Goal: Task Accomplishment & Management: Manage account settings

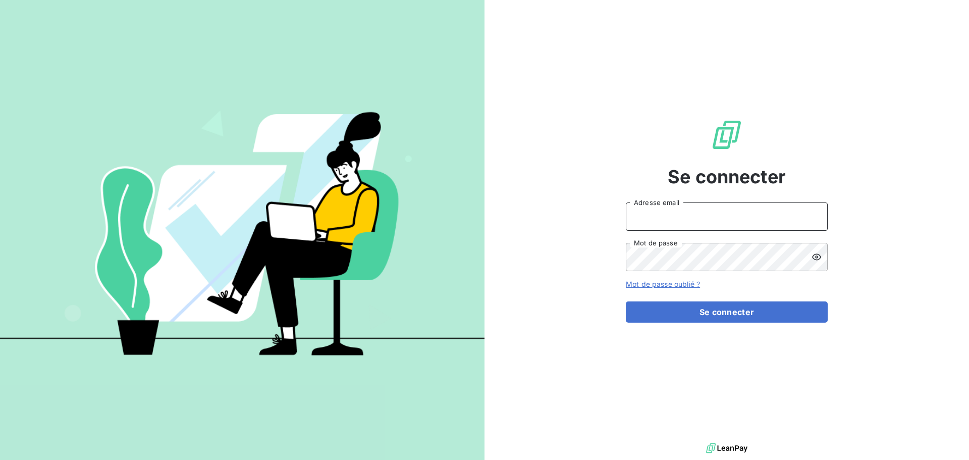
click at [667, 218] on input "Adresse email" at bounding box center [727, 216] width 202 height 28
type input "[EMAIL_ADDRESS][DOMAIN_NAME]"
click at [626, 301] on button "Se connecter" at bounding box center [727, 311] width 202 height 21
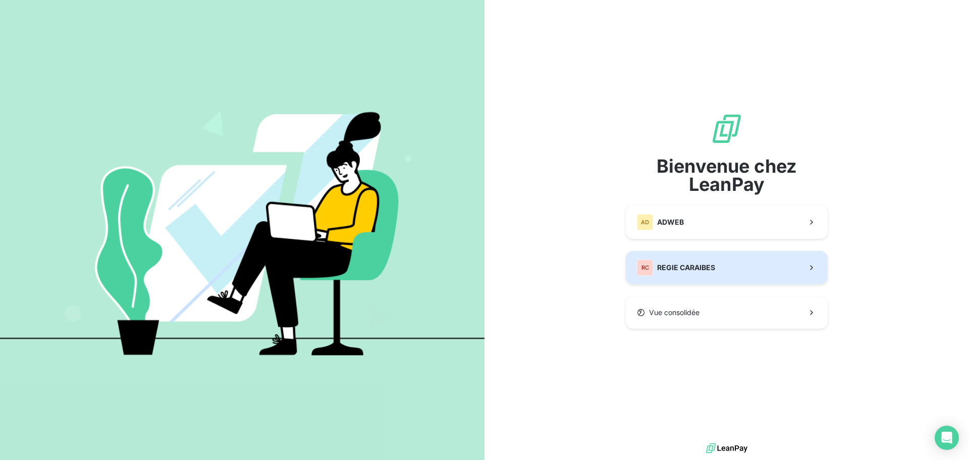
click at [753, 258] on button "RC REGIE CARAIBES" at bounding box center [727, 267] width 202 height 33
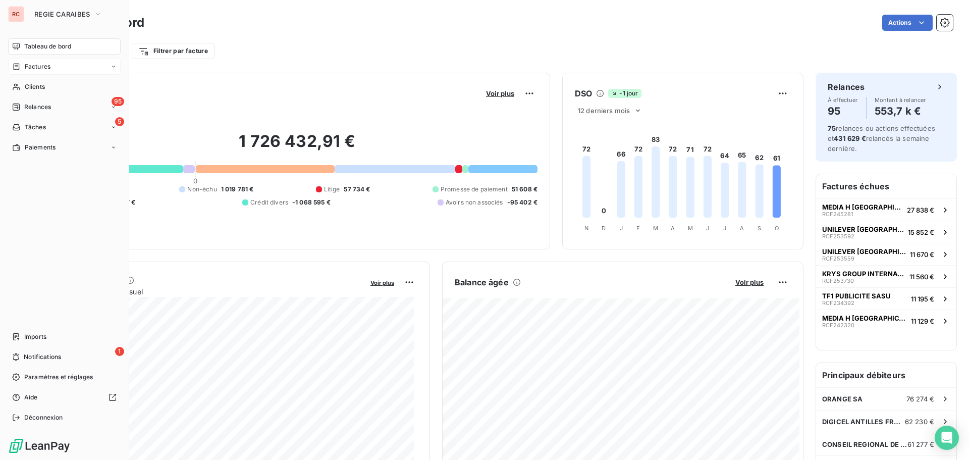
click at [37, 67] on span "Factures" at bounding box center [38, 66] width 26 height 9
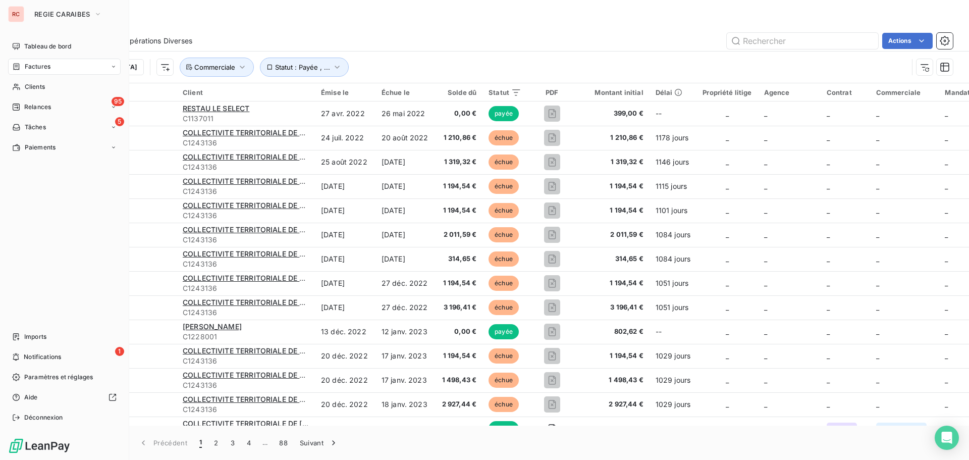
click at [52, 71] on div "Factures" at bounding box center [64, 67] width 113 height 16
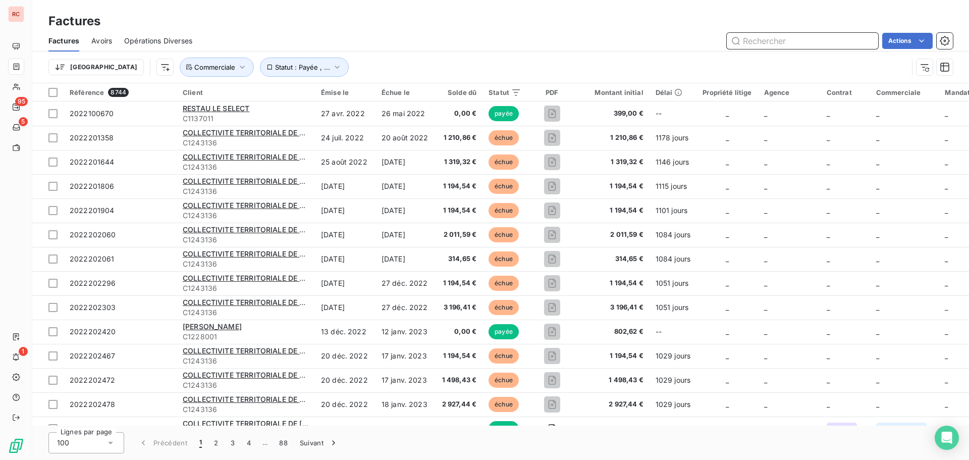
click at [736, 38] on input "text" at bounding box center [802, 41] width 151 height 16
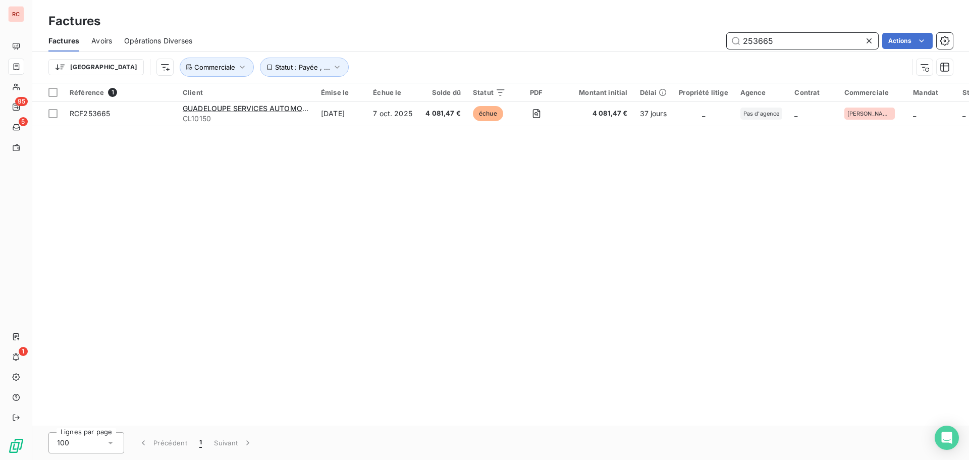
type input "253665"
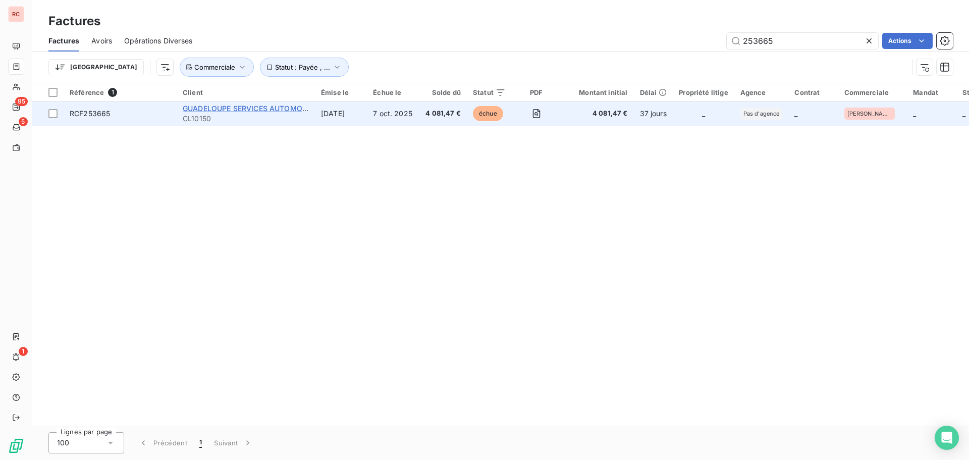
click at [248, 108] on span "GUADELOUPE SERVICES AUTOMOBILES (G.S.A) SAS" at bounding box center [274, 108] width 182 height 9
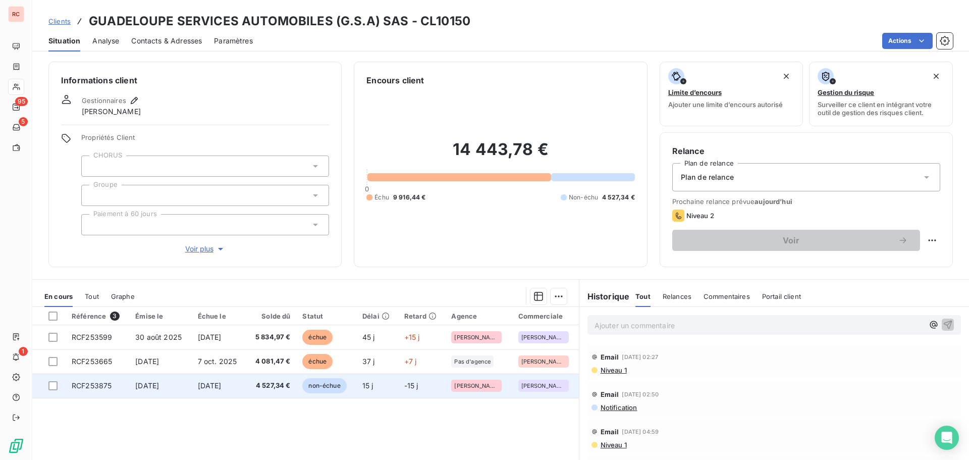
click at [280, 390] on span "4 527,34 €" at bounding box center [271, 385] width 38 height 10
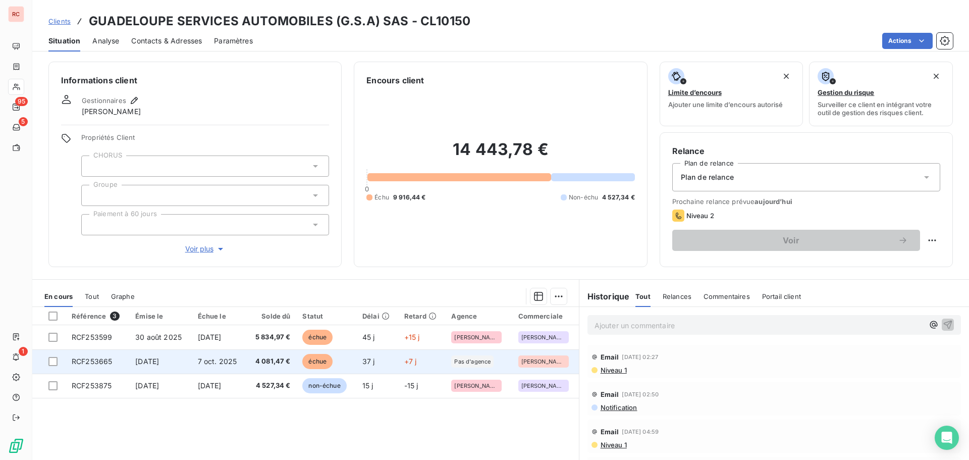
click at [210, 362] on span "7 oct. 2025" at bounding box center [217, 361] width 39 height 9
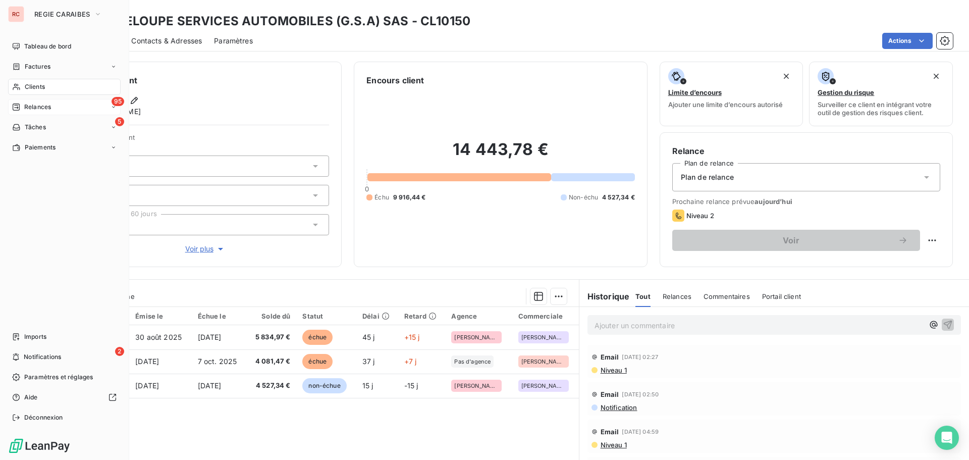
click at [29, 106] on span "Relances" at bounding box center [37, 106] width 27 height 9
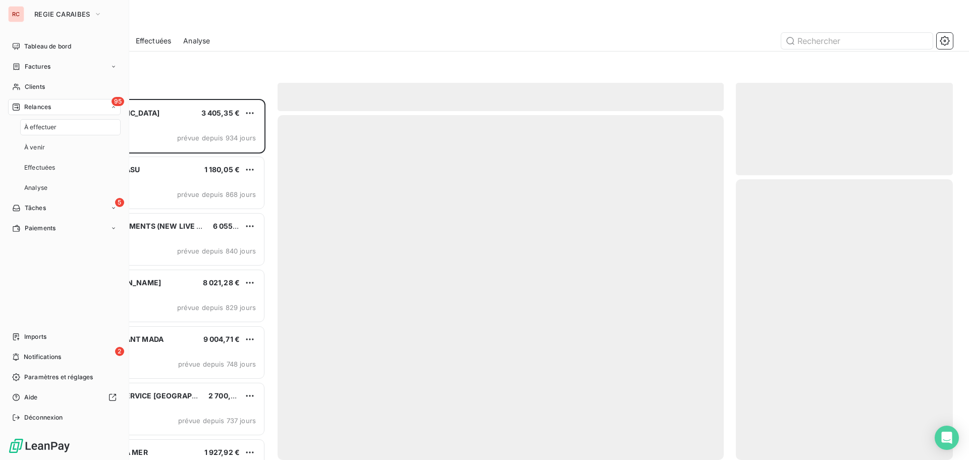
scroll to position [353, 209]
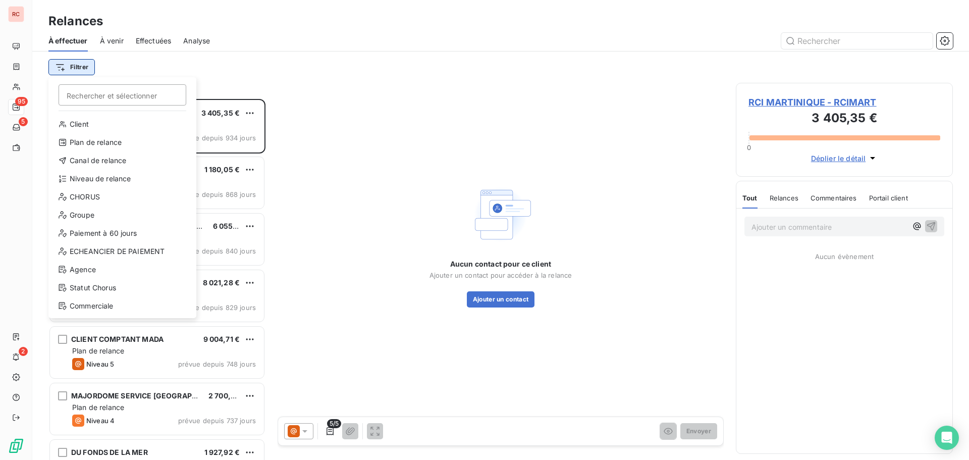
click at [79, 70] on html "RC 95 5 2 Relances À effectuer À venir Effectuées Analyse Filtrer Rechercher et…" at bounding box center [484, 230] width 969 height 460
click at [90, 180] on div "Niveau de relance" at bounding box center [122, 179] width 140 height 16
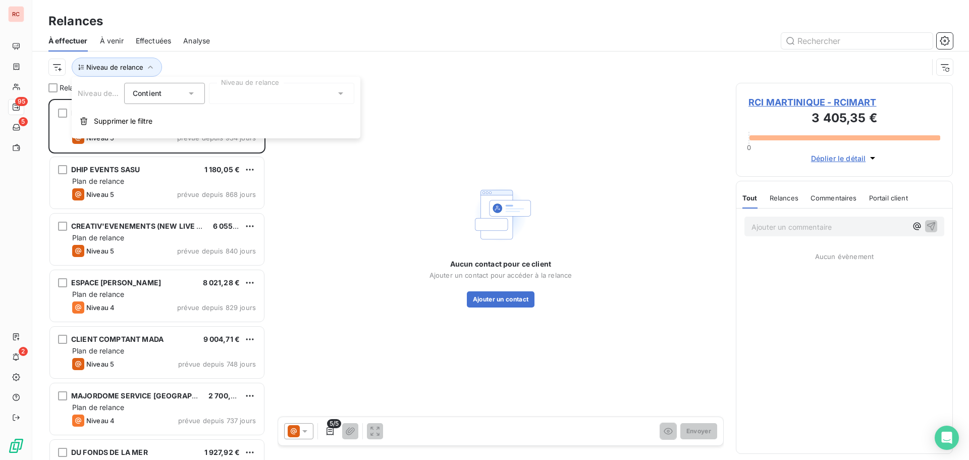
click at [247, 86] on div at bounding box center [281, 93] width 145 height 21
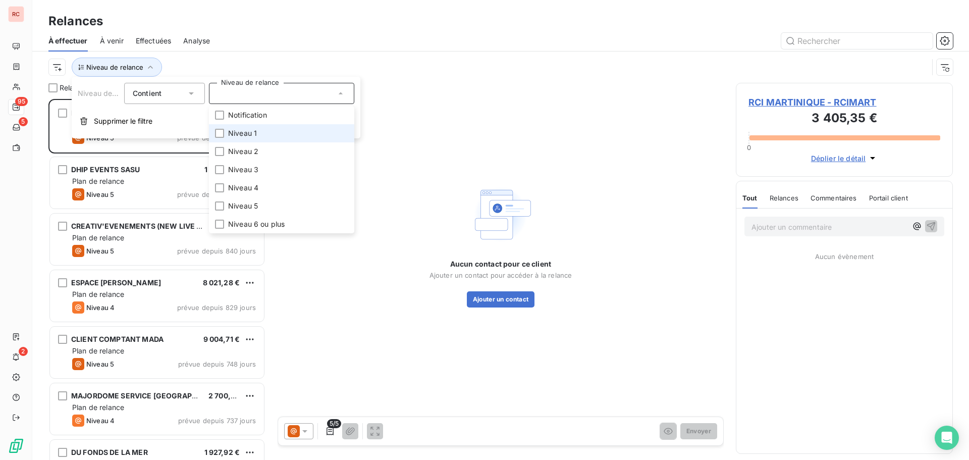
click at [238, 136] on span "Niveau 1" at bounding box center [242, 133] width 29 height 10
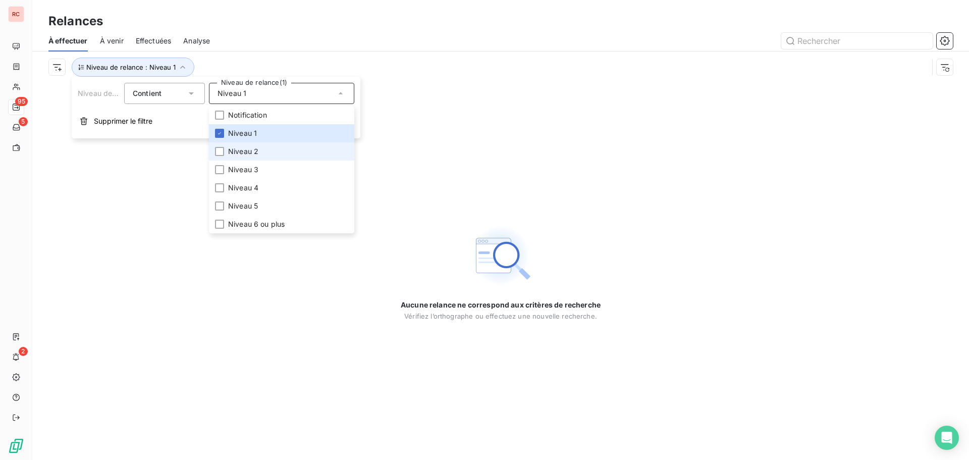
click at [235, 155] on span "Niveau 2" at bounding box center [243, 151] width 30 height 10
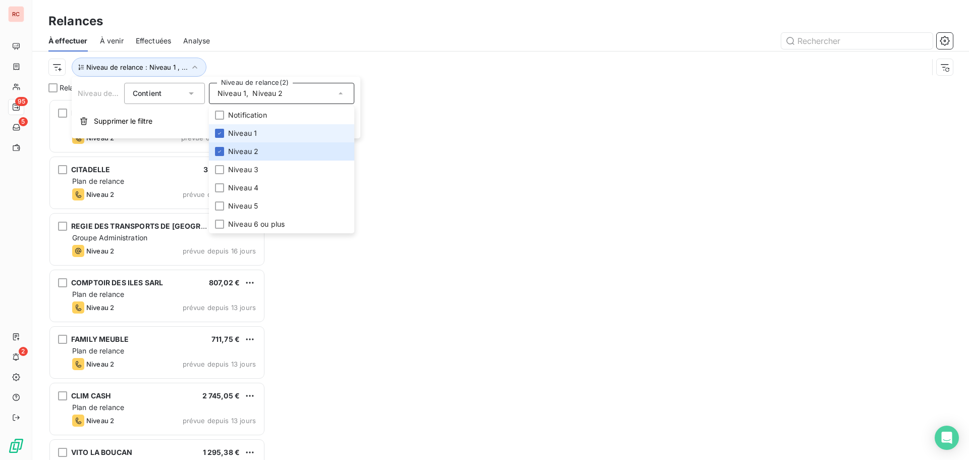
scroll to position [353, 209]
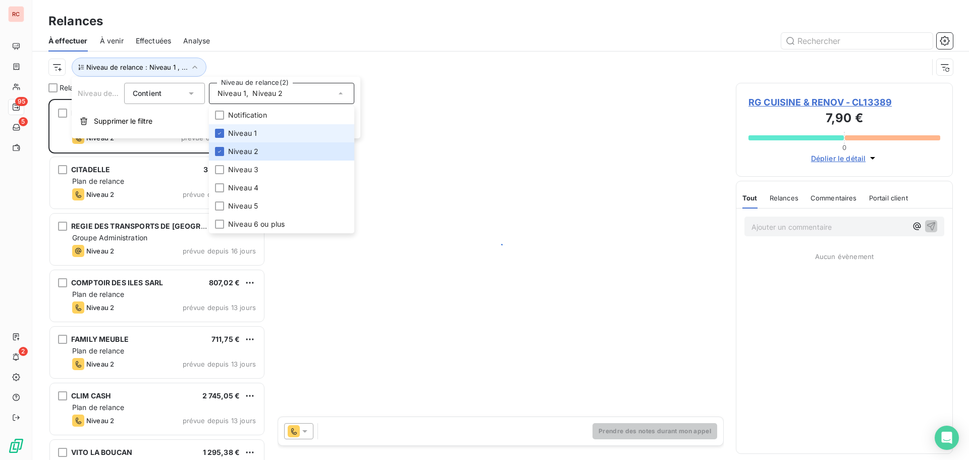
click at [237, 134] on span "Niveau 1" at bounding box center [242, 133] width 29 height 10
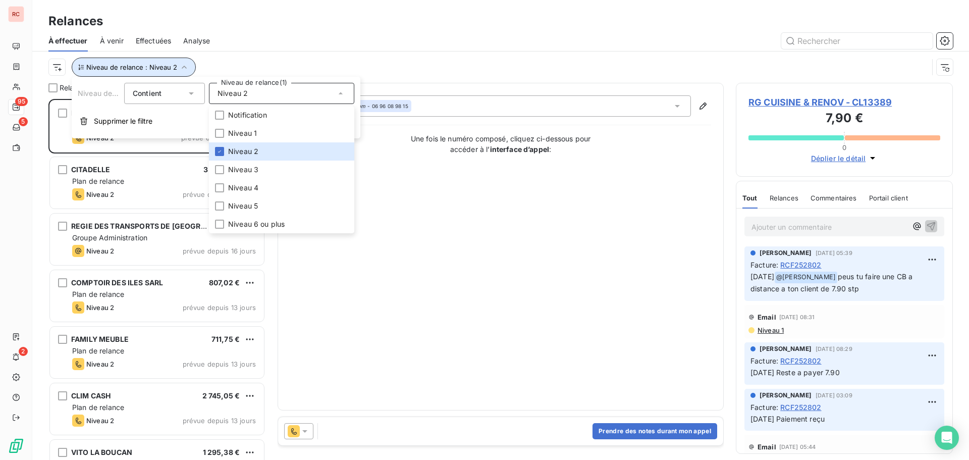
click at [182, 64] on icon "button" at bounding box center [184, 67] width 10 height 10
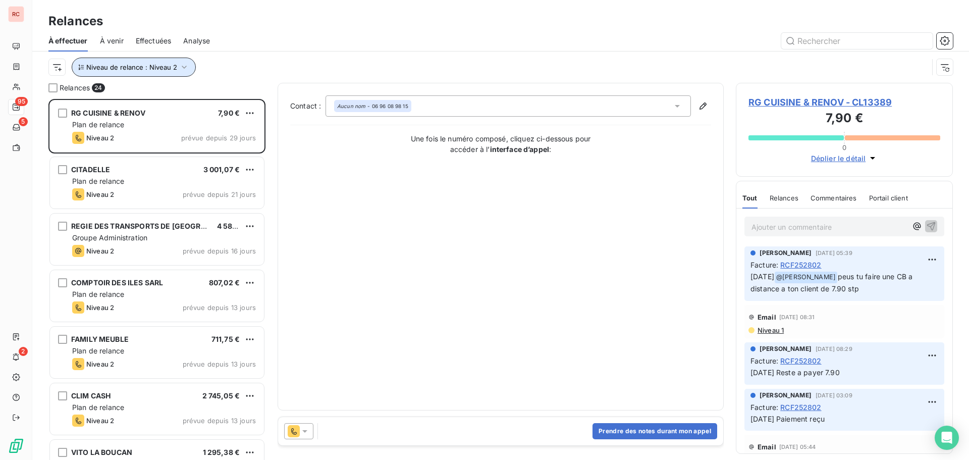
click at [179, 66] on icon "button" at bounding box center [184, 67] width 10 height 10
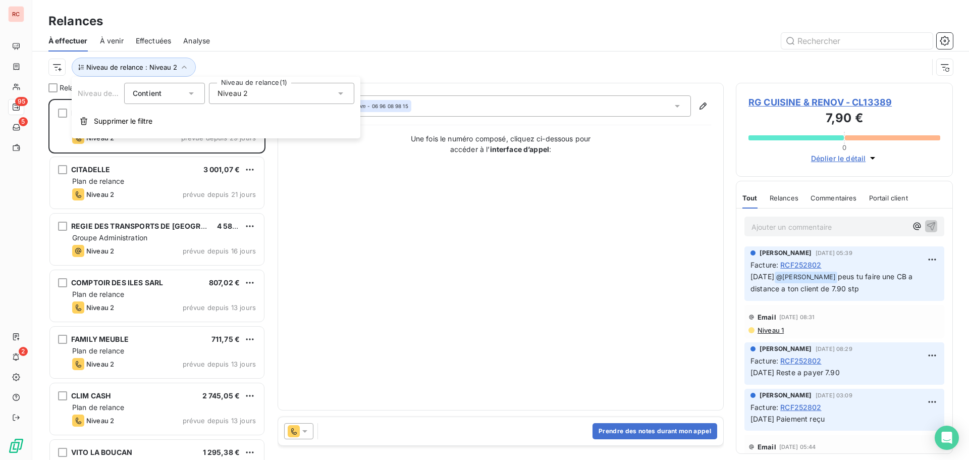
click at [255, 95] on div "Niveau 2" at bounding box center [281, 93] width 145 height 21
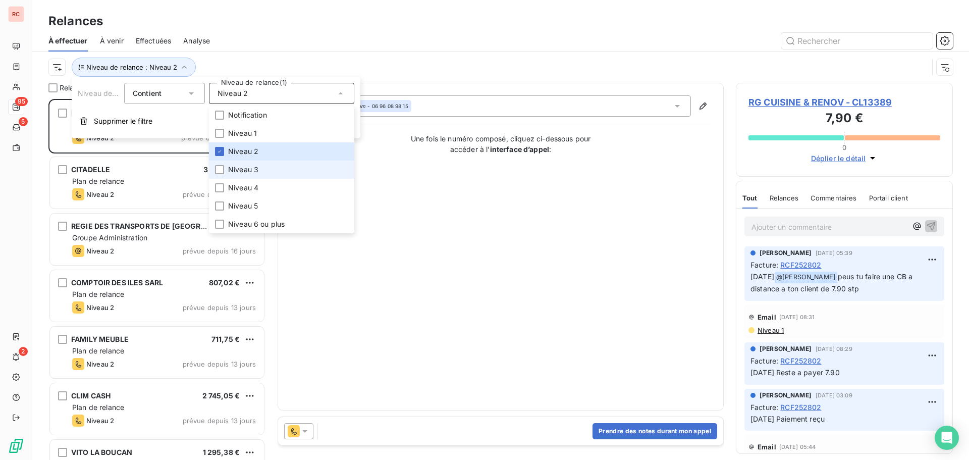
click at [247, 173] on span "Niveau 3" at bounding box center [243, 170] width 30 height 10
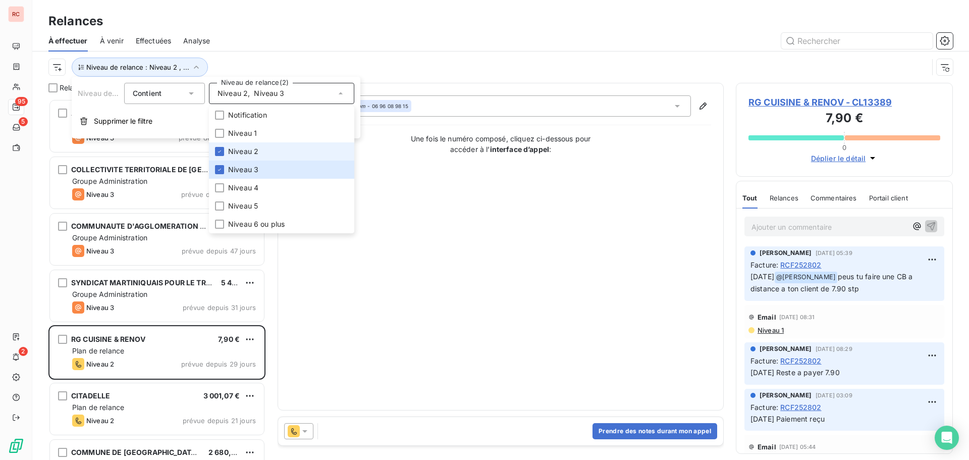
click at [248, 149] on span "Niveau 2" at bounding box center [243, 151] width 30 height 10
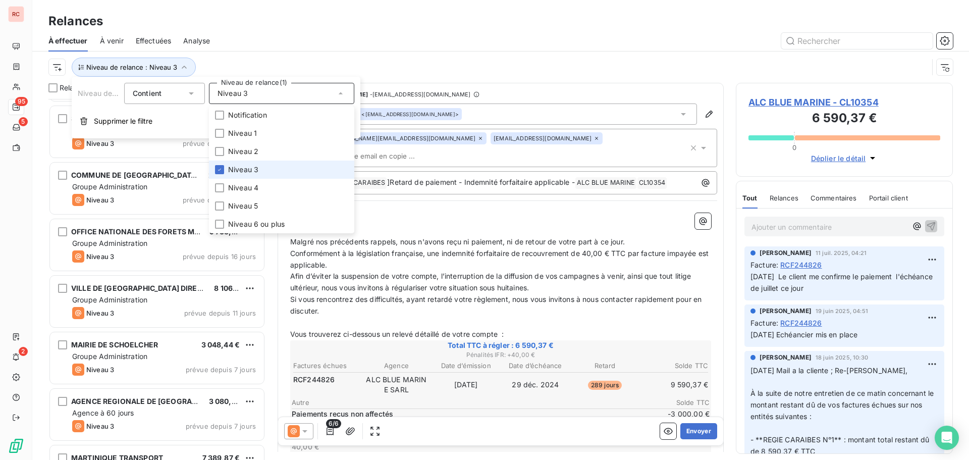
scroll to position [205, 0]
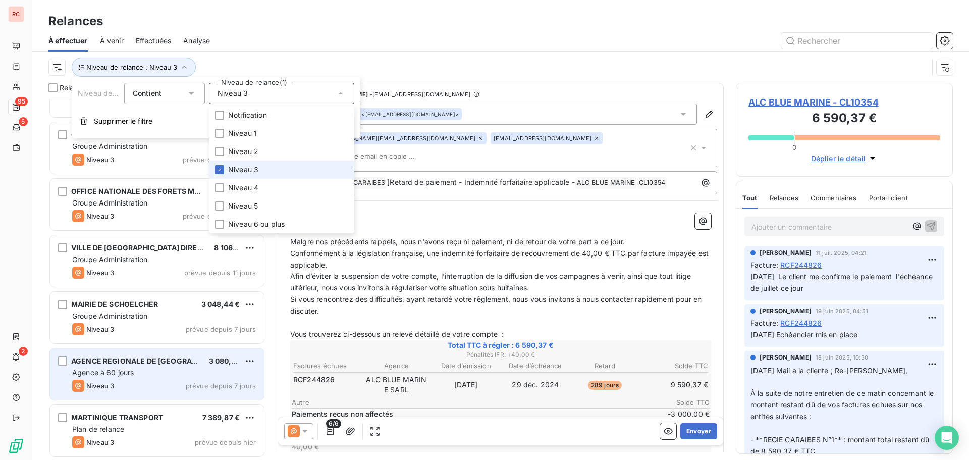
click at [155, 378] on div "AGENCE REGIONALE DE [GEOGRAPHIC_DATA] 3 080,98 € Agence à 60 jours Niveau 3 pré…" at bounding box center [157, 373] width 214 height 51
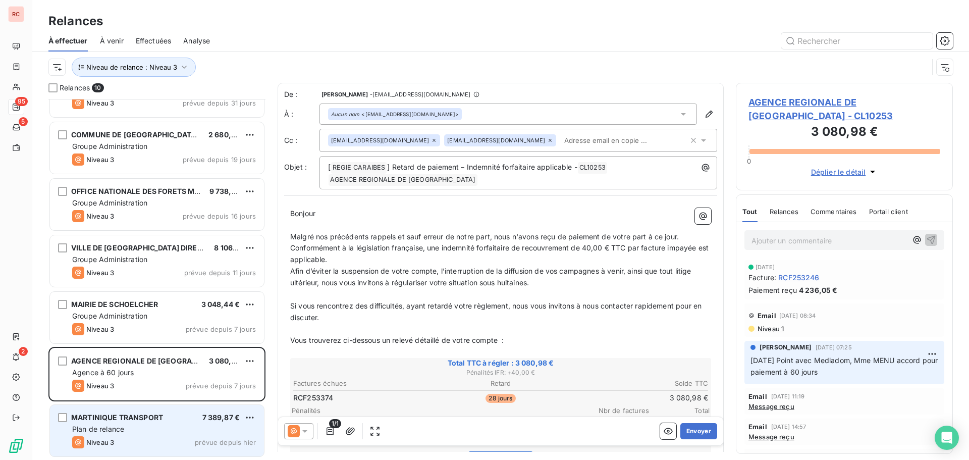
click at [177, 446] on div "Niveau 3 prévue depuis hier" at bounding box center [164, 442] width 184 height 12
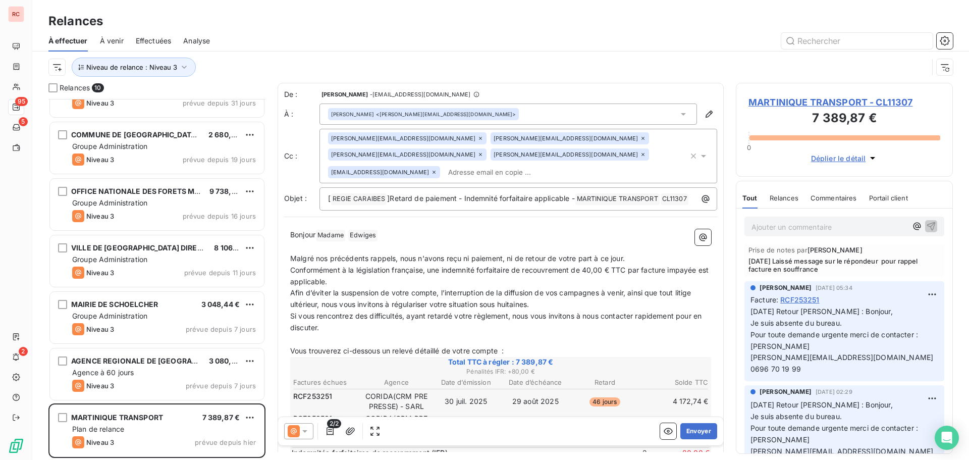
scroll to position [50, 0]
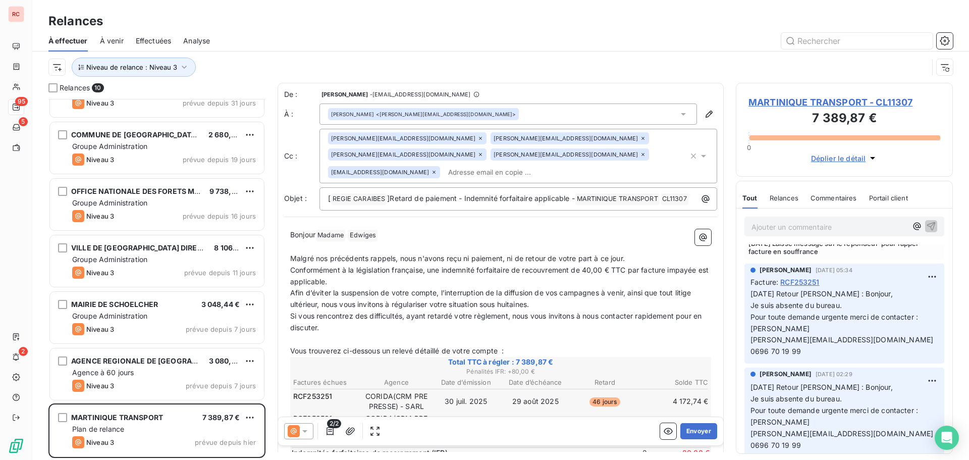
click at [477, 138] on icon at bounding box center [480, 138] width 6 height 6
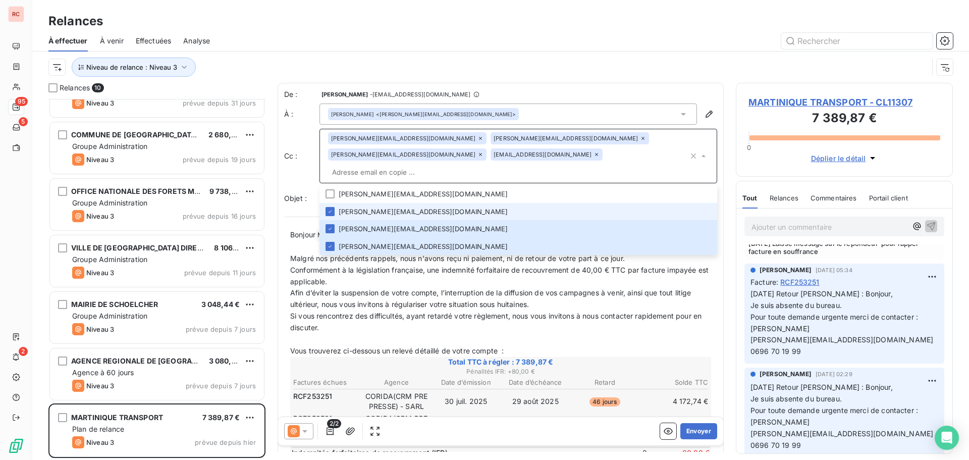
click at [633, 67] on div "Niveau de relance : Niveau 3" at bounding box center [488, 67] width 880 height 19
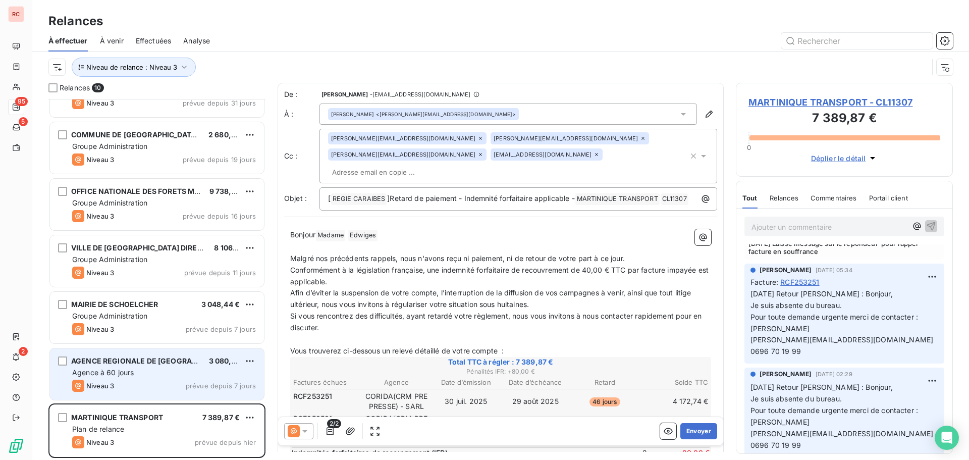
click at [192, 367] on div "AGENCE REGIONALE DE [GEOGRAPHIC_DATA] 3 080,98 € Agence à 60 jours Niveau 3 pré…" at bounding box center [157, 373] width 214 height 51
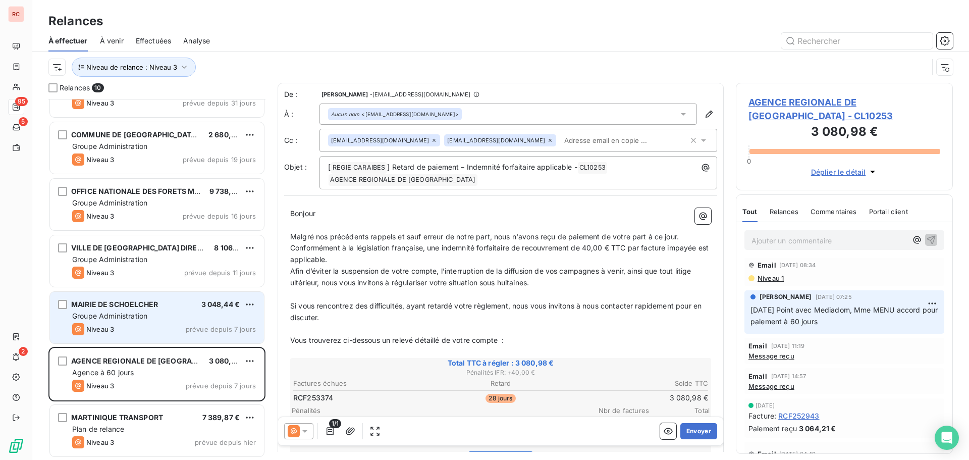
click at [113, 324] on div "Niveau 3" at bounding box center [93, 329] width 42 height 12
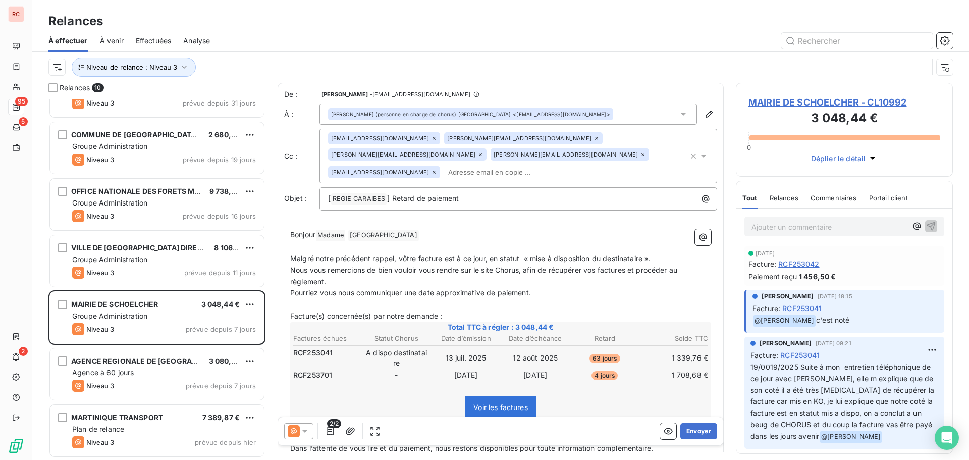
scroll to position [50, 0]
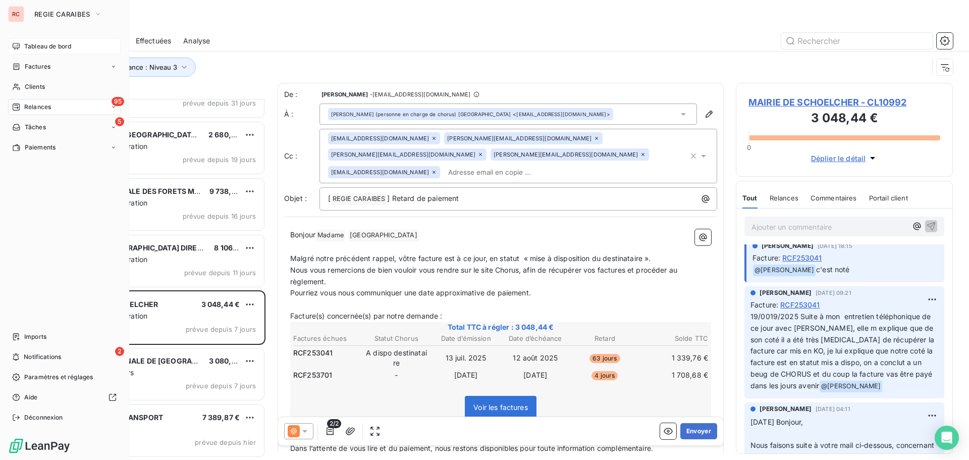
click at [34, 46] on span "Tableau de bord" at bounding box center [47, 46] width 47 height 9
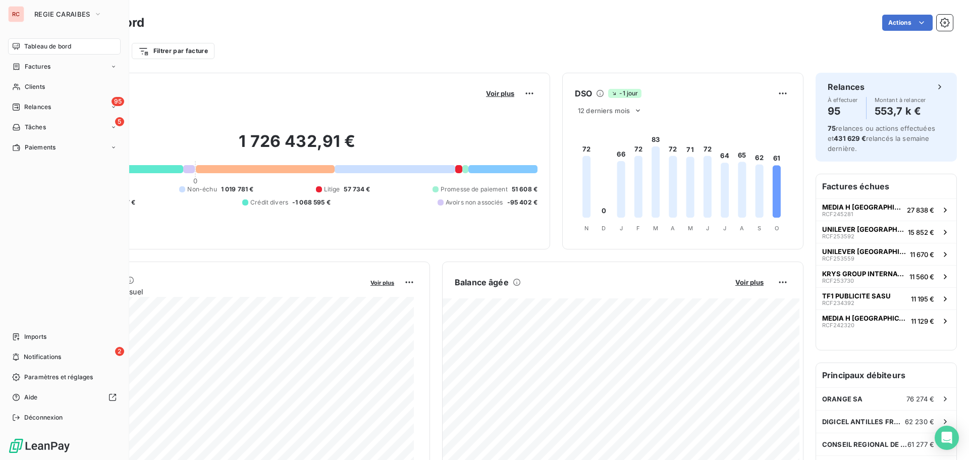
click at [31, 68] on span "Factures" at bounding box center [38, 66] width 26 height 9
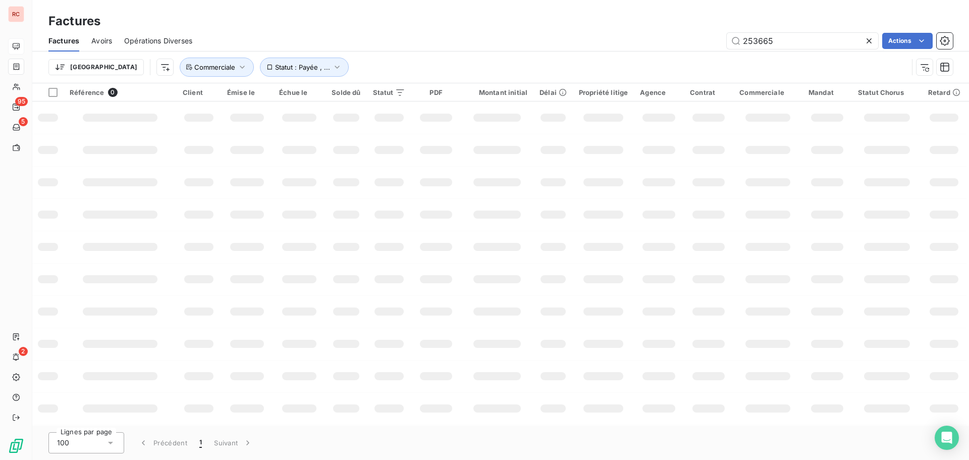
drag, startPoint x: 797, startPoint y: 43, endPoint x: 623, endPoint y: 55, distance: 174.5
click at [633, 53] on div "Factures Avoirs Opérations Diverses 253665 Actions Trier Statut : Payée , ... C…" at bounding box center [500, 56] width 937 height 52
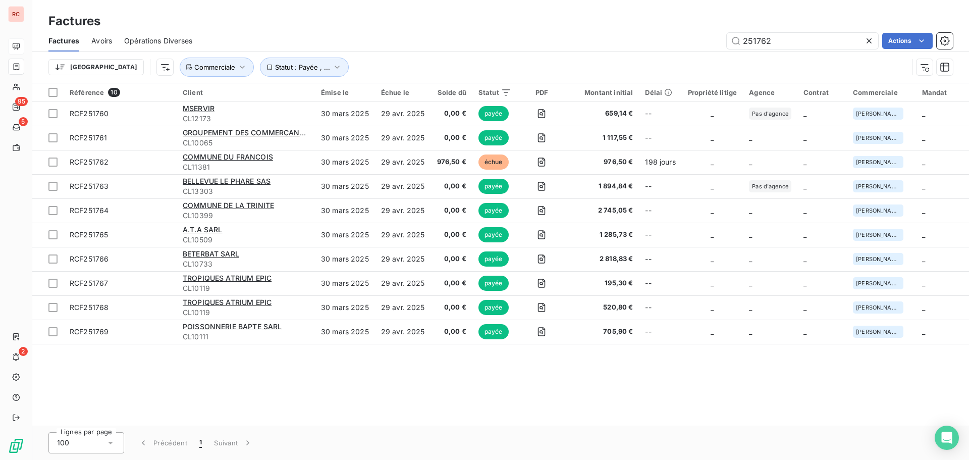
type input "251762"
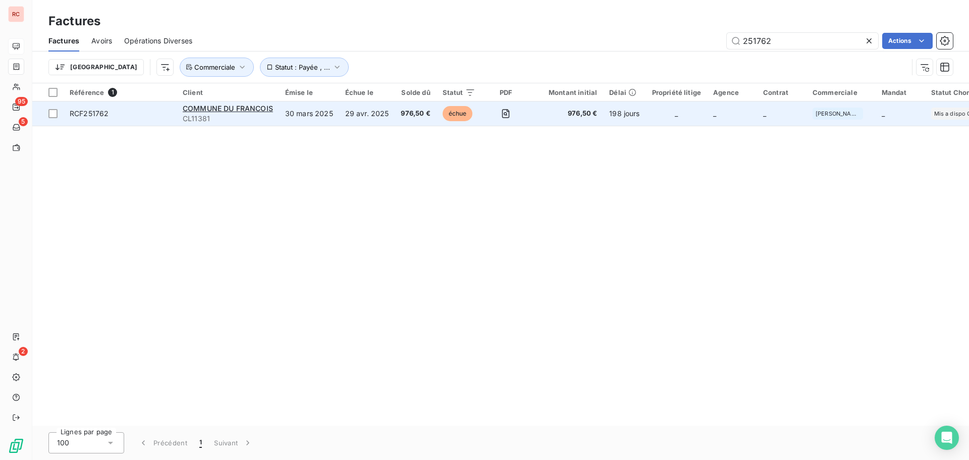
click at [209, 117] on span "CL11381" at bounding box center [228, 119] width 90 height 10
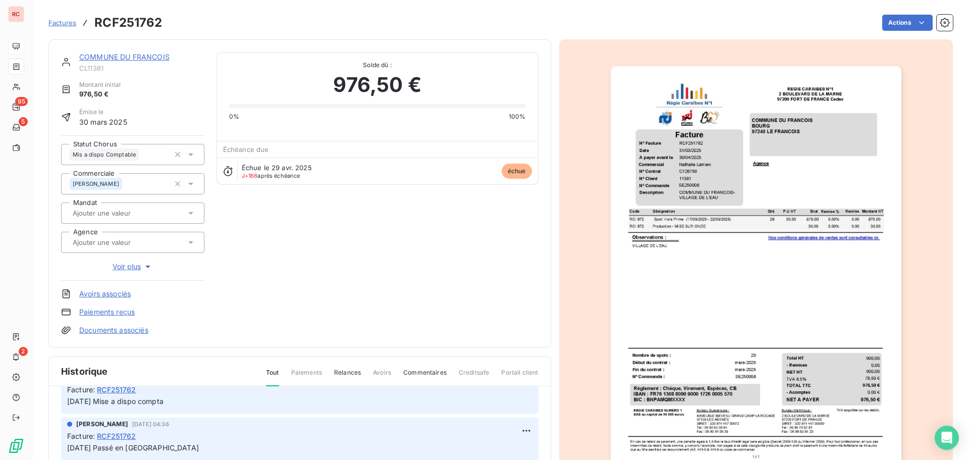
click at [56, 24] on span "Factures" at bounding box center [62, 23] width 28 height 8
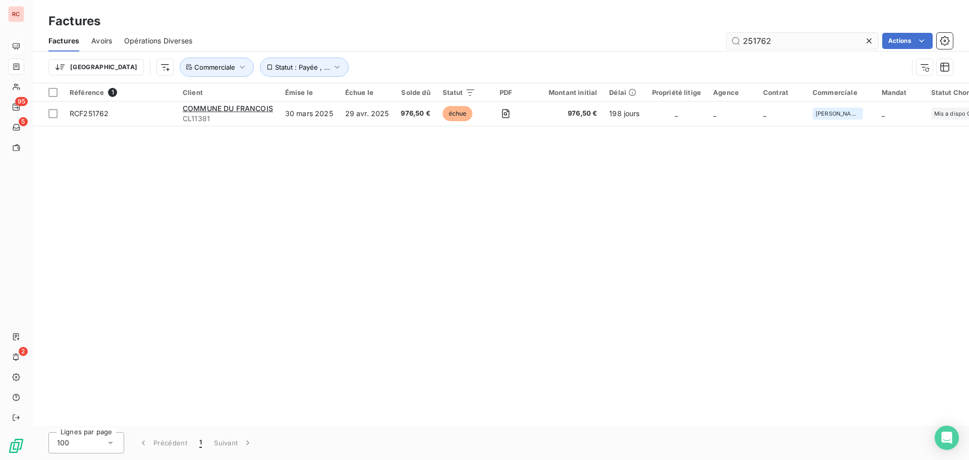
drag, startPoint x: 776, startPoint y: 38, endPoint x: 752, endPoint y: 40, distance: 23.3
click at [752, 40] on input "251762" at bounding box center [802, 41] width 151 height 16
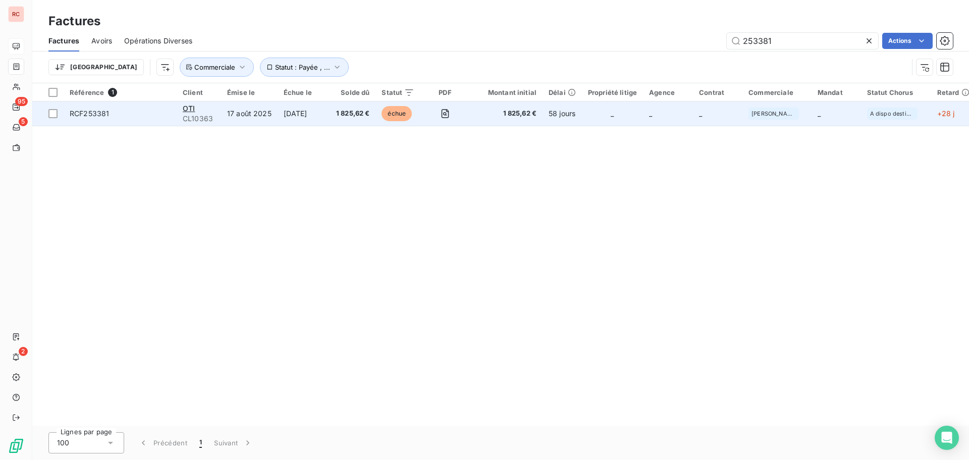
type input "253381"
click at [246, 113] on td "17 août 2025" at bounding box center [249, 113] width 57 height 24
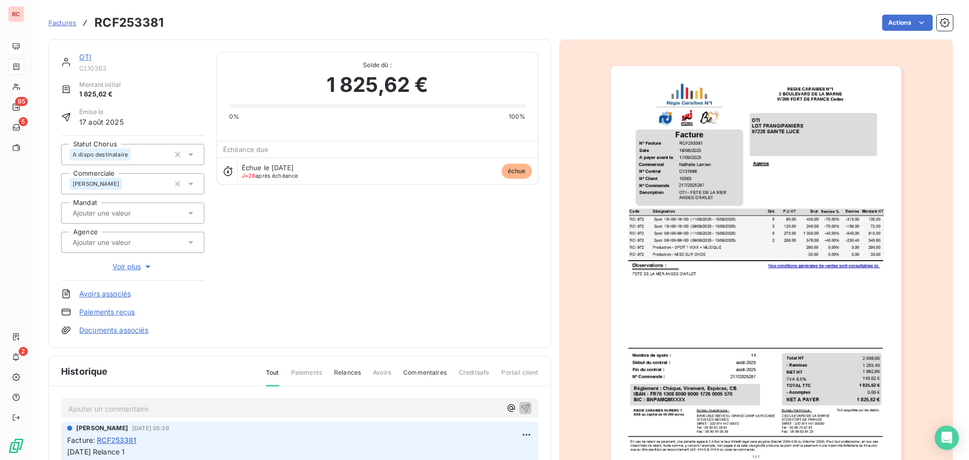
click at [190, 152] on icon at bounding box center [191, 154] width 10 height 10
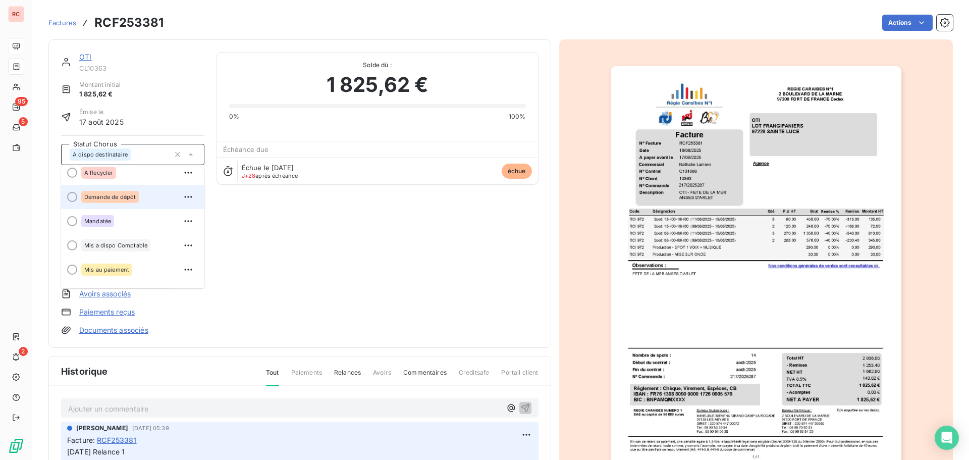
scroll to position [50, 0]
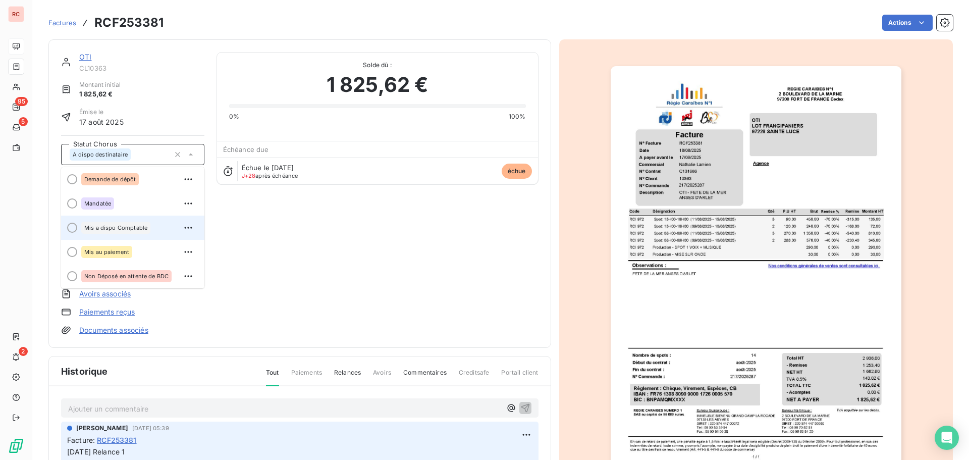
click at [138, 229] on span "Mis a dispo Comptable" at bounding box center [115, 228] width 63 height 6
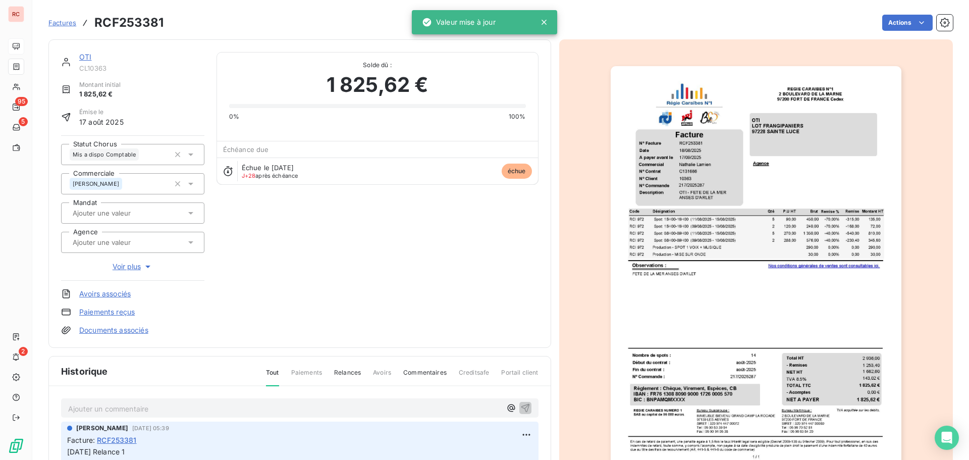
click at [79, 413] on p "Ajouter un commentaire ﻿" at bounding box center [284, 408] width 433 height 13
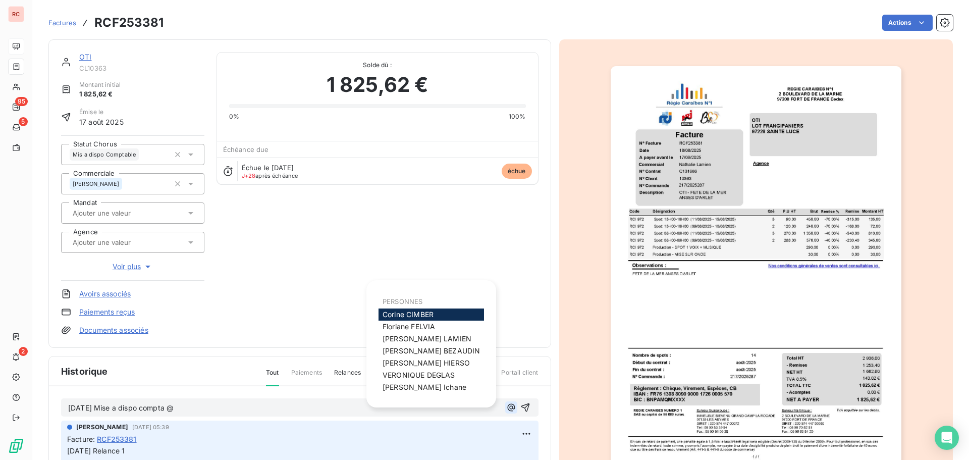
click at [506, 405] on icon "button" at bounding box center [511, 407] width 10 height 10
click at [402, 341] on span "[PERSON_NAME]" at bounding box center [426, 338] width 89 height 9
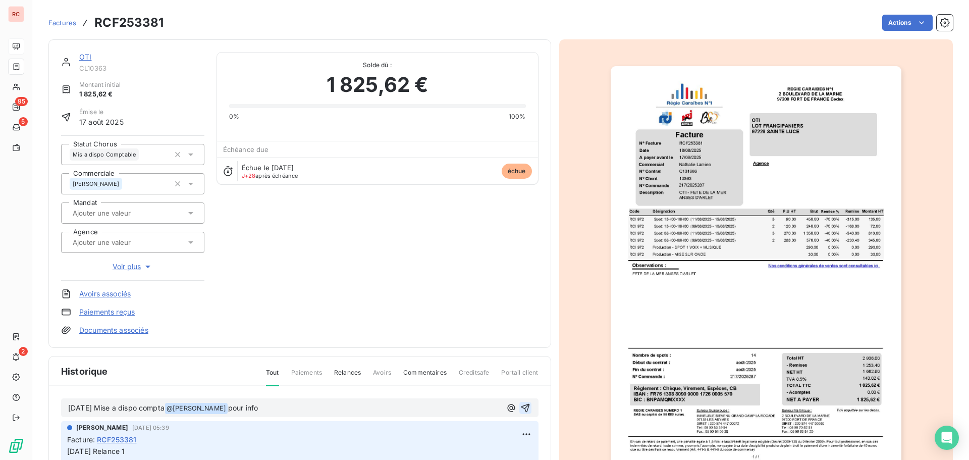
click at [520, 408] on icon "button" at bounding box center [525, 408] width 10 height 10
click at [67, 25] on span "Factures" at bounding box center [62, 23] width 28 height 8
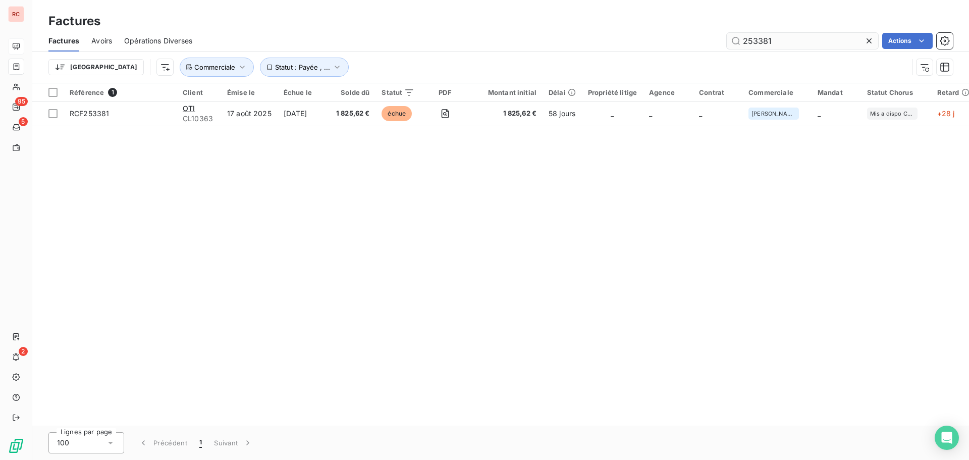
drag, startPoint x: 798, startPoint y: 42, endPoint x: 755, endPoint y: 42, distance: 43.4
click at [755, 42] on input "253381" at bounding box center [802, 41] width 151 height 16
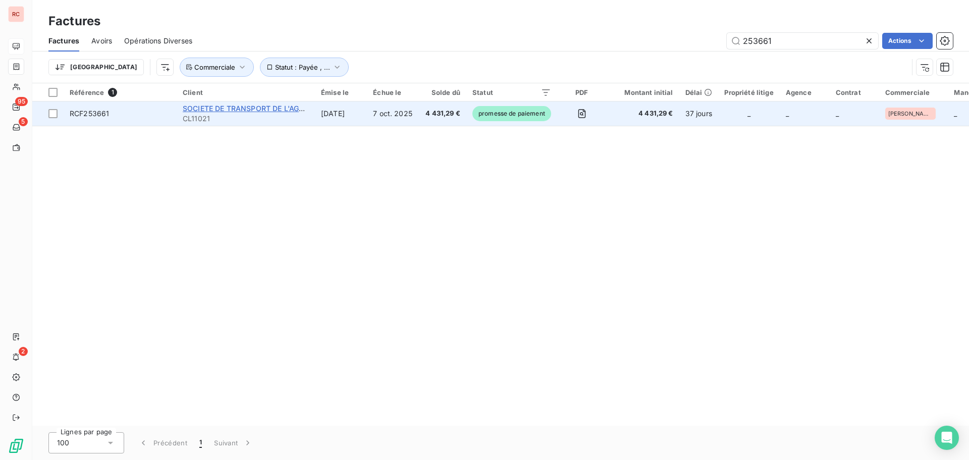
type input "253661"
click at [259, 109] on span "SOCIETE DE TRANSPORT DE L'AGGLOMERATION CENTRE" at bounding box center [282, 108] width 199 height 9
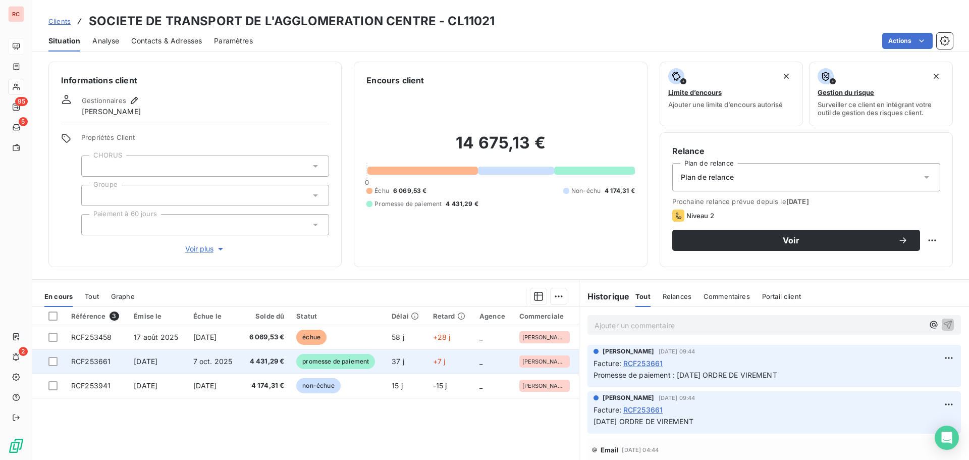
click at [189, 360] on td "7 oct. 2025" at bounding box center [214, 361] width 54 height 24
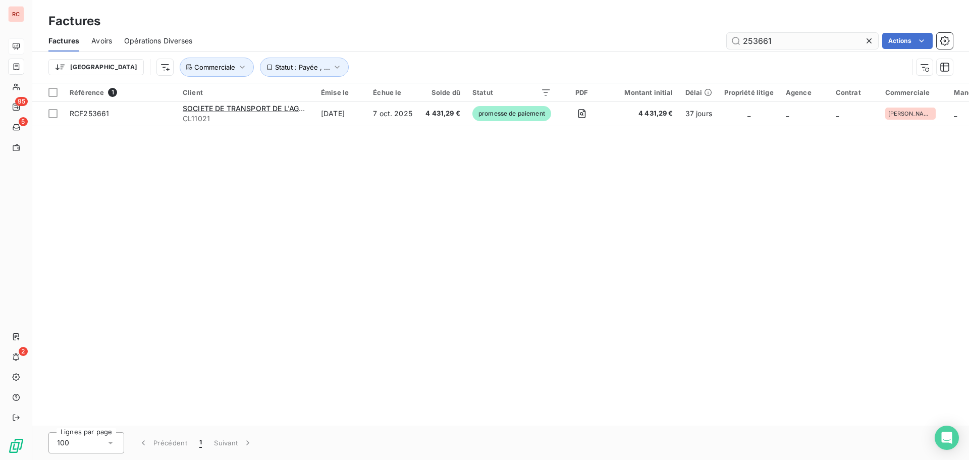
click at [763, 42] on input "253661" at bounding box center [802, 41] width 151 height 16
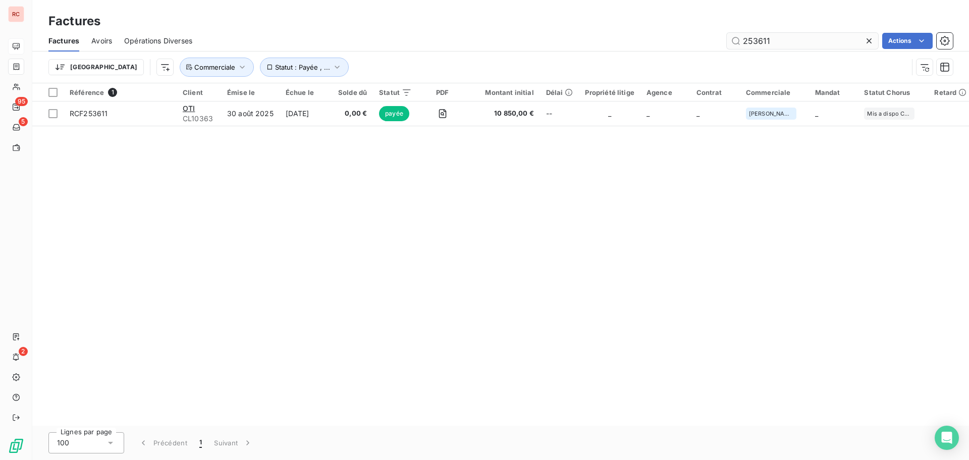
type input "253611"
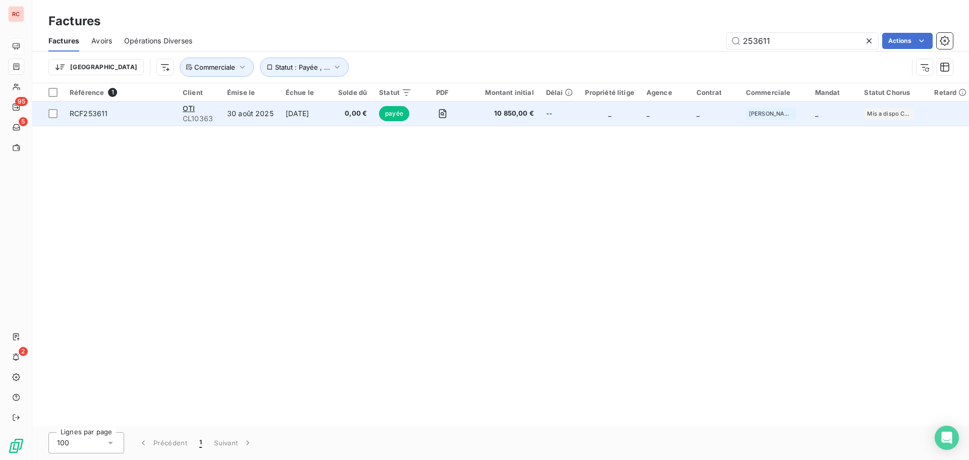
click at [270, 116] on td "30 août 2025" at bounding box center [250, 113] width 59 height 24
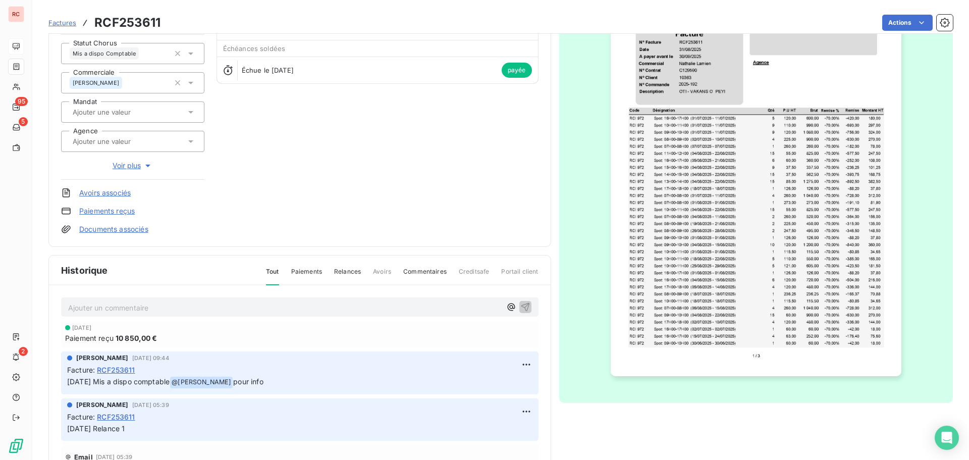
scroll to position [147, 0]
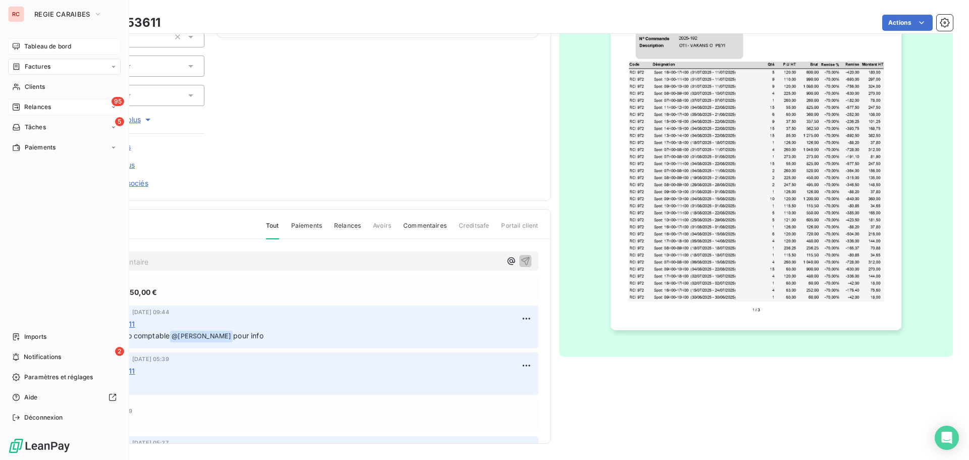
click at [48, 106] on span "Relances" at bounding box center [37, 106] width 27 height 9
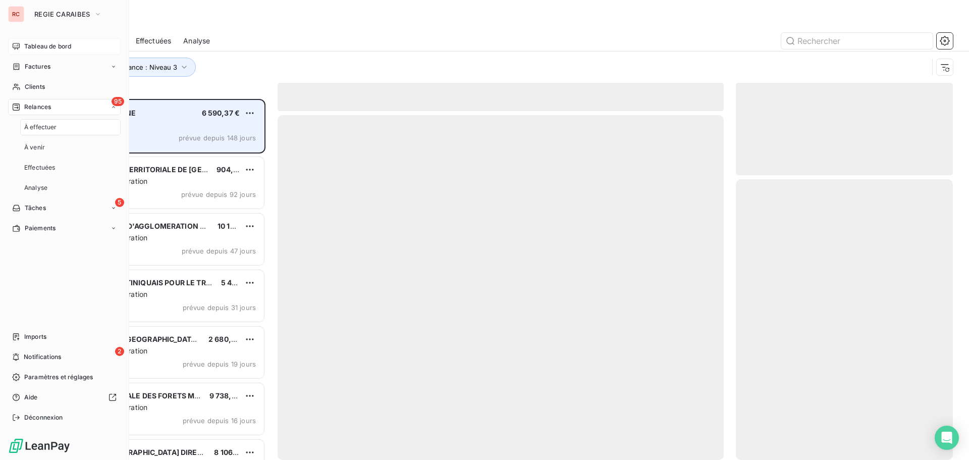
scroll to position [353, 209]
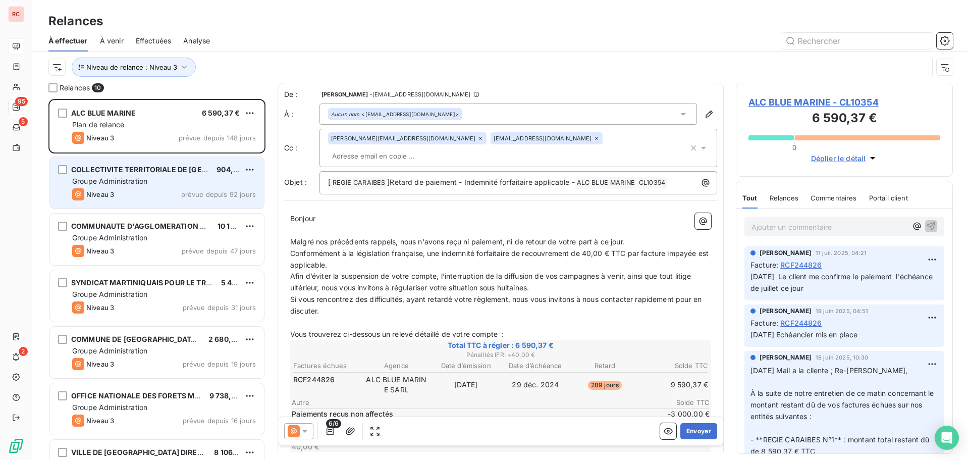
click at [117, 197] on div "Niveau 3 prévue depuis 92 jours" at bounding box center [164, 194] width 184 height 12
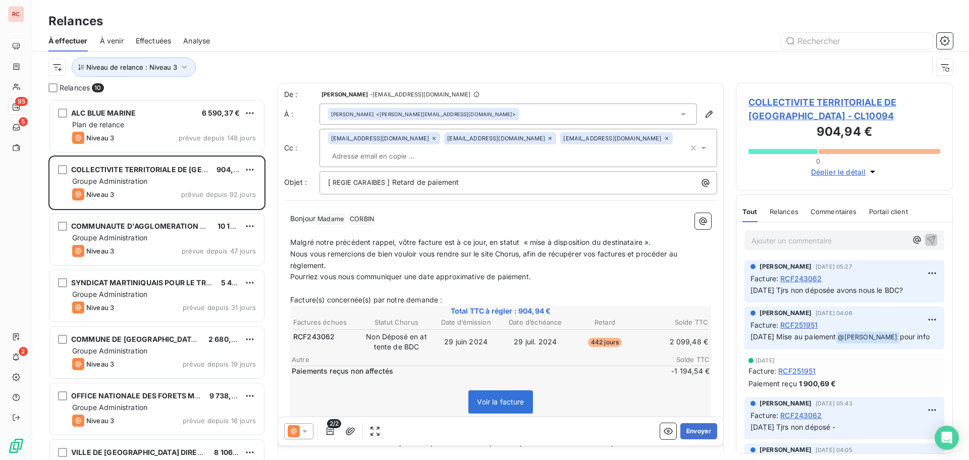
click at [769, 114] on span "COLLECTIVITE TERRITORIALE DE [GEOGRAPHIC_DATA] - CL10094" at bounding box center [844, 108] width 192 height 27
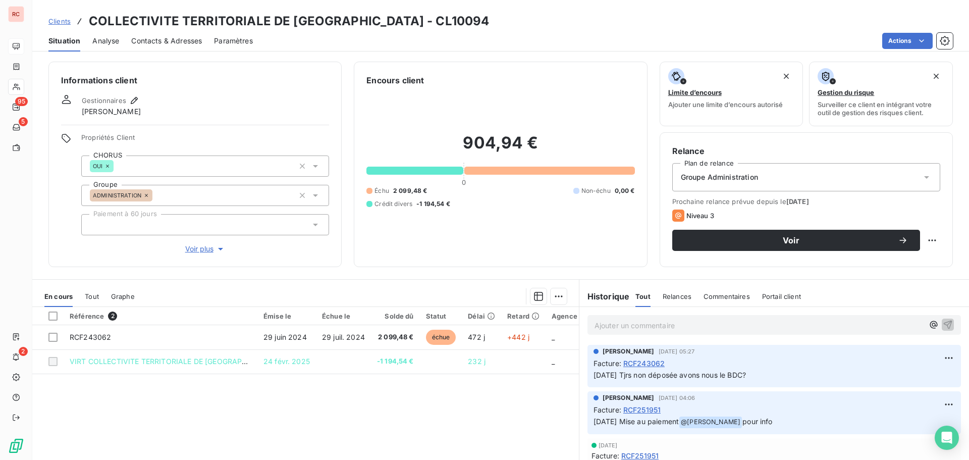
click at [175, 42] on span "Contacts & Adresses" at bounding box center [166, 41] width 71 height 10
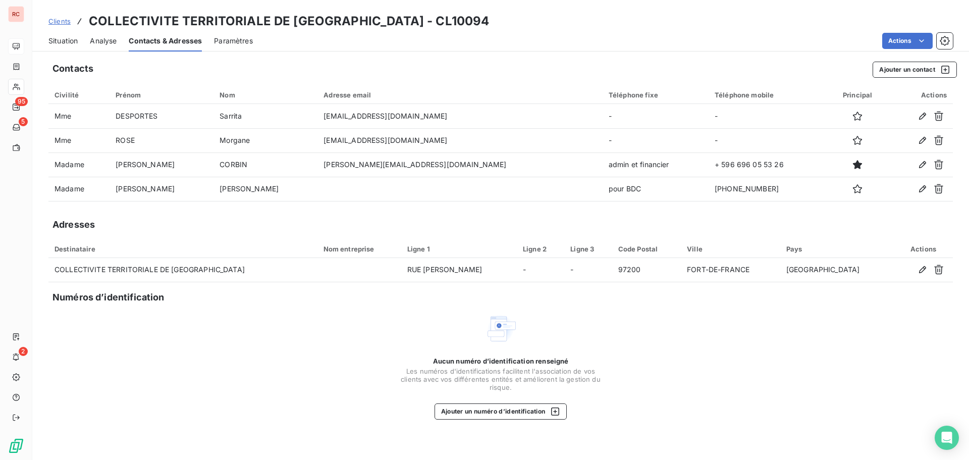
click at [63, 43] on span "Situation" at bounding box center [62, 41] width 29 height 10
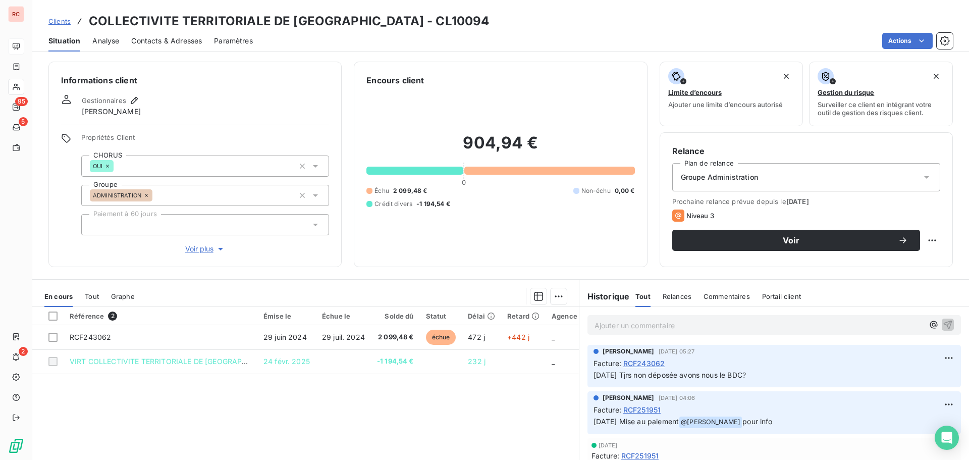
click at [89, 293] on span "Tout" at bounding box center [92, 296] width 14 height 8
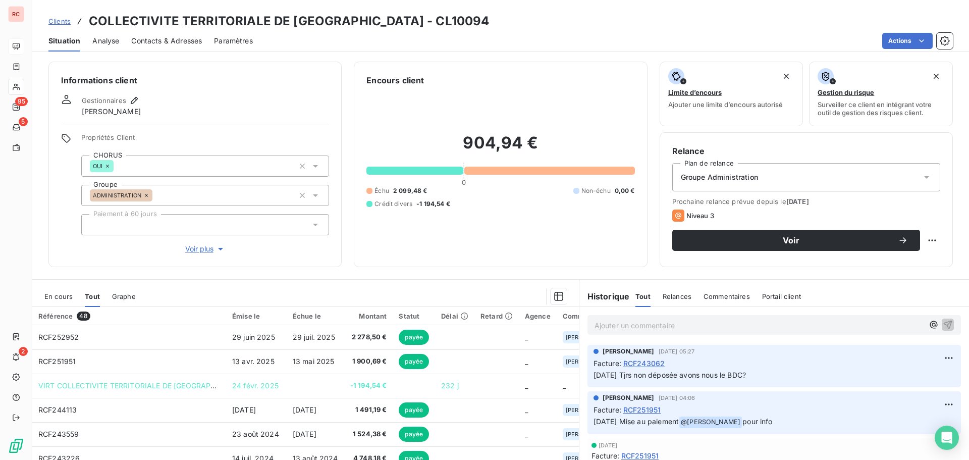
click at [600, 327] on p "Ajouter un commentaire ﻿" at bounding box center [758, 325] width 329 height 13
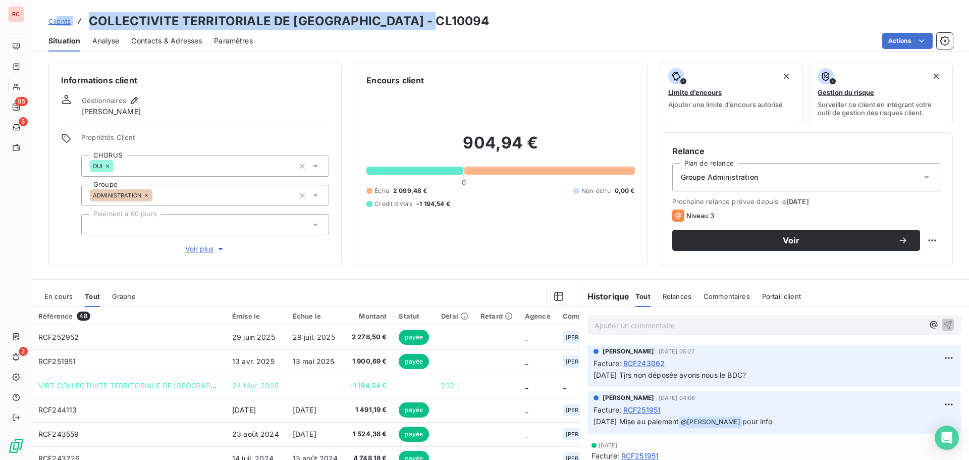
drag, startPoint x: 436, startPoint y: 21, endPoint x: 57, endPoint y: 24, distance: 379.5
click at [57, 24] on div "Clients COLLECTIVITE TERRITORIALE DE [GEOGRAPHIC_DATA] - CL10094" at bounding box center [500, 21] width 937 height 18
click at [473, 17] on div "Clients COLLECTIVITE TERRITORIALE DE [GEOGRAPHIC_DATA] - CL10094" at bounding box center [500, 21] width 937 height 18
drag, startPoint x: 449, startPoint y: 24, endPoint x: 90, endPoint y: 24, distance: 359.3
click at [90, 24] on div "Clients COLLECTIVITE TERRITORIALE DE [GEOGRAPHIC_DATA] - CL10094" at bounding box center [500, 21] width 937 height 18
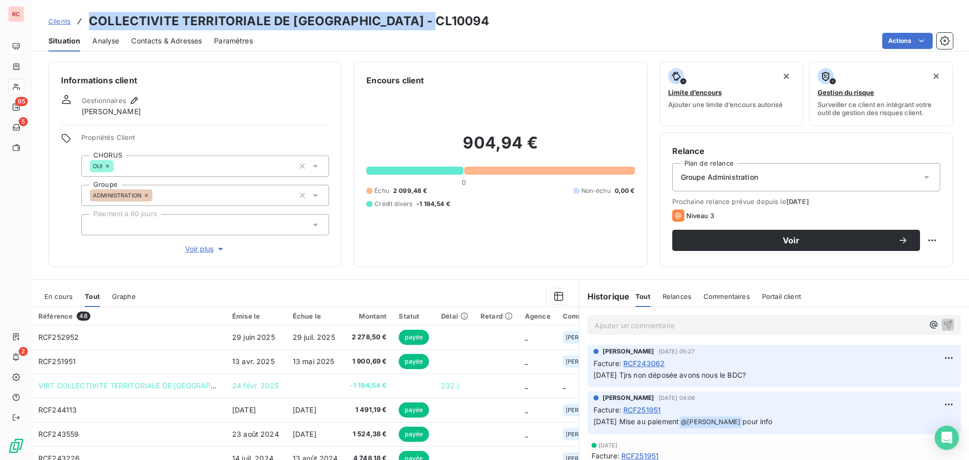
copy h3 "COLLECTIVITE TERRITORIALE DE [GEOGRAPHIC_DATA] - CL10094"
click at [68, 46] on div "Situation" at bounding box center [64, 40] width 32 height 21
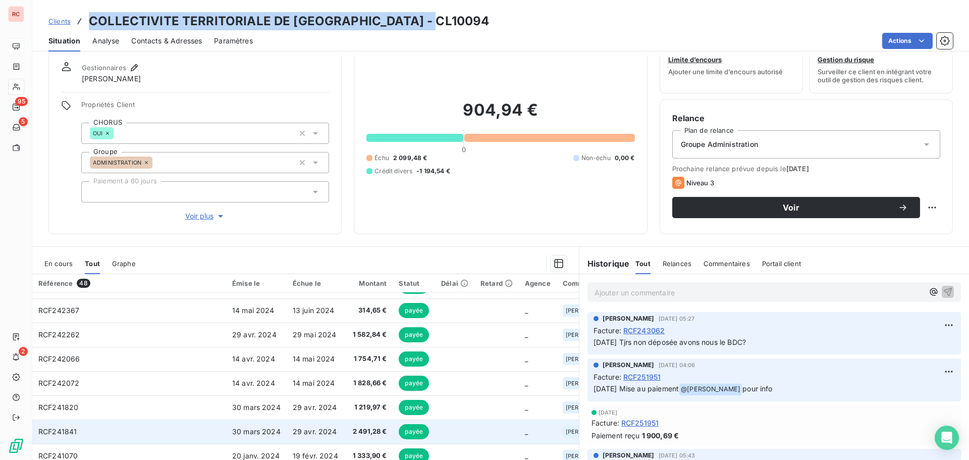
scroll to position [72, 0]
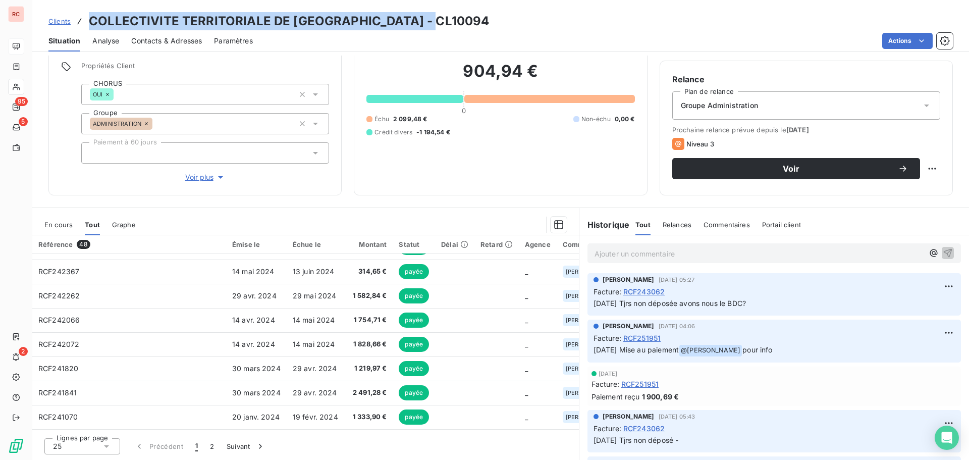
click at [63, 224] on span "En cours" at bounding box center [58, 225] width 28 height 8
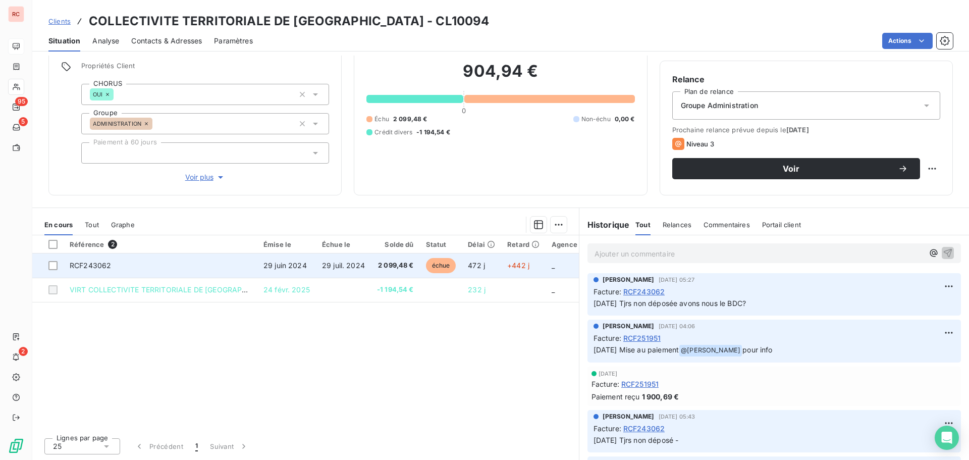
click at [103, 268] on span "RCF243062" at bounding box center [90, 265] width 41 height 9
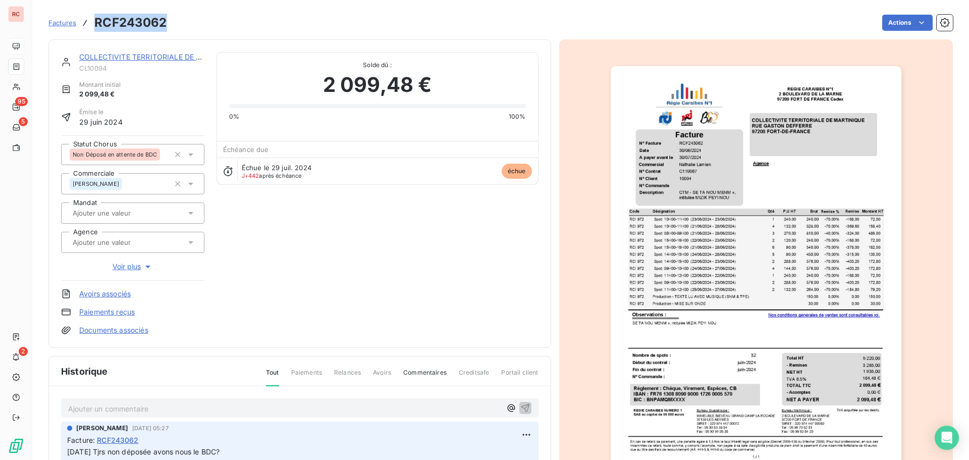
drag, startPoint x: 166, startPoint y: 24, endPoint x: 96, endPoint y: 23, distance: 69.6
click at [96, 23] on h3 "RCF243062" at bounding box center [130, 23] width 72 height 18
copy h3 "RCF243062"
click at [88, 407] on p "Ajouter un commentaire ﻿" at bounding box center [284, 408] width 433 height 13
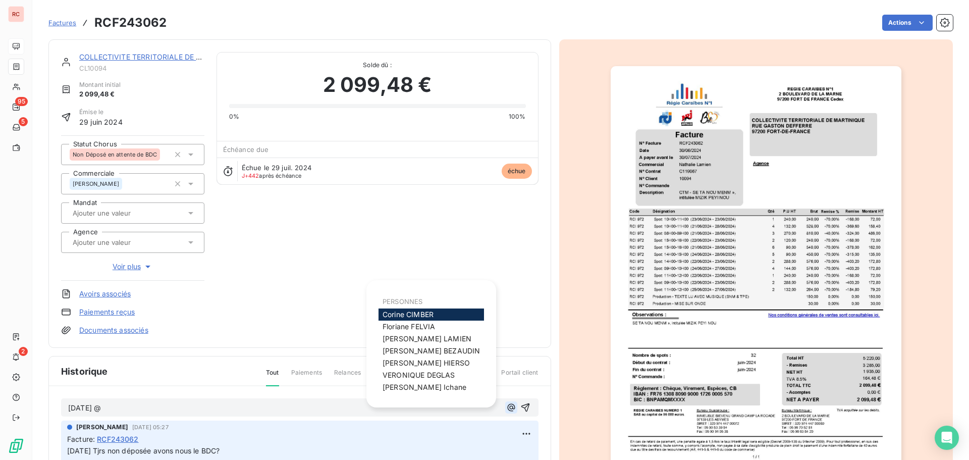
click at [507, 410] on icon "button" at bounding box center [511, 408] width 8 height 8
click at [418, 338] on span "[PERSON_NAME]" at bounding box center [426, 338] width 89 height 9
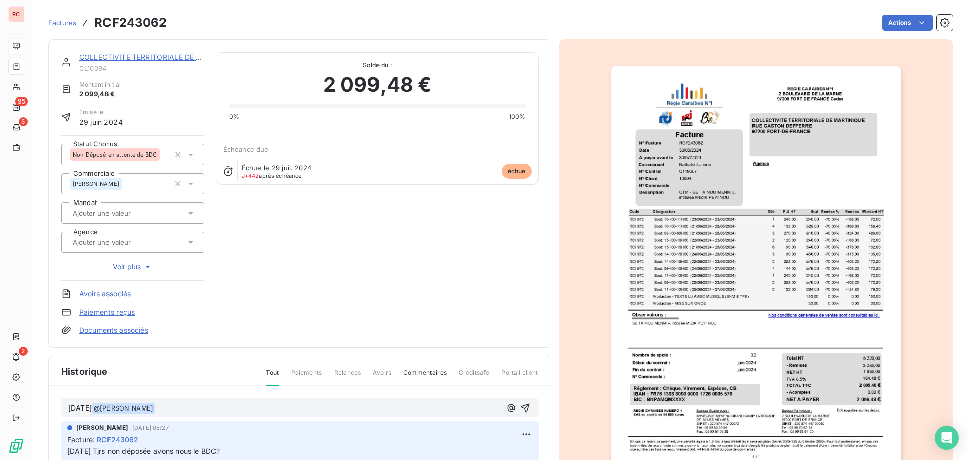
click at [186, 408] on p "[DATE] @ [PERSON_NAME] ﻿ ﻿" at bounding box center [284, 408] width 433 height 12
click at [519, 408] on button "button" at bounding box center [525, 408] width 12 height 12
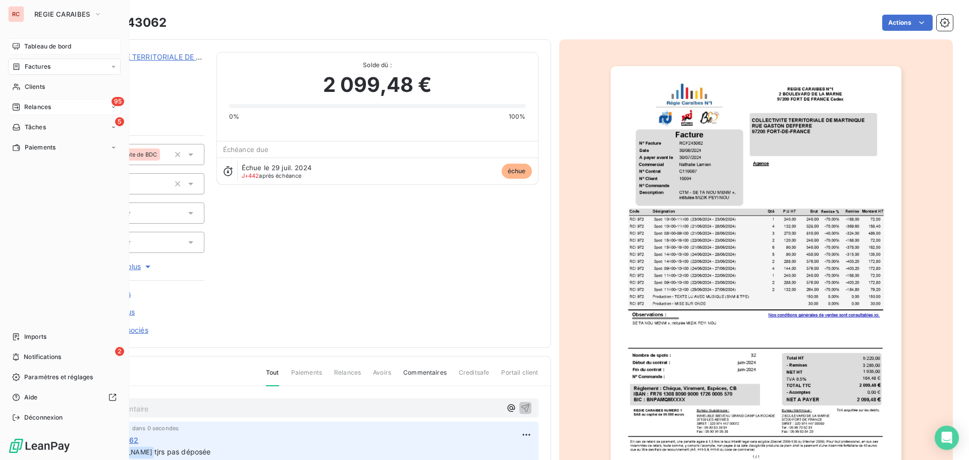
click at [25, 108] on span "Relances" at bounding box center [37, 106] width 27 height 9
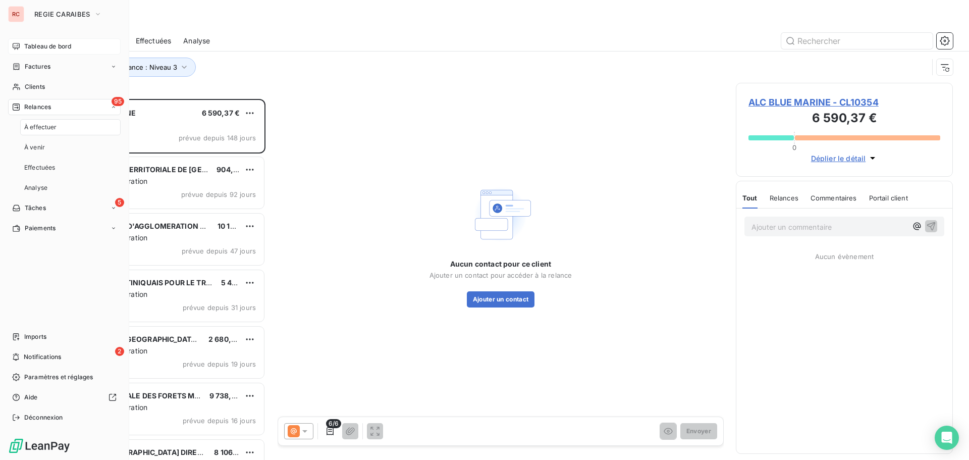
scroll to position [353, 209]
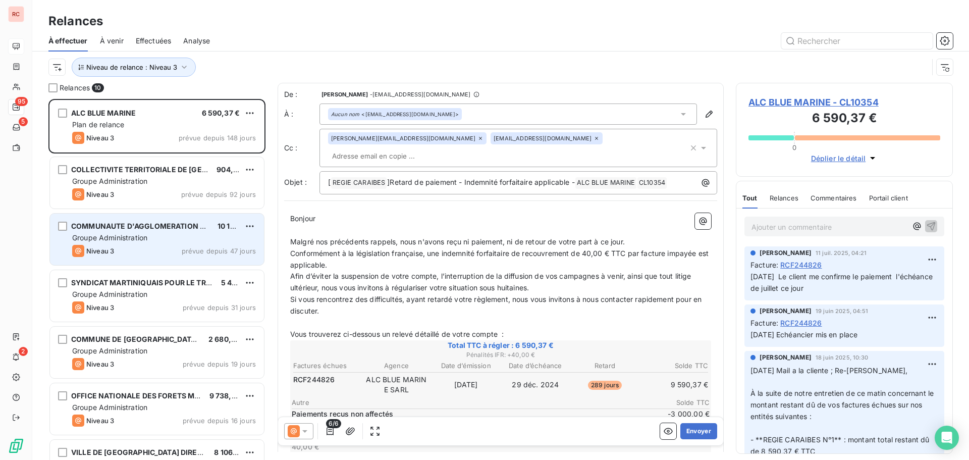
click at [135, 237] on span "Groupe Administration" at bounding box center [109, 237] width 75 height 9
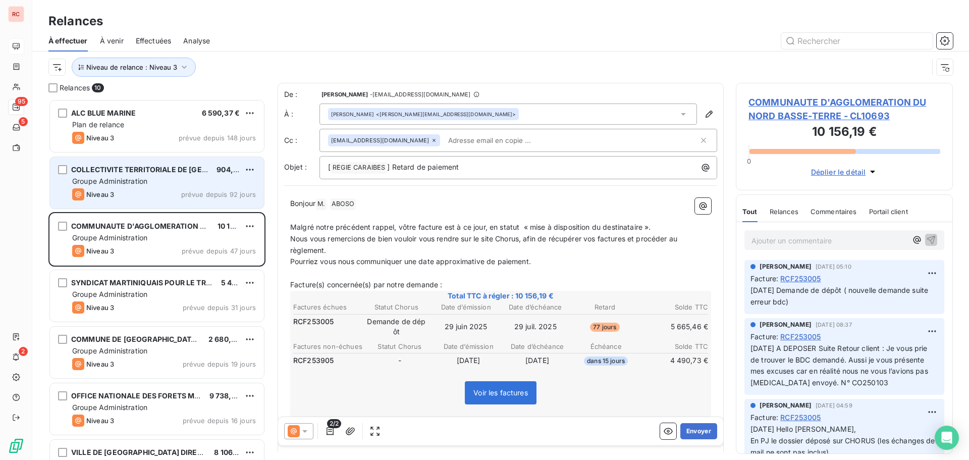
click at [155, 178] on div "Groupe Administration" at bounding box center [164, 181] width 184 height 10
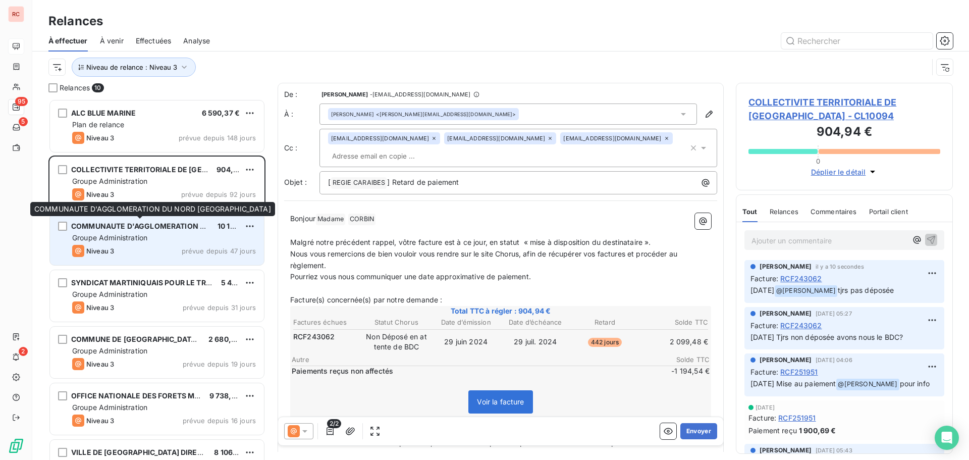
click at [154, 231] on div "COMMUNAUTE D'AGGLOMERATION DU NORD [GEOGRAPHIC_DATA]" at bounding box center [140, 226] width 138 height 10
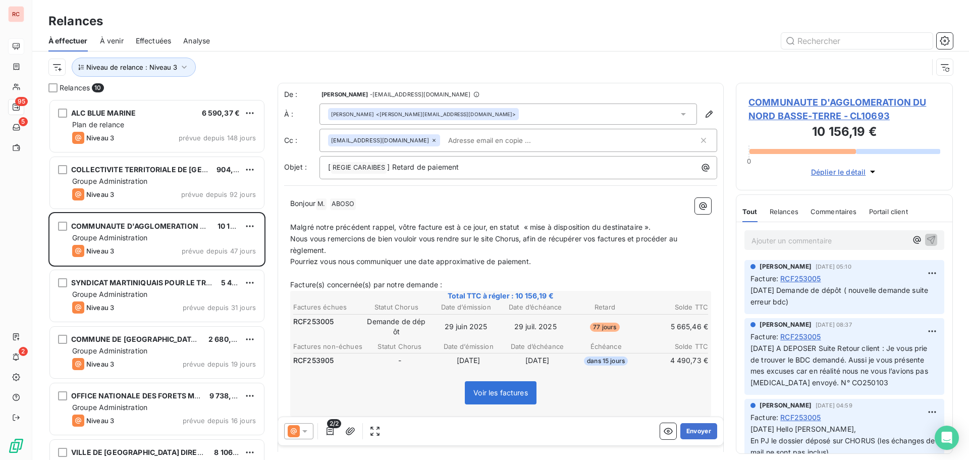
click at [786, 105] on span "COMMUNAUTE D'AGGLOMERATION DU NORD BASSE-TERRE - CL10693" at bounding box center [844, 108] width 192 height 27
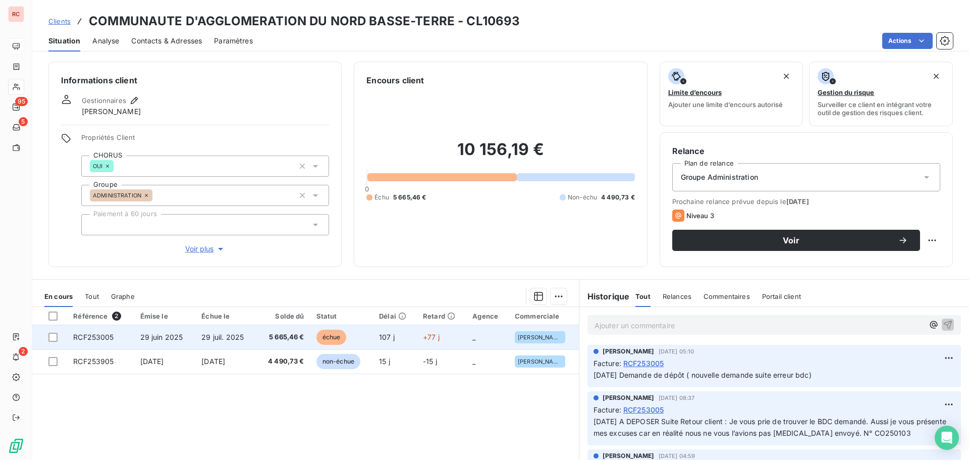
click at [189, 340] on td "29 juin 2025" at bounding box center [165, 337] width 62 height 24
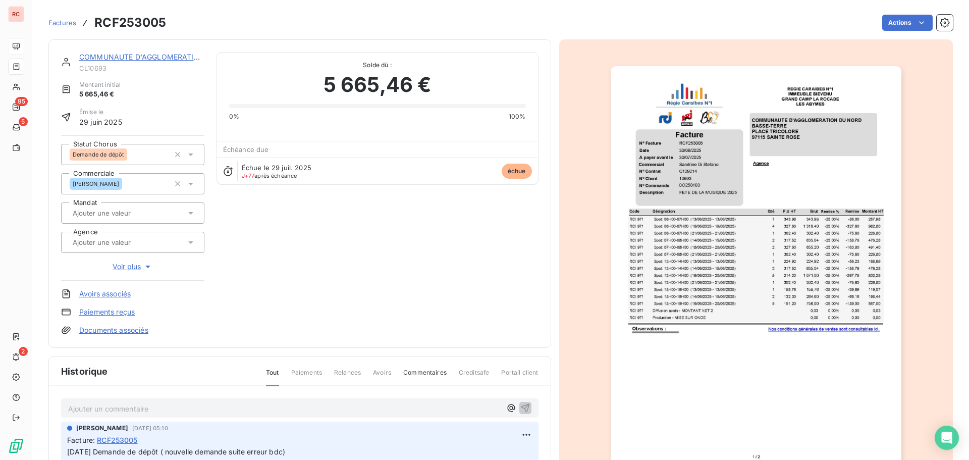
click at [149, 56] on link "COMMUNAUTE D'AGGLOMERATION DU NORD [GEOGRAPHIC_DATA]" at bounding box center [197, 56] width 237 height 9
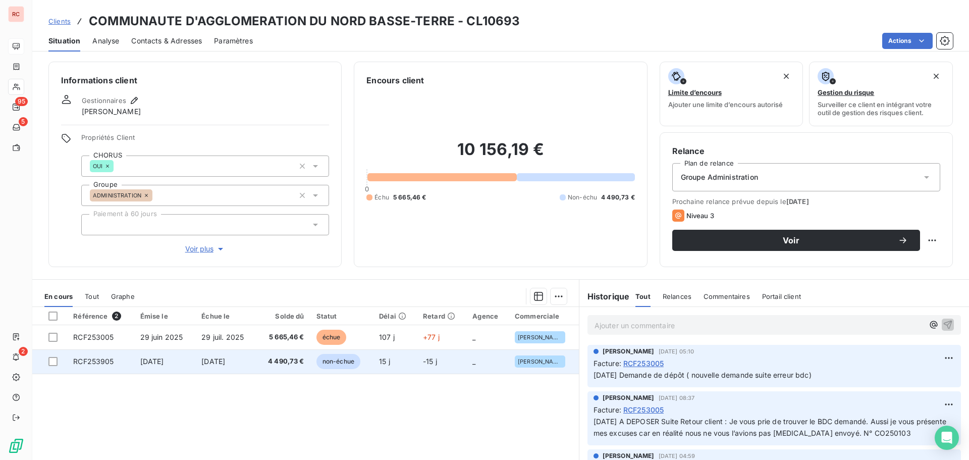
click at [175, 365] on td "[DATE]" at bounding box center [165, 361] width 62 height 24
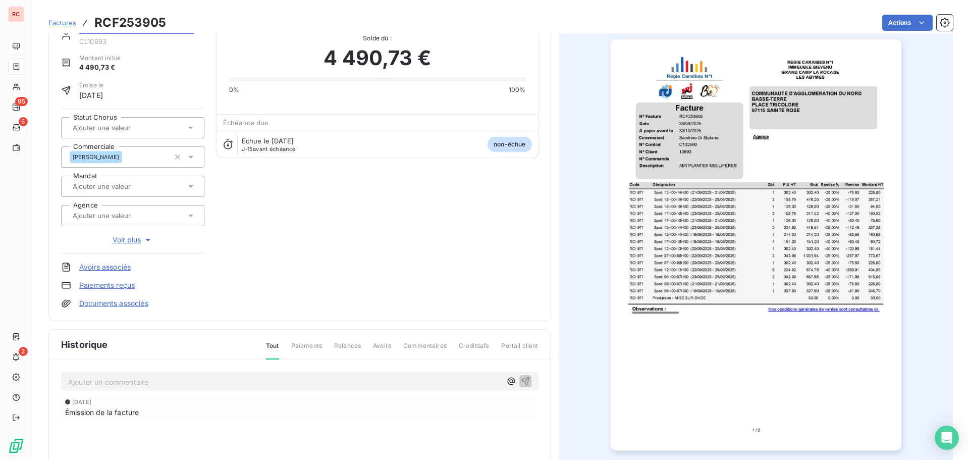
scroll to position [51, 0]
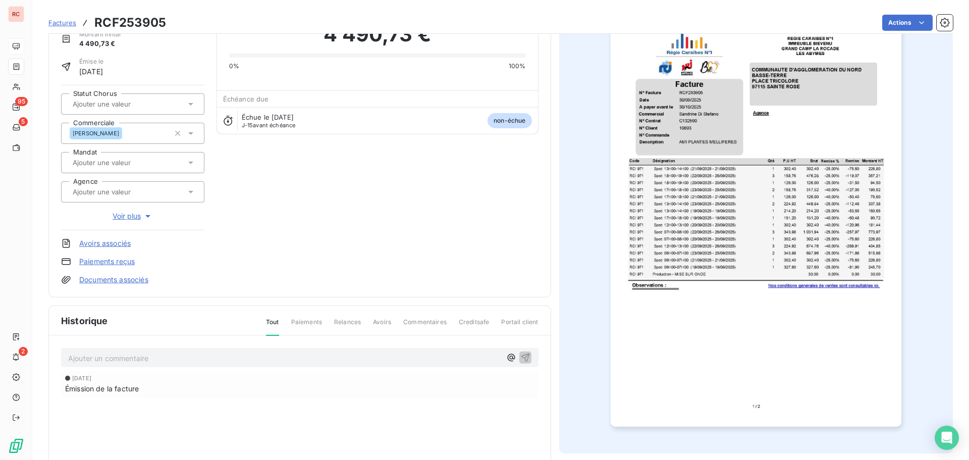
click at [187, 105] on icon at bounding box center [191, 104] width 10 height 10
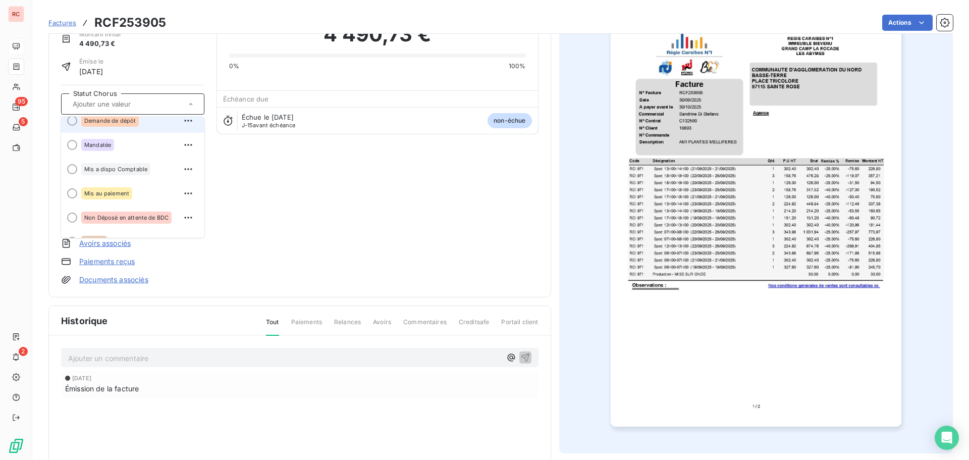
scroll to position [101, 0]
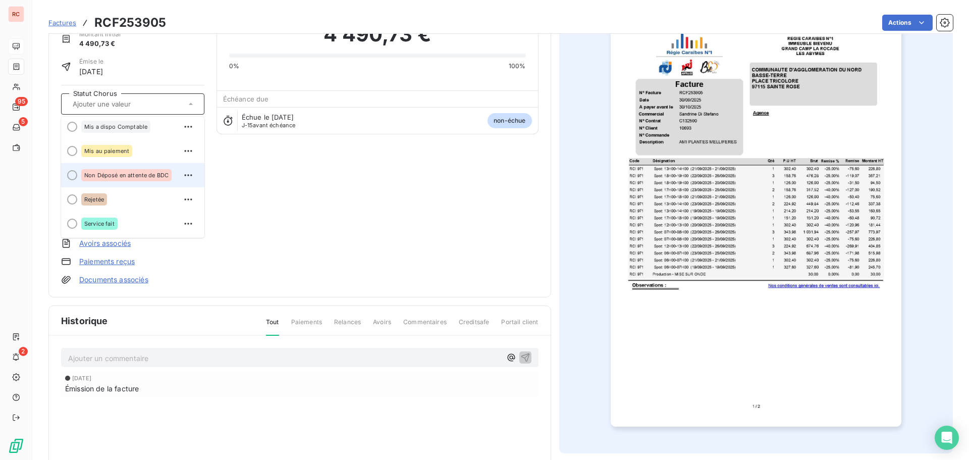
click at [98, 175] on span "Non Déposé en attente de BDC" at bounding box center [126, 175] width 84 height 6
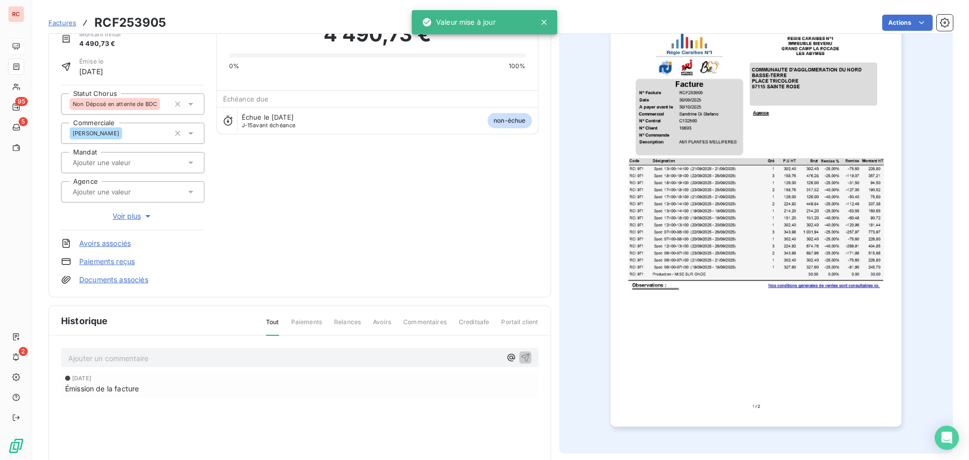
click at [69, 360] on p "Ajouter un commentaire ﻿" at bounding box center [284, 358] width 433 height 13
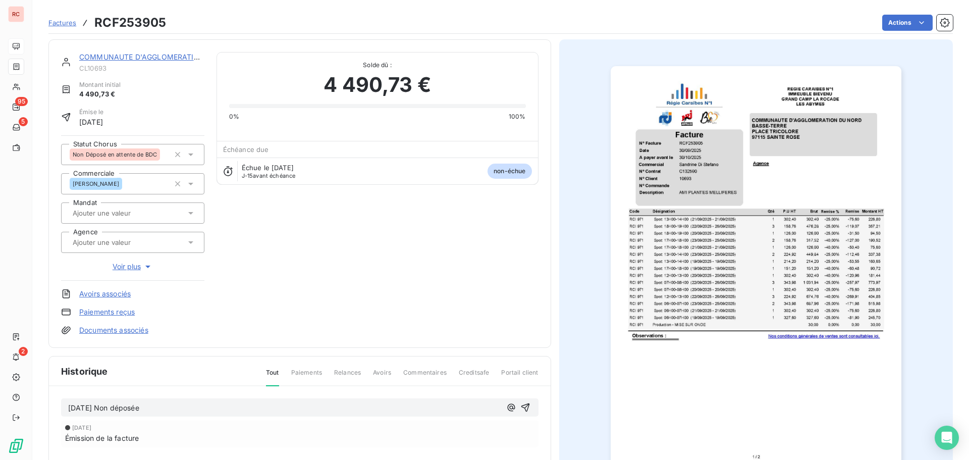
scroll to position [0, 0]
click at [180, 402] on div "[DATE] Non déposée" at bounding box center [284, 407] width 433 height 13
click at [171, 409] on p "[DATE] Non déposée" at bounding box center [284, 408] width 433 height 12
click at [191, 154] on icon at bounding box center [191, 154] width 10 height 10
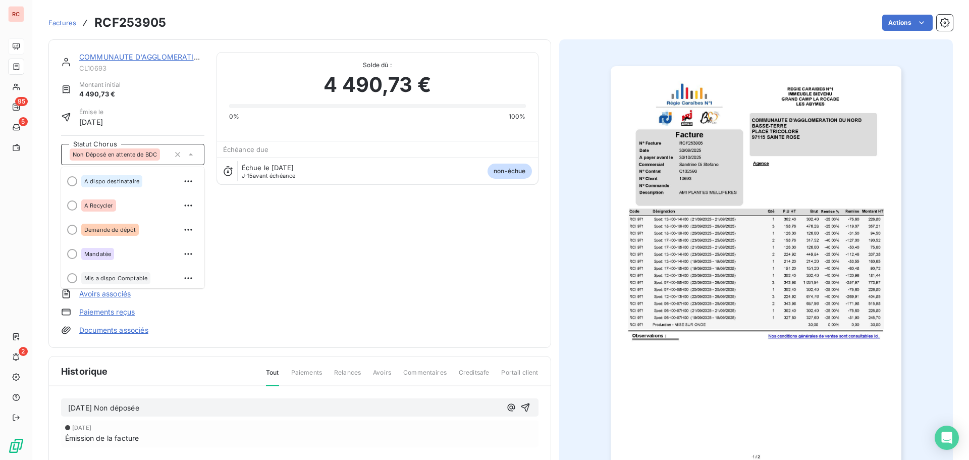
scroll to position [50, 0]
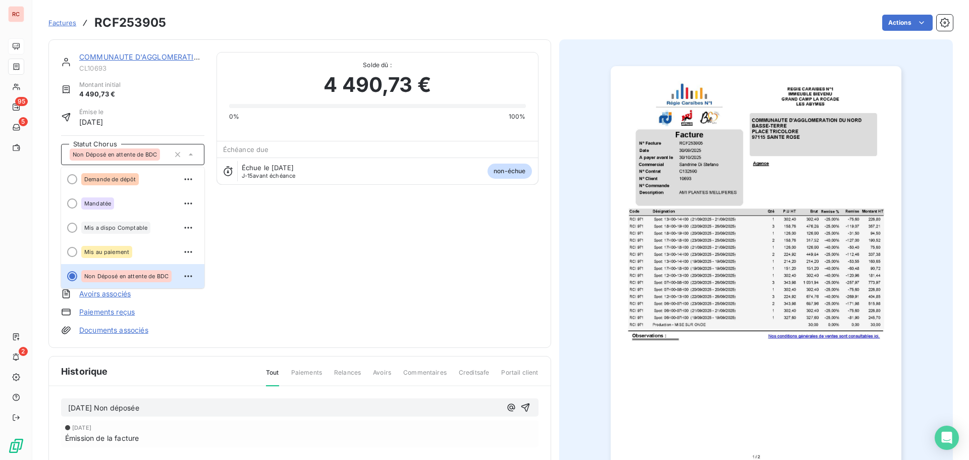
click at [191, 154] on icon at bounding box center [190, 154] width 4 height 2
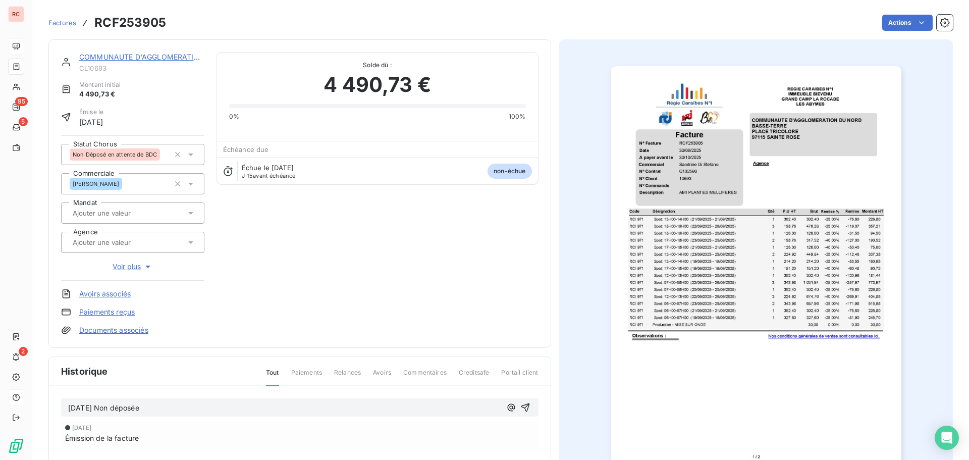
drag, startPoint x: 167, startPoint y: 406, endPoint x: 28, endPoint y: 403, distance: 138.3
click at [28, 403] on div "RC 95 5 2 Factures RCF253905 Actions COMMUNAUTE D'AGGLOMERATION DU NORD BASSE-T…" at bounding box center [484, 230] width 969 height 460
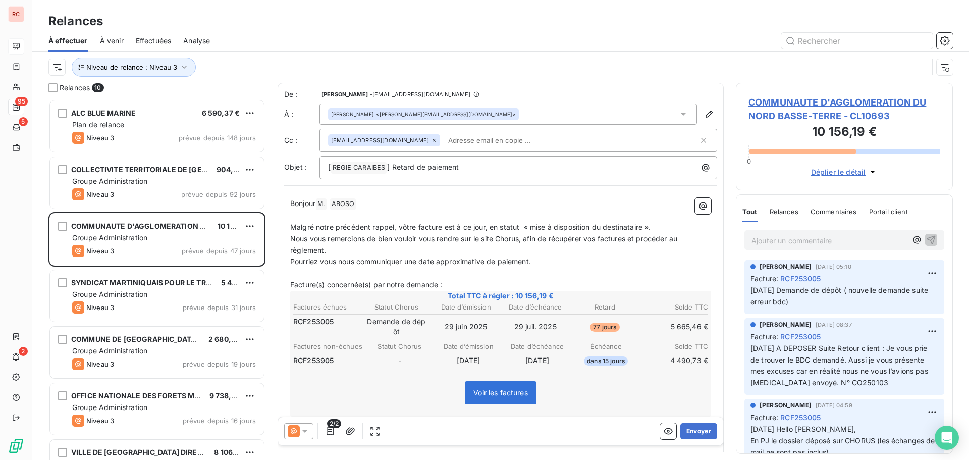
scroll to position [353, 209]
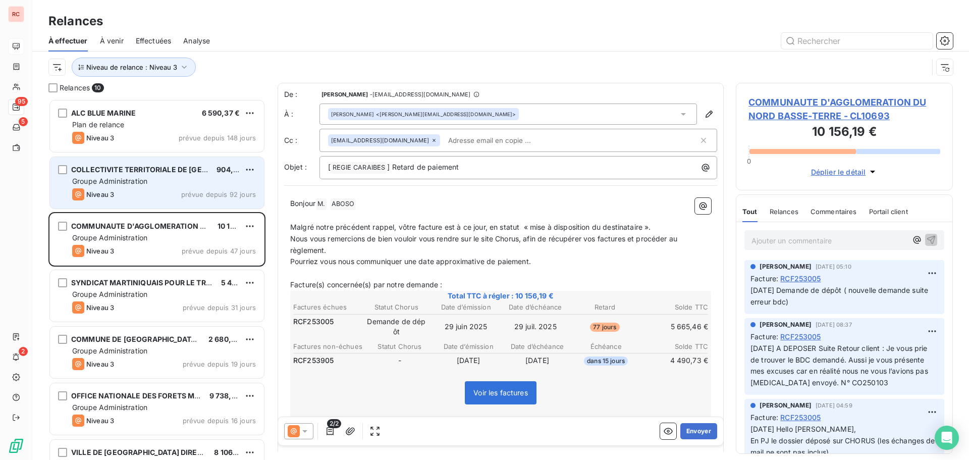
click at [160, 180] on div "Groupe Administration" at bounding box center [164, 181] width 184 height 10
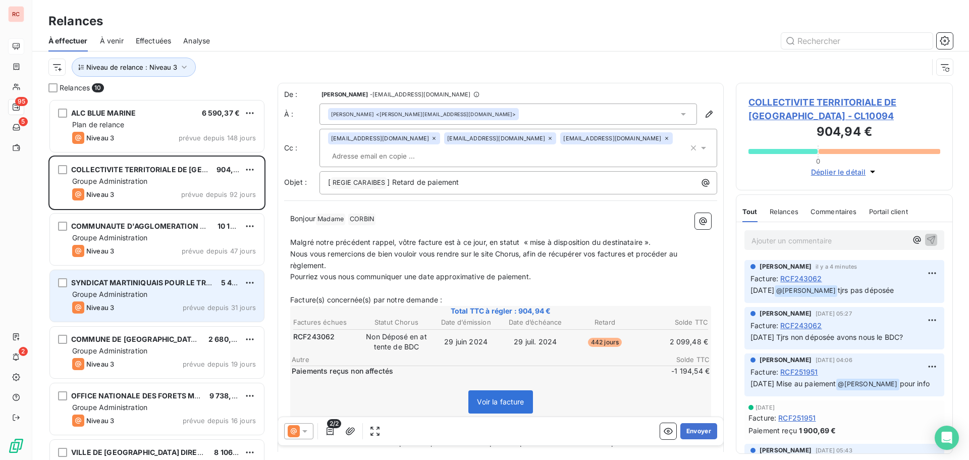
click at [161, 290] on div "Groupe Administration" at bounding box center [164, 294] width 184 height 10
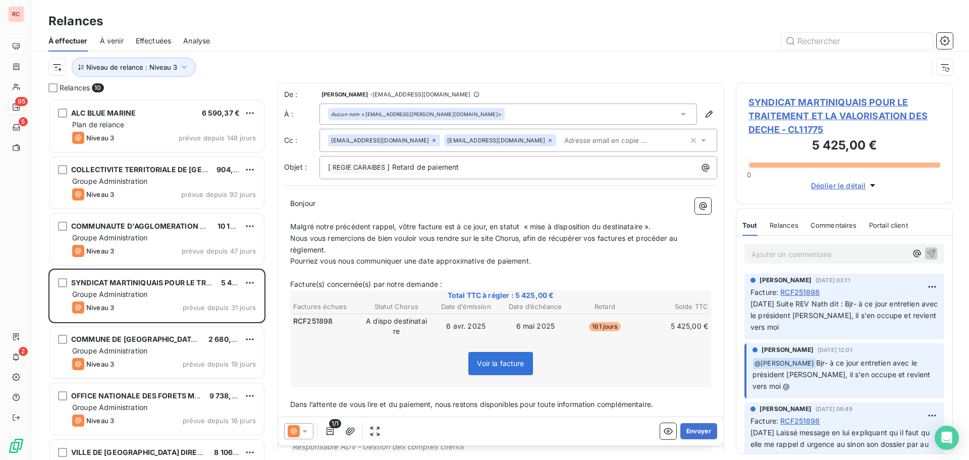
click at [786, 123] on span "SYNDICAT MARTINIQUAIS POUR LE TRAITEMENT ET LA VALORISATION DES DECHE - CL11775" at bounding box center [844, 115] width 192 height 41
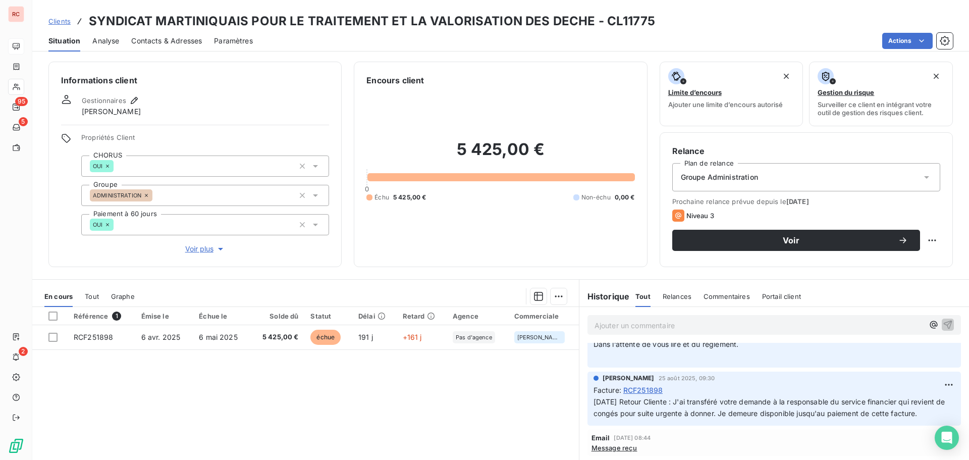
scroll to position [303, 0]
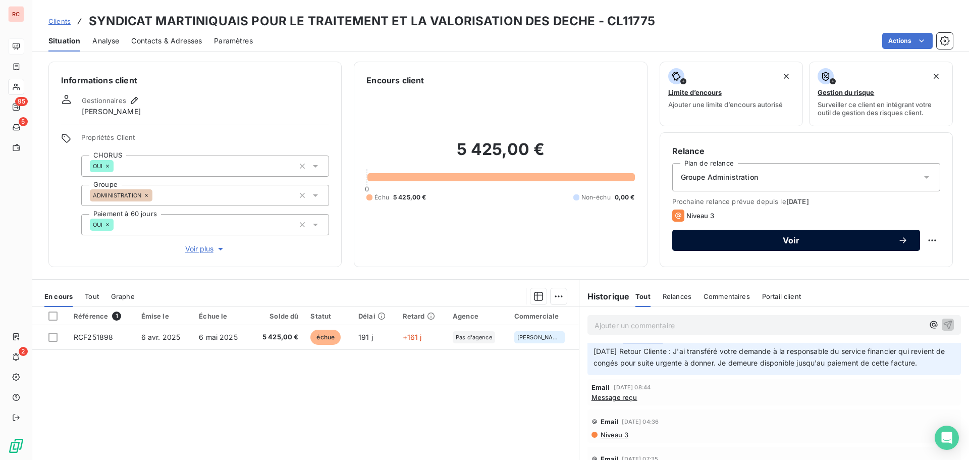
click at [764, 246] on button "Voir" at bounding box center [796, 240] width 248 height 21
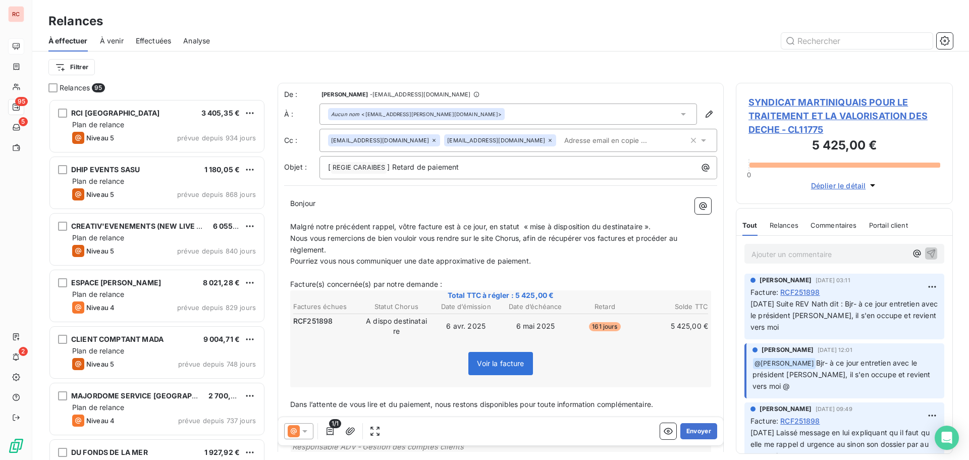
scroll to position [353, 209]
click at [308, 431] on icon at bounding box center [305, 431] width 10 height 10
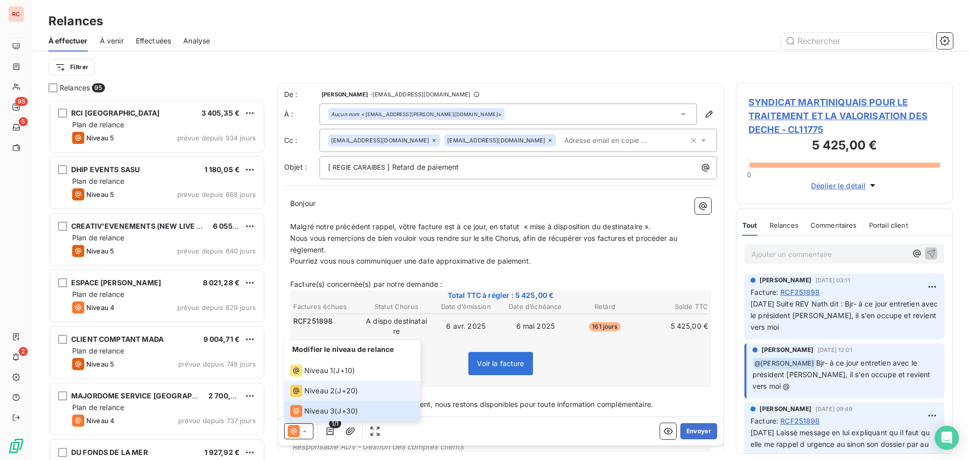
click at [316, 389] on span "Niveau 2" at bounding box center [319, 391] width 30 height 10
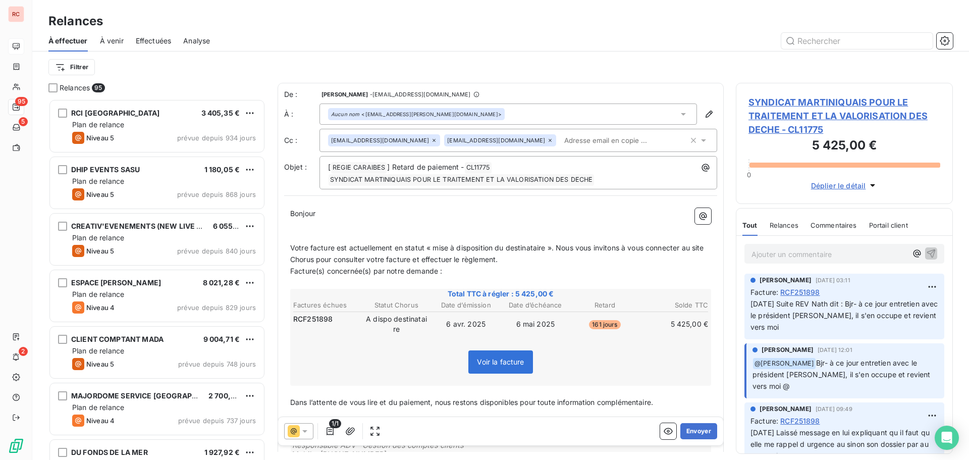
click at [554, 249] on span "Votre facture est actuellement en statut « mise à disposition du destinataire »…" at bounding box center [498, 253] width 416 height 20
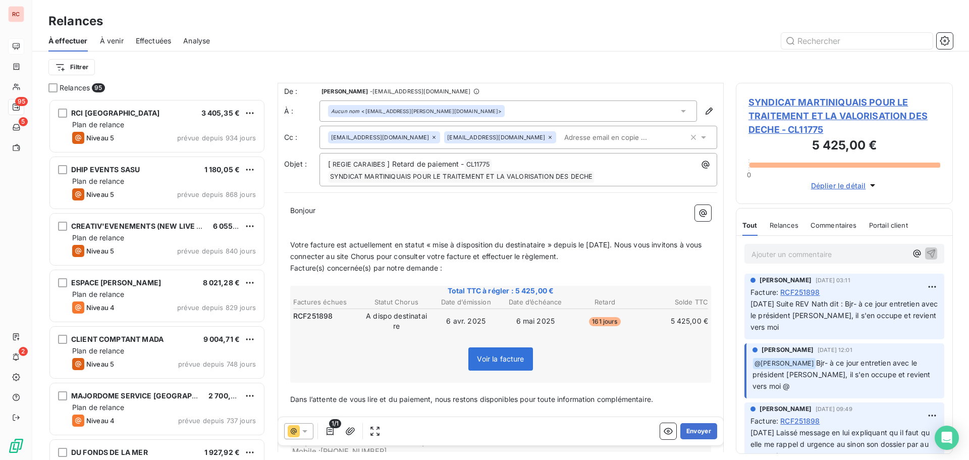
scroll to position [0, 0]
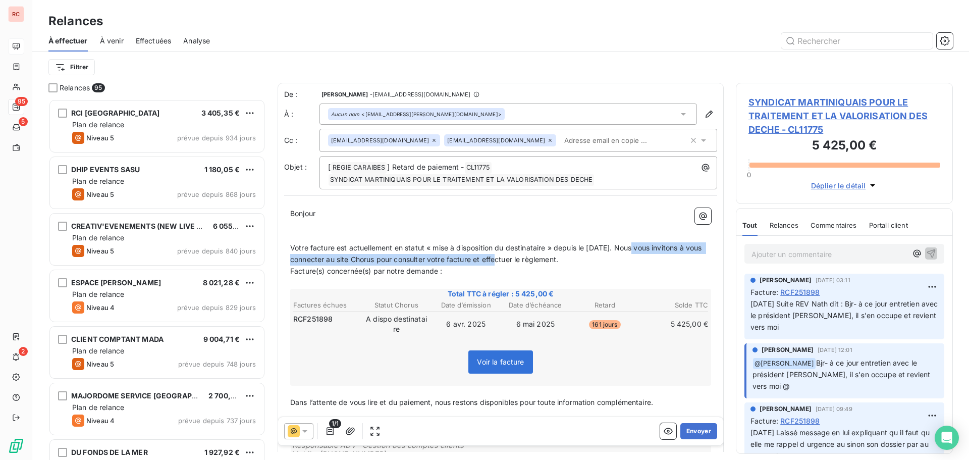
drag, startPoint x: 631, startPoint y: 249, endPoint x: 502, endPoint y: 261, distance: 130.2
click at [502, 261] on span "Votre facture est actuellement en statut « mise à disposition du destinataire »…" at bounding box center [497, 253] width 414 height 20
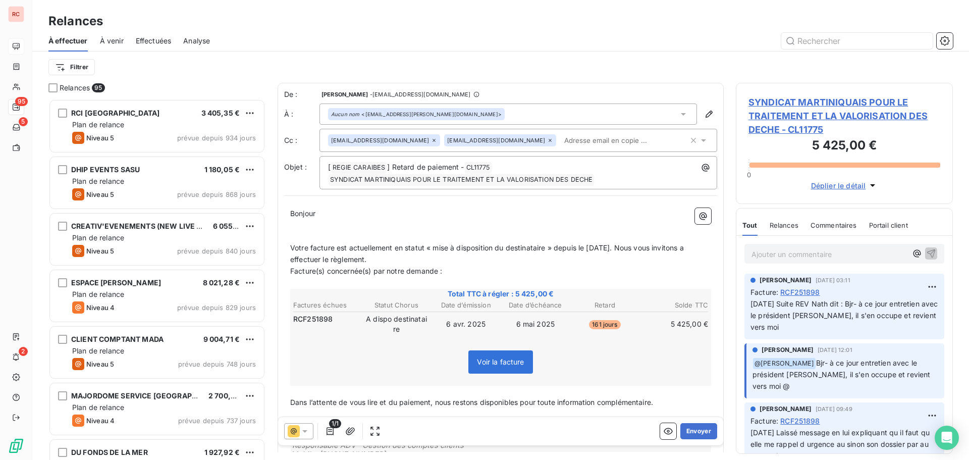
click at [493, 271] on p "Facture(s) concernée(s) par notre demande :" at bounding box center [500, 271] width 421 height 12
click at [293, 239] on p "﻿" at bounding box center [500, 237] width 421 height 12
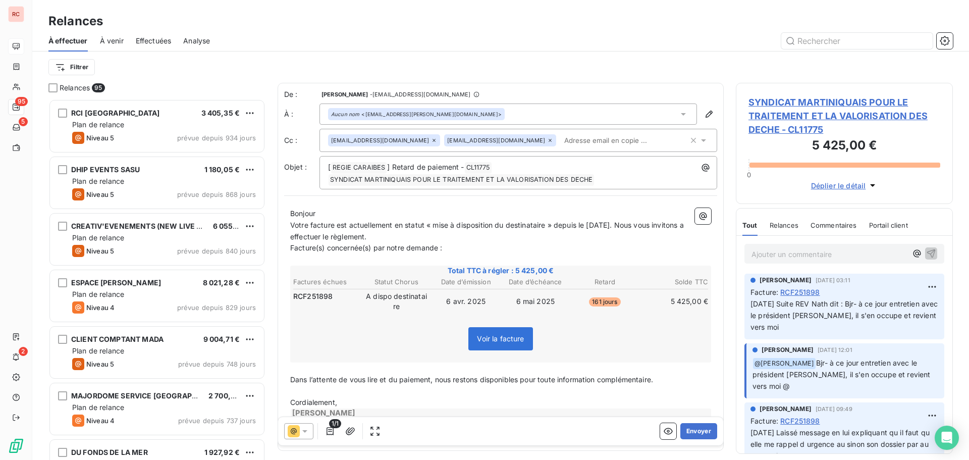
click at [290, 225] on span "Votre facture est actuellement en statut « mise à disposition du destinataire »…" at bounding box center [488, 231] width 396 height 20
click at [416, 239] on p "Votre facture est actuellement en statut « mise à disposition du destinataire »…" at bounding box center [500, 231] width 421 height 23
click at [291, 221] on span "Votre facture est actuellement en statut « mise à disposition du destinataire »…" at bounding box center [488, 231] width 396 height 20
click at [374, 226] on span "Sauf erreur de notre part, nous n'avons pas reçu Votre facture est actuellement…" at bounding box center [480, 231] width 381 height 20
click at [292, 224] on span "Sauf erreur de notre part, nous n'avons pas reçu Votre facture est actuellement…" at bounding box center [480, 231] width 381 height 20
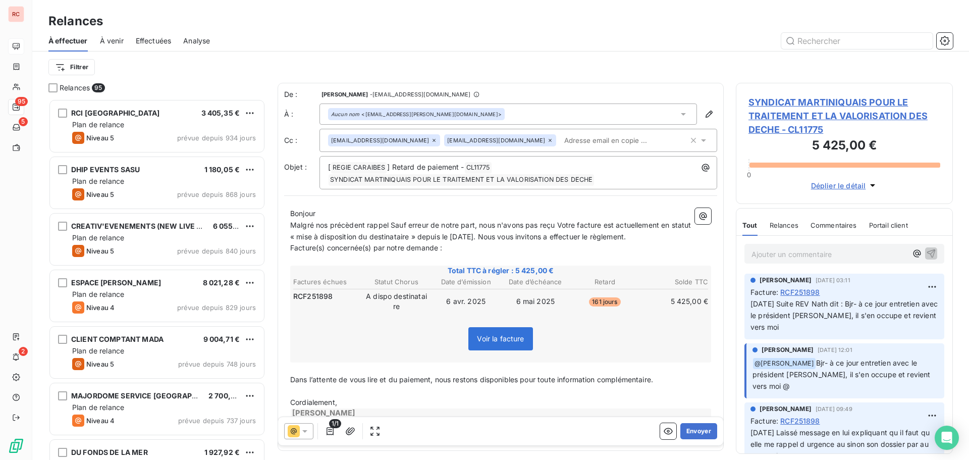
click at [487, 250] on p "Facture(s) concernée(s) par notre demande :" at bounding box center [500, 248] width 421 height 12
click at [364, 227] on span "Malgré nos précèdent rappel Sauf erreur de notre part, nous n'avons pas reçu Vo…" at bounding box center [491, 231] width 403 height 20
click at [392, 225] on span "Malgré nos précèdents rappel Sauf erreur de notre part, nous n'avons pas reçu V…" at bounding box center [493, 231] width 407 height 20
click at [371, 239] on span "Malgré nos précèdents rappels Sauf erreur de notre part, nous n'avons pas reçu …" at bounding box center [484, 231] width 389 height 20
click at [479, 232] on span "Malgré nos précédents rappels Sauf erreur de notre part, nous n'avons pas reçu …" at bounding box center [484, 231] width 389 height 20
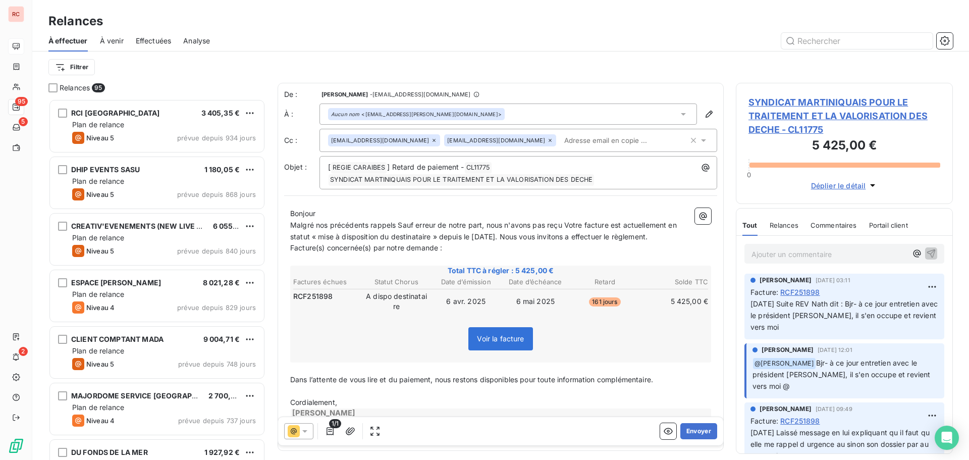
click at [396, 224] on span "Malgré nos précédents rappels Sauf erreur de notre part, nous n'avons pas reçu …" at bounding box center [484, 231] width 389 height 20
click at [411, 223] on span "Malgré nos précédents rappels et Sauf erreur de notre part, nous n'avons pas re…" at bounding box center [488, 231] width 397 height 20
click at [572, 225] on span "Malgré nos précédents rappels et sauf erreur de notre part, nous n'avons pas re…" at bounding box center [488, 231] width 396 height 20
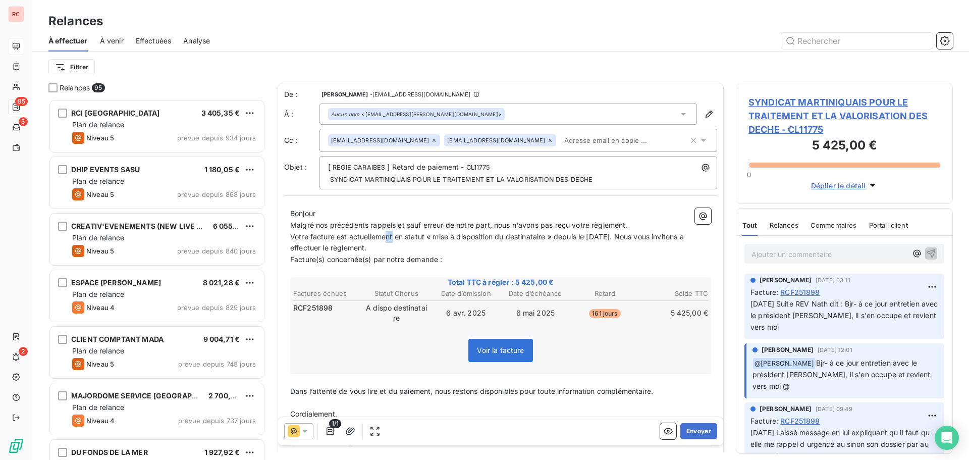
drag, startPoint x: 393, startPoint y: 237, endPoint x: 382, endPoint y: 237, distance: 10.1
click at [382, 237] on span "Votre facture est actuellement en statut « mise à disposition du destinataire »…" at bounding box center [488, 242] width 396 height 20
drag, startPoint x: 394, startPoint y: 238, endPoint x: 352, endPoint y: 237, distance: 42.4
click at [352, 237] on span "Votre facture est actuellement en statut « mise à disposition du destinataire »…" at bounding box center [488, 242] width 396 height 20
click at [293, 232] on span "Votre facture est en statut « mise à disposition du destinataire » depuis le [D…" at bounding box center [486, 242] width 393 height 20
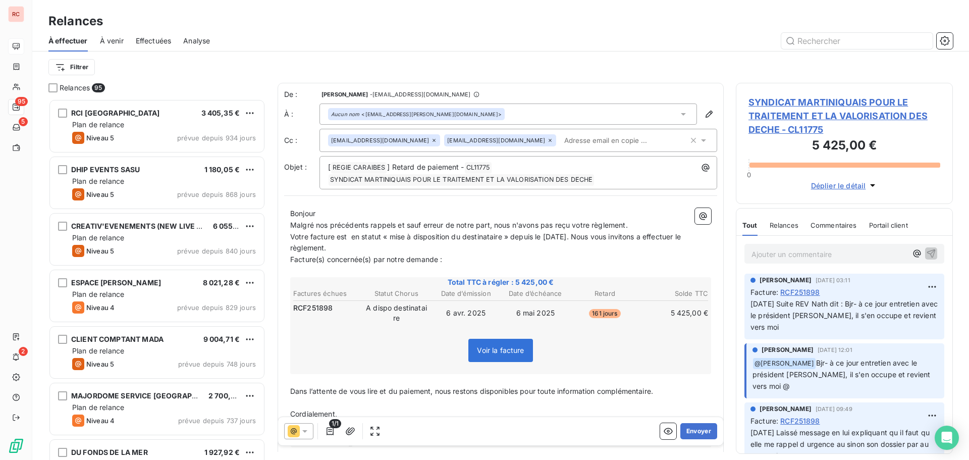
click at [350, 236] on span "Votre facture est en statut « mise à disposition du destinataire » depuis le [D…" at bounding box center [486, 242] width 393 height 20
click at [687, 423] on button "Envoyer" at bounding box center [698, 431] width 37 height 16
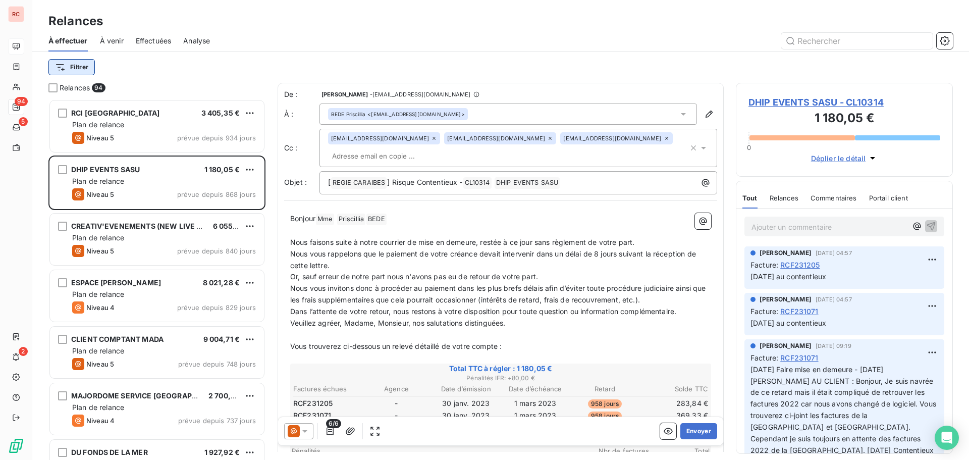
click at [74, 68] on html "RC 94 5 2 Relances À effectuer À venir Effectuées Analyse Filtrer Relances 94 R…" at bounding box center [484, 230] width 969 height 460
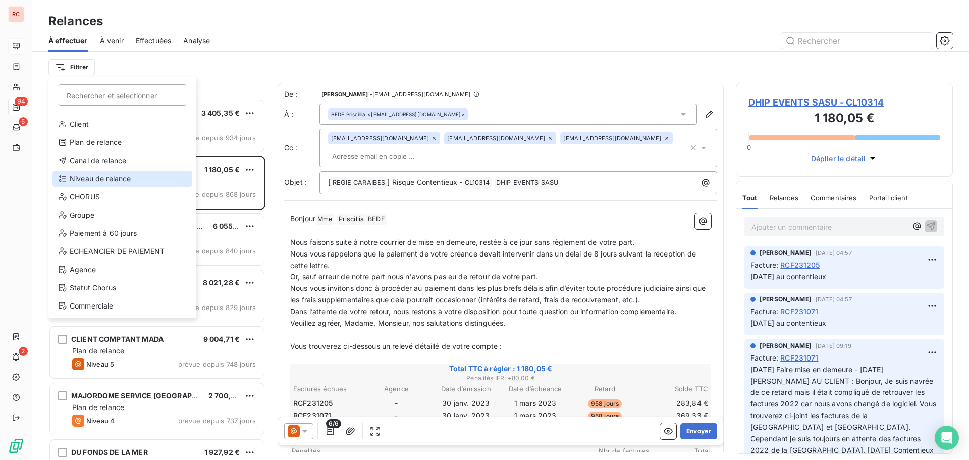
click at [85, 175] on div "Niveau de relance" at bounding box center [122, 179] width 140 height 16
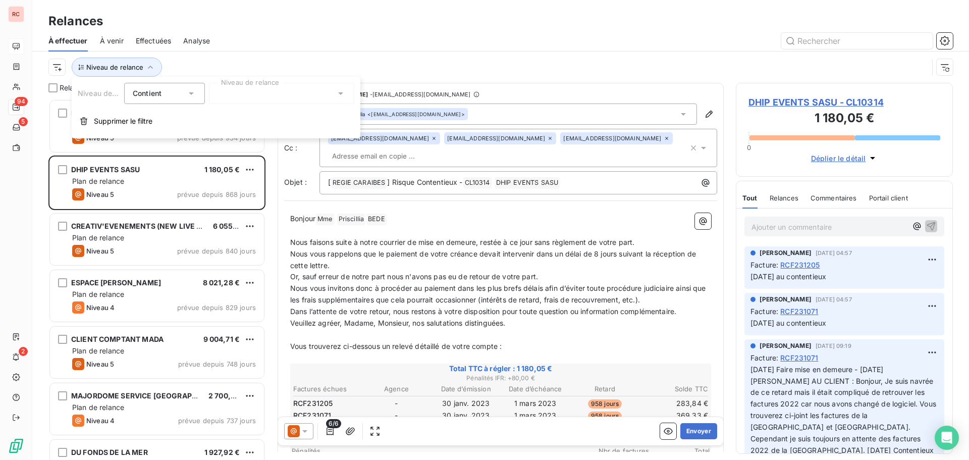
click at [273, 94] on div at bounding box center [281, 93] width 145 height 21
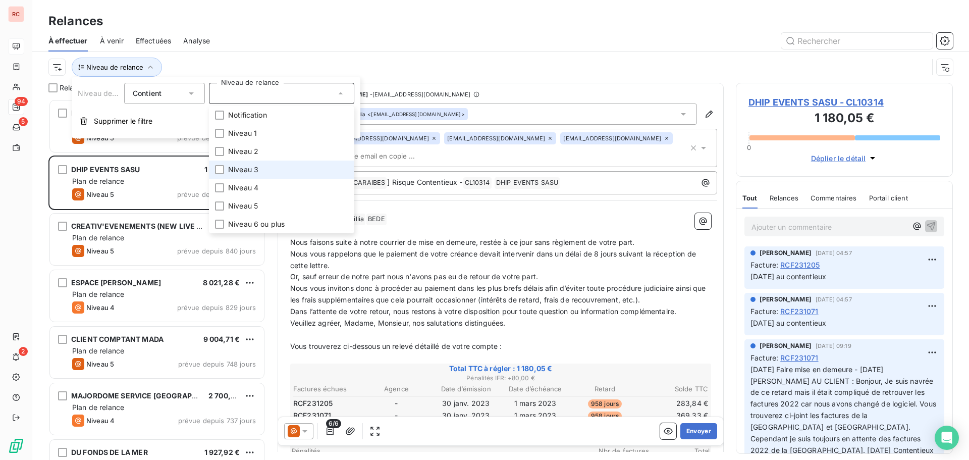
click at [253, 169] on span "Niveau 3" at bounding box center [243, 170] width 30 height 10
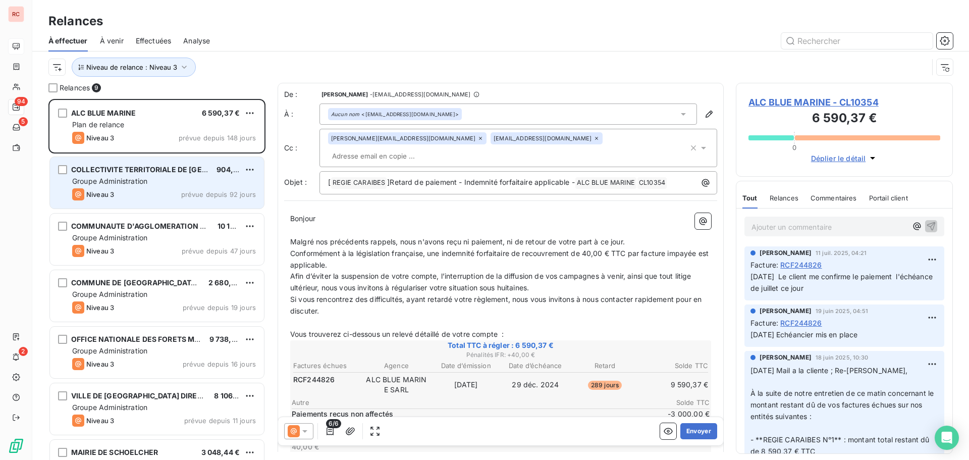
click at [124, 186] on div "COLLECTIVITE TERRITORIALE DE [GEOGRAPHIC_DATA] 904,94 € Groupe Administration N…" at bounding box center [157, 182] width 214 height 51
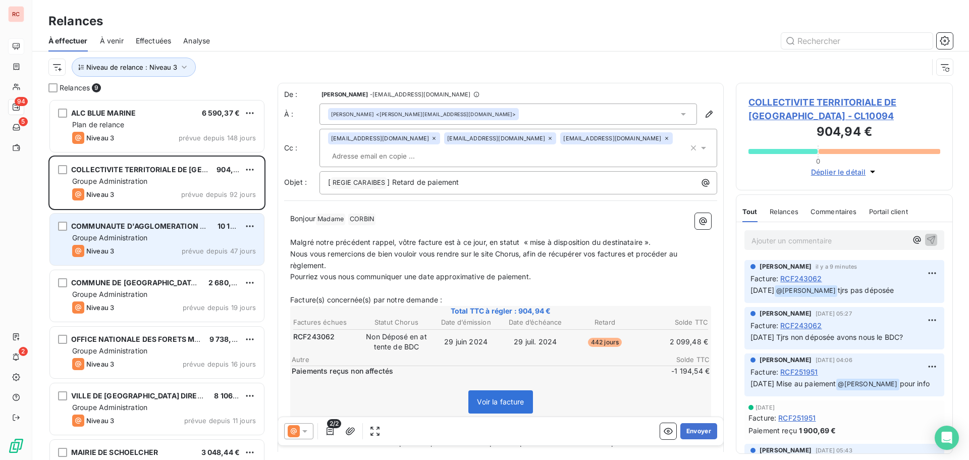
click at [135, 241] on span "Groupe Administration" at bounding box center [109, 237] width 75 height 9
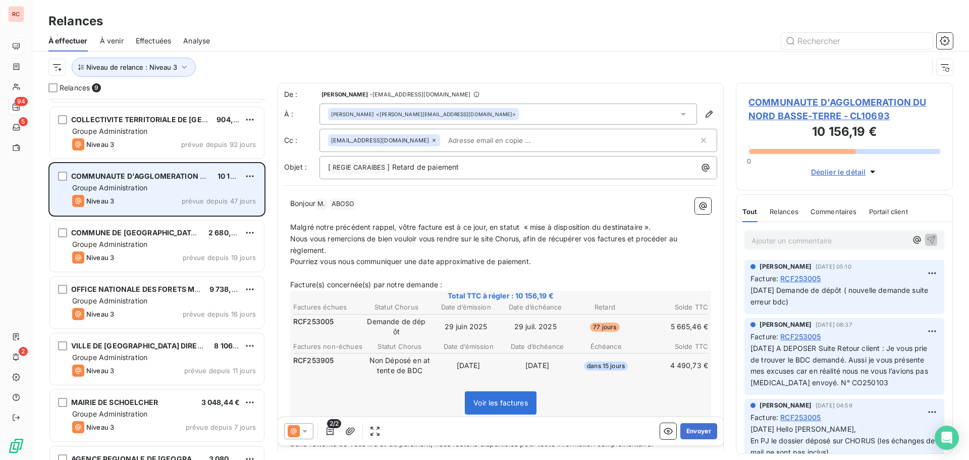
scroll to position [51, 0]
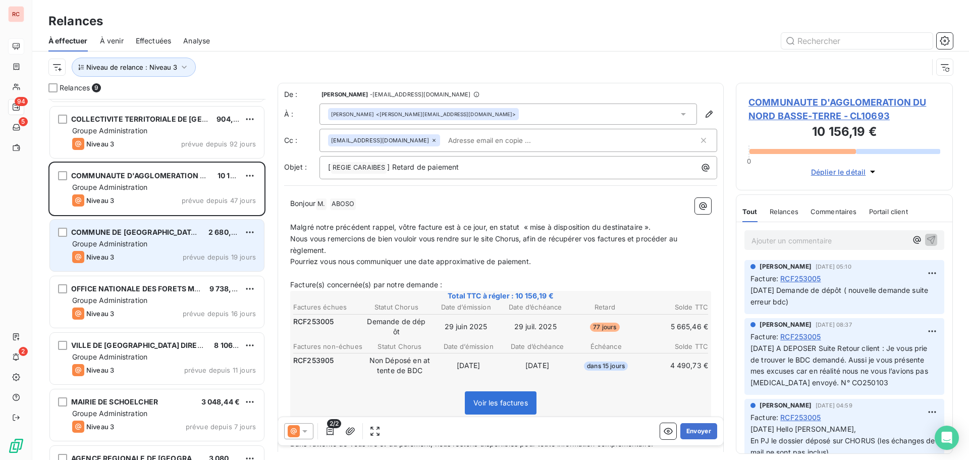
click at [131, 256] on div "Niveau 3 prévue depuis 19 jours" at bounding box center [164, 257] width 184 height 12
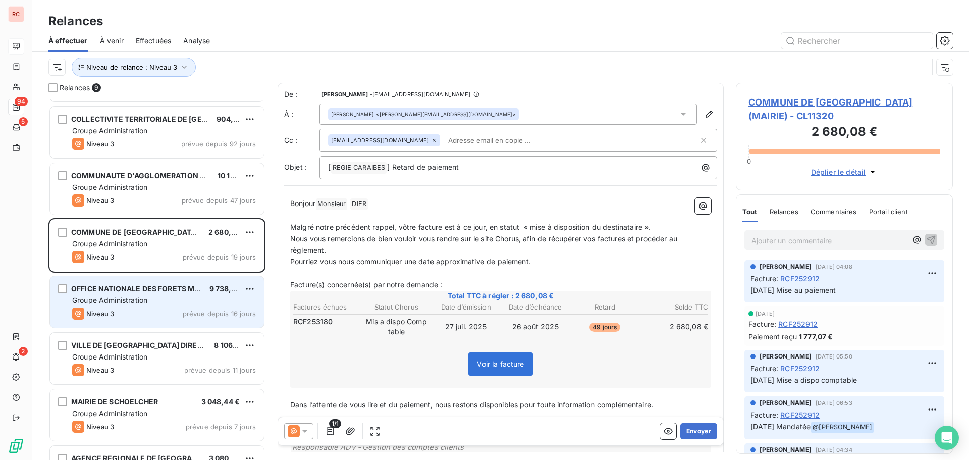
click at [152, 316] on div "Niveau 3 prévue depuis 16 jours" at bounding box center [164, 313] width 184 height 12
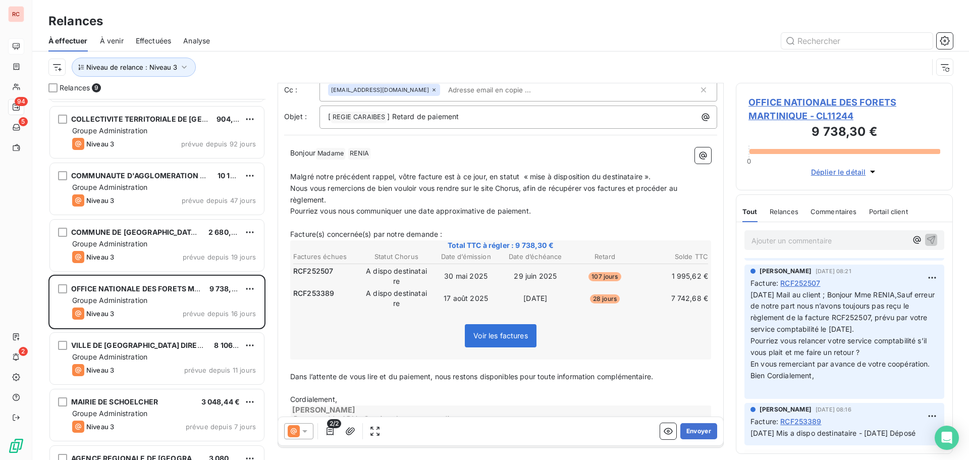
scroll to position [50, 0]
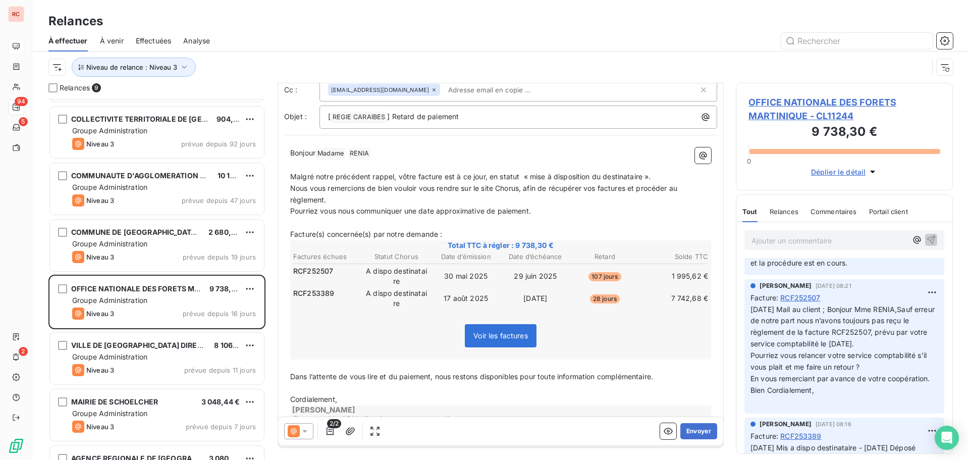
click at [310, 430] on div at bounding box center [298, 431] width 29 height 16
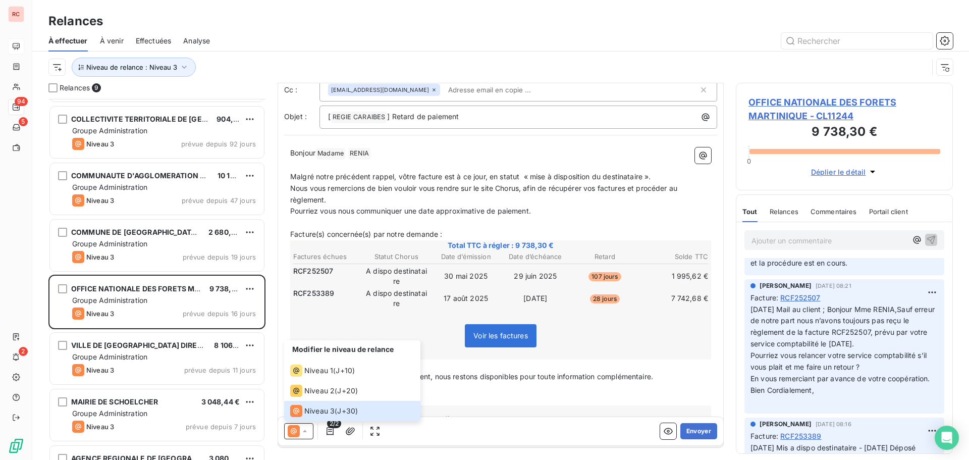
click at [506, 410] on div "[PERSON_NAME] ​ ​ ​ ​ Responsable ADV ‑ Gestion des comptes clients Mobile : [P…" at bounding box center [501, 418] width 421 height 27
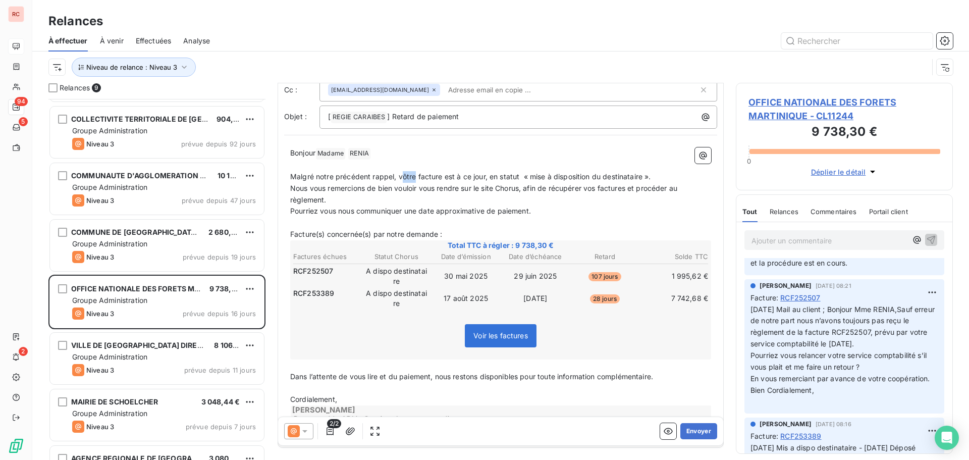
drag, startPoint x: 415, startPoint y: 177, endPoint x: 403, endPoint y: 176, distance: 12.7
click at [403, 176] on span "Malgré notre précédent rappel, vôtre facture est à ce jour, en statut « mise à …" at bounding box center [470, 176] width 361 height 9
click at [435, 174] on span "Malgré notre précédent rappel, vos facture est à ce jour, en statut « mise à di…" at bounding box center [467, 176] width 355 height 9
click at [537, 210] on p "Pourriez vous nous communiquer une date approximative de paiement." at bounding box center [500, 211] width 421 height 12
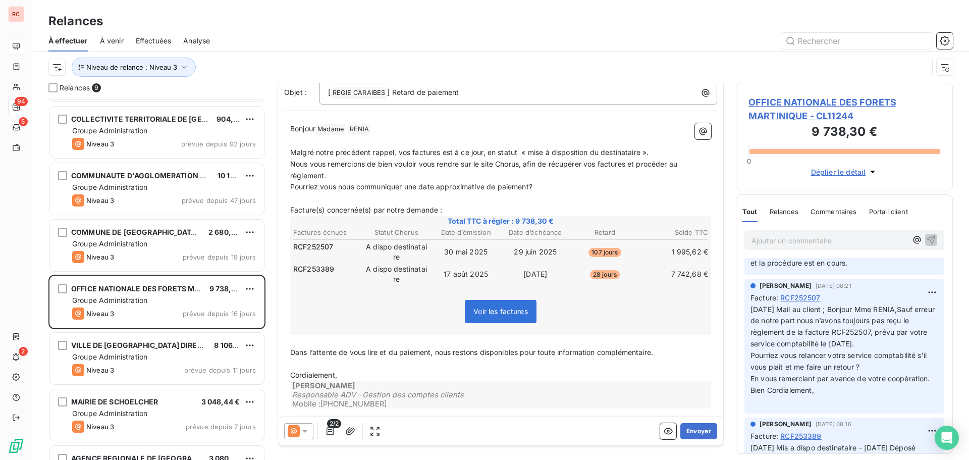
scroll to position [88, 0]
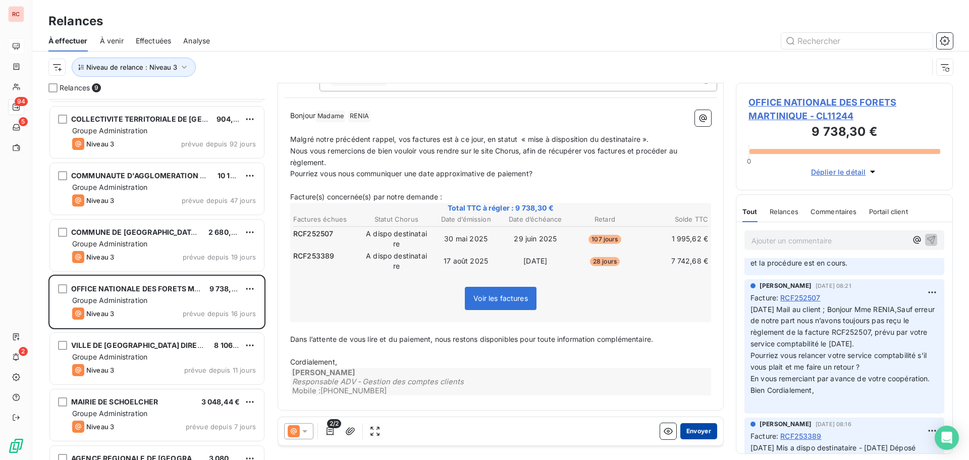
click at [688, 429] on button "Envoyer" at bounding box center [698, 431] width 37 height 16
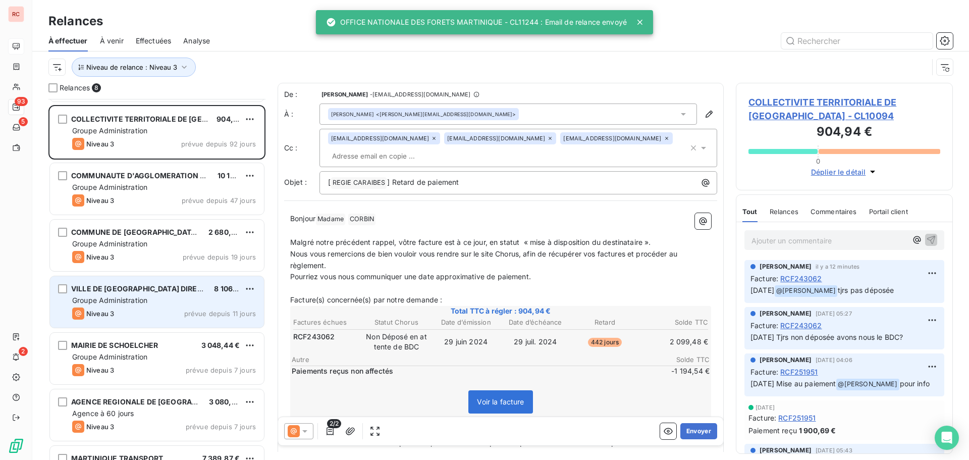
click at [140, 303] on span "Groupe Administration" at bounding box center [109, 300] width 75 height 9
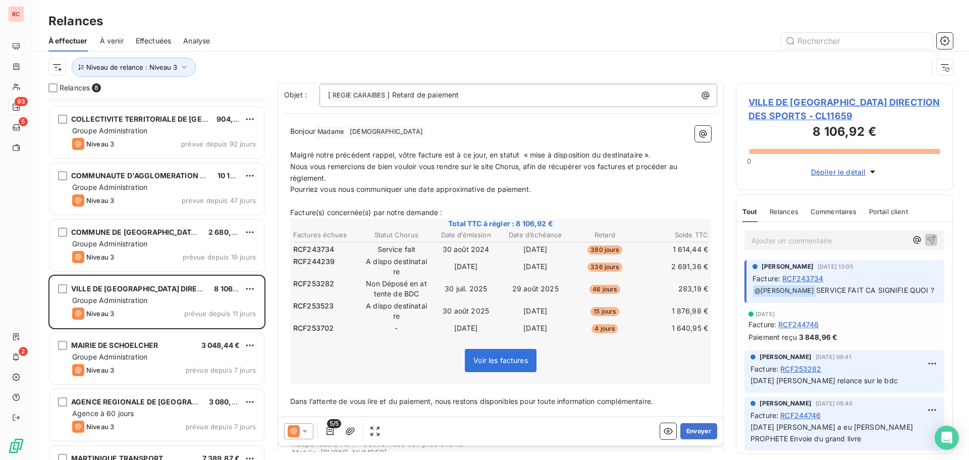
scroll to position [101, 0]
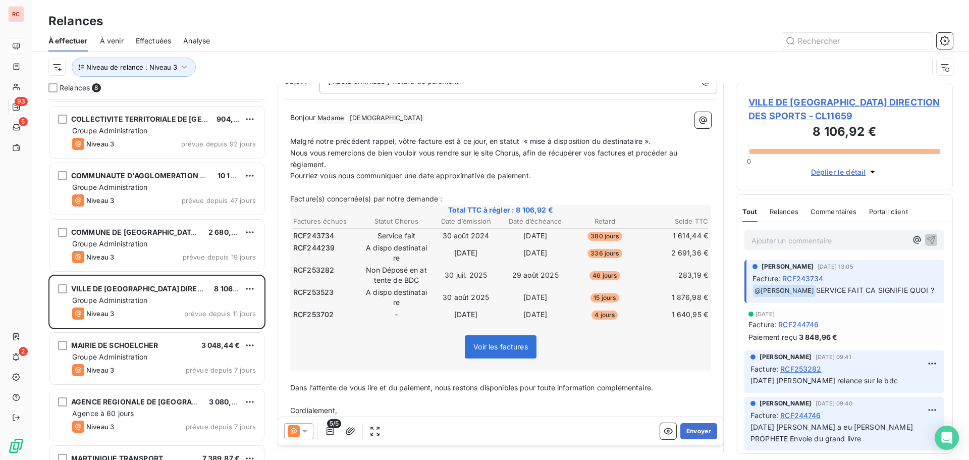
click at [748, 100] on span "VILLE DE [GEOGRAPHIC_DATA] DIRECTION DES SPORTS - CL11659" at bounding box center [844, 108] width 192 height 27
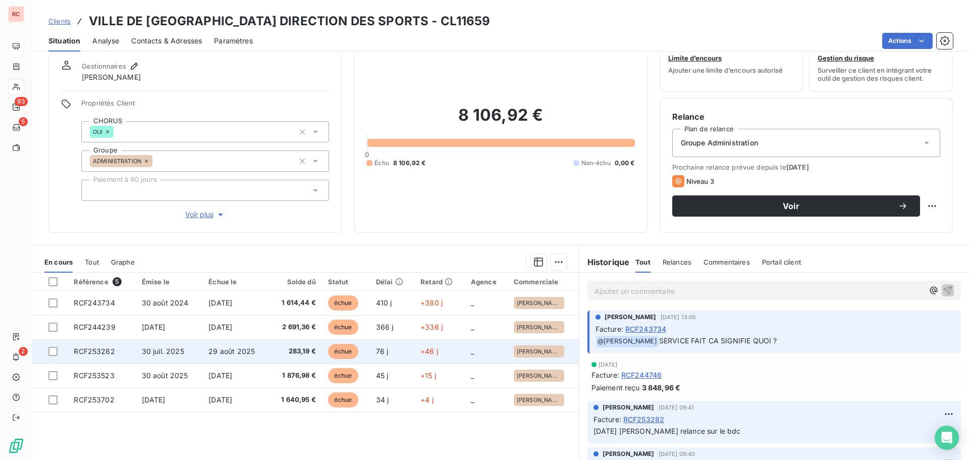
scroll to position [72, 0]
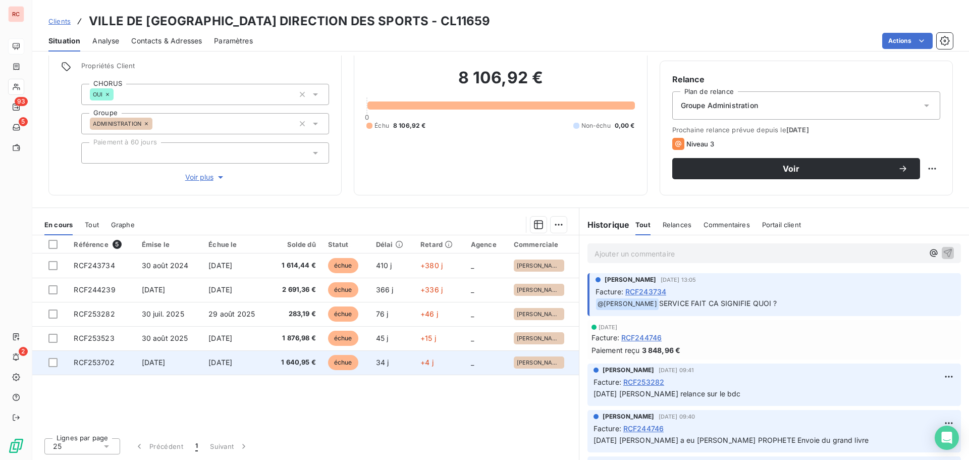
click at [112, 363] on span "RCF253702" at bounding box center [94, 362] width 40 height 9
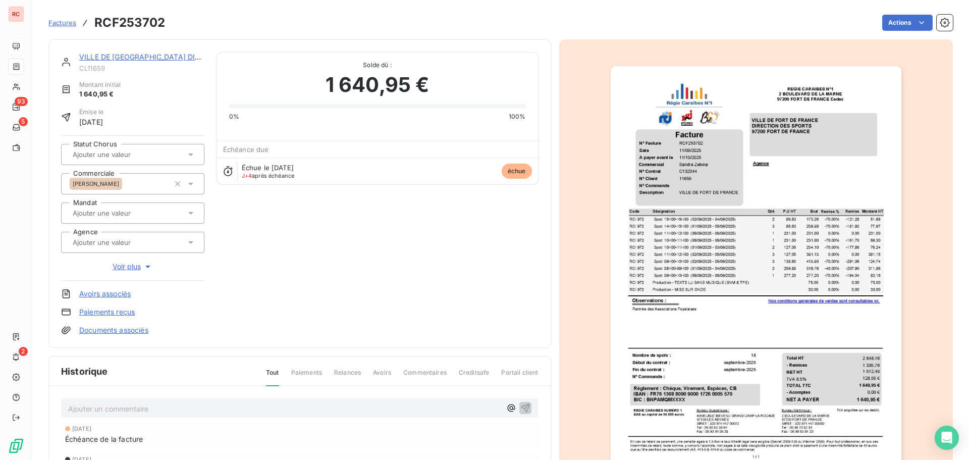
click at [191, 156] on icon at bounding box center [191, 154] width 10 height 10
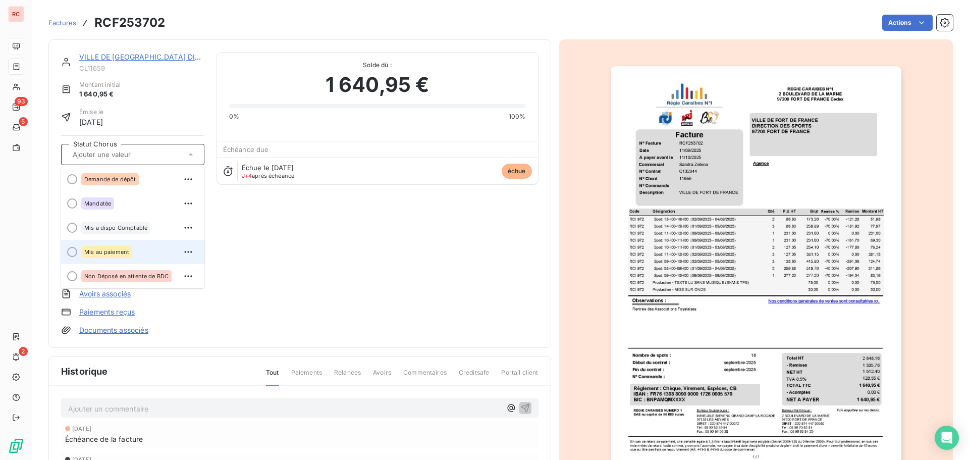
scroll to position [101, 0]
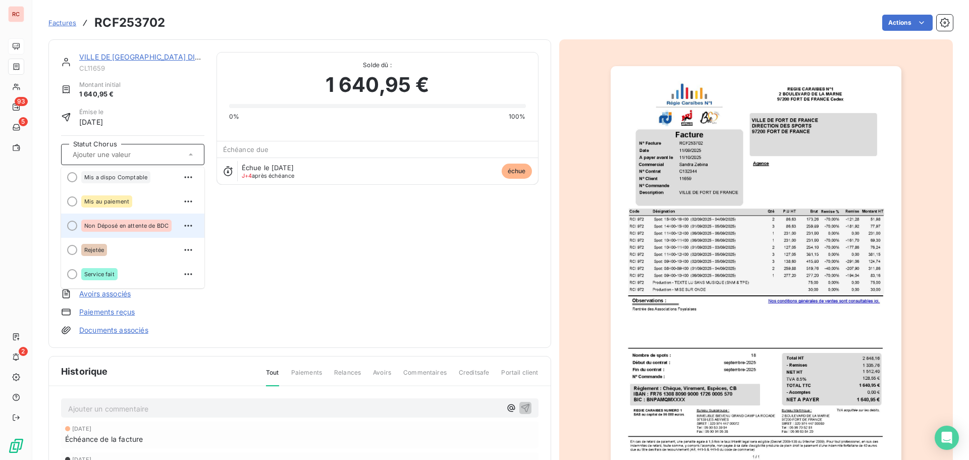
click at [129, 227] on span "Non Déposé en attente de BDC" at bounding box center [126, 226] width 84 height 6
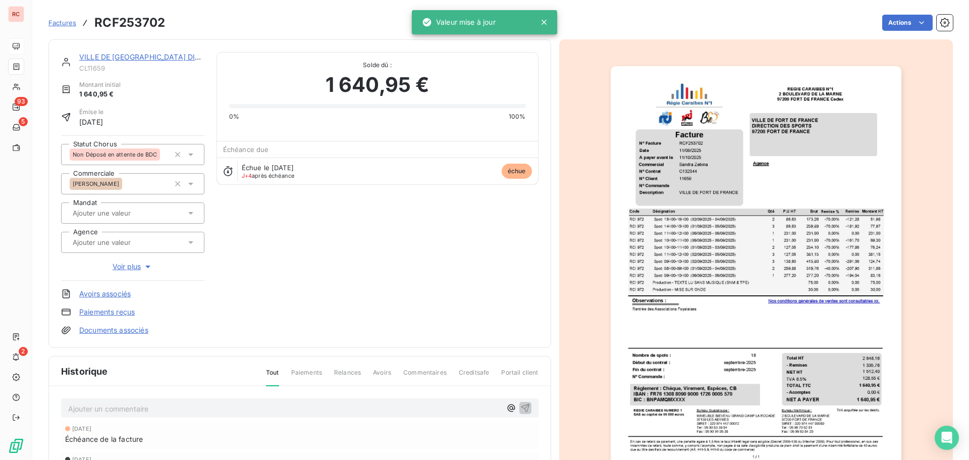
click at [88, 411] on p "Ajouter un commentaire ﻿" at bounding box center [284, 408] width 433 height 13
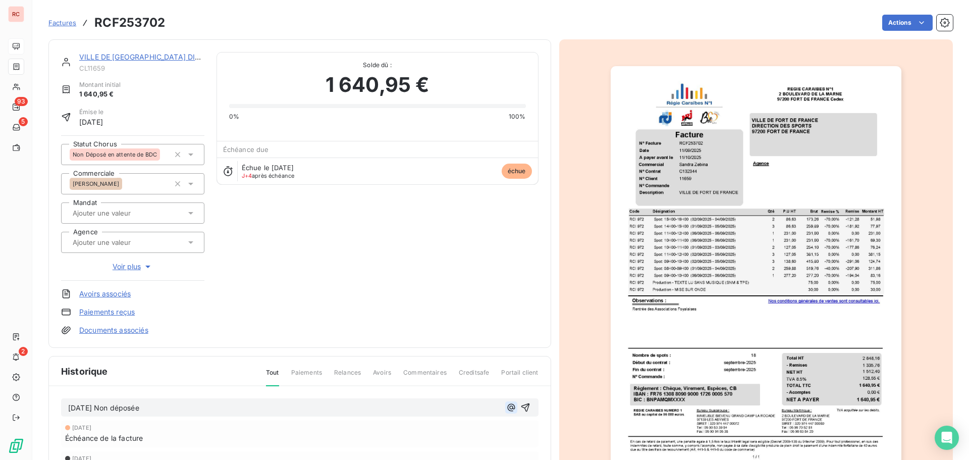
click at [508, 407] on icon "button" at bounding box center [511, 407] width 10 height 10
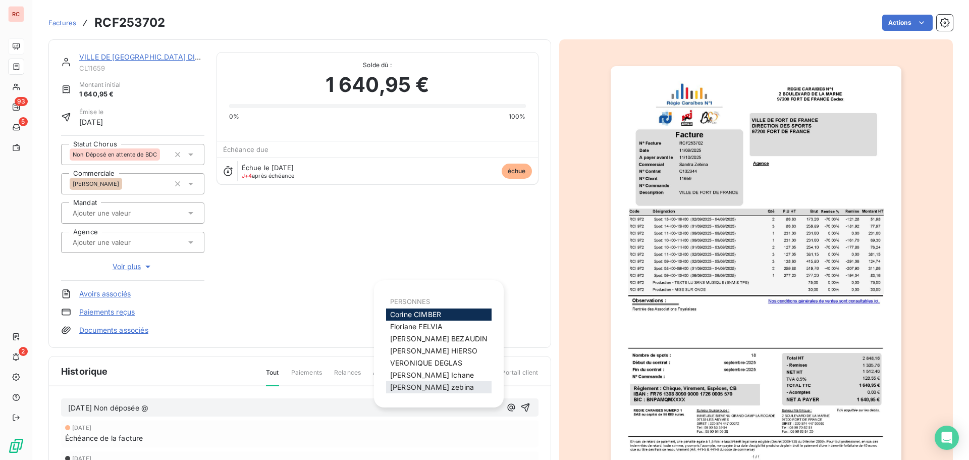
click at [424, 385] on span "[PERSON_NAME]" at bounding box center [432, 386] width 84 height 9
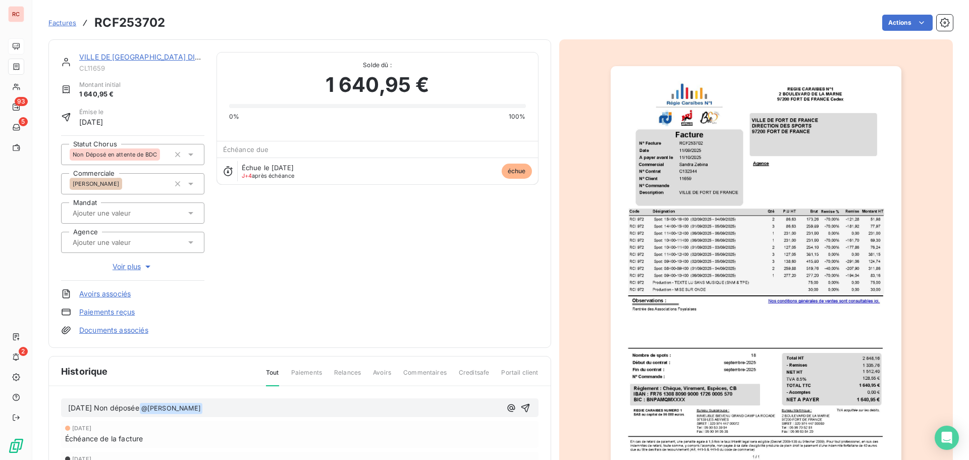
click at [249, 406] on p "[DATE] Non déposée @ [PERSON_NAME] ﻿ ﻿" at bounding box center [284, 408] width 433 height 12
click at [230, 406] on p "[DATE] Non déposée @ [PERSON_NAME] ﻿ ﻿" at bounding box center [284, 408] width 433 height 12
click at [525, 406] on icon "button" at bounding box center [525, 408] width 10 height 10
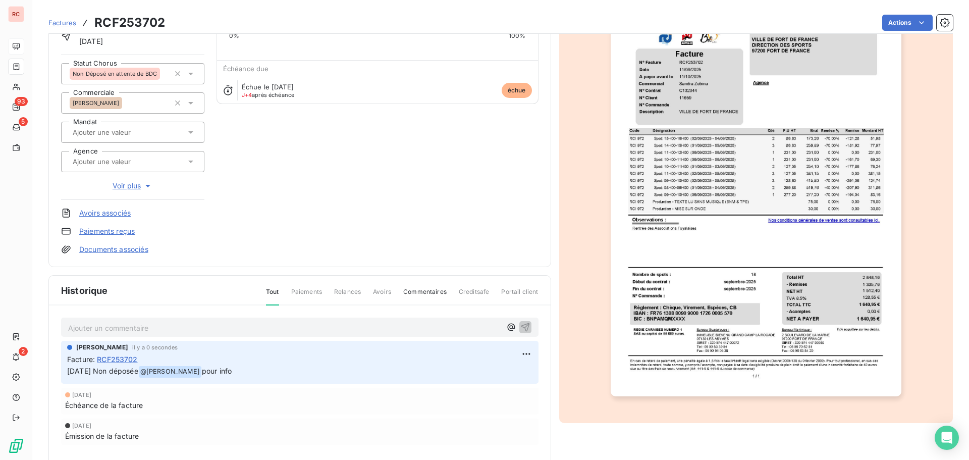
scroll to position [102, 0]
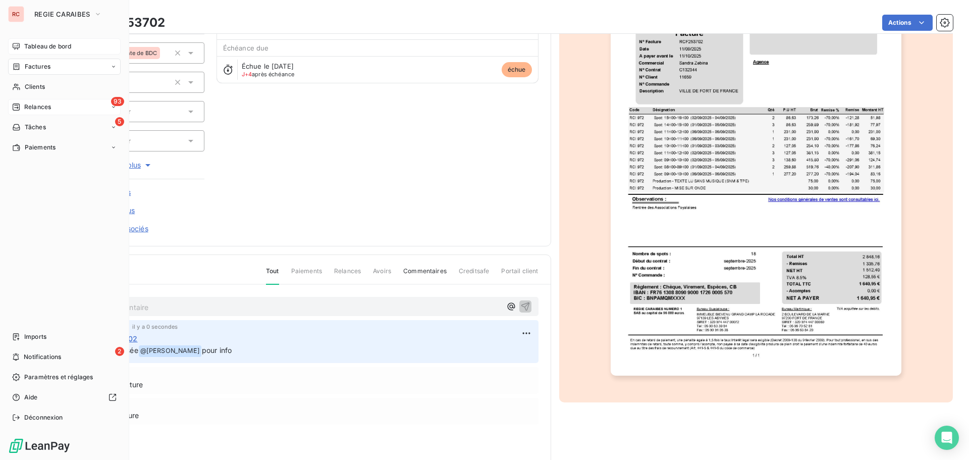
click at [26, 107] on span "Relances" at bounding box center [37, 106] width 27 height 9
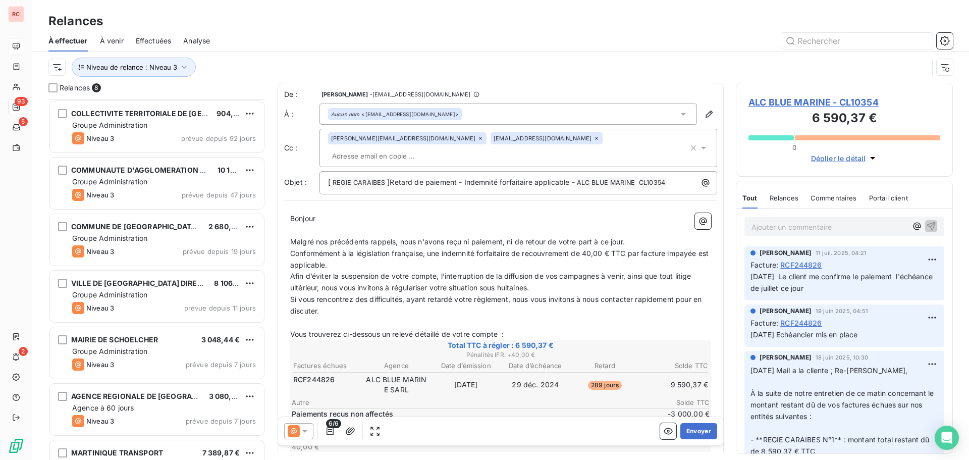
scroll to position [92, 0]
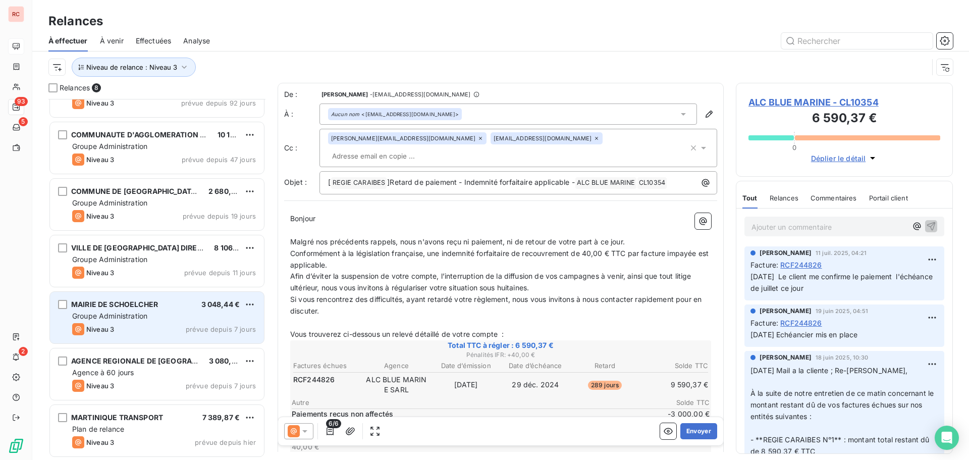
click at [163, 310] on div "MAIRIE DE SCHOELCHER 3 048,44 € Groupe Administration Niveau 3 prévue depuis 7 …" at bounding box center [157, 317] width 214 height 51
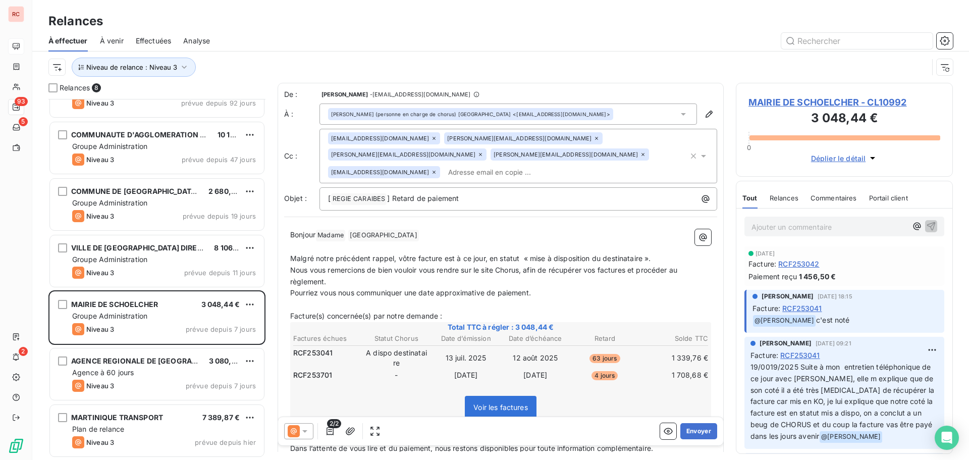
click at [765, 100] on span "MAIRIE DE SCHOELCHER - CL10992" at bounding box center [844, 102] width 192 height 14
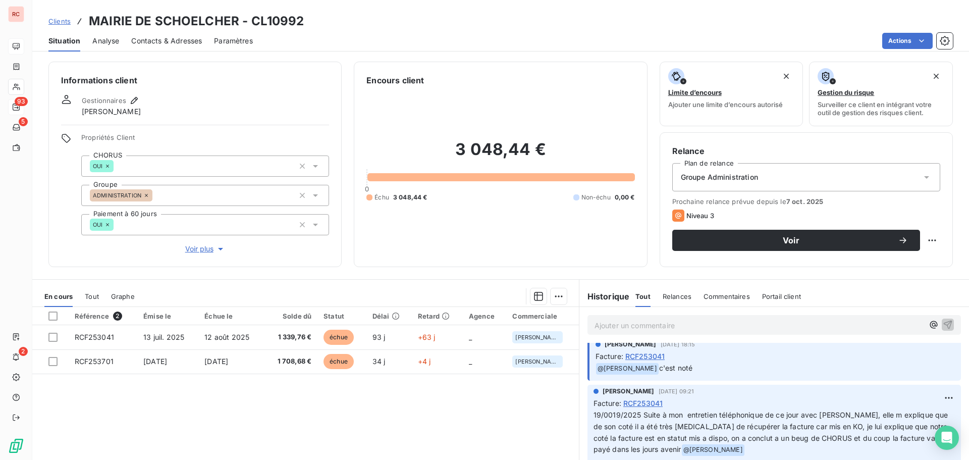
scroll to position [101, 0]
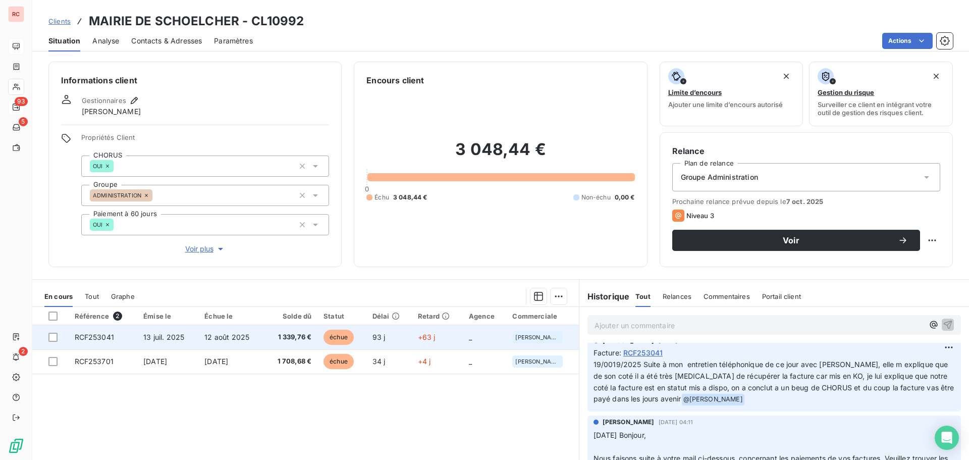
click at [256, 336] on td "12 août 2025" at bounding box center [231, 337] width 66 height 24
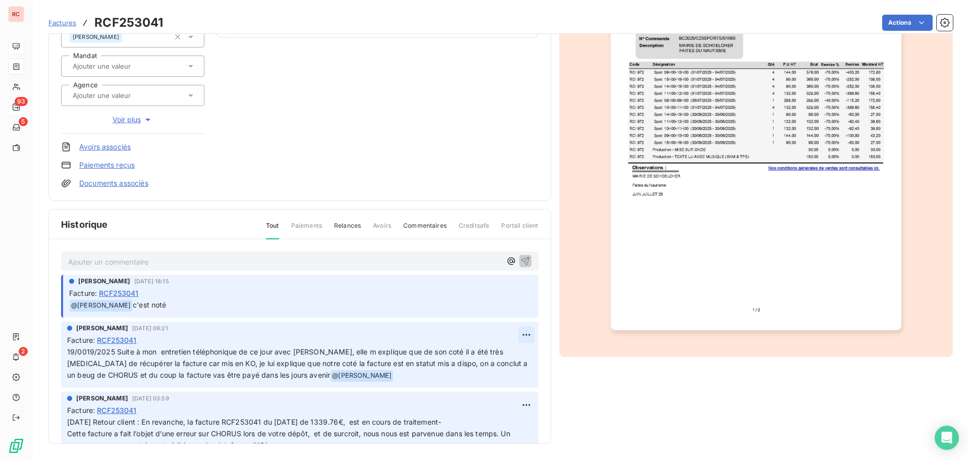
click at [514, 332] on html "RC 93 5 2 Factures RCF253041 Actions MAIRIE DE SCHOELCHER CL10992 Montant initi…" at bounding box center [484, 230] width 969 height 460
click at [474, 357] on div "Editer" at bounding box center [490, 357] width 57 height 16
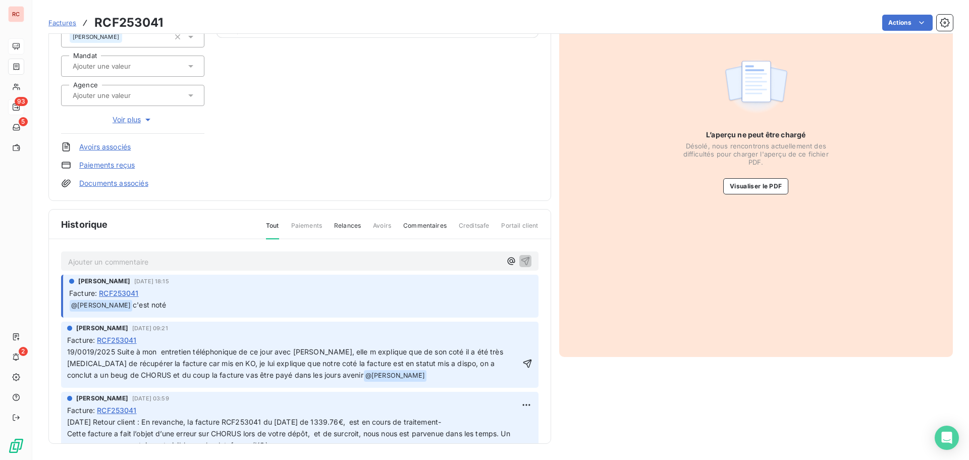
click at [87, 350] on span "19/0019/2025 Suite à mon entretien téléphonique de ce jour avec [PERSON_NAME], …" at bounding box center [286, 363] width 438 height 32
click at [88, 352] on span "19/0019/2025 Suite à mon entretien téléphonique de ce jour avec [PERSON_NAME], …" at bounding box center [286, 363] width 438 height 32
click at [191, 337] on div "Facture : RCF253041" at bounding box center [299, 340] width 465 height 11
click at [761, 186] on button "Visualiser le PDF" at bounding box center [755, 186] width 65 height 16
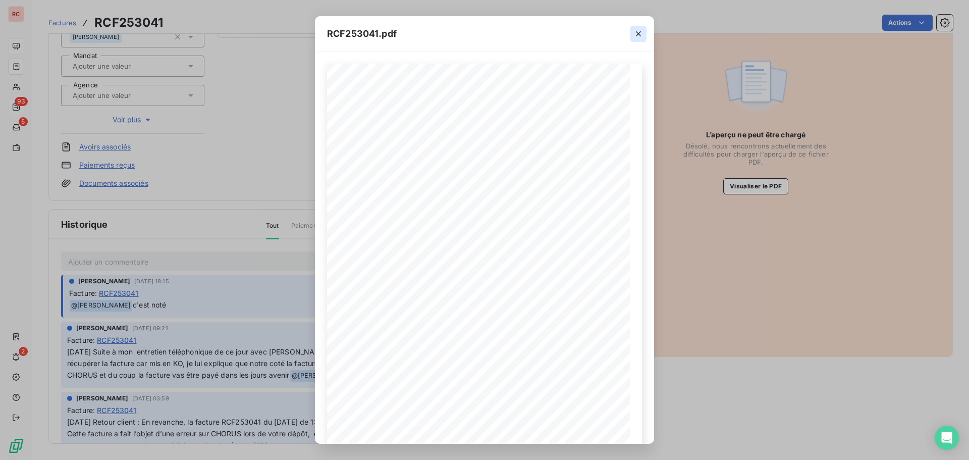
click at [638, 36] on icon "button" at bounding box center [638, 34] width 10 height 10
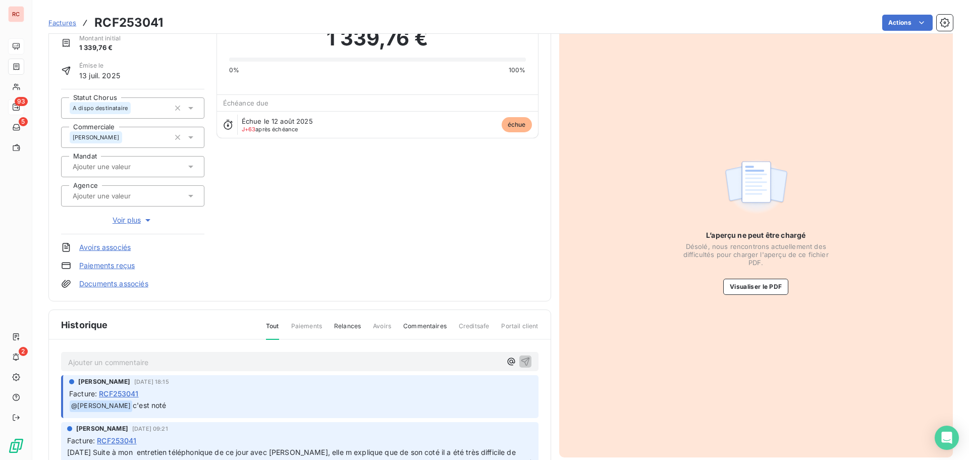
scroll to position [46, 0]
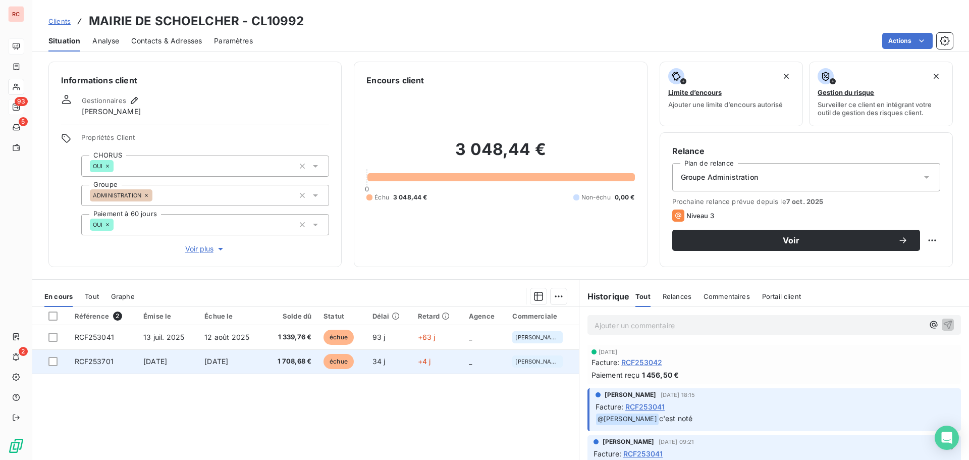
click at [269, 364] on td "1 708,68 €" at bounding box center [290, 361] width 53 height 24
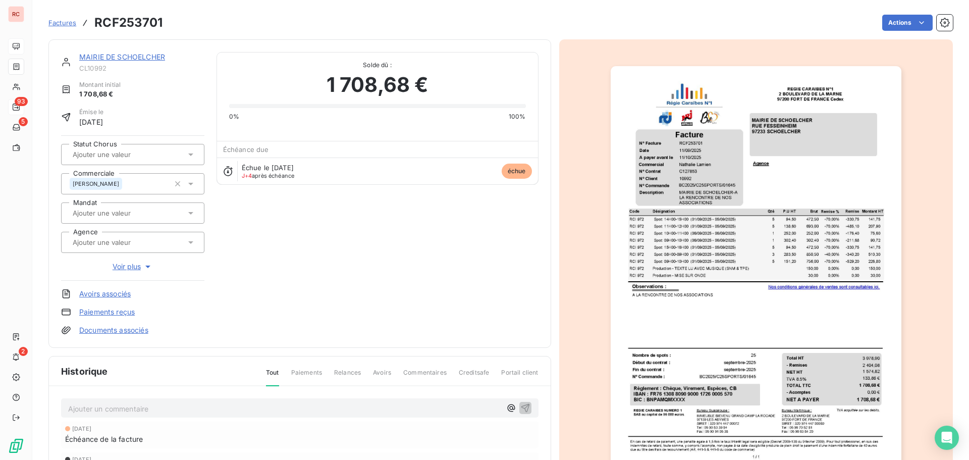
click at [89, 409] on p "Ajouter un commentaire ﻿" at bounding box center [284, 408] width 433 height 13
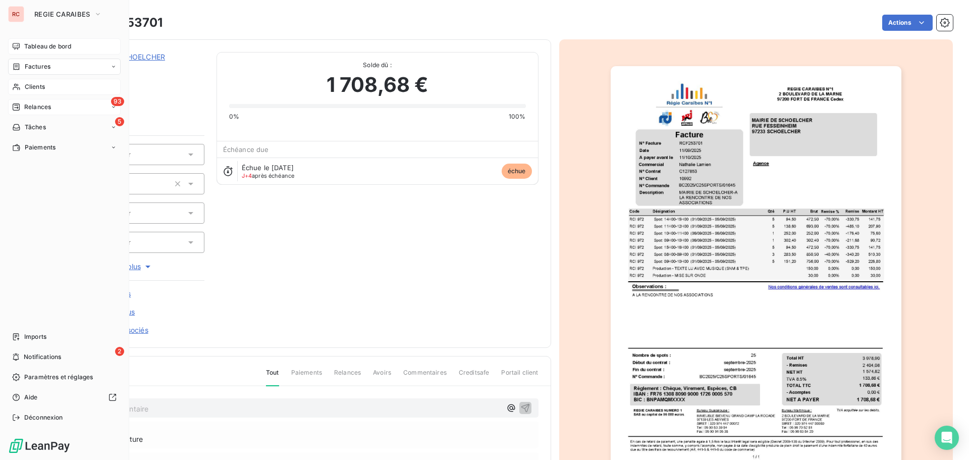
click at [35, 90] on span "Clients" at bounding box center [35, 86] width 20 height 9
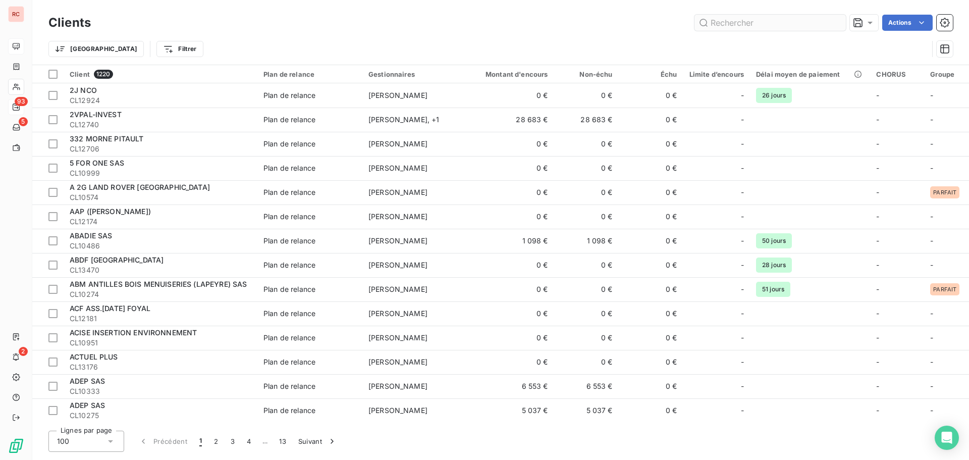
click at [781, 24] on input "text" at bounding box center [769, 23] width 151 height 16
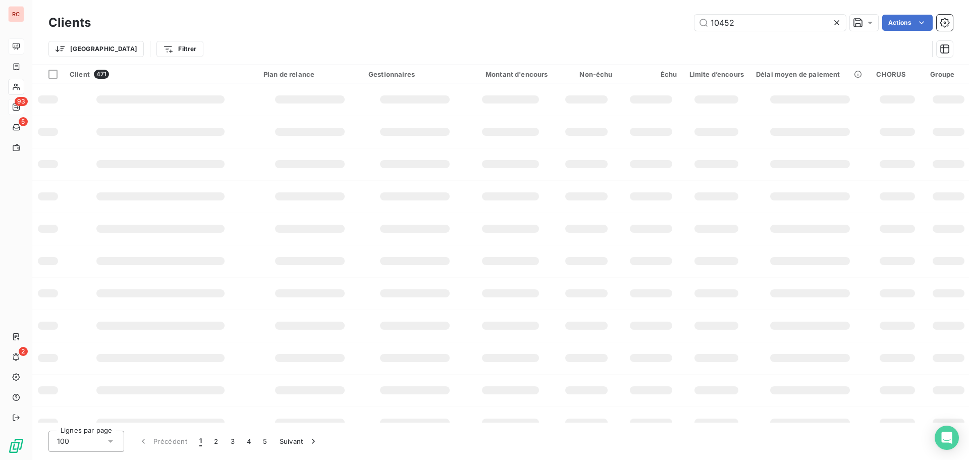
type input "10452"
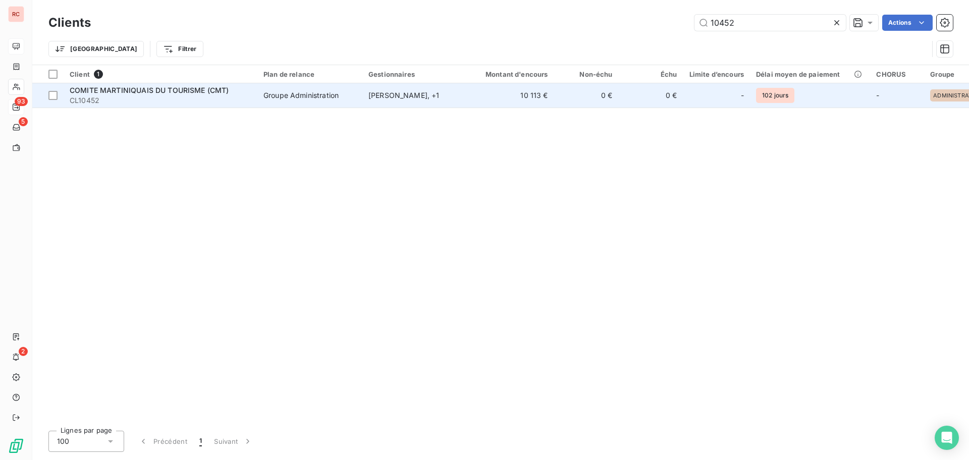
click at [392, 92] on div "[PERSON_NAME] , + 1" at bounding box center [414, 95] width 93 height 10
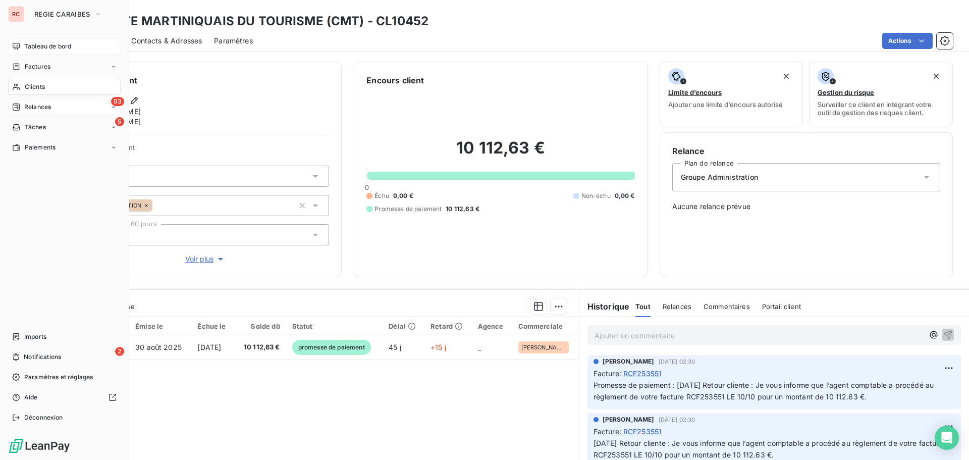
click at [45, 65] on span "Factures" at bounding box center [38, 66] width 26 height 9
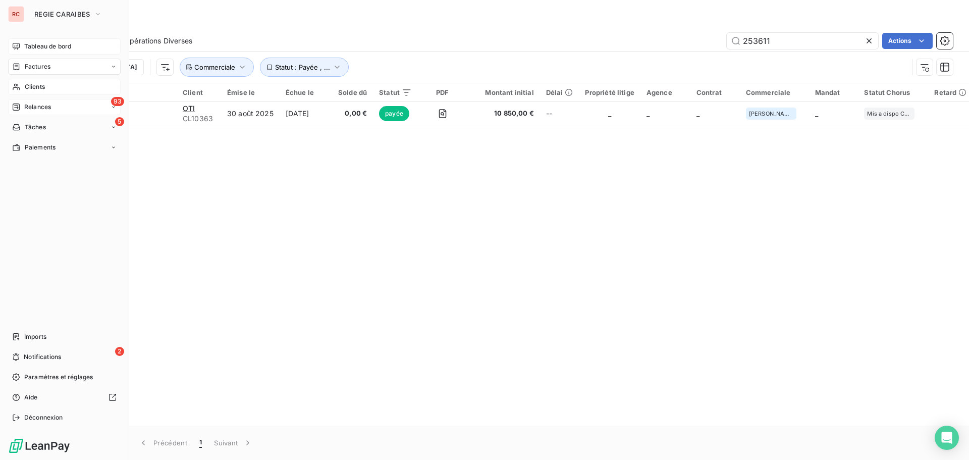
click at [26, 83] on span "Clients" at bounding box center [35, 86] width 20 height 9
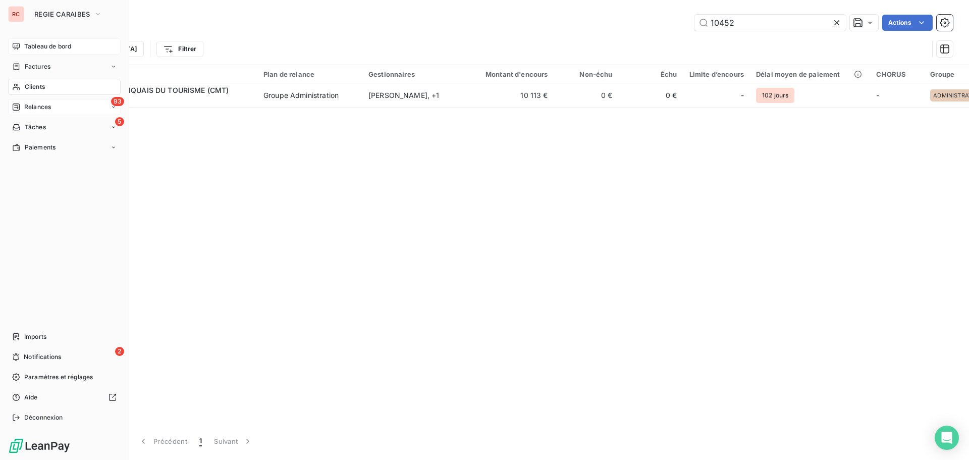
click at [26, 68] on span "Factures" at bounding box center [38, 66] width 26 height 9
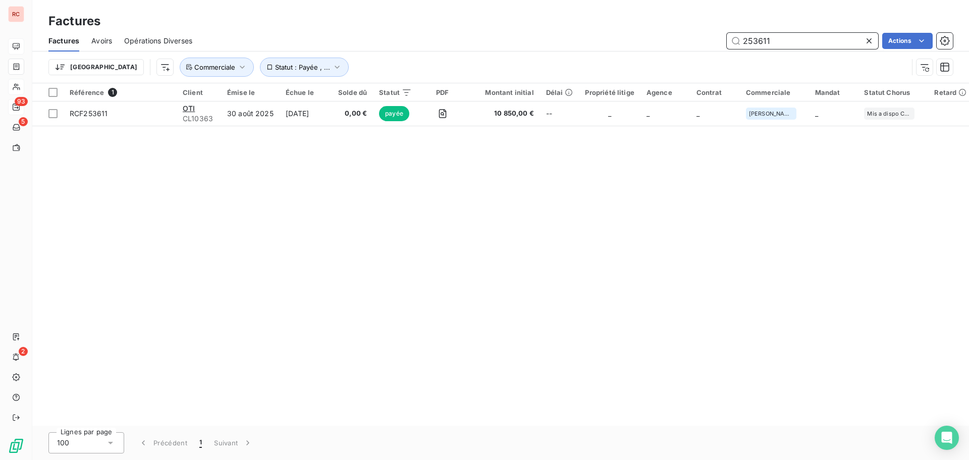
drag, startPoint x: 768, startPoint y: 37, endPoint x: 756, endPoint y: 41, distance: 12.1
click at [756, 41] on input "253611" at bounding box center [802, 41] width 151 height 16
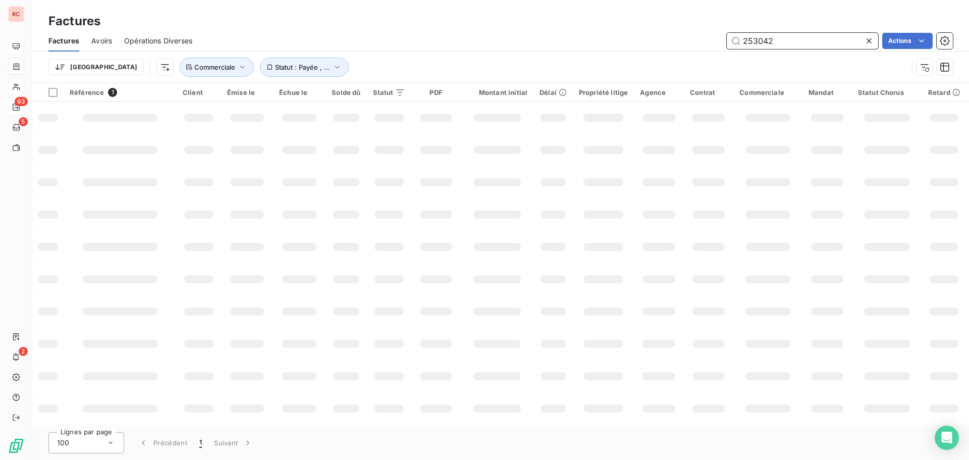
type input "253042"
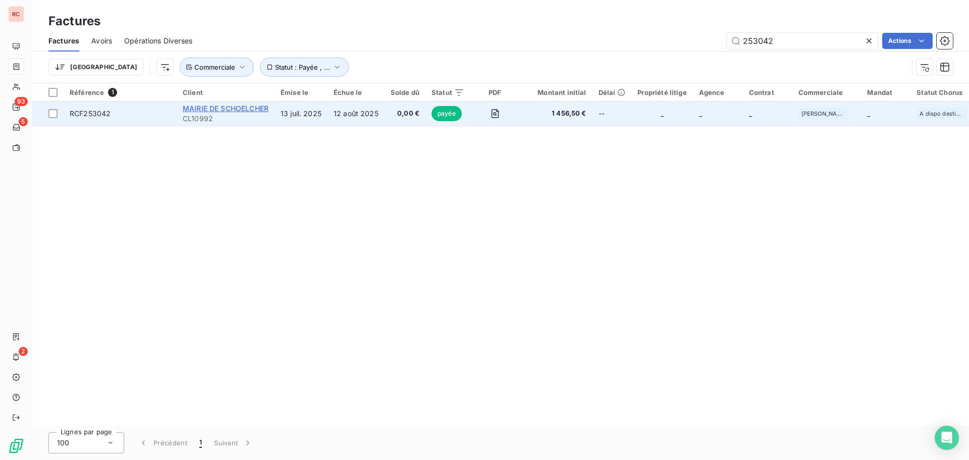
click at [226, 106] on span "MAIRIE DE SCHOELCHER" at bounding box center [226, 108] width 86 height 9
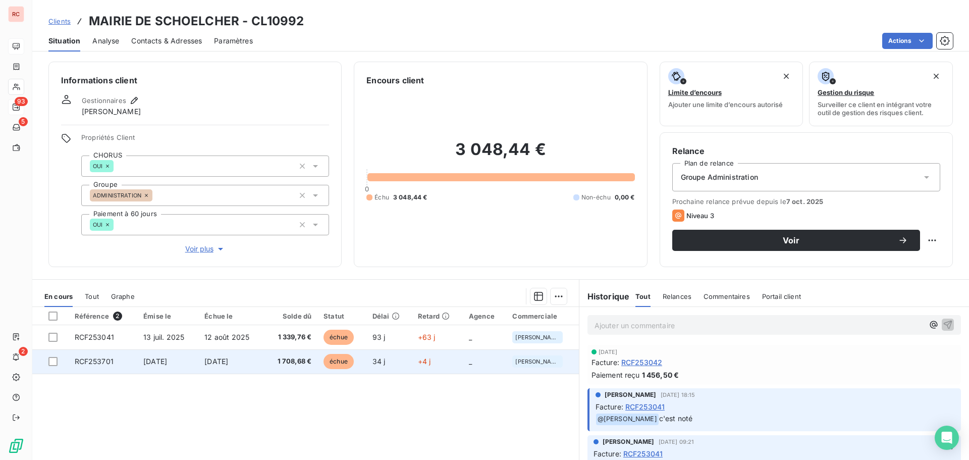
click at [232, 355] on td "[DATE]" at bounding box center [231, 361] width 66 height 24
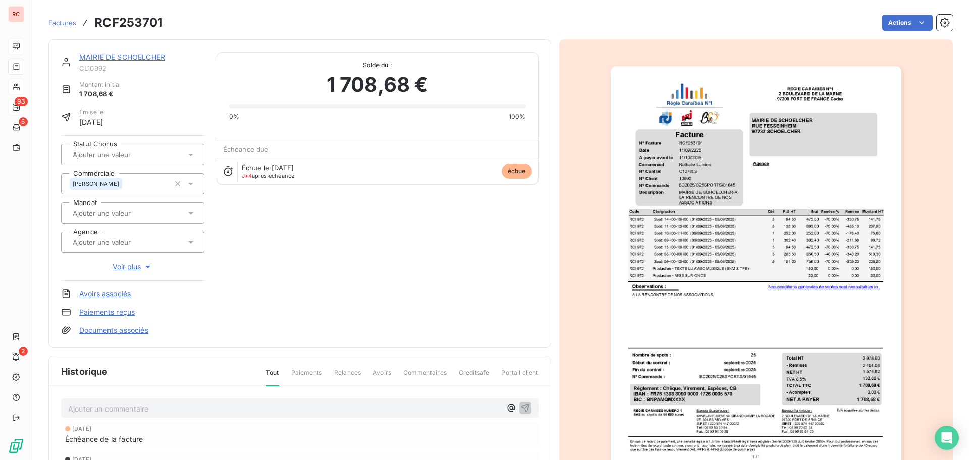
click at [191, 153] on icon at bounding box center [190, 154] width 5 height 3
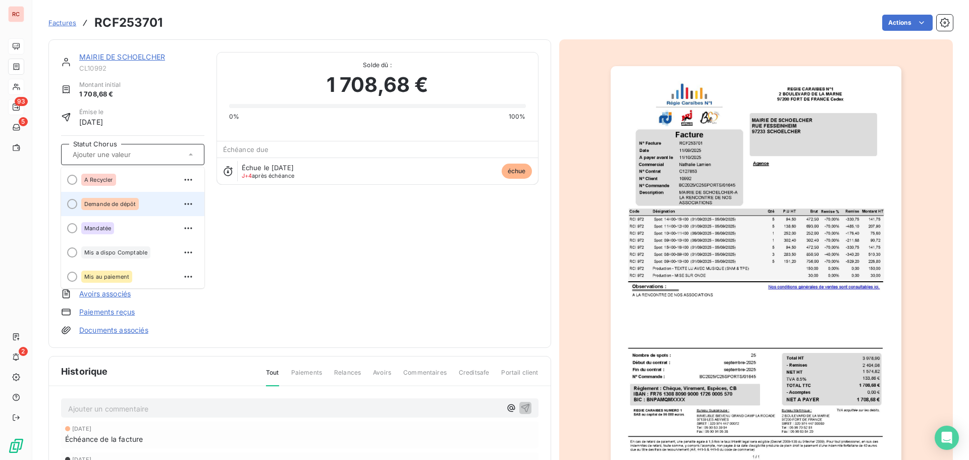
scroll to position [50, 0]
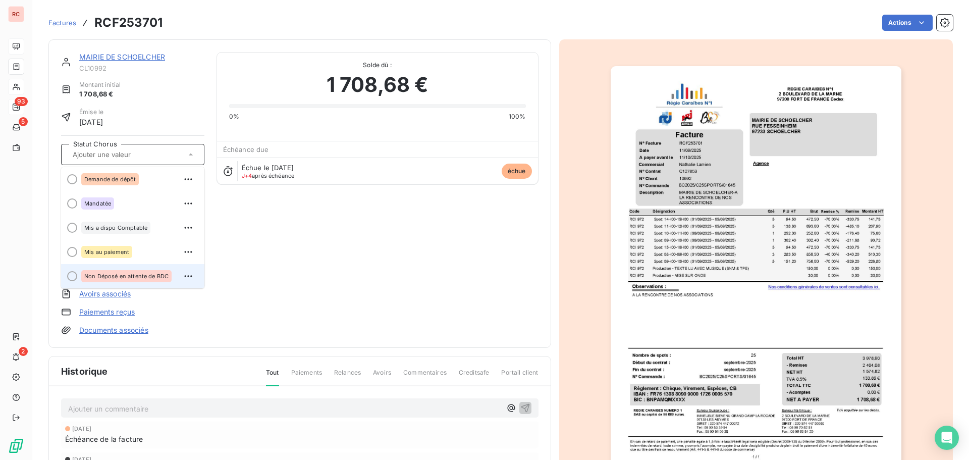
click at [136, 280] on div "Non Déposé en attente de BDC" at bounding box center [126, 276] width 90 height 12
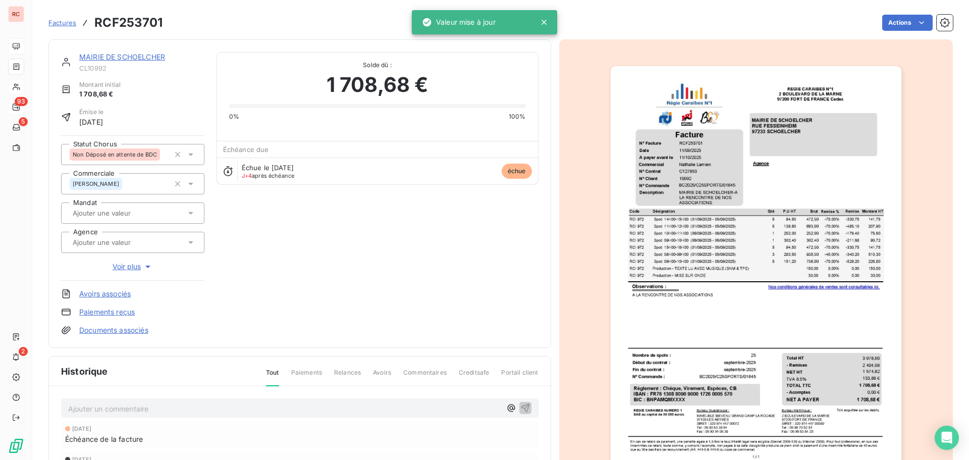
click at [101, 402] on p "Ajouter un commentaire ﻿" at bounding box center [284, 408] width 433 height 13
click at [507, 409] on icon "button" at bounding box center [511, 408] width 8 height 8
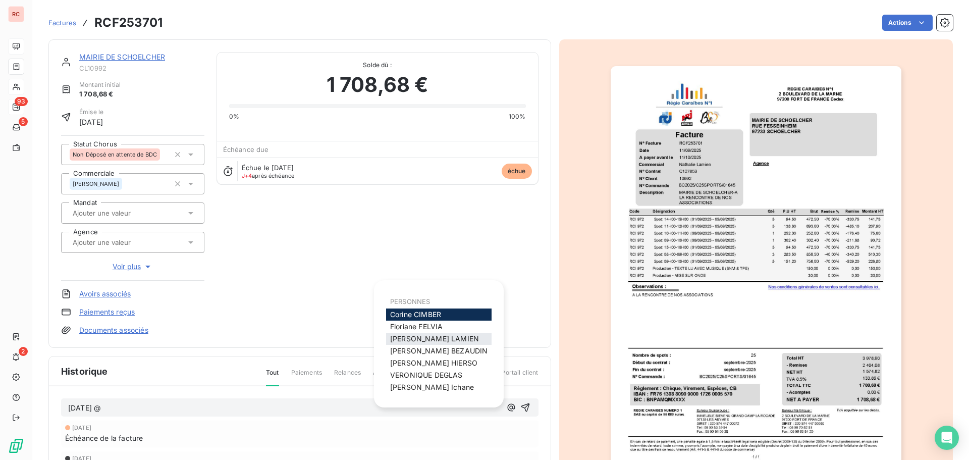
click at [449, 336] on div "[PERSON_NAME]" at bounding box center [438, 339] width 105 height 12
click at [419, 342] on span "[PERSON_NAME]" at bounding box center [434, 338] width 89 height 9
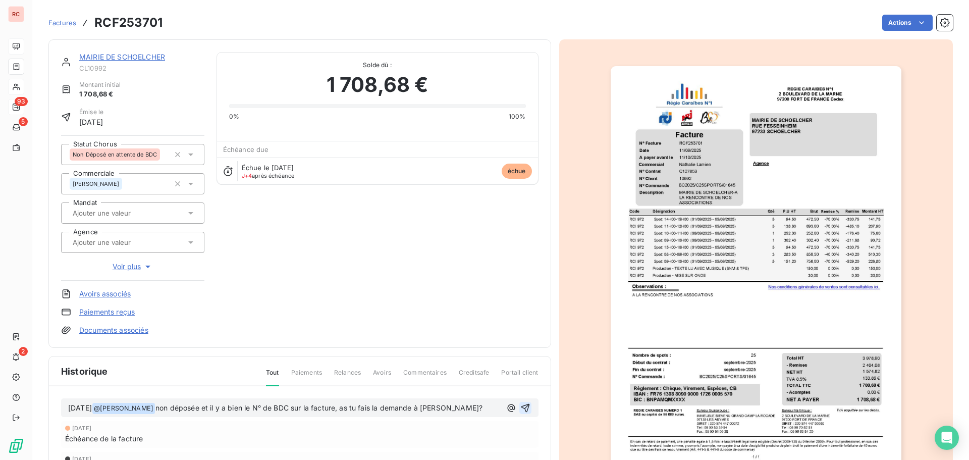
click at [521, 408] on icon "button" at bounding box center [525, 407] width 9 height 9
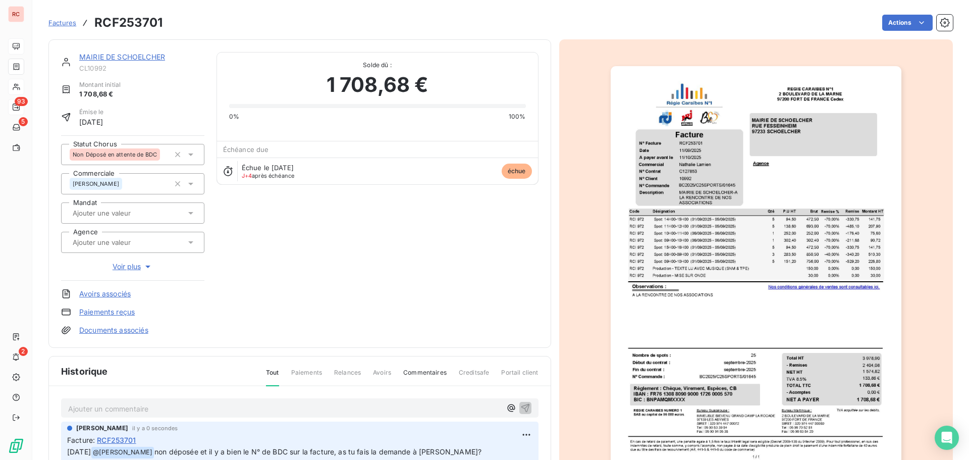
click at [100, 52] on div "MAIRIE DE SCHOELCHER" at bounding box center [141, 57] width 125 height 10
click at [100, 58] on link "MAIRIE DE SCHOELCHER" at bounding box center [122, 56] width 86 height 9
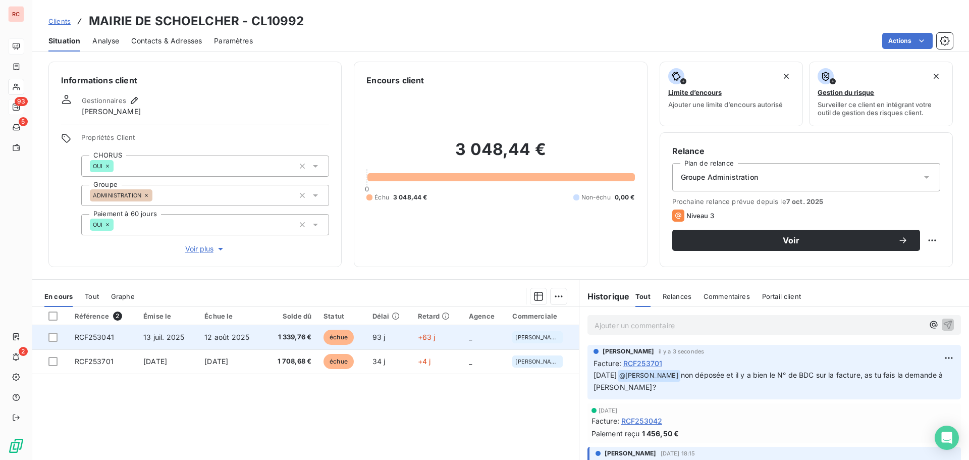
click at [267, 335] on td "1 339,76 €" at bounding box center [290, 337] width 53 height 24
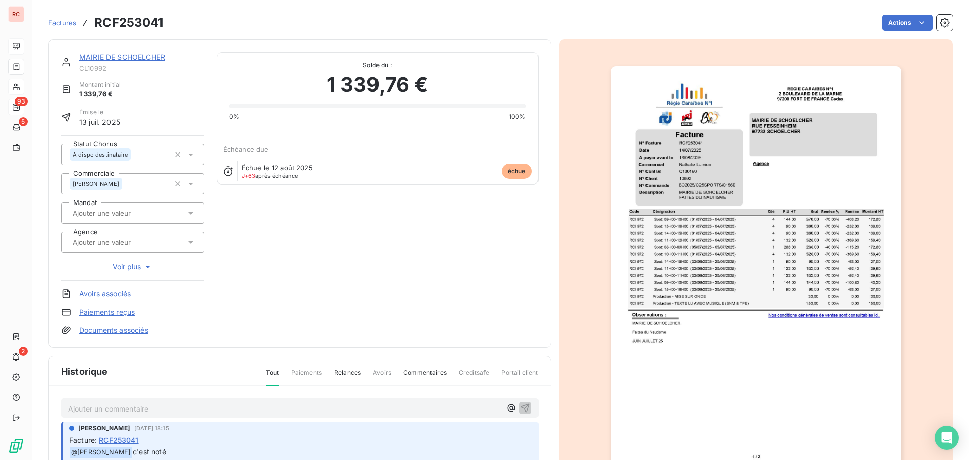
click at [98, 54] on link "MAIRIE DE SCHOELCHER" at bounding box center [122, 56] width 86 height 9
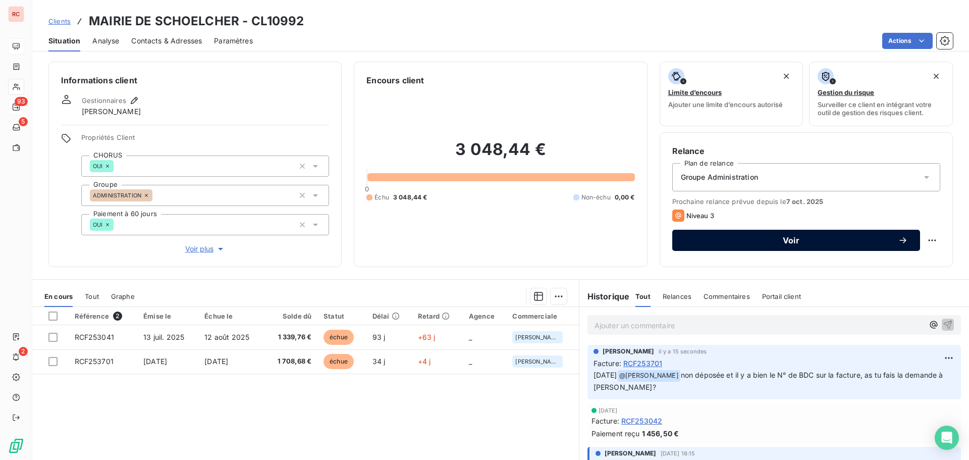
click at [699, 240] on span "Voir" at bounding box center [790, 240] width 213 height 8
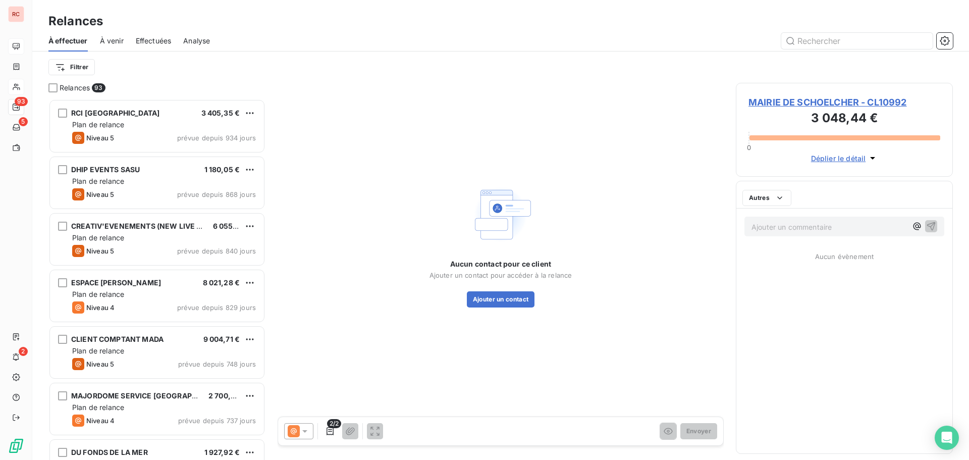
scroll to position [353, 209]
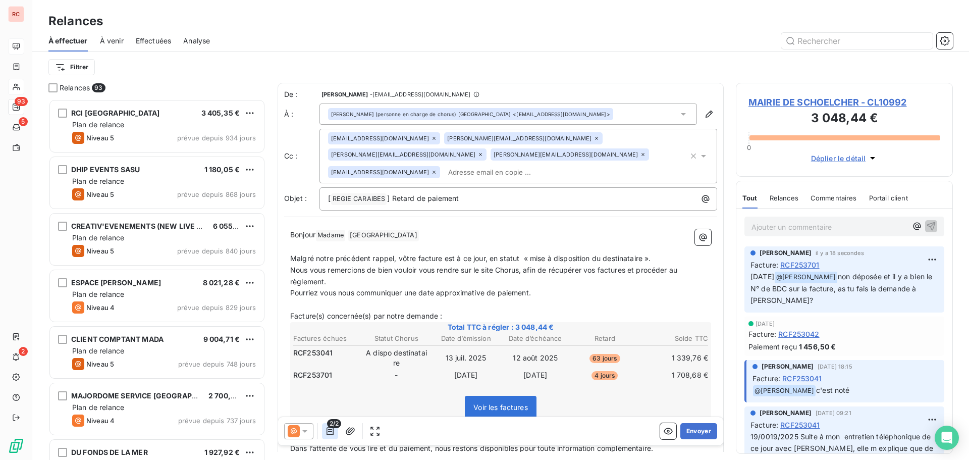
click at [335, 429] on icon "button" at bounding box center [330, 431] width 10 height 10
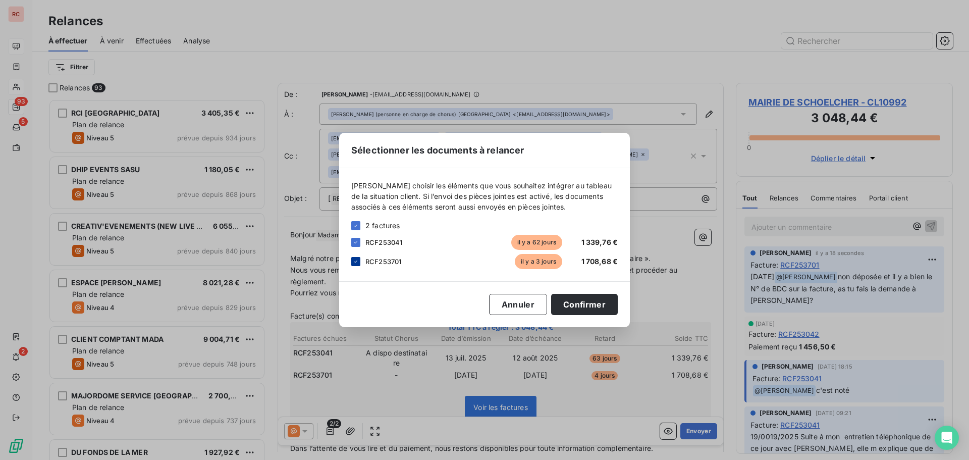
click at [354, 264] on div at bounding box center [355, 261] width 9 height 9
click at [587, 304] on button "Confirmer" at bounding box center [584, 304] width 67 height 21
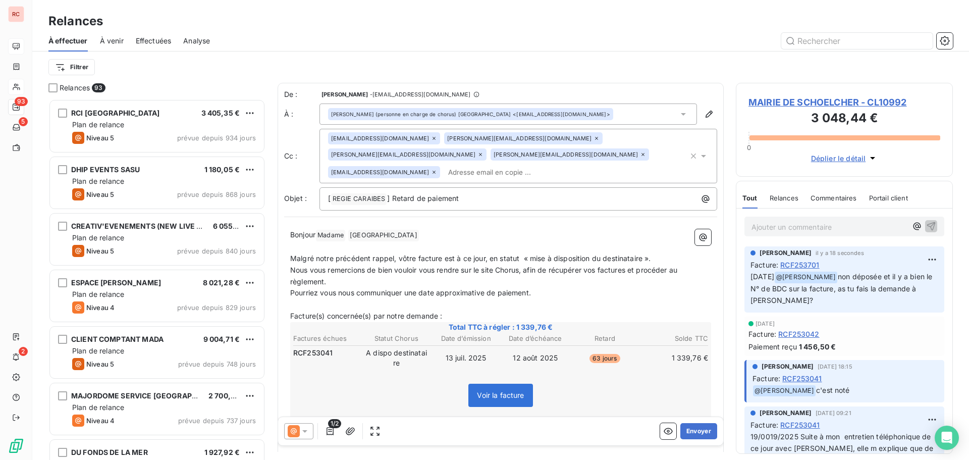
drag, startPoint x: 327, startPoint y: 265, endPoint x: 290, endPoint y: 253, distance: 39.3
click at [290, 253] on div "Bonjour Madame ﻿ DIJON ﻿ ﻿ ﻿ Malgré notre précédent rappel, vôtre facture est à…" at bounding box center [500, 362] width 433 height 278
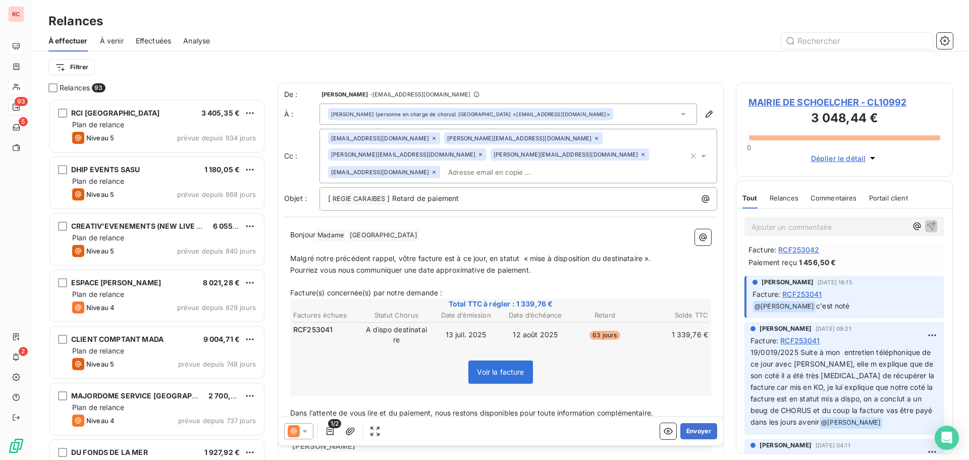
scroll to position [101, 0]
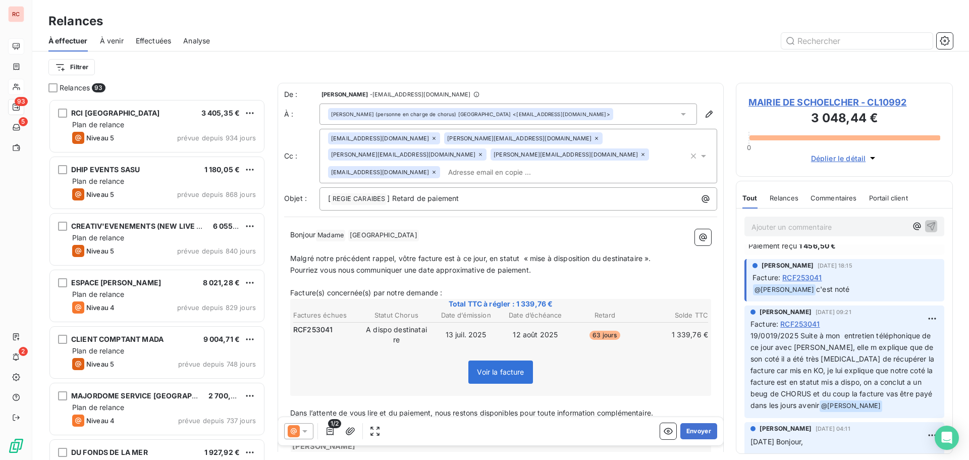
click at [531, 111] on div "[PERSON_NAME] (personne en charge de chorus) [GEOGRAPHIC_DATA] <[EMAIL_ADDRESS]…" at bounding box center [470, 114] width 279 height 7
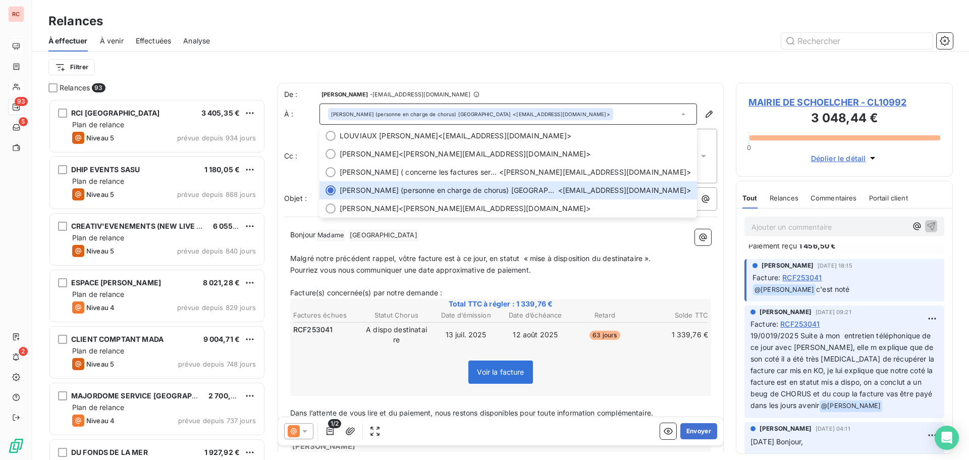
click at [413, 353] on div "Voir la facture" at bounding box center [501, 373] width 418 height 43
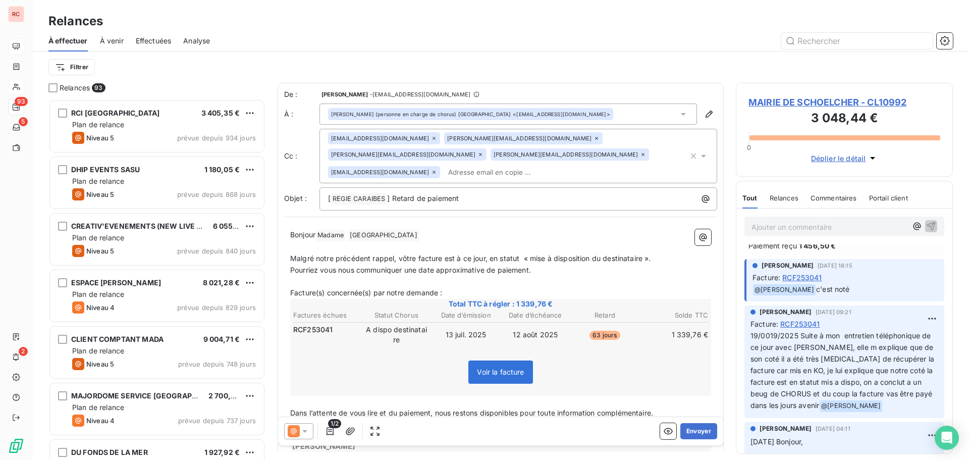
click at [523, 113] on div "[PERSON_NAME] (personne en charge de chorus) [GEOGRAPHIC_DATA] <[EMAIL_ADDRESS]…" at bounding box center [470, 114] width 279 height 7
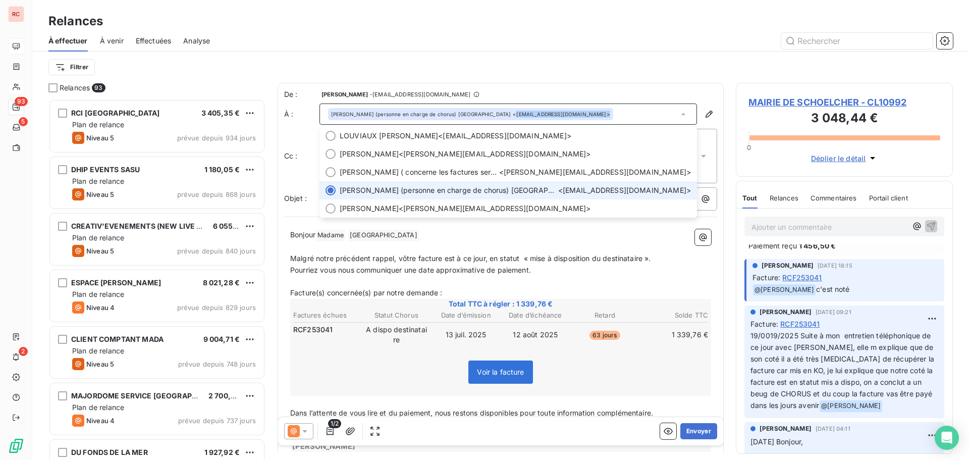
drag, startPoint x: 537, startPoint y: 115, endPoint x: 458, endPoint y: 116, distance: 78.7
click at [458, 116] on div "[PERSON_NAME] (personne en charge de chorus) [GEOGRAPHIC_DATA] <[EMAIL_ADDRESS]…" at bounding box center [470, 114] width 279 height 7
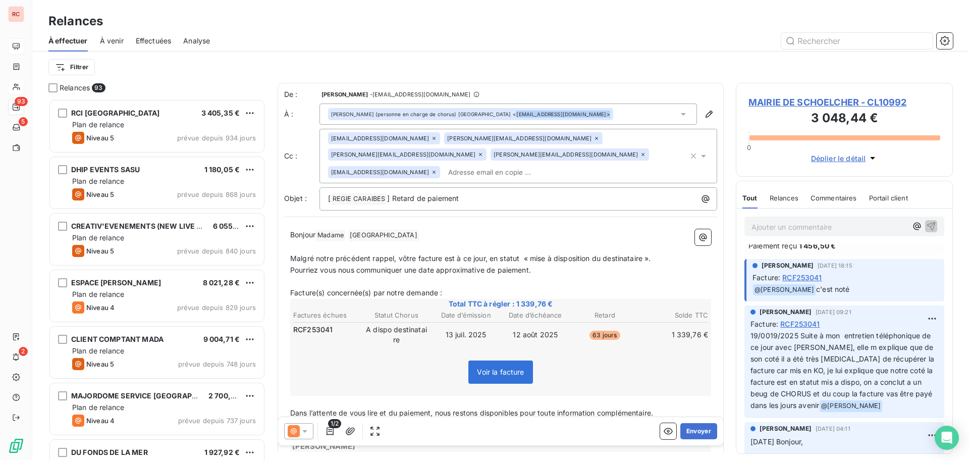
copy div "[EMAIL_ADDRESS][DOMAIN_NAME]"
click at [566, 113] on div "[PERSON_NAME] (personne en charge de chorus) [GEOGRAPHIC_DATA] <[EMAIL_ADDRESS]…" at bounding box center [507, 113] width 377 height 21
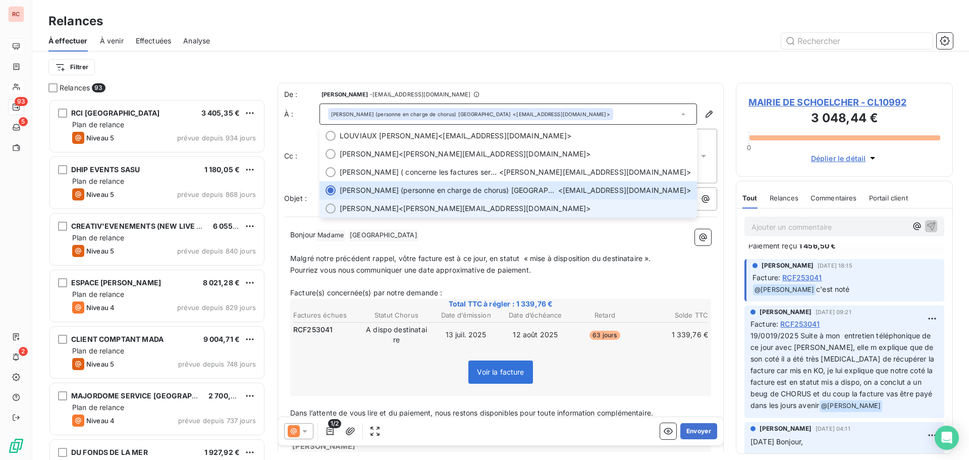
click at [391, 209] on span "[PERSON_NAME]" at bounding box center [369, 208] width 59 height 10
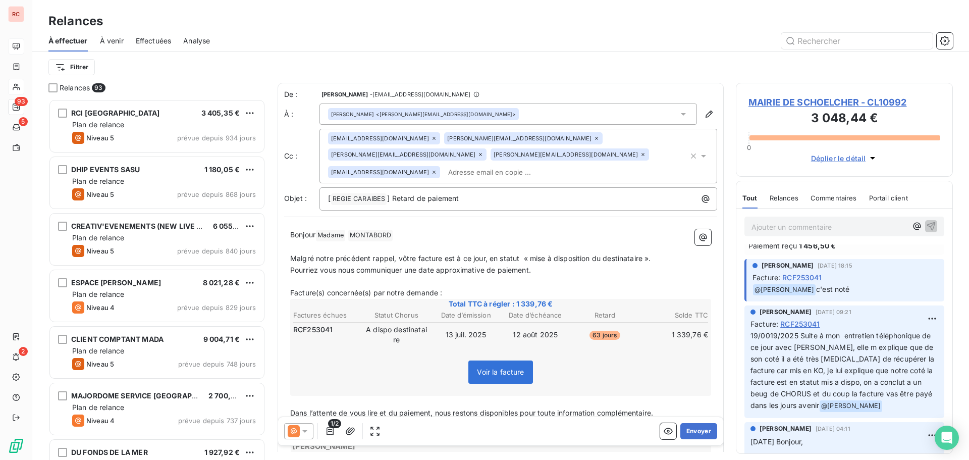
click at [641, 155] on icon at bounding box center [642, 154] width 3 height 3
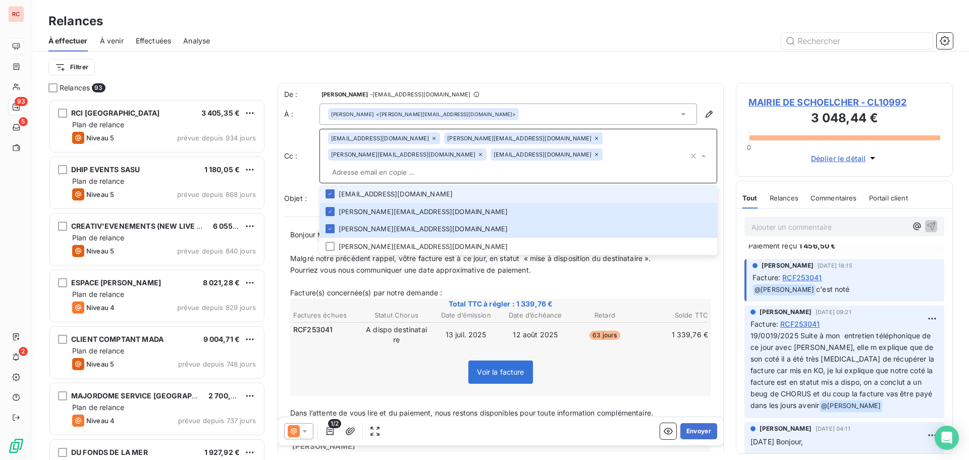
click at [454, 165] on input "text" at bounding box center [508, 172] width 360 height 15
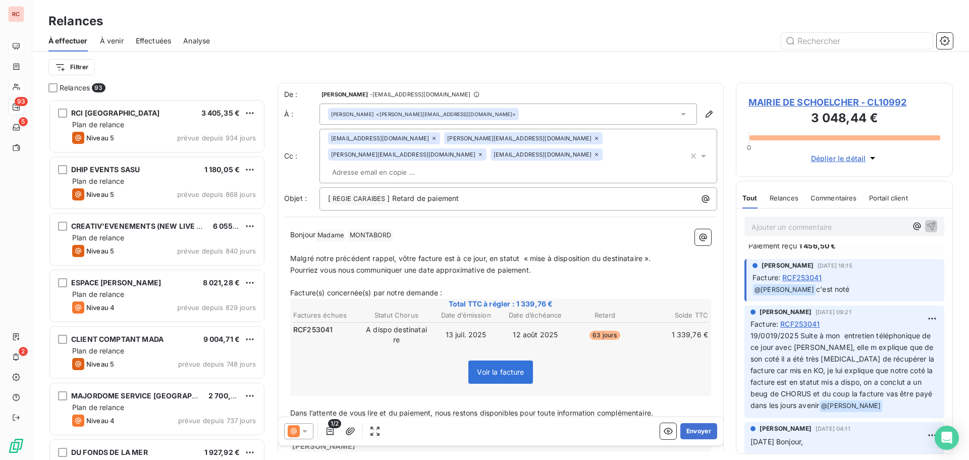
paste input "[EMAIL_ADDRESS][DOMAIN_NAME]"
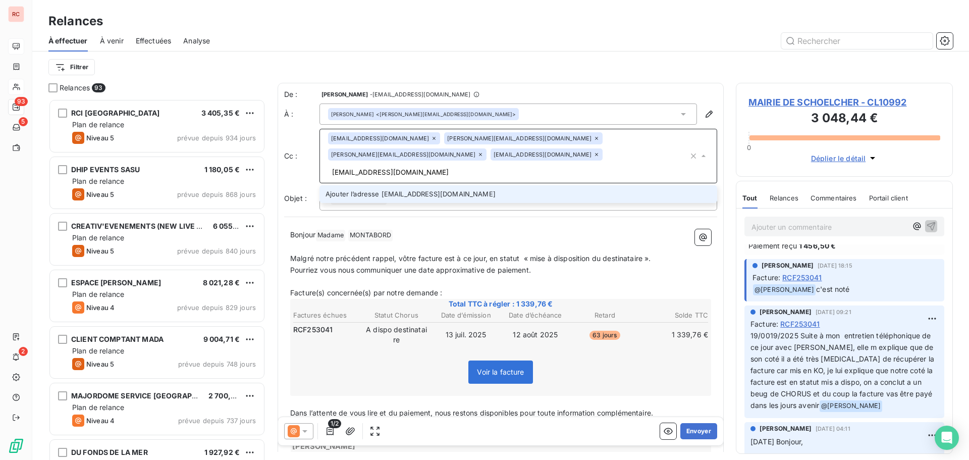
type input "[EMAIL_ADDRESS][DOMAIN_NAME]"
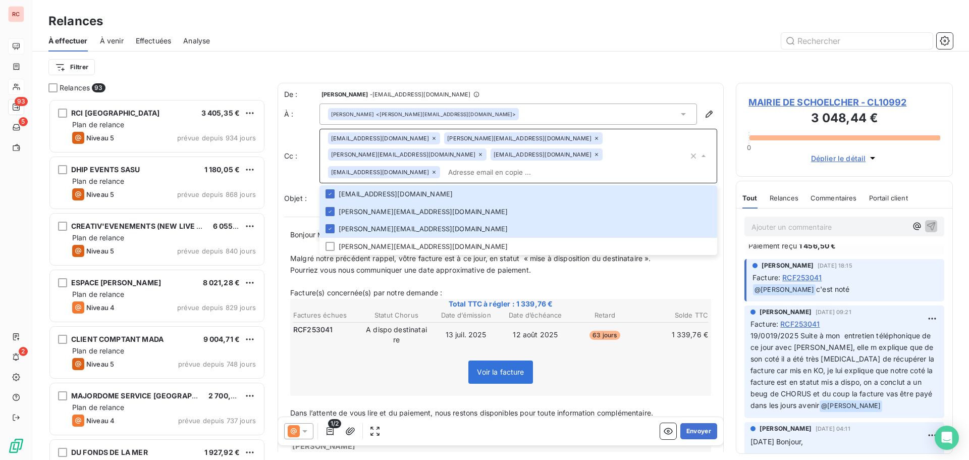
click at [417, 352] on div "Voir la facture" at bounding box center [501, 373] width 418 height 43
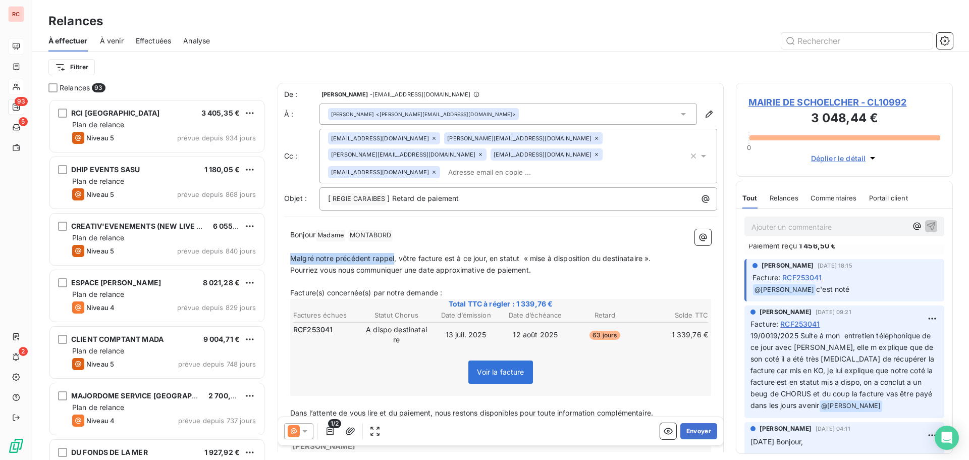
drag, startPoint x: 393, startPoint y: 242, endPoint x: 286, endPoint y: 242, distance: 107.5
click at [286, 242] on div "Bonjour Madame ﻿ [PERSON_NAME] ﻿ ﻿ ﻿ Malgré notre précédent rappel, vôtre factu…" at bounding box center [500, 350] width 433 height 254
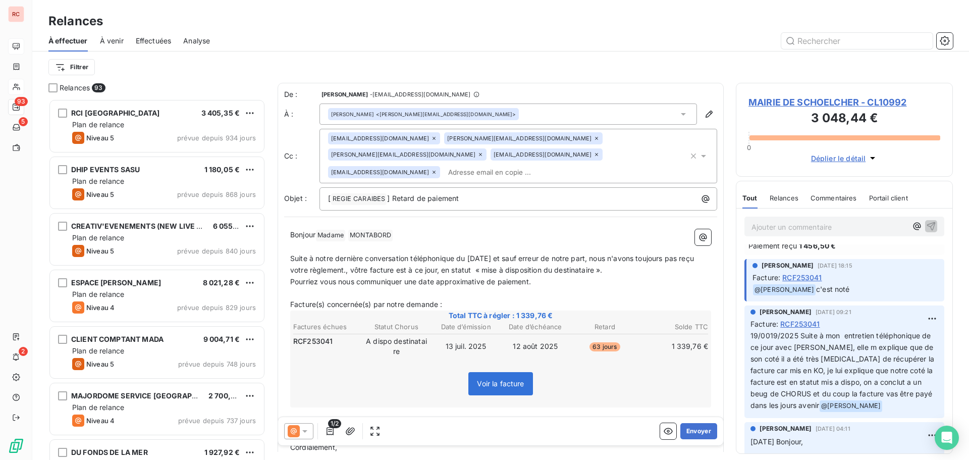
click at [366, 254] on span "Suite à notre dernière conversation téléphonique du [DATE] et sauf erreur de no…" at bounding box center [493, 264] width 406 height 20
click at [368, 254] on span "Suite à notre dernière conversation téléphonique du [DATE] et sauf erreur de no…" at bounding box center [493, 264] width 406 height 20
click at [618, 256] on span "Suite à notre dernière conversation téléphonique du [DATE] et sauf erreur de no…" at bounding box center [493, 264] width 406 height 20
click at [618, 255] on span "Suite à notre dernière conversation téléphonique du [DATE] et sauf erreur de no…" at bounding box center [493, 264] width 406 height 20
click at [539, 276] on p "Pourriez vous nous communiquer une date approximative de paiement." at bounding box center [500, 282] width 421 height 12
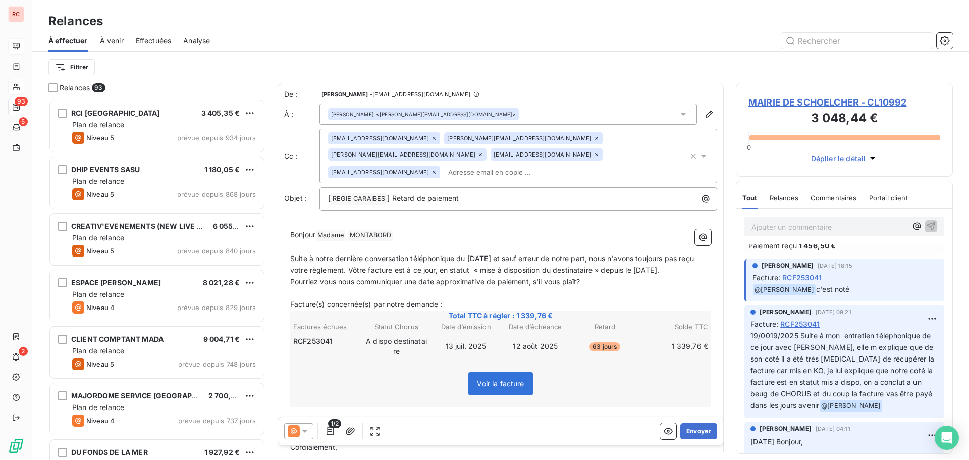
click at [514, 299] on p "Facture(s) concernée(s) par notre demande :" at bounding box center [500, 305] width 421 height 12
click at [684, 428] on button "Envoyer" at bounding box center [698, 431] width 37 height 16
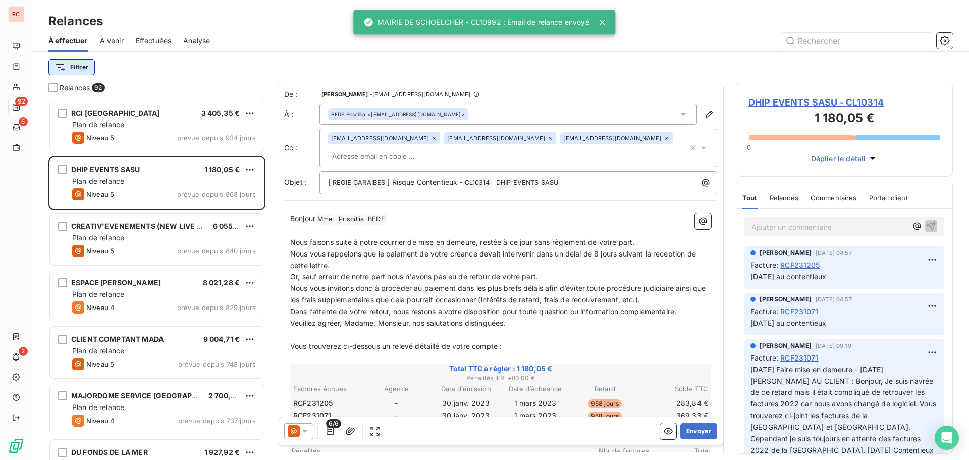
click at [75, 72] on html "RC 92 5 2 Relances À effectuer À venir Effectuées Analyse Filtrer Relances 92 R…" at bounding box center [484, 230] width 969 height 460
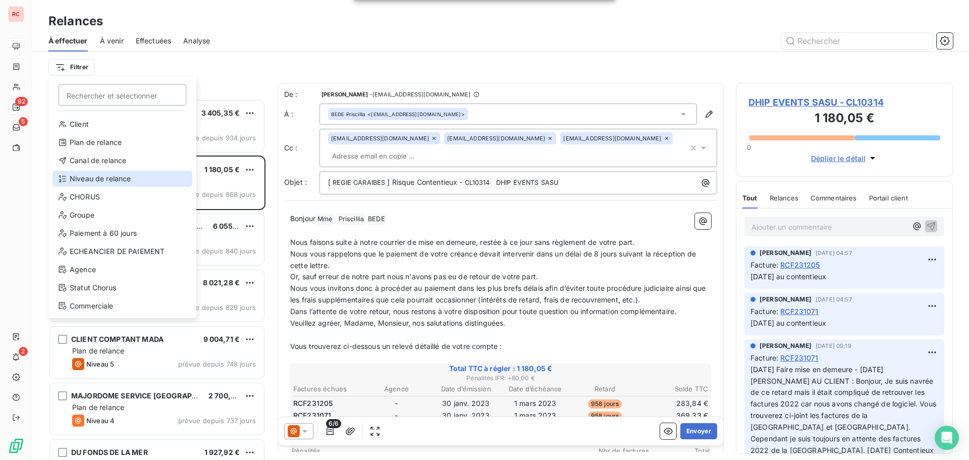
click at [90, 179] on div "Niveau de relance" at bounding box center [122, 179] width 140 height 16
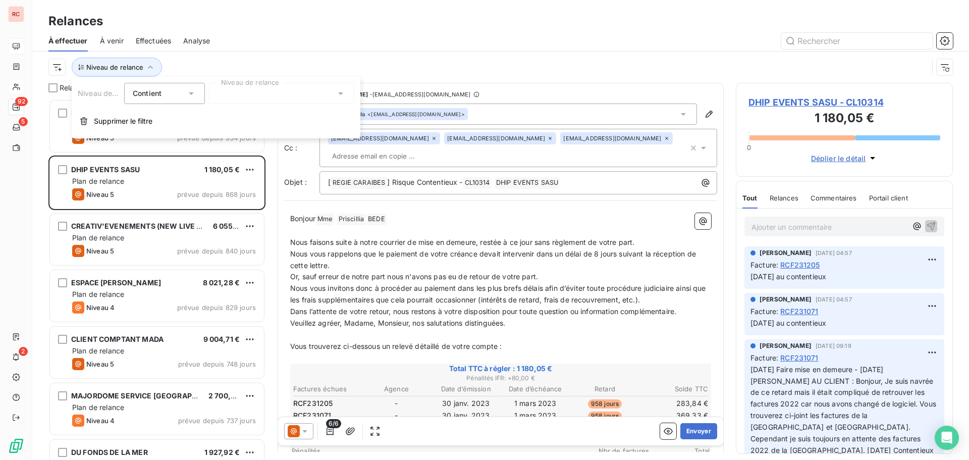
click at [261, 93] on div at bounding box center [281, 93] width 145 height 21
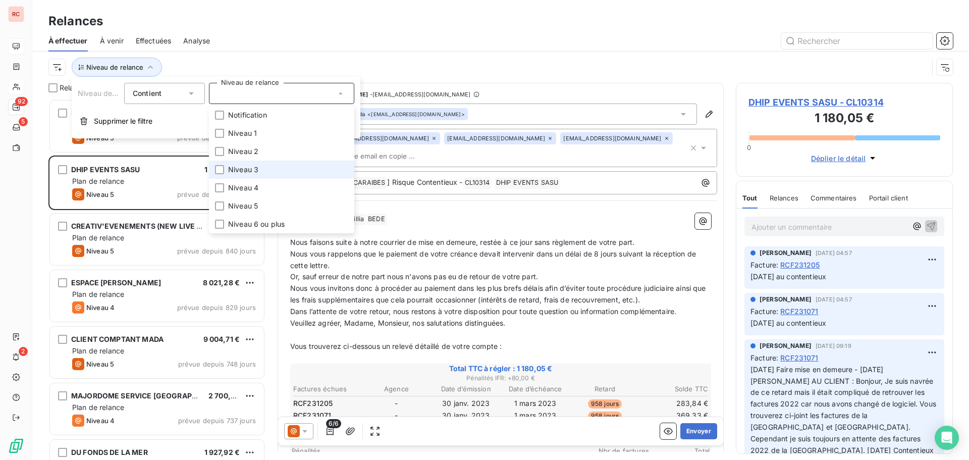
click at [230, 169] on span "Niveau 3" at bounding box center [243, 170] width 30 height 10
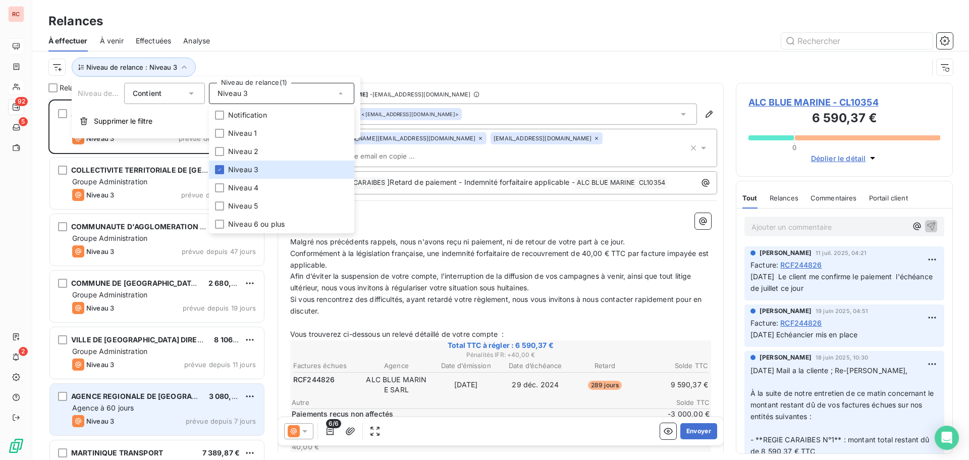
scroll to position [35, 0]
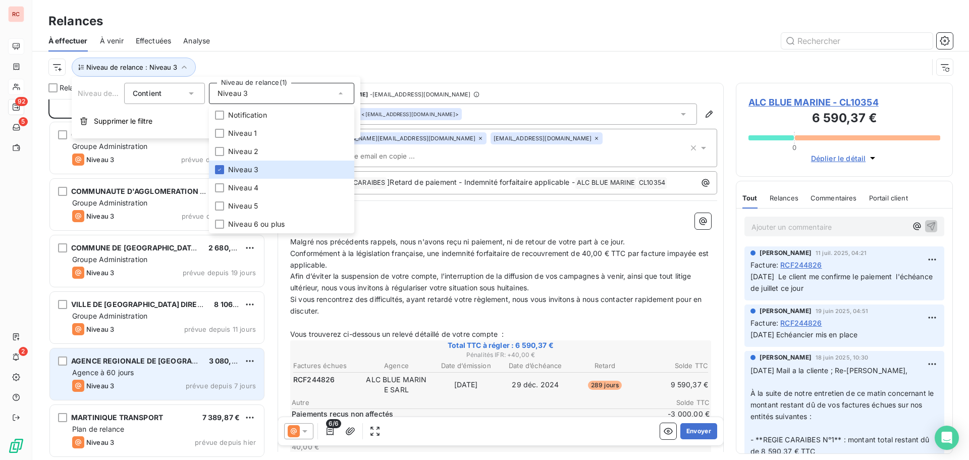
click at [153, 372] on div "Agence à 60 jours" at bounding box center [164, 372] width 184 height 10
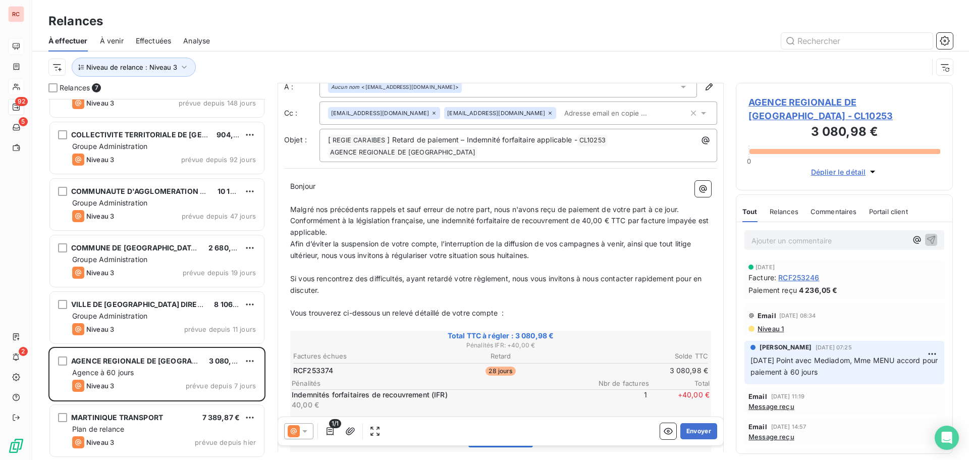
scroll to position [51, 0]
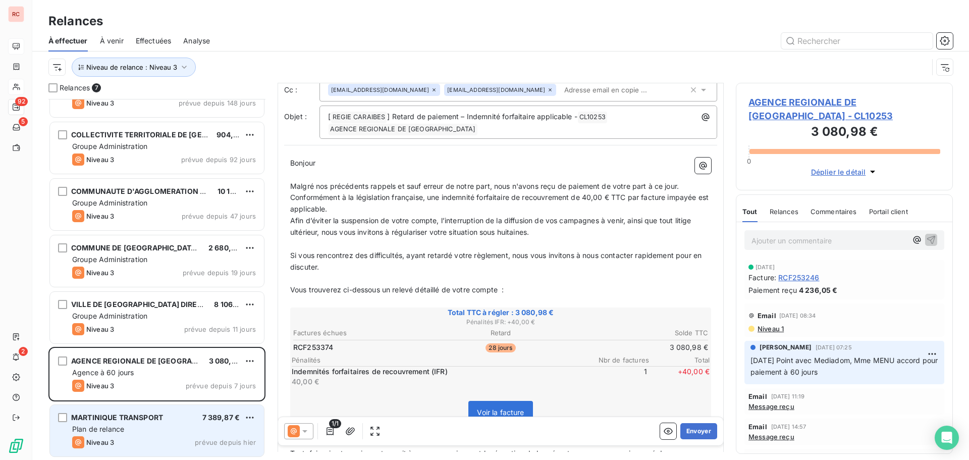
click at [157, 428] on div "Plan de relance" at bounding box center [164, 429] width 184 height 10
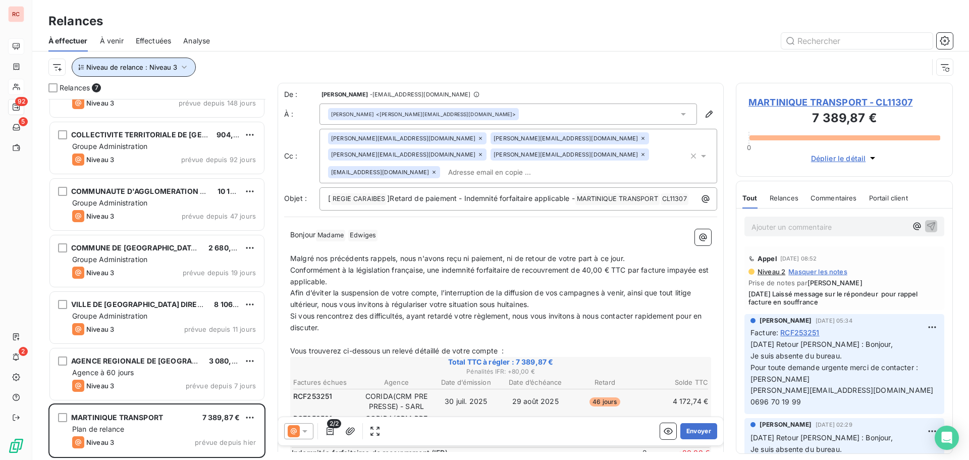
click at [183, 65] on icon "button" at bounding box center [184, 67] width 10 height 10
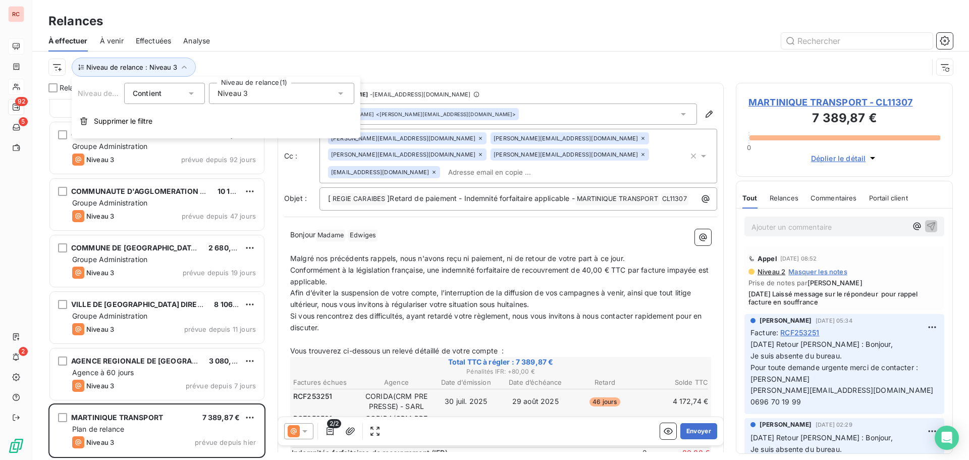
click at [268, 94] on div "Niveau 3" at bounding box center [281, 93] width 145 height 21
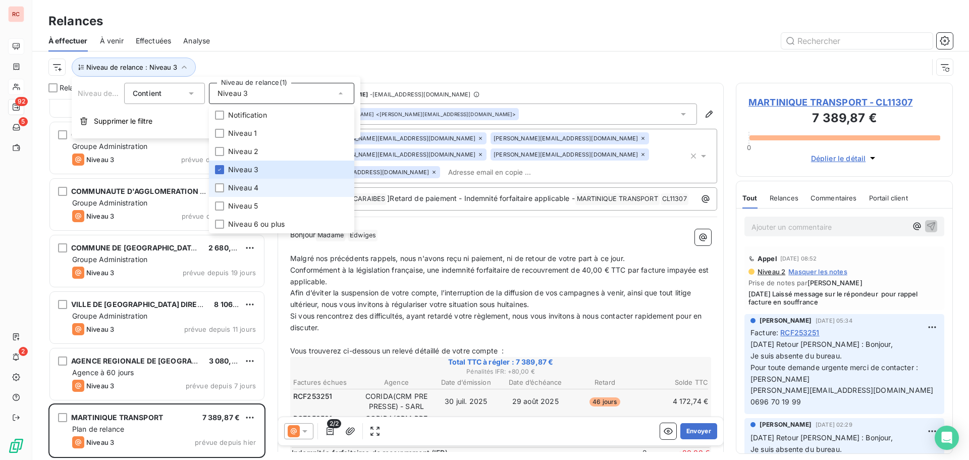
click at [228, 185] on li "Niveau 4" at bounding box center [281, 188] width 145 height 18
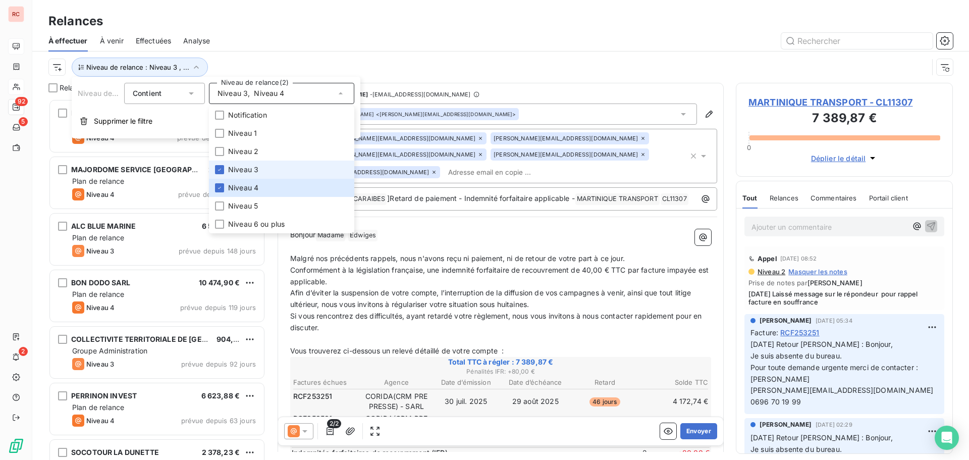
scroll to position [353, 209]
click at [236, 166] on span "Niveau 3" at bounding box center [243, 170] width 30 height 10
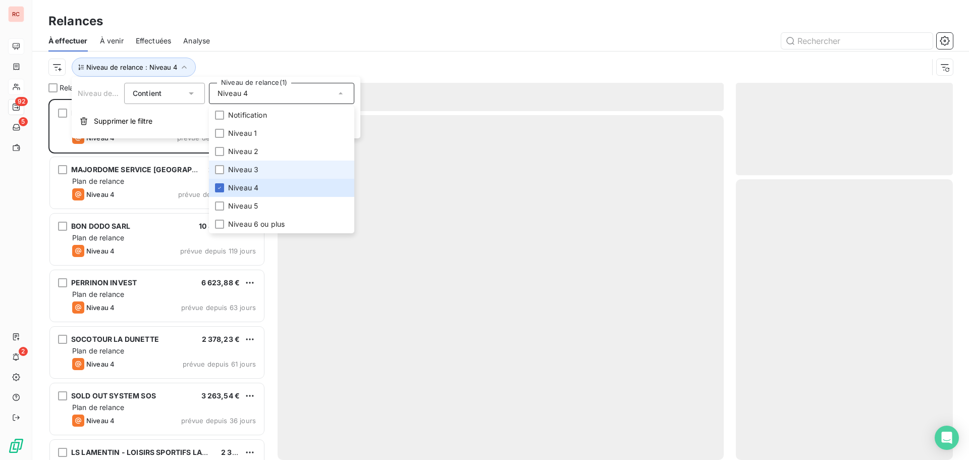
scroll to position [353, 209]
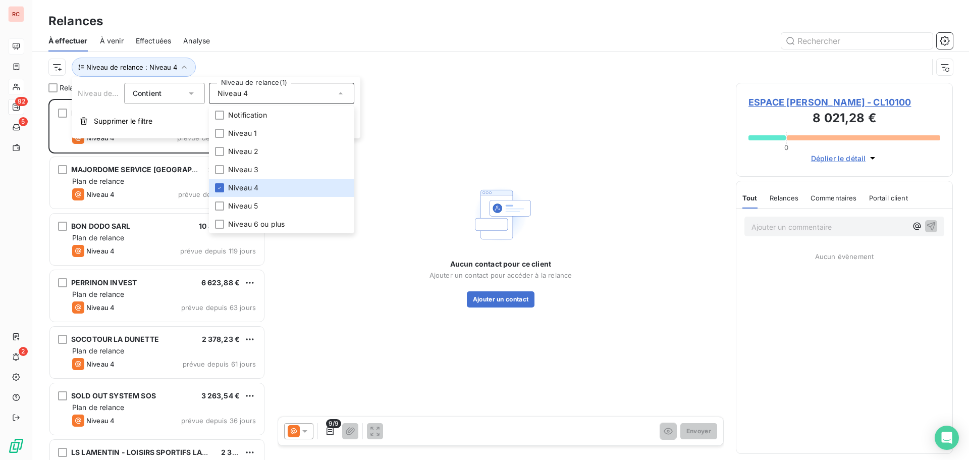
click at [269, 28] on div "Relances" at bounding box center [500, 21] width 937 height 18
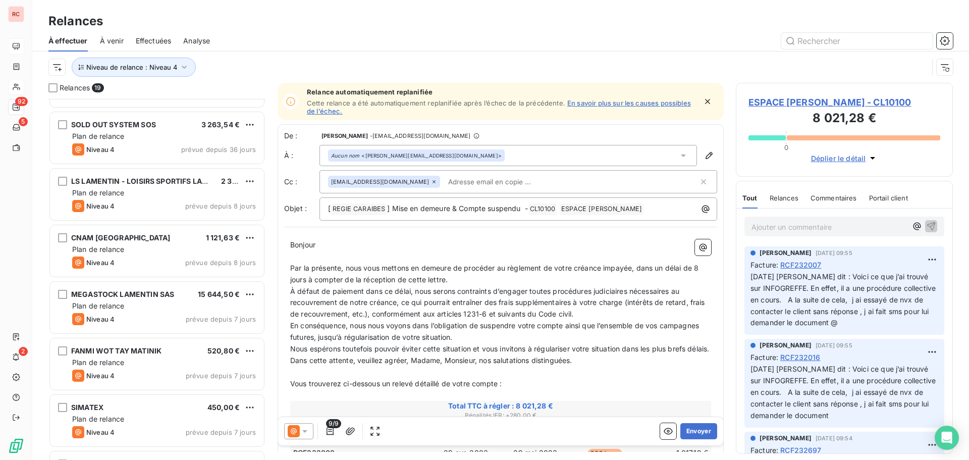
scroll to position [303, 0]
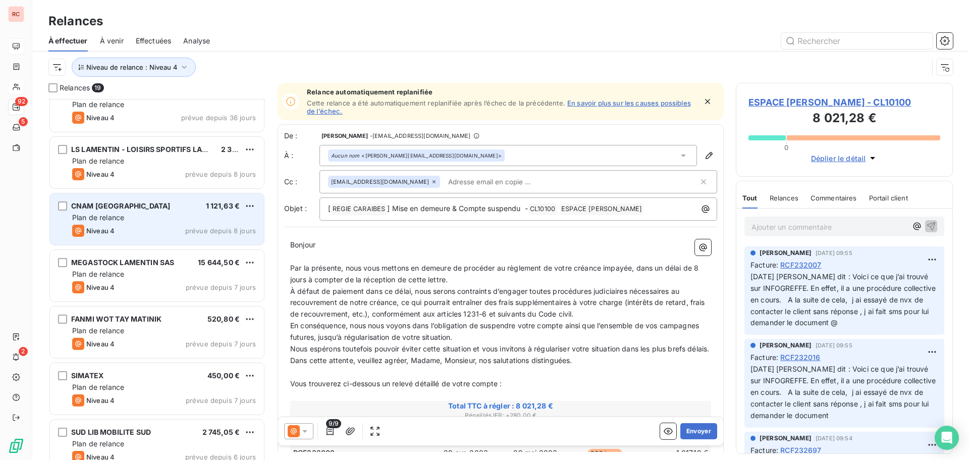
click at [146, 210] on div "CNAM MARTINIQUE 1 121,63 € Plan de relance Niveau 4 prévue depuis 8 jours" at bounding box center [157, 218] width 214 height 51
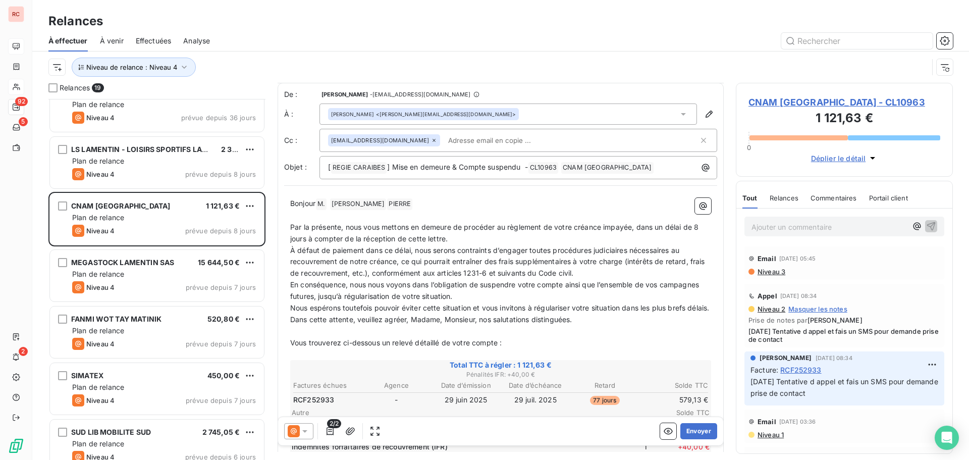
scroll to position [51, 0]
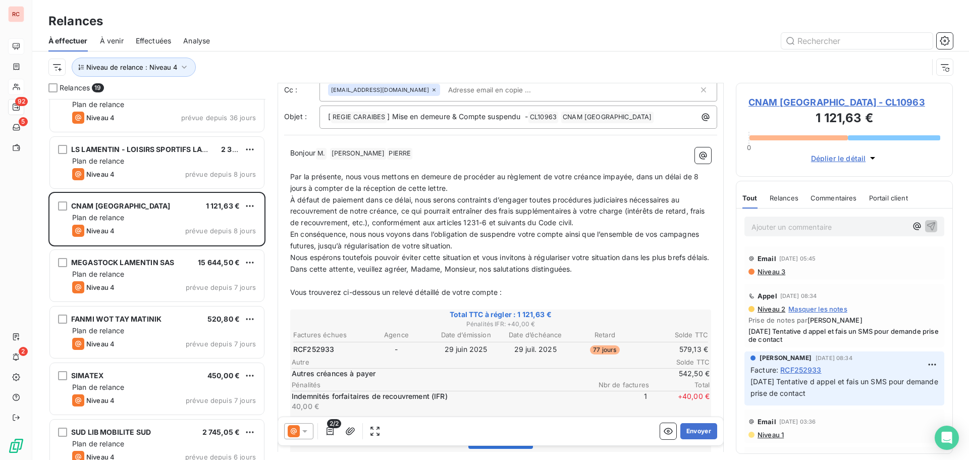
click at [308, 432] on icon at bounding box center [305, 431] width 10 height 10
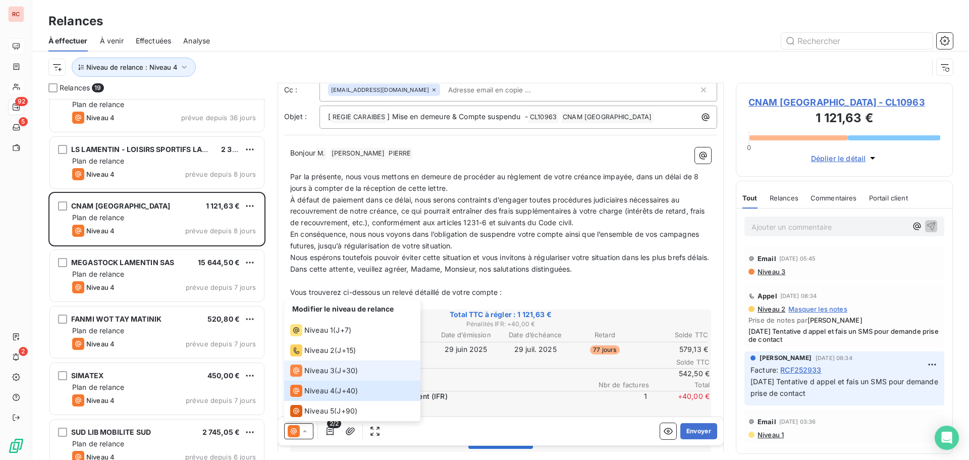
click at [337, 368] on div "Niveau 3 ( J+30 )" at bounding box center [324, 370] width 68 height 12
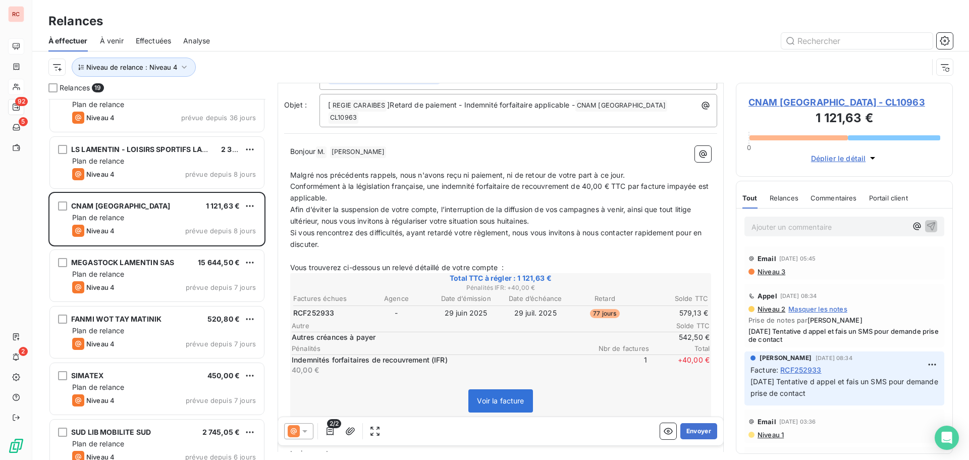
scroll to position [101, 0]
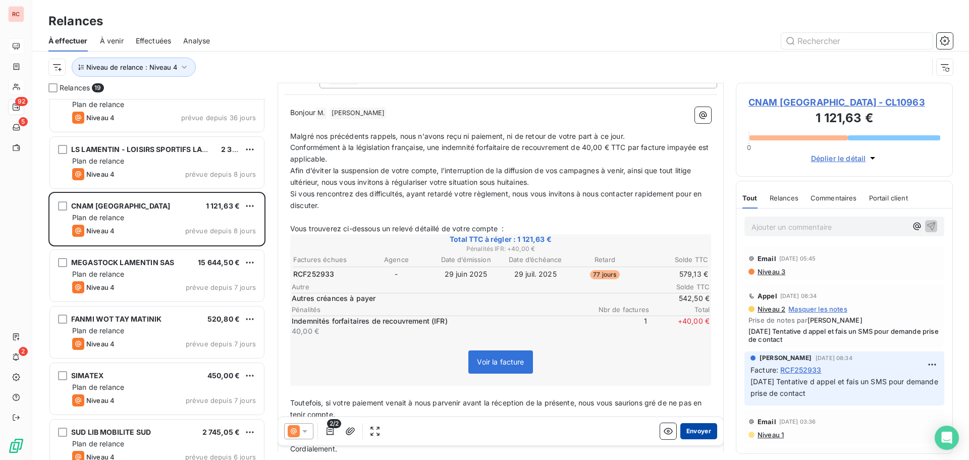
click at [690, 430] on button "Envoyer" at bounding box center [698, 431] width 37 height 16
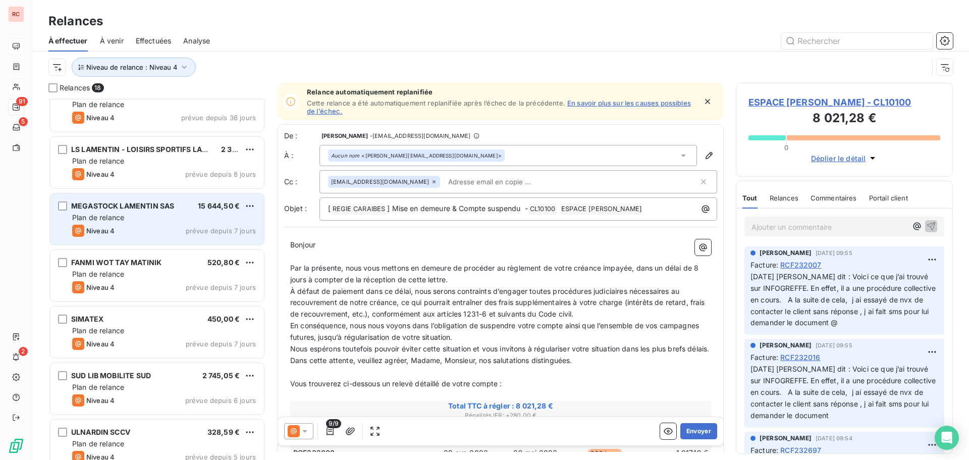
click at [169, 234] on div "Niveau 4 prévue depuis 7 jours" at bounding box center [164, 231] width 184 height 12
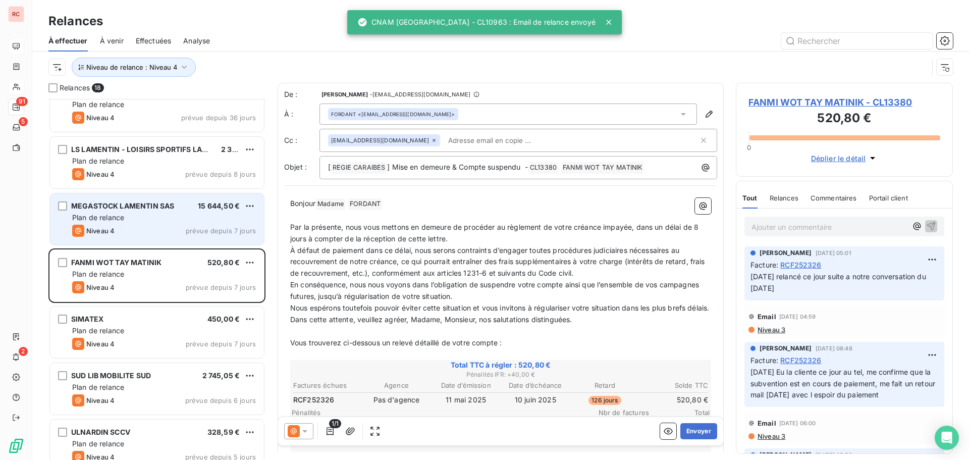
click at [171, 205] on span "MEGASTOCK LAMENTIN SAS" at bounding box center [122, 205] width 103 height 9
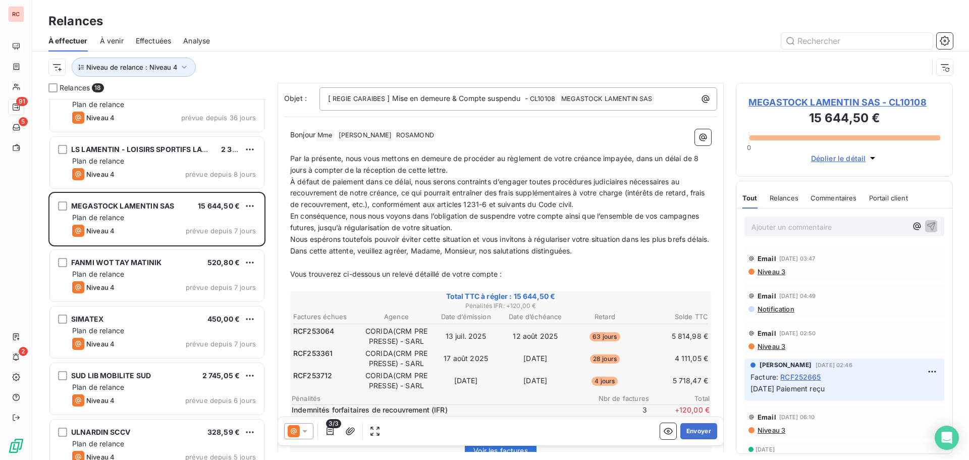
scroll to position [101, 0]
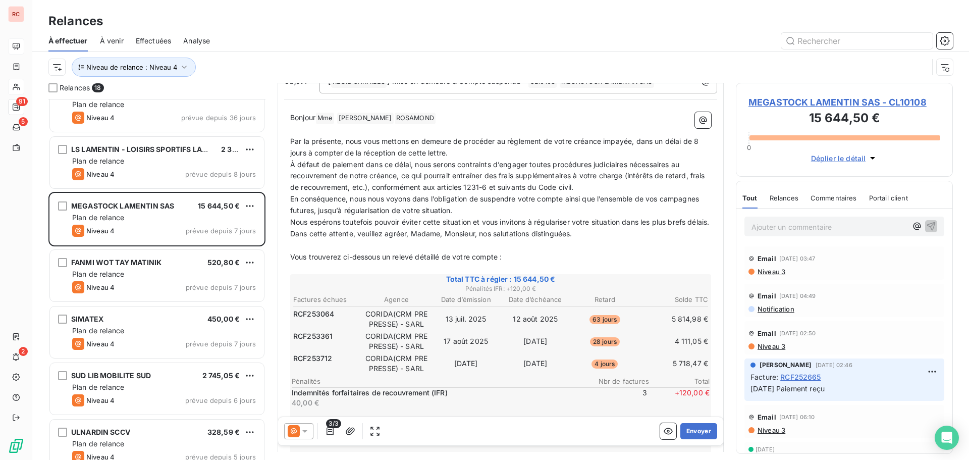
click at [306, 431] on icon at bounding box center [304, 431] width 5 height 3
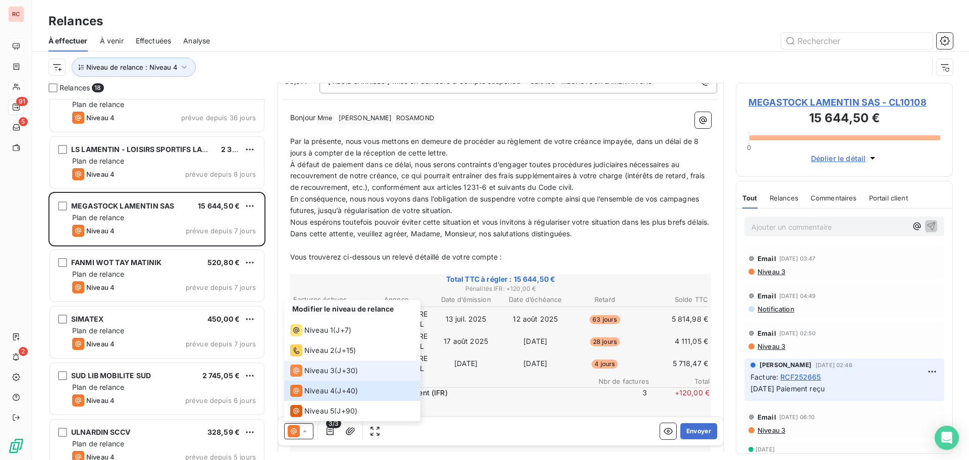
click at [323, 370] on span "Niveau 3" at bounding box center [319, 370] width 30 height 10
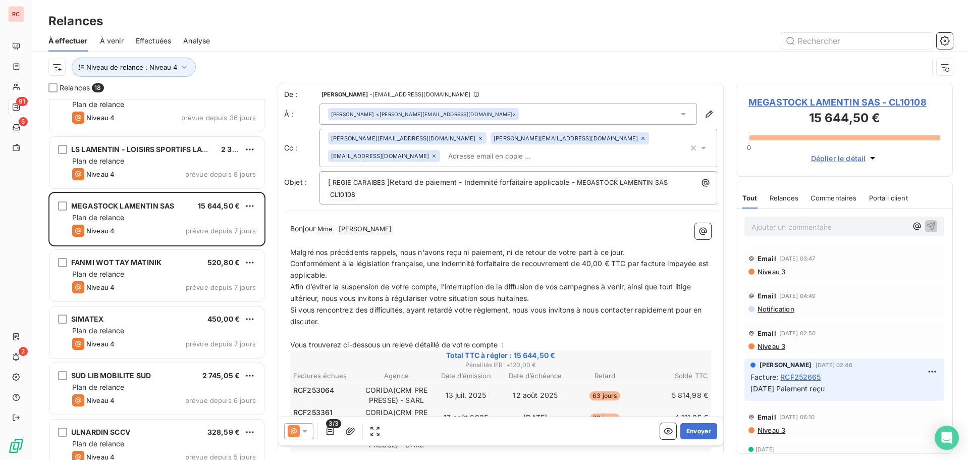
click at [505, 223] on p "Bonjour Mme ﻿ [PERSON_NAME] ﻿ ﻿" at bounding box center [500, 229] width 421 height 12
click at [695, 223] on button "button" at bounding box center [703, 231] width 16 height 16
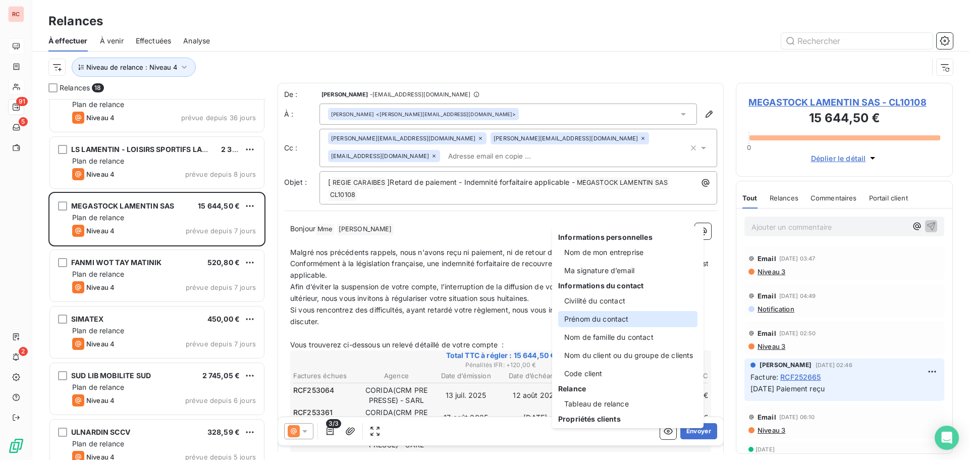
click at [599, 314] on div "Prénom du contact" at bounding box center [627, 319] width 139 height 16
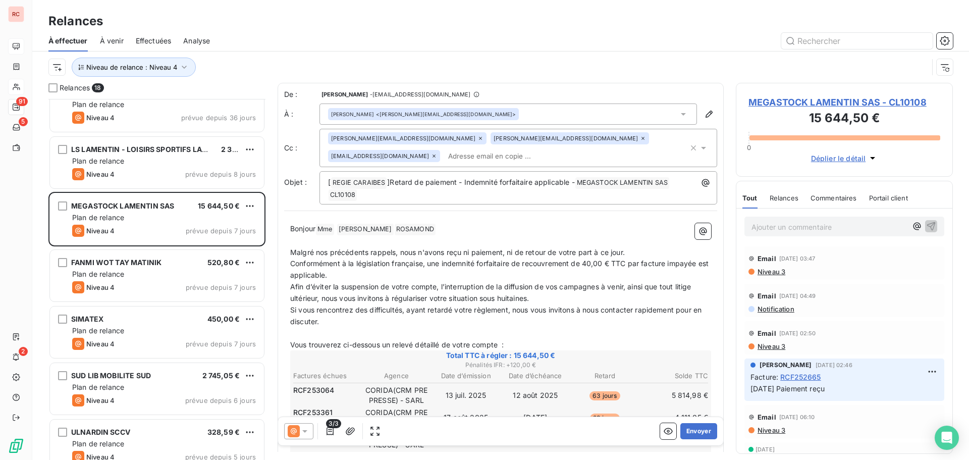
click at [555, 223] on p "Bonjour Mme ﻿ [PERSON_NAME] ﻿ ﻿ [PERSON_NAME] ﻿ ﻿" at bounding box center [500, 229] width 421 height 12
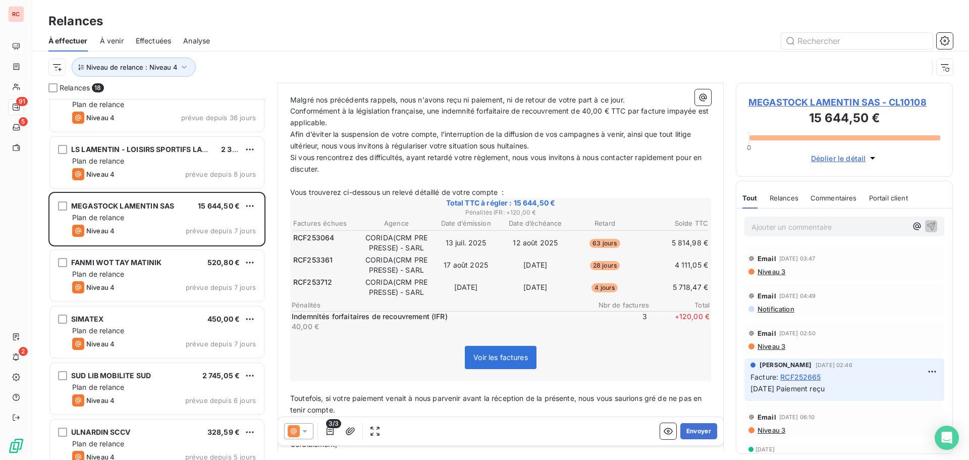
scroll to position [2, 0]
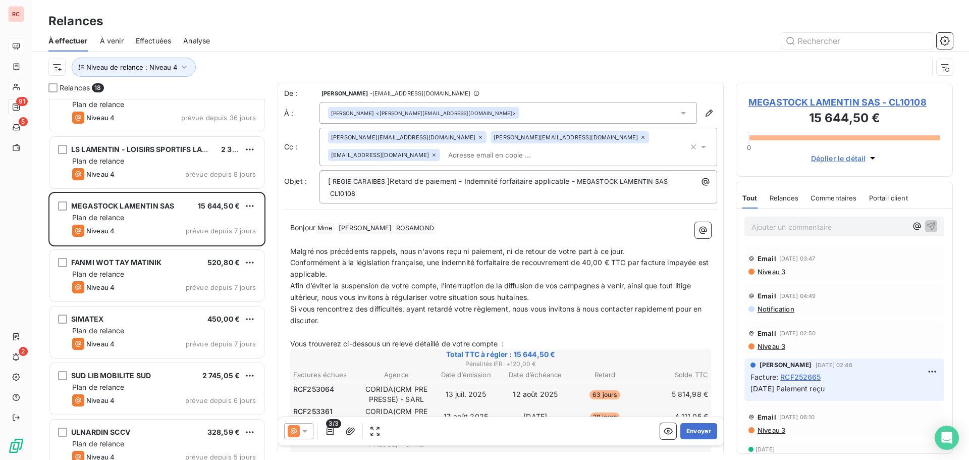
click at [561, 147] on input "text" at bounding box center [502, 154] width 117 height 15
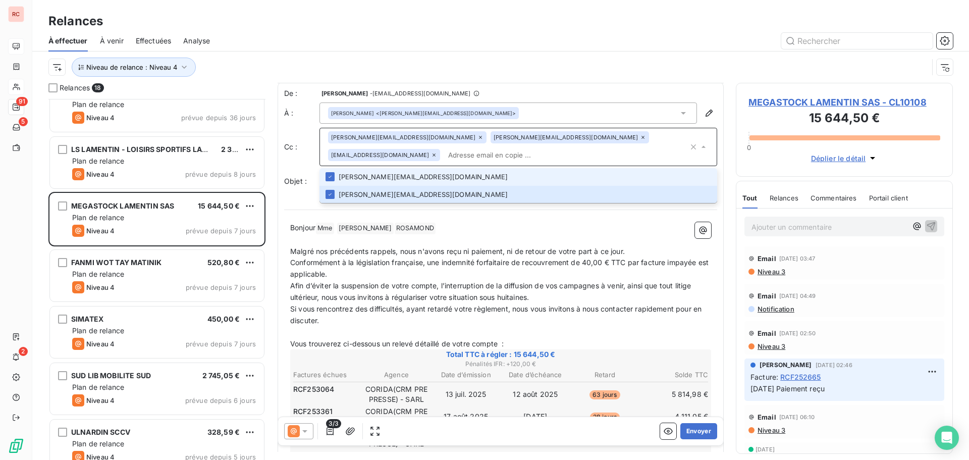
paste input "[EMAIL_ADDRESS][DOMAIN_NAME]"
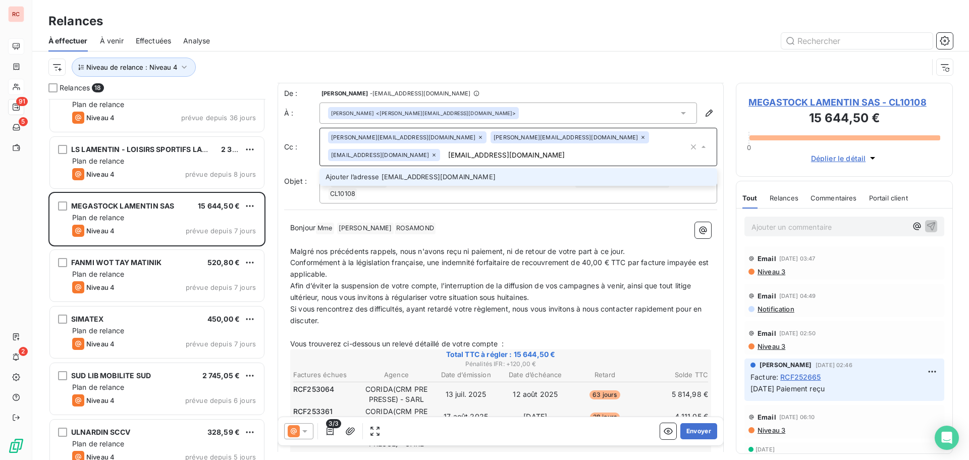
type input "[EMAIL_ADDRESS][DOMAIN_NAME]"
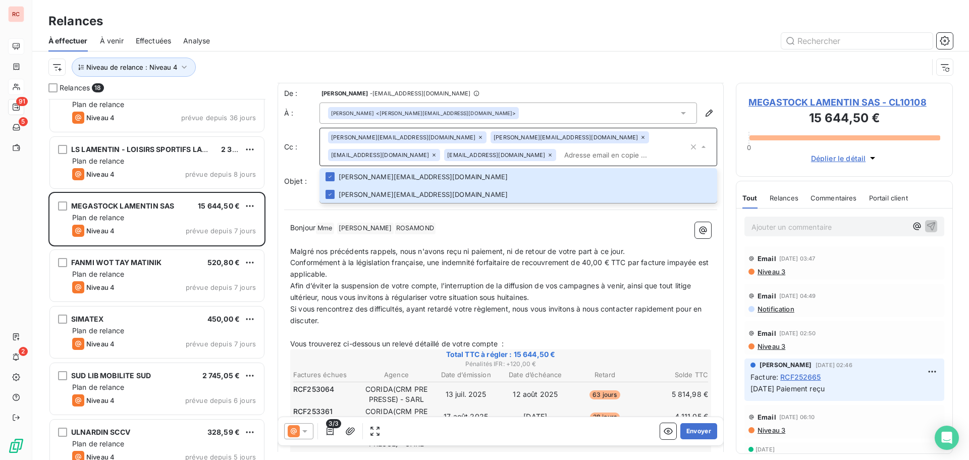
click at [612, 337] on p "﻿" at bounding box center [500, 332] width 421 height 12
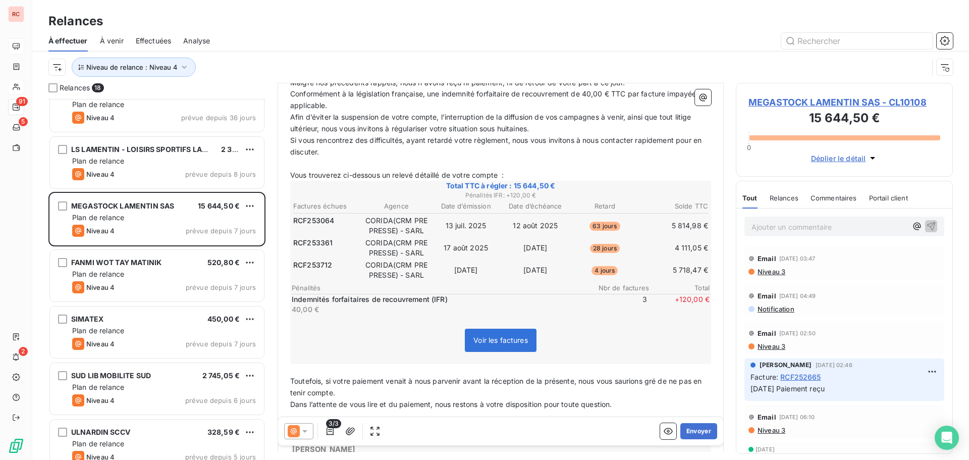
scroll to position [153, 0]
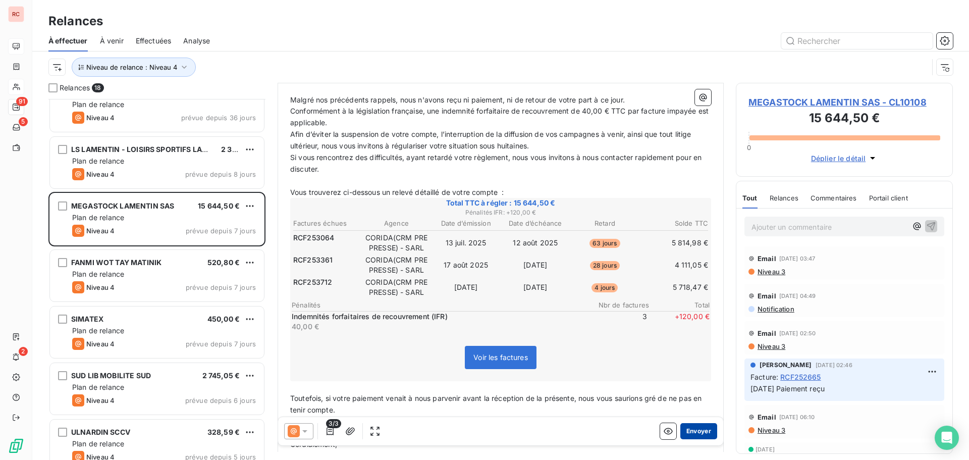
click at [693, 431] on button "Envoyer" at bounding box center [698, 431] width 37 height 16
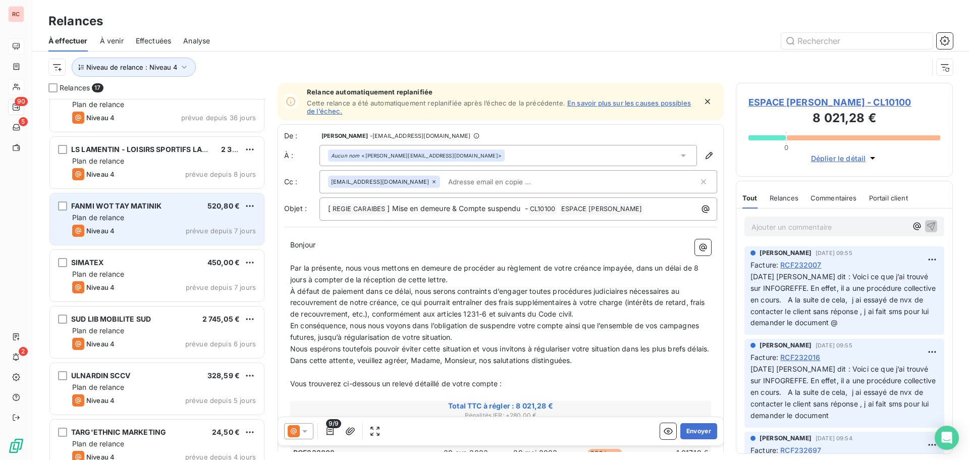
click at [158, 221] on div "Plan de relance" at bounding box center [164, 217] width 184 height 10
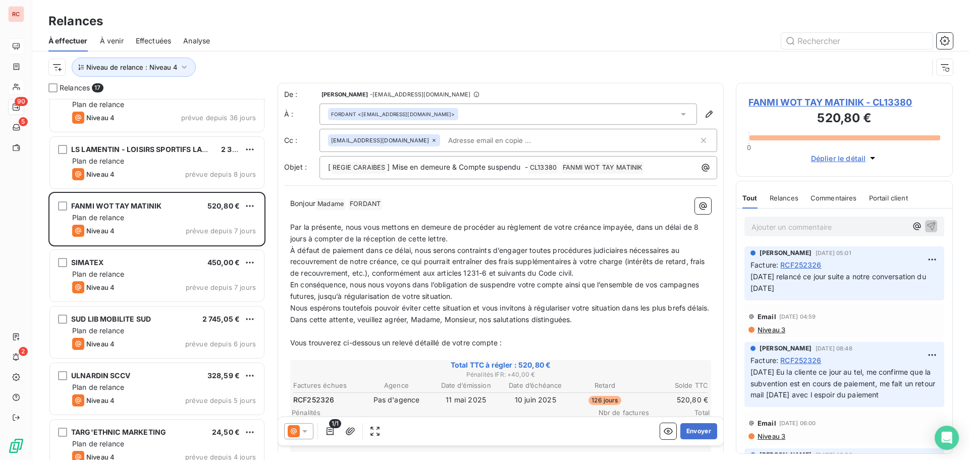
click at [304, 429] on icon at bounding box center [305, 431] width 10 height 10
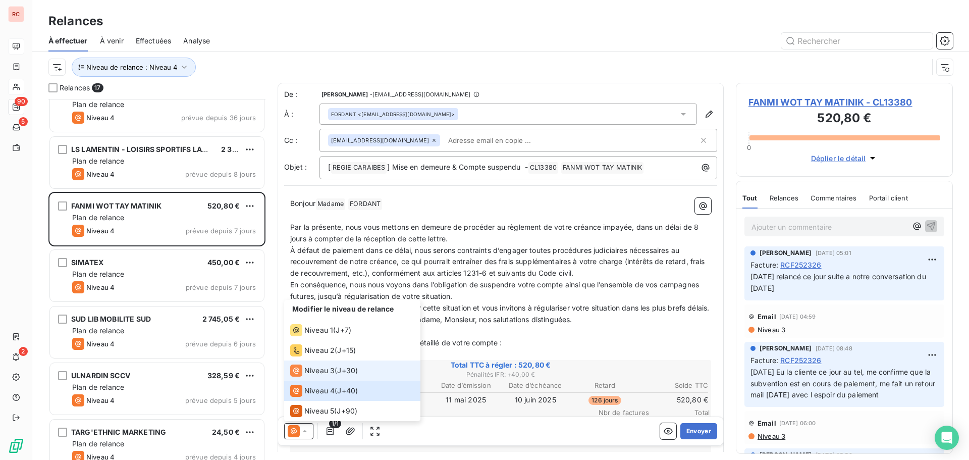
click at [315, 368] on span "Niveau 3" at bounding box center [319, 370] width 30 height 10
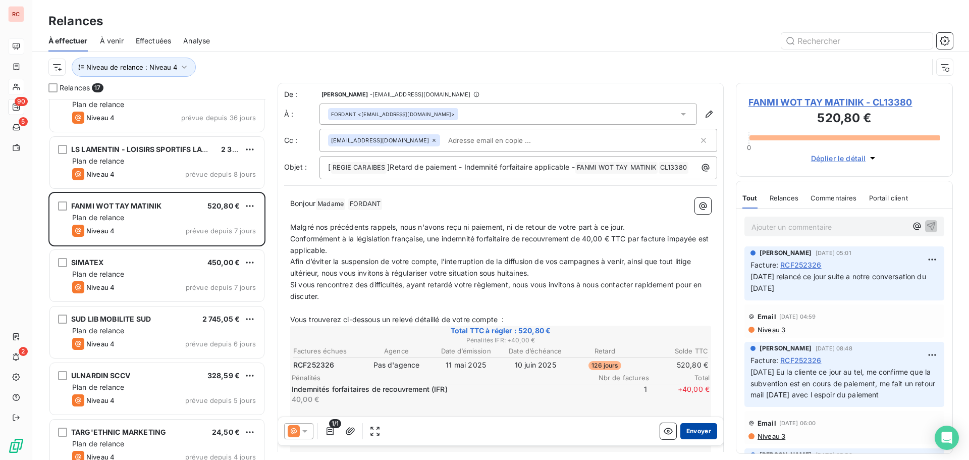
click at [686, 428] on button "Envoyer" at bounding box center [698, 431] width 37 height 16
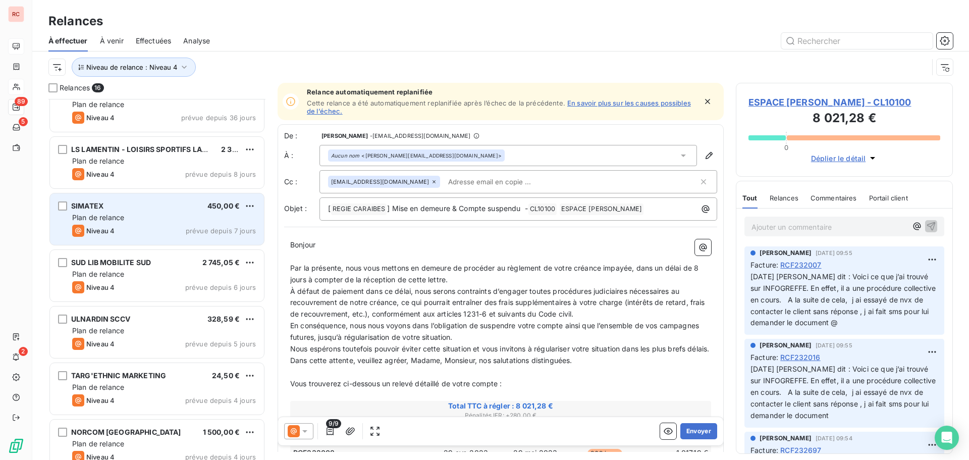
click at [163, 228] on div "Niveau 4 prévue depuis 7 jours" at bounding box center [164, 231] width 184 height 12
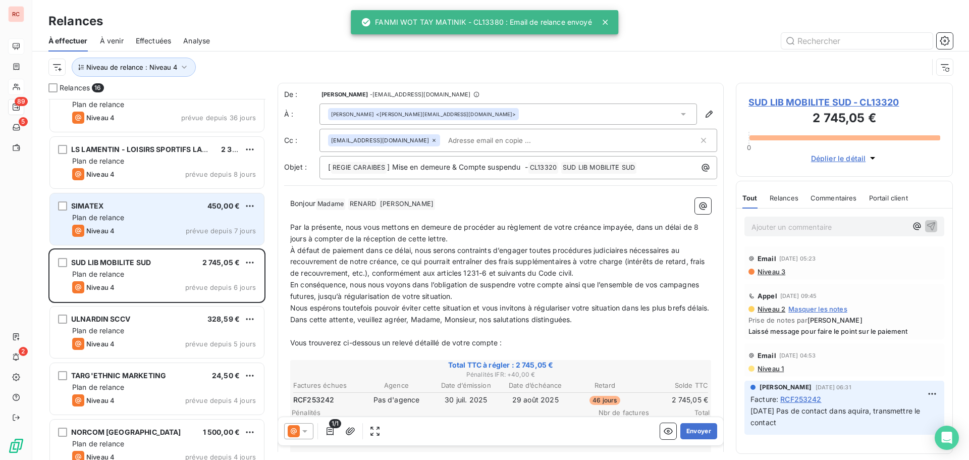
click at [163, 227] on div "Niveau 4 prévue depuis 7 jours" at bounding box center [164, 231] width 184 height 12
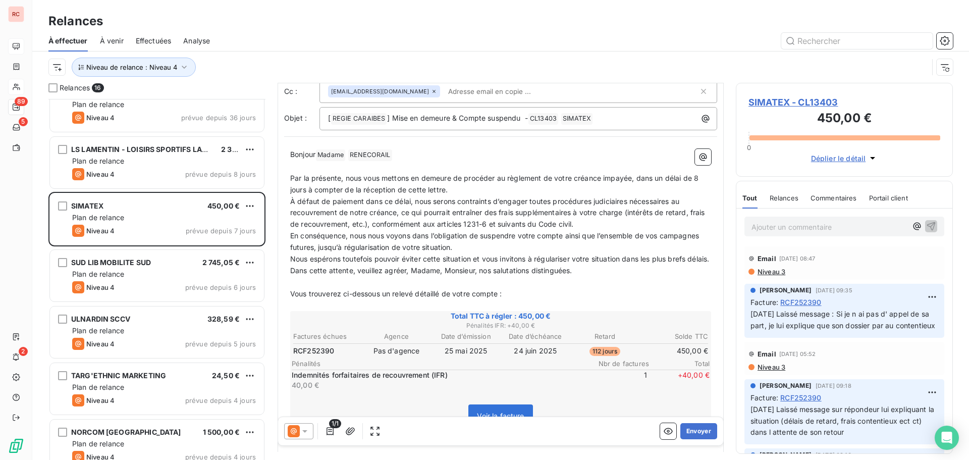
scroll to position [51, 0]
click at [302, 433] on icon at bounding box center [305, 431] width 10 height 10
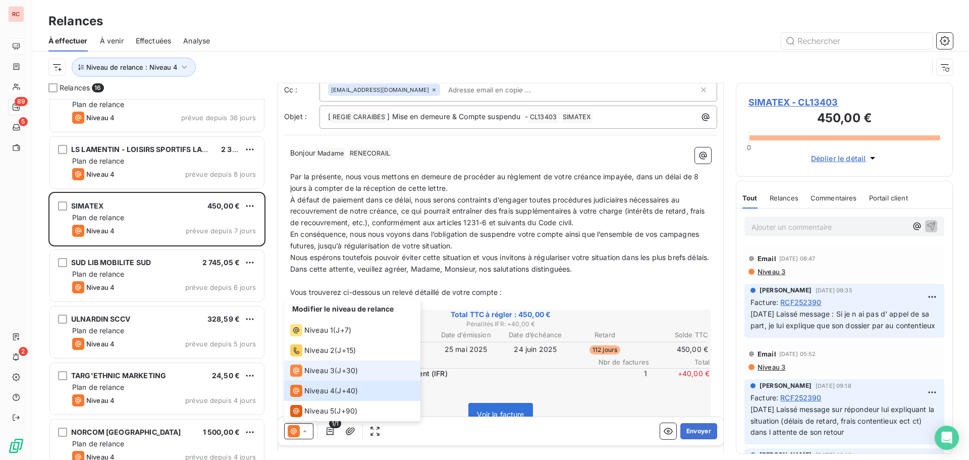
click at [319, 368] on span "Niveau 3" at bounding box center [319, 370] width 30 height 10
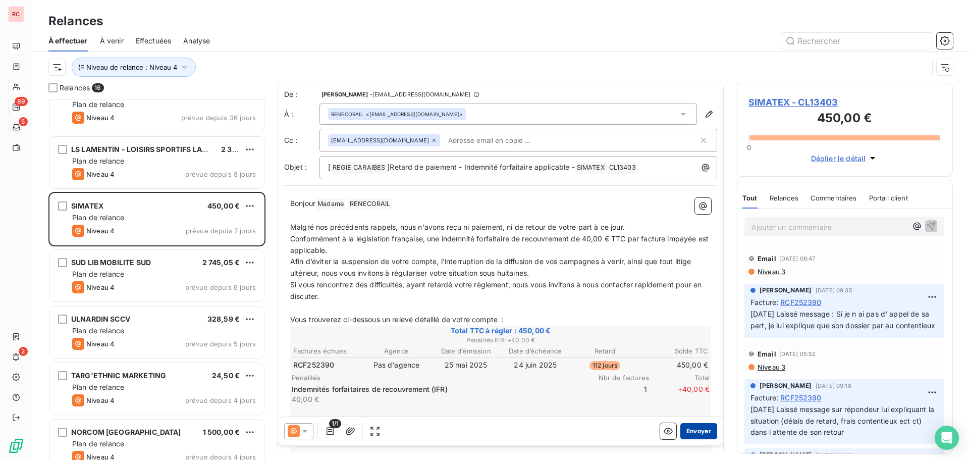
click at [688, 428] on button "Envoyer" at bounding box center [698, 431] width 37 height 16
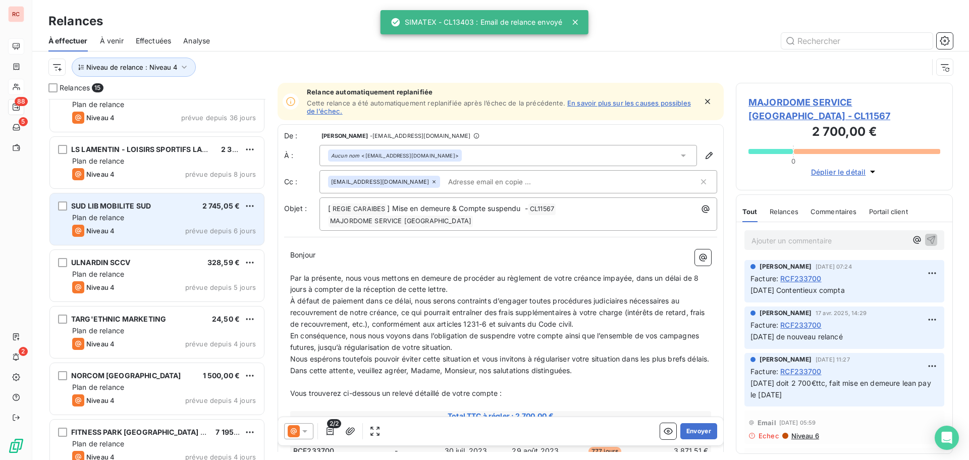
click at [160, 230] on div "Niveau 4 prévue depuis 6 jours" at bounding box center [164, 231] width 184 height 12
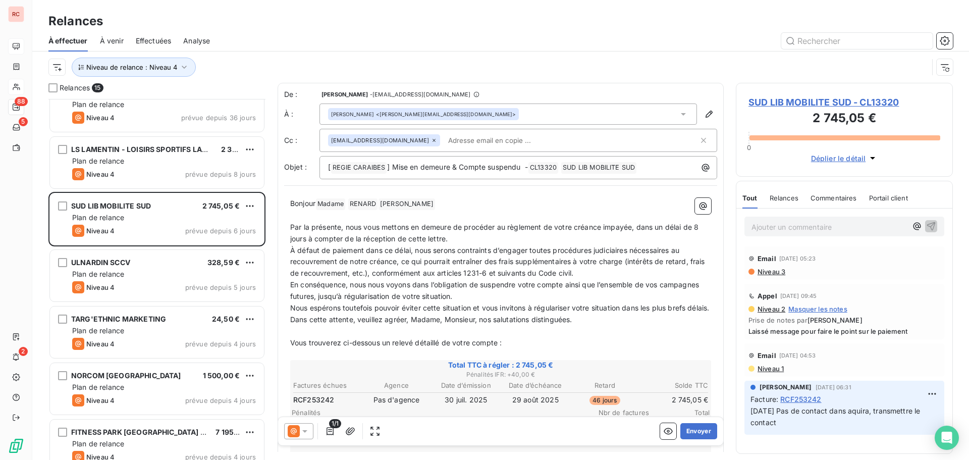
click at [308, 430] on icon at bounding box center [305, 431] width 10 height 10
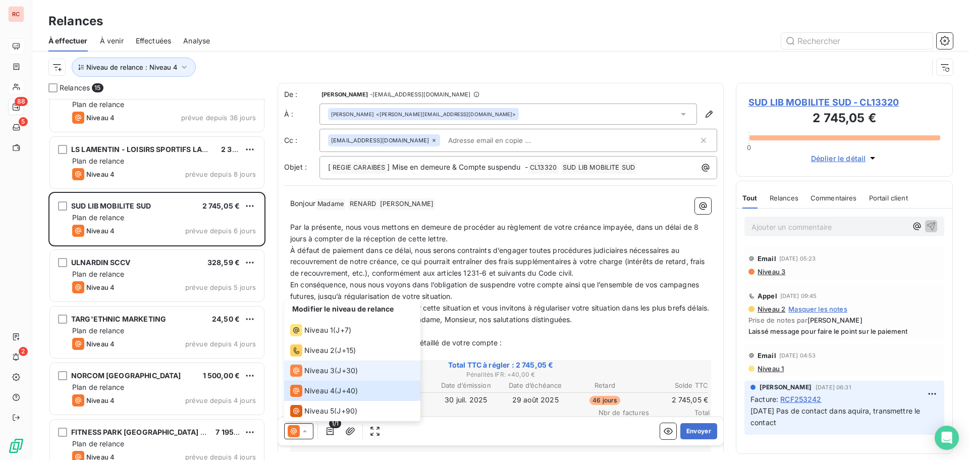
click at [322, 369] on span "Niveau 3" at bounding box center [319, 370] width 30 height 10
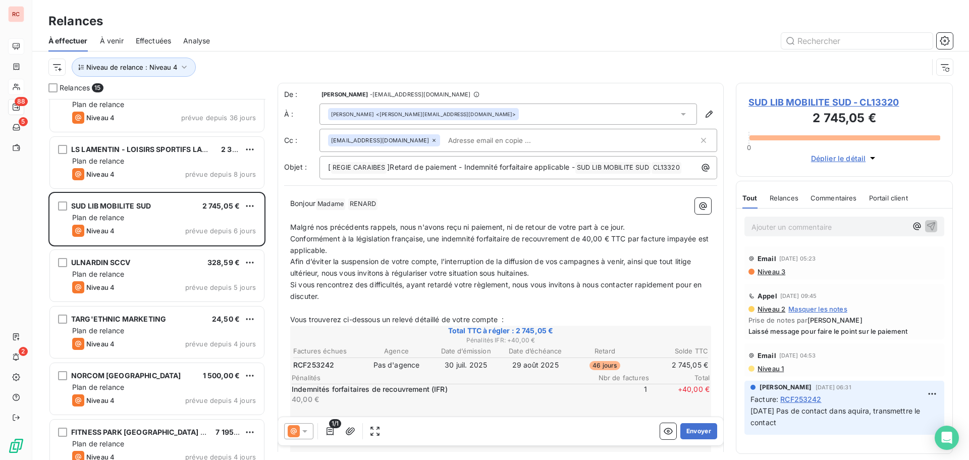
click at [782, 101] on span "SUD LIB MOBILITE SUD - CL13320" at bounding box center [844, 102] width 192 height 14
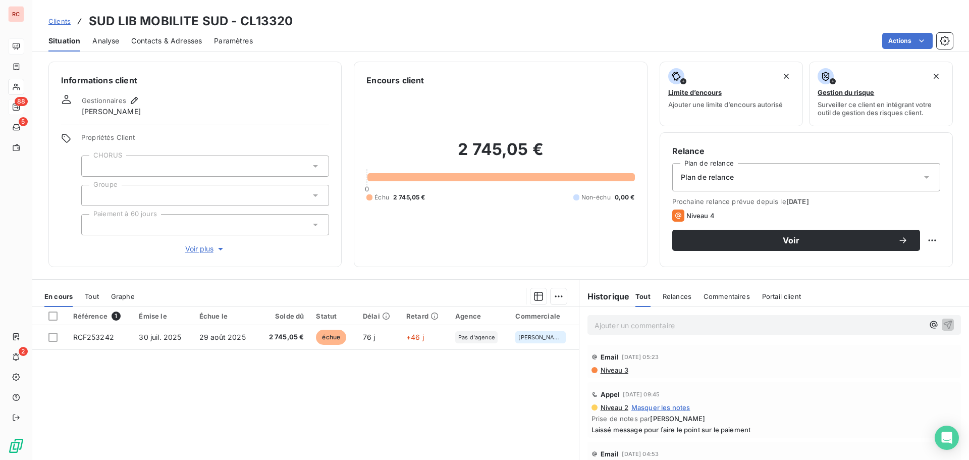
click at [177, 43] on span "Contacts & Adresses" at bounding box center [166, 41] width 71 height 10
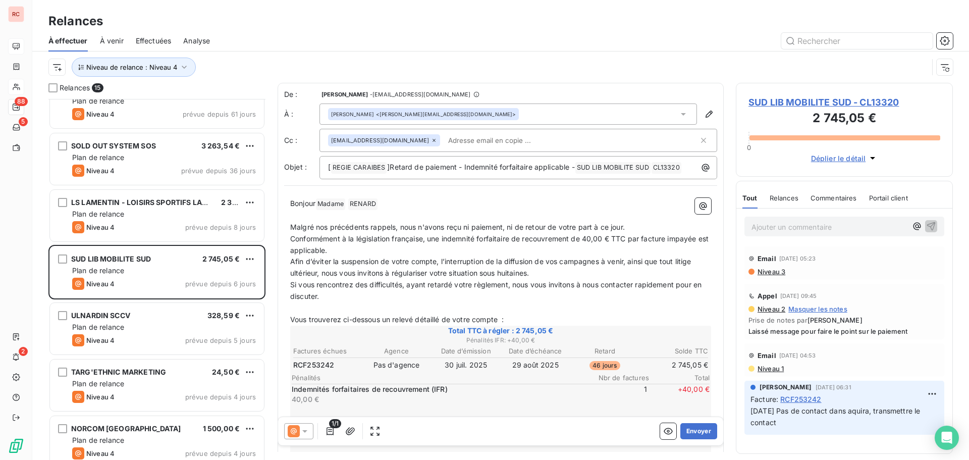
scroll to position [253, 0]
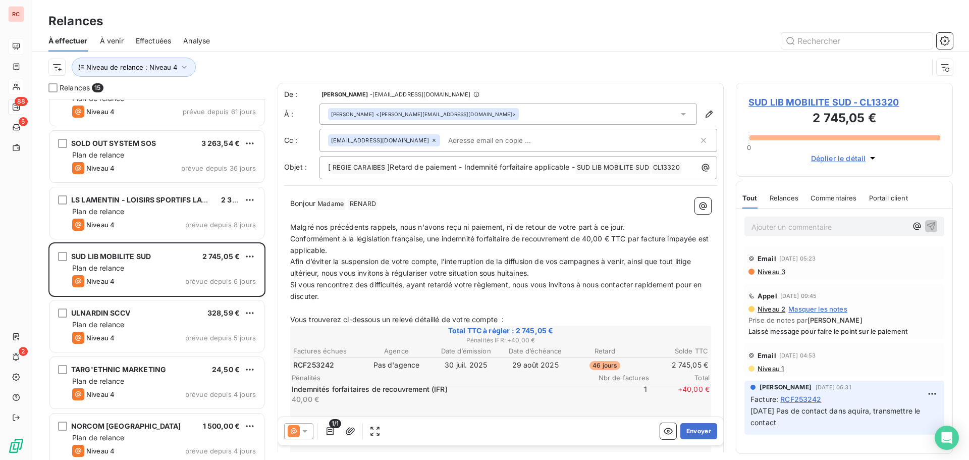
click at [304, 430] on icon at bounding box center [304, 431] width 5 height 3
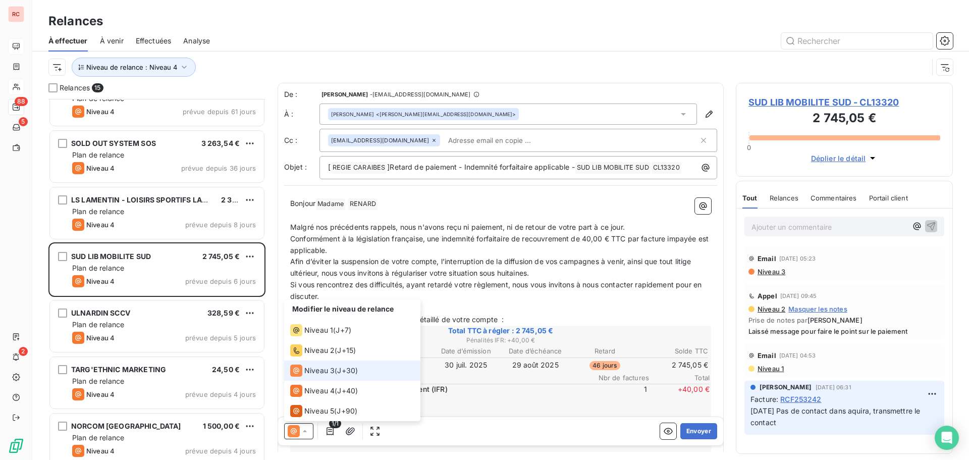
click at [324, 369] on span "Niveau 3" at bounding box center [319, 370] width 30 height 10
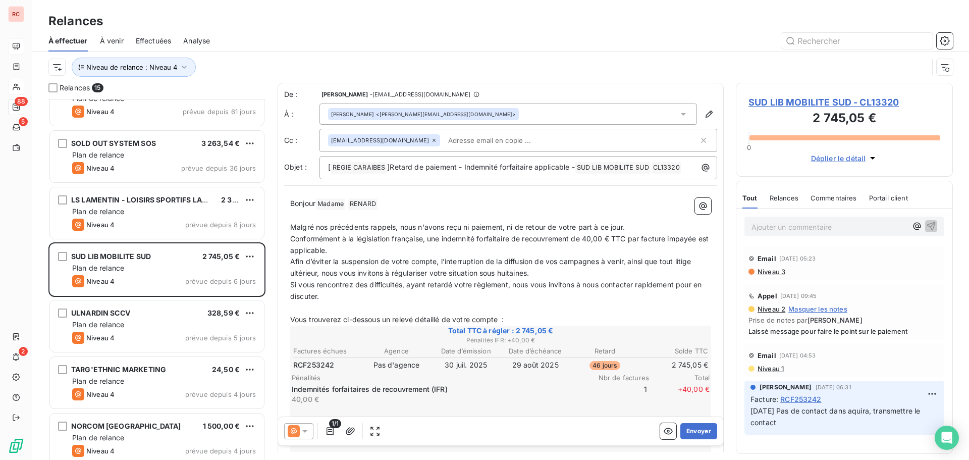
click at [308, 429] on icon at bounding box center [305, 431] width 10 height 10
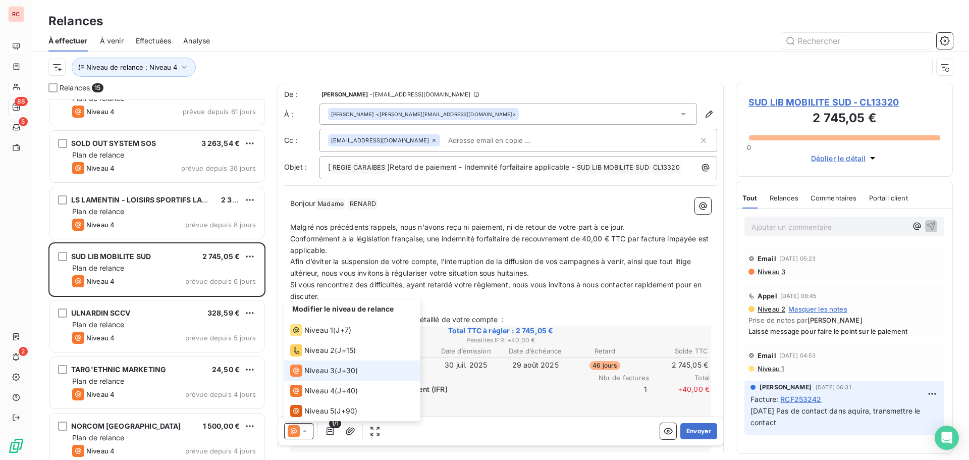
click at [323, 370] on span "Niveau 3" at bounding box center [319, 370] width 30 height 10
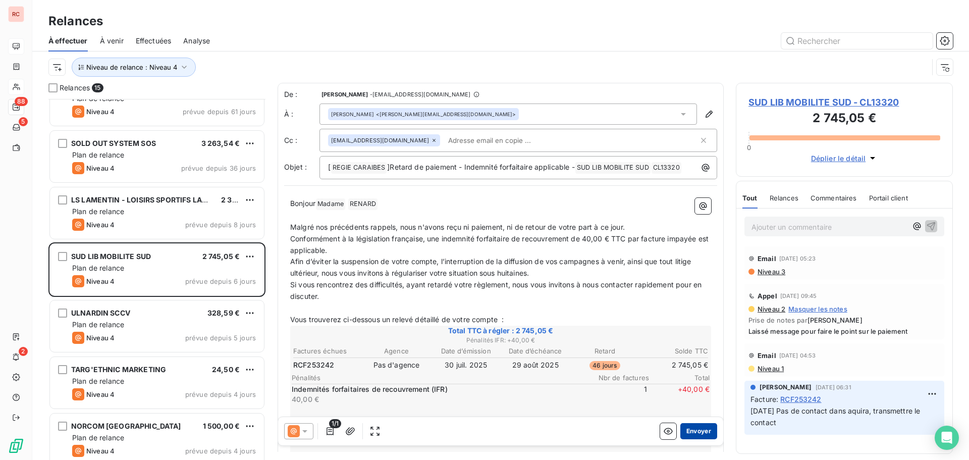
click at [697, 429] on button "Envoyer" at bounding box center [698, 431] width 37 height 16
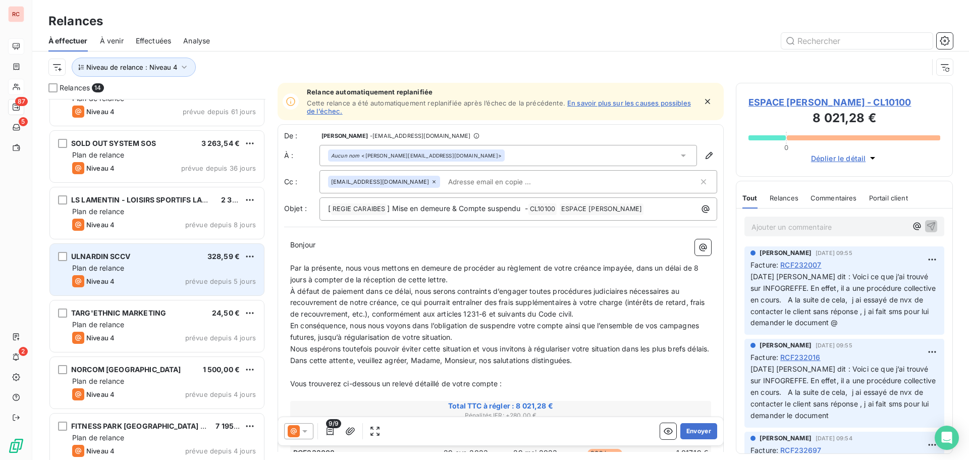
click at [142, 264] on div "Plan de relance" at bounding box center [164, 268] width 184 height 10
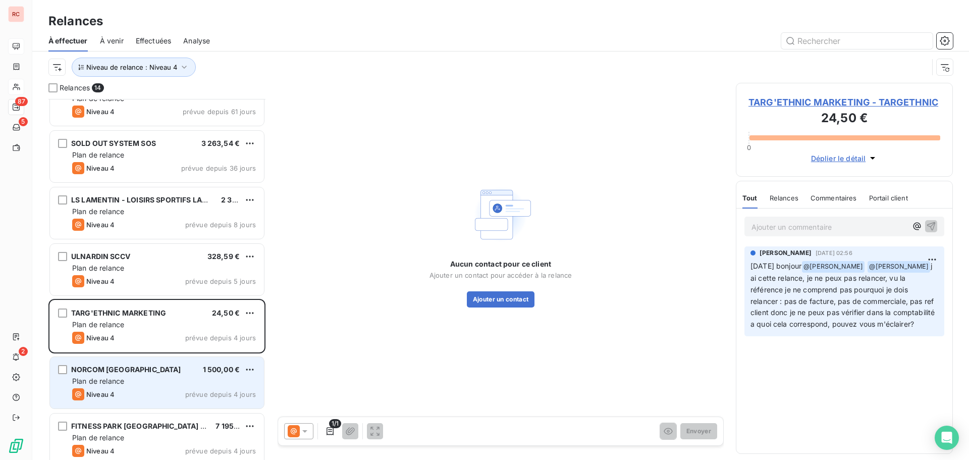
click at [124, 387] on div "NORCOM MARTINIQUE 1 500,00 € Plan de relance Niveau 4 prévue depuis 4 jours" at bounding box center [157, 382] width 214 height 51
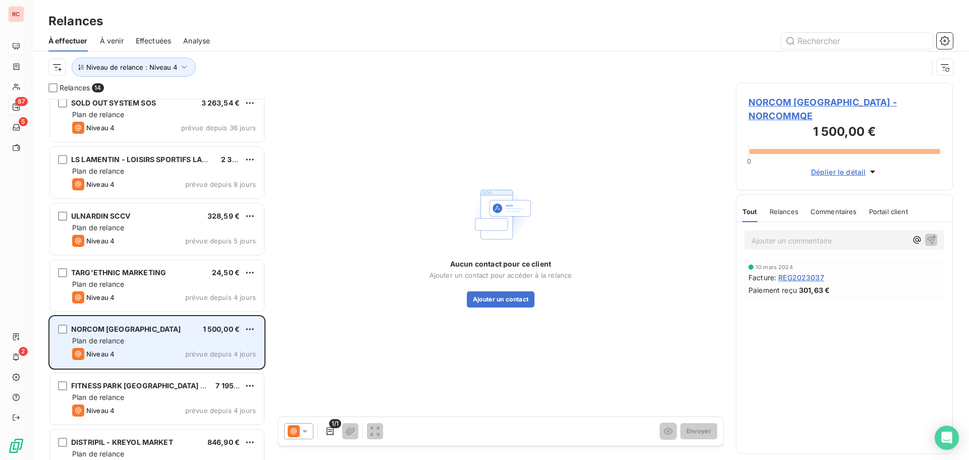
scroll to position [354, 0]
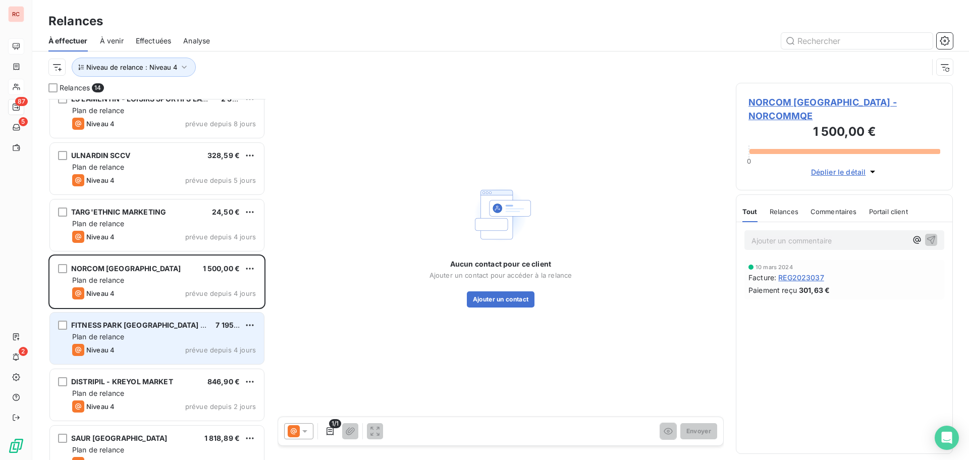
click at [158, 347] on div "Niveau 4 prévue depuis 4 jours" at bounding box center [164, 350] width 184 height 12
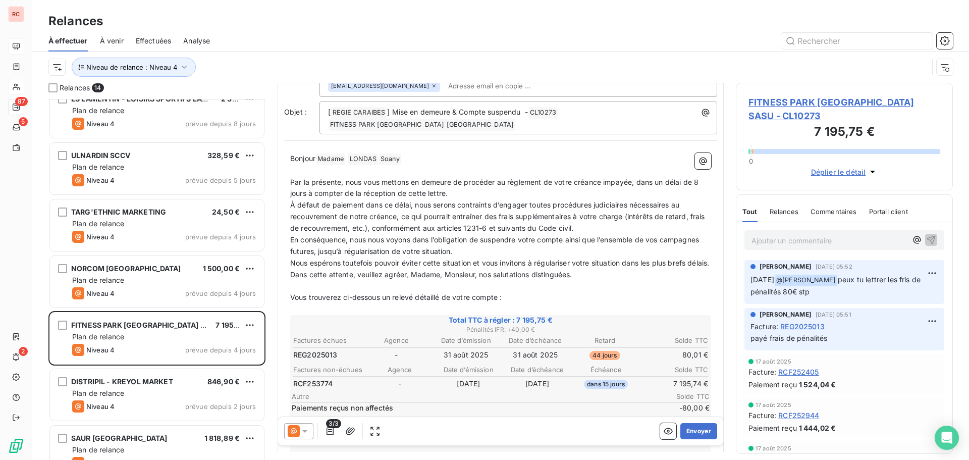
scroll to position [101, 0]
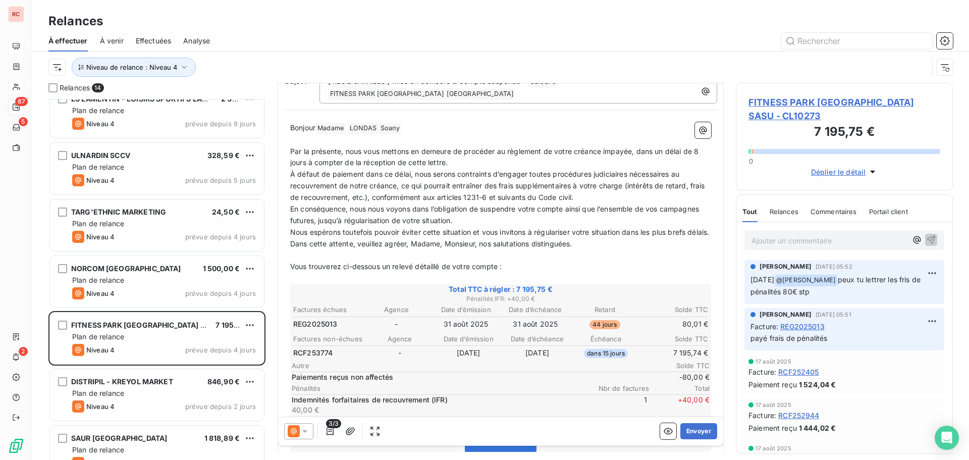
click at [309, 431] on icon at bounding box center [305, 431] width 10 height 10
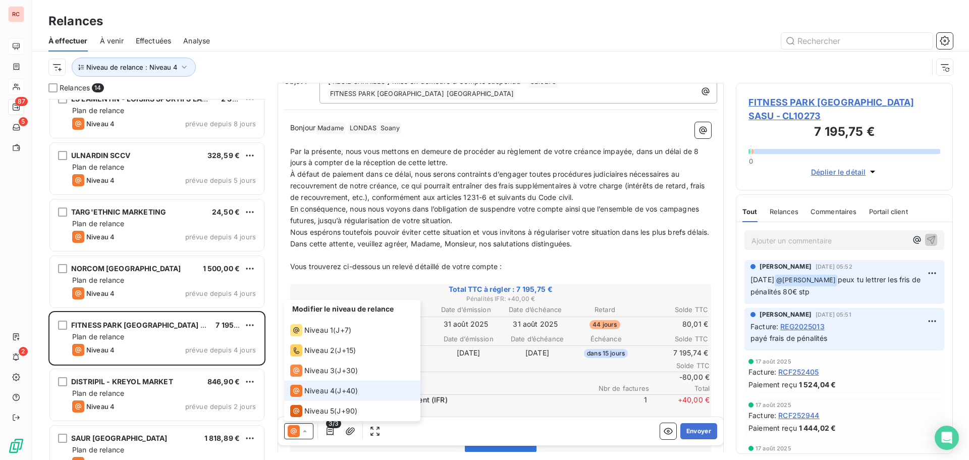
click at [537, 382] on span "Paiements reçus non affectés" at bounding box center [469, 377] width 355 height 10
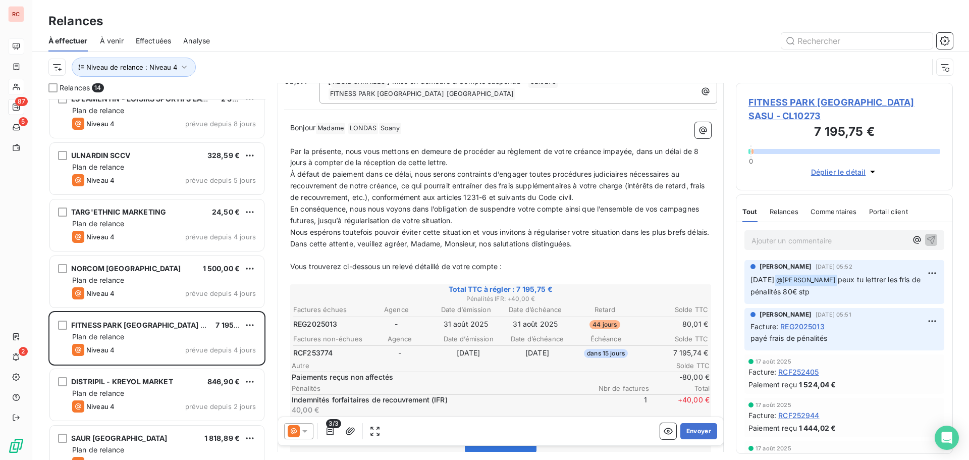
click at [786, 104] on span "FITNESS PARK [GEOGRAPHIC_DATA] SASU - CL10273" at bounding box center [844, 108] width 192 height 27
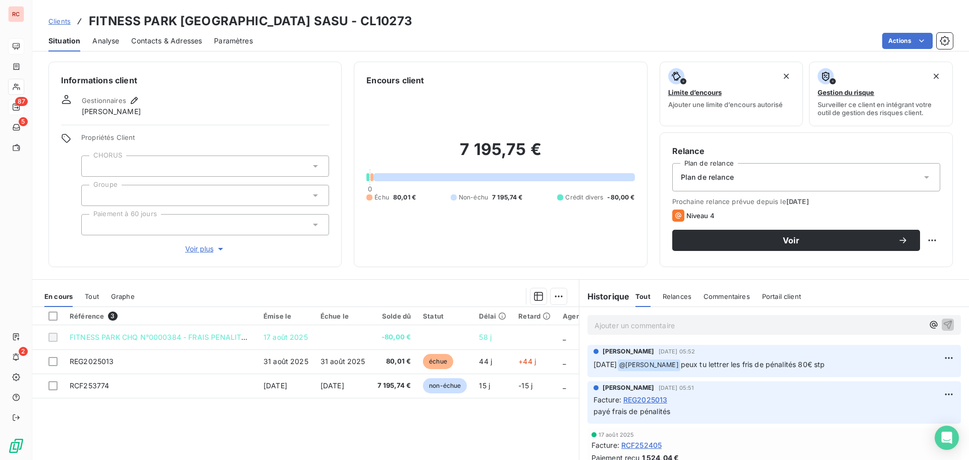
click at [594, 326] on p "Ajouter un commentaire ﻿" at bounding box center [758, 325] width 329 height 13
click at [928, 324] on icon "button" at bounding box center [933, 324] width 10 height 10
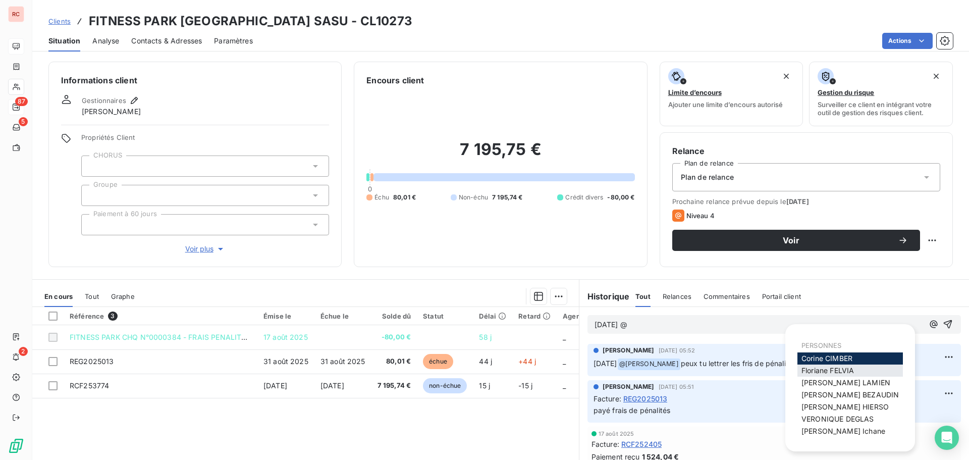
click at [831, 368] on span "[PERSON_NAME]" at bounding box center [827, 370] width 52 height 9
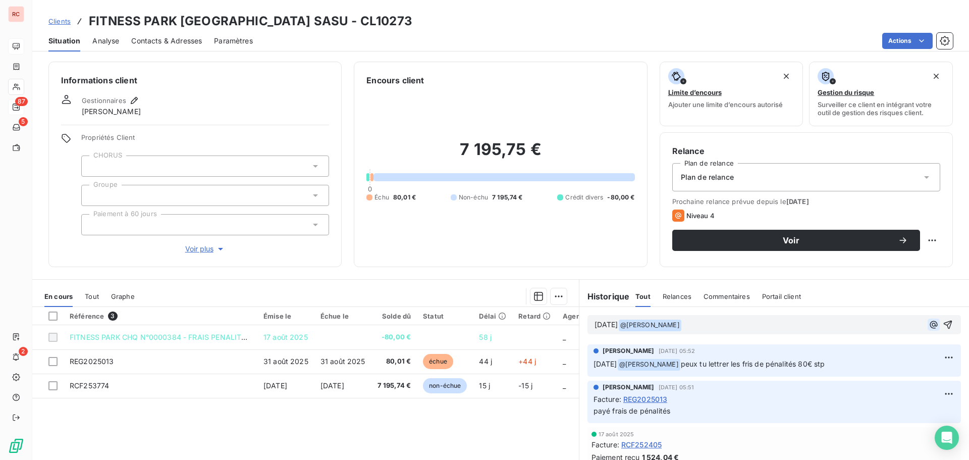
click at [928, 325] on icon "button" at bounding box center [933, 324] width 10 height 10
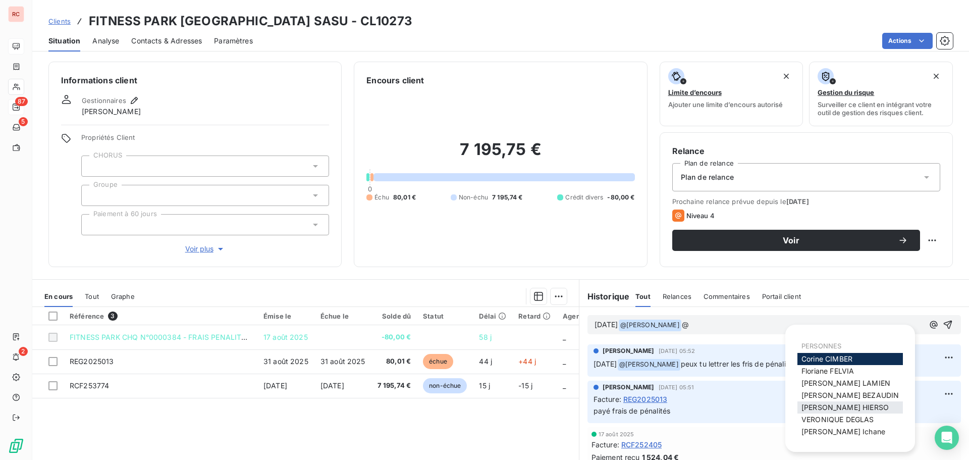
click at [835, 404] on span "[PERSON_NAME]" at bounding box center [844, 407] width 87 height 9
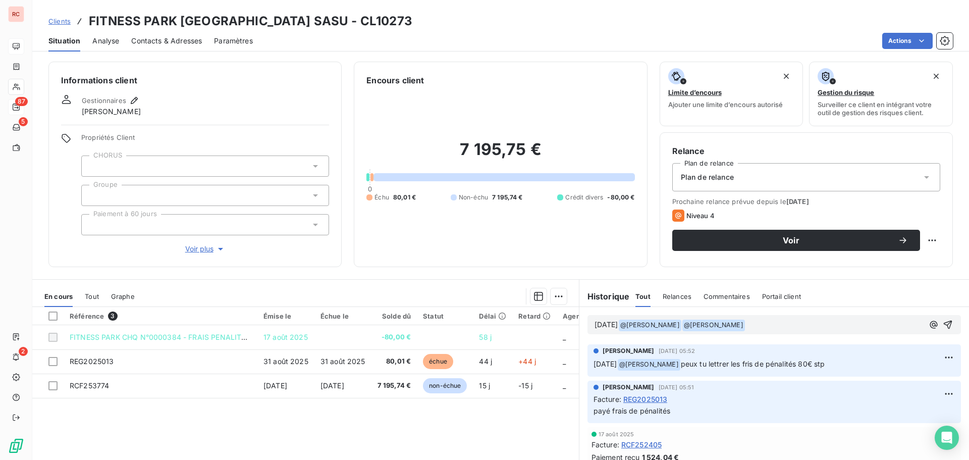
click at [788, 318] on div "[DATE] @ [PERSON_NAME] ﻿ ﻿ @ [PERSON_NAME] ﻿ ﻿" at bounding box center [758, 324] width 329 height 13
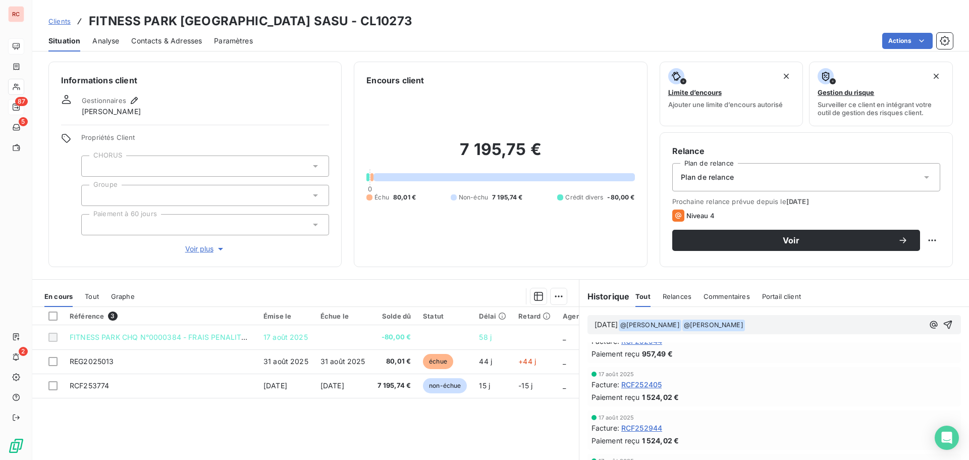
scroll to position [196, 0]
click at [757, 321] on p "[DATE] @ [PERSON_NAME] ﻿ ﻿ @ [PERSON_NAME] ﻿ ﻿" at bounding box center [758, 325] width 329 height 12
click at [799, 325] on span "pourriez voous lettrer" at bounding box center [781, 324] width 72 height 9
drag, startPoint x: 839, startPoint y: 323, endPoint x: 826, endPoint y: 325, distance: 13.3
click at [826, 325] on p "[DATE] @ [PERSON_NAME] ﻿ ﻿ @ [PERSON_NAME] ﻿ pourriez voous lettrer" at bounding box center [758, 325] width 329 height 12
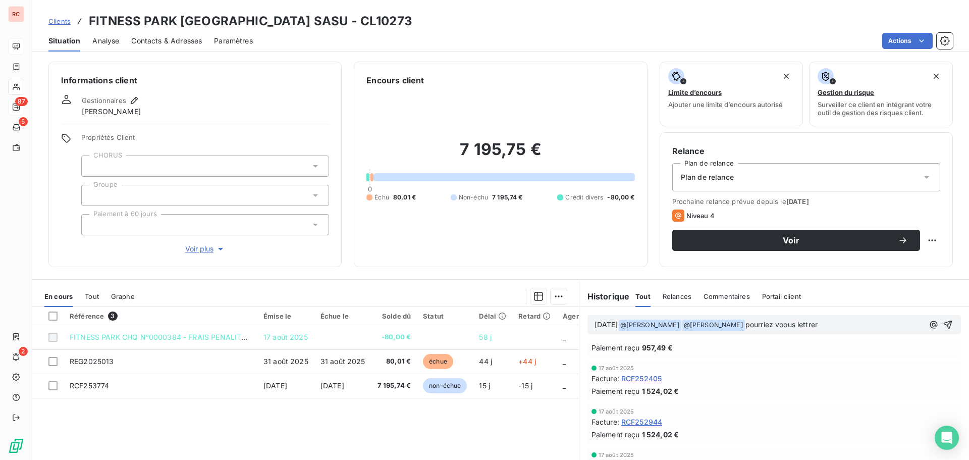
click at [835, 322] on p "[DATE] @ [PERSON_NAME] ﻿ ﻿ @ [PERSON_NAME] ﻿ pourriez voous lettrer" at bounding box center [758, 325] width 329 height 12
drag, startPoint x: 428, startPoint y: 29, endPoint x: 92, endPoint y: 19, distance: 336.2
click at [92, 18] on div "Clients FITNESS PARK [GEOGRAPHIC_DATA] SASU - CL10273" at bounding box center [500, 21] width 937 height 18
click at [464, 24] on div "Clients FITNESS PARK [GEOGRAPHIC_DATA] SASU - CL10273" at bounding box center [500, 21] width 937 height 18
drag, startPoint x: 422, startPoint y: 21, endPoint x: 87, endPoint y: 16, distance: 335.1
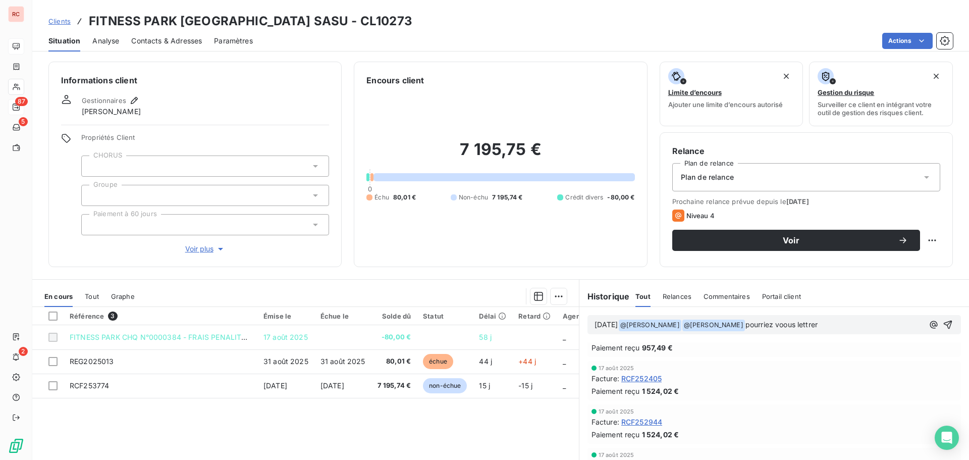
click at [87, 16] on div "Clients FITNESS PARK [GEOGRAPHIC_DATA] SASU - CL10273" at bounding box center [500, 21] width 937 height 18
copy h3 "FITNESS PARK [GEOGRAPHIC_DATA] SASU - CL10273"
click at [864, 325] on p "[DATE] @ [PERSON_NAME] ﻿ ﻿ @ [PERSON_NAME] ﻿ pourriez voous lettrer" at bounding box center [758, 325] width 329 height 12
drag, startPoint x: 841, startPoint y: 324, endPoint x: 757, endPoint y: 328, distance: 84.4
click at [757, 328] on p "[DATE] @ [PERSON_NAME] ﻿ ﻿ @ [PERSON_NAME] ﻿ pourriez voous lettrer" at bounding box center [758, 325] width 329 height 12
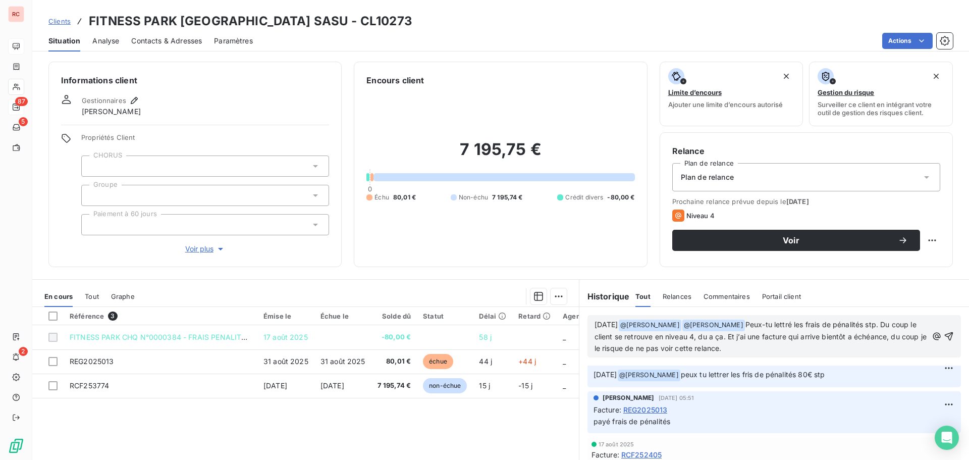
scroll to position [0, 0]
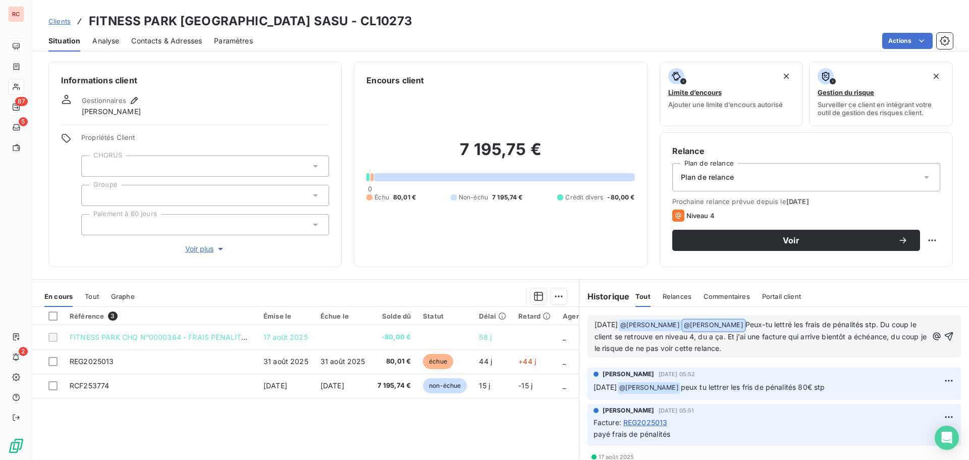
drag, startPoint x: 755, startPoint y: 324, endPoint x: 730, endPoint y: 326, distance: 25.8
click at [730, 326] on p "[DATE] @ [PERSON_NAME] ﻿ ﻿ @ [PERSON_NAME] ﻿ Peux-tu lettré les frais de pénali…" at bounding box center [760, 336] width 333 height 35
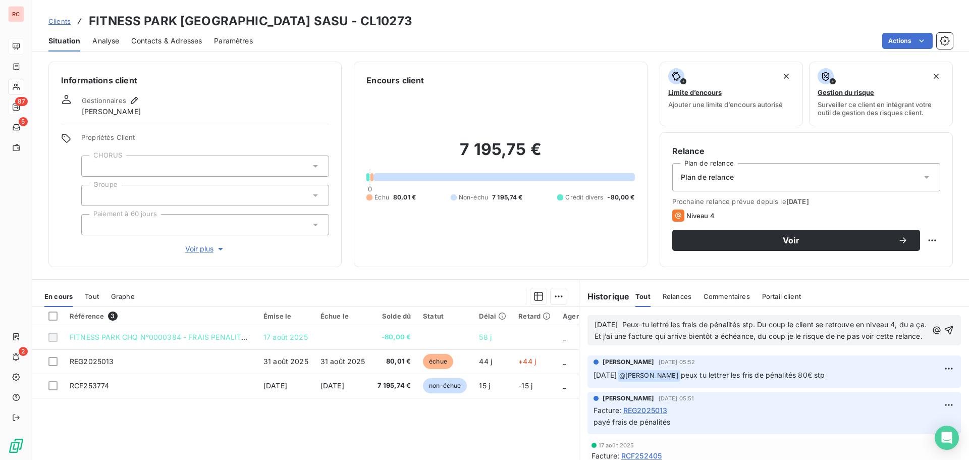
click at [725, 342] on p "[DATE] Peux-tu lettré les frais de pénalités stp. Du coup le client se retrouve…" at bounding box center [760, 330] width 333 height 23
click at [631, 323] on span "[DATE] Peux-tu lettré les frais de pénalités stp. Du coup le client se retrouve…" at bounding box center [761, 330] width 334 height 20
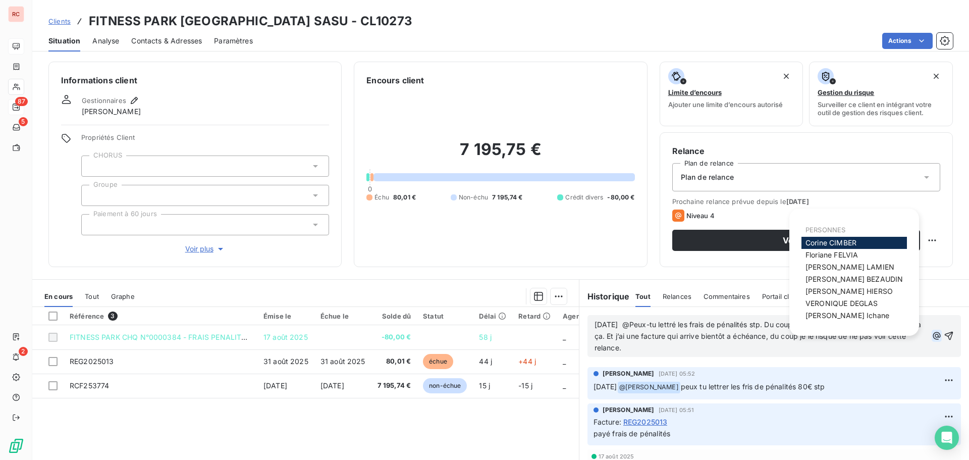
click at [932, 335] on icon "button" at bounding box center [937, 336] width 10 height 10
click at [836, 255] on span "[PERSON_NAME]" at bounding box center [831, 254] width 52 height 9
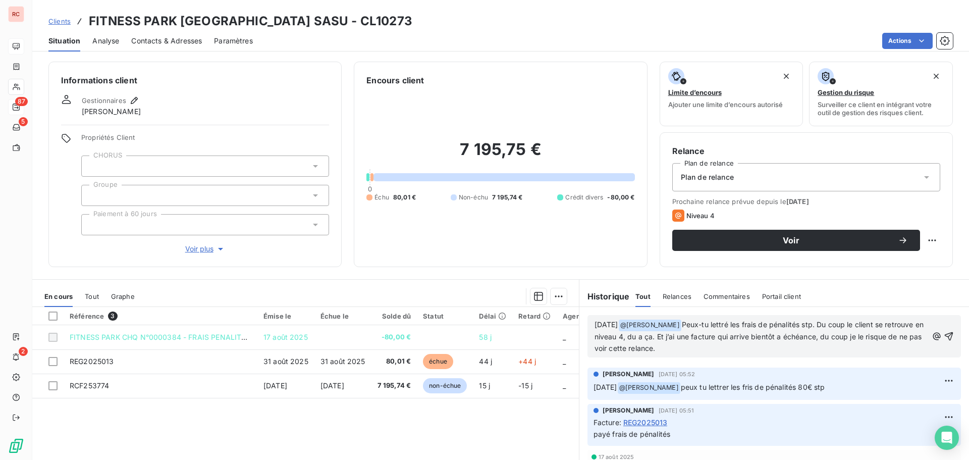
click at [736, 322] on span "Peux-tu lettré les frais de pénalités stp. Du coup le client se retrouve en niv…" at bounding box center [759, 336] width 331 height 32
click at [724, 349] on p "[DATE] @ [PERSON_NAME] ﻿ Peux-tu lettrer les frais de pénalités stp. Du coup le…" at bounding box center [760, 336] width 333 height 35
click at [884, 338] on span "Peux-tu lettrer les frais de pénalités stp. Du coup le client se retrouve en ni…" at bounding box center [761, 336] width 334 height 32
click at [945, 332] on icon "button" at bounding box center [949, 336] width 9 height 9
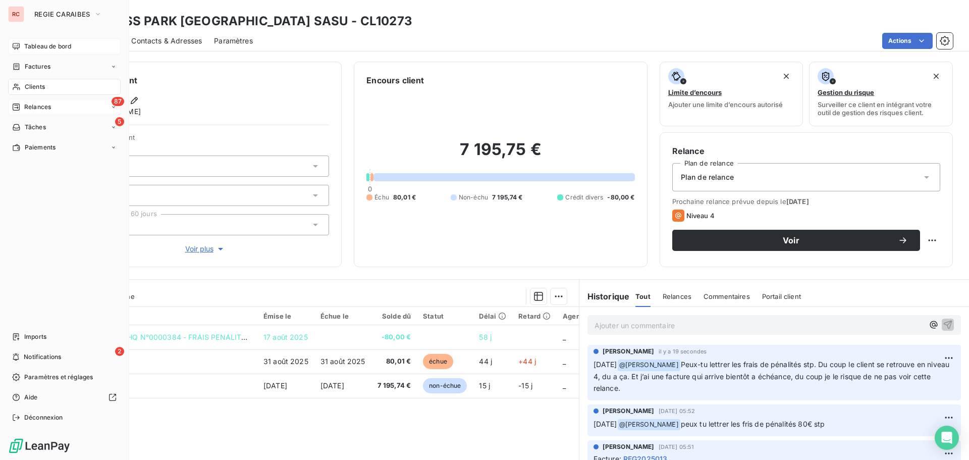
click at [48, 113] on div "87 Relances" at bounding box center [64, 107] width 113 height 16
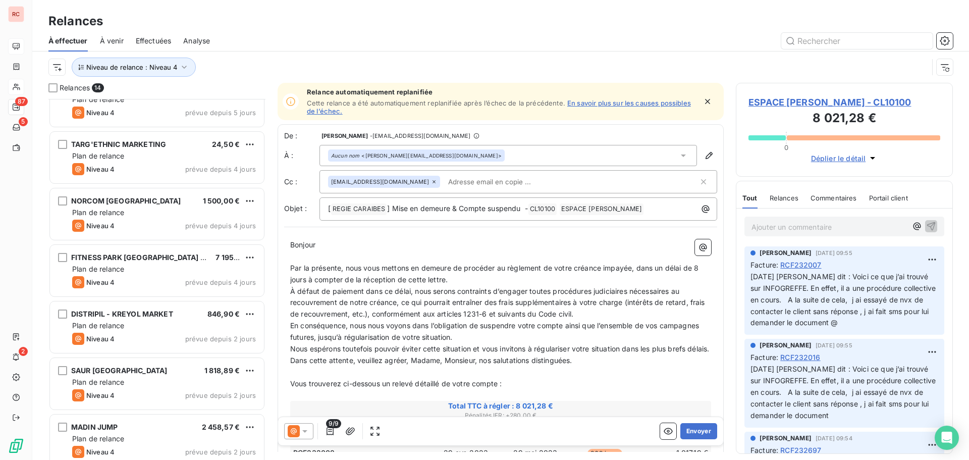
scroll to position [431, 0]
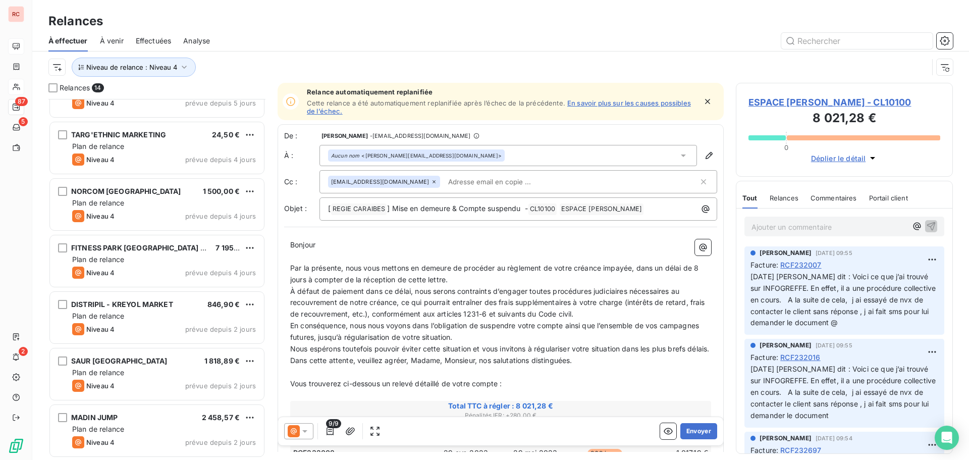
click at [197, 255] on div "Plan de relance" at bounding box center [164, 259] width 184 height 10
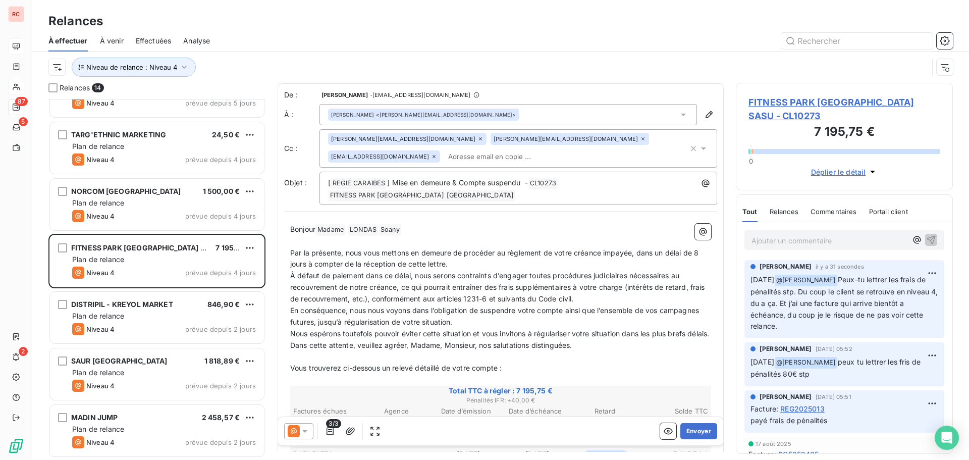
scroll to position [202, 0]
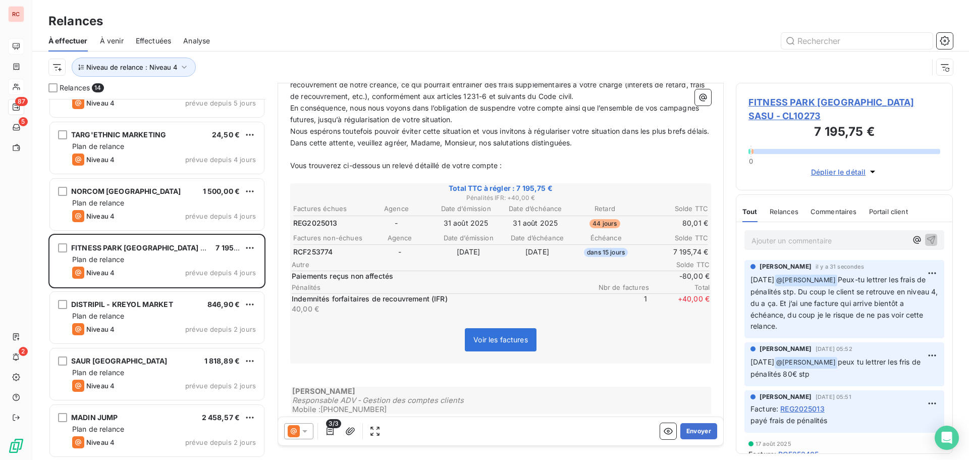
click at [781, 105] on span "FITNESS PARK [GEOGRAPHIC_DATA] SASU - CL10273" at bounding box center [844, 108] width 192 height 27
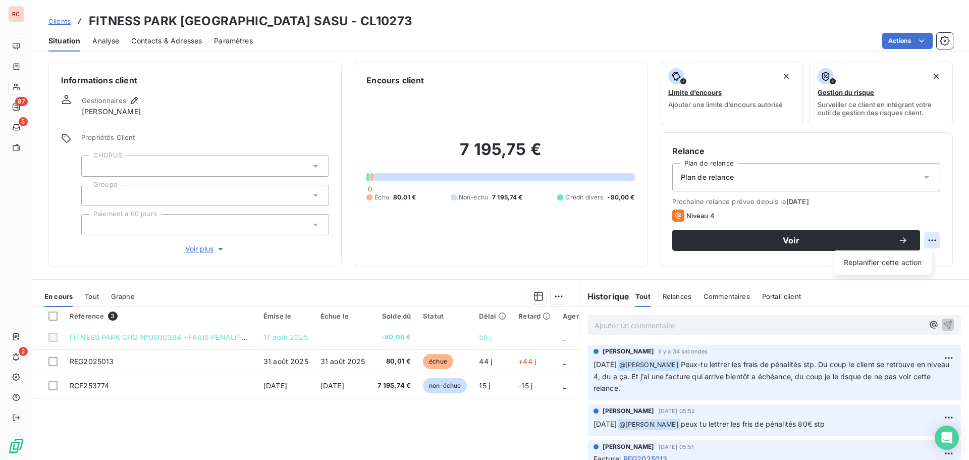
click at [924, 240] on html "RC 87 5 2 Clients FITNESS PARK [GEOGRAPHIC_DATA] GALLERIA SASU - CL10273 Situat…" at bounding box center [484, 230] width 969 height 460
click at [895, 262] on div "Replanifier cette action" at bounding box center [883, 262] width 90 height 16
select select "9"
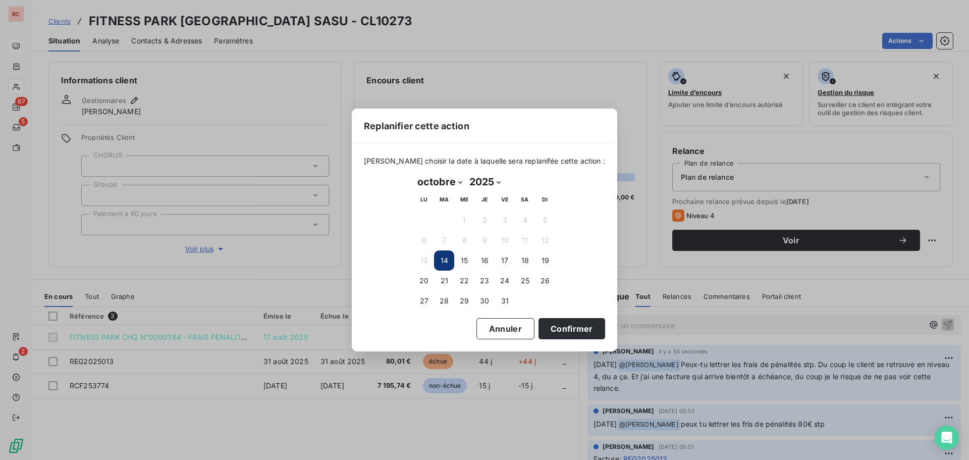
click at [466, 416] on div "Replanifier cette action [PERSON_NAME] choisir la date à laquelle sera replanif…" at bounding box center [484, 230] width 969 height 460
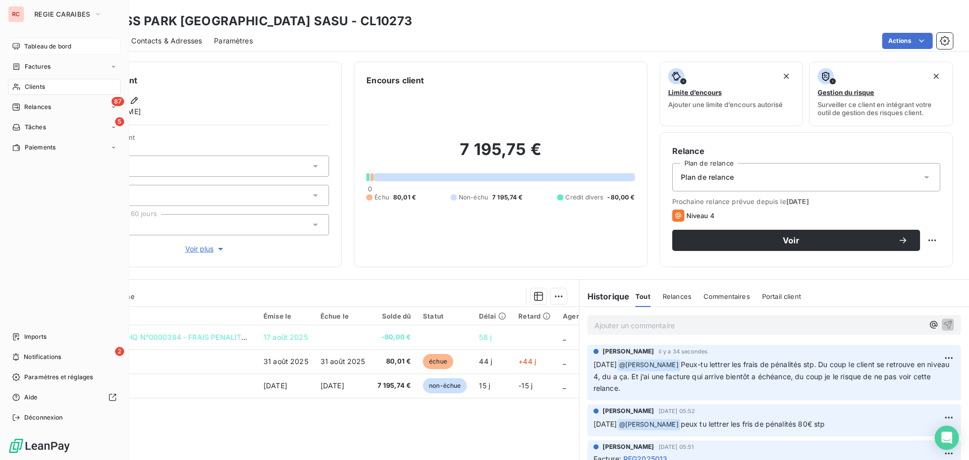
click at [43, 108] on span "Relances" at bounding box center [37, 106] width 27 height 9
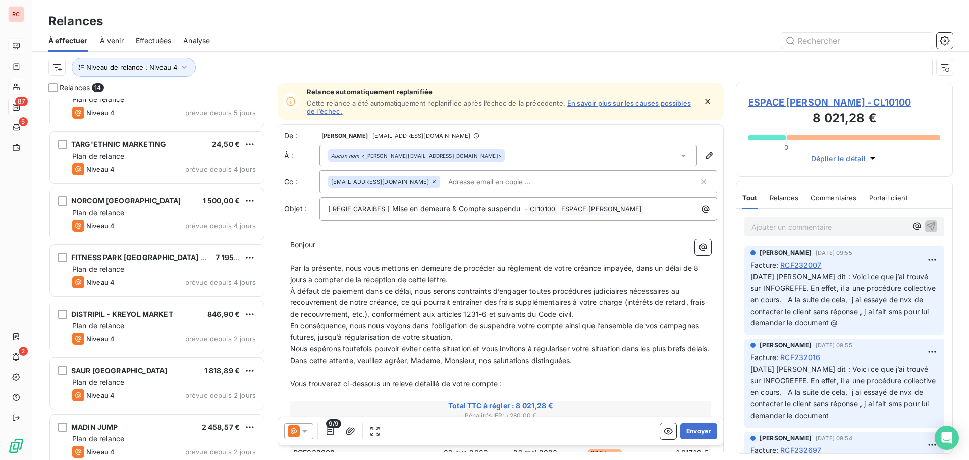
scroll to position [431, 0]
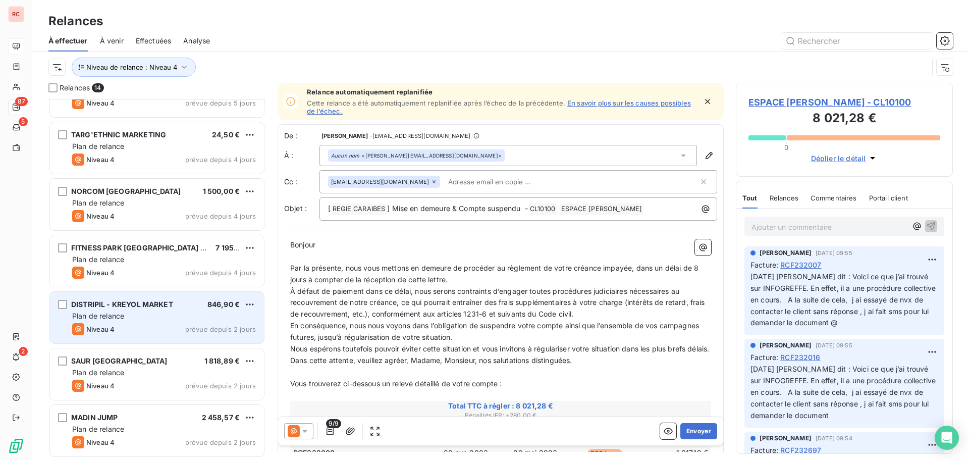
click at [180, 327] on div "Niveau 4 prévue depuis 2 jours" at bounding box center [164, 329] width 184 height 12
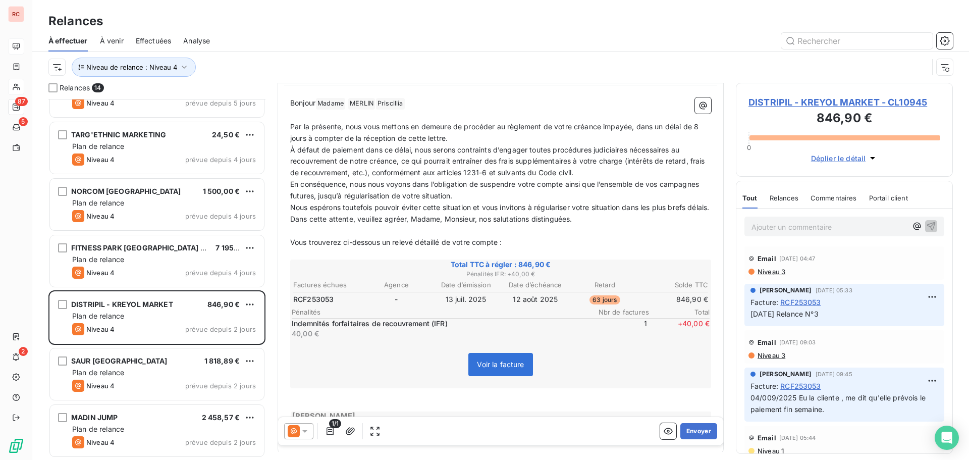
scroll to position [101, 0]
click at [306, 427] on icon at bounding box center [305, 431] width 10 height 10
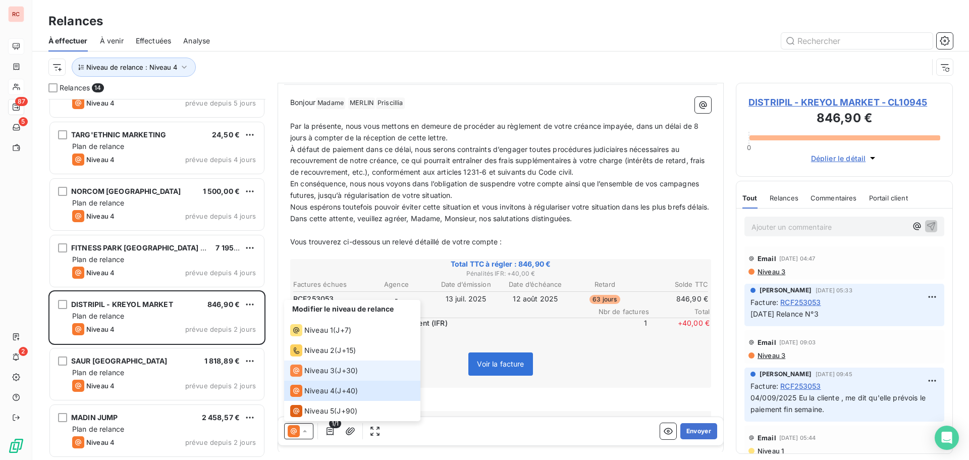
click at [360, 367] on li "Niveau 3 ( J+30 )" at bounding box center [352, 370] width 136 height 20
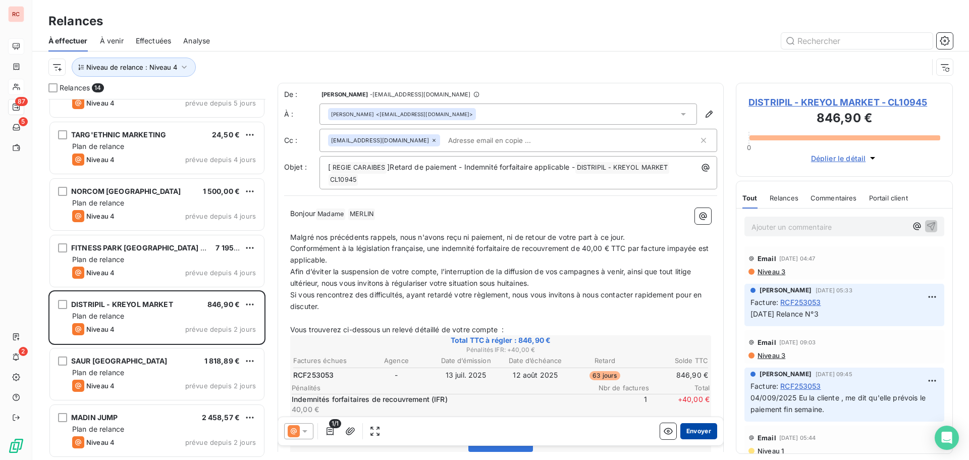
click at [687, 433] on button "Envoyer" at bounding box center [698, 431] width 37 height 16
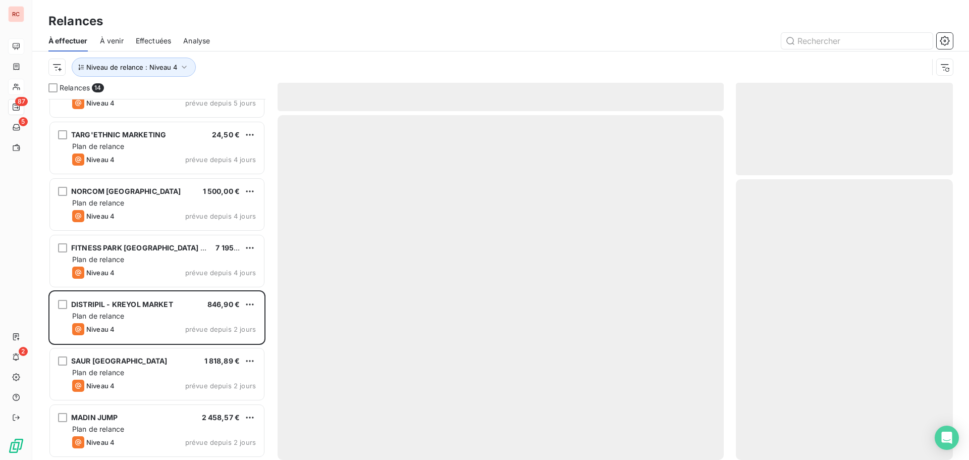
scroll to position [374, 0]
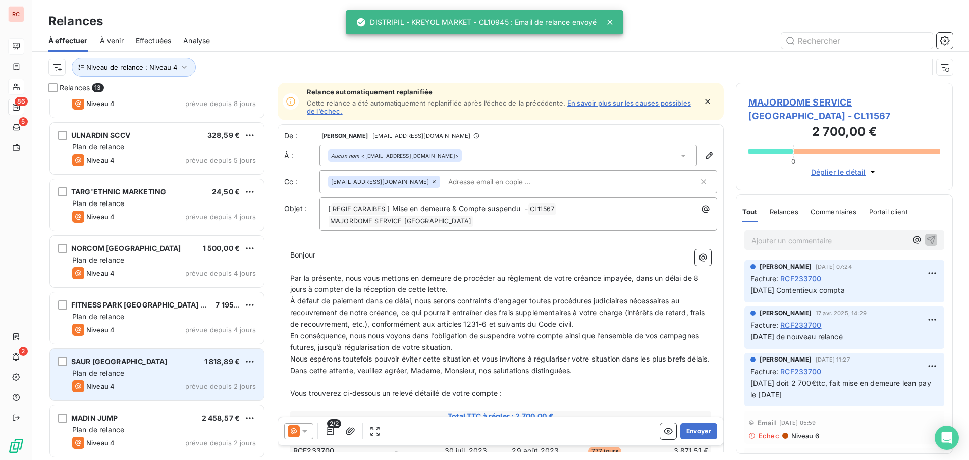
click at [185, 359] on div "SAUR MARTINIQUE 1 818,89 €" at bounding box center [164, 361] width 184 height 9
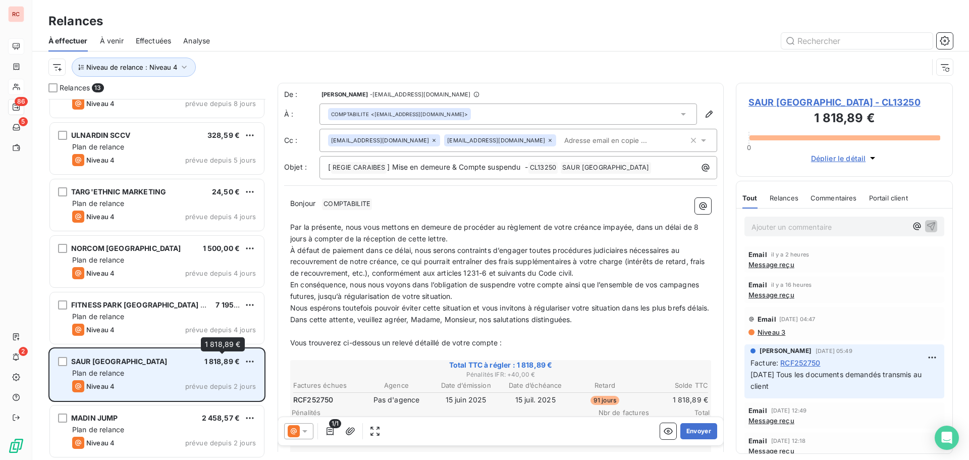
scroll to position [374, 0]
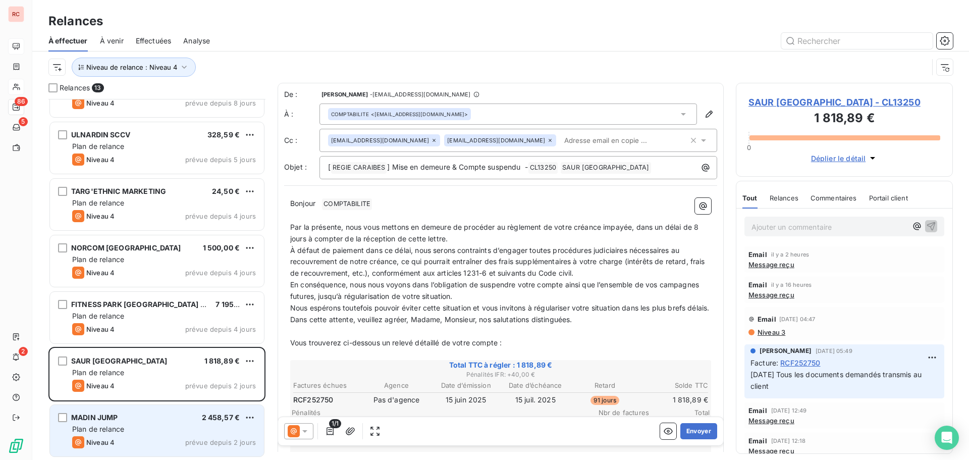
click at [196, 420] on div "MADIN JUMP 2 458,57 €" at bounding box center [164, 417] width 184 height 9
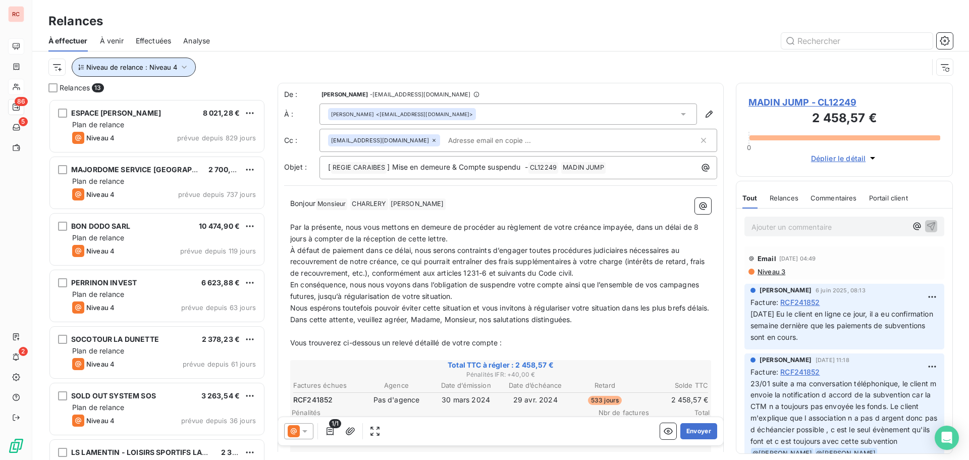
click at [189, 66] on button "Niveau de relance : Niveau 4" at bounding box center [134, 67] width 124 height 19
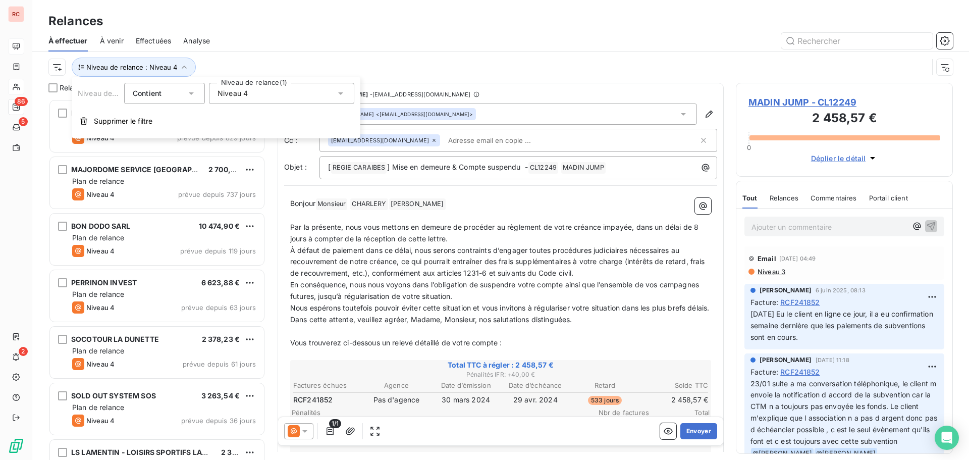
click at [293, 91] on div "Niveau 4" at bounding box center [281, 93] width 145 height 21
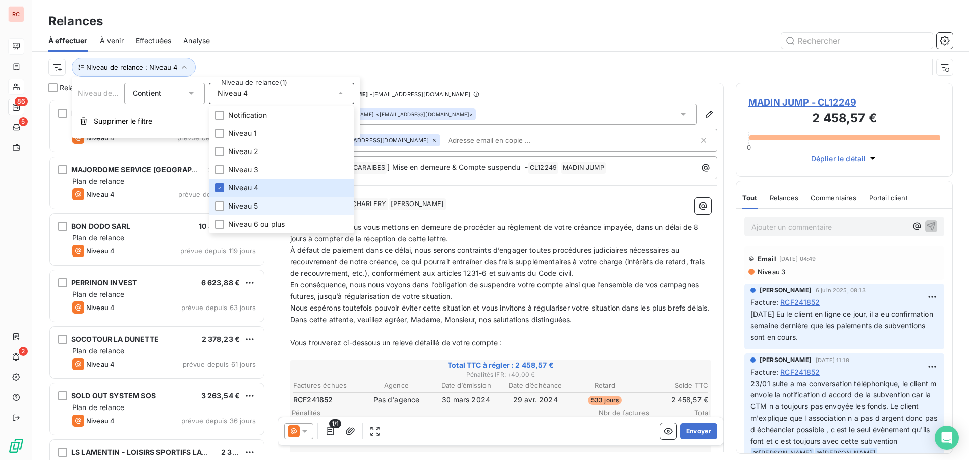
click at [232, 203] on span "Niveau 5" at bounding box center [243, 206] width 30 height 10
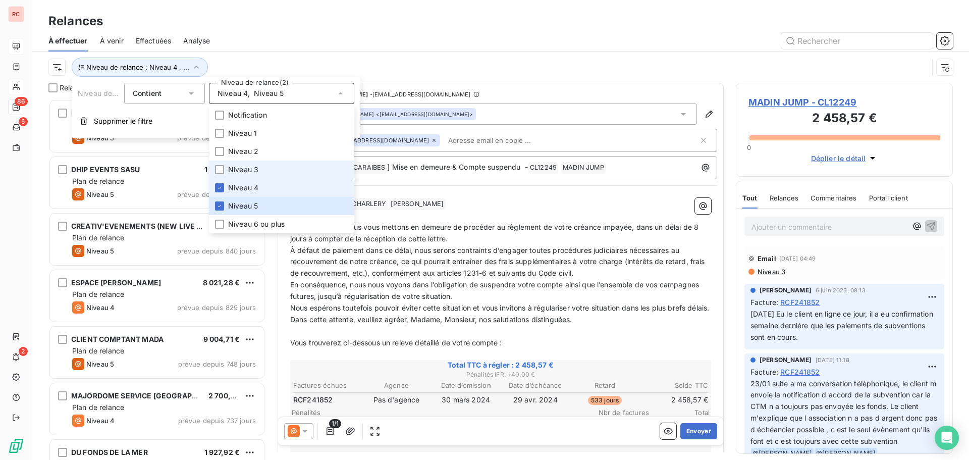
scroll to position [353, 209]
click at [225, 186] on li "Niveau 4" at bounding box center [281, 188] width 145 height 18
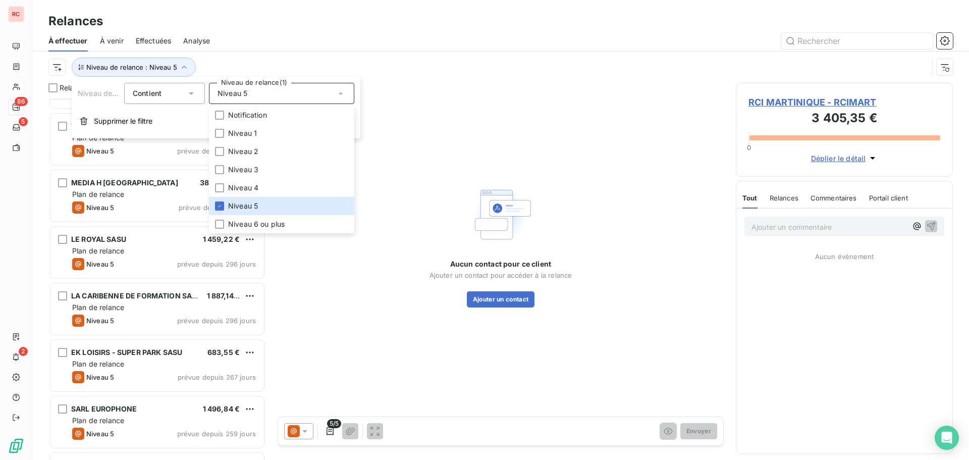
scroll to position [505, 0]
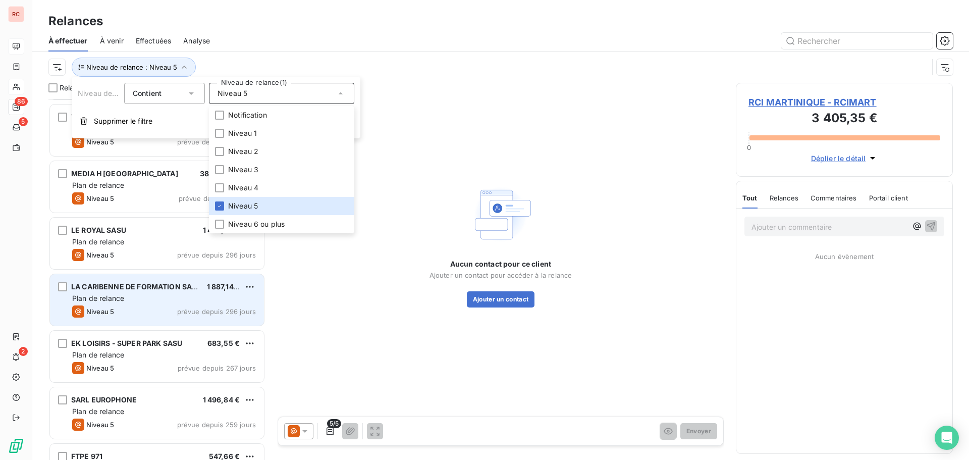
click at [151, 308] on div "Niveau 5 prévue depuis 296 jours" at bounding box center [164, 311] width 184 height 12
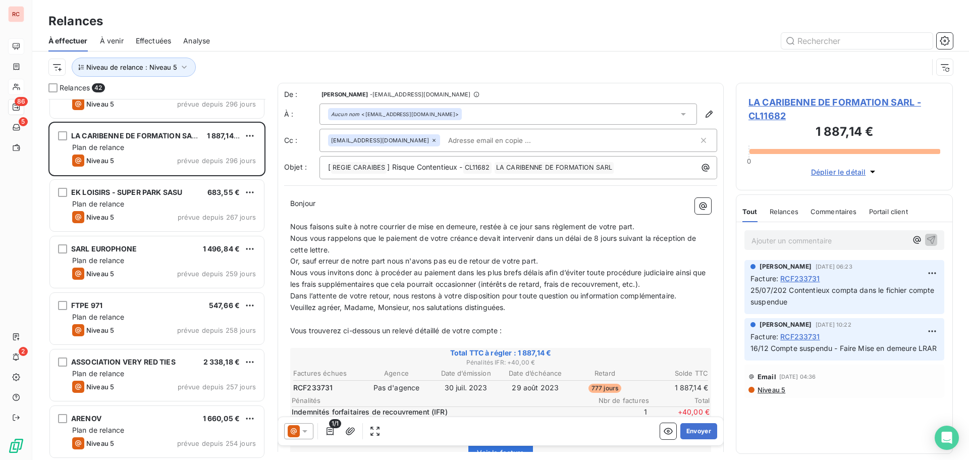
scroll to position [656, 0]
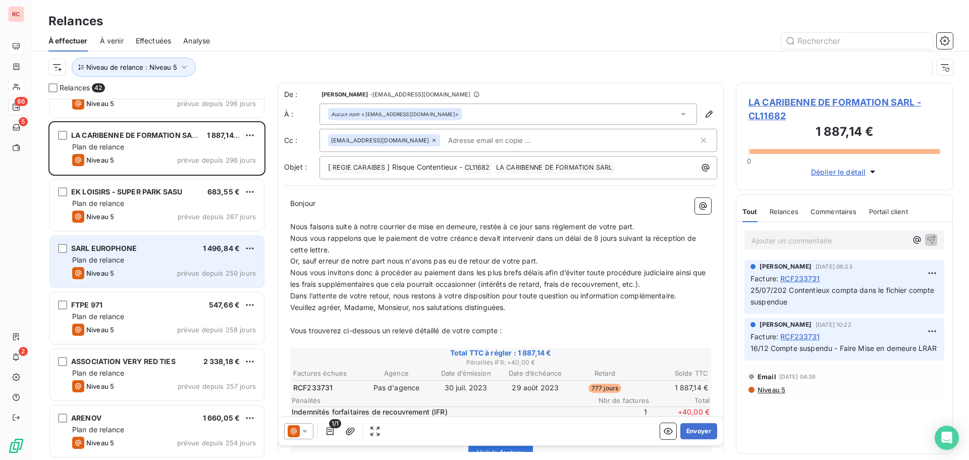
click at [163, 266] on div "SARL EUROPHONE 1 496,84 € Plan de relance Niveau 5 prévue depuis 259 jours" at bounding box center [157, 261] width 214 height 51
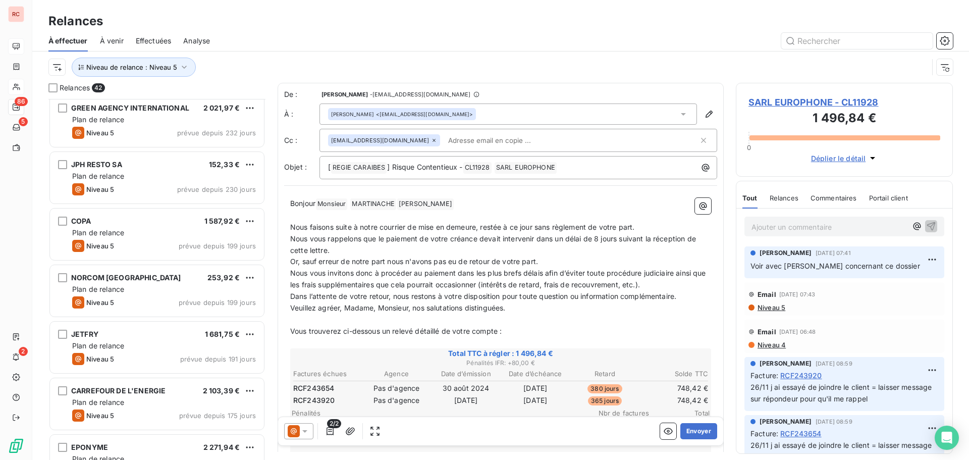
scroll to position [1262, 0]
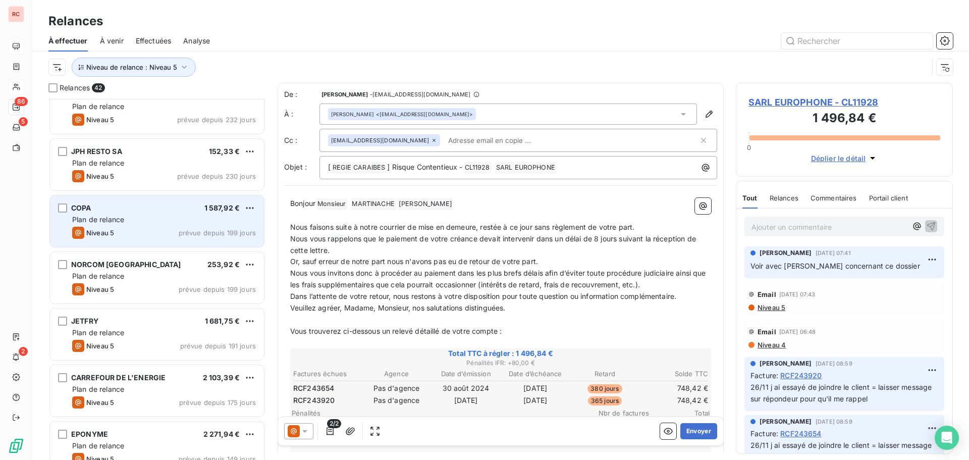
click at [173, 222] on div "Plan de relance" at bounding box center [164, 219] width 184 height 10
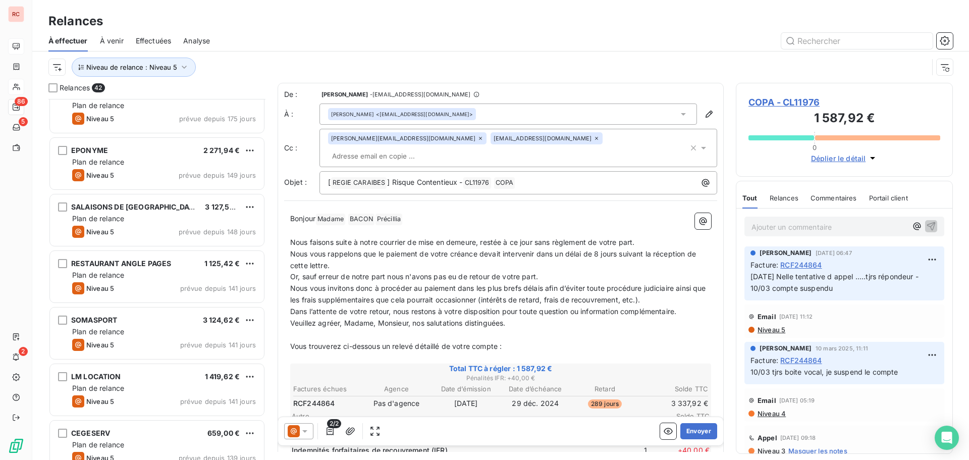
scroll to position [1565, 0]
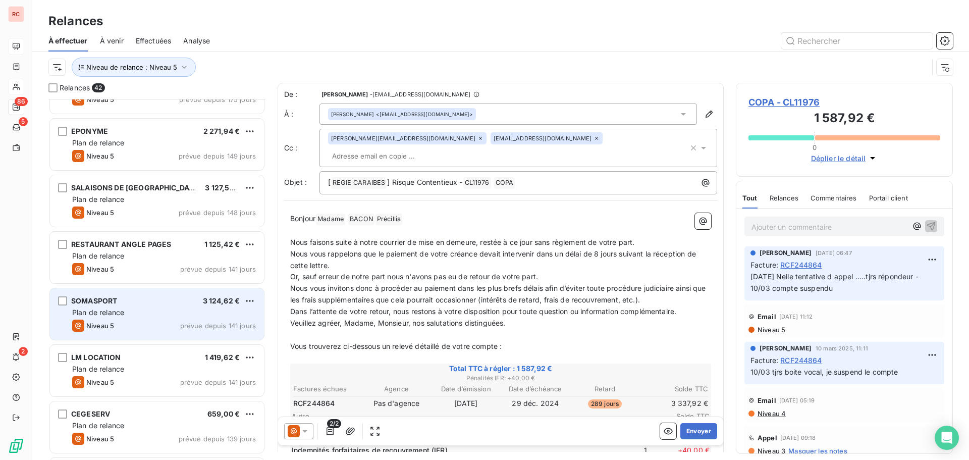
click at [155, 311] on div "Plan de relance" at bounding box center [164, 312] width 184 height 10
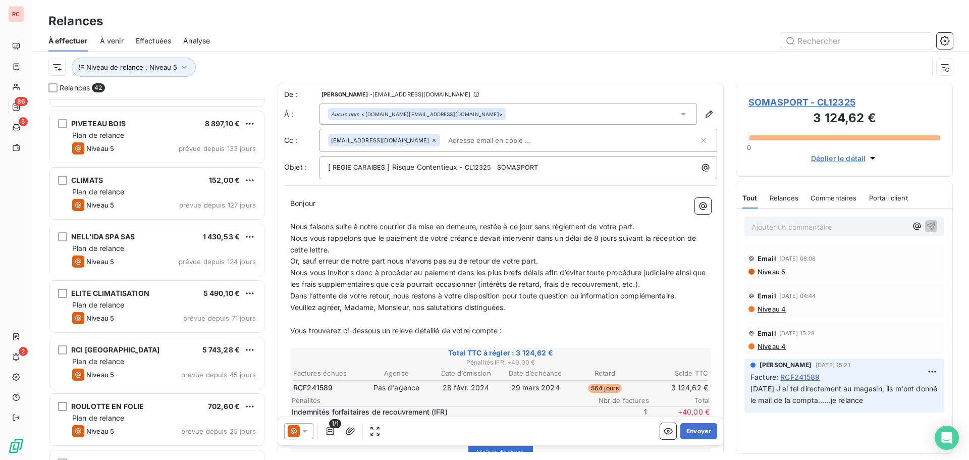
scroll to position [1968, 0]
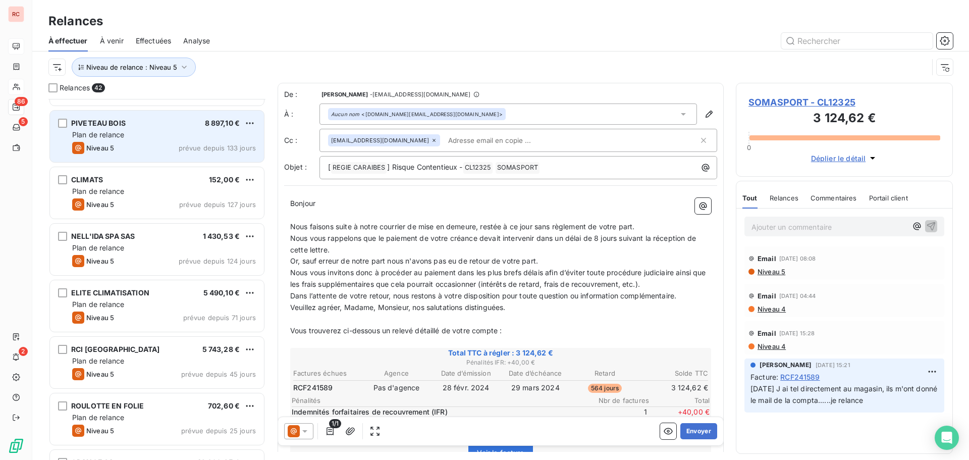
click at [186, 143] on div "Niveau 5 prévue depuis 133 jours" at bounding box center [164, 148] width 184 height 12
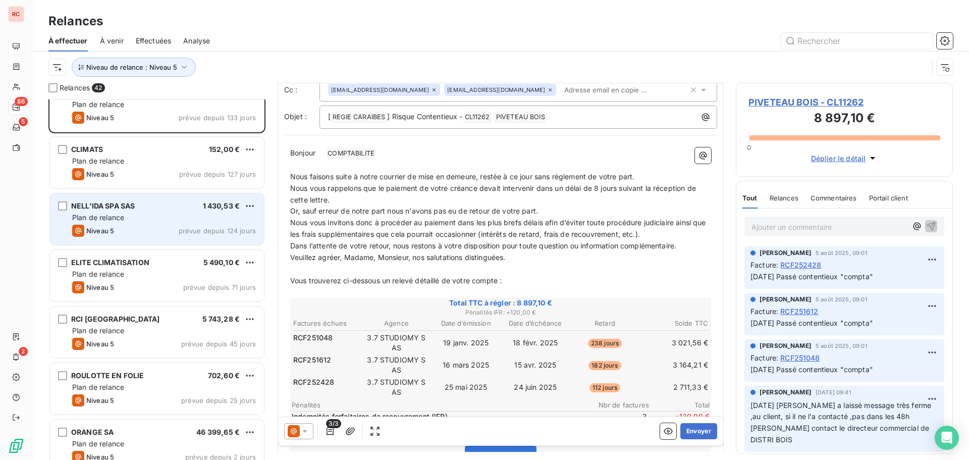
scroll to position [2013, 0]
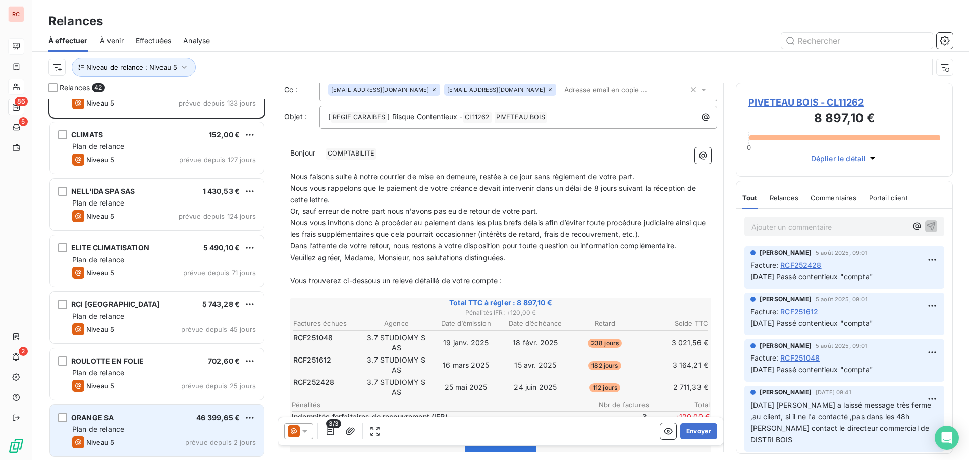
click at [181, 421] on div "ORANGE SA 46 399,65 €" at bounding box center [164, 417] width 184 height 9
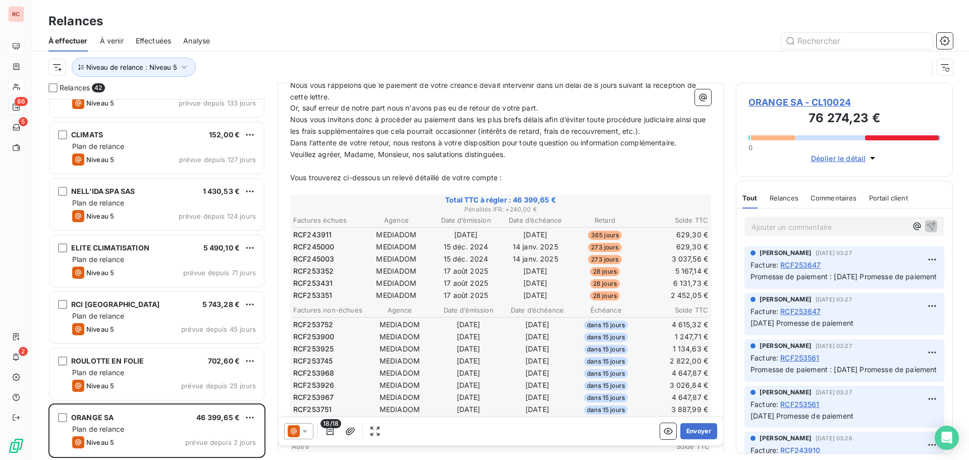
scroll to position [152, 0]
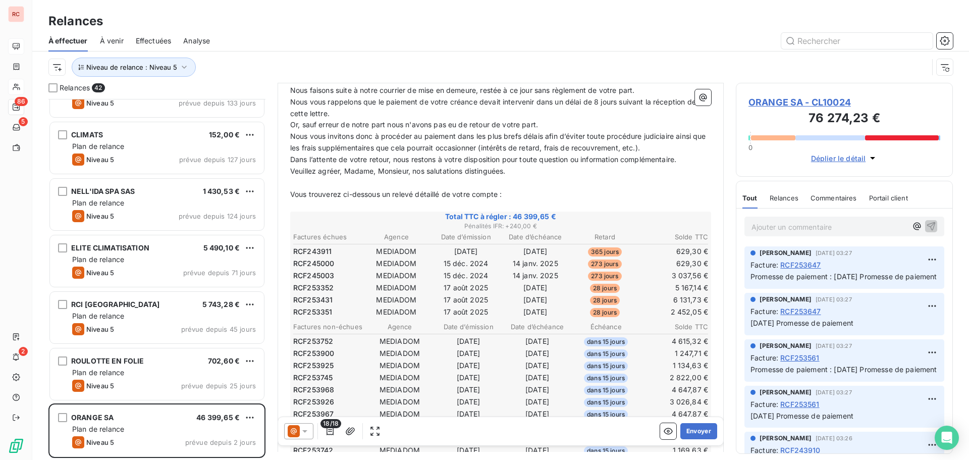
click at [306, 433] on icon at bounding box center [305, 431] width 10 height 10
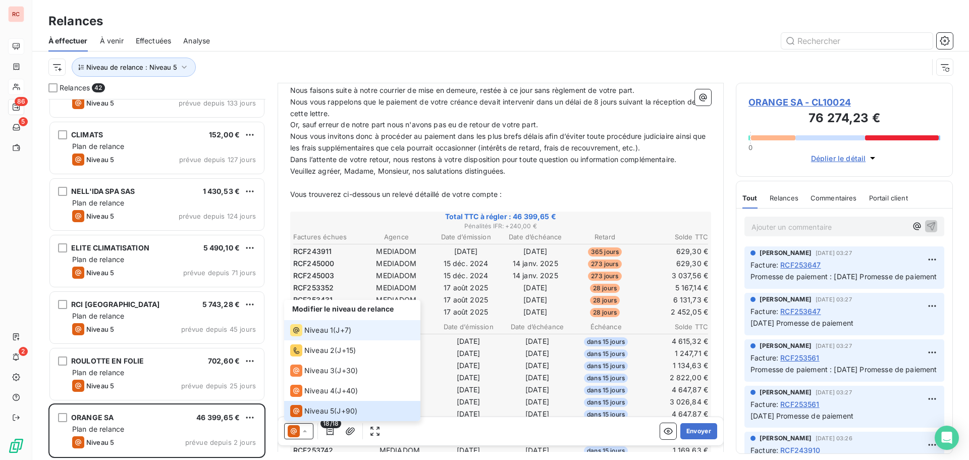
click at [314, 331] on span "Niveau 1" at bounding box center [318, 330] width 29 height 10
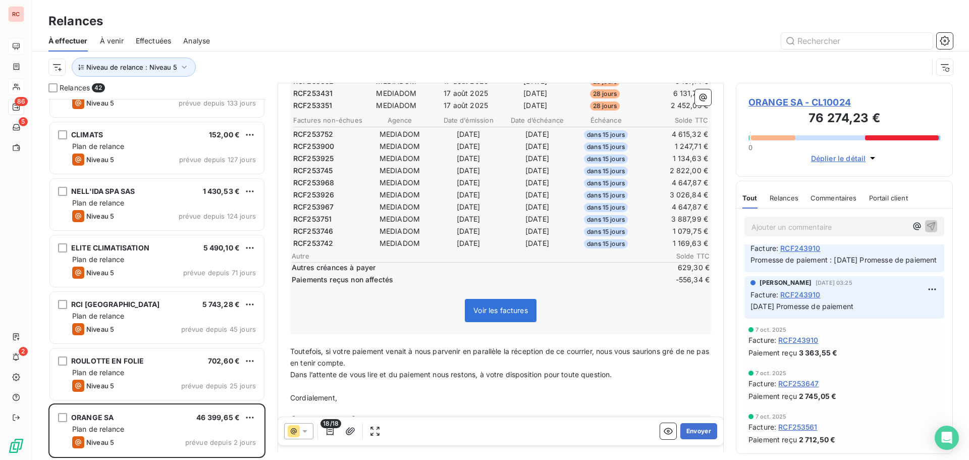
scroll to position [350, 0]
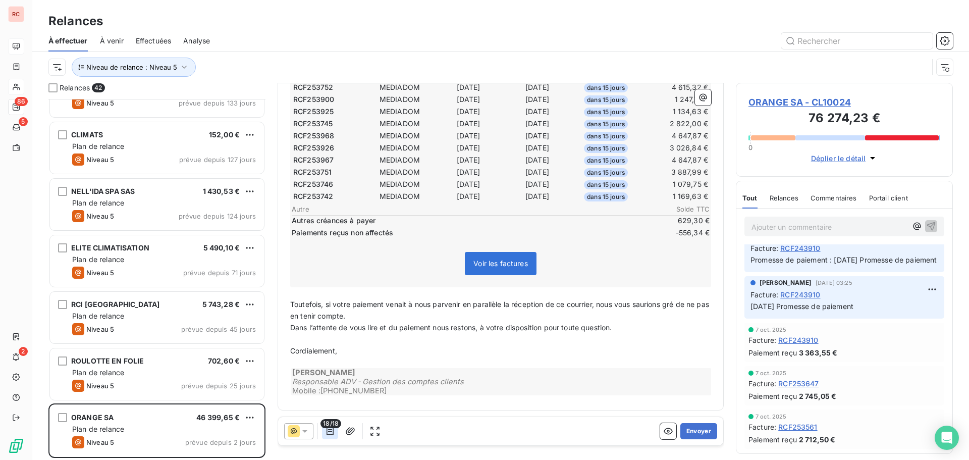
click at [334, 429] on icon "button" at bounding box center [330, 431] width 10 height 10
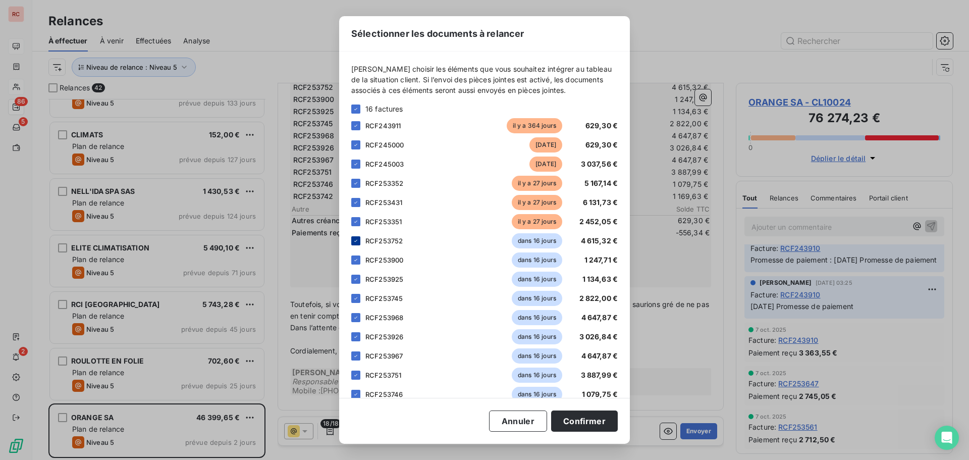
click at [352, 245] on div at bounding box center [355, 240] width 9 height 9
click at [352, 260] on div at bounding box center [355, 259] width 9 height 9
click at [355, 280] on icon at bounding box center [355, 279] width 3 height 2
click at [354, 301] on icon at bounding box center [356, 298] width 6 height 6
click at [354, 317] on icon at bounding box center [356, 317] width 6 height 6
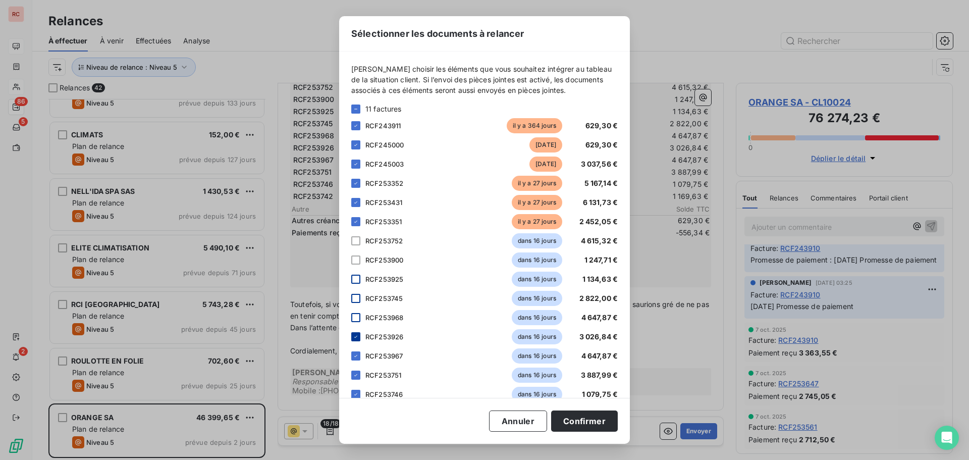
click at [357, 333] on div at bounding box center [355, 336] width 9 height 9
click at [353, 355] on icon at bounding box center [356, 356] width 6 height 6
click at [353, 378] on div at bounding box center [355, 374] width 9 height 9
click at [353, 394] on icon at bounding box center [356, 394] width 6 height 6
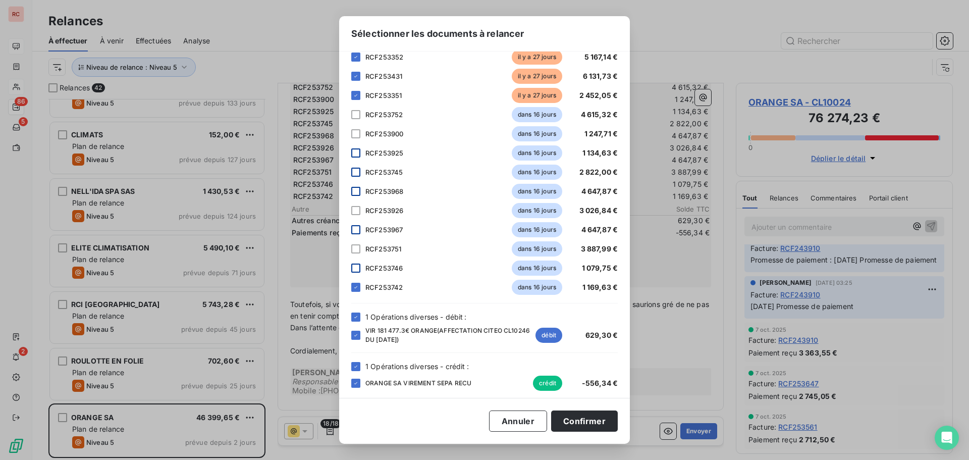
scroll to position [131, 0]
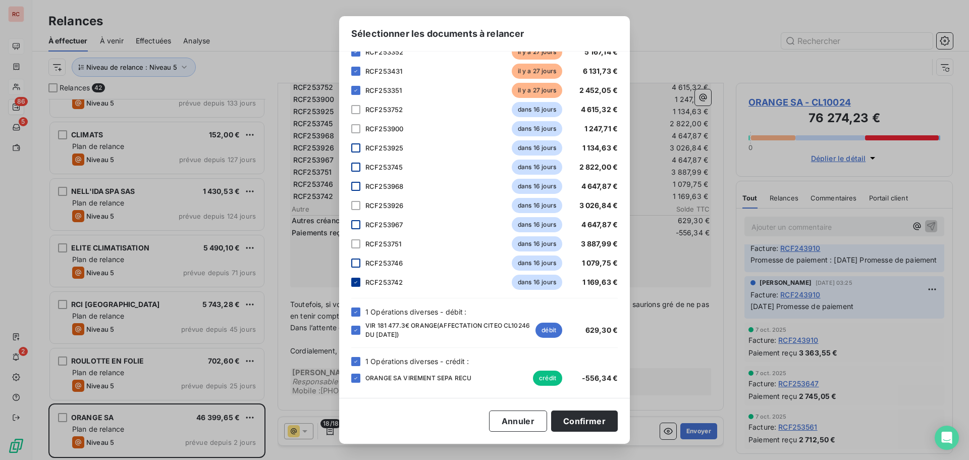
click at [359, 281] on div at bounding box center [355, 282] width 9 height 9
click at [358, 332] on icon at bounding box center [356, 330] width 6 height 6
click at [574, 418] on button "Confirmer" at bounding box center [584, 420] width 67 height 21
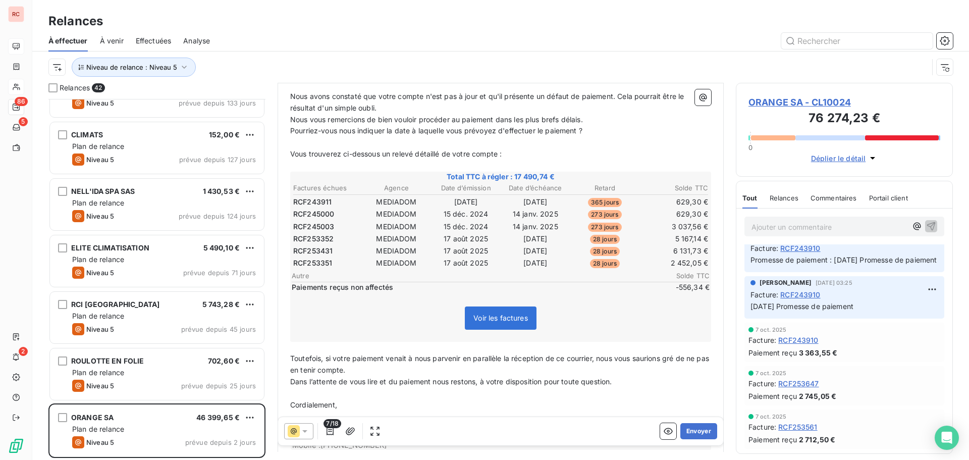
scroll to position [150, 0]
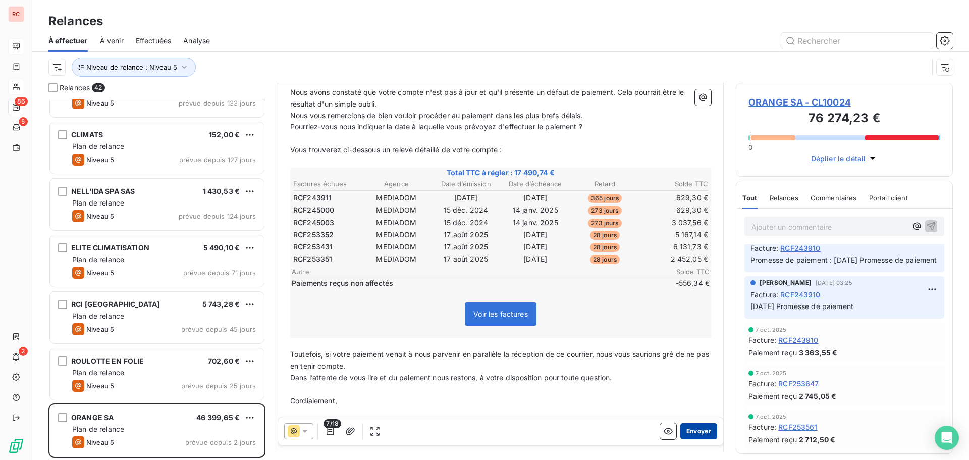
click at [693, 430] on button "Envoyer" at bounding box center [698, 431] width 37 height 16
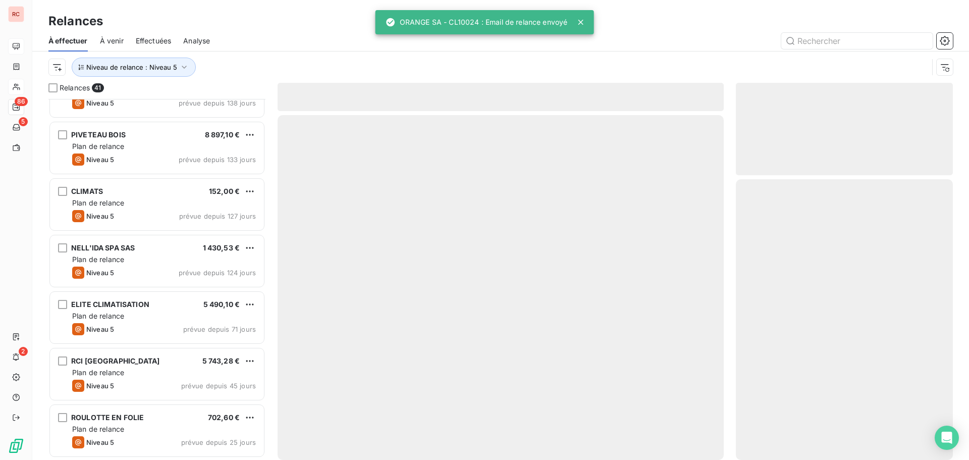
scroll to position [1956, 0]
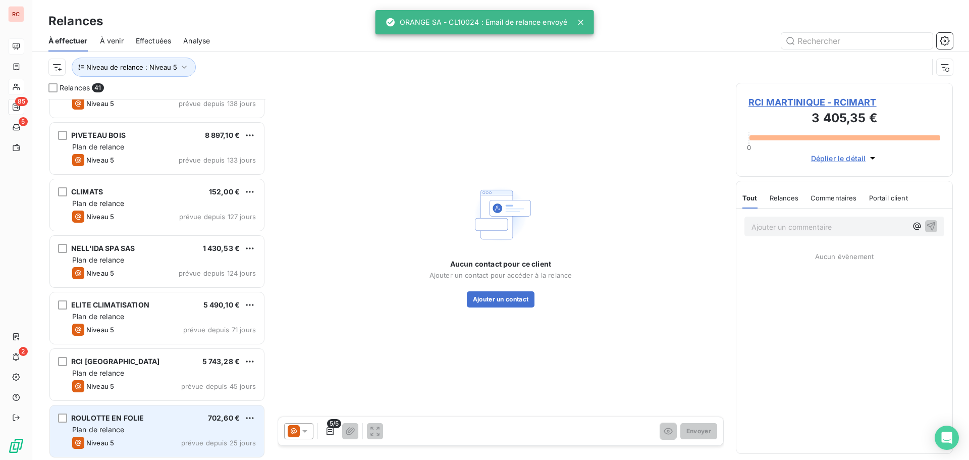
click at [155, 437] on div "Niveau 5 prévue depuis 25 jours" at bounding box center [164, 442] width 184 height 12
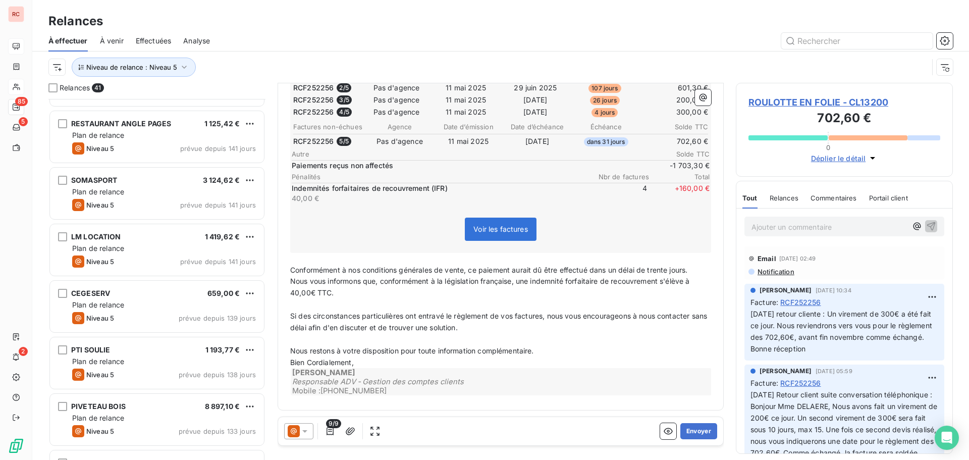
scroll to position [1604, 0]
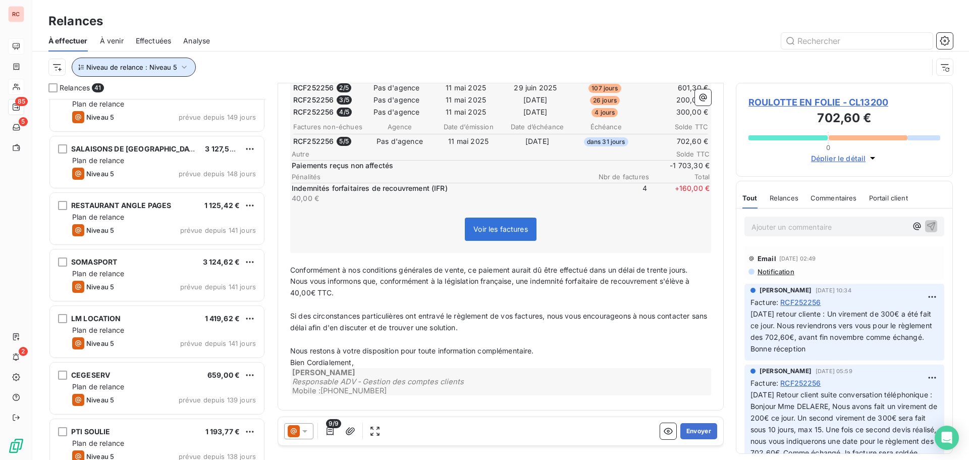
click at [189, 65] on button "Niveau de relance : Niveau 5" at bounding box center [134, 67] width 124 height 19
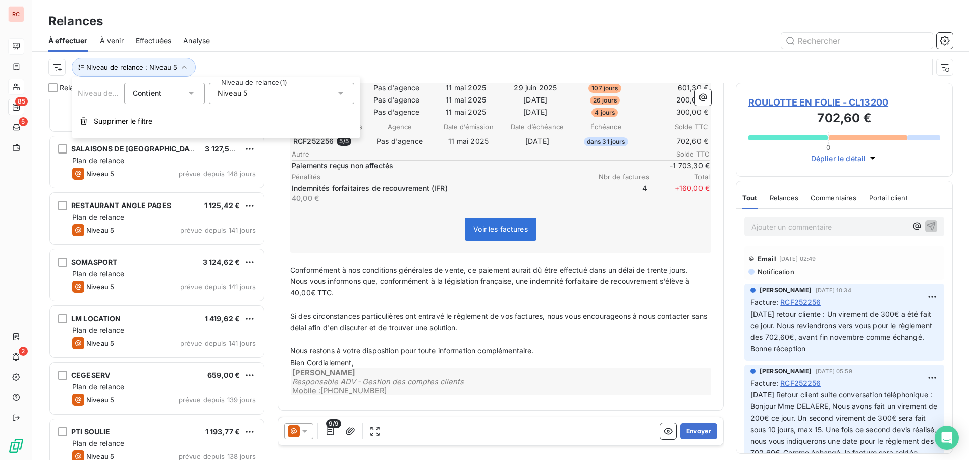
click at [305, 100] on div "Niveau 5" at bounding box center [281, 93] width 145 height 21
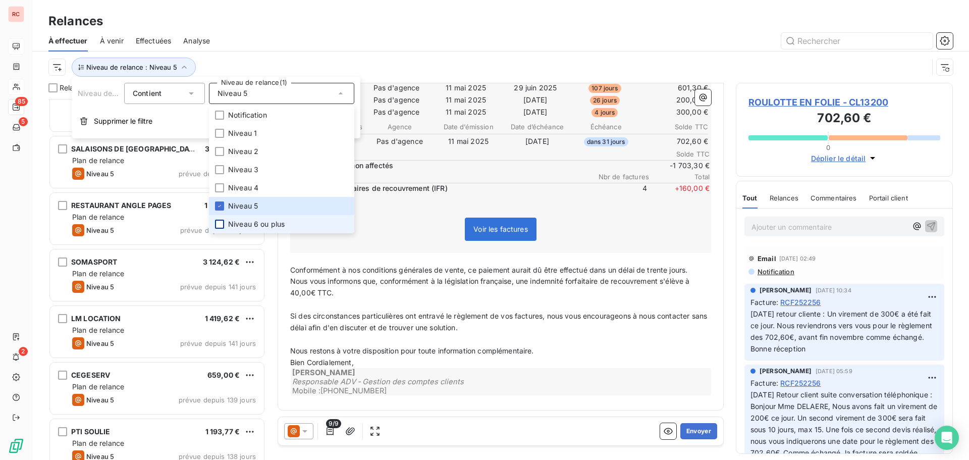
click at [220, 223] on div at bounding box center [219, 224] width 9 height 9
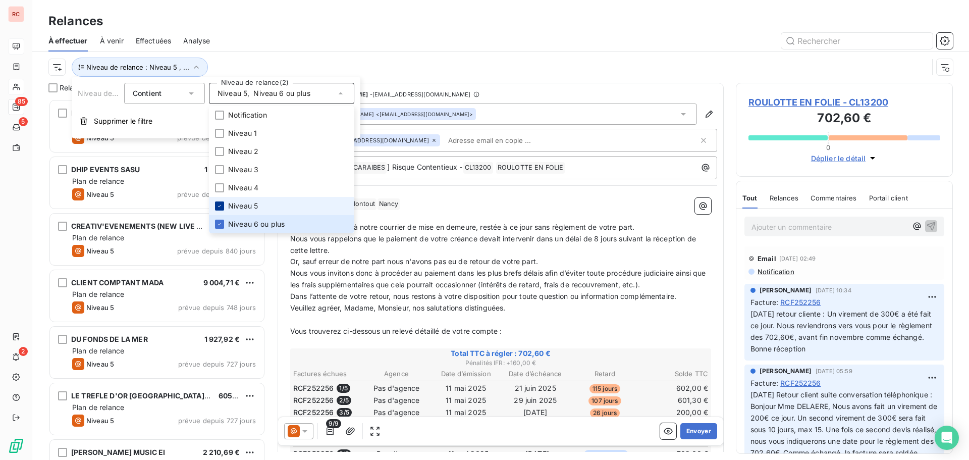
scroll to position [353, 209]
click at [222, 205] on icon at bounding box center [219, 206] width 6 height 6
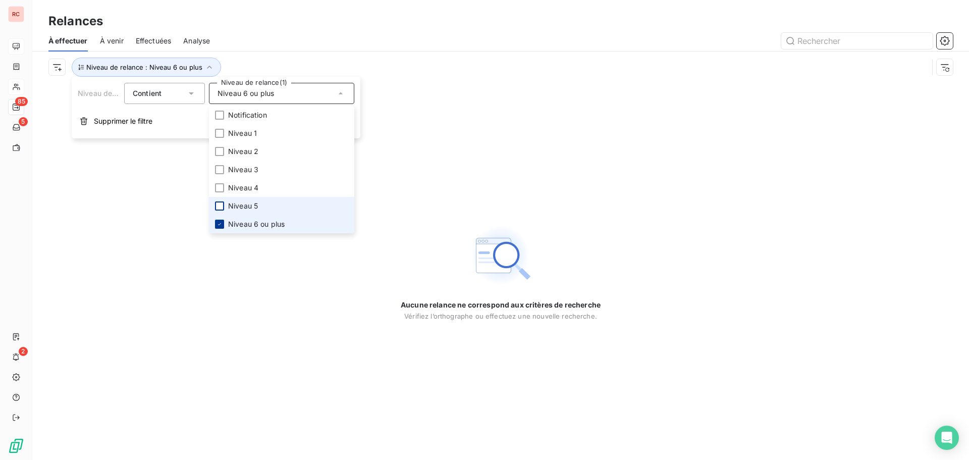
click at [220, 221] on div at bounding box center [219, 224] width 9 height 9
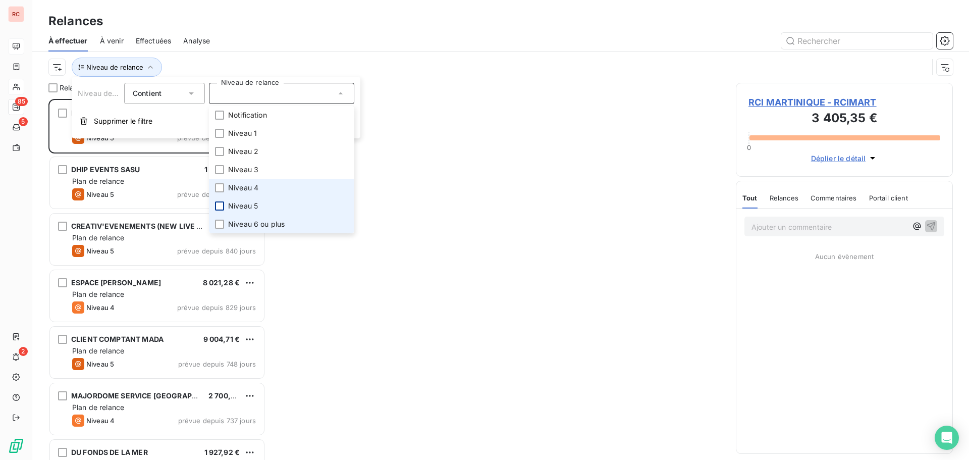
scroll to position [353, 209]
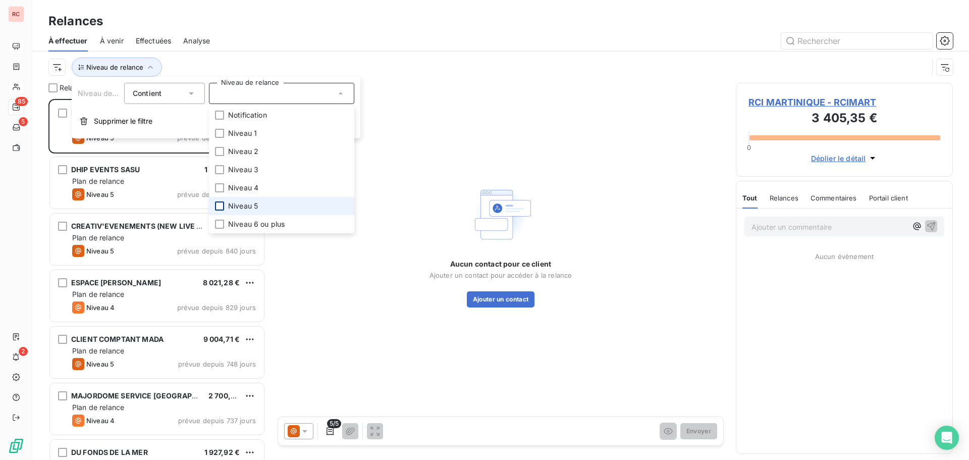
click at [256, 30] on div "À effectuer À venir Effectuées Analyse" at bounding box center [500, 40] width 937 height 21
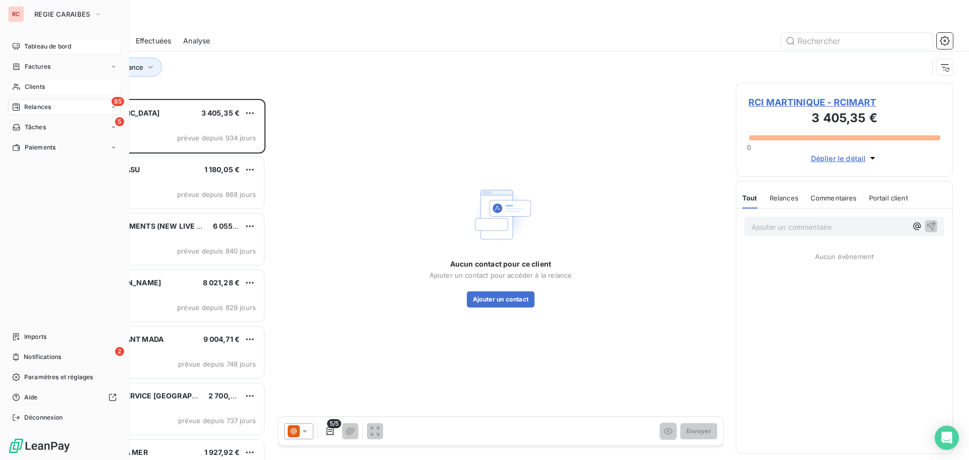
click at [25, 109] on span "Relances" at bounding box center [37, 106] width 27 height 9
click at [52, 45] on span "Tableau de bord" at bounding box center [47, 46] width 47 height 9
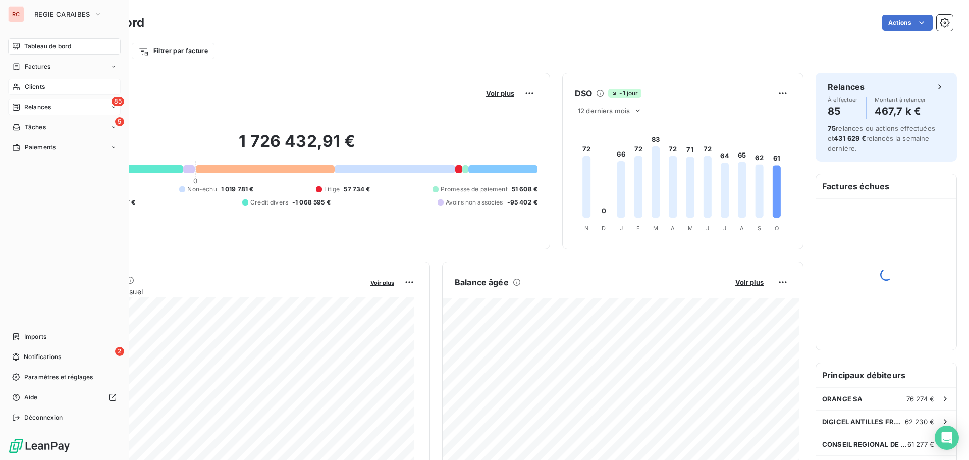
click at [44, 104] on span "Relances" at bounding box center [37, 106] width 27 height 9
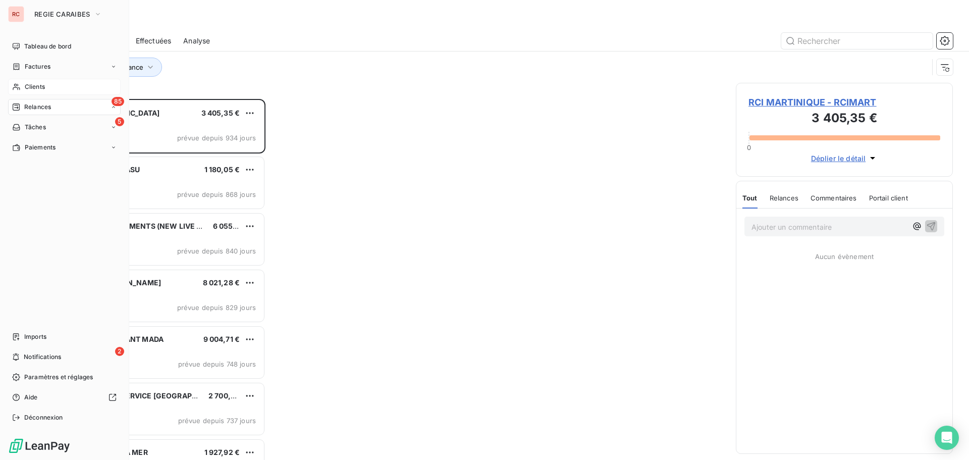
scroll to position [353, 209]
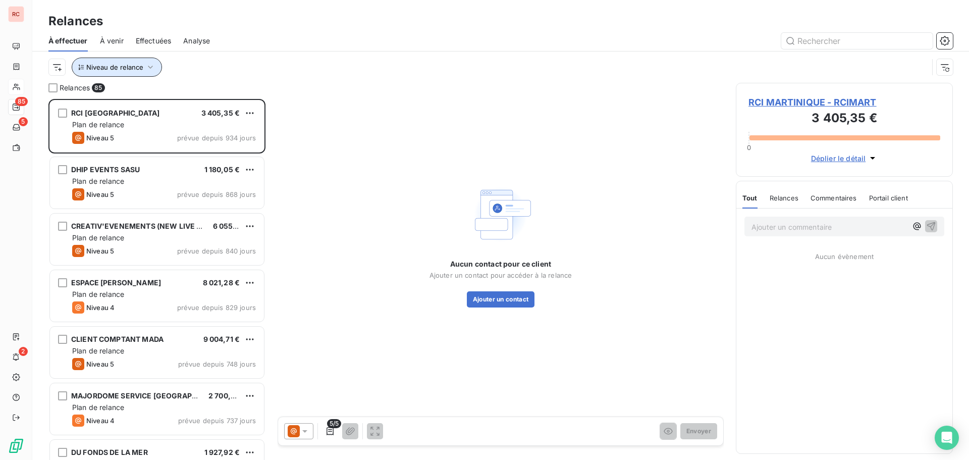
click at [134, 66] on span "Niveau de relance" at bounding box center [114, 67] width 57 height 8
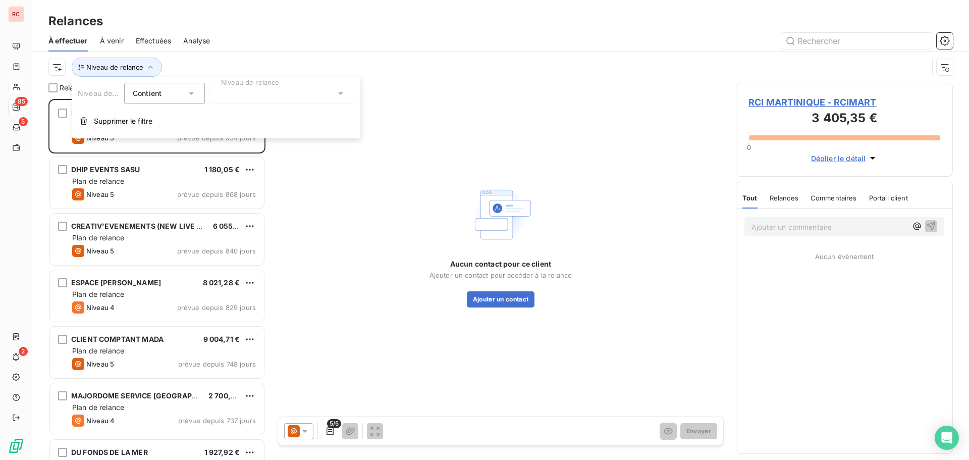
click at [276, 92] on div at bounding box center [281, 93] width 145 height 21
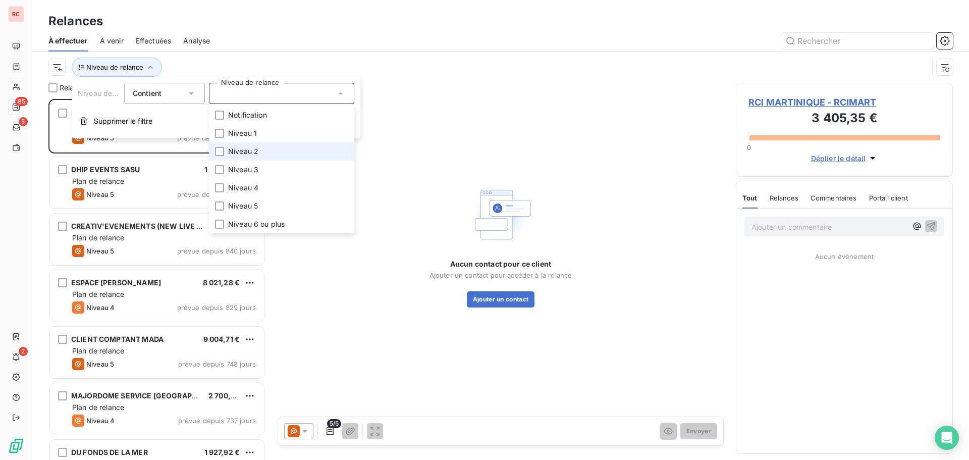
click at [247, 149] on span "Niveau 2" at bounding box center [243, 151] width 30 height 10
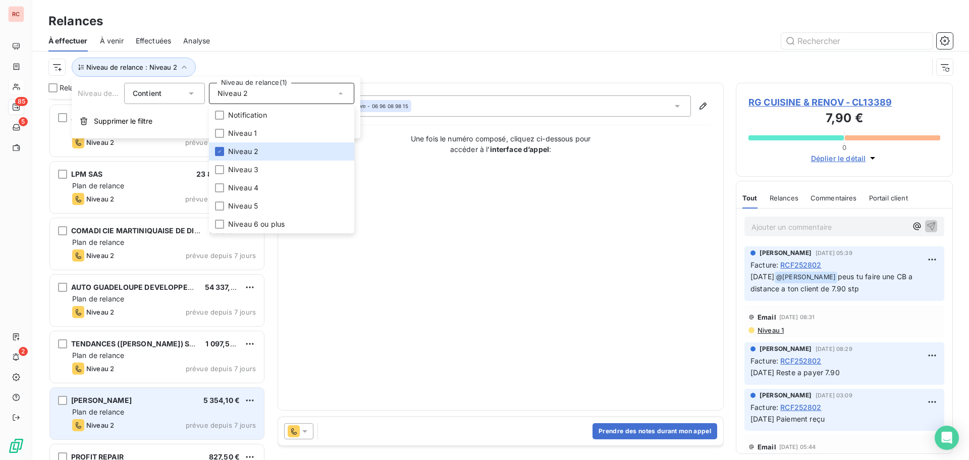
scroll to position [391, 0]
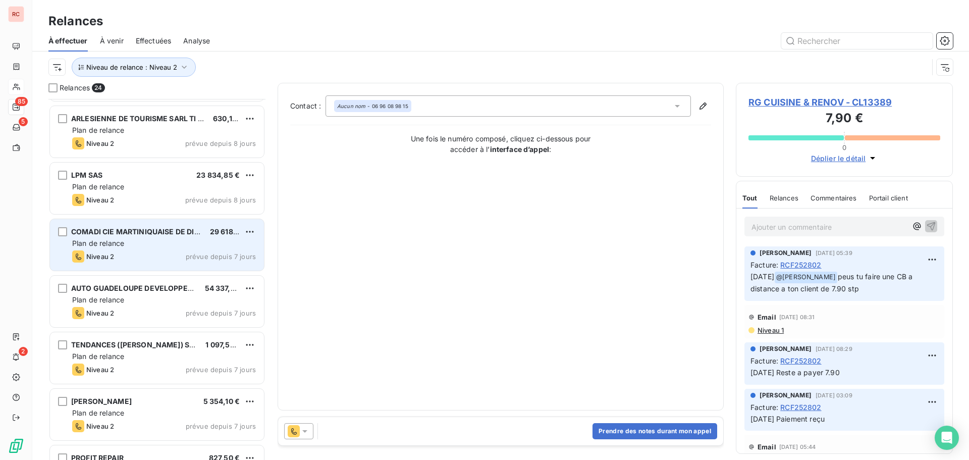
click at [160, 259] on div "Niveau 2 prévue depuis 7 jours" at bounding box center [164, 256] width 184 height 12
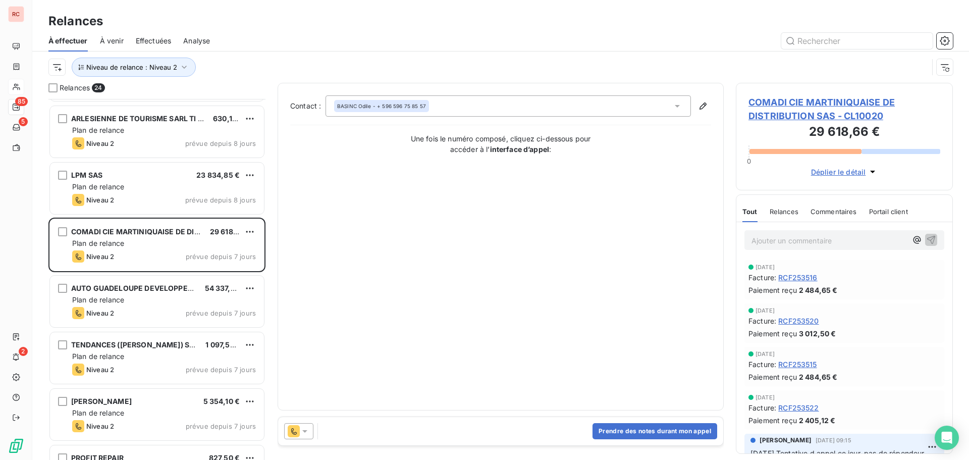
click at [305, 430] on icon at bounding box center [304, 431] width 5 height 3
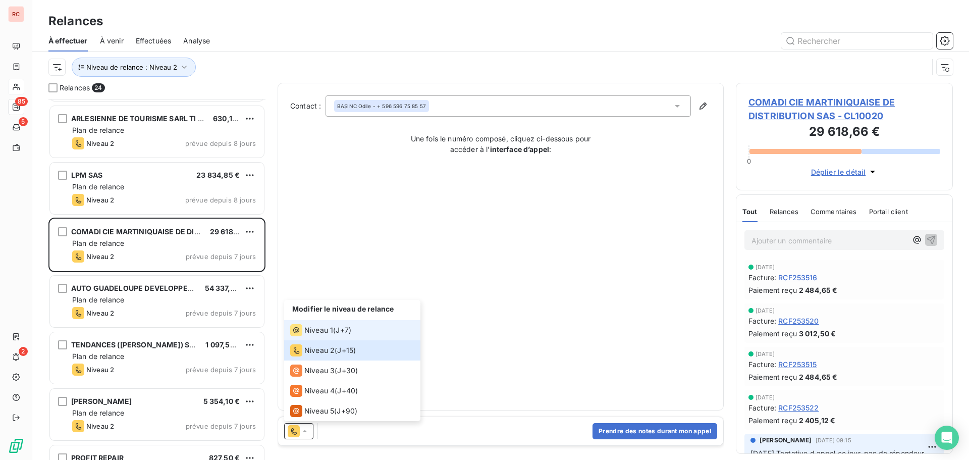
click at [329, 328] on span "Niveau 1" at bounding box center [318, 330] width 29 height 10
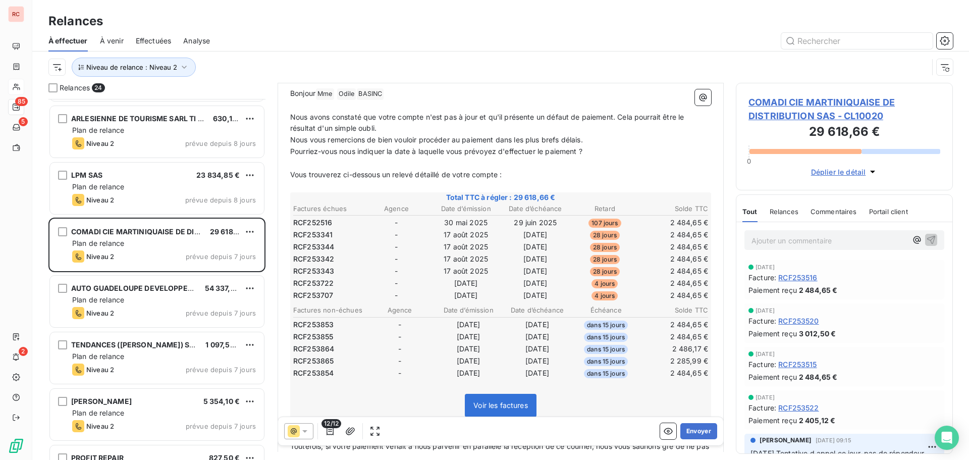
scroll to position [152, 0]
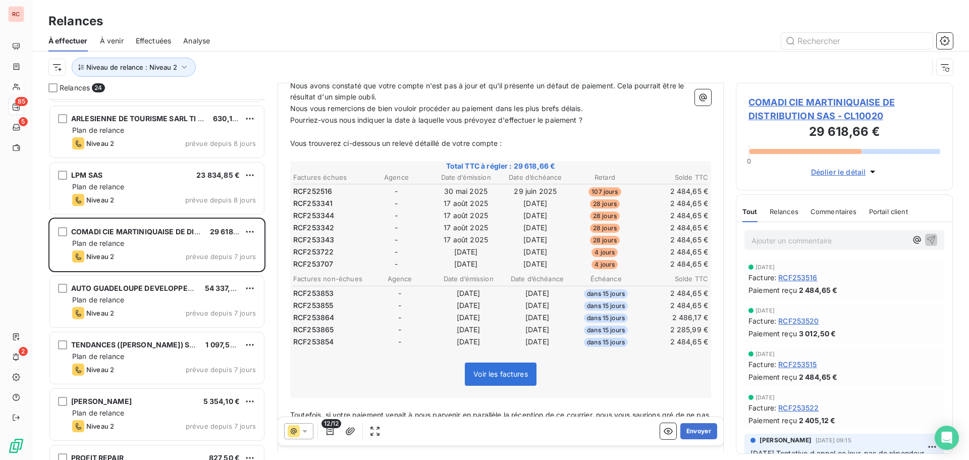
click at [305, 432] on icon at bounding box center [305, 431] width 10 height 10
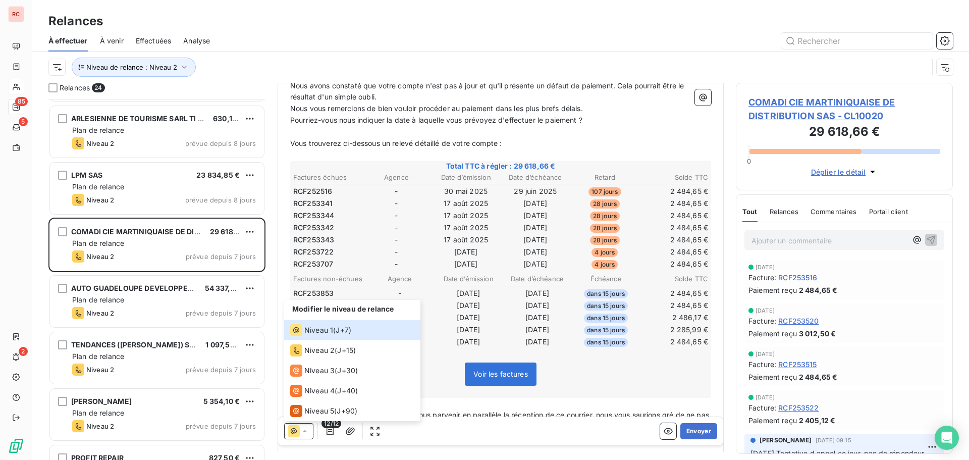
click at [441, 380] on div "Voir les factures" at bounding box center [501, 375] width 418 height 43
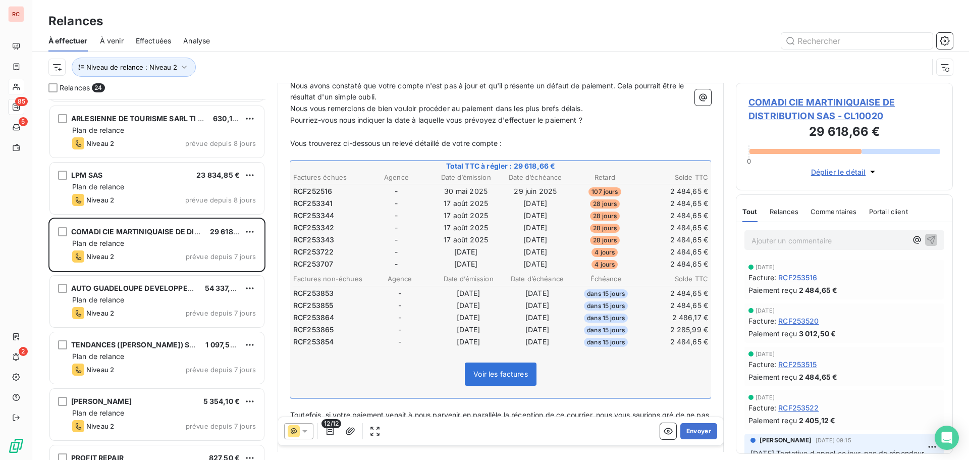
click at [328, 427] on span "12/12" at bounding box center [331, 423] width 20 height 9
click at [329, 429] on icon "button" at bounding box center [329, 431] width 7 height 8
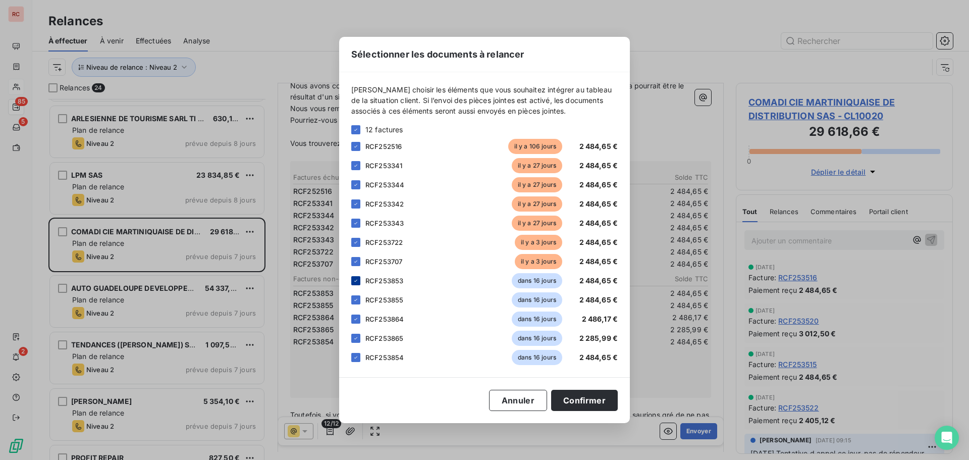
click at [358, 279] on icon at bounding box center [356, 281] width 6 height 6
click at [357, 298] on icon at bounding box center [356, 300] width 6 height 6
click at [357, 319] on icon at bounding box center [356, 319] width 6 height 6
click at [356, 337] on icon at bounding box center [356, 338] width 6 height 6
click at [357, 357] on icon at bounding box center [356, 357] width 6 height 6
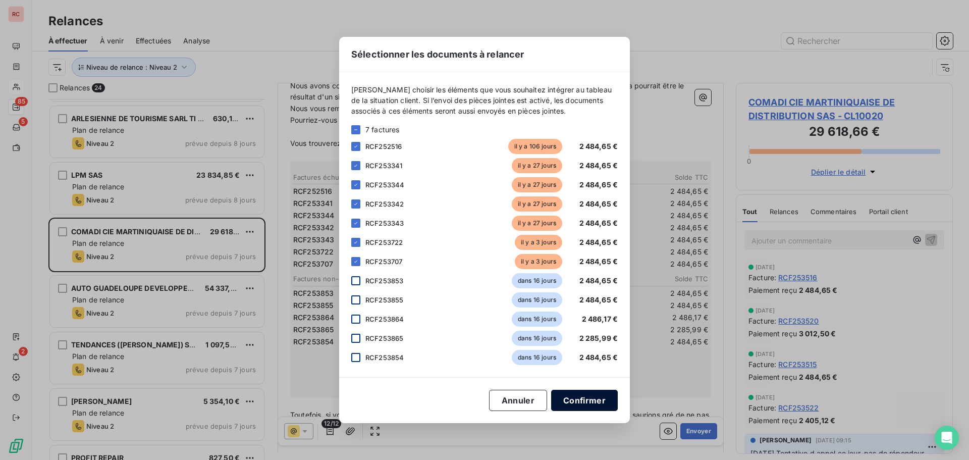
click at [590, 398] on button "Confirmer" at bounding box center [584, 400] width 67 height 21
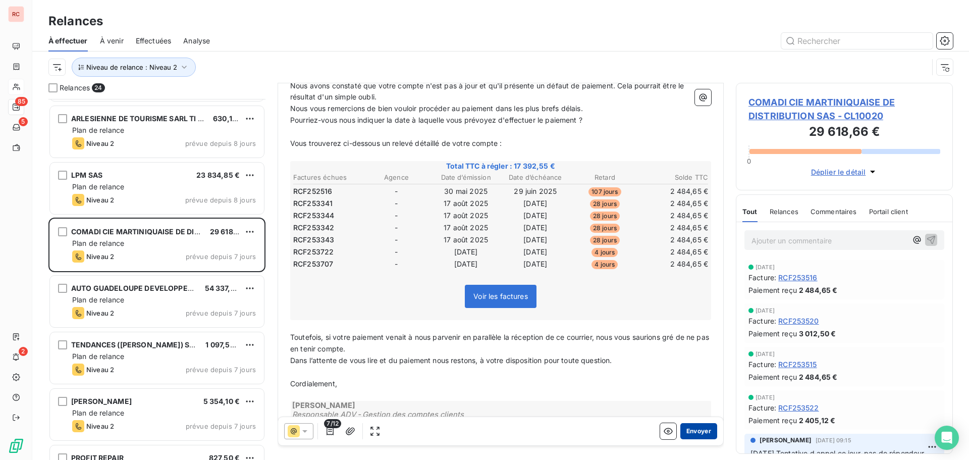
click at [687, 428] on button "Envoyer" at bounding box center [698, 431] width 37 height 16
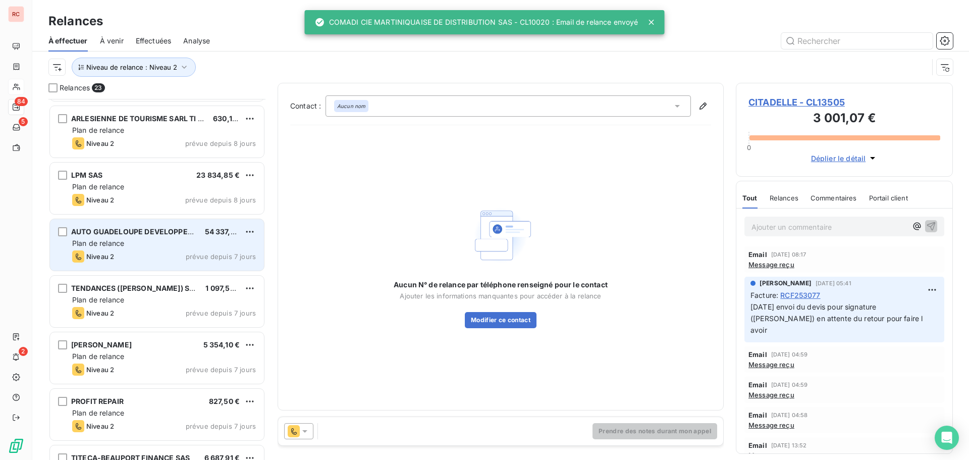
click at [220, 259] on span "prévue depuis 7 jours" at bounding box center [221, 256] width 70 height 8
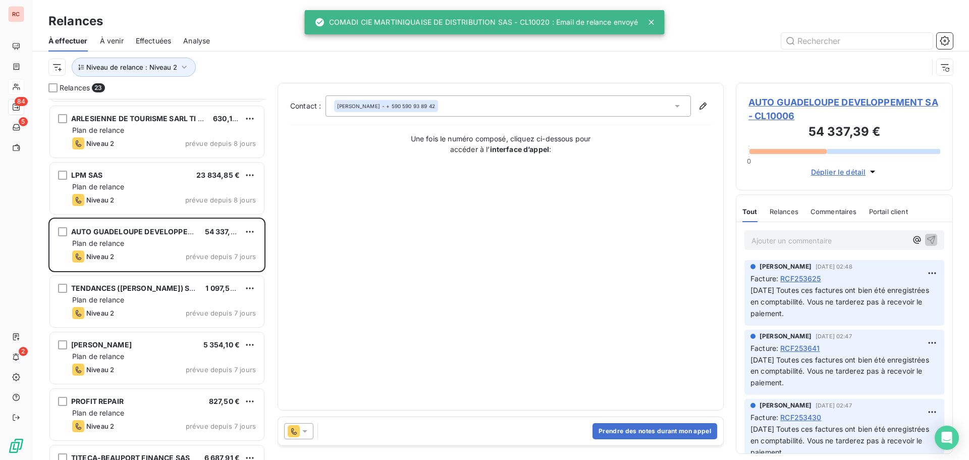
click at [302, 428] on icon at bounding box center [305, 431] width 10 height 10
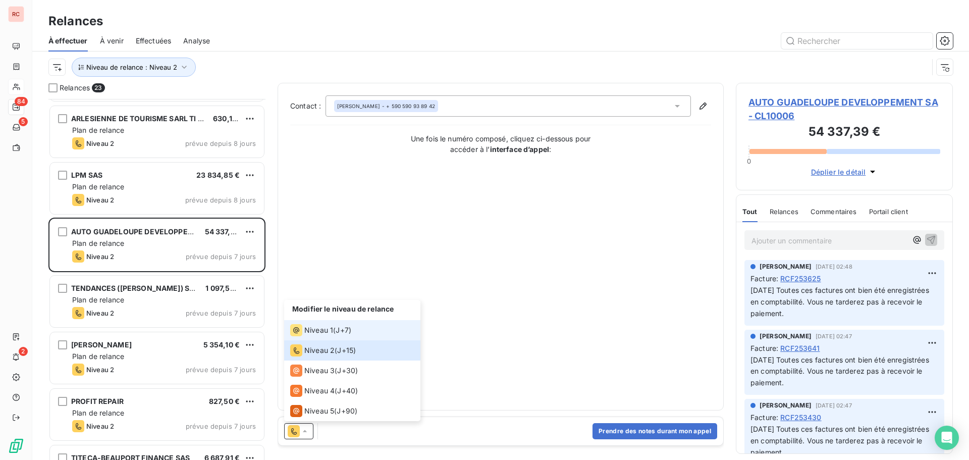
click at [335, 334] on div "Niveau 1 ( J+7 )" at bounding box center [320, 330] width 61 height 12
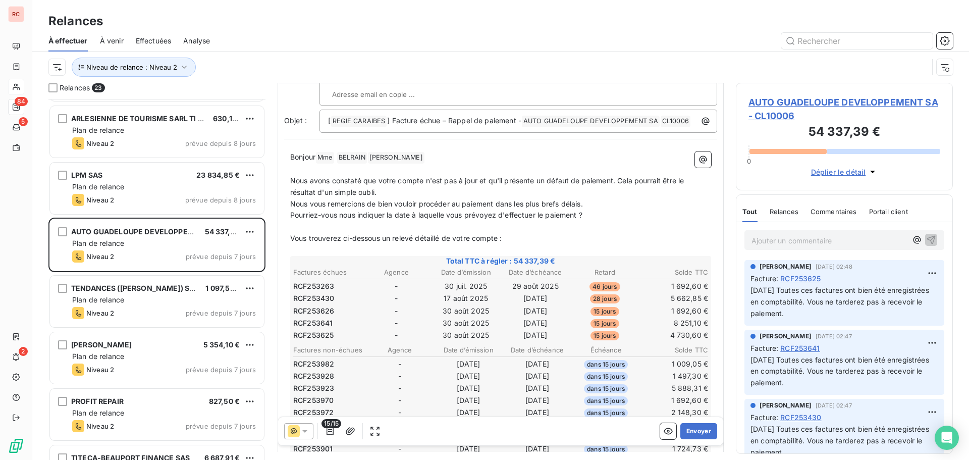
scroll to position [101, 0]
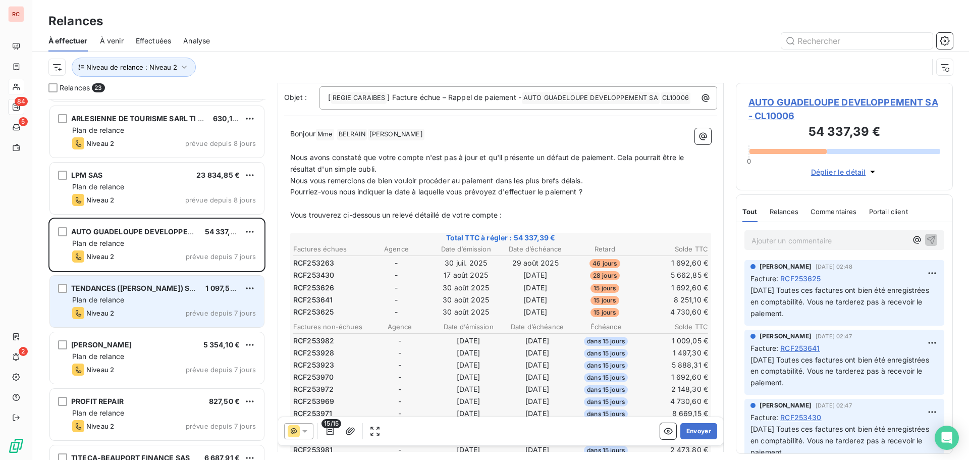
click at [196, 301] on div "Plan de relance" at bounding box center [164, 300] width 184 height 10
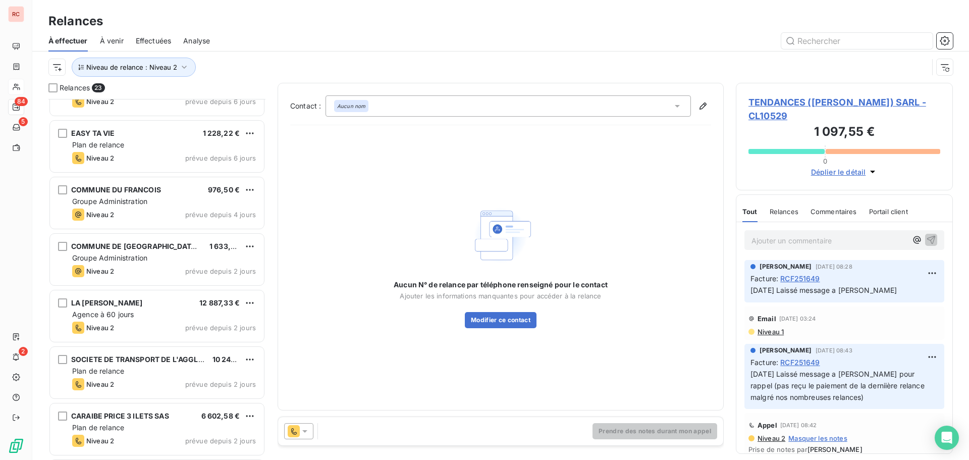
scroll to position [940, 0]
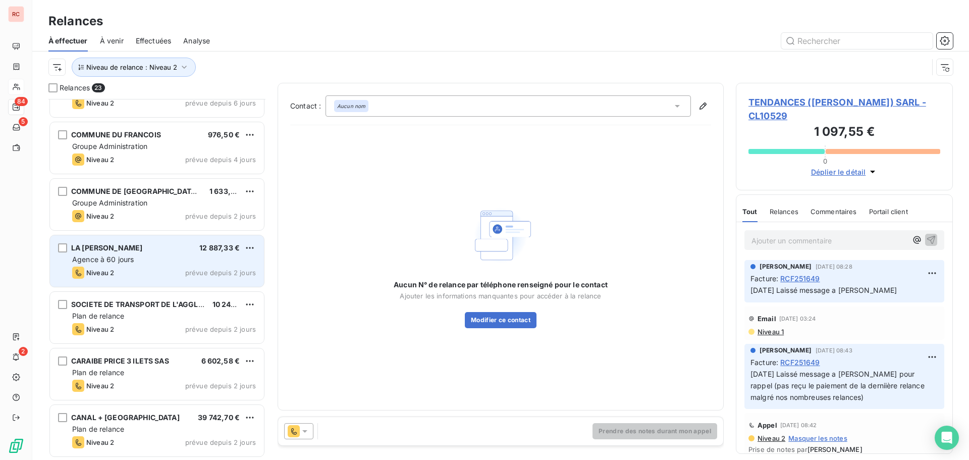
click at [191, 267] on div "Niveau 2 prévue depuis 2 jours" at bounding box center [164, 272] width 184 height 12
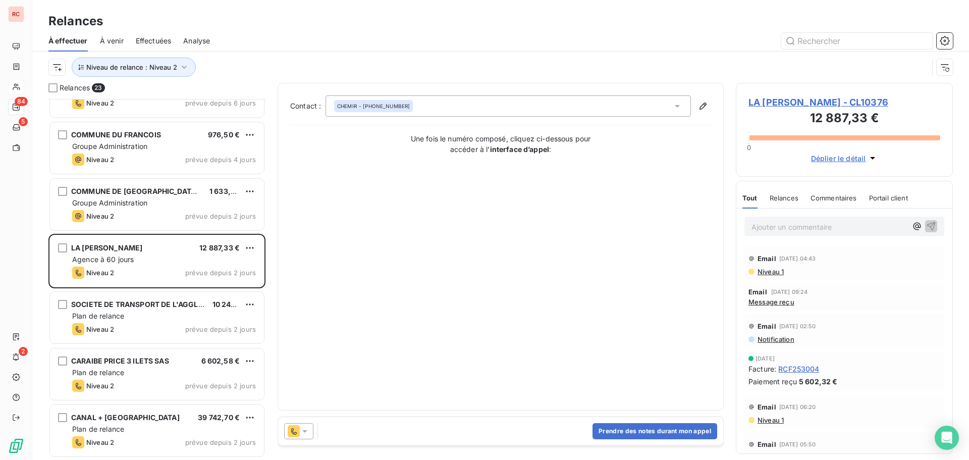
click at [305, 431] on icon at bounding box center [304, 431] width 5 height 3
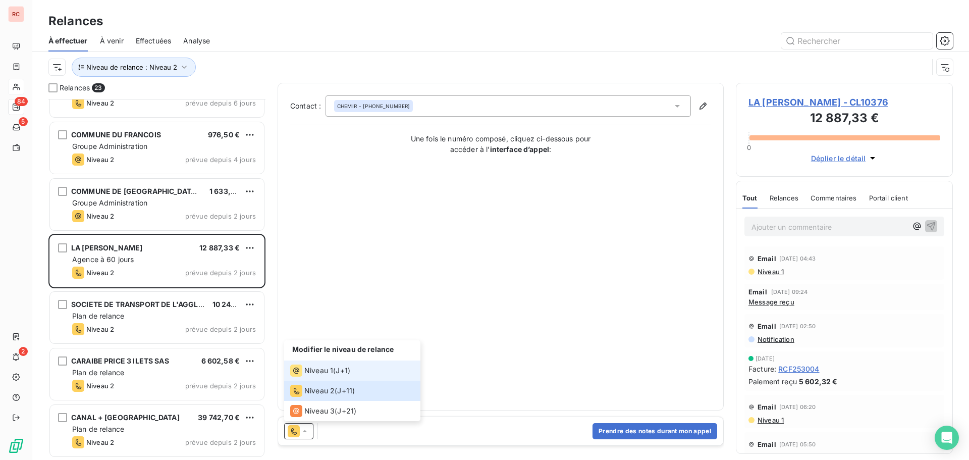
click at [315, 365] on div "Niveau 1" at bounding box center [311, 370] width 43 height 12
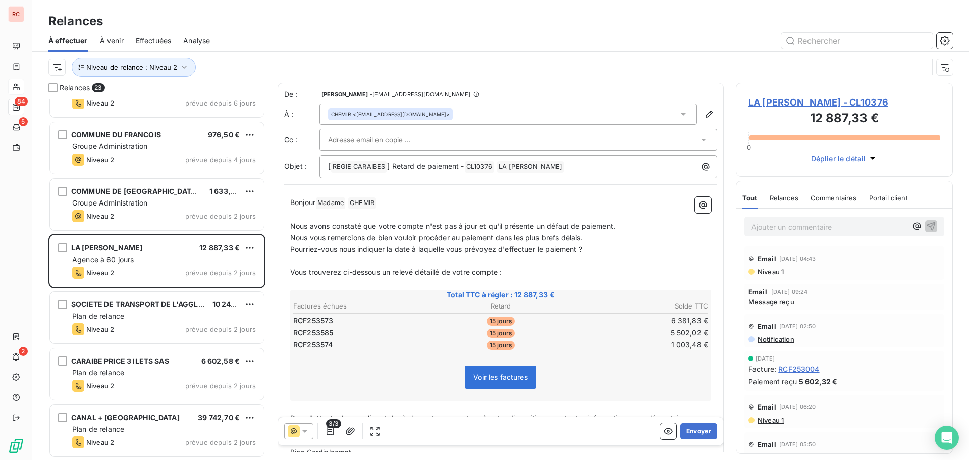
click at [775, 101] on span "LA [PERSON_NAME] - CL10376" at bounding box center [844, 102] width 192 height 14
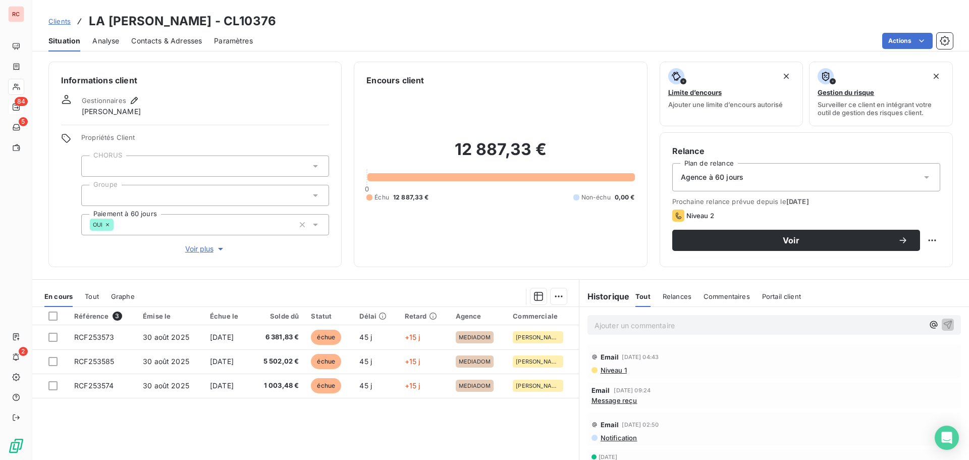
click at [169, 40] on span "Contacts & Adresses" at bounding box center [166, 41] width 71 height 10
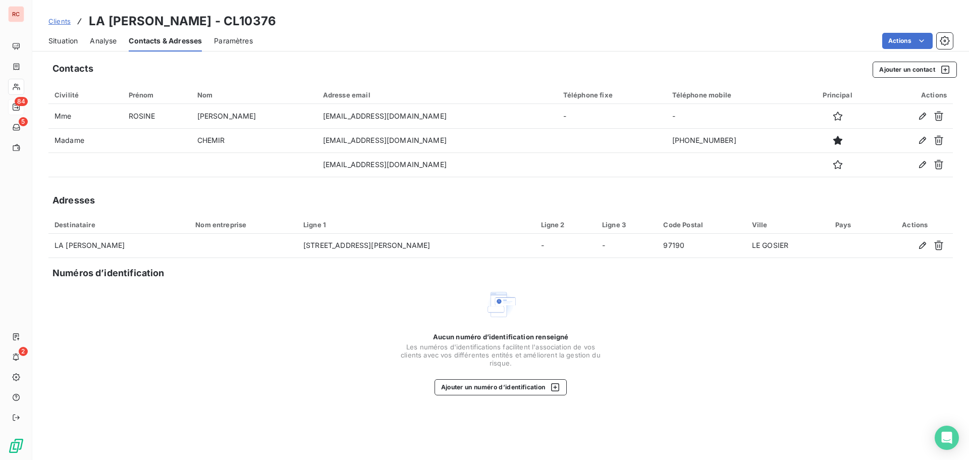
click at [71, 43] on span "Situation" at bounding box center [62, 41] width 29 height 10
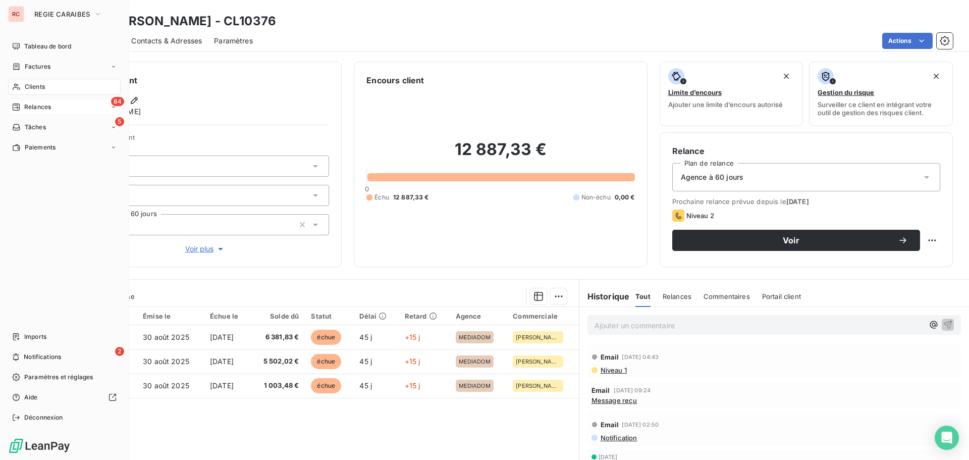
click at [35, 108] on span "Relances" at bounding box center [37, 106] width 27 height 9
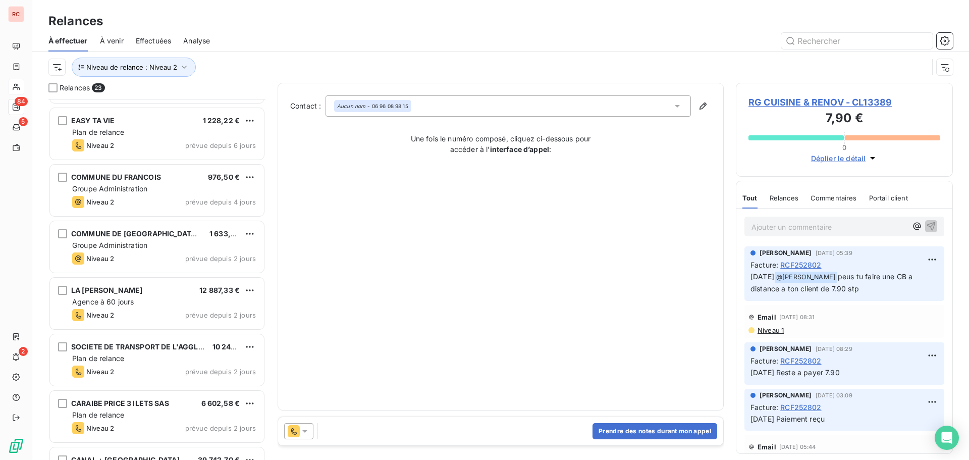
scroll to position [940, 0]
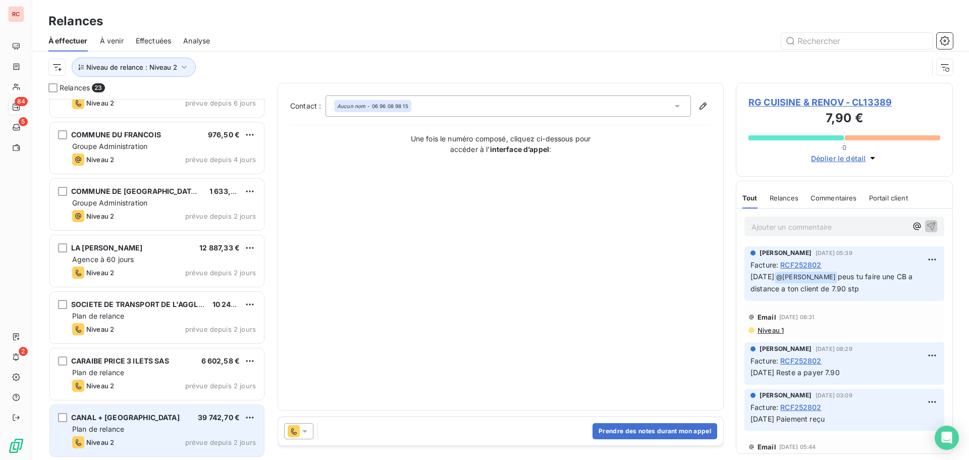
click at [167, 422] on div "CANAL + ANTILLES SAS 39 742,70 € Plan de relance Niveau 2 prévue depuis 2 jours" at bounding box center [157, 430] width 214 height 51
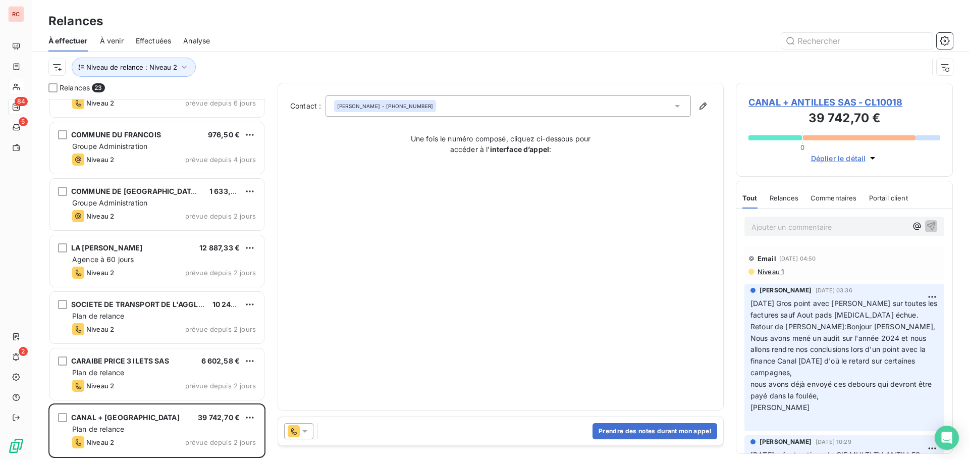
click at [303, 434] on icon at bounding box center [305, 431] width 10 height 10
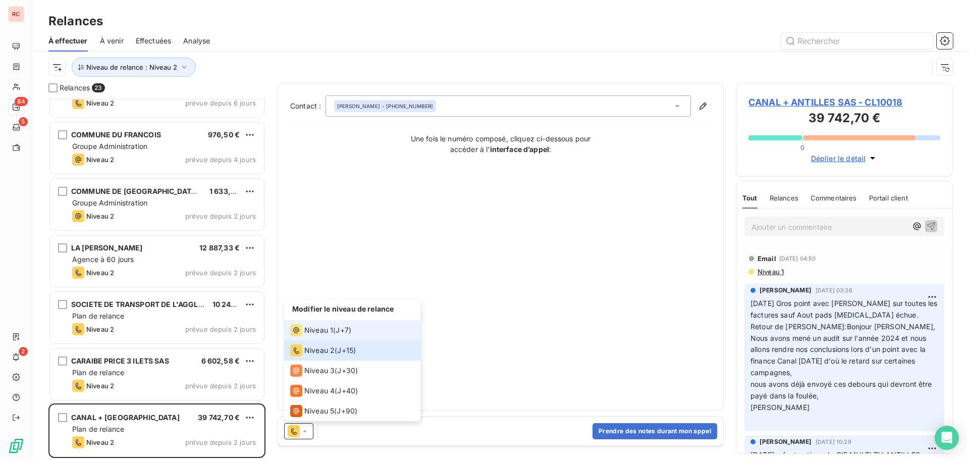
click at [316, 331] on span "Niveau 1" at bounding box center [318, 330] width 29 height 10
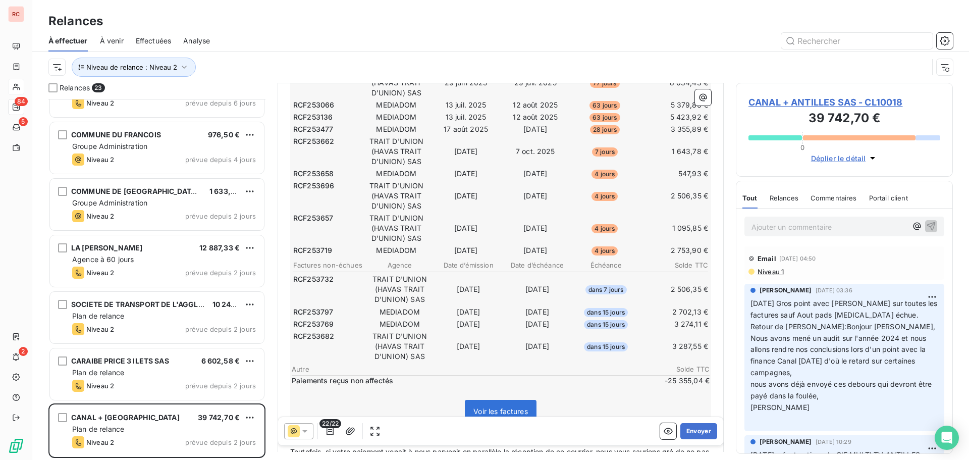
scroll to position [404, 0]
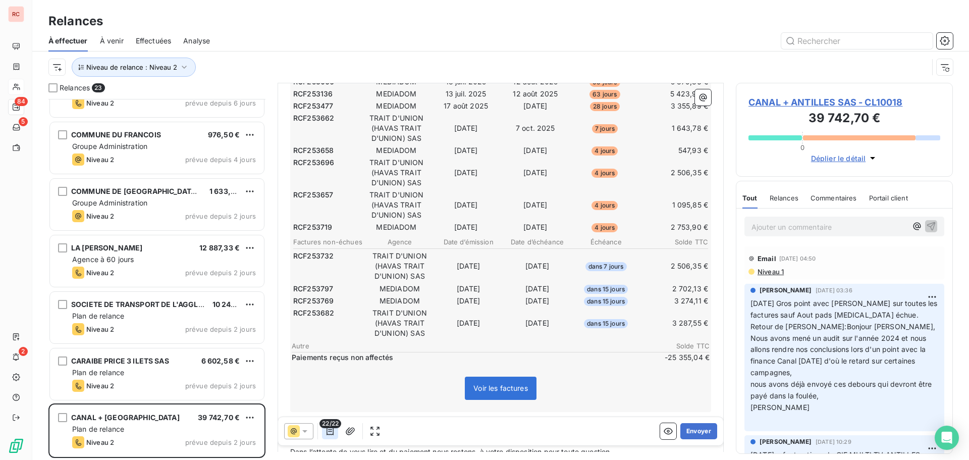
click at [334, 432] on icon "button" at bounding box center [330, 431] width 10 height 10
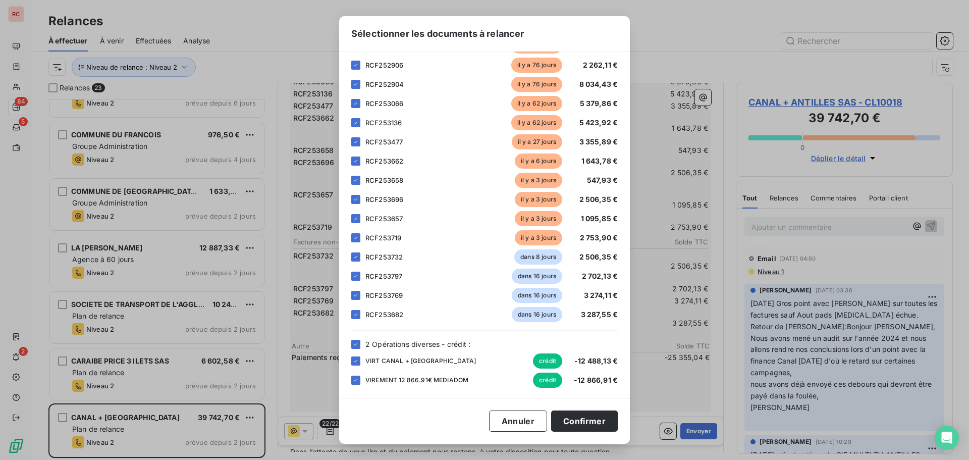
scroll to position [178, 0]
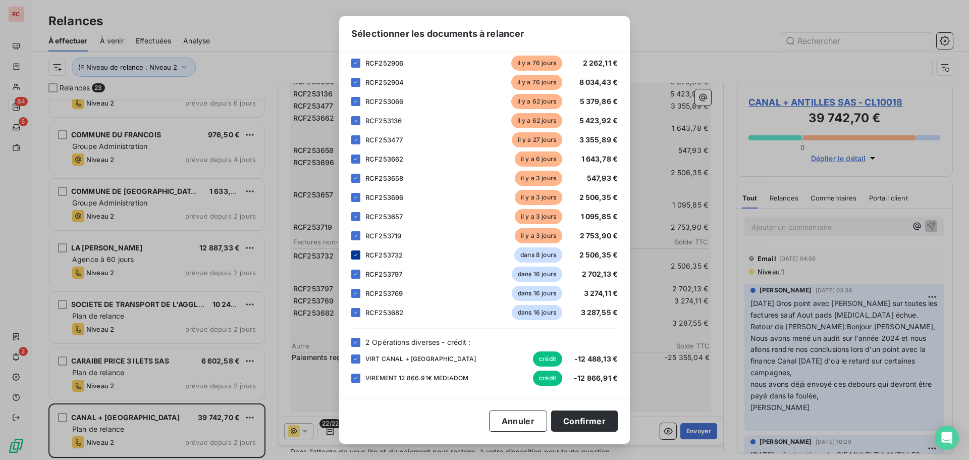
click at [358, 258] on div at bounding box center [355, 254] width 9 height 9
click at [358, 272] on icon at bounding box center [356, 274] width 6 height 6
click at [359, 292] on div at bounding box center [355, 293] width 9 height 9
click at [359, 311] on div at bounding box center [355, 312] width 9 height 9
click at [571, 419] on button "Confirmer" at bounding box center [584, 420] width 67 height 21
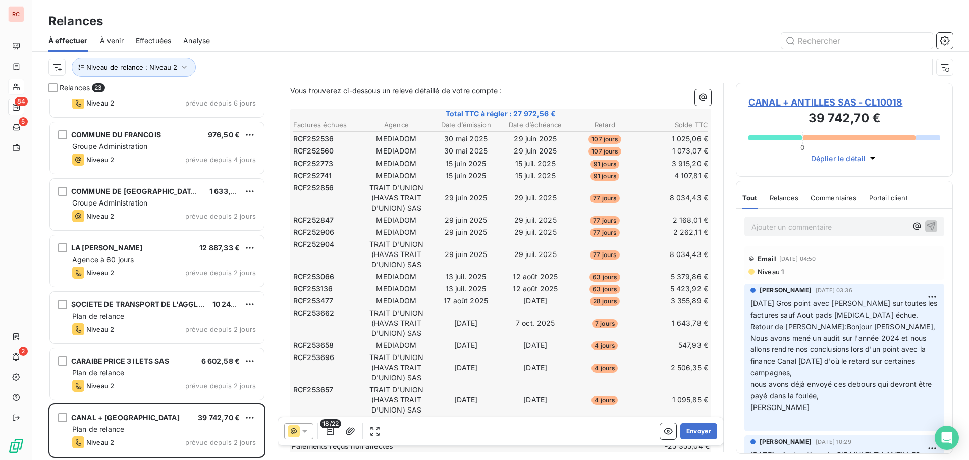
scroll to position [202, 0]
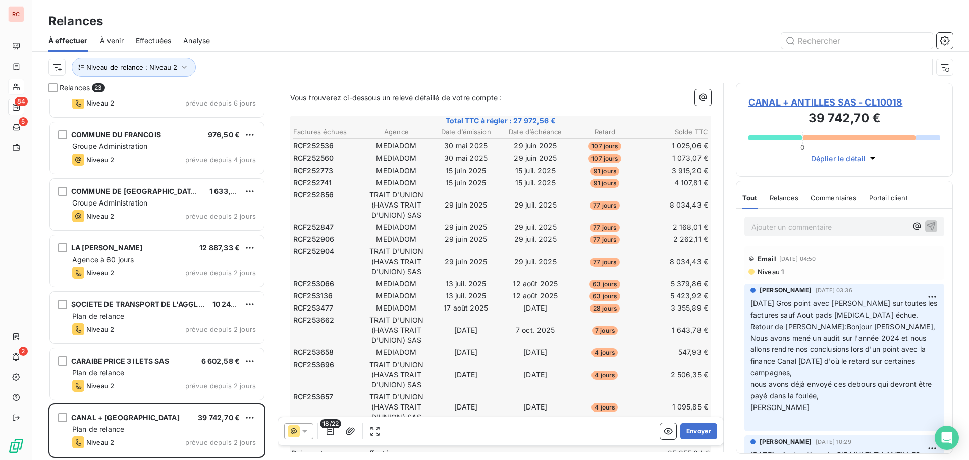
click at [807, 102] on span "CANAL + ANTILLES SAS - CL10018" at bounding box center [844, 102] width 192 height 14
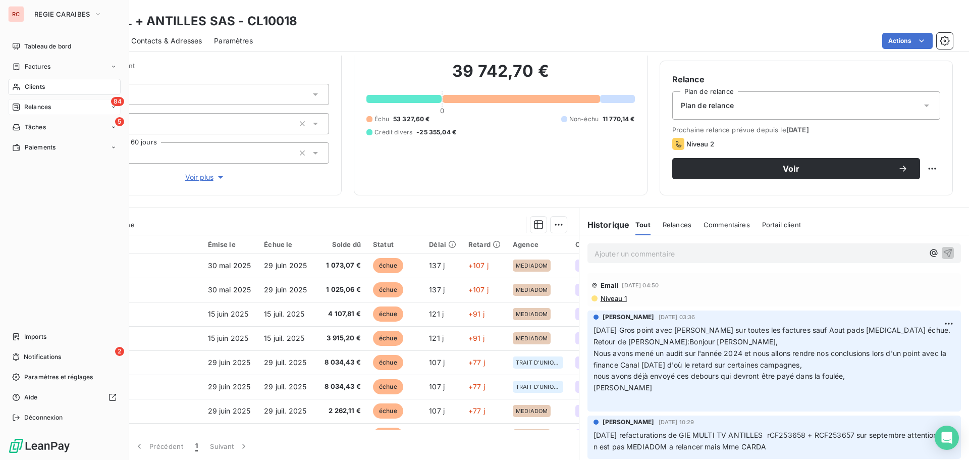
click at [24, 103] on span "Relances" at bounding box center [37, 106] width 27 height 9
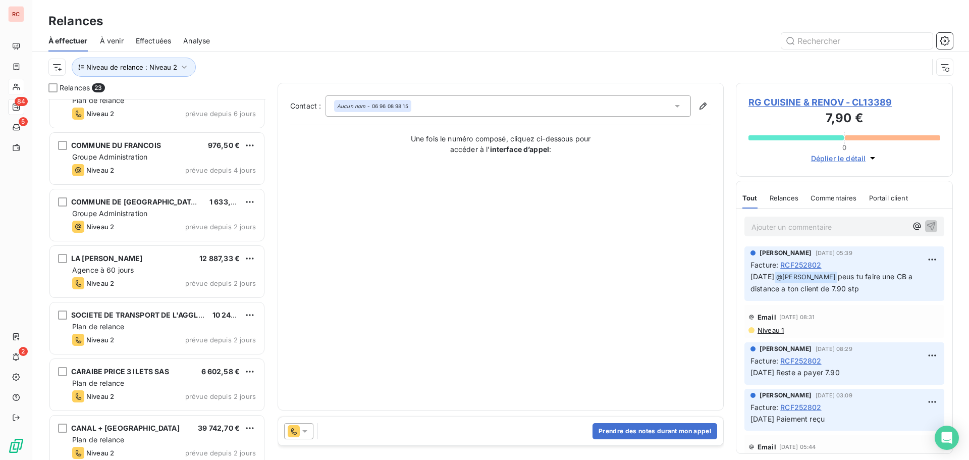
scroll to position [940, 0]
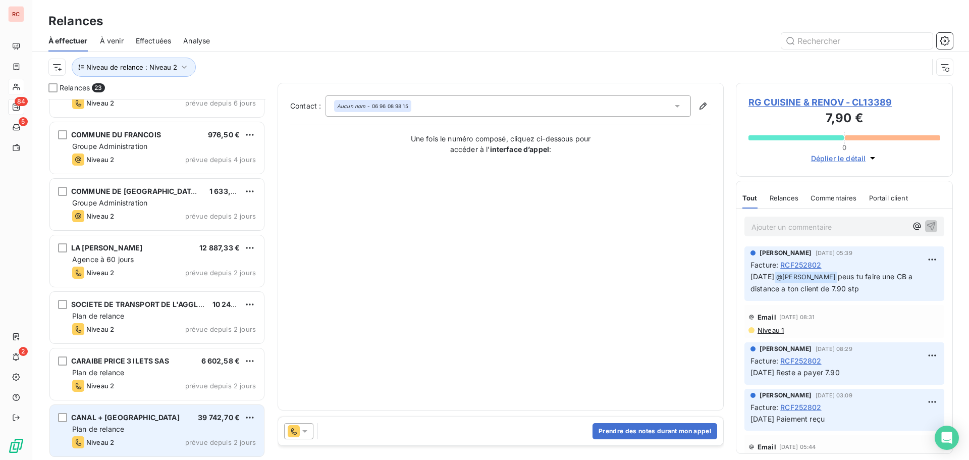
click at [193, 429] on div "Plan de relance" at bounding box center [164, 429] width 184 height 10
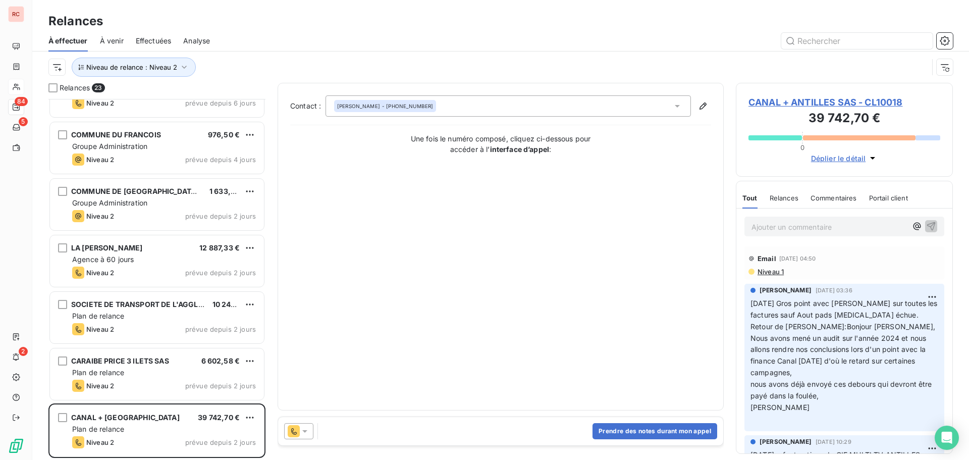
click at [304, 431] on icon at bounding box center [304, 431] width 5 height 3
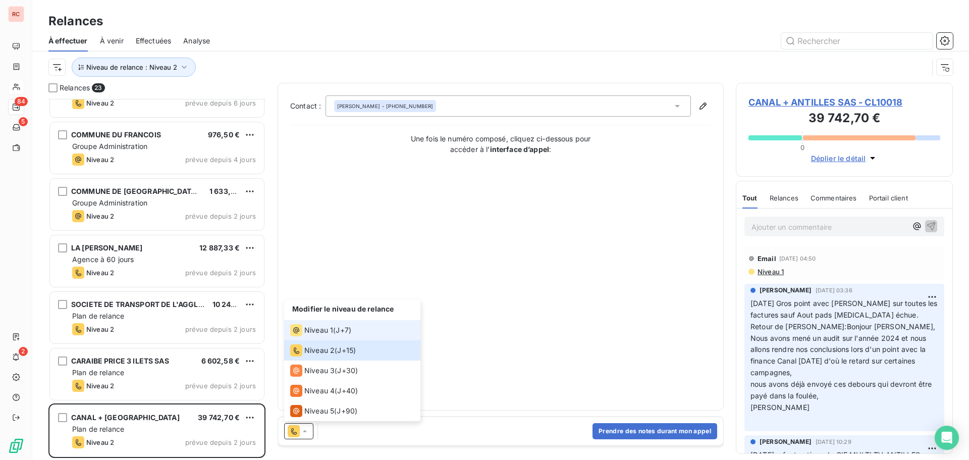
click at [313, 331] on span "Niveau 1" at bounding box center [318, 330] width 29 height 10
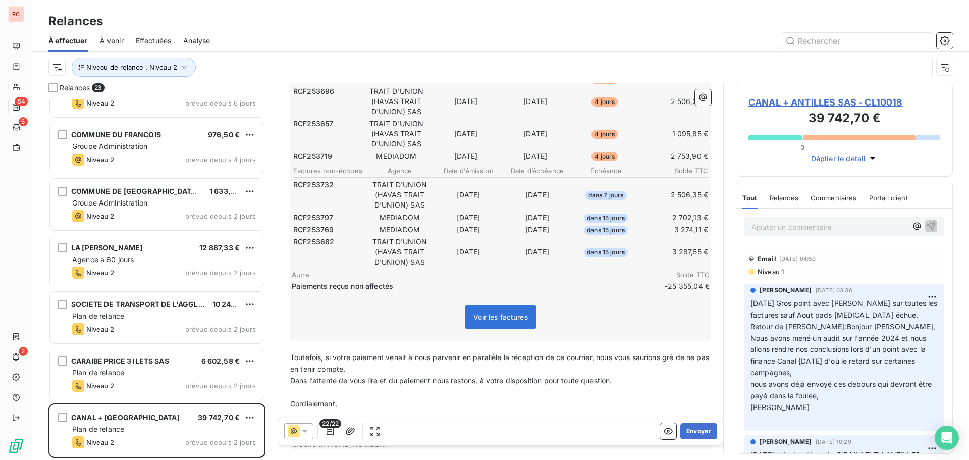
scroll to position [478, 0]
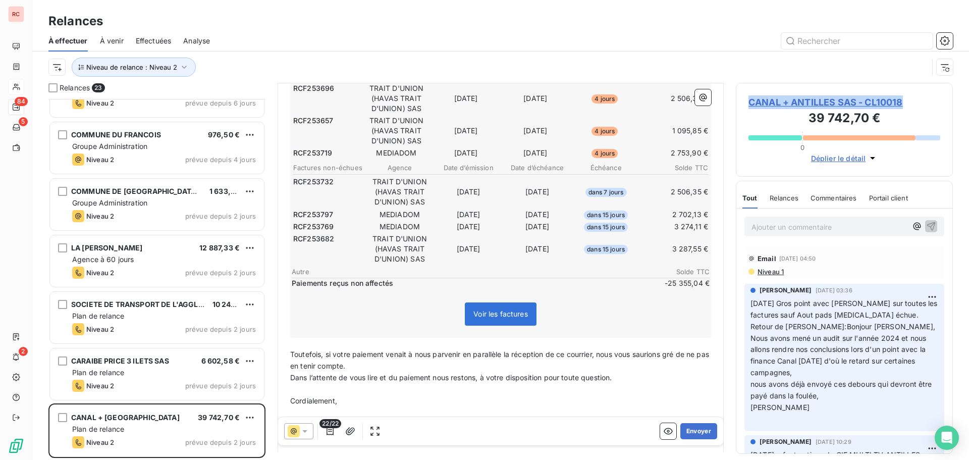
drag, startPoint x: 915, startPoint y: 101, endPoint x: 744, endPoint y: 96, distance: 171.2
click at [744, 96] on div "CANAL + ANTILLES SAS - CL10018 39 742,70 € 0 Déplier le détail" at bounding box center [844, 130] width 217 height 94
copy span "CANAL + ANTILLES SAS - CL10018"
click at [799, 232] on p "Ajouter un commentaire ﻿" at bounding box center [828, 227] width 155 height 13
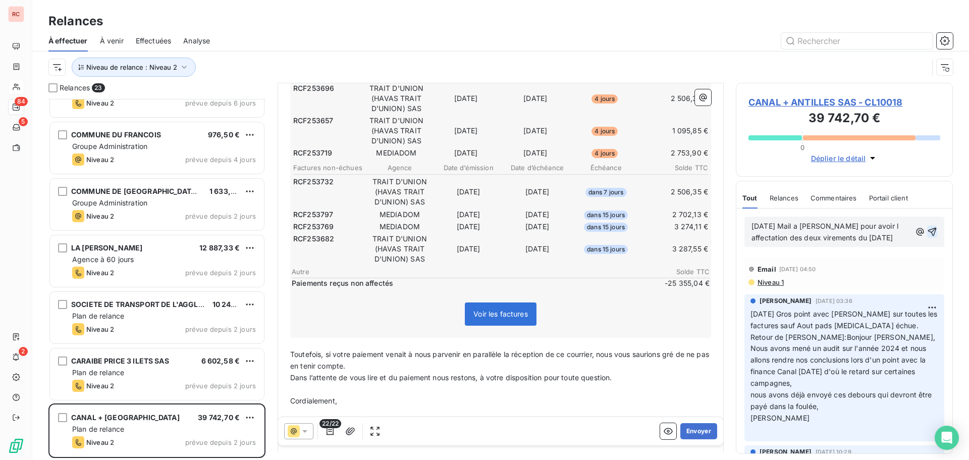
click at [927, 237] on icon "button" at bounding box center [932, 232] width 10 height 10
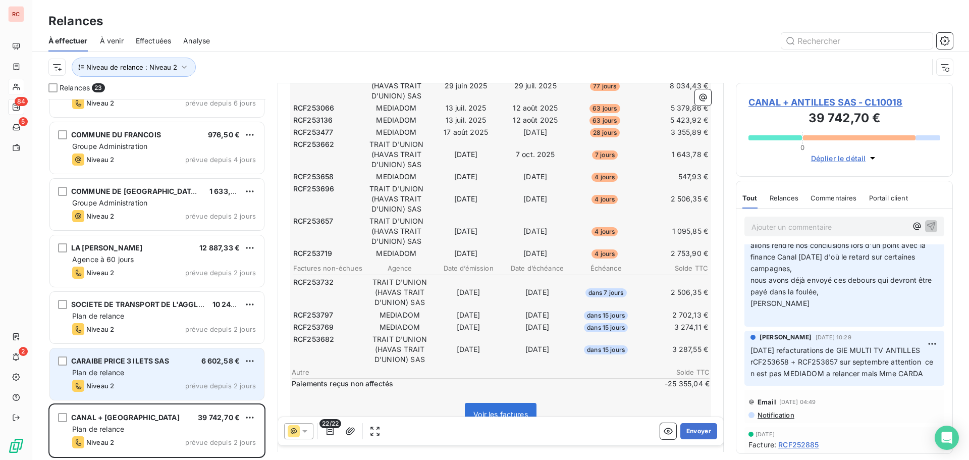
scroll to position [377, 0]
click at [161, 370] on div "Plan de relance" at bounding box center [164, 372] width 184 height 10
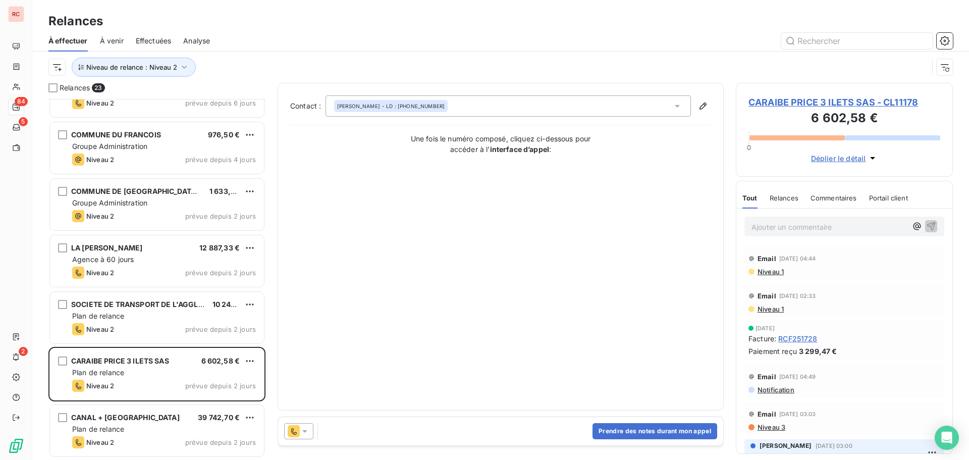
click at [304, 436] on div at bounding box center [298, 431] width 29 height 16
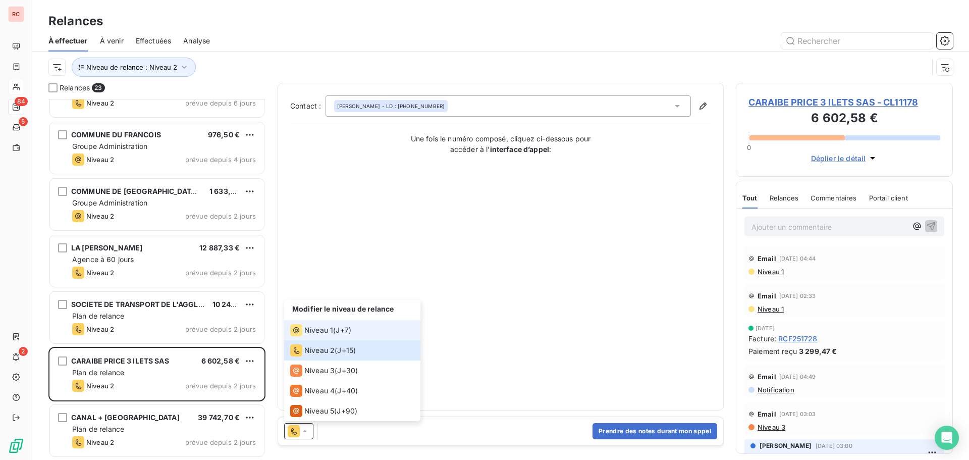
click at [354, 337] on li "Niveau 1 ( J+7 )" at bounding box center [352, 330] width 136 height 20
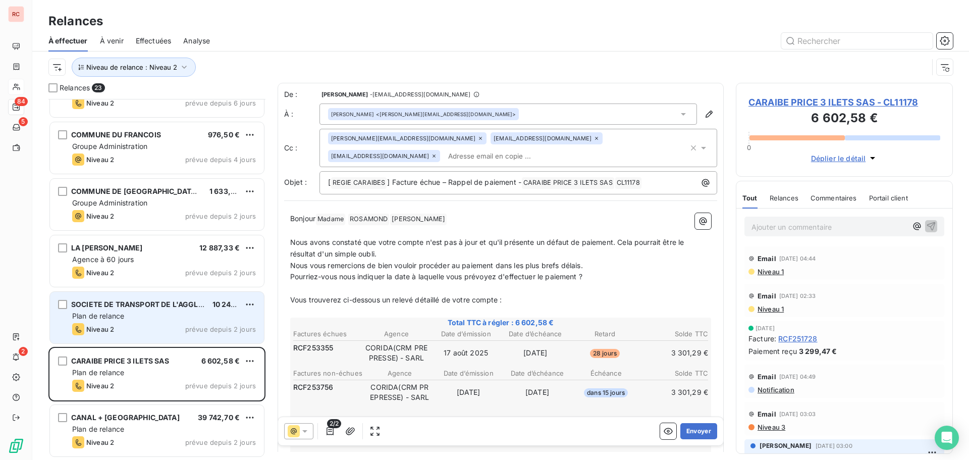
click at [115, 333] on div "Niveau 2 prévue depuis 2 jours" at bounding box center [164, 329] width 184 height 12
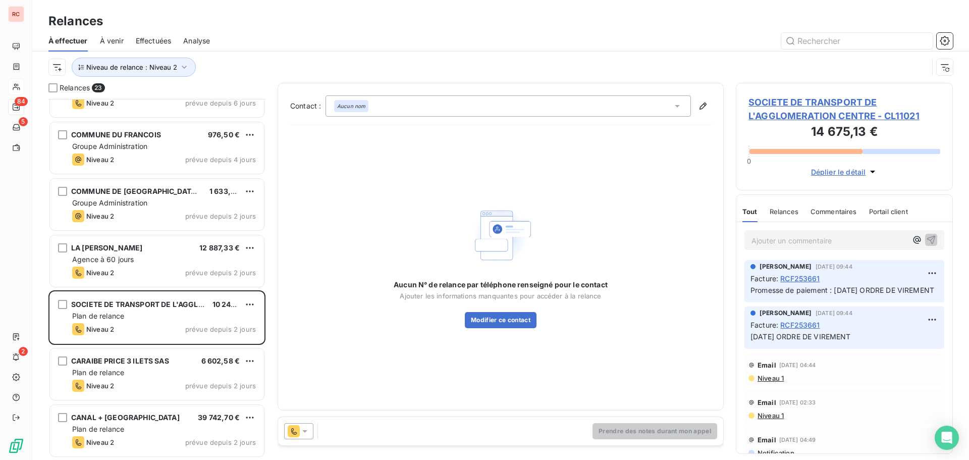
click at [306, 432] on icon at bounding box center [305, 431] width 10 height 10
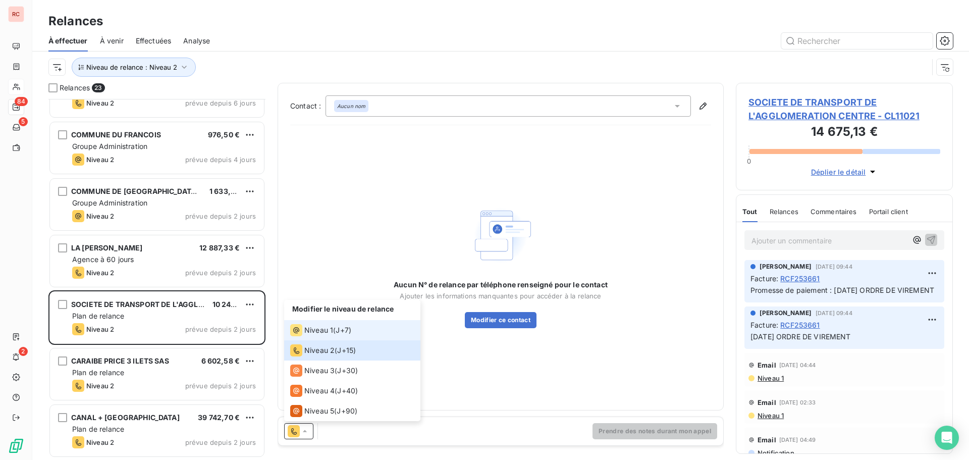
click at [326, 332] on span "Niveau 1" at bounding box center [318, 330] width 29 height 10
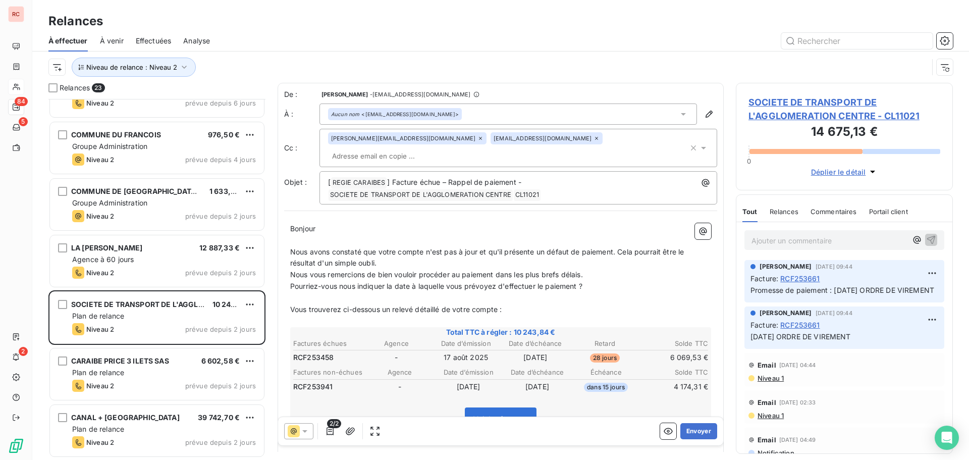
click at [765, 118] on span "SOCIETE DE TRANSPORT DE L'AGGLOMERATION CENTRE - CL11021" at bounding box center [844, 108] width 192 height 27
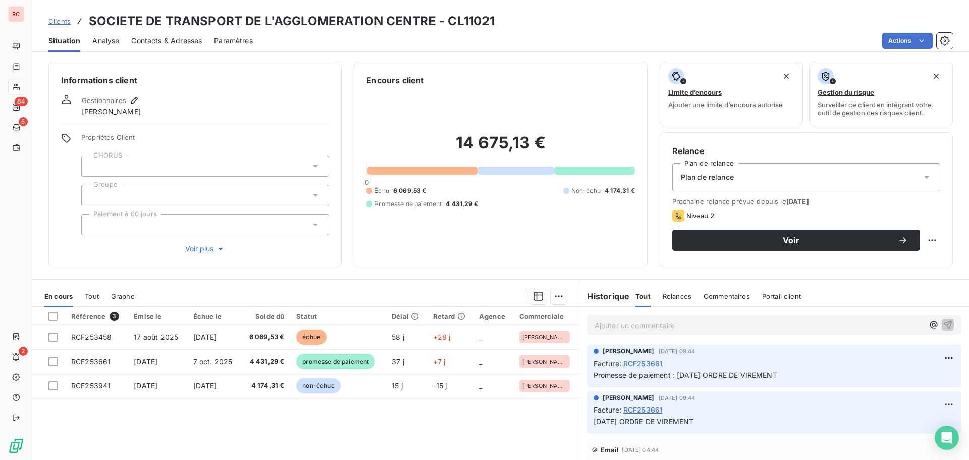
click at [51, 22] on span "Clients" at bounding box center [59, 21] width 22 height 8
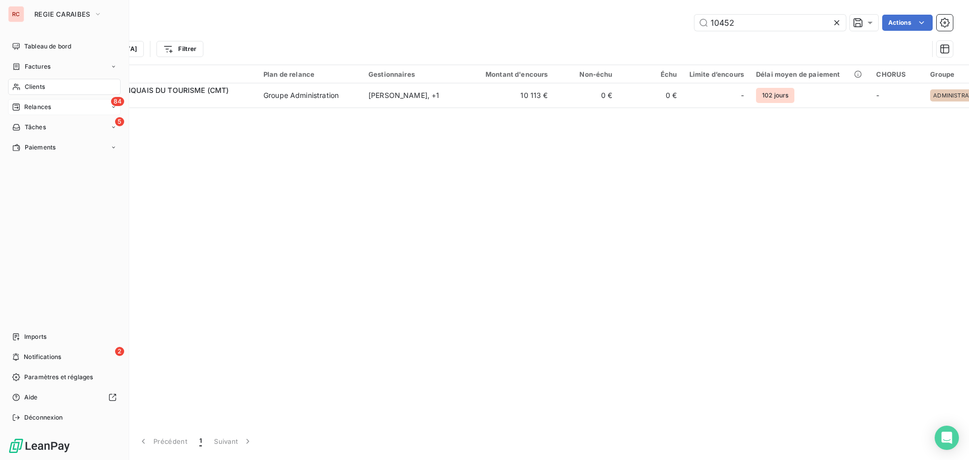
click at [28, 108] on span "Relances" at bounding box center [37, 106] width 27 height 9
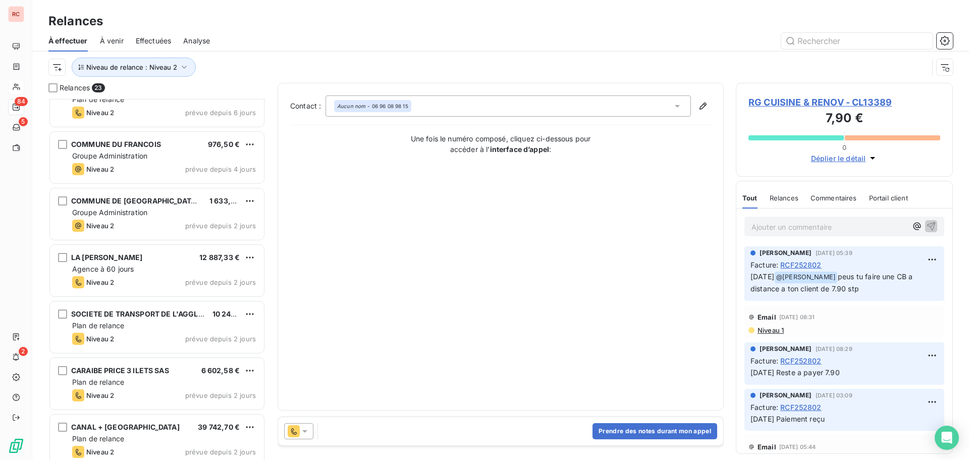
scroll to position [940, 0]
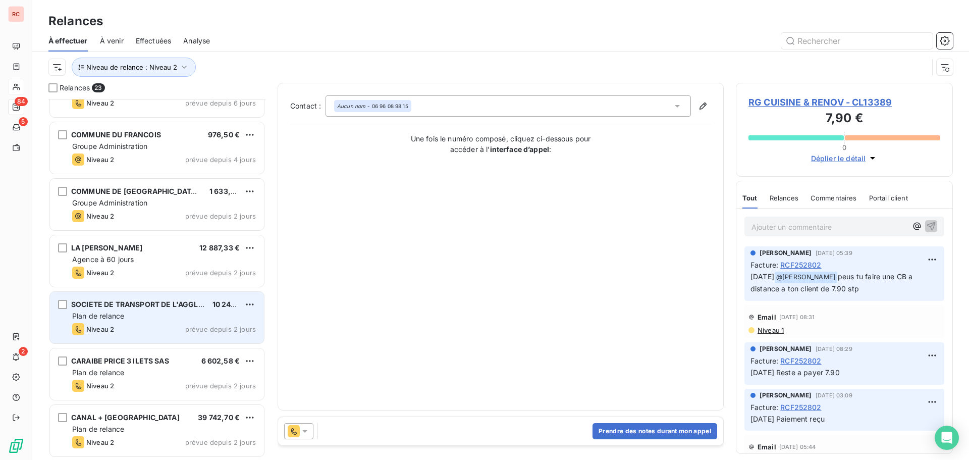
click at [143, 310] on div "SOCIETE DE TRANSPORT DE L'AGGLOMERATION CENTRE 10 243,84 € Plan de relance Nive…" at bounding box center [157, 317] width 214 height 51
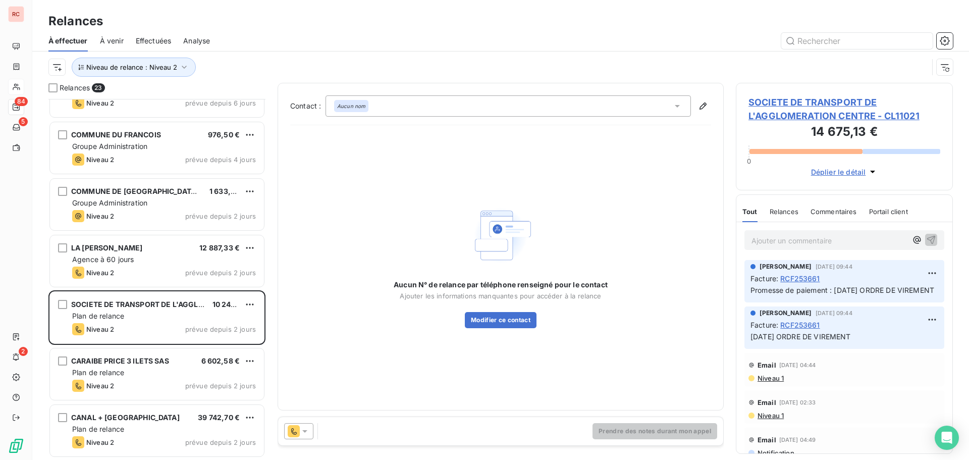
click at [307, 429] on icon at bounding box center [305, 431] width 10 height 10
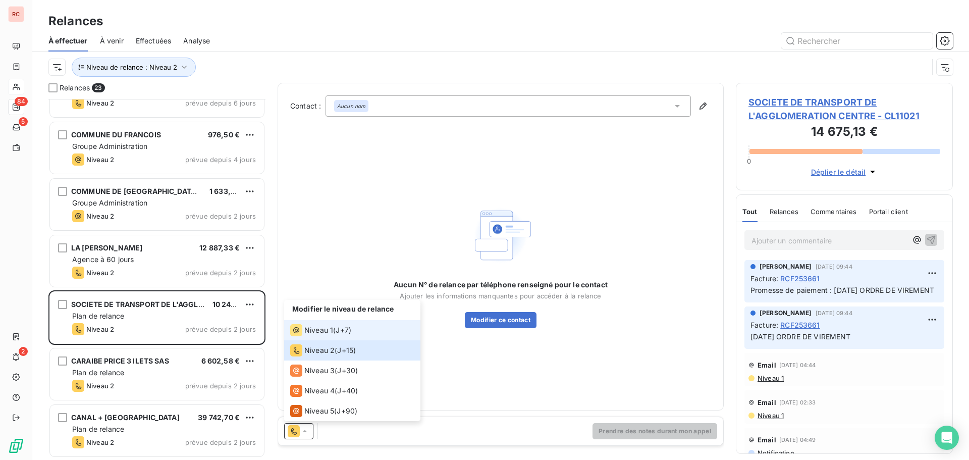
click at [331, 329] on span "Niveau 1" at bounding box center [318, 330] width 29 height 10
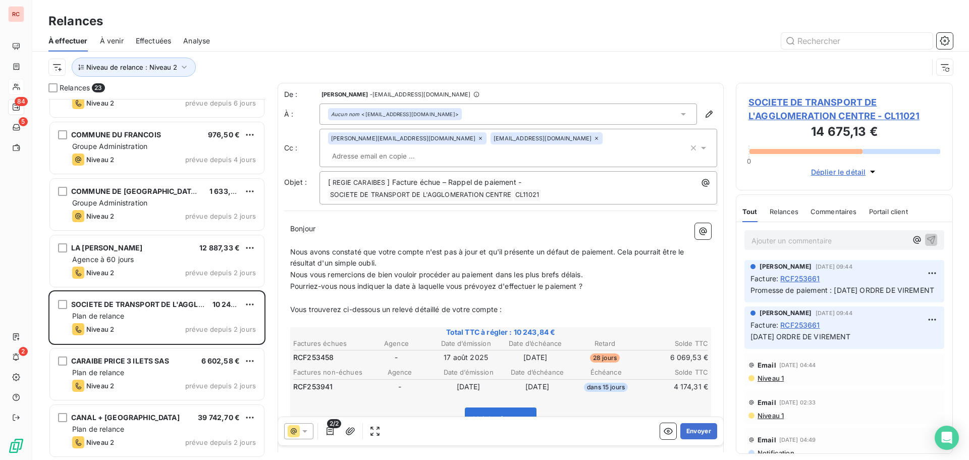
click at [310, 431] on div at bounding box center [298, 431] width 29 height 16
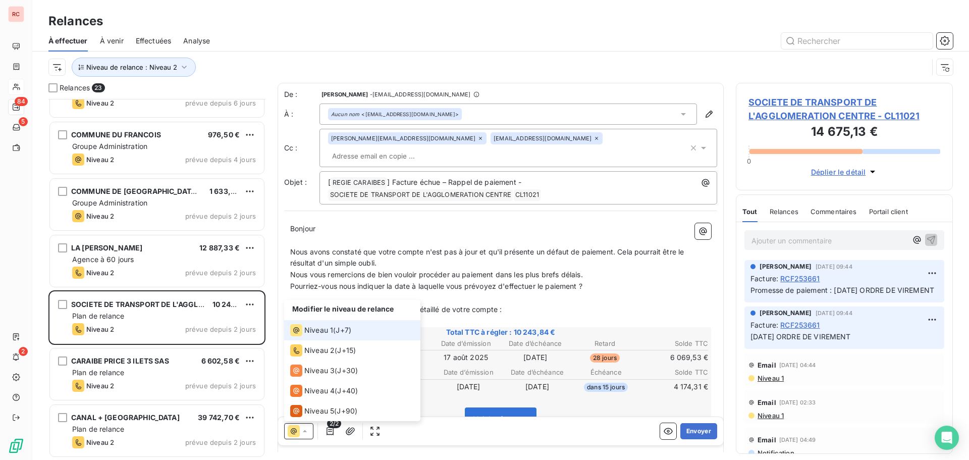
click at [307, 429] on icon at bounding box center [305, 431] width 10 height 10
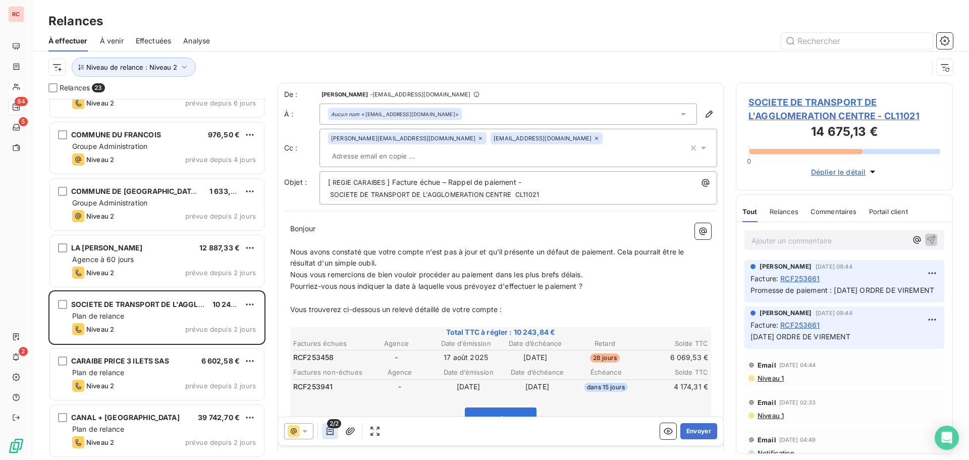
click at [329, 433] on icon "button" at bounding box center [330, 431] width 10 height 10
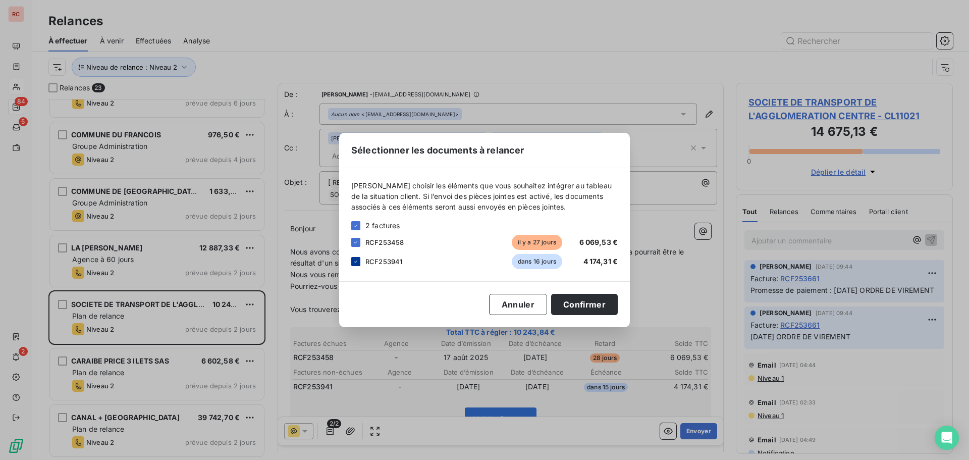
click at [356, 262] on icon at bounding box center [356, 261] width 6 height 6
click at [595, 303] on button "Confirmer" at bounding box center [584, 304] width 67 height 21
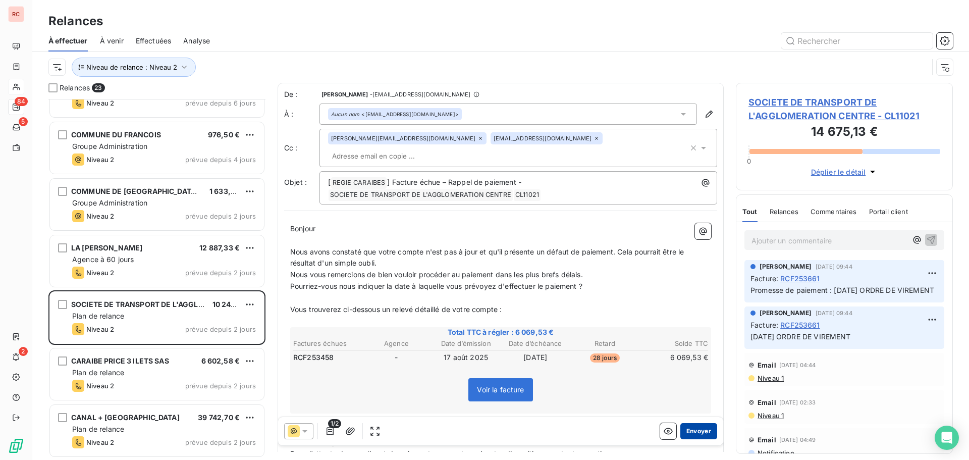
click at [689, 430] on button "Envoyer" at bounding box center [698, 431] width 37 height 16
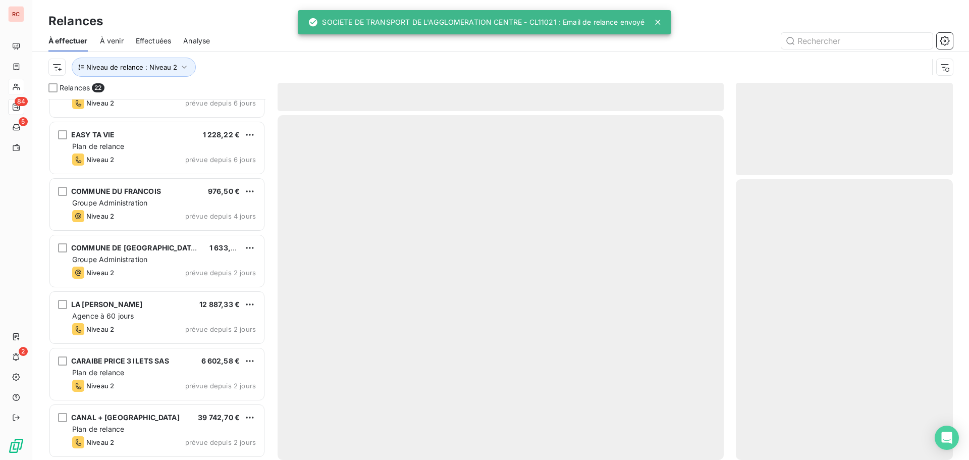
scroll to position [883, 0]
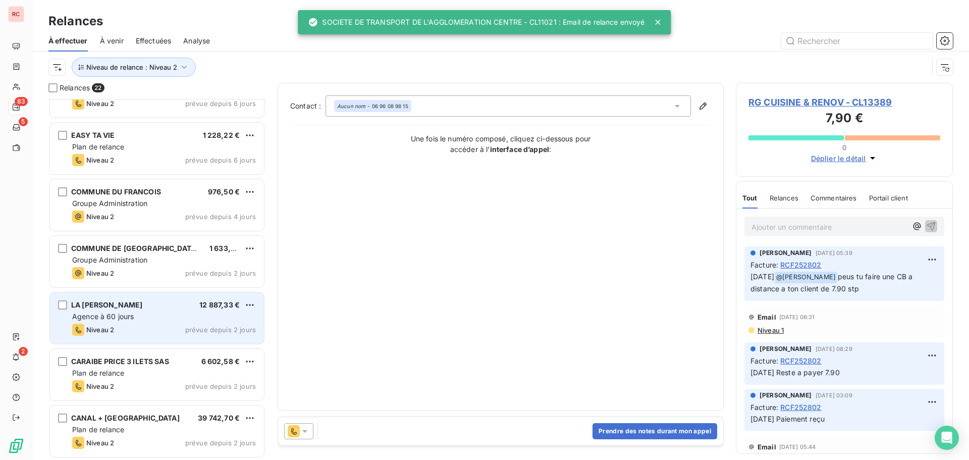
click at [135, 301] on div "LA [PERSON_NAME] 12 887,33 €" at bounding box center [164, 304] width 184 height 9
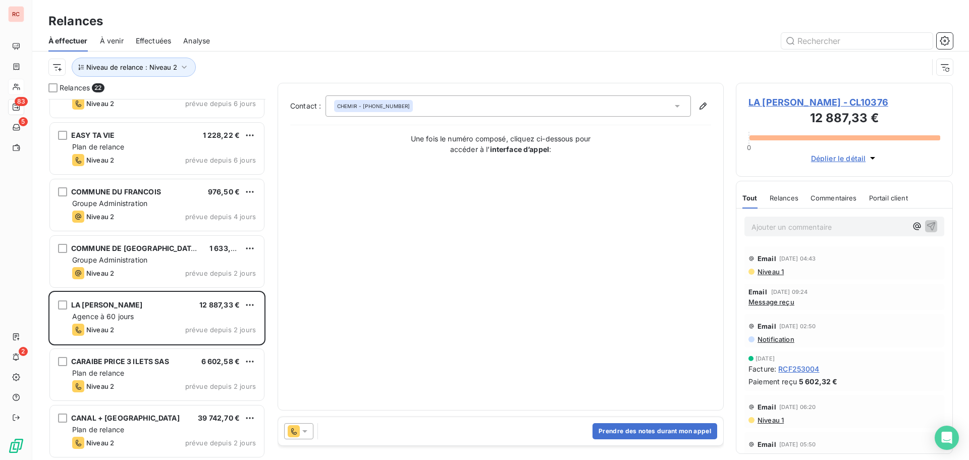
click at [301, 429] on icon at bounding box center [305, 431] width 10 height 10
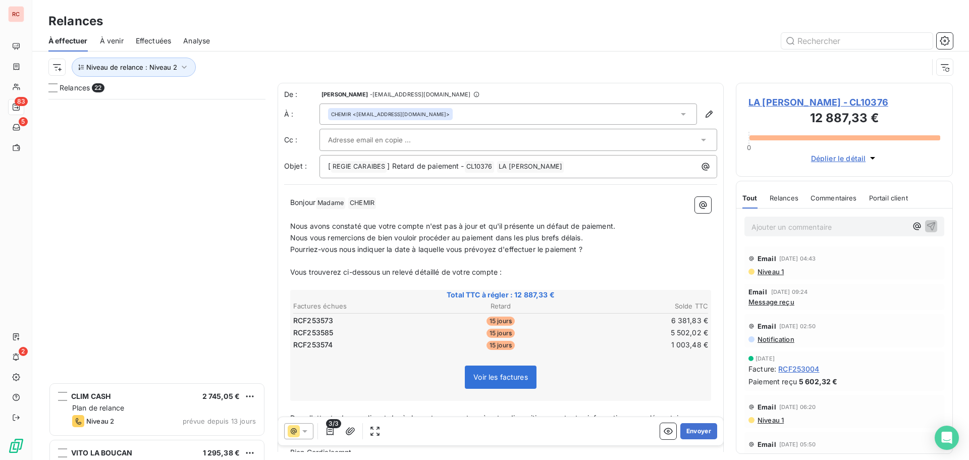
scroll to position [353, 209]
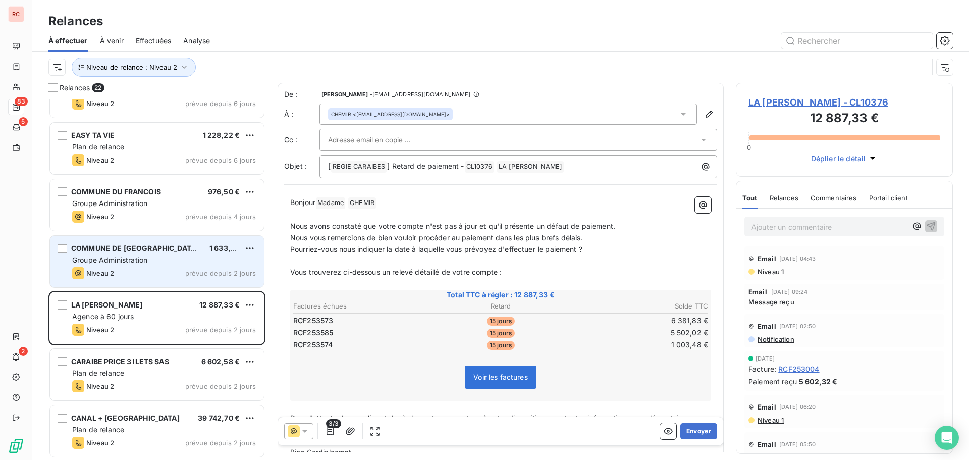
click at [196, 257] on div "Groupe Administration" at bounding box center [164, 260] width 184 height 10
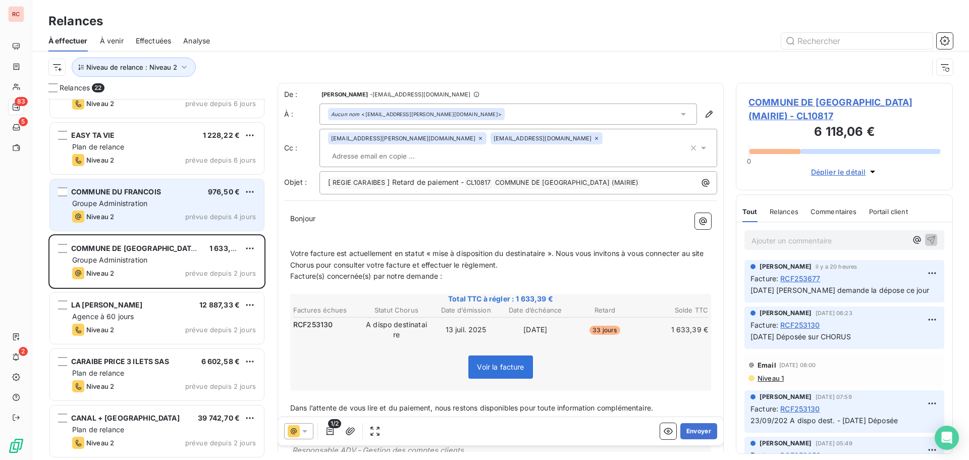
click at [217, 219] on span "prévue depuis 4 jours" at bounding box center [220, 216] width 71 height 8
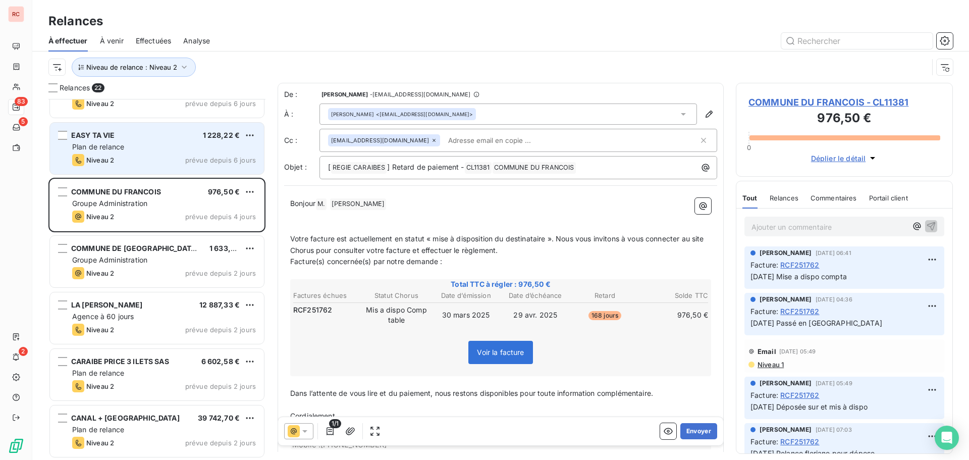
click at [205, 140] on div "1 228,22 €" at bounding box center [221, 135] width 37 height 10
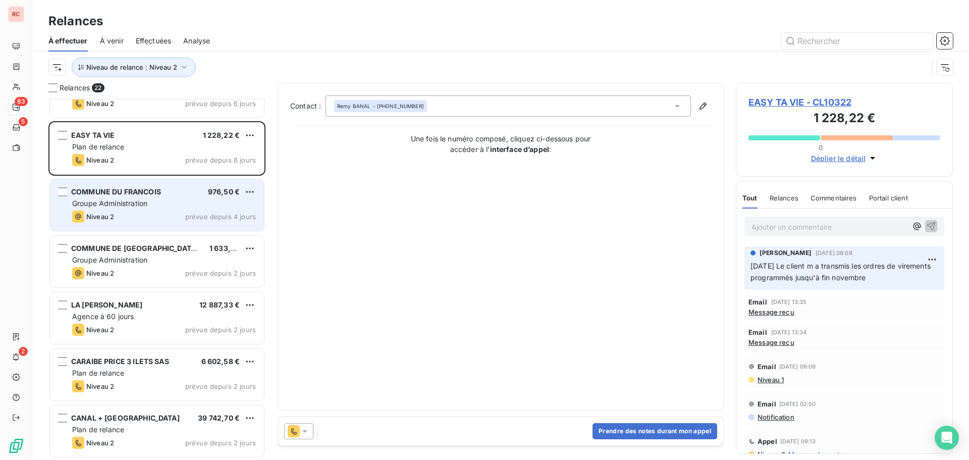
click at [185, 201] on div "Groupe Administration" at bounding box center [164, 203] width 184 height 10
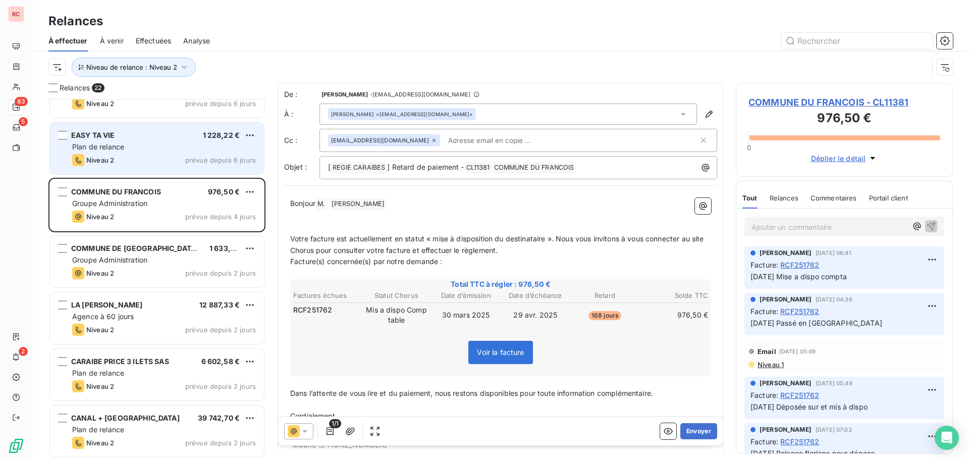
click at [197, 149] on div "Plan de relance" at bounding box center [164, 147] width 184 height 10
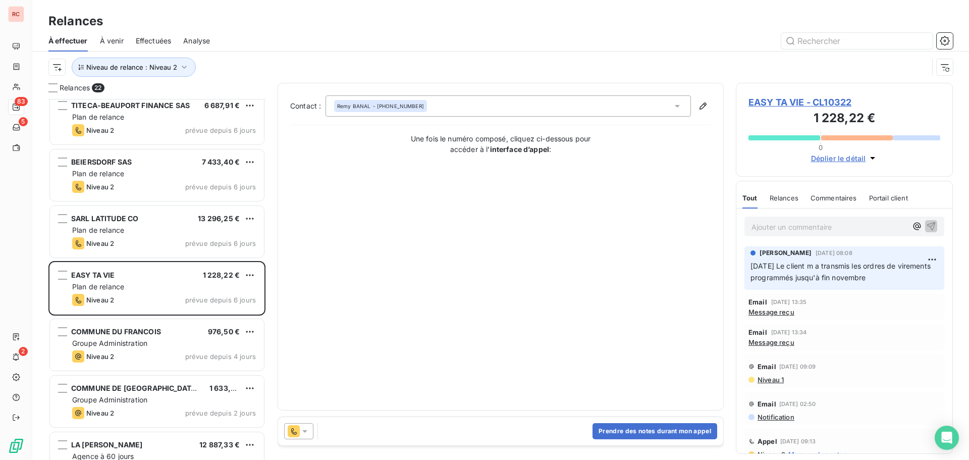
scroll to position [731, 0]
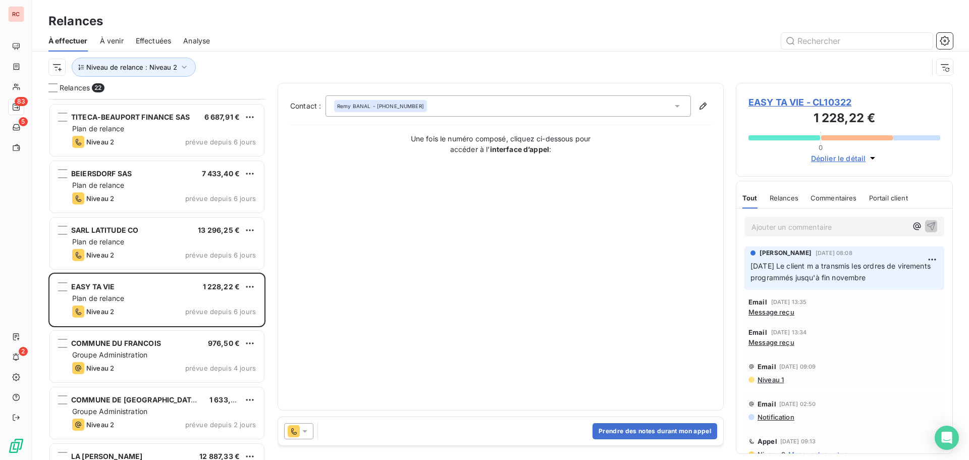
click at [305, 431] on icon at bounding box center [304, 431] width 5 height 3
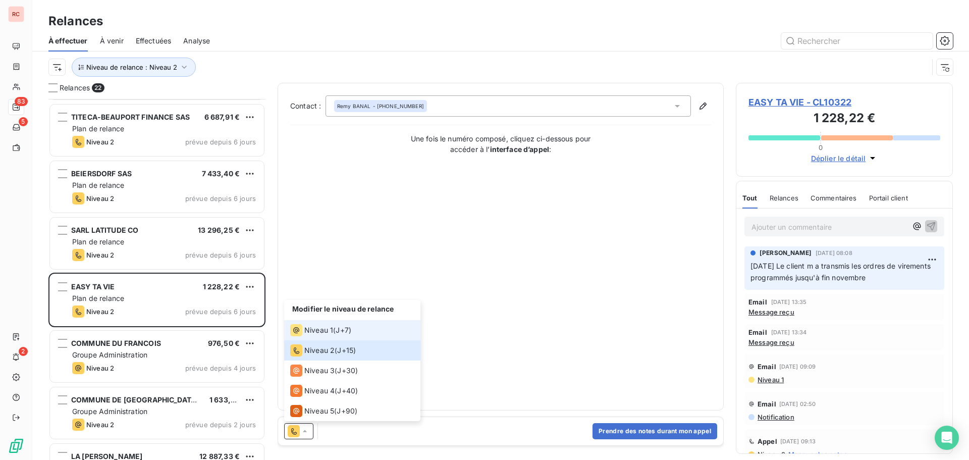
click at [326, 338] on li "Niveau 1 ( J+7 )" at bounding box center [352, 330] width 136 height 20
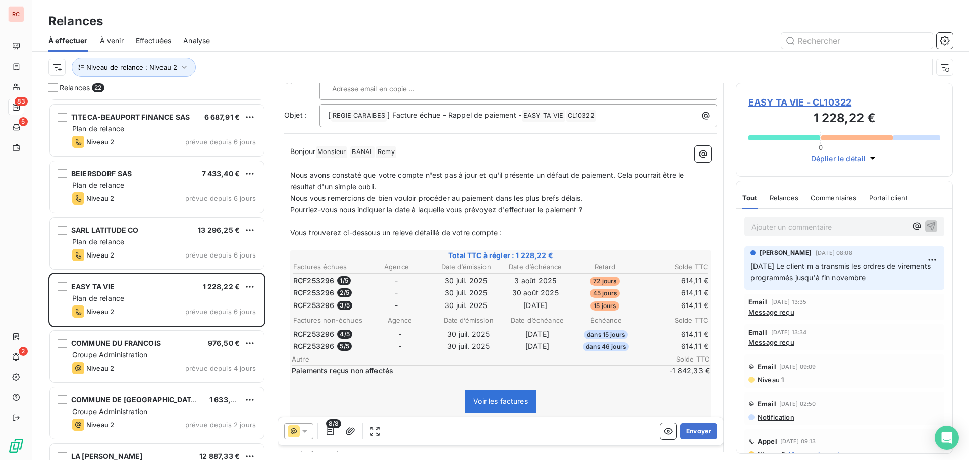
scroll to position [51, 0]
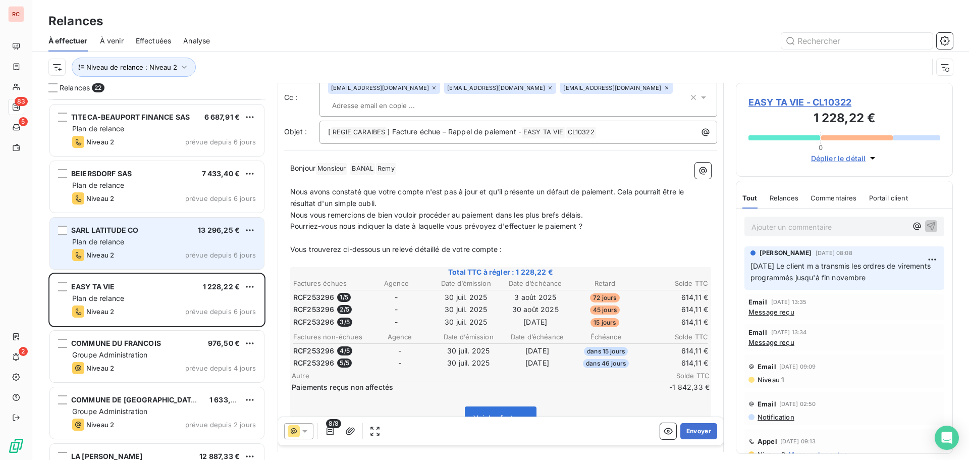
click at [188, 229] on div "SARL LATITUDE CO 13 296,25 €" at bounding box center [164, 230] width 184 height 9
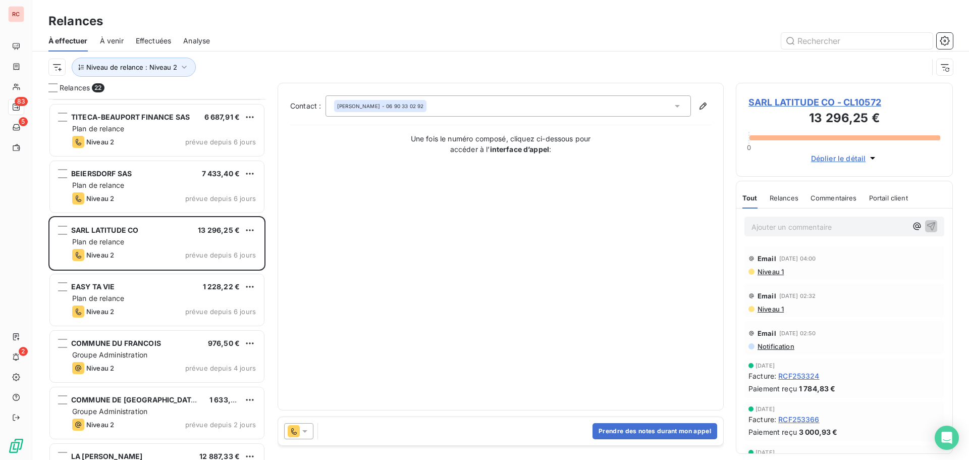
click at [309, 431] on icon at bounding box center [305, 431] width 10 height 10
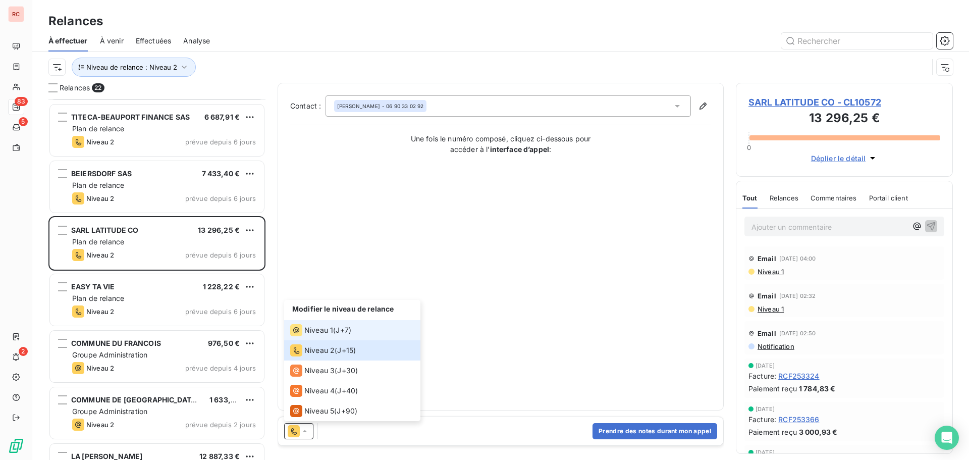
click at [350, 333] on span "J+7 )" at bounding box center [344, 330] width 16 height 10
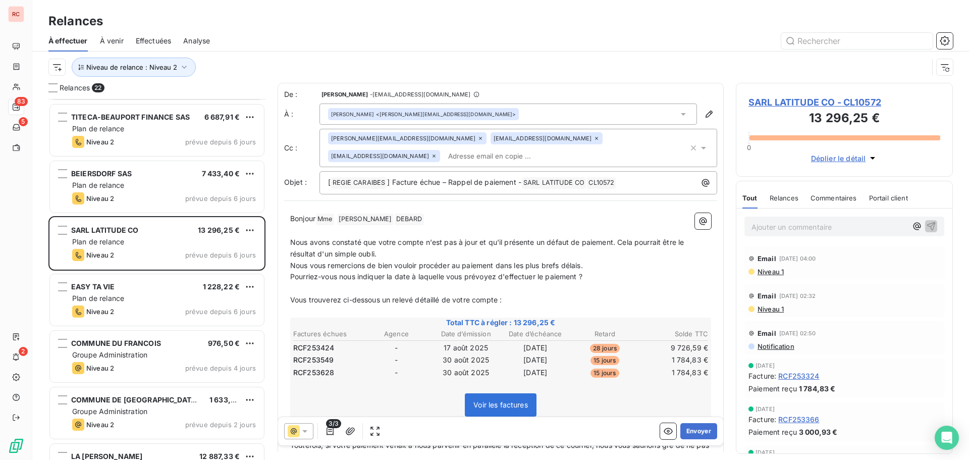
click at [777, 271] on span "Niveau 1" at bounding box center [769, 271] width 27 height 8
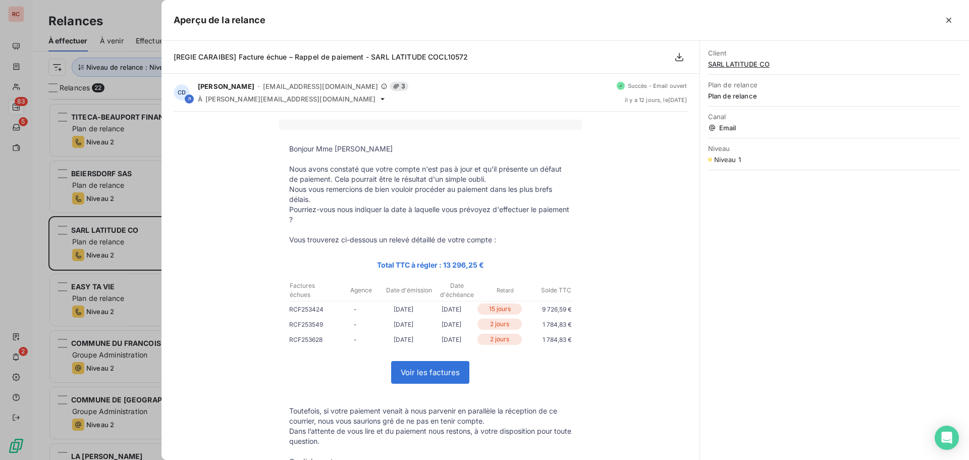
click at [9, 224] on div at bounding box center [484, 230] width 969 height 460
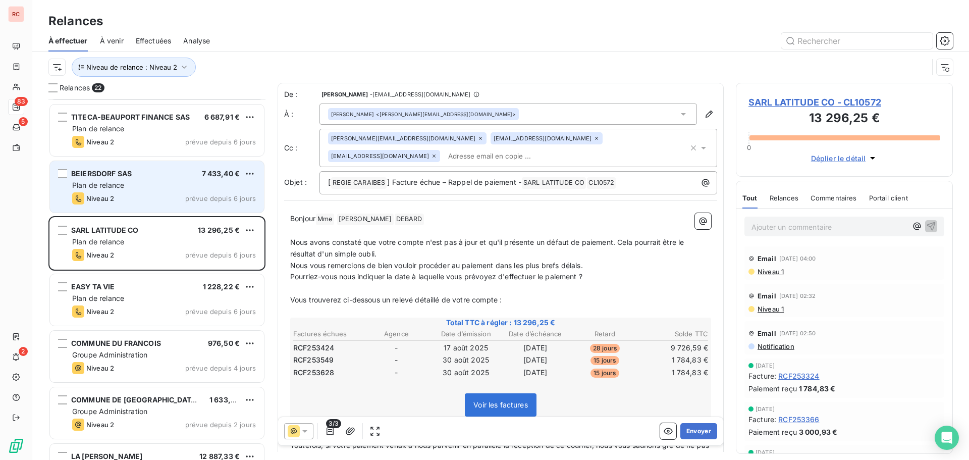
click at [182, 187] on div "Plan de relance" at bounding box center [164, 185] width 184 height 10
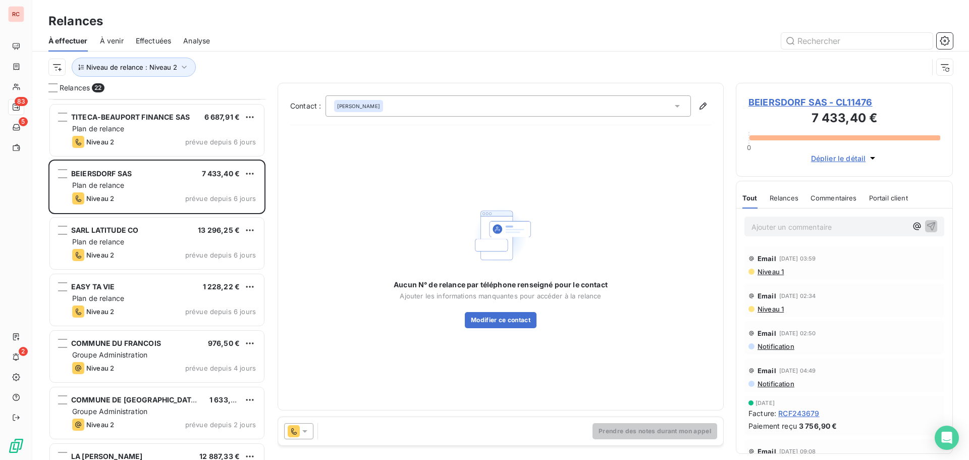
click at [308, 433] on icon at bounding box center [305, 431] width 10 height 10
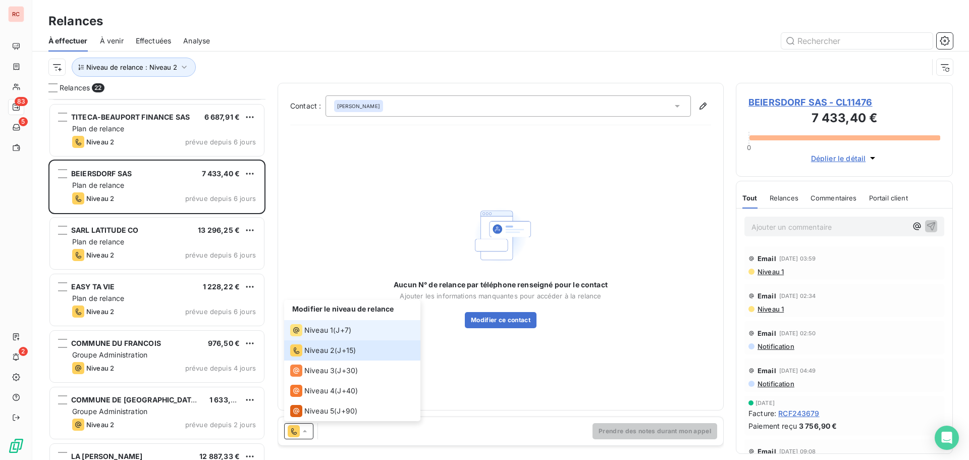
click at [333, 325] on div "Niveau 1 ( J+7 )" at bounding box center [320, 330] width 61 height 12
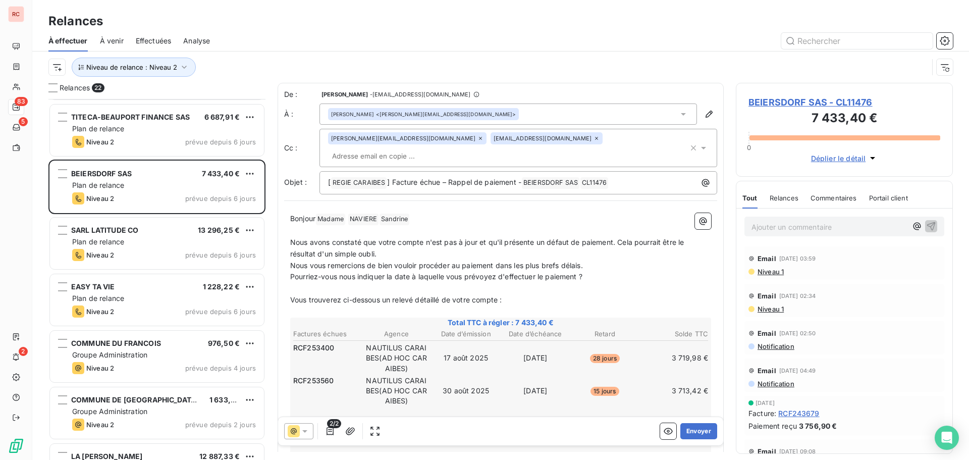
drag, startPoint x: 307, startPoint y: 435, endPoint x: 312, endPoint y: 430, distance: 7.5
click at [309, 433] on icon at bounding box center [305, 431] width 10 height 10
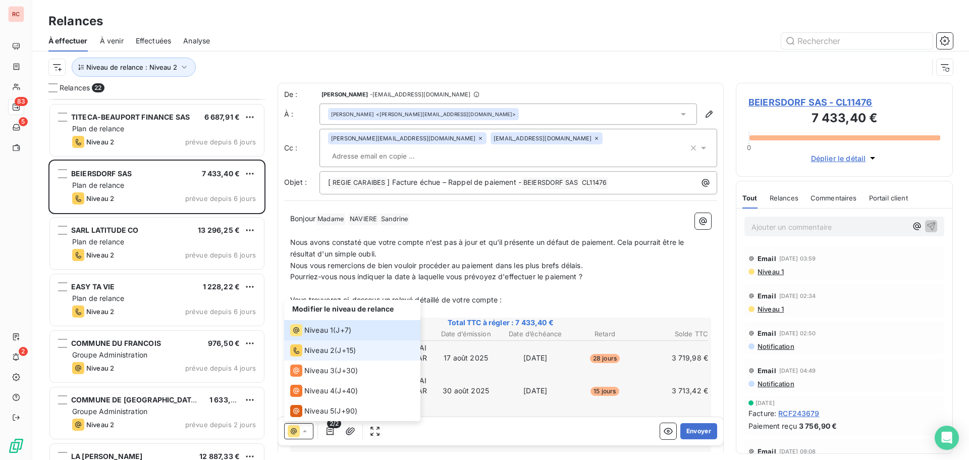
click at [335, 348] on div "Niveau 2 ( J+15 )" at bounding box center [323, 350] width 66 height 12
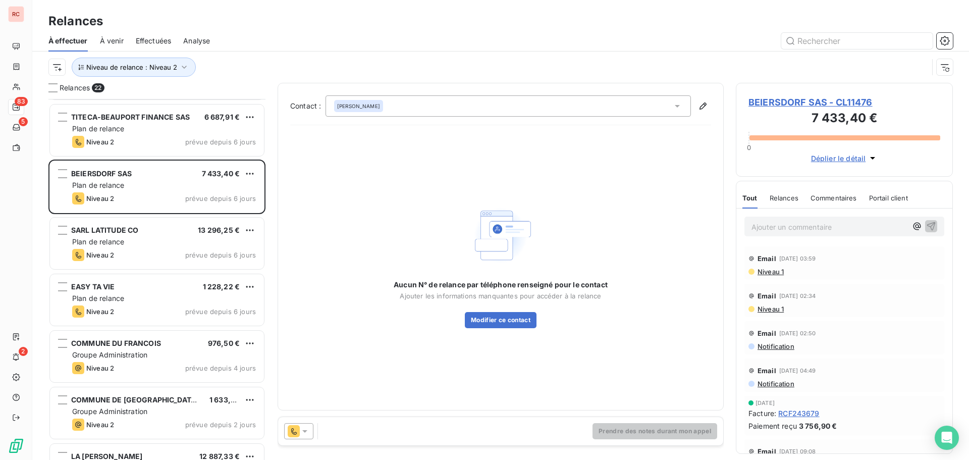
click at [304, 432] on icon at bounding box center [305, 431] width 10 height 10
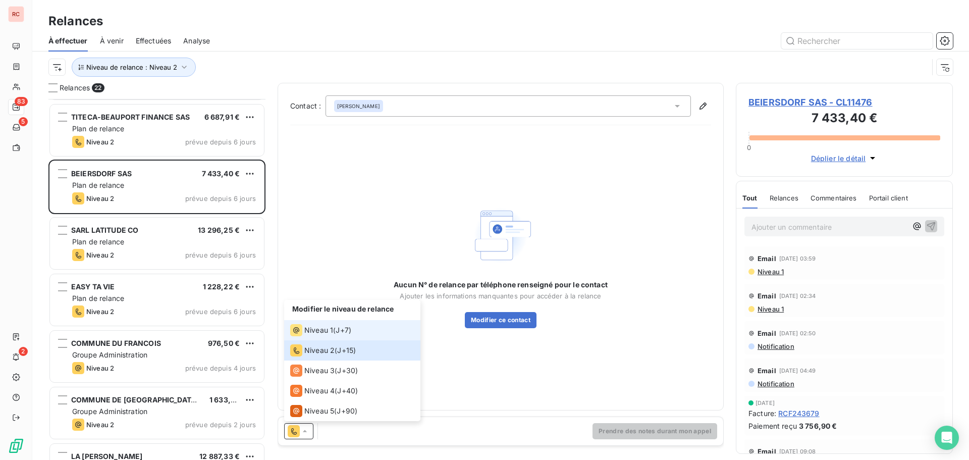
click at [340, 332] on span "J+7 )" at bounding box center [344, 330] width 16 height 10
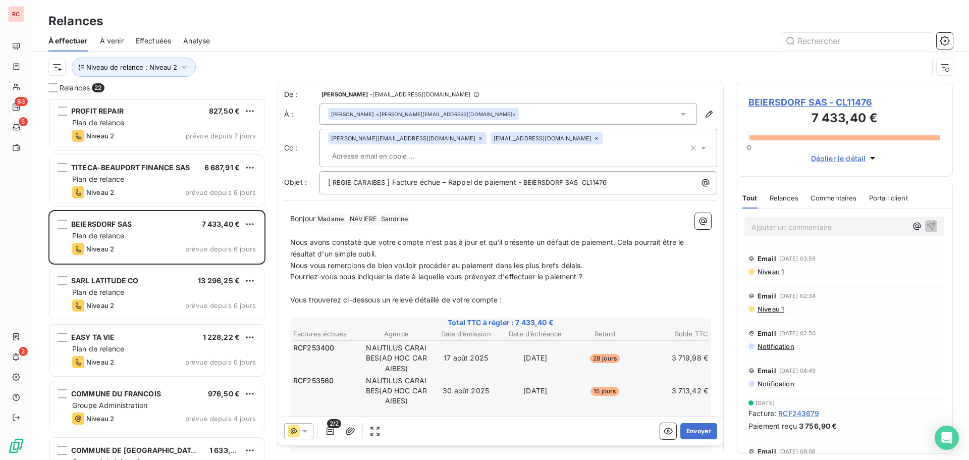
scroll to position [832, 0]
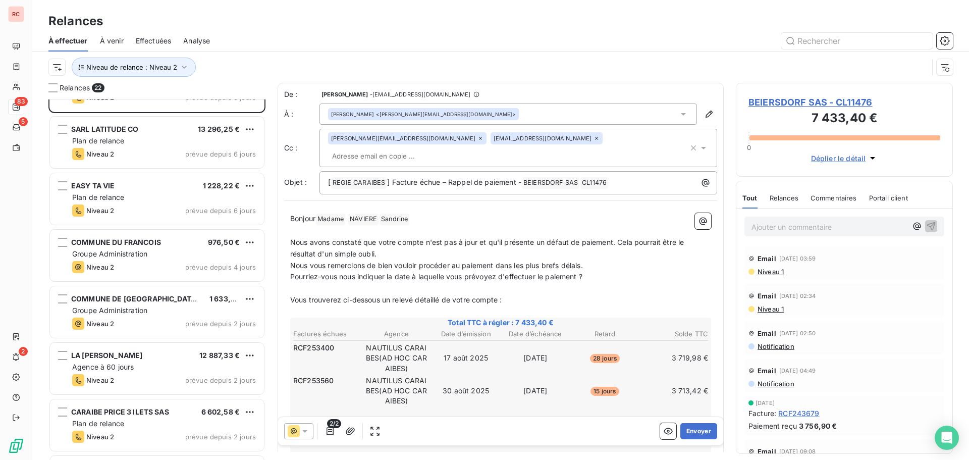
click at [769, 102] on span "BEIERSDORF SAS - CL11476" at bounding box center [844, 102] width 192 height 14
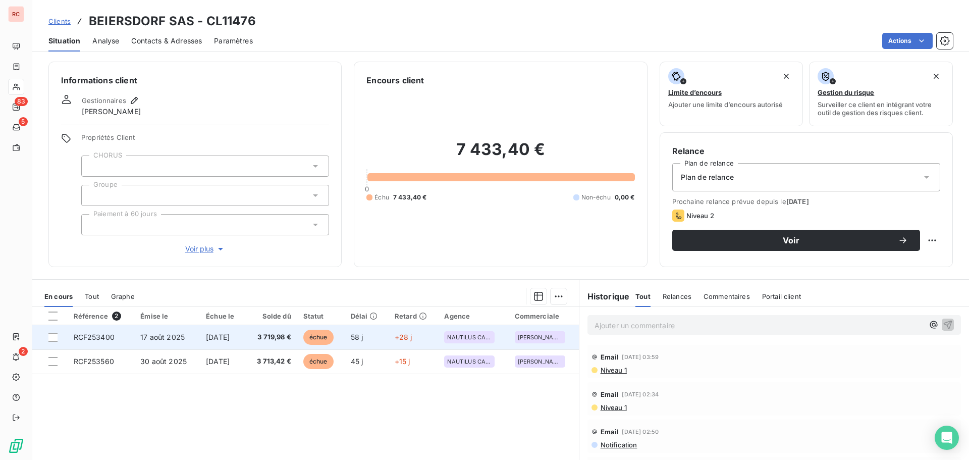
click at [245, 337] on td "[DATE]" at bounding box center [222, 337] width 45 height 24
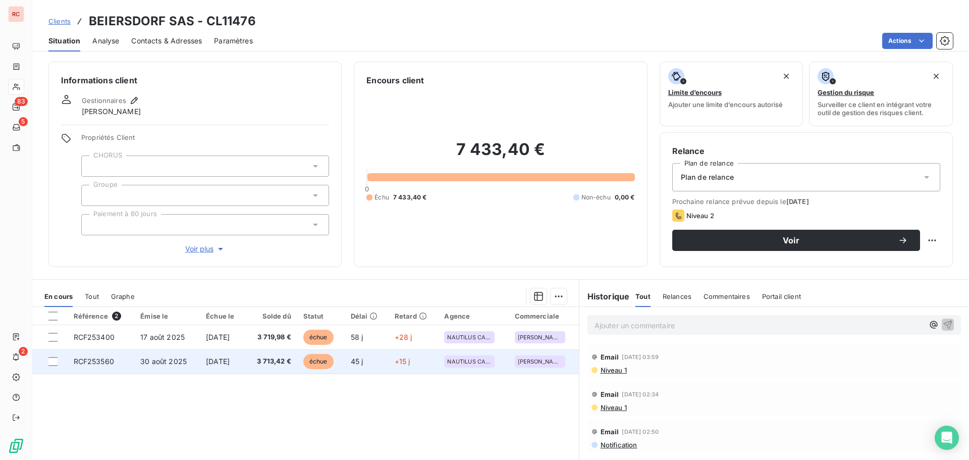
click at [87, 361] on span "RCF253560" at bounding box center [94, 361] width 40 height 9
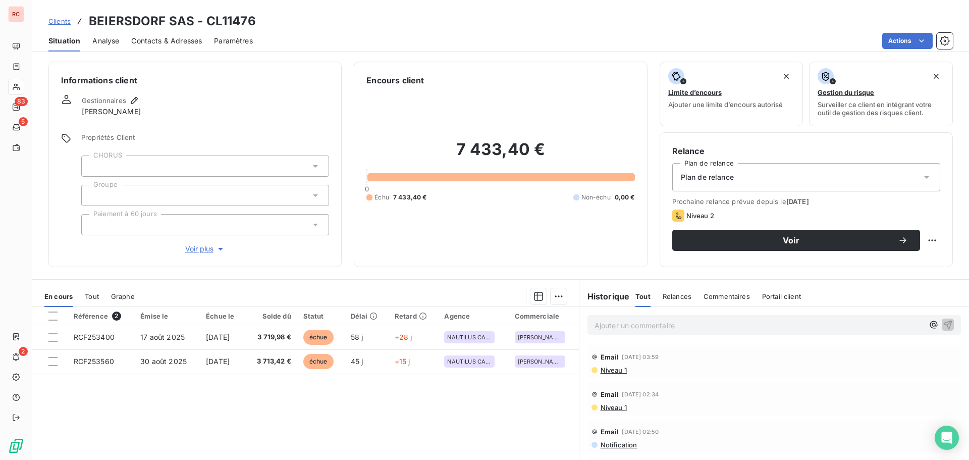
click at [178, 43] on span "Contacts & Adresses" at bounding box center [166, 41] width 71 height 10
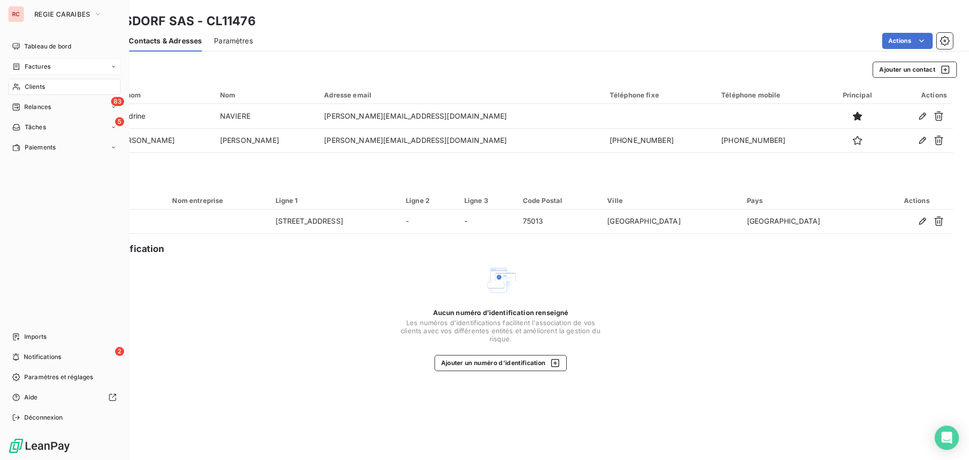
click at [33, 61] on div "Factures" at bounding box center [64, 67] width 113 height 16
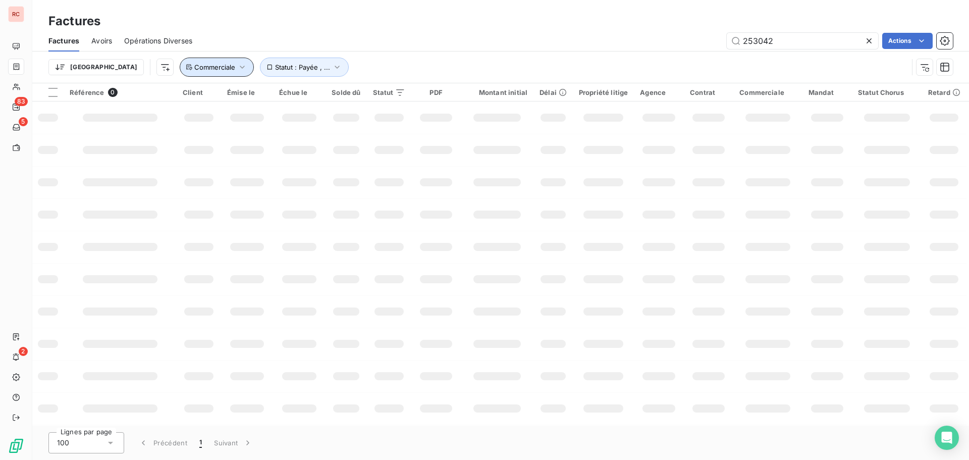
click at [194, 68] on span "Commerciale" at bounding box center [214, 67] width 41 height 8
click at [870, 33] on div at bounding box center [871, 41] width 14 height 16
click at [180, 60] on button "Commerciale" at bounding box center [217, 67] width 74 height 19
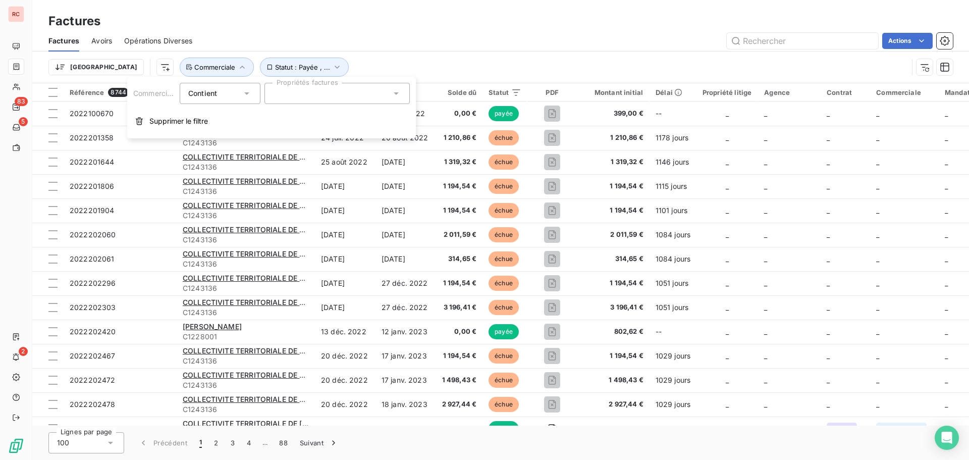
click at [295, 93] on div at bounding box center [336, 93] width 145 height 21
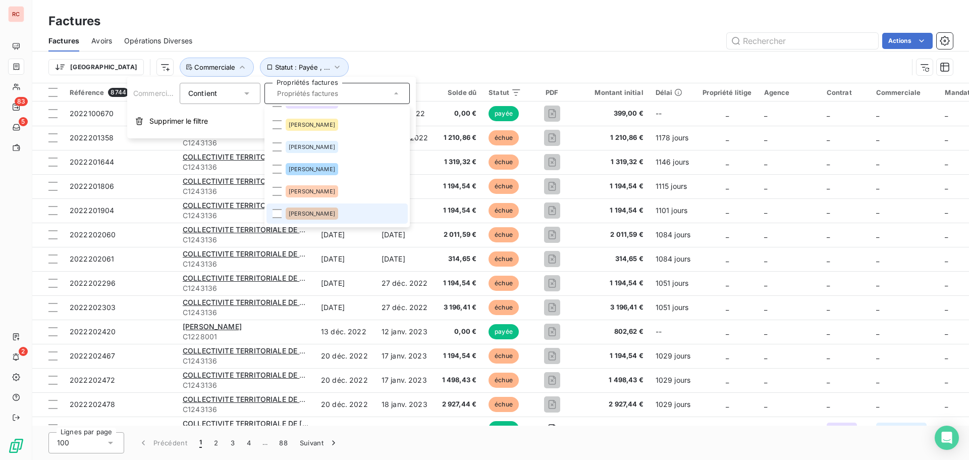
scroll to position [91, 0]
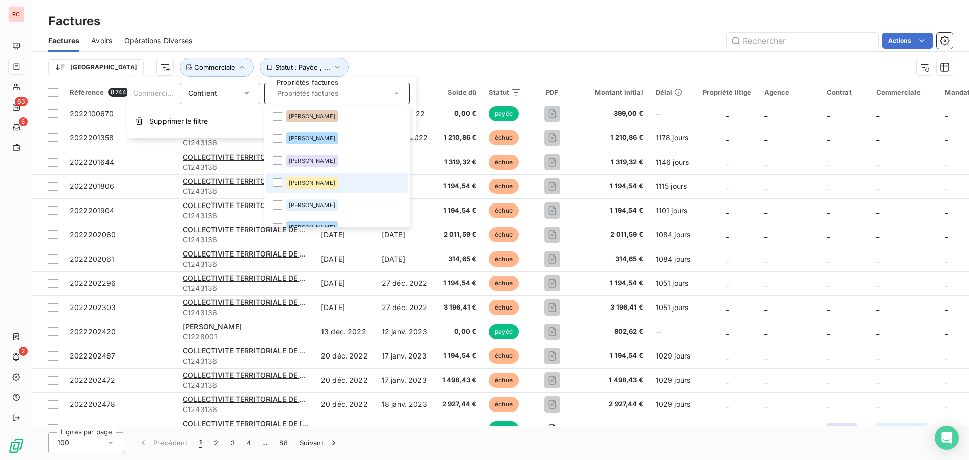
click at [319, 179] on div "[PERSON_NAME]" at bounding box center [312, 183] width 52 height 12
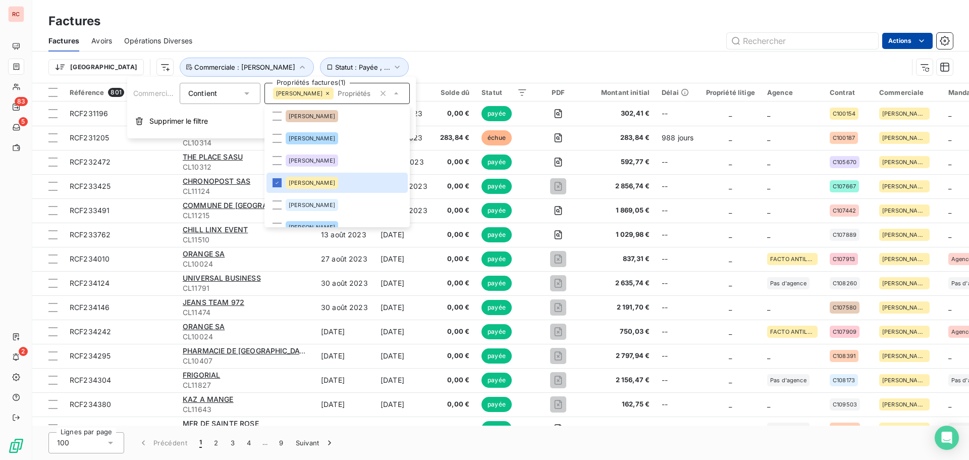
click at [907, 42] on html "RC 83 5 2 Factures Factures Avoirs Opérations Diverses Actions Trier Statut : P…" at bounding box center [484, 230] width 969 height 460
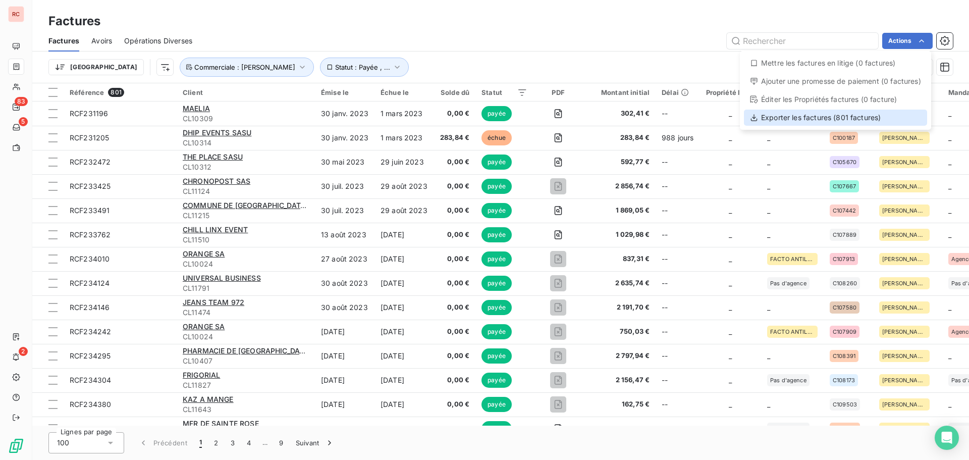
click at [828, 119] on div "Exporter les factures (801 factures)" at bounding box center [835, 118] width 183 height 16
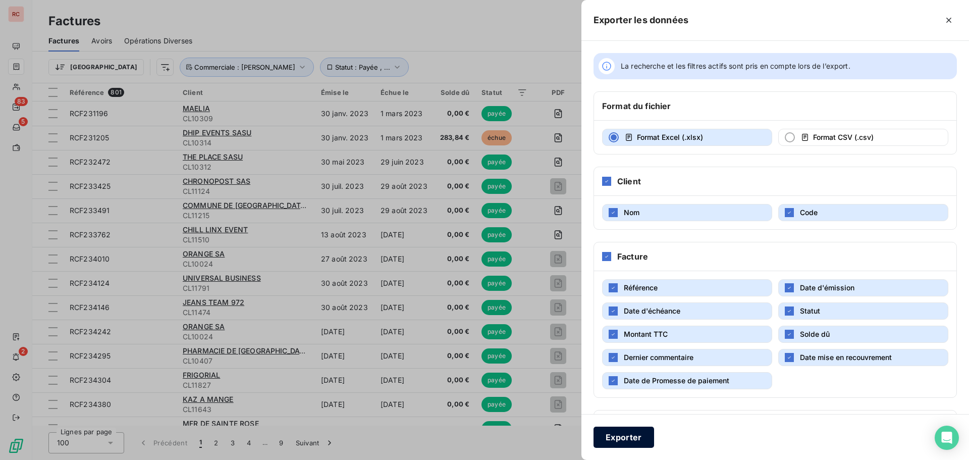
click at [606, 440] on button "Exporter" at bounding box center [623, 436] width 61 height 21
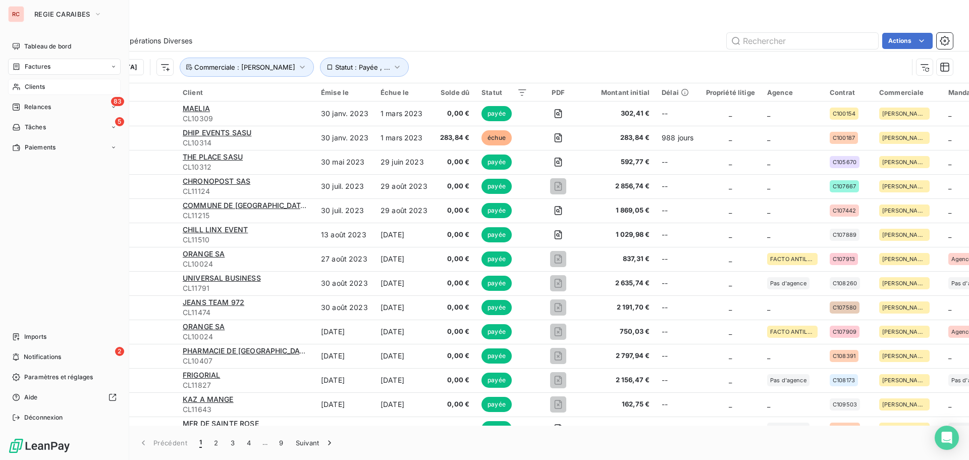
click at [44, 88] on span "Clients" at bounding box center [35, 86] width 20 height 9
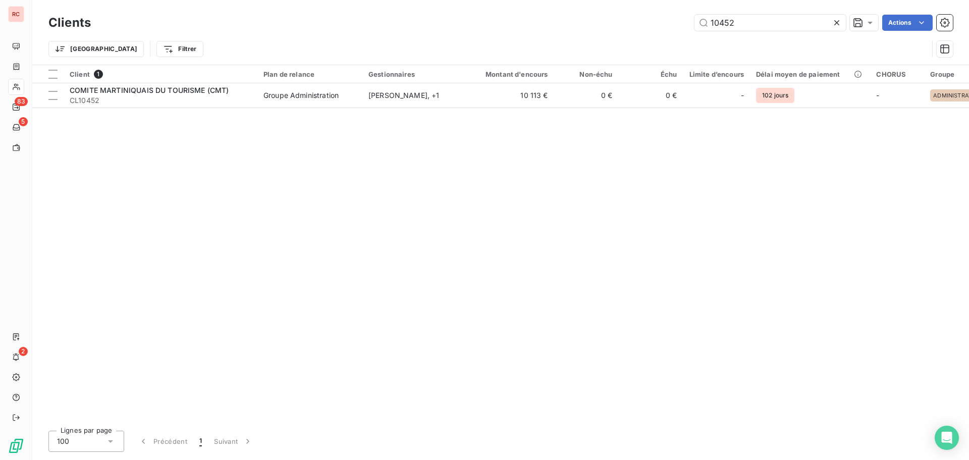
drag, startPoint x: 759, startPoint y: 21, endPoint x: 530, endPoint y: 24, distance: 229.1
click at [530, 24] on div "10452 Actions" at bounding box center [528, 23] width 850 height 16
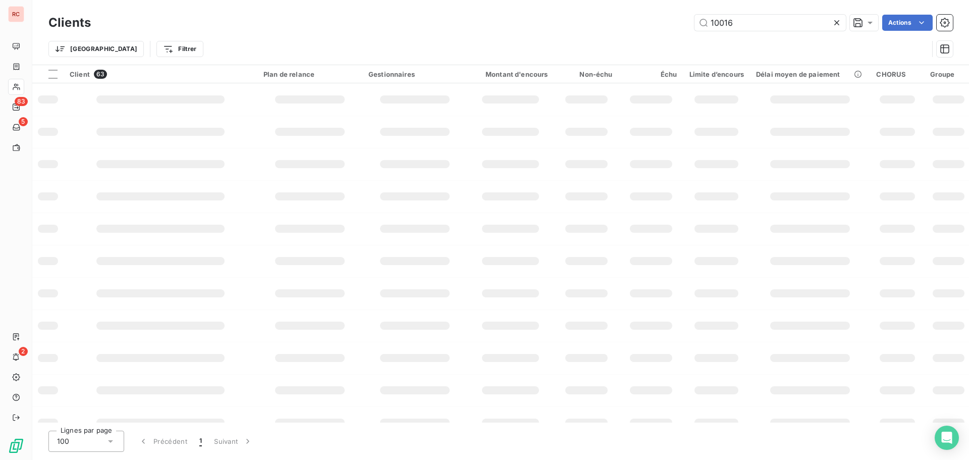
type input "10016"
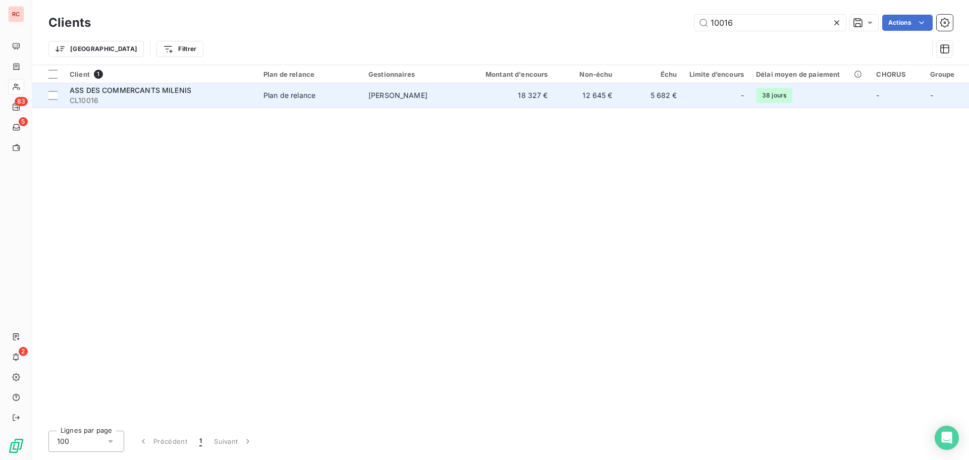
click at [283, 94] on div "Plan de relance" at bounding box center [289, 95] width 52 height 10
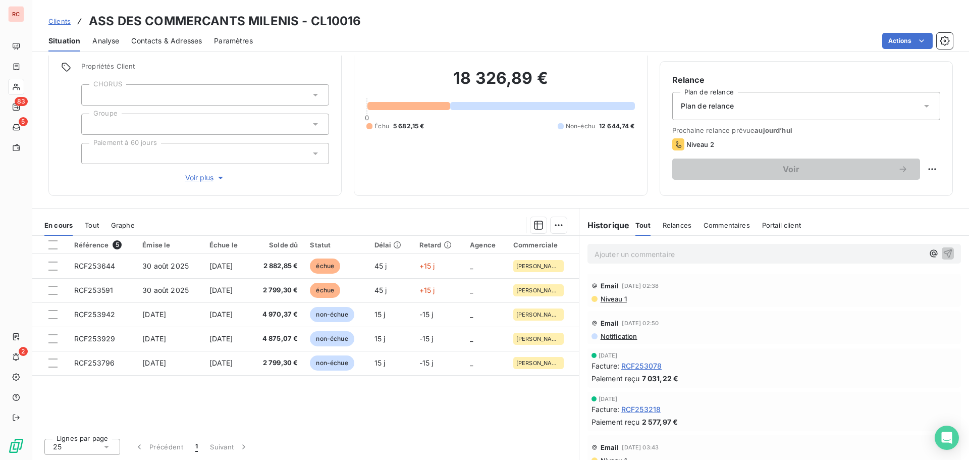
scroll to position [72, 0]
click at [619, 337] on span "Notification" at bounding box center [618, 336] width 38 height 8
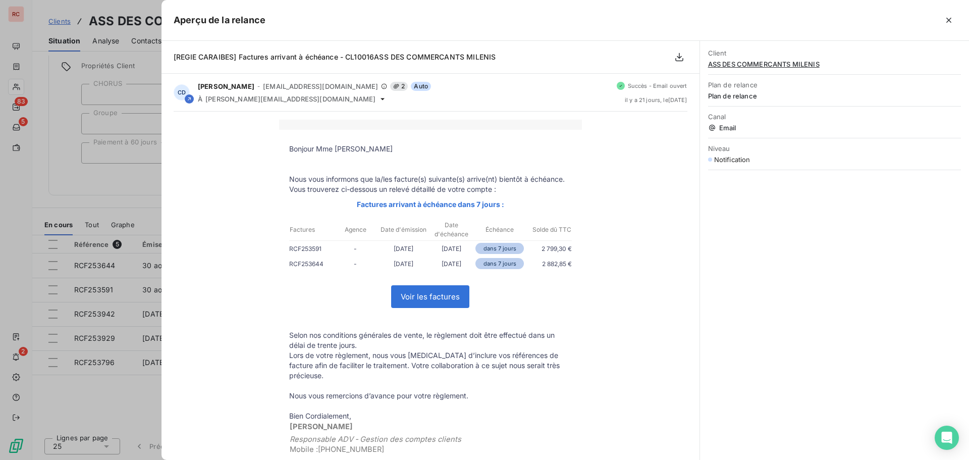
click at [130, 403] on div at bounding box center [484, 230] width 969 height 460
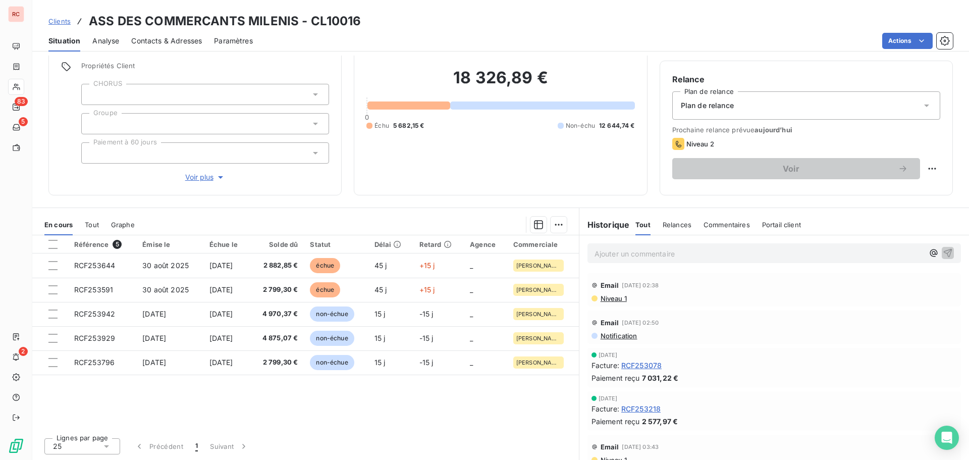
click at [614, 297] on span "Niveau 1" at bounding box center [612, 298] width 27 height 8
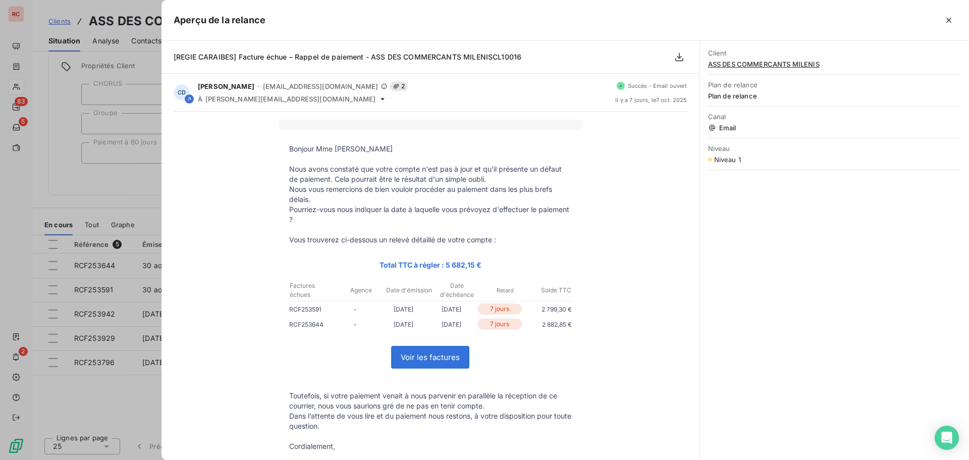
click at [124, 386] on div at bounding box center [484, 230] width 969 height 460
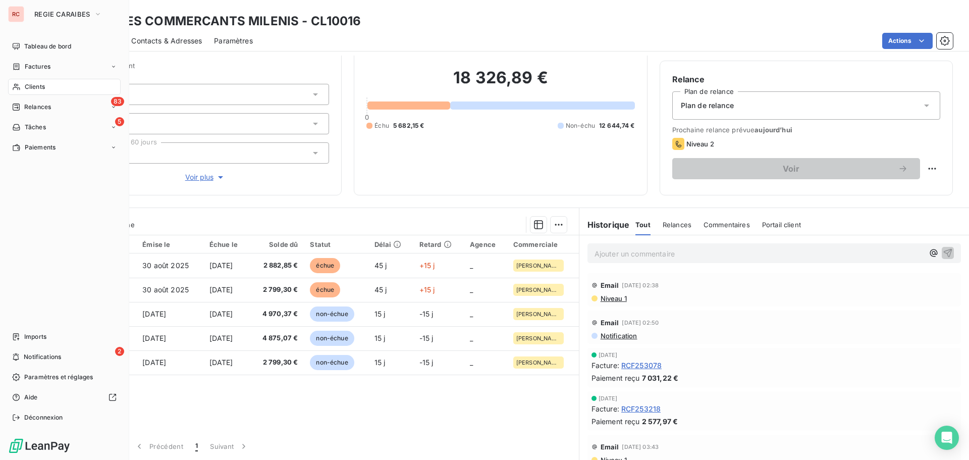
click at [27, 88] on span "Clients" at bounding box center [35, 86] width 20 height 9
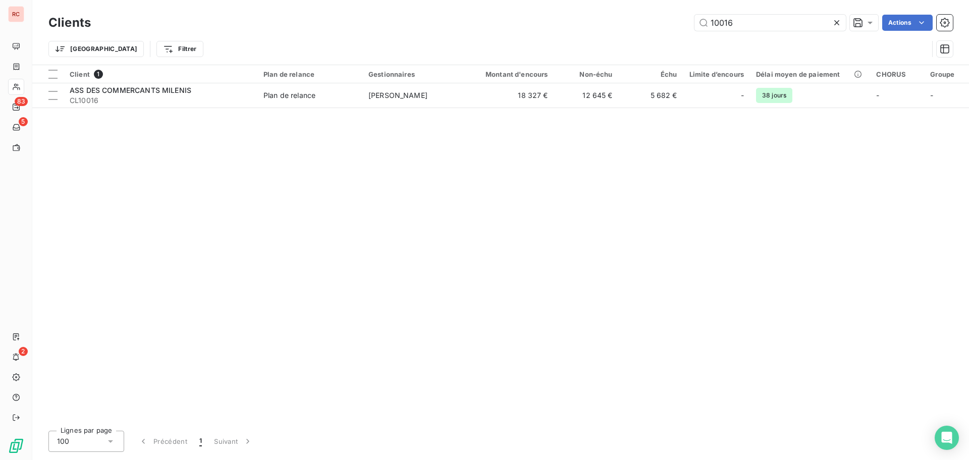
drag, startPoint x: 737, startPoint y: 23, endPoint x: 599, endPoint y: 27, distance: 137.8
click at [600, 27] on div "10016 Actions" at bounding box center [528, 23] width 850 height 16
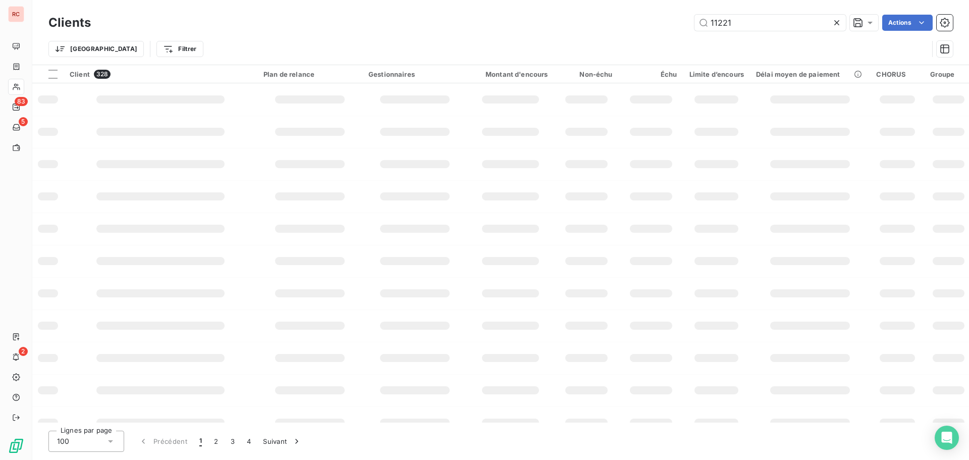
type input "11221"
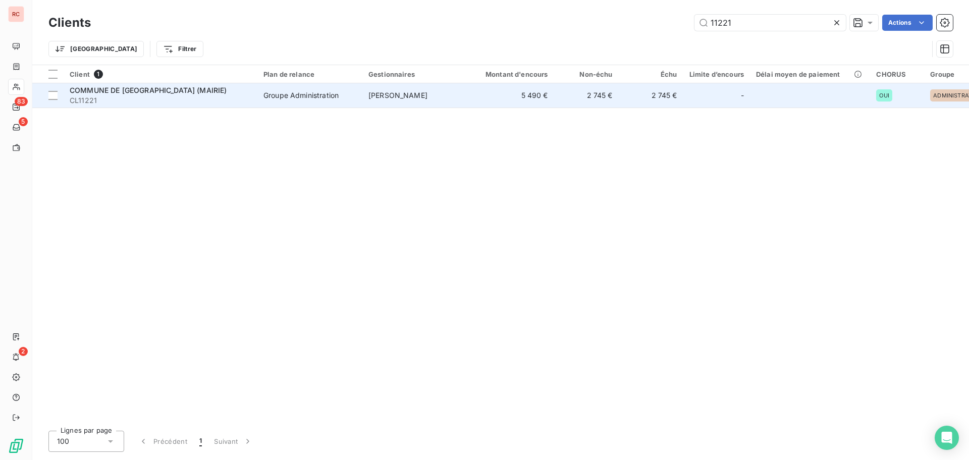
click at [207, 101] on span "CL11221" at bounding box center [161, 100] width 182 height 10
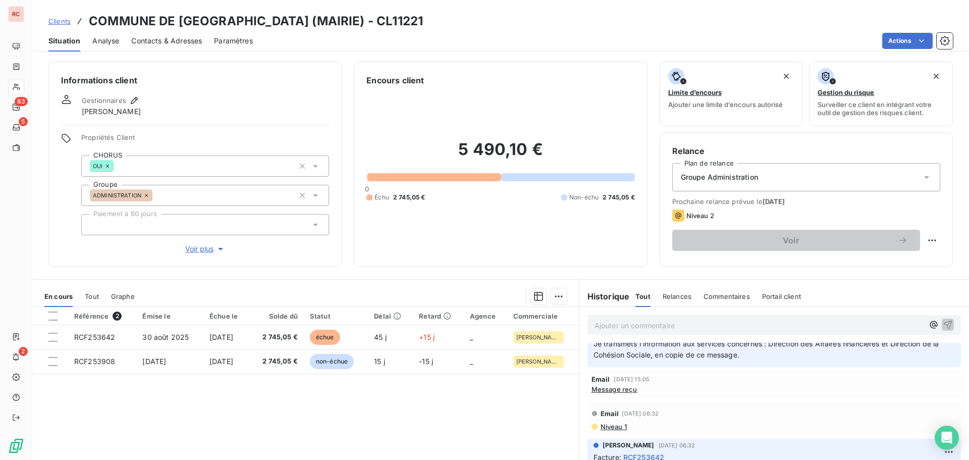
scroll to position [50, 0]
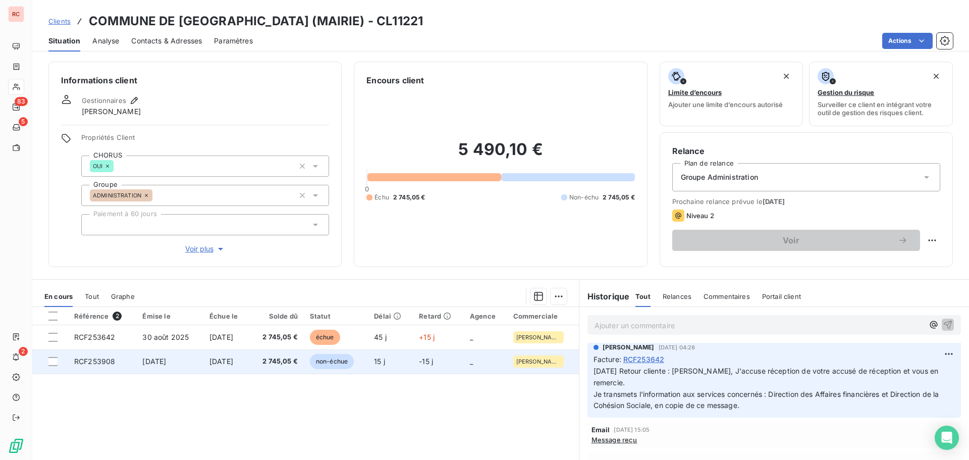
click at [147, 358] on span "[DATE]" at bounding box center [154, 361] width 24 height 9
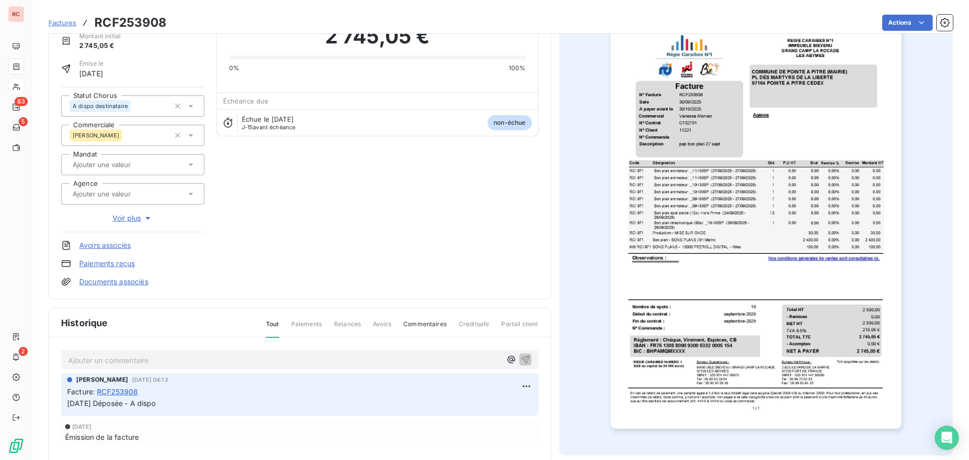
scroll to position [52, 0]
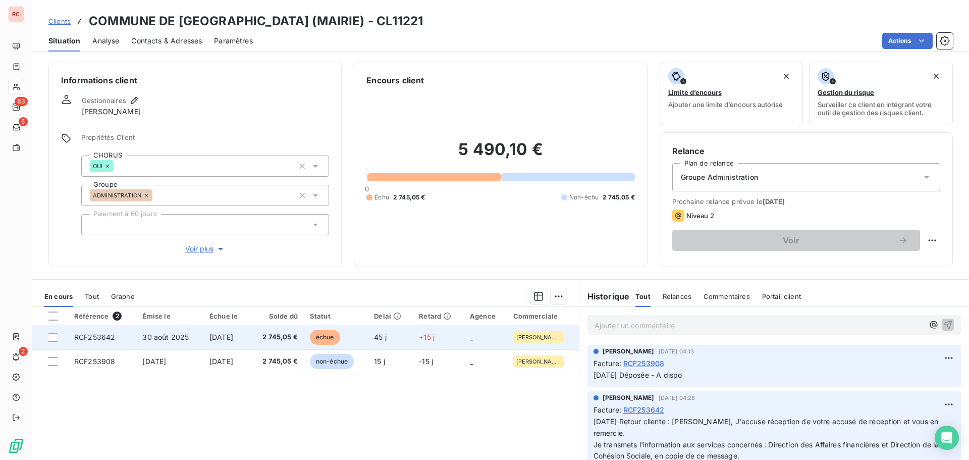
click at [394, 336] on td "45 j" at bounding box center [390, 337] width 45 height 24
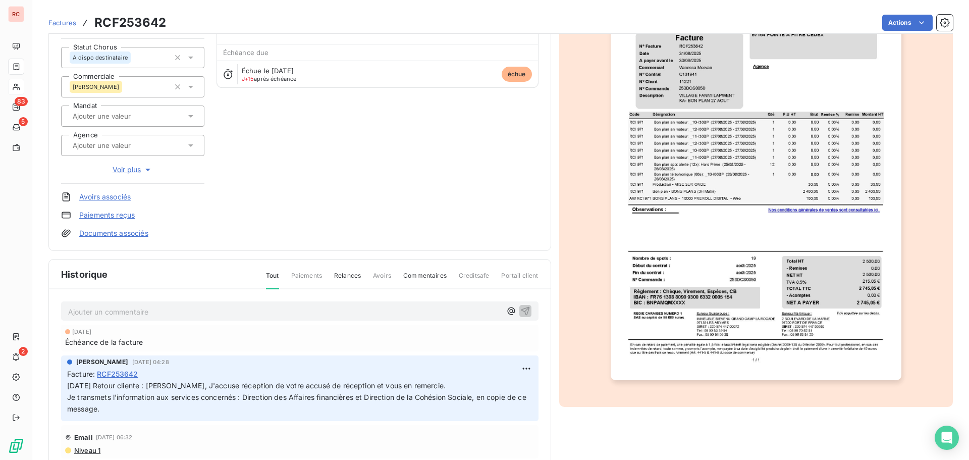
scroll to position [101, 0]
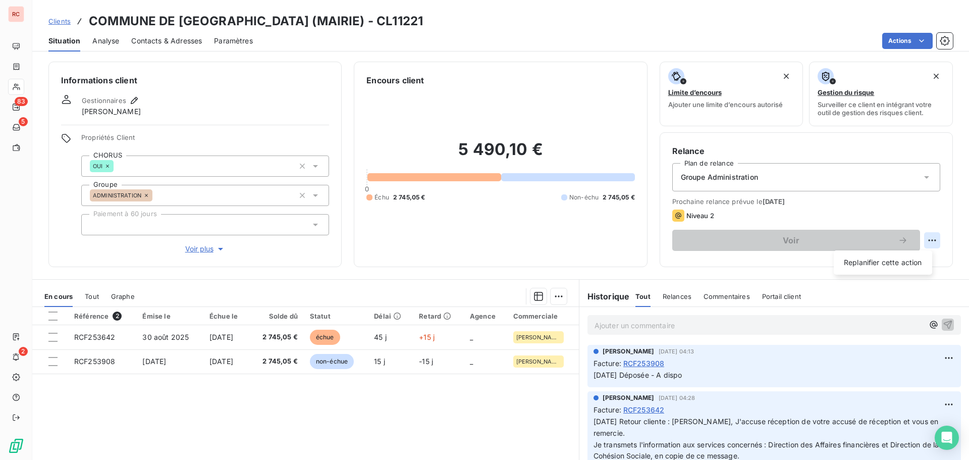
click at [927, 240] on html "RC 83 5 2 Clients COMMUNE DE POINTE A PITRE (MAIRIE) - CL11221 Situation Analys…" at bounding box center [484, 230] width 969 height 460
click at [842, 263] on div "Replanifier cette action" at bounding box center [883, 262] width 90 height 16
select select "9"
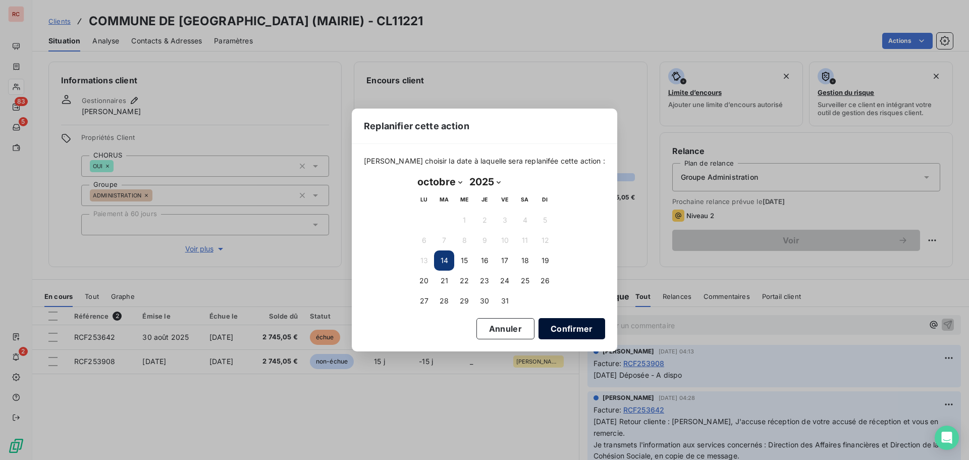
click at [550, 323] on button "Confirmer" at bounding box center [571, 328] width 67 height 21
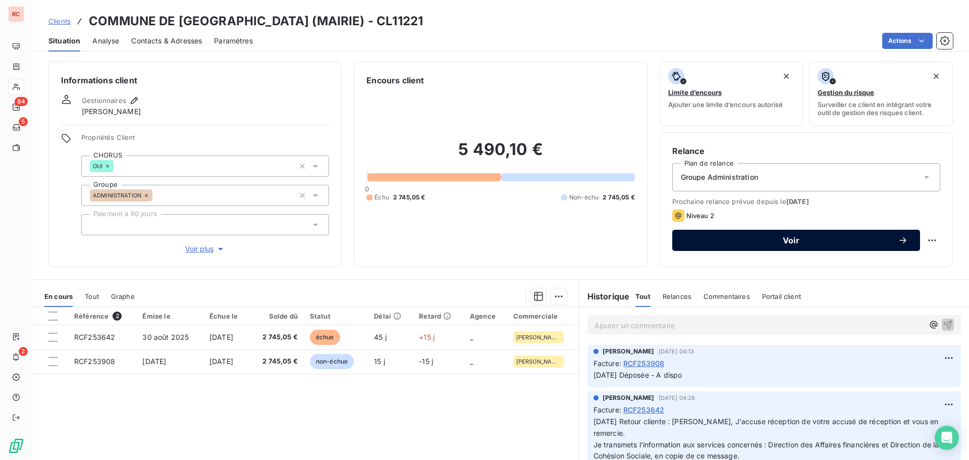
click at [707, 244] on span "Voir" at bounding box center [790, 240] width 213 height 8
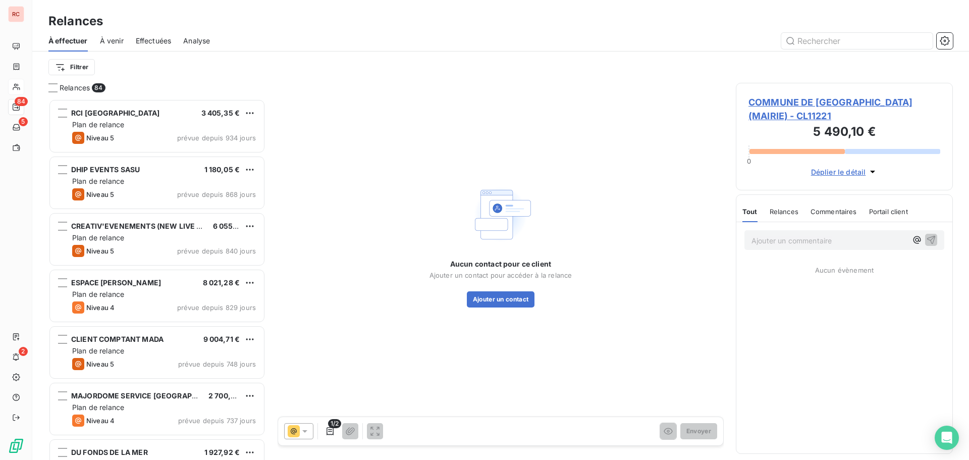
scroll to position [353, 209]
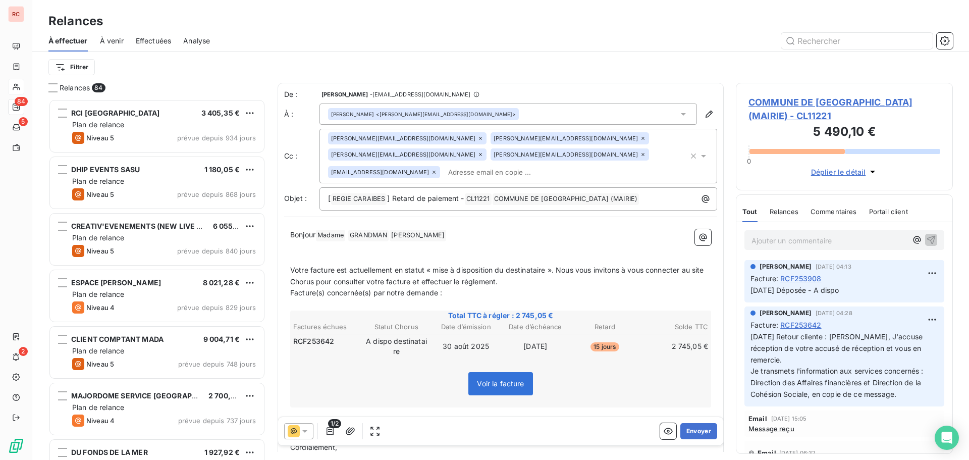
click at [311, 434] on div at bounding box center [298, 431] width 29 height 16
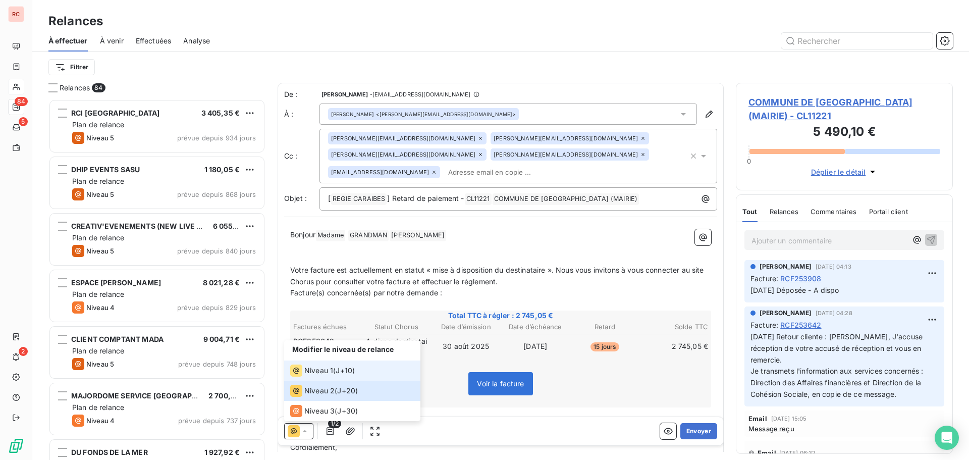
click at [319, 367] on span "Niveau 1" at bounding box center [318, 370] width 29 height 10
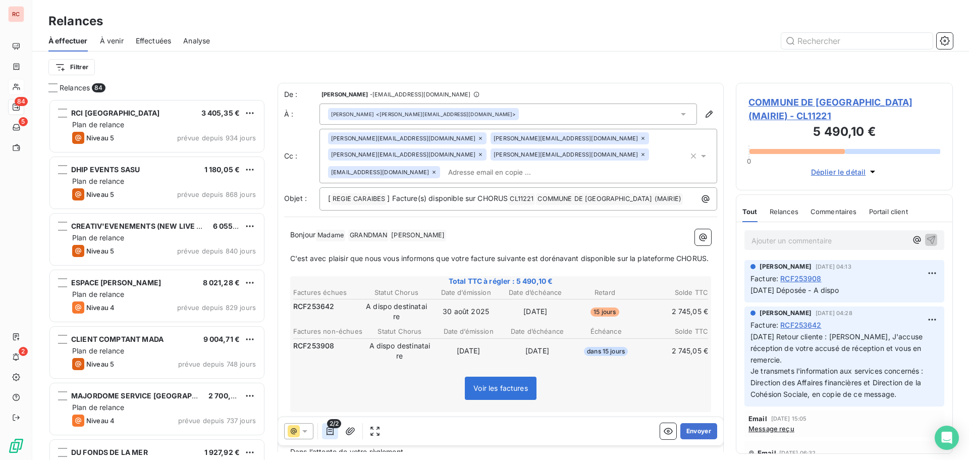
click at [326, 430] on icon "button" at bounding box center [330, 431] width 10 height 10
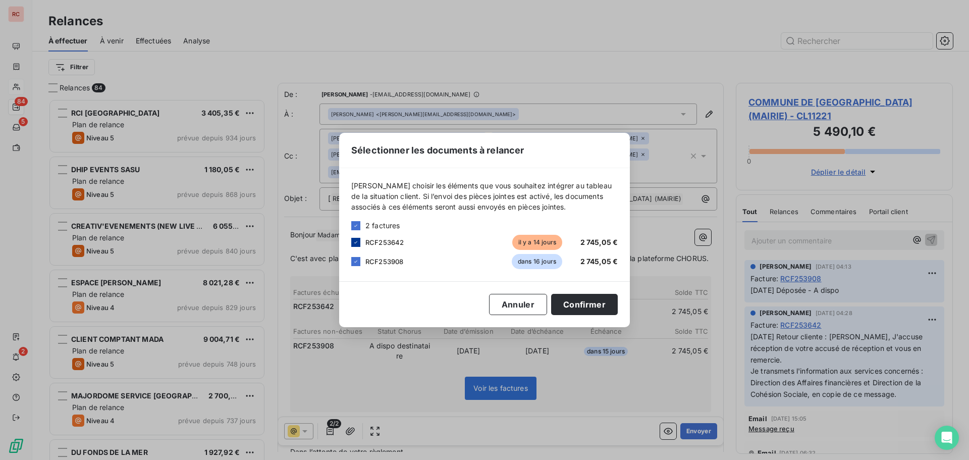
click at [360, 239] on div at bounding box center [355, 242] width 9 height 9
click at [579, 301] on button "Confirmer" at bounding box center [584, 304] width 67 height 21
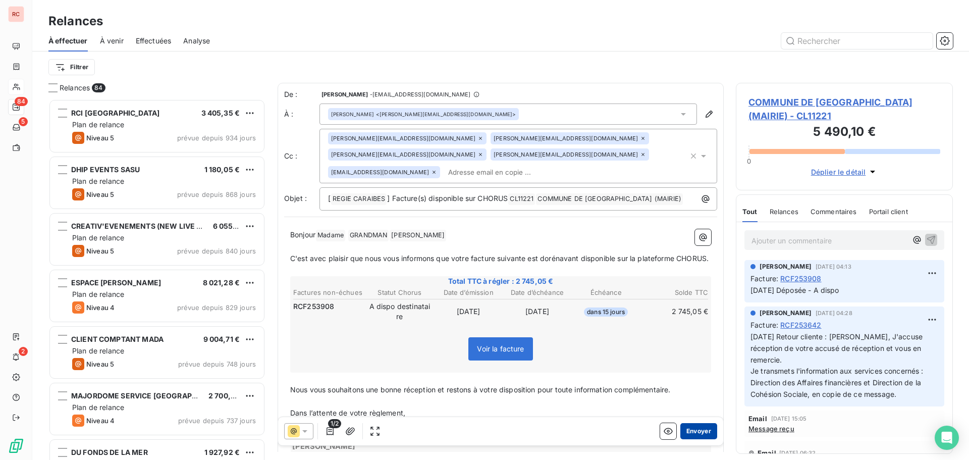
click at [688, 430] on button "Envoyer" at bounding box center [698, 431] width 37 height 16
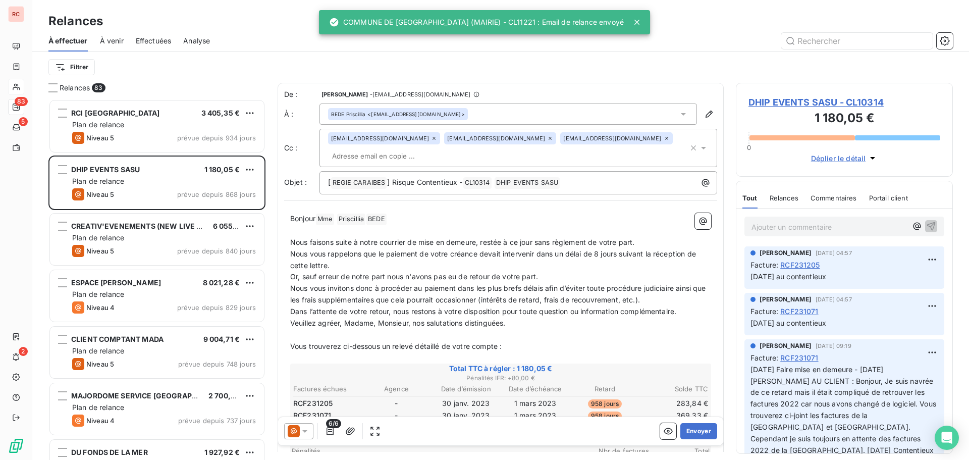
click at [157, 42] on span "Effectuées" at bounding box center [154, 41] width 36 height 10
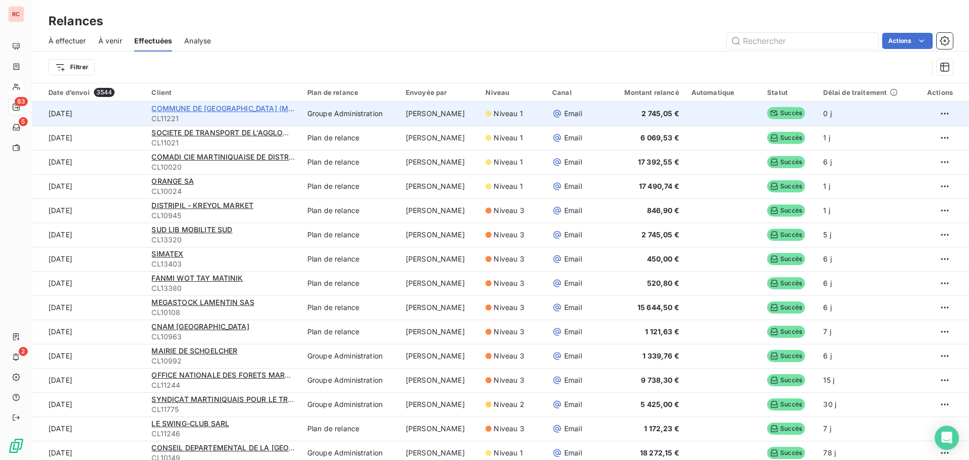
click at [238, 107] on span "COMMUNE DE POINTE A PITRE (MAIRIE)" at bounding box center [229, 108] width 157 height 9
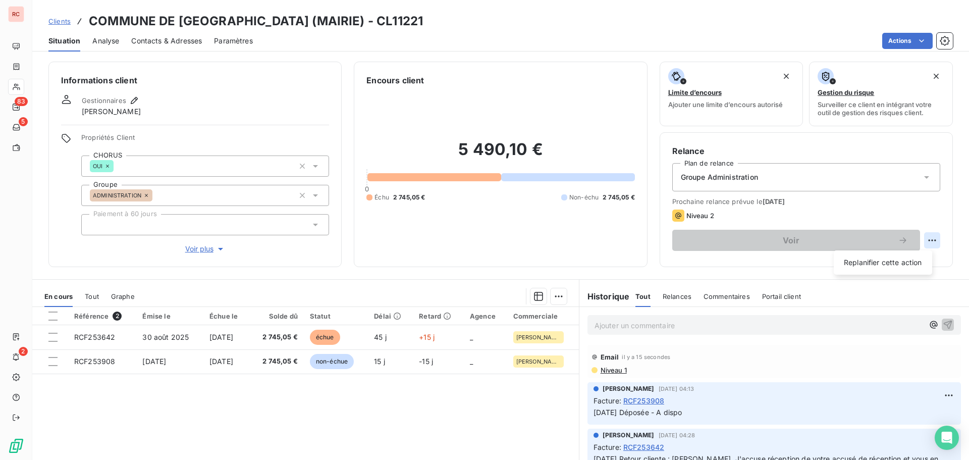
click at [926, 238] on html "RC 83 5 2 Clients COMMUNE DE POINTE A PITRE (MAIRIE) - CL11221 Situation Analys…" at bounding box center [484, 230] width 969 height 460
click at [888, 259] on div "Replanifier cette action" at bounding box center [883, 262] width 90 height 16
select select "9"
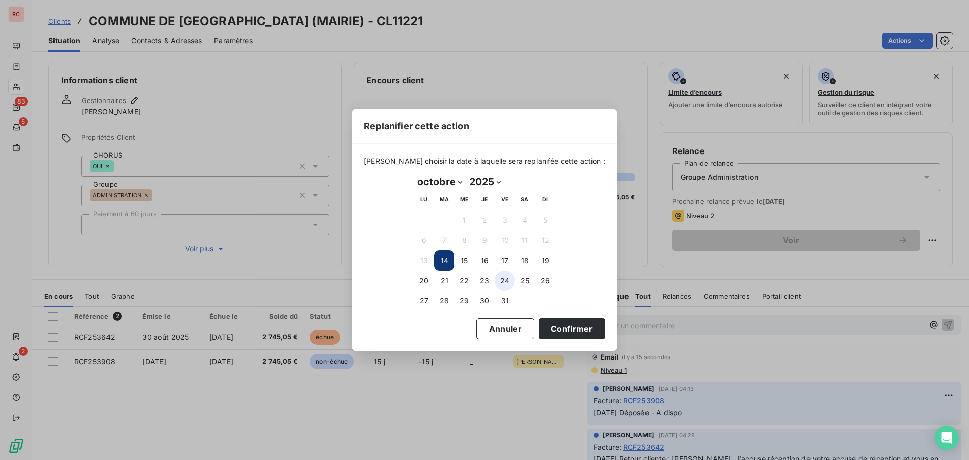
click at [513, 283] on button "24" at bounding box center [505, 280] width 20 height 20
click at [427, 299] on button "27" at bounding box center [424, 301] width 20 height 20
click at [547, 332] on button "Confirmer" at bounding box center [571, 328] width 67 height 21
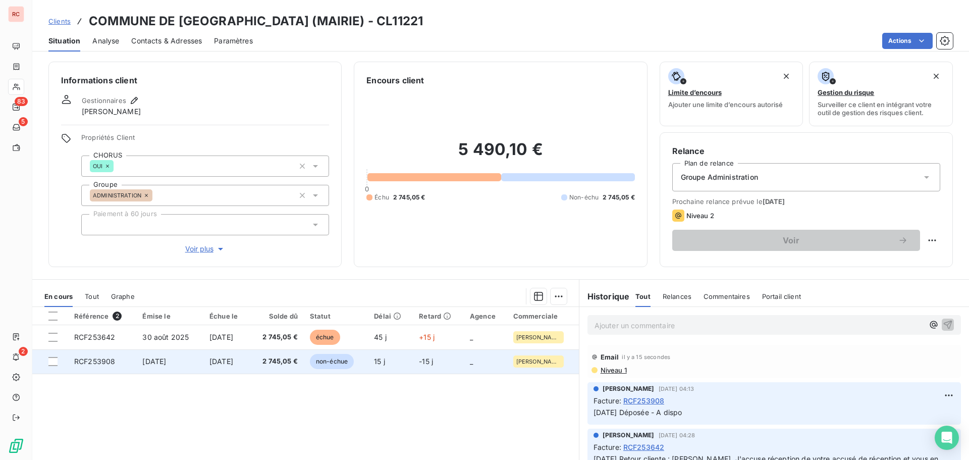
click at [276, 361] on span "2 745,05 €" at bounding box center [277, 361] width 42 height 10
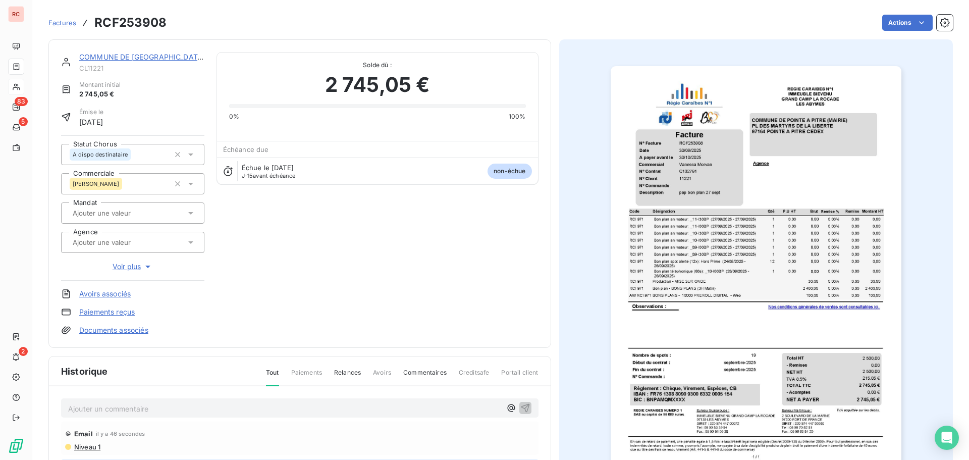
click at [96, 413] on p "Ajouter un commentaire ﻿" at bounding box center [284, 408] width 433 height 13
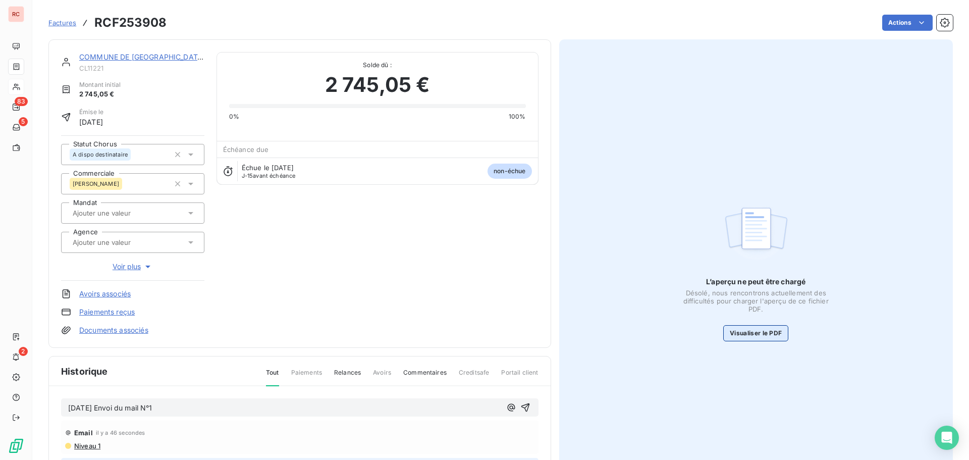
click at [737, 334] on button "Visualiser le PDF" at bounding box center [755, 333] width 65 height 16
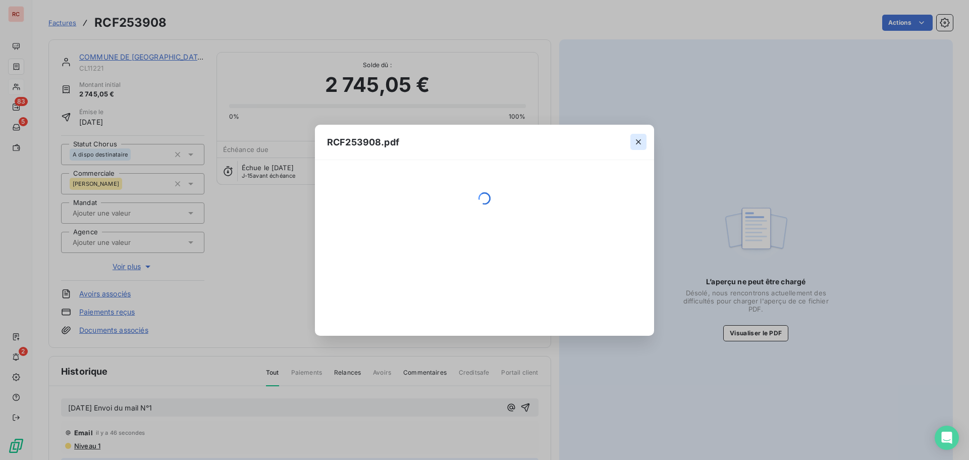
click at [638, 144] on icon "button" at bounding box center [638, 142] width 10 height 10
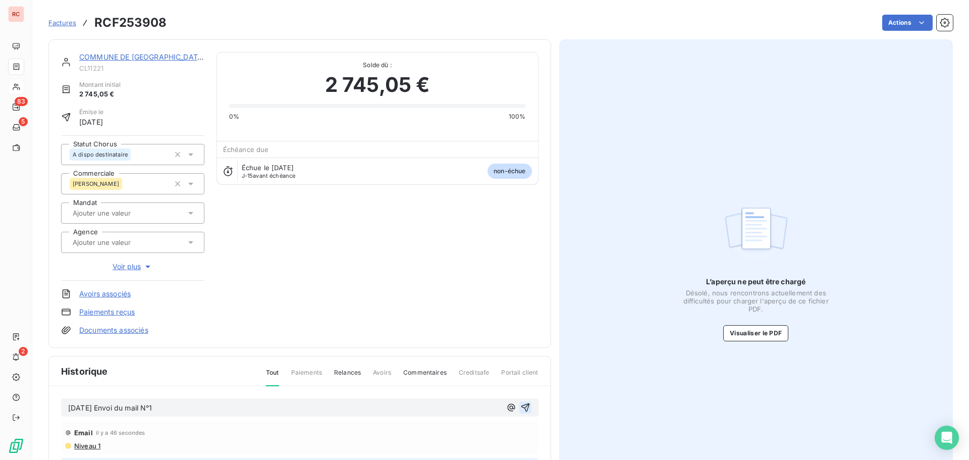
click at [525, 410] on icon "button" at bounding box center [525, 407] width 10 height 10
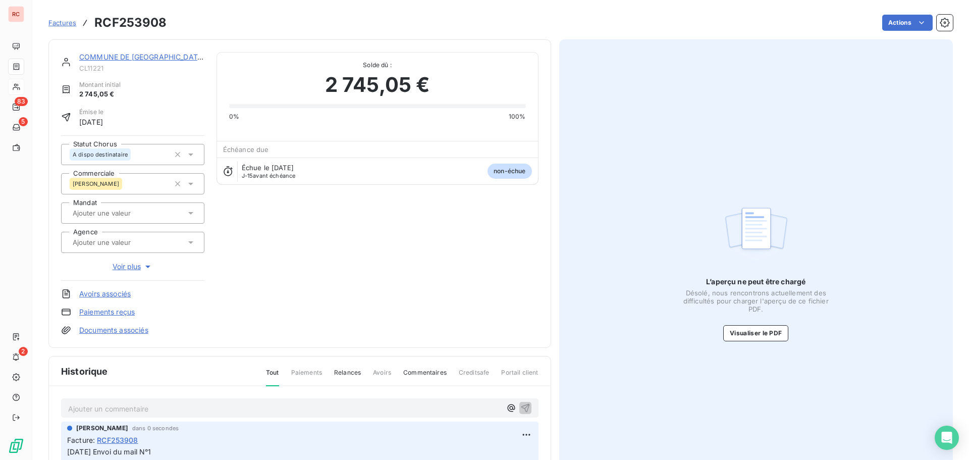
click at [115, 57] on link "COMMUNE DE POINTE A PITRE (MAIRIE)" at bounding box center [158, 56] width 158 height 9
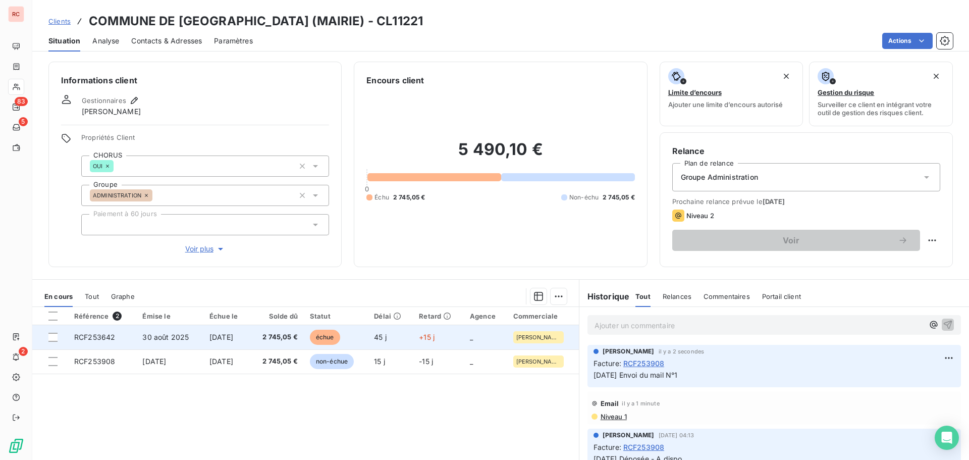
click at [368, 334] on td "échue" at bounding box center [336, 337] width 64 height 24
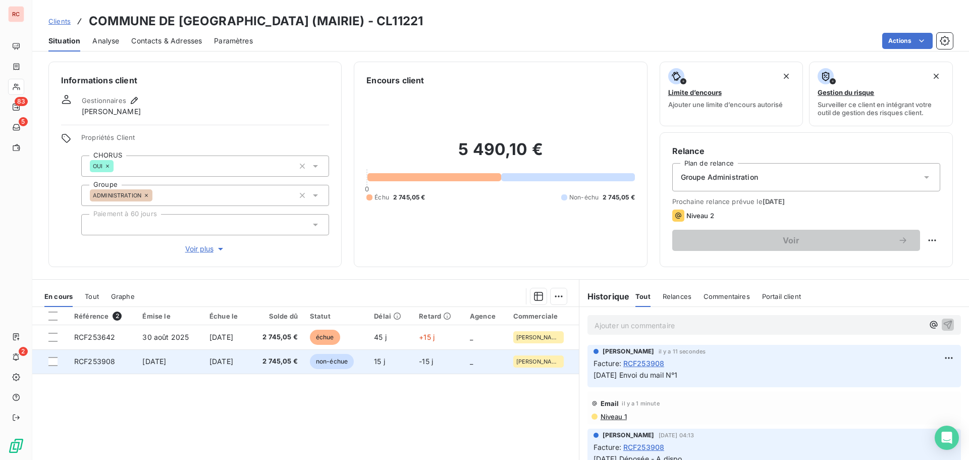
click at [287, 369] on td "2 745,05 €" at bounding box center [277, 361] width 54 height 24
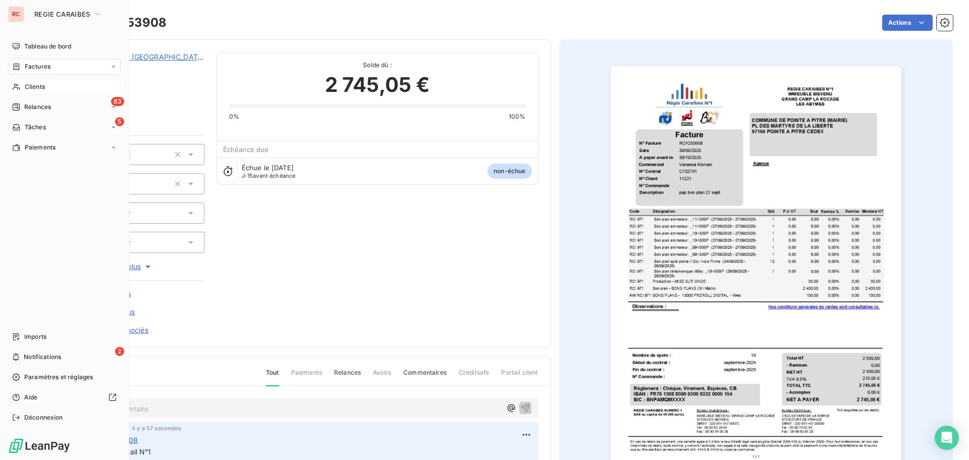
drag, startPoint x: 31, startPoint y: 84, endPoint x: 96, endPoint y: 83, distance: 64.6
click at [31, 84] on span "Clients" at bounding box center [35, 86] width 20 height 9
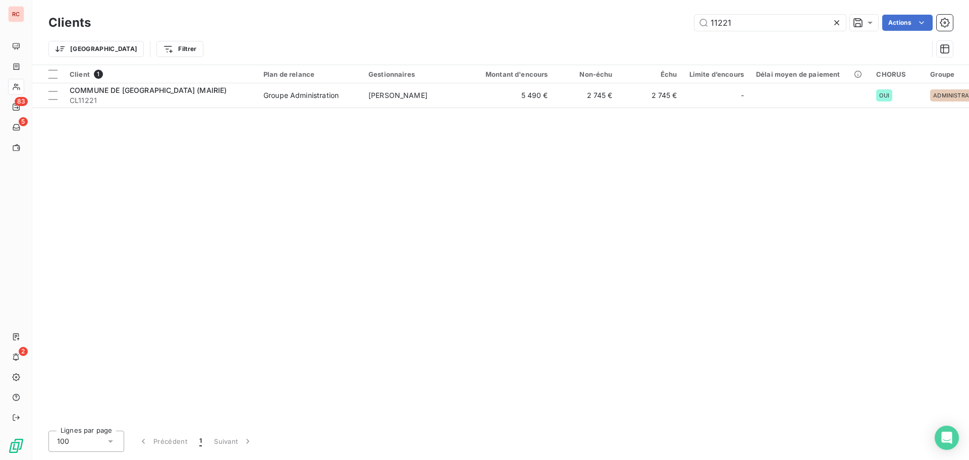
drag, startPoint x: 752, startPoint y: 23, endPoint x: 613, endPoint y: 31, distance: 139.5
click at [613, 31] on div "Clients 11221 Actions" at bounding box center [500, 22] width 904 height 21
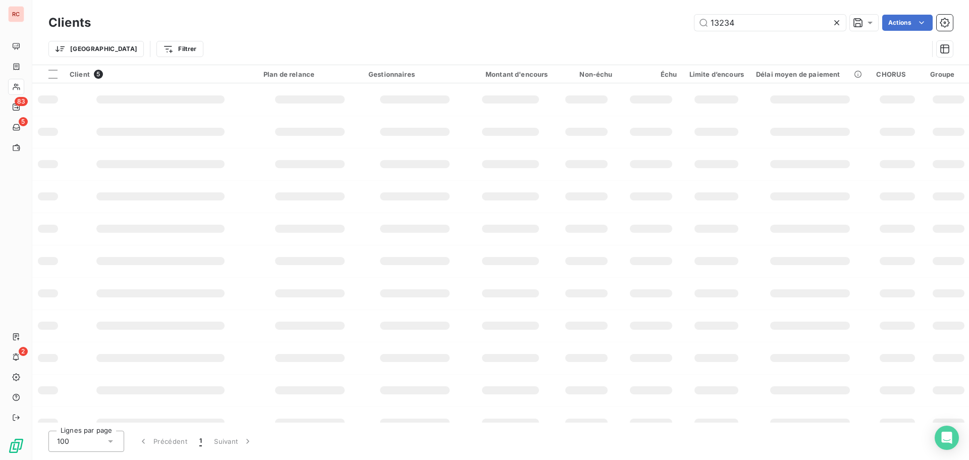
type input "13234"
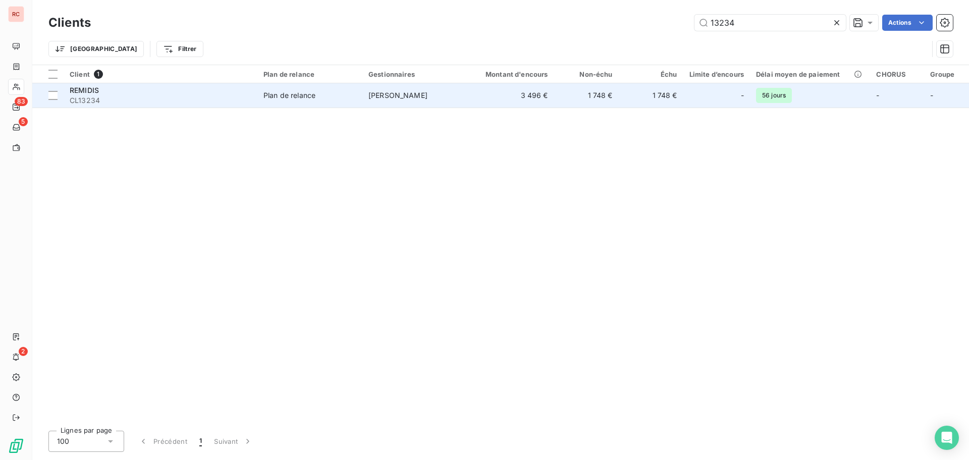
click at [401, 89] on td "[PERSON_NAME]" at bounding box center [414, 95] width 105 height 24
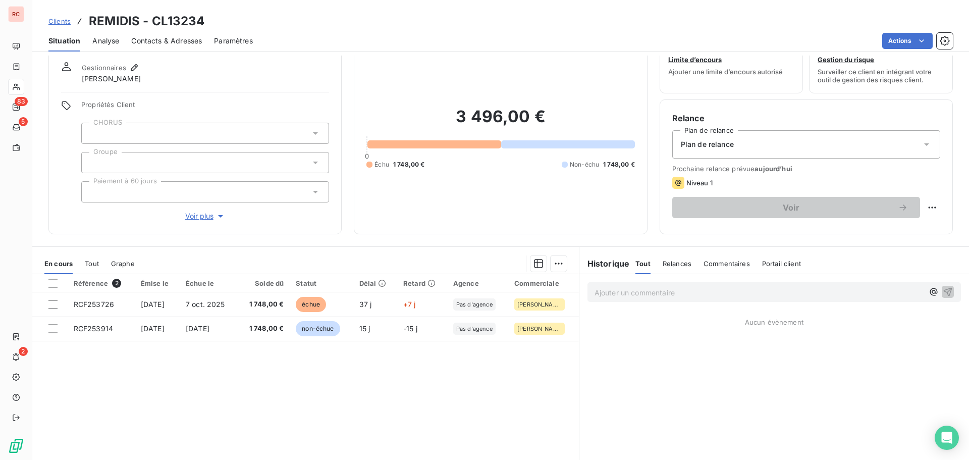
scroll to position [50, 0]
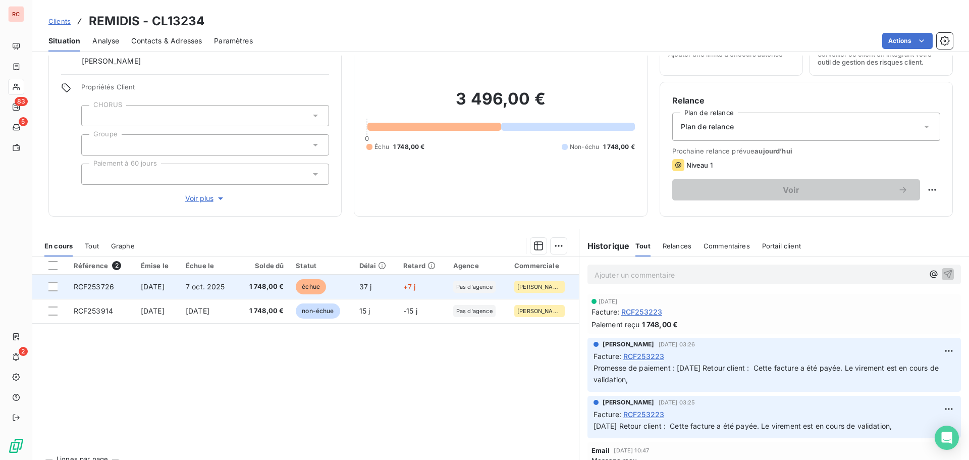
click at [180, 289] on td "[DATE]" at bounding box center [157, 287] width 45 height 24
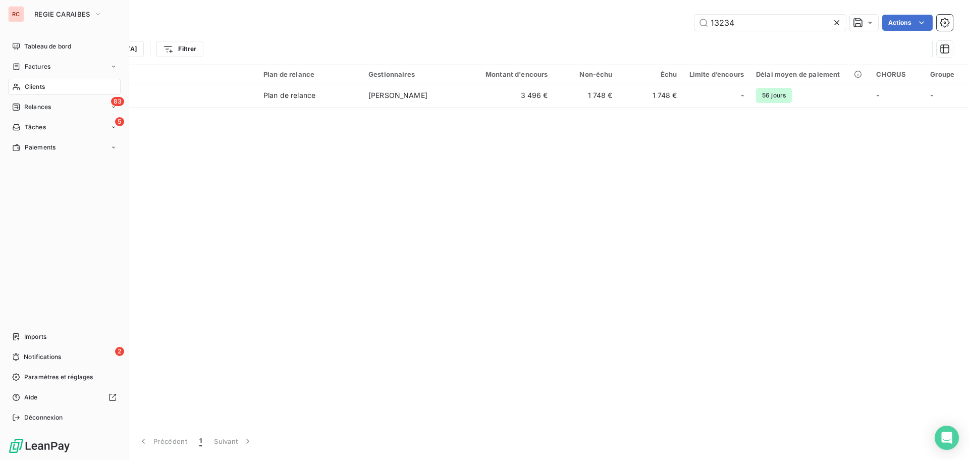
click at [41, 86] on span "Clients" at bounding box center [35, 86] width 20 height 9
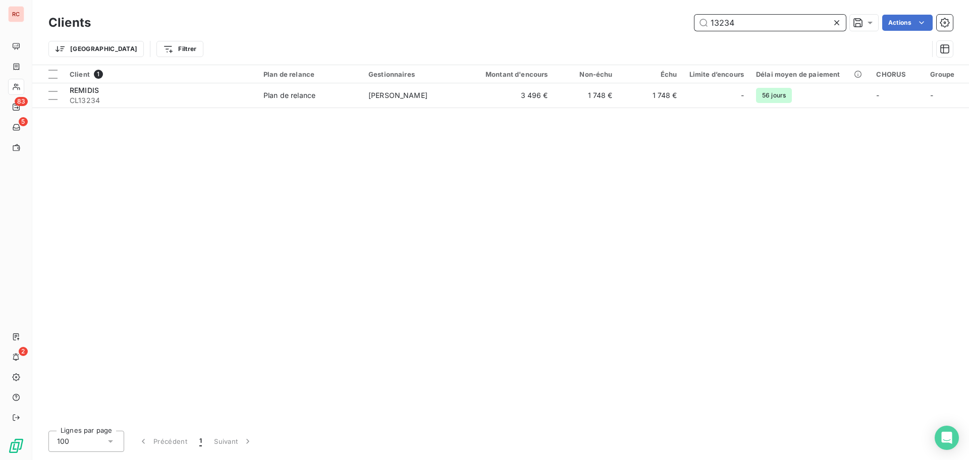
drag, startPoint x: 745, startPoint y: 29, endPoint x: 638, endPoint y: 33, distance: 107.1
click at [638, 33] on div "Clients 13234 Actions Trier Filtrer" at bounding box center [500, 38] width 904 height 52
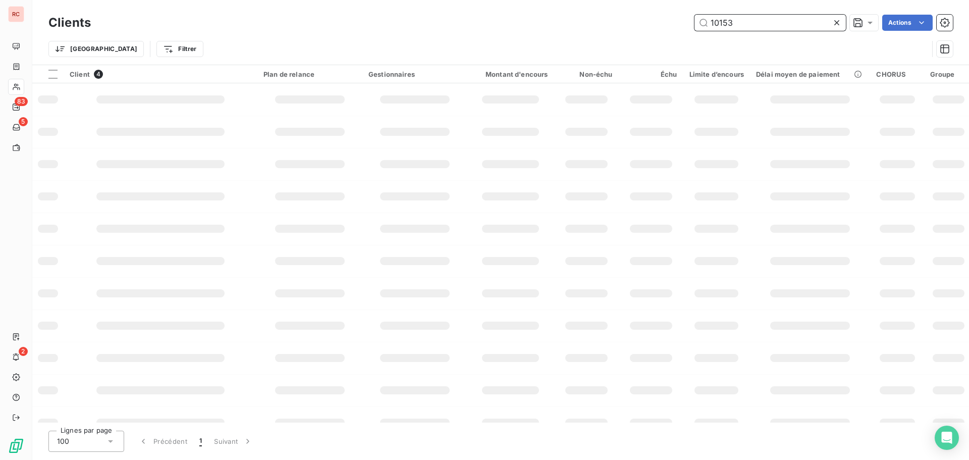
type input "10153"
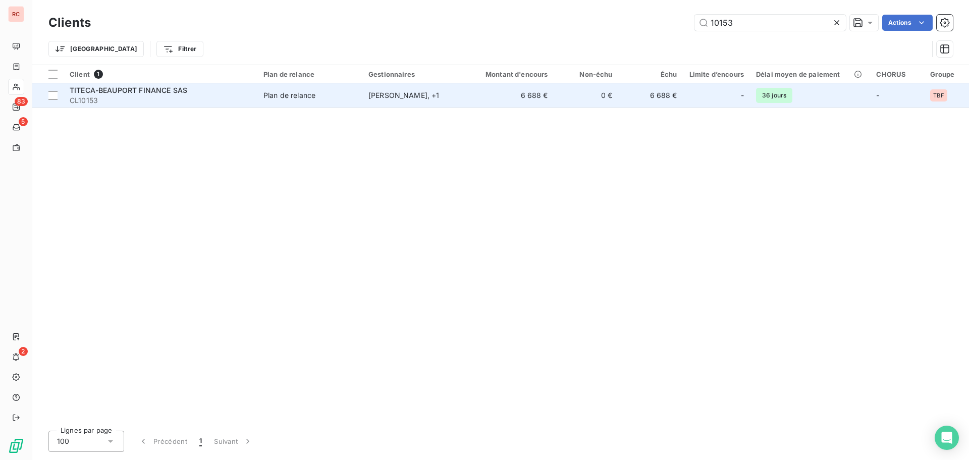
click at [309, 99] on div "Plan de relance" at bounding box center [289, 95] width 52 height 10
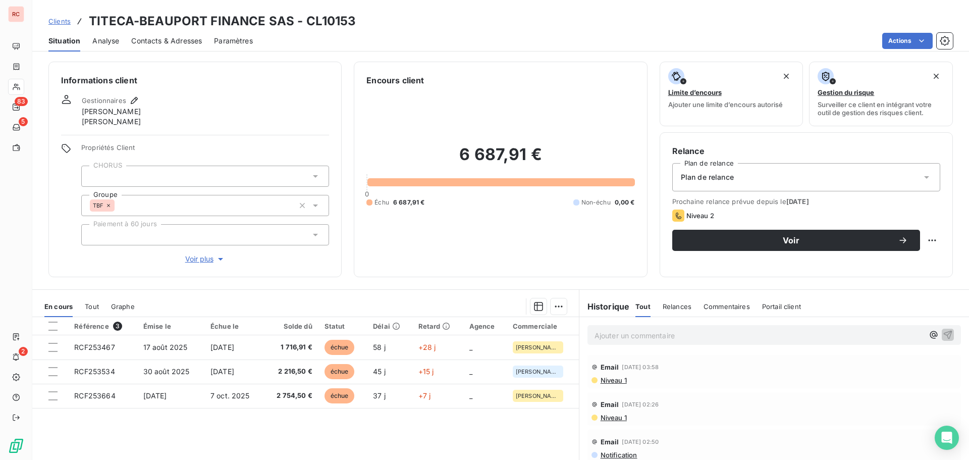
click at [189, 42] on span "Contacts & Adresses" at bounding box center [166, 41] width 71 height 10
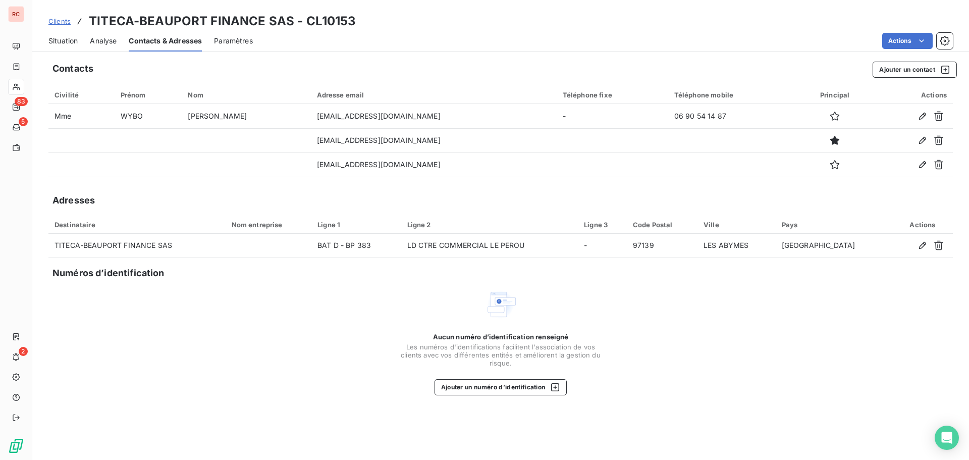
click at [64, 41] on span "Situation" at bounding box center [62, 41] width 29 height 10
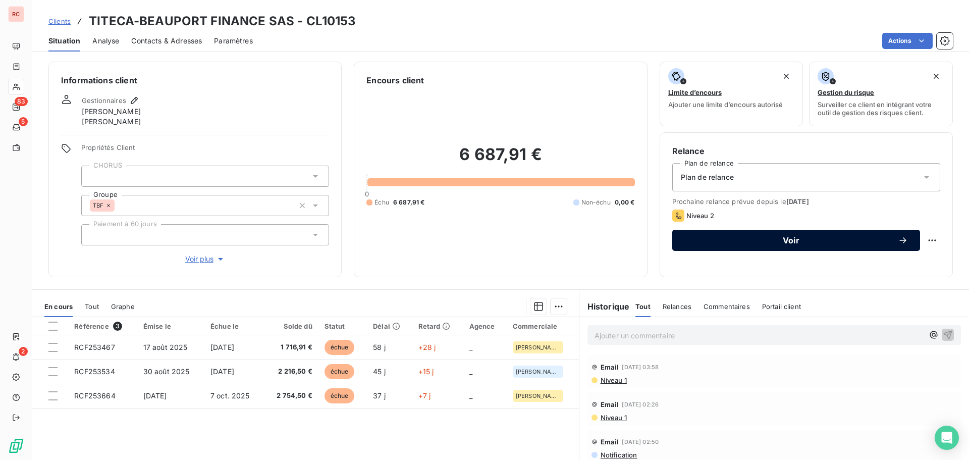
click at [841, 238] on span "Voir" at bounding box center [790, 240] width 213 height 8
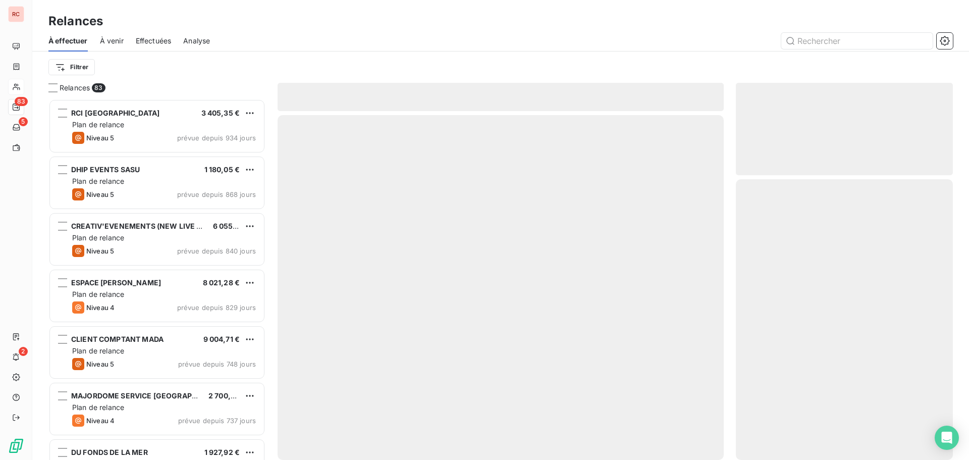
scroll to position [353, 209]
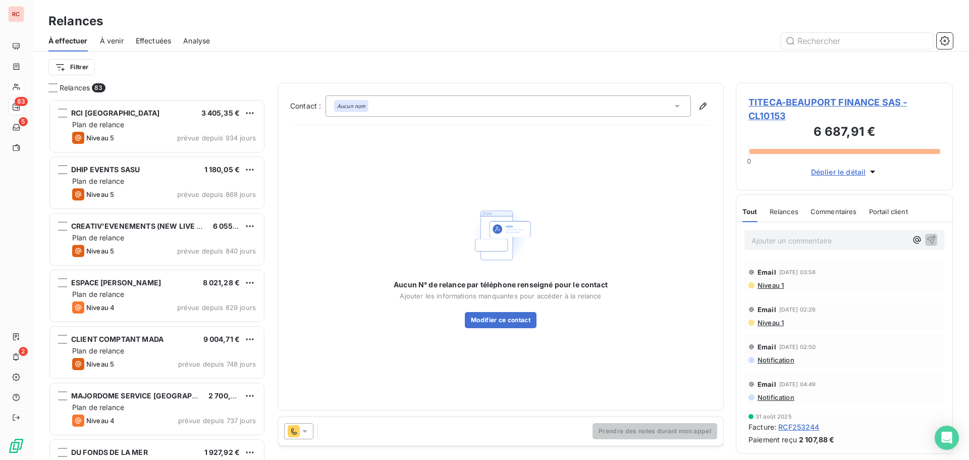
click at [302, 430] on icon at bounding box center [304, 431] width 5 height 3
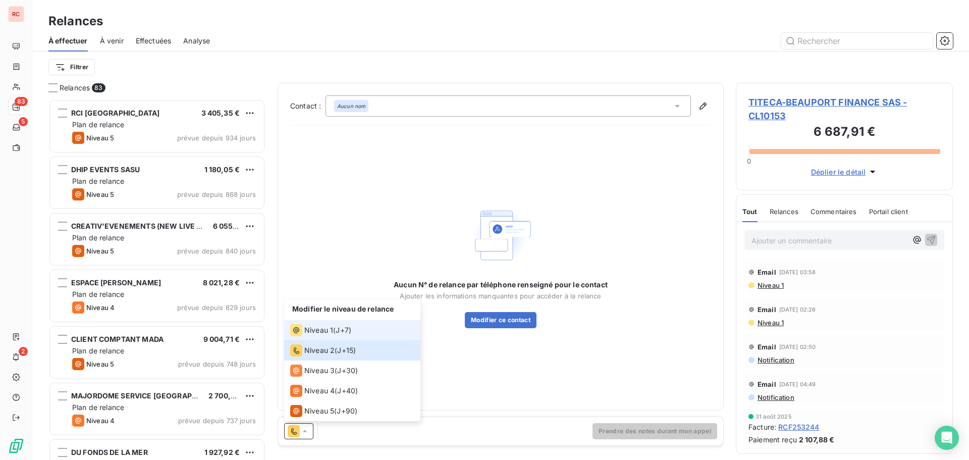
click at [311, 325] on span "Niveau 1" at bounding box center [318, 330] width 29 height 10
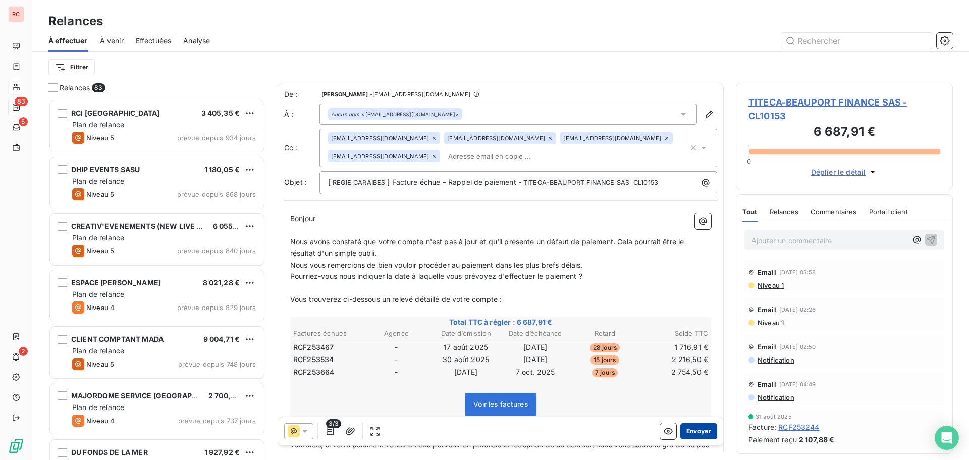
click at [692, 427] on button "Envoyer" at bounding box center [698, 431] width 37 height 16
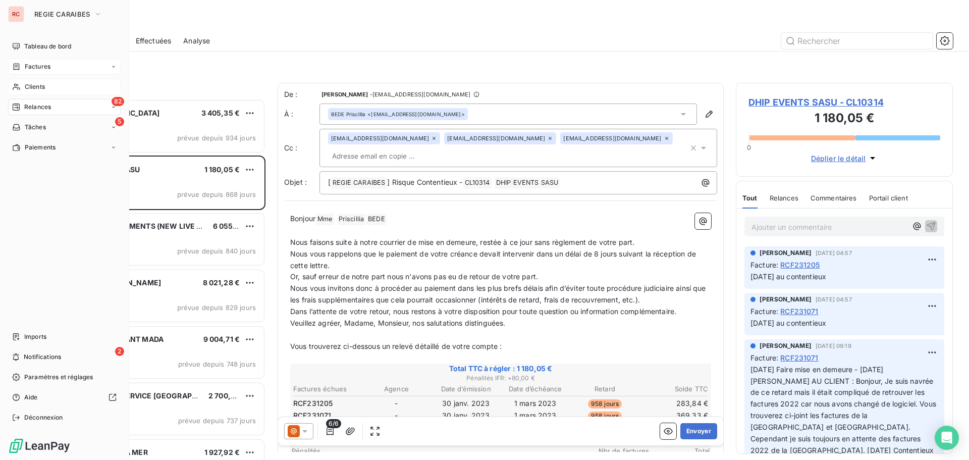
click at [40, 67] on span "Factures" at bounding box center [38, 66] width 26 height 9
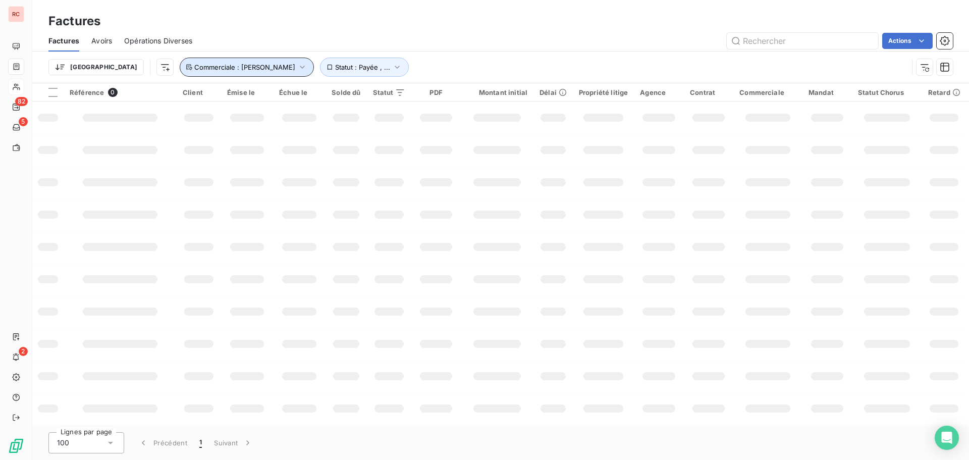
click at [237, 65] on span "Commerciale : Vanessa Morvan" at bounding box center [244, 67] width 101 height 8
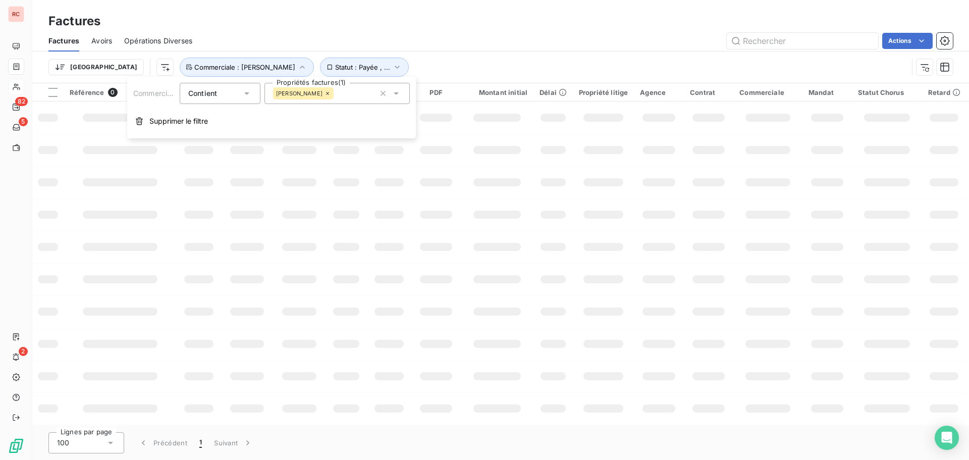
click at [326, 89] on div "[PERSON_NAME]" at bounding box center [303, 93] width 61 height 12
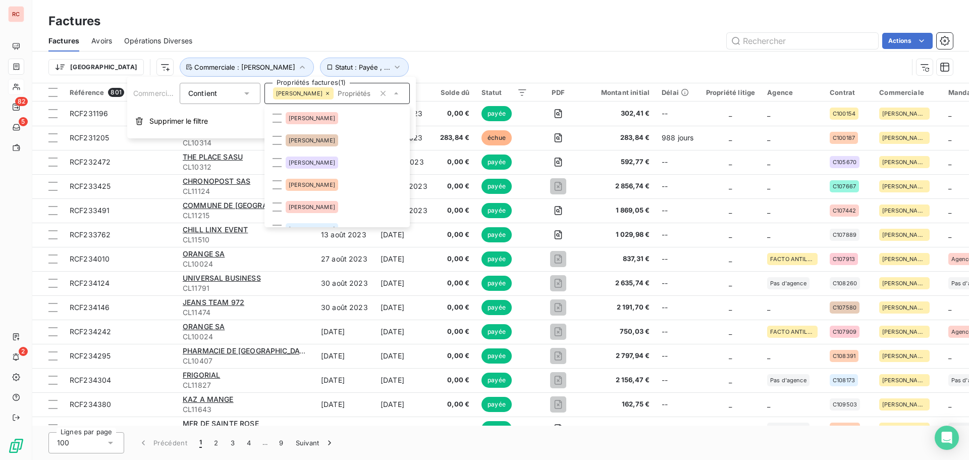
scroll to position [168, 0]
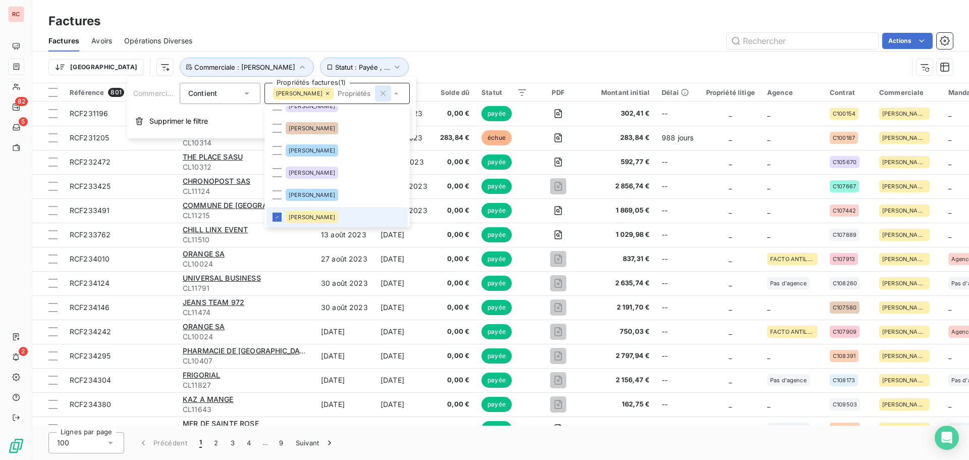
click at [387, 94] on icon "button" at bounding box center [383, 93] width 10 height 10
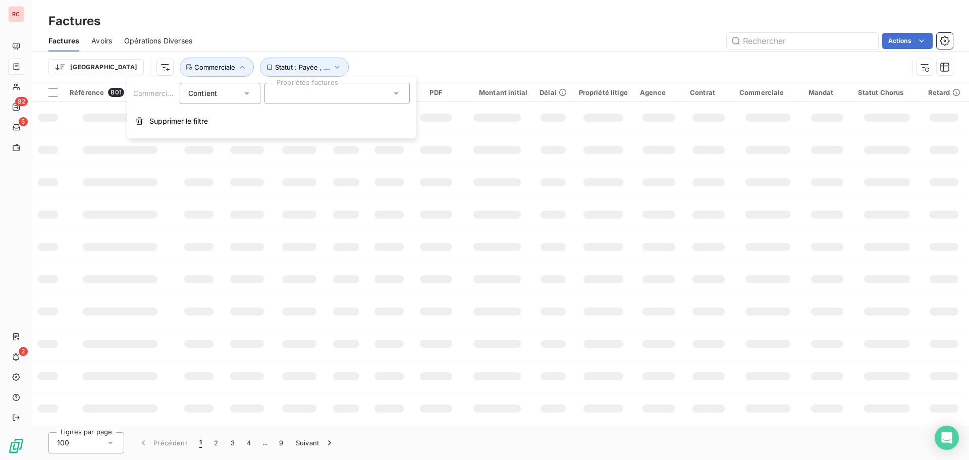
click at [350, 101] on div at bounding box center [336, 93] width 145 height 21
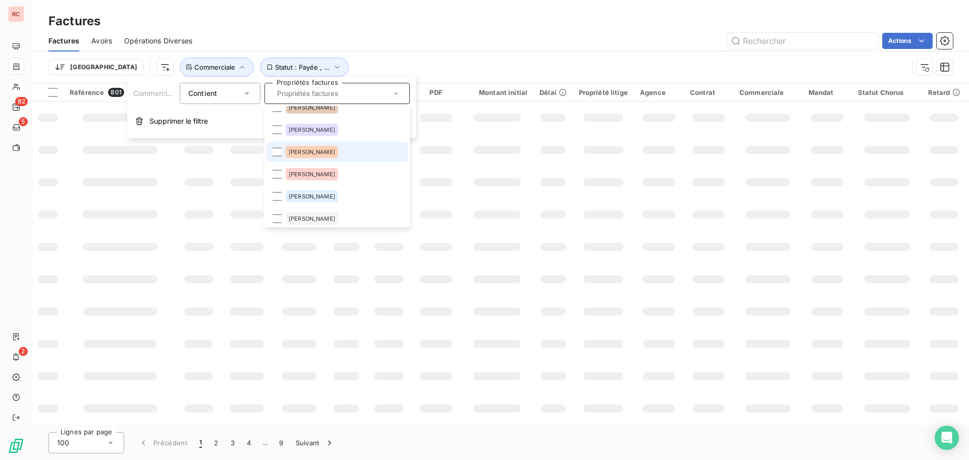
scroll to position [101, 0]
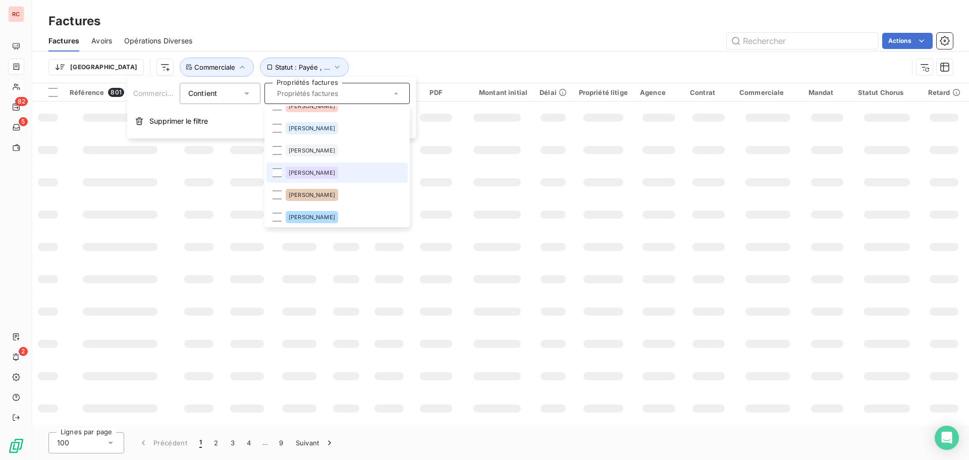
click at [350, 176] on li "[PERSON_NAME]" at bounding box center [336, 172] width 141 height 20
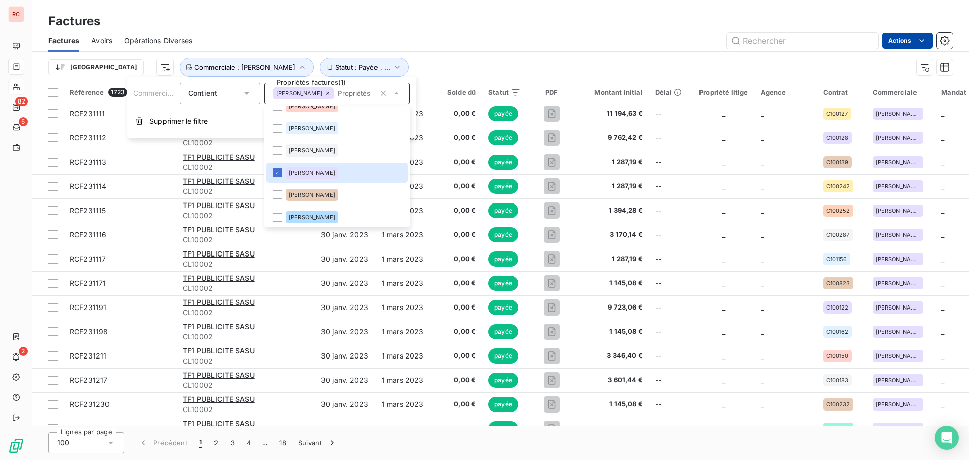
click at [900, 44] on html "RC 82 5 2 Factures Factures Avoirs Opérations Diverses Actions Trier Statut : P…" at bounding box center [484, 230] width 969 height 460
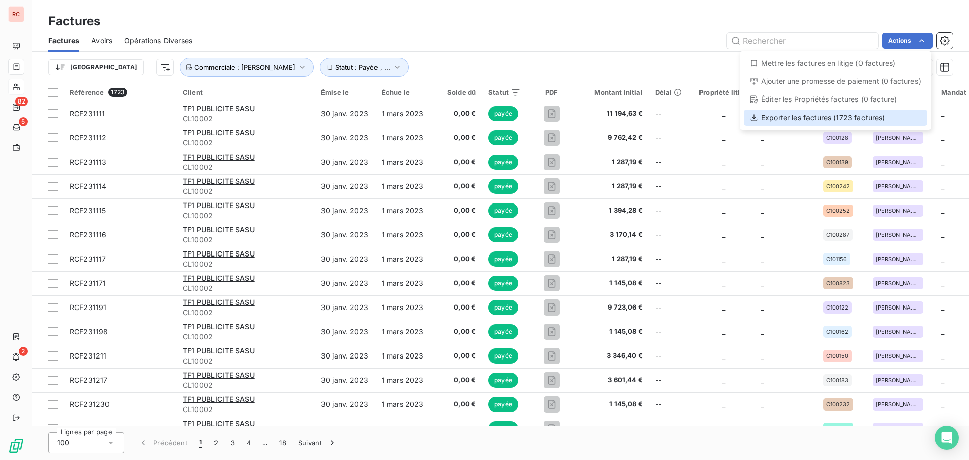
click at [861, 122] on div "Exporter les factures (1723 factures)" at bounding box center [835, 118] width 183 height 16
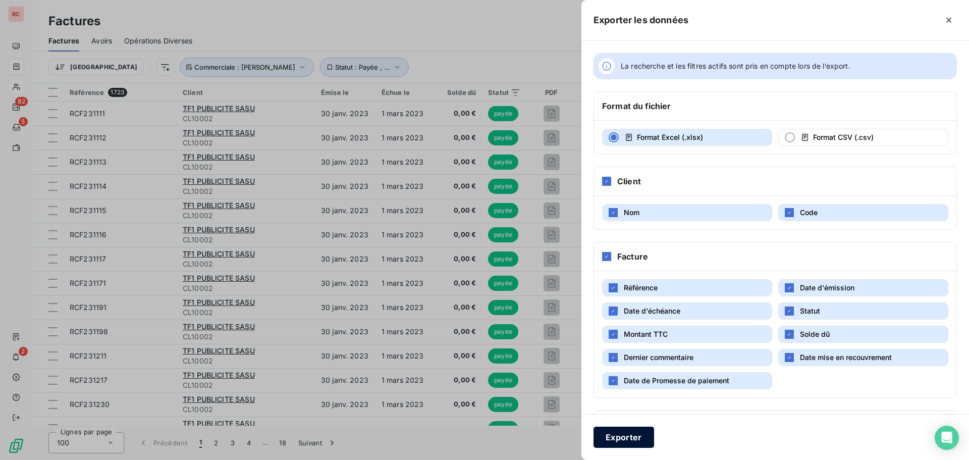
click at [640, 442] on button "Exporter" at bounding box center [623, 436] width 61 height 21
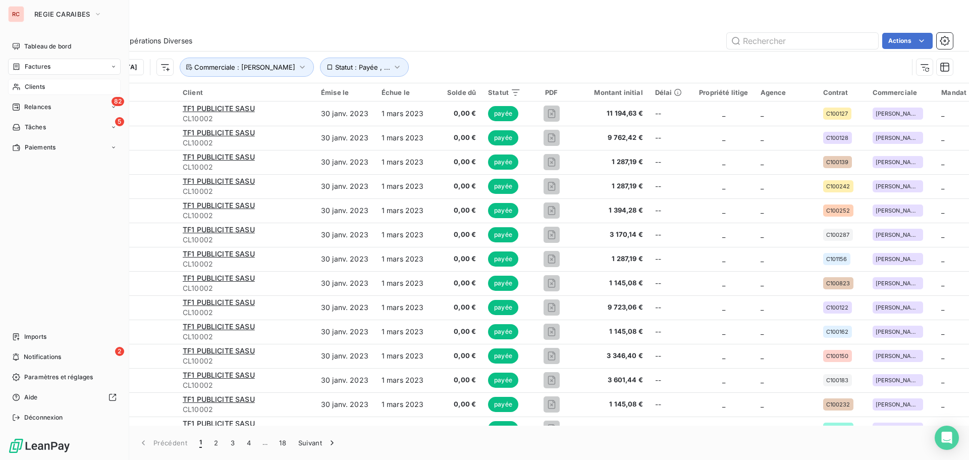
click at [32, 87] on span "Clients" at bounding box center [35, 86] width 20 height 9
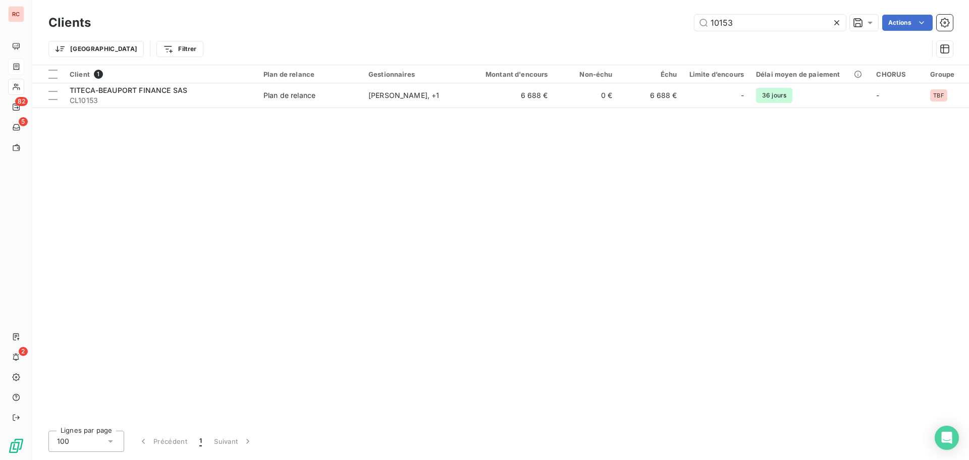
drag, startPoint x: 730, startPoint y: 26, endPoint x: 643, endPoint y: 38, distance: 87.6
click at [643, 38] on div "Clients 10153 Actions Trier Filtrer" at bounding box center [500, 38] width 904 height 52
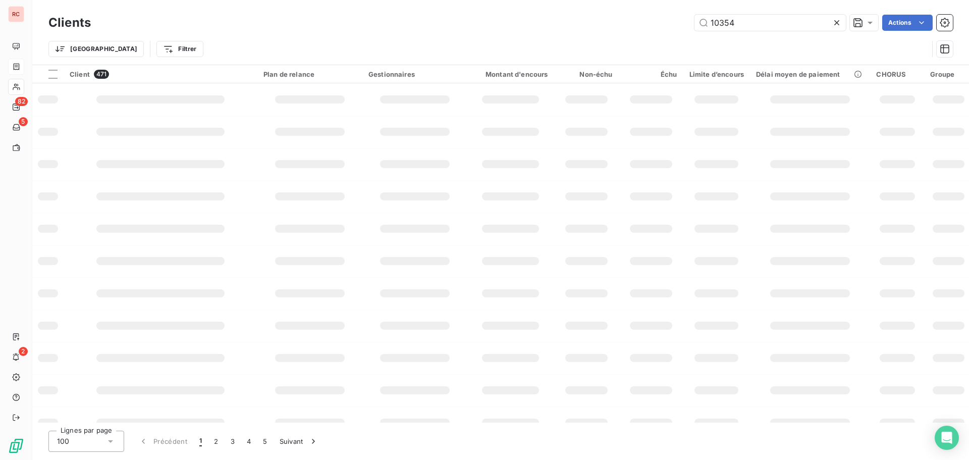
type input "10354"
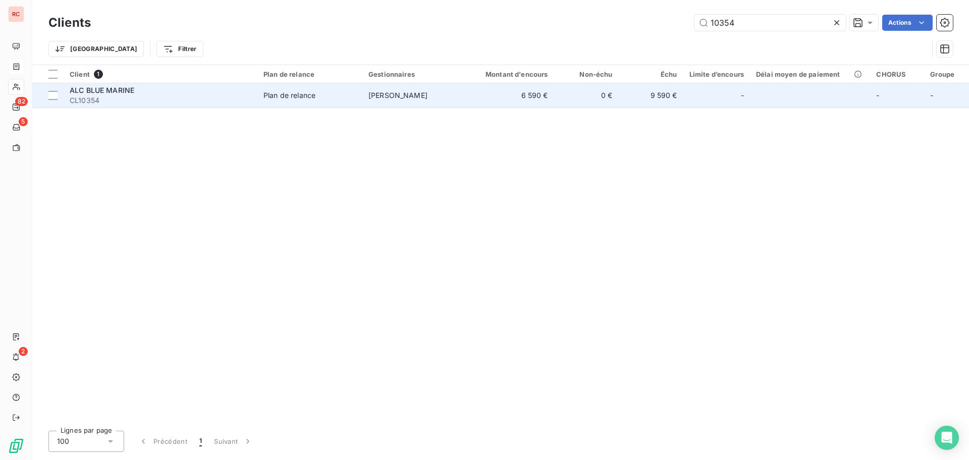
click at [408, 100] on td "[PERSON_NAME]" at bounding box center [414, 95] width 105 height 24
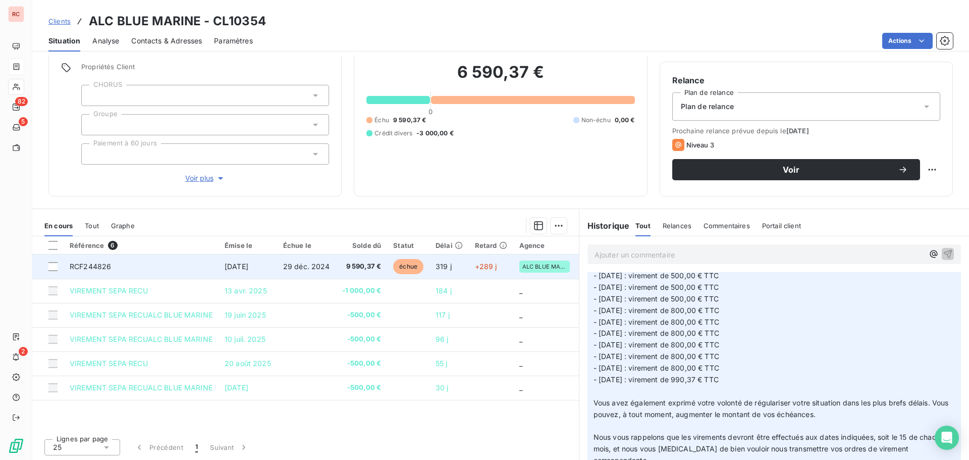
scroll to position [72, 0]
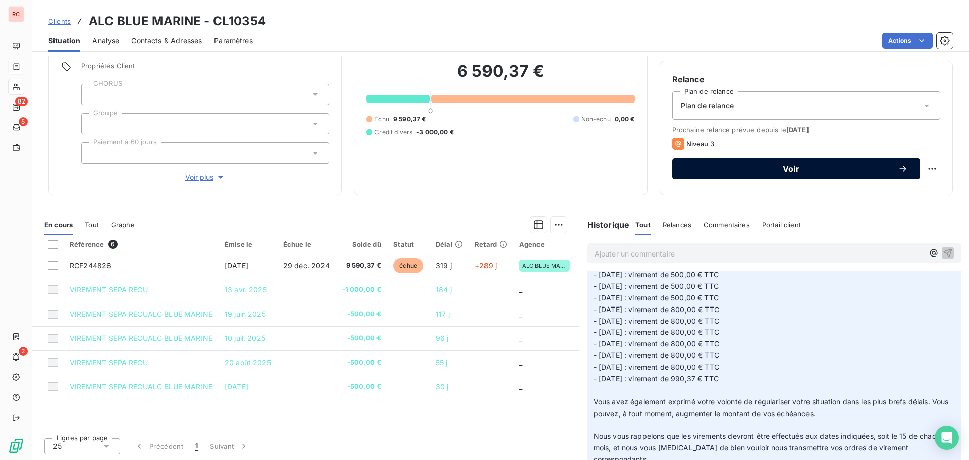
click at [789, 169] on span "Voir" at bounding box center [790, 169] width 213 height 8
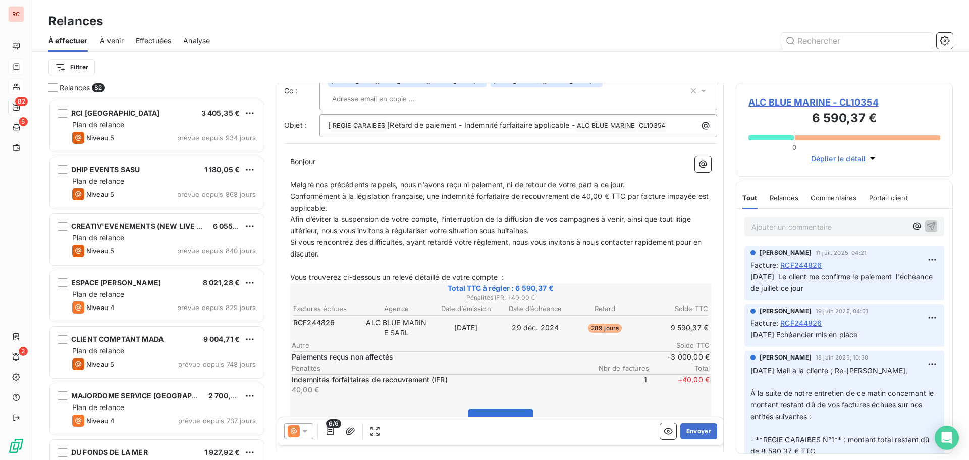
scroll to position [48, 0]
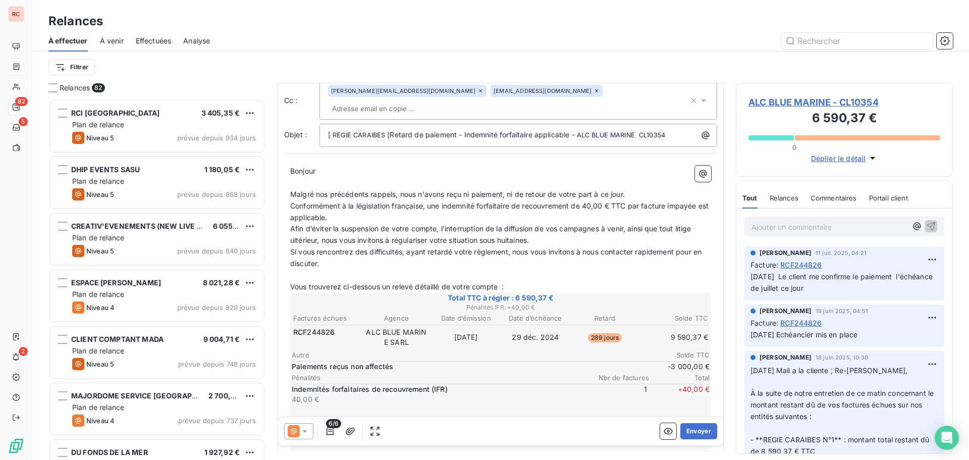
click at [307, 428] on icon at bounding box center [305, 431] width 10 height 10
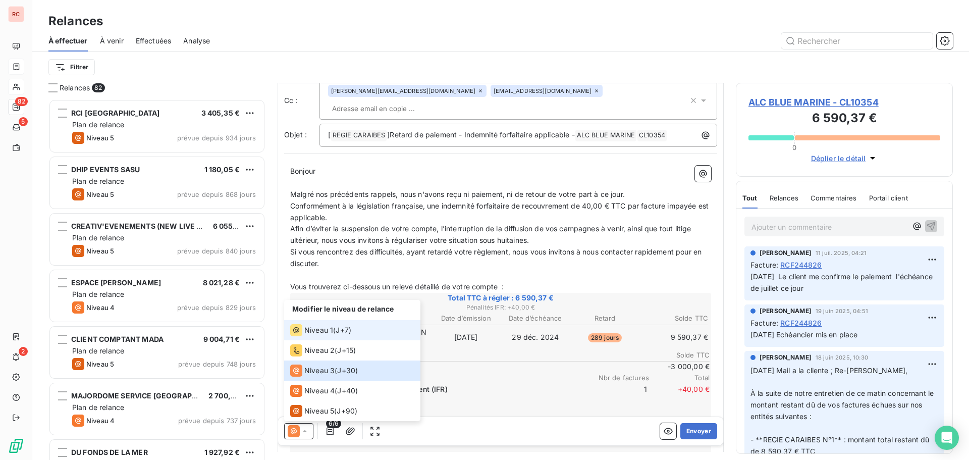
click at [323, 330] on span "Niveau 1" at bounding box center [318, 330] width 29 height 10
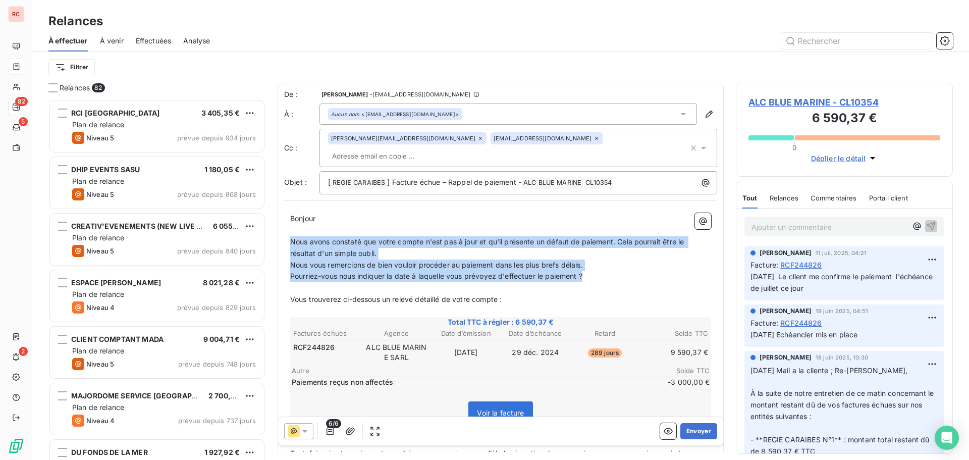
drag, startPoint x: 589, startPoint y: 261, endPoint x: 291, endPoint y: 224, distance: 300.1
click at [291, 224] on div "Bonjour ﻿ ﻿ ﻿ ﻿ ﻿ ﻿ Nous avons constaté que votre compte n'est pas à jour et qu…" at bounding box center [500, 380] width 421 height 334
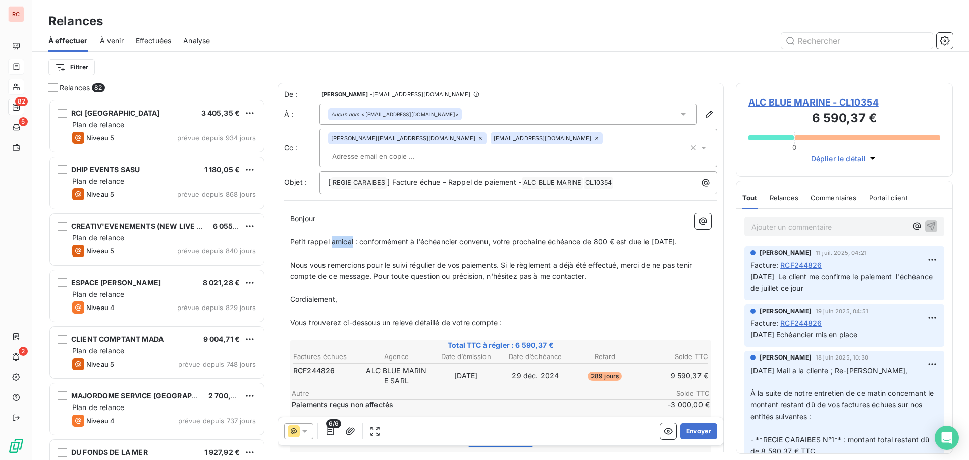
drag, startPoint x: 353, startPoint y: 223, endPoint x: 331, endPoint y: 227, distance: 23.0
click at [331, 237] on span "Petit rappel amical : conformément à l'échéancier convenu, votre prochaine éché…" at bounding box center [483, 241] width 387 height 9
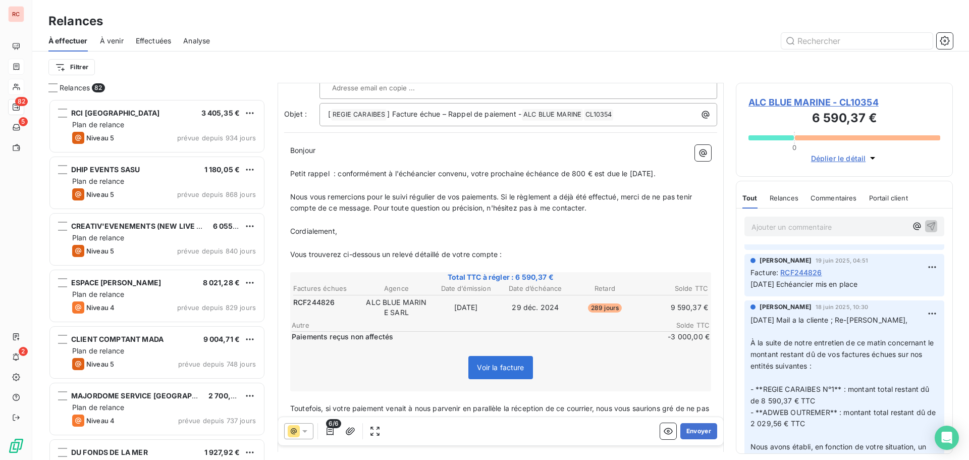
scroll to position [51, 0]
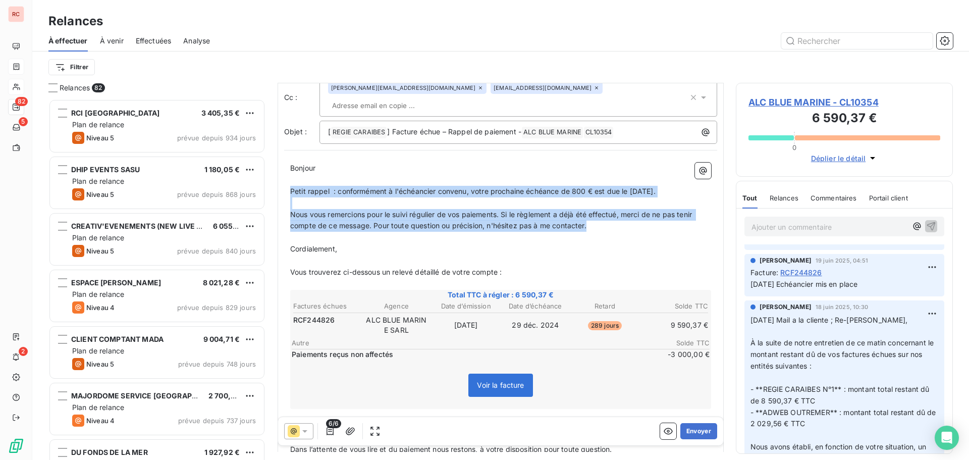
drag, startPoint x: 590, startPoint y: 212, endPoint x: 285, endPoint y: 179, distance: 307.1
click at [285, 179] on div "Bonjour ﻿ ﻿ ﻿ ﻿ ﻿ ﻿ Petit rappel : conformément à l'échéancier convenu, votre p…" at bounding box center [500, 340] width 433 height 369
copy div "Petit rappel : conformément à l'échéancier convenu, votre prochaine échéance de…"
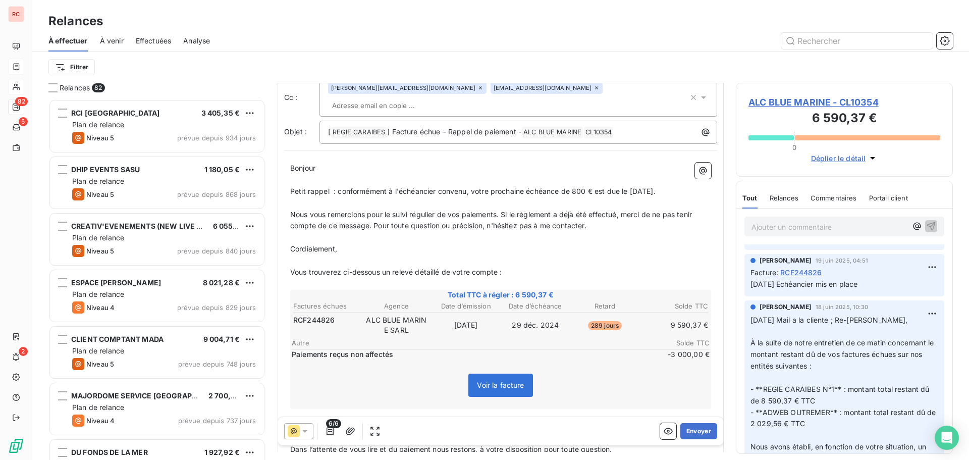
click at [626, 243] on p "Cordialement," at bounding box center [500, 249] width 421 height 12
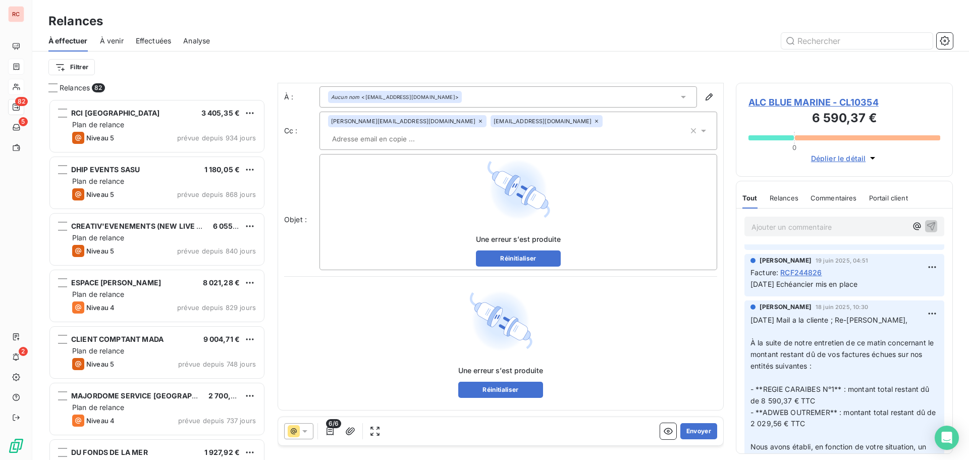
scroll to position [3, 0]
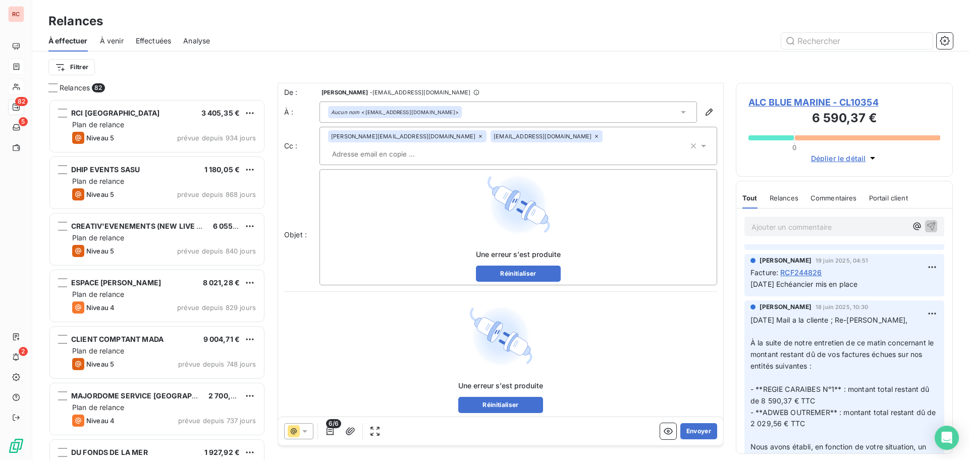
drag, startPoint x: 368, startPoint y: 320, endPoint x: 298, endPoint y: 310, distance: 71.4
click at [333, 306] on div "Une erreur s’est produite Réinitialiser" at bounding box center [500, 358] width 421 height 109
click at [516, 265] on button "Réinitialiser" at bounding box center [518, 273] width 85 height 16
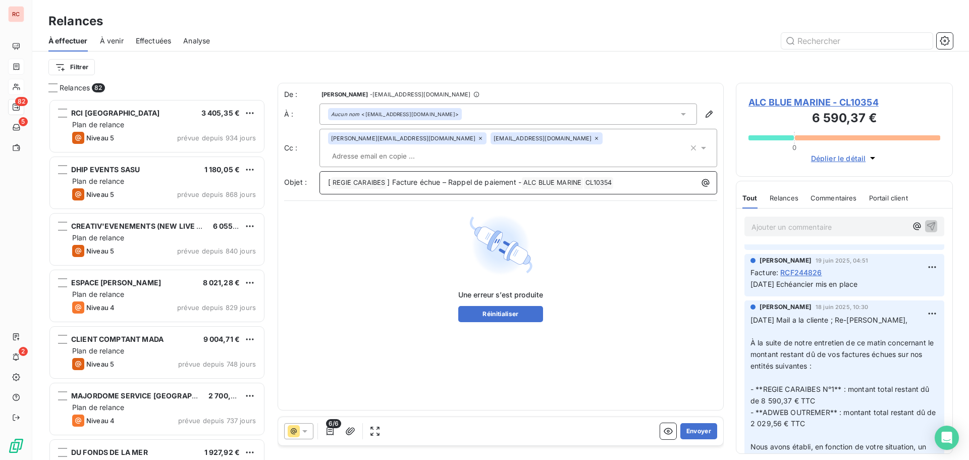
scroll to position [0, 0]
click at [505, 306] on button "Réinitialiser" at bounding box center [500, 314] width 85 height 16
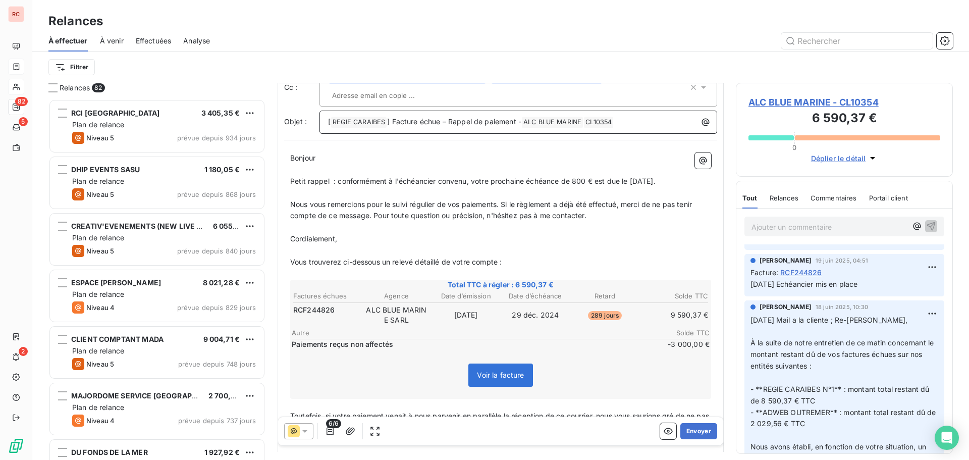
scroll to position [57, 0]
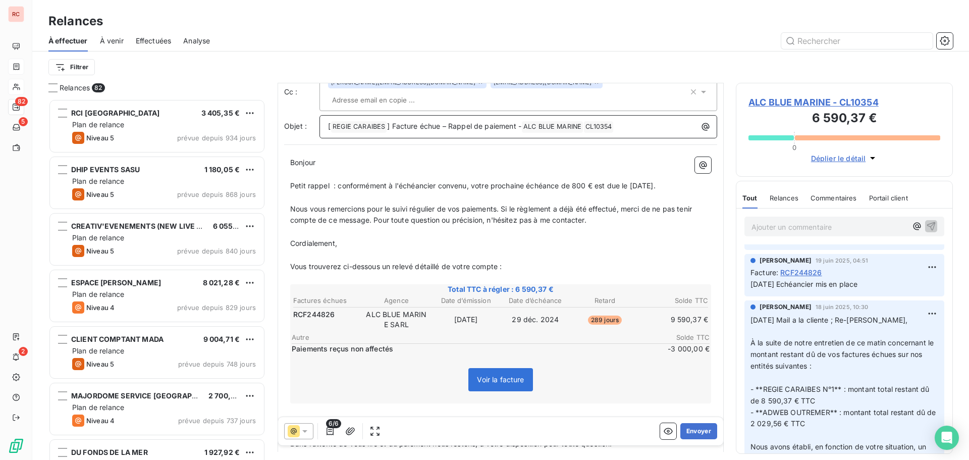
click at [296, 192] on p "﻿" at bounding box center [500, 198] width 421 height 12
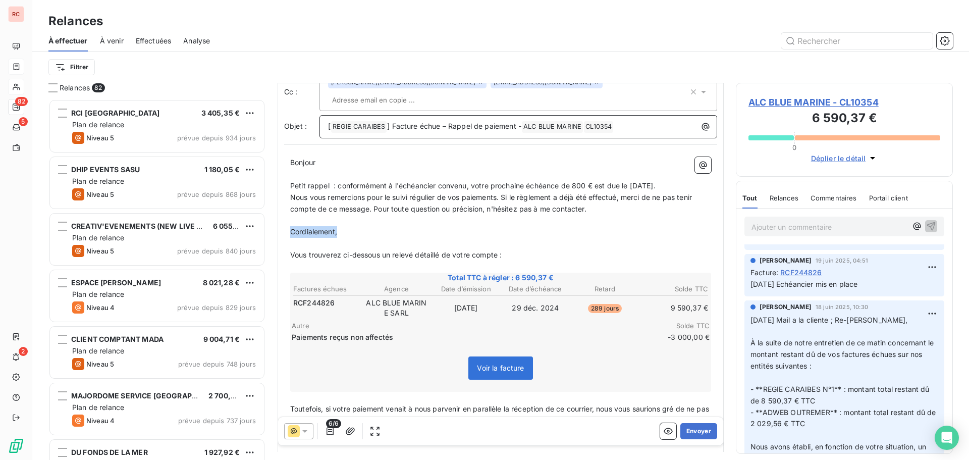
drag, startPoint x: 352, startPoint y: 217, endPoint x: 279, endPoint y: 219, distance: 72.7
click at [279, 219] on div "De : Claire DELAERE - cdelaere@rcigroup.fr À : Aucun nom <administration@blue-m…" at bounding box center [501, 271] width 446 height 488
click at [309, 226] on p "﻿" at bounding box center [500, 232] width 421 height 12
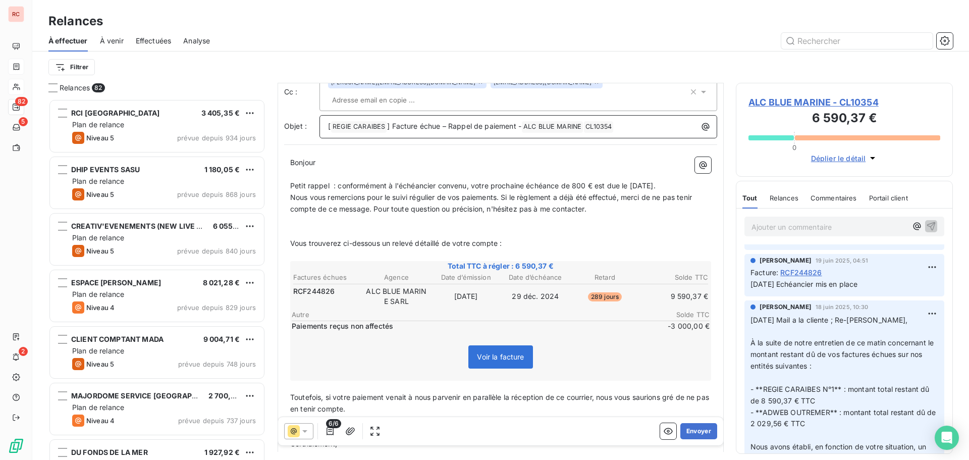
click at [301, 226] on p "﻿" at bounding box center [500, 232] width 421 height 12
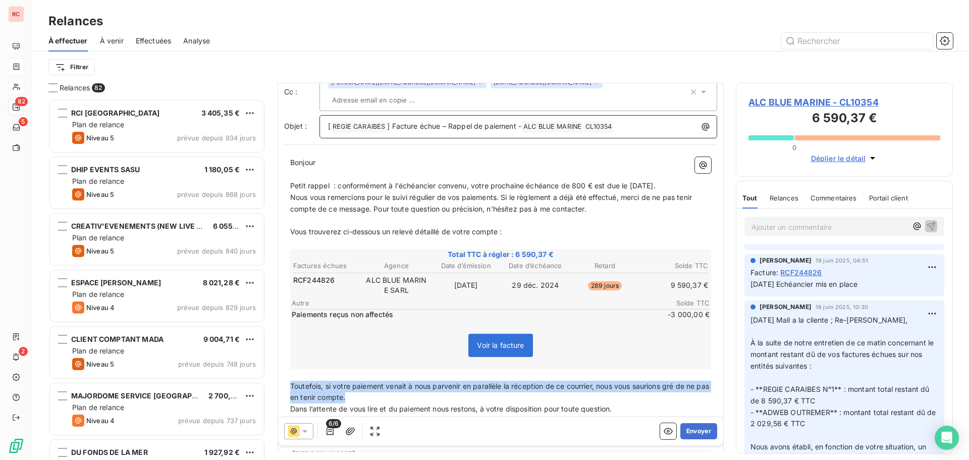
drag, startPoint x: 365, startPoint y: 382, endPoint x: 288, endPoint y: 373, distance: 77.7
click at [288, 373] on div "Bonjour ﻿ ﻿ ﻿ ﻿ ﻿ ﻿ Petit rappel : conformément à l'échéancier convenu, votre p…" at bounding box center [500, 318] width 433 height 335
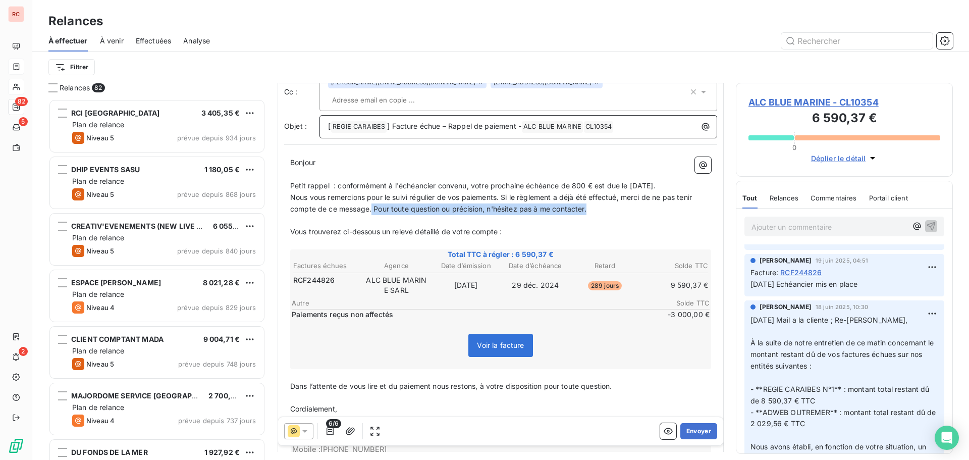
drag, startPoint x: 592, startPoint y: 190, endPoint x: 371, endPoint y: 198, distance: 221.7
click at [371, 198] on p "Nous vous remercions pour le suivi régulier de vos paiements. Si le règlement a…" at bounding box center [500, 203] width 421 height 23
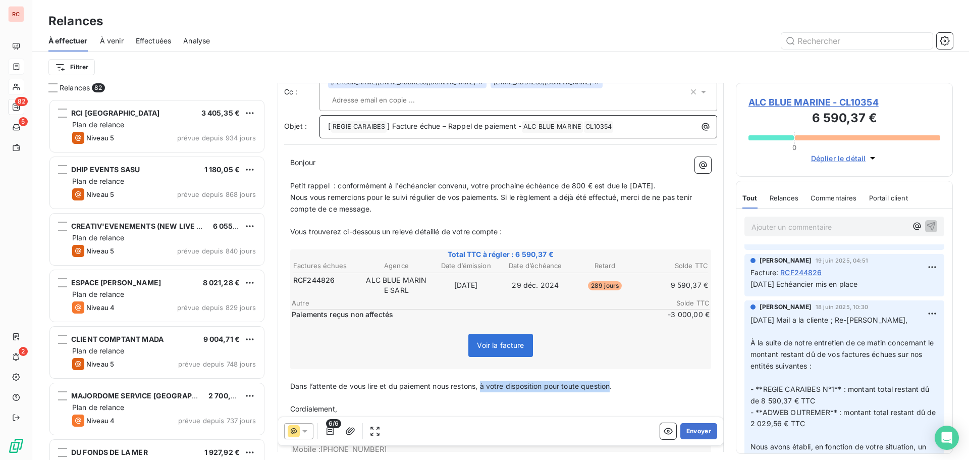
drag, startPoint x: 613, startPoint y: 369, endPoint x: 481, endPoint y: 368, distance: 131.7
click at [481, 381] on span "Dans l’attente de vous lire et du paiement nous restons, à votre disposition po…" at bounding box center [451, 385] width 322 height 9
click at [479, 381] on span "Dans l’attente de vous lire et du paiement nous restons, Pour toute question ou…" at bounding box center [492, 385] width 404 height 9
drag, startPoint x: 476, startPoint y: 370, endPoint x: 431, endPoint y: 373, distance: 45.0
click at [431, 381] on span "Dans l’attente de vous lire et du paiement nous restons Pour toute question ou …" at bounding box center [491, 385] width 402 height 9
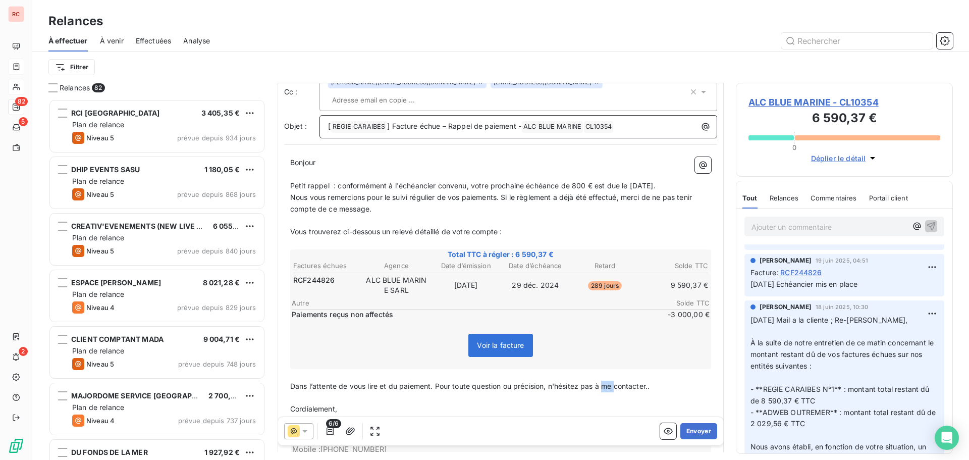
drag, startPoint x: 615, startPoint y: 372, endPoint x: 606, endPoint y: 371, distance: 9.1
click at [606, 381] on span "Dans l’attente de vous lire et du paiement. Pour toute question ou précision, n…" at bounding box center [469, 385] width 359 height 9
click at [655, 381] on span "Dans l’attente de vous lire et du paiement. Pour toute question ou précision, n…" at bounding box center [472, 385] width 365 height 9
click at [452, 403] on p "Cordialement," at bounding box center [500, 409] width 421 height 12
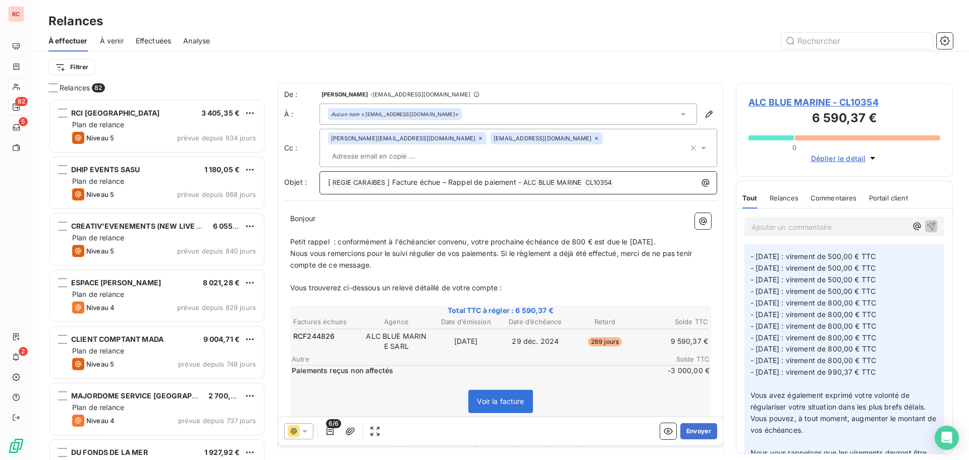
scroll to position [404, 0]
click at [686, 430] on button "Envoyer" at bounding box center [698, 431] width 37 height 16
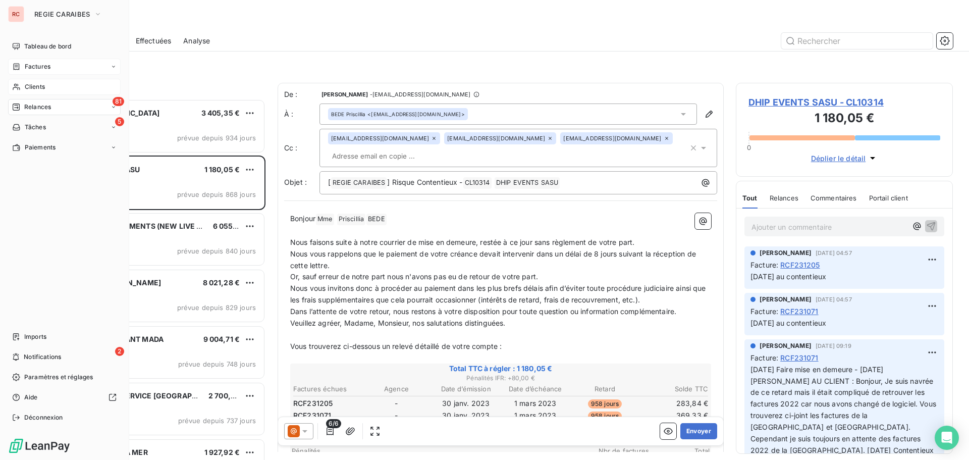
click at [35, 82] on span "Clients" at bounding box center [35, 86] width 20 height 9
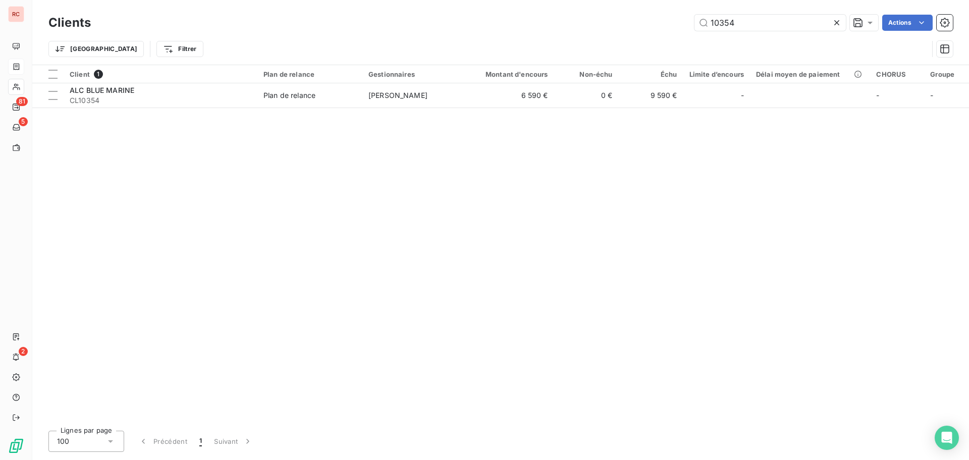
drag, startPoint x: 748, startPoint y: 22, endPoint x: 497, endPoint y: 18, distance: 251.8
click at [497, 18] on div "10354 Actions" at bounding box center [528, 23] width 850 height 16
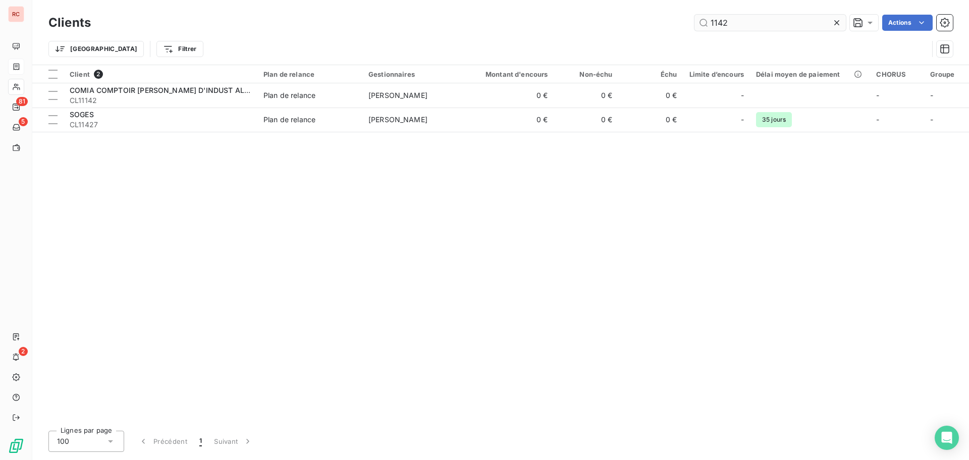
click at [713, 25] on input "1142" at bounding box center [769, 23] width 151 height 16
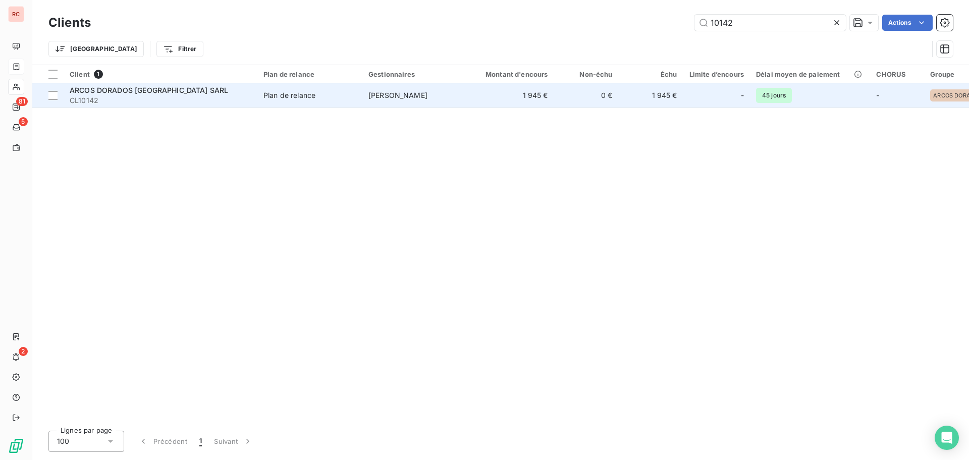
type input "10142"
click at [324, 85] on td "Plan de relance" at bounding box center [309, 95] width 105 height 24
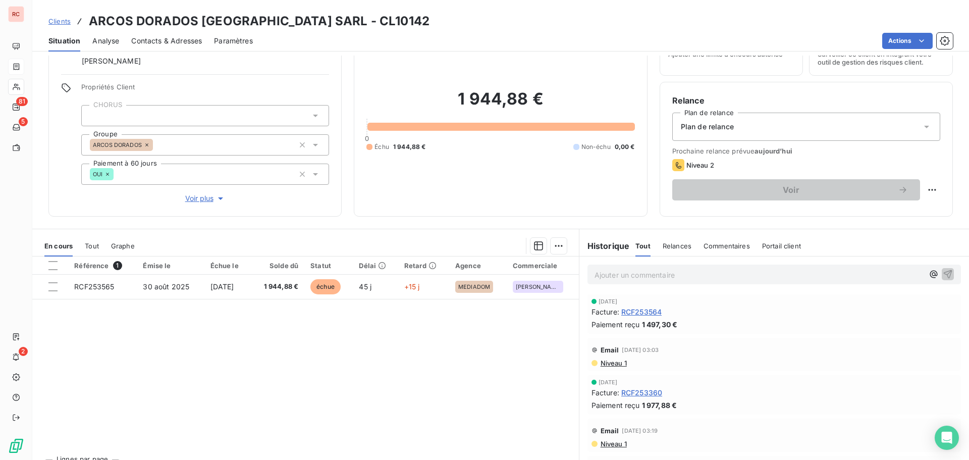
click at [85, 242] on span "Tout" at bounding box center [92, 246] width 14 height 8
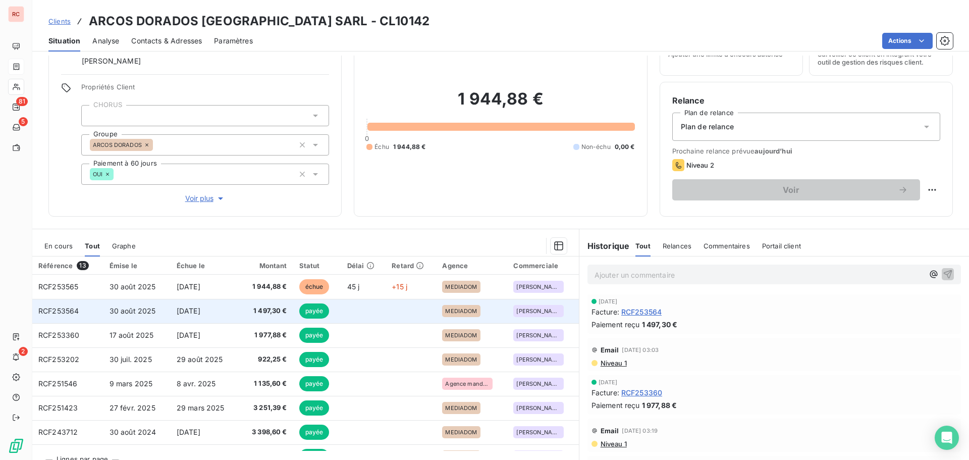
click at [242, 309] on td "1 497,30 €" at bounding box center [265, 311] width 53 height 24
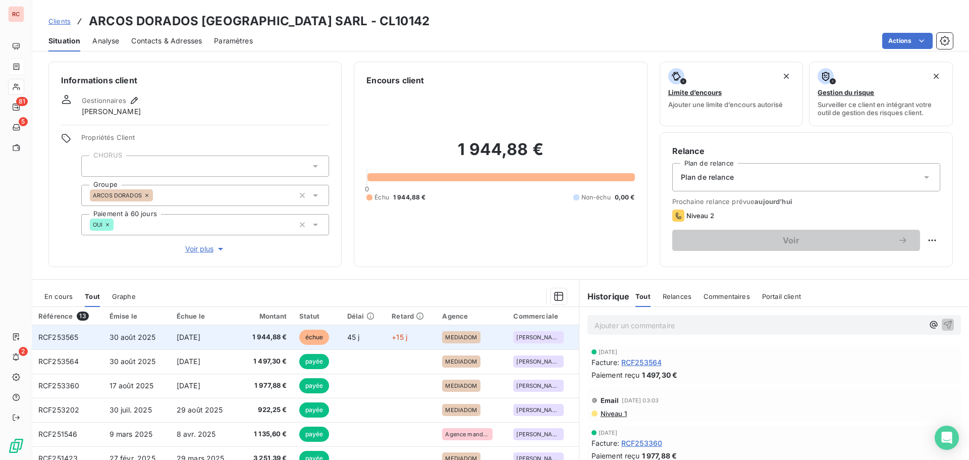
click at [241, 335] on td "1 944,88 €" at bounding box center [265, 337] width 53 height 24
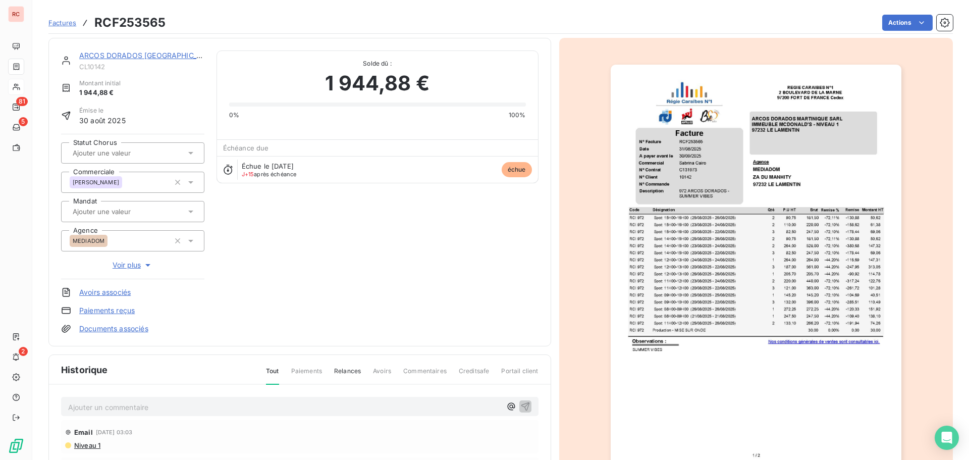
scroll to position [2, 0]
click at [147, 209] on input "text" at bounding box center [122, 211] width 101 height 9
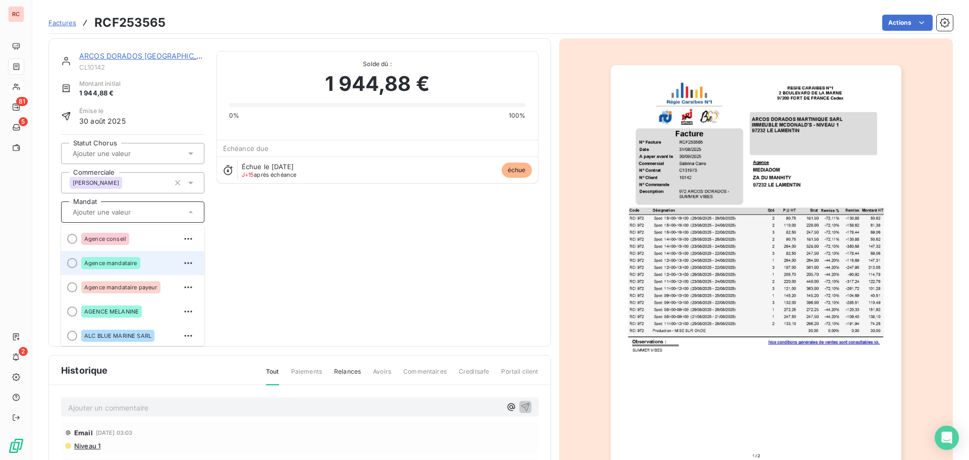
click at [126, 265] on span "Agence mandataire" at bounding box center [110, 263] width 53 height 6
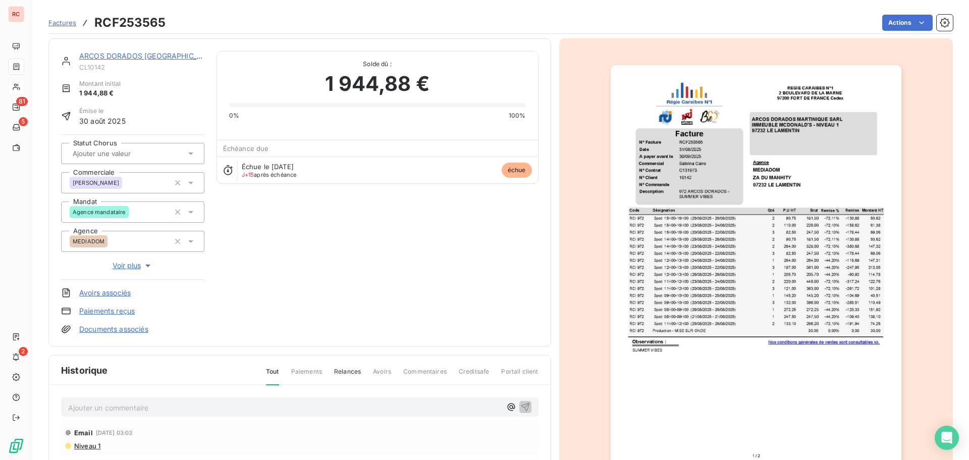
click at [125, 58] on link "ARCOS DORADOS [GEOGRAPHIC_DATA] SARL" at bounding box center [158, 55] width 159 height 9
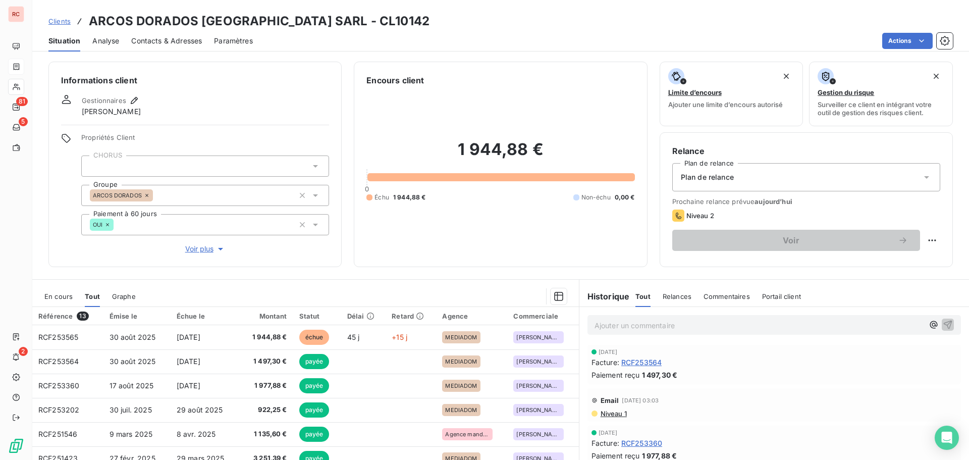
click at [61, 295] on span "En cours" at bounding box center [58, 296] width 28 height 8
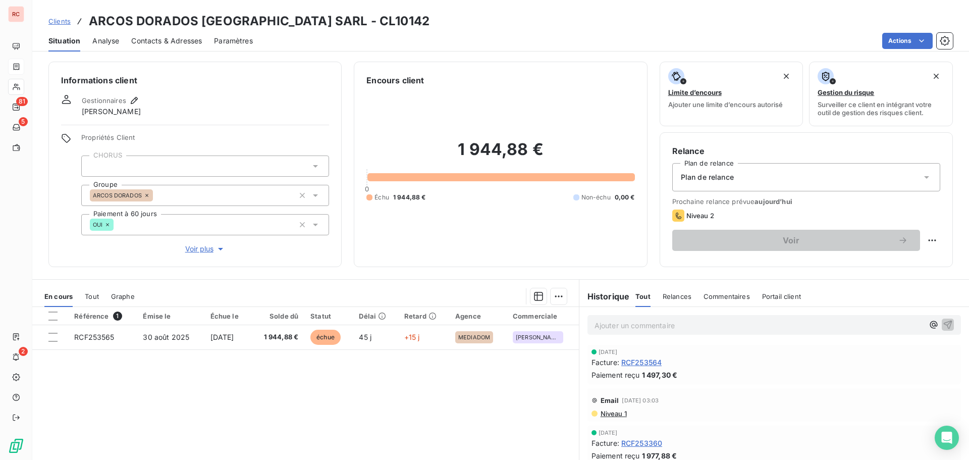
click at [614, 411] on span "Niveau 1" at bounding box center [612, 413] width 27 height 8
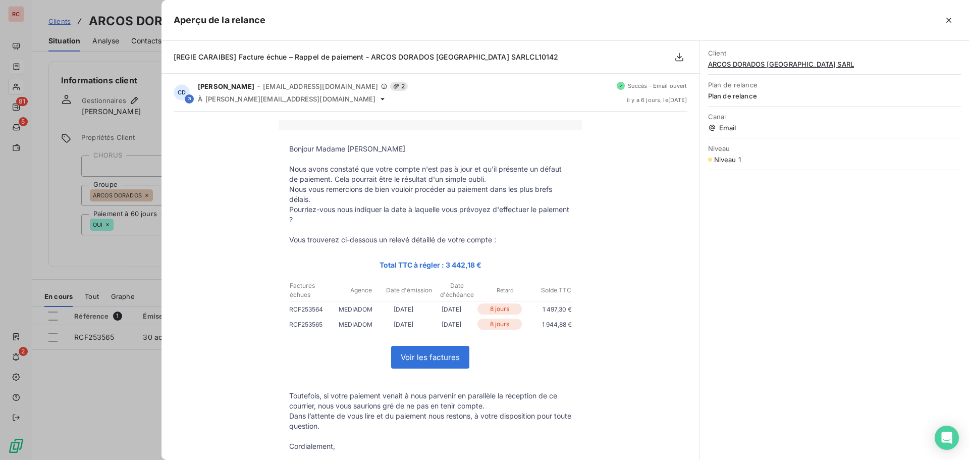
click at [106, 376] on div at bounding box center [484, 230] width 969 height 460
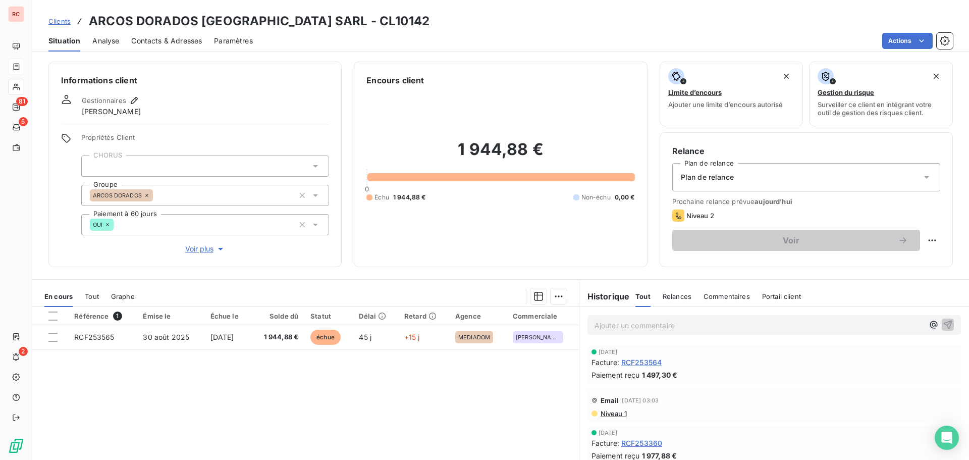
click at [194, 43] on span "Contacts & Adresses" at bounding box center [166, 41] width 71 height 10
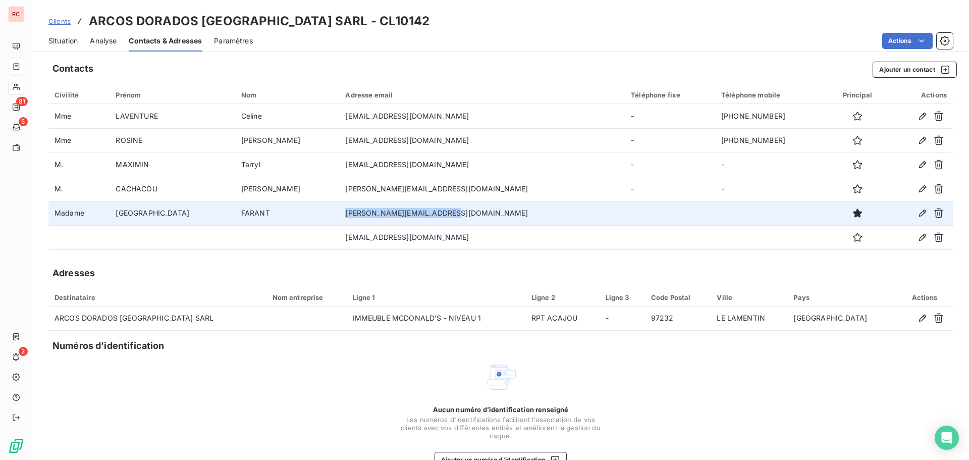
drag, startPoint x: 429, startPoint y: 215, endPoint x: 311, endPoint y: 215, distance: 118.6
click at [339, 215] on td "florence.farant@mq.mcd.com" at bounding box center [482, 213] width 286 height 24
copy td "florence.farant@mq.mcd.com"
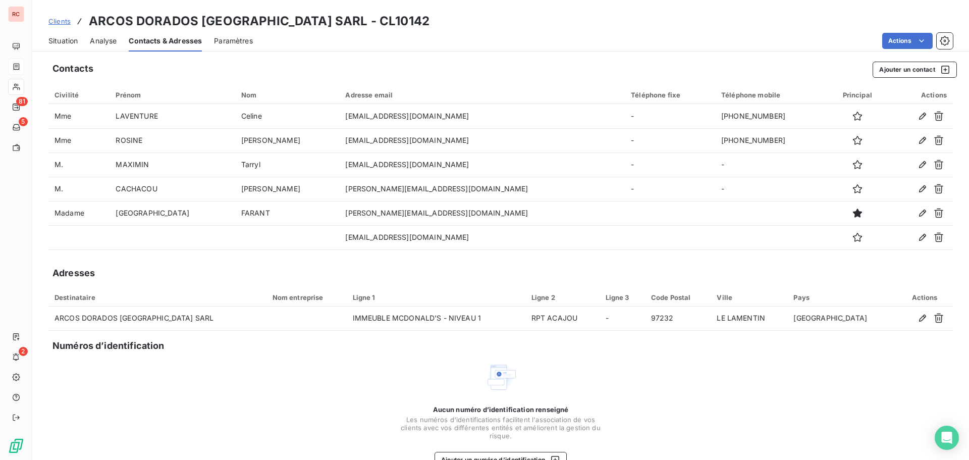
click at [237, 260] on div "Contacts Ajouter un contact Civilité Prénom Nom Adresse email Téléphone fixe Té…" at bounding box center [500, 270] width 937 height 428
click at [63, 37] on span "Situation" at bounding box center [62, 41] width 29 height 10
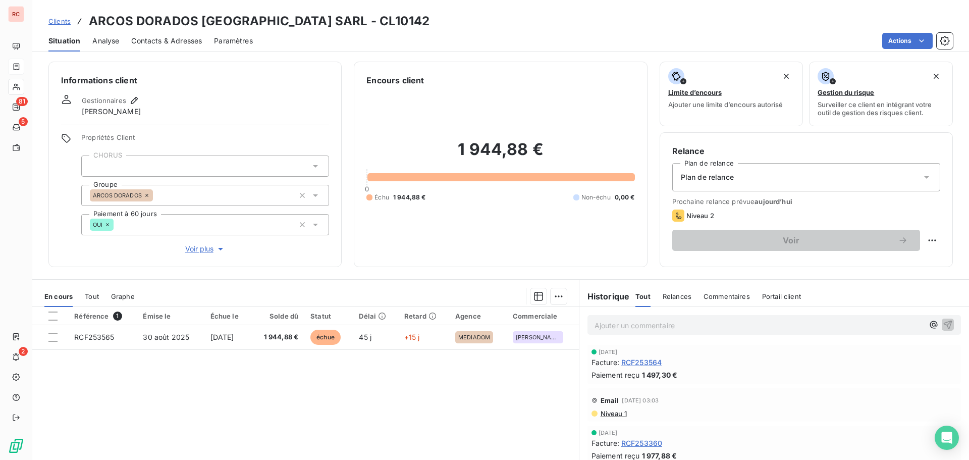
click at [150, 36] on span "Contacts & Adresses" at bounding box center [166, 41] width 71 height 10
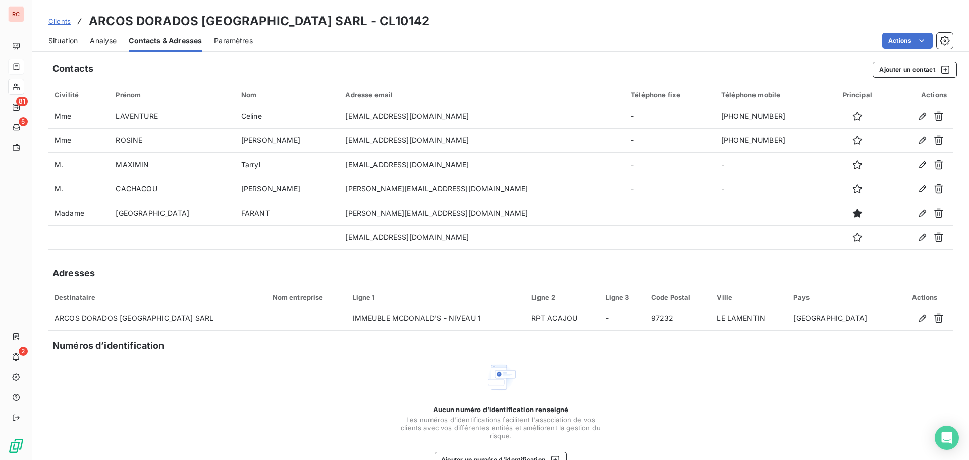
click at [52, 21] on span "Clients" at bounding box center [59, 21] width 22 height 8
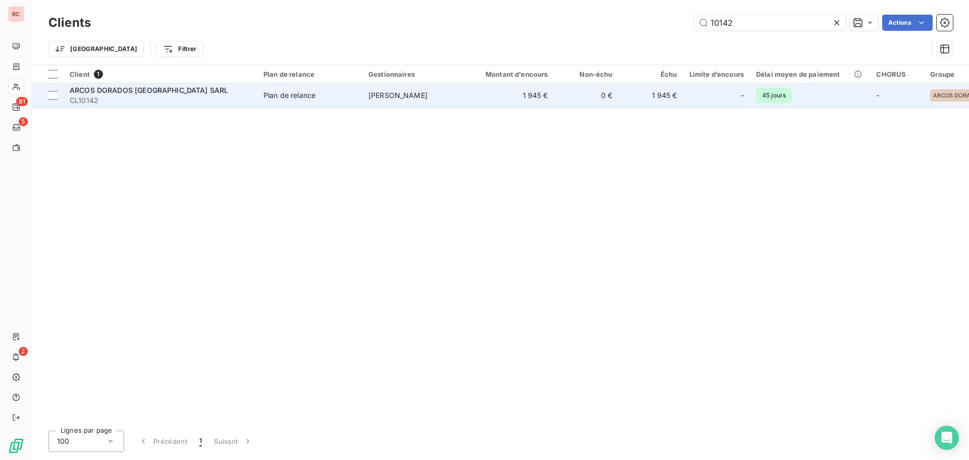
click at [153, 95] on span "CL10142" at bounding box center [161, 100] width 182 height 10
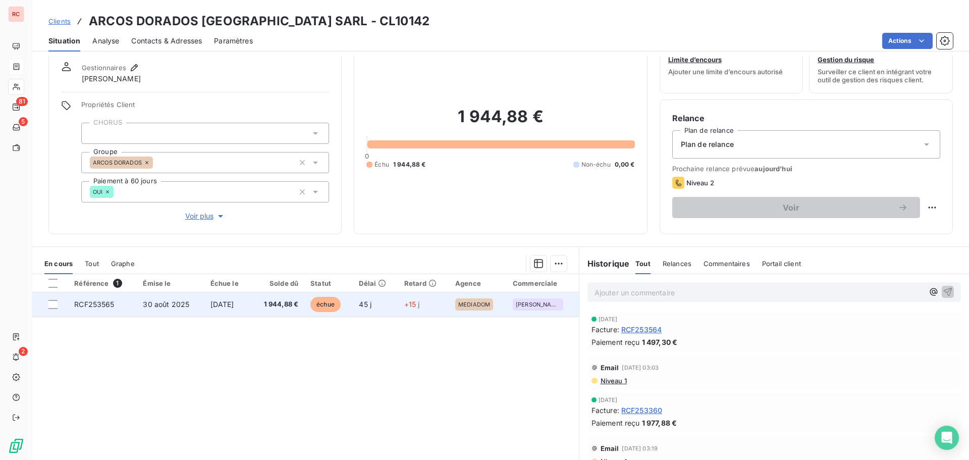
scroll to position [50, 0]
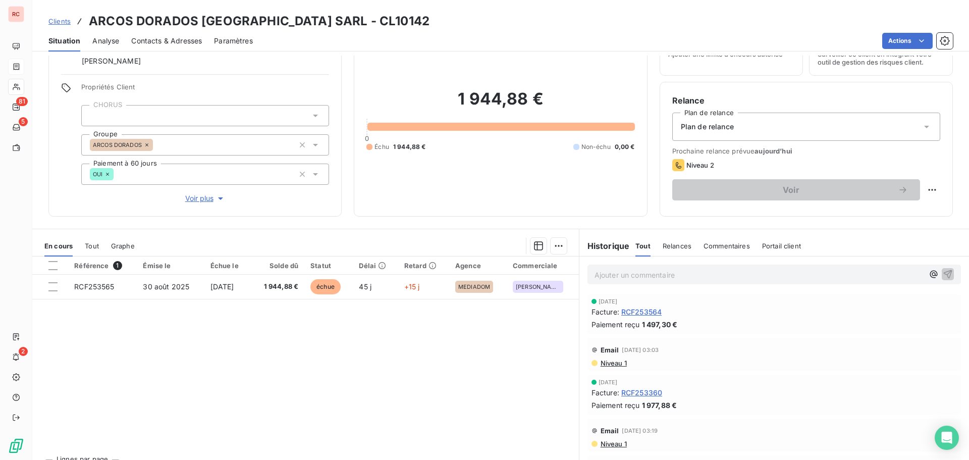
click at [96, 244] on span "Tout" at bounding box center [92, 246] width 14 height 8
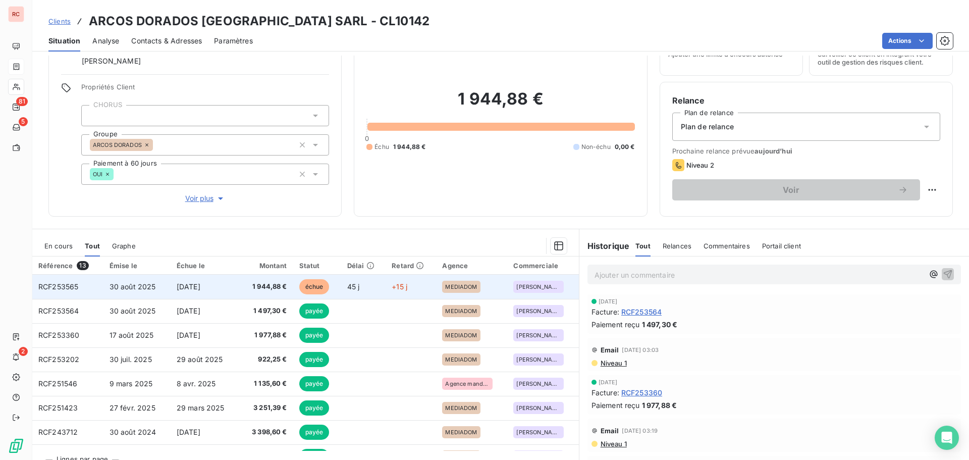
click at [140, 290] on span "30 août 2025" at bounding box center [133, 286] width 46 height 9
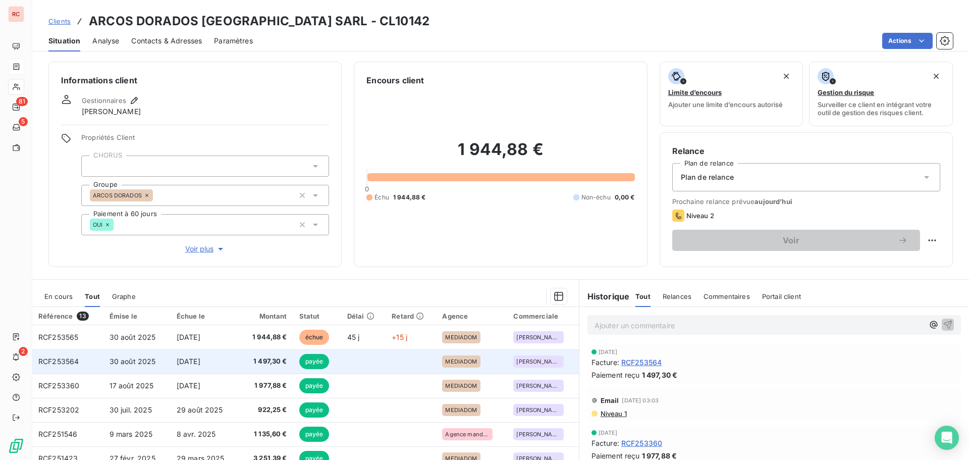
click at [190, 360] on span "[DATE]" at bounding box center [189, 361] width 24 height 9
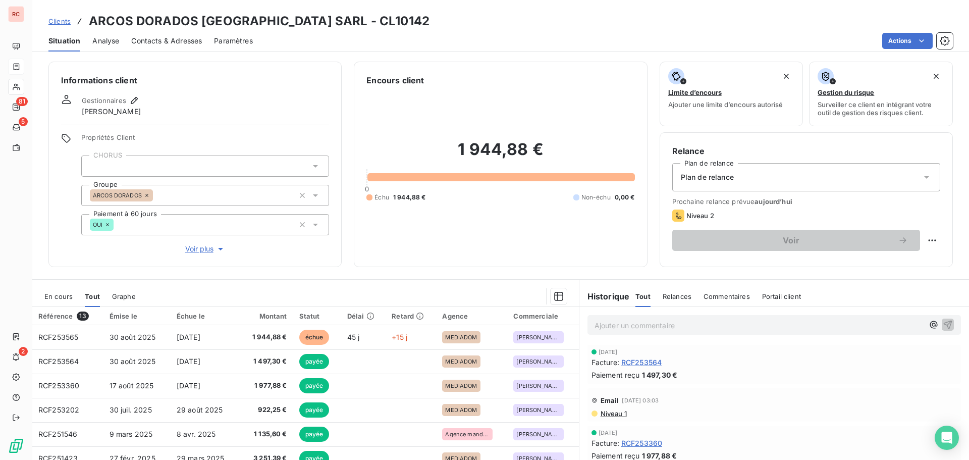
click at [70, 298] on span "En cours" at bounding box center [58, 296] width 28 height 8
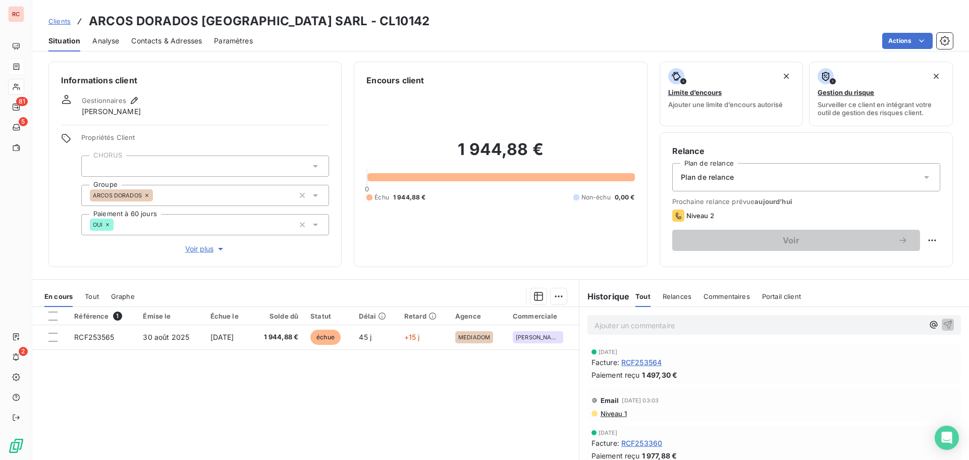
click at [617, 416] on span "Niveau 1" at bounding box center [612, 413] width 27 height 8
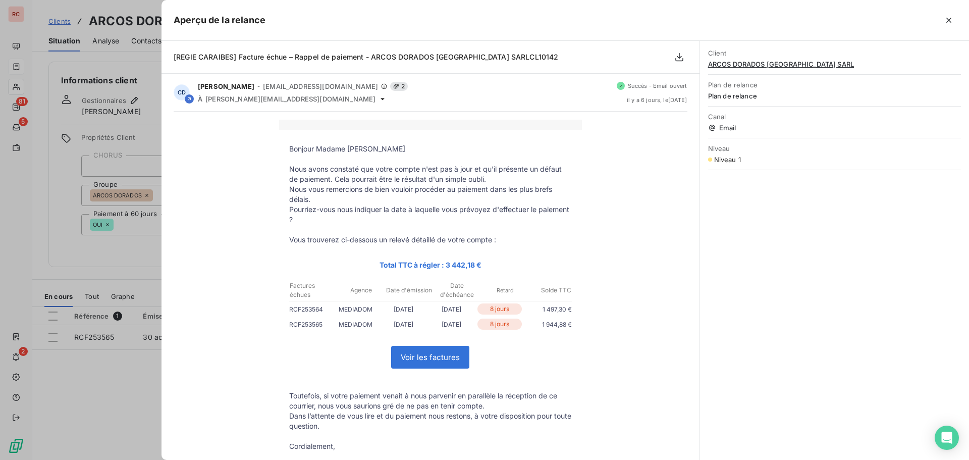
click at [140, 367] on div at bounding box center [484, 230] width 969 height 460
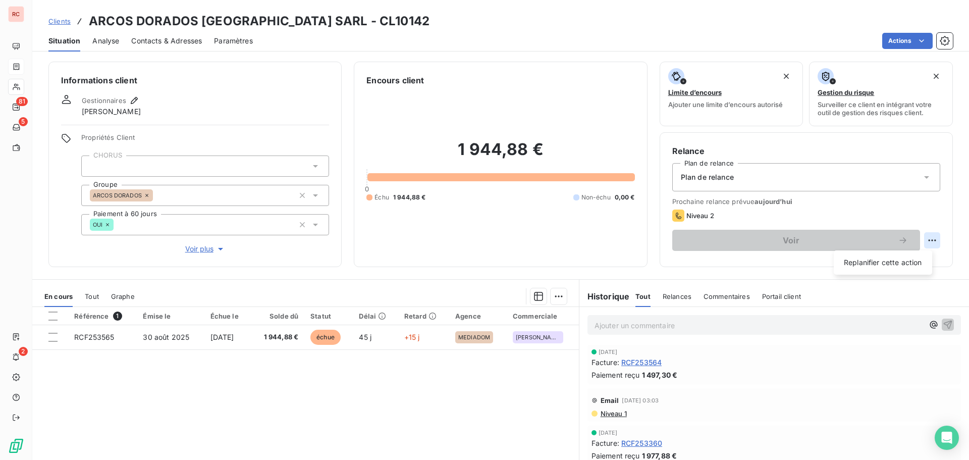
click at [927, 238] on html "RC 81 5 2 Clients ARCOS DORADOS MARTINIQUE SARL - CL10142 Situation Analyse Con…" at bounding box center [484, 230] width 969 height 460
click at [885, 261] on div "Replanifier cette action" at bounding box center [883, 262] width 90 height 16
select select "9"
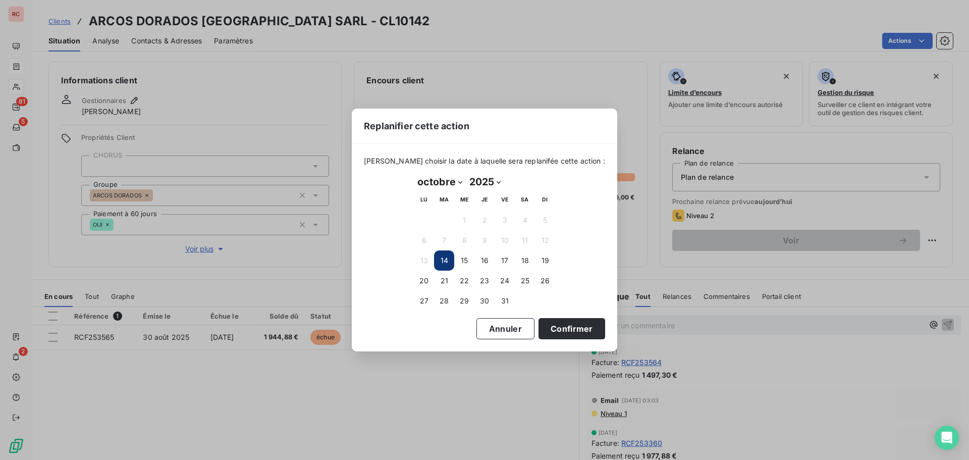
click at [442, 261] on button "14" at bounding box center [444, 260] width 20 height 20
click at [440, 265] on button "14" at bounding box center [444, 260] width 20 height 20
click at [544, 329] on button "Confirmer" at bounding box center [571, 328] width 67 height 21
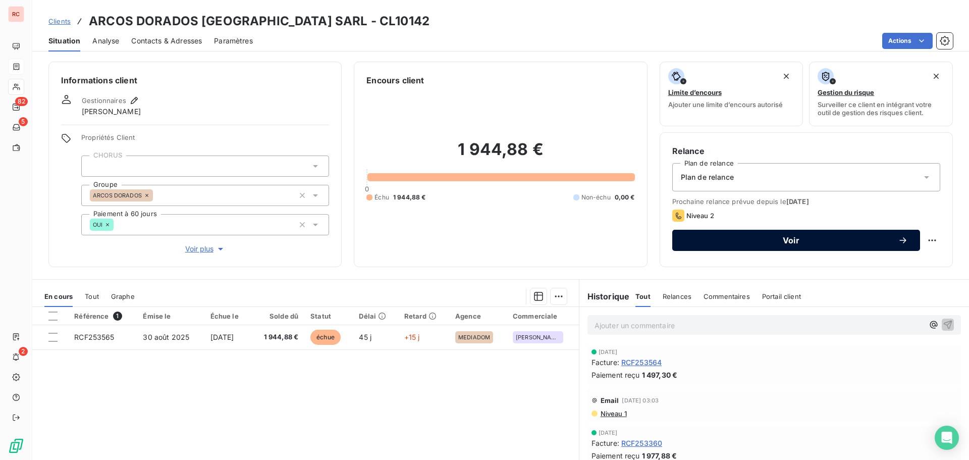
click at [731, 241] on span "Voir" at bounding box center [790, 240] width 213 height 8
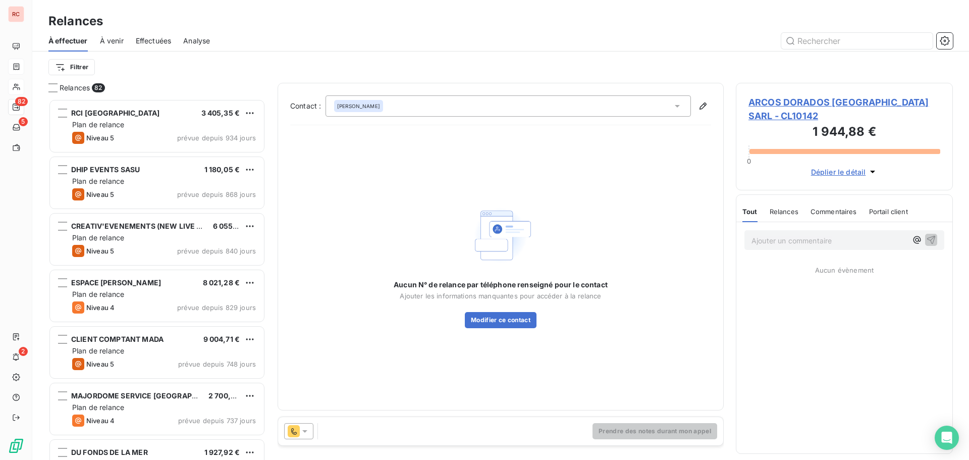
scroll to position [353, 209]
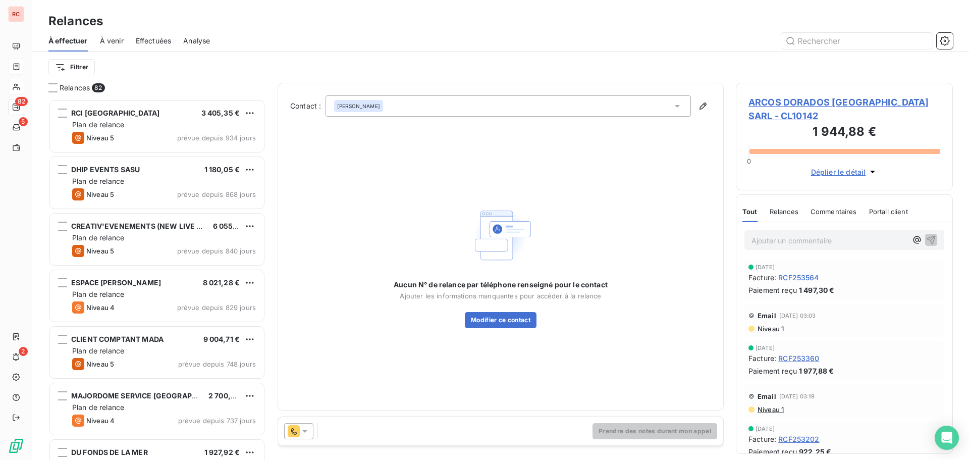
click at [306, 429] on icon at bounding box center [305, 431] width 10 height 10
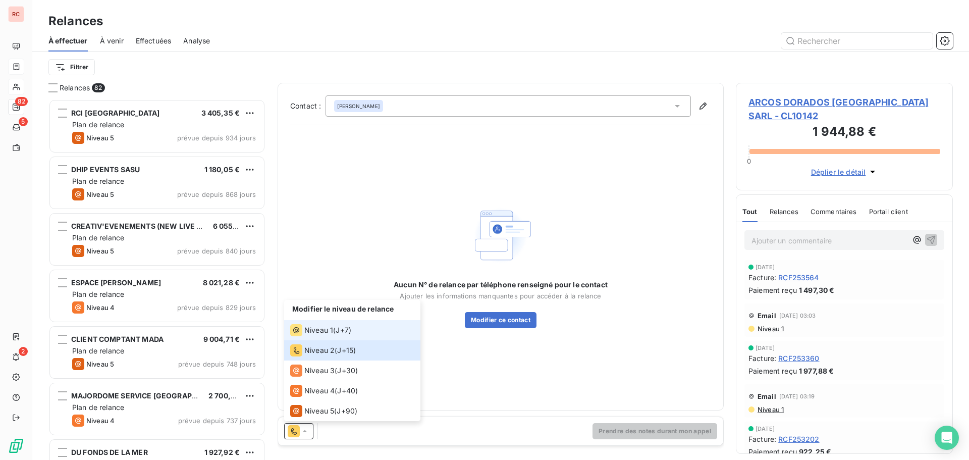
click at [326, 328] on span "Niveau 1" at bounding box center [318, 330] width 29 height 10
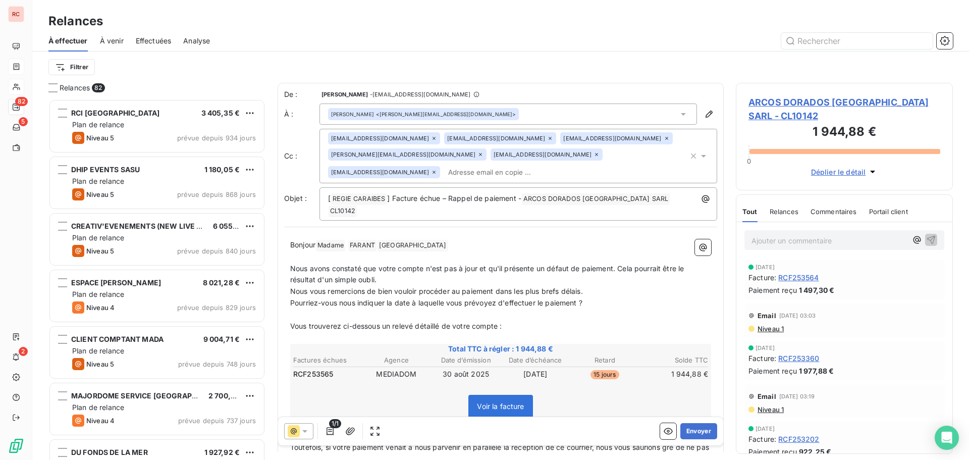
click at [432, 139] on icon at bounding box center [433, 138] width 3 height 3
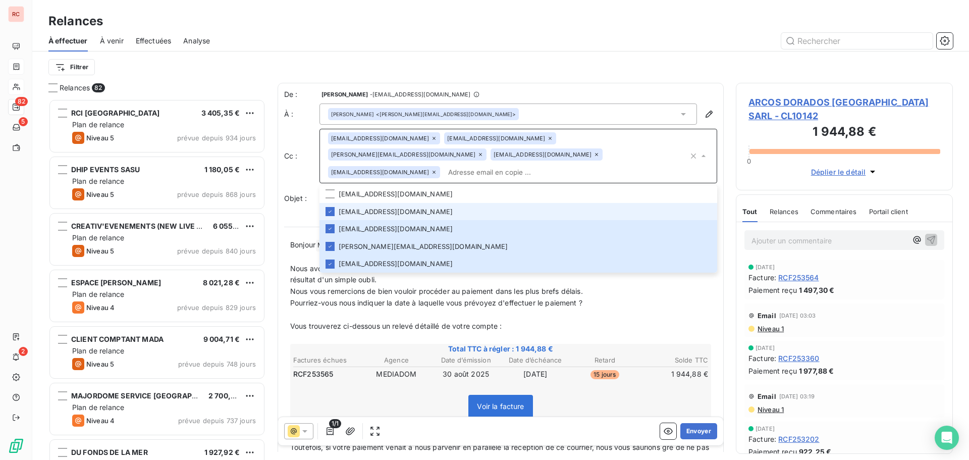
click at [431, 137] on icon at bounding box center [434, 138] width 6 height 6
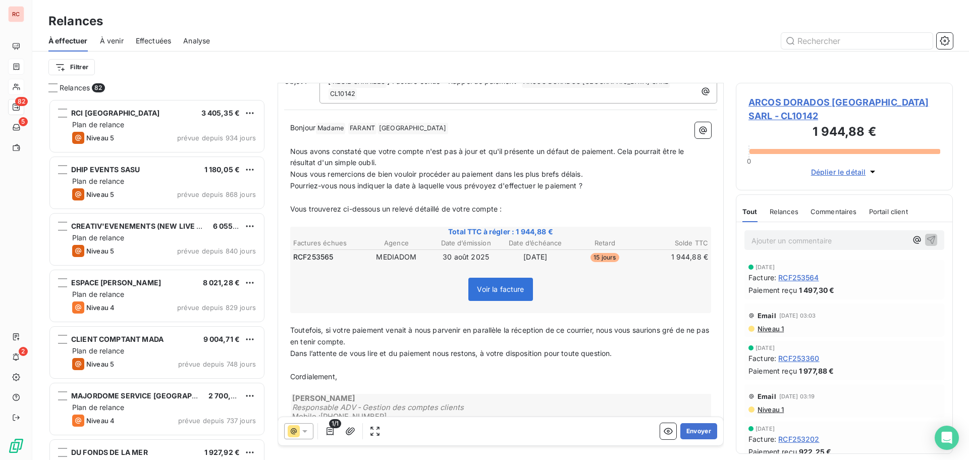
scroll to position [118, 0]
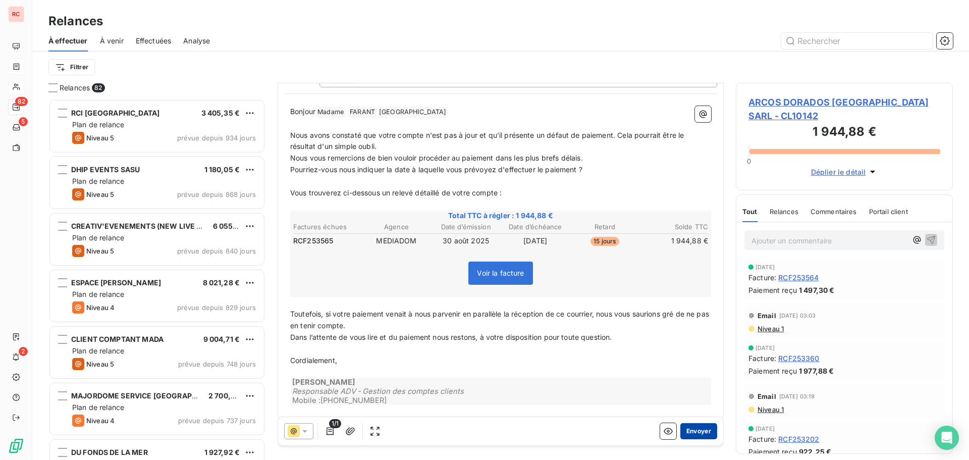
click at [680, 428] on button "Envoyer" at bounding box center [698, 431] width 37 height 16
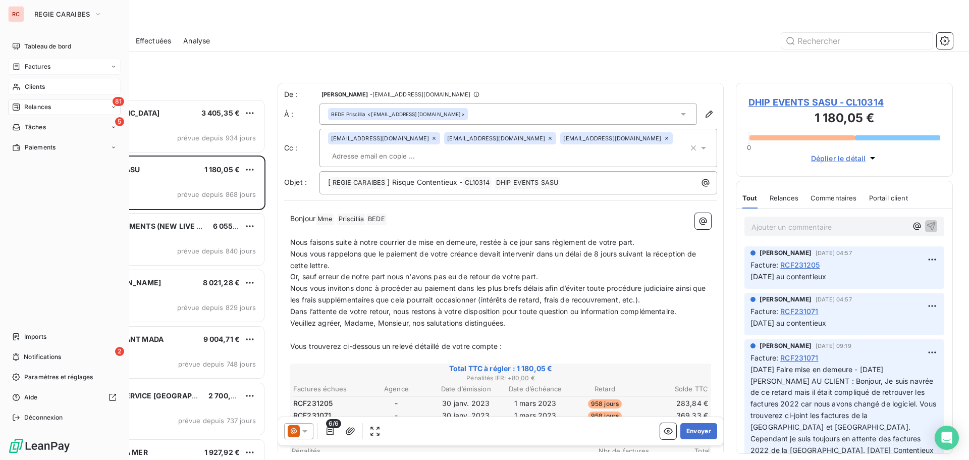
click at [30, 86] on span "Clients" at bounding box center [35, 86] width 20 height 9
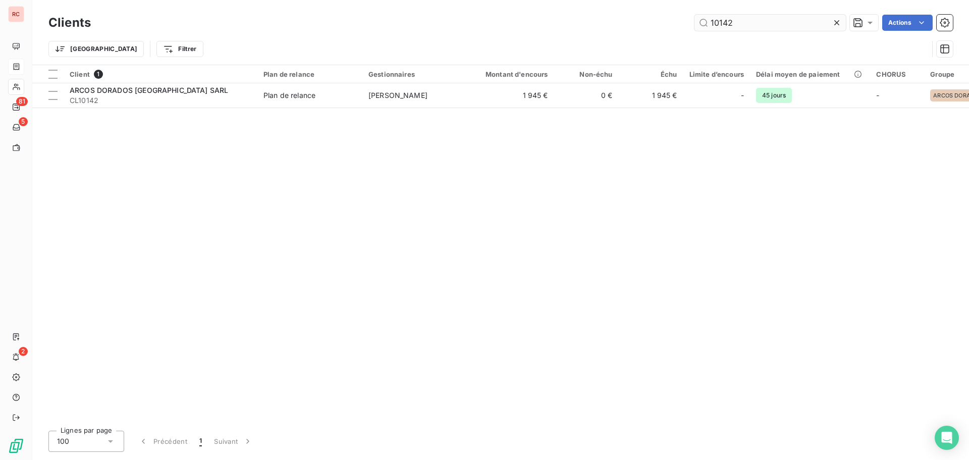
drag, startPoint x: 750, startPoint y: 28, endPoint x: 720, endPoint y: 20, distance: 31.3
click at [720, 20] on input "10142" at bounding box center [769, 23] width 151 height 16
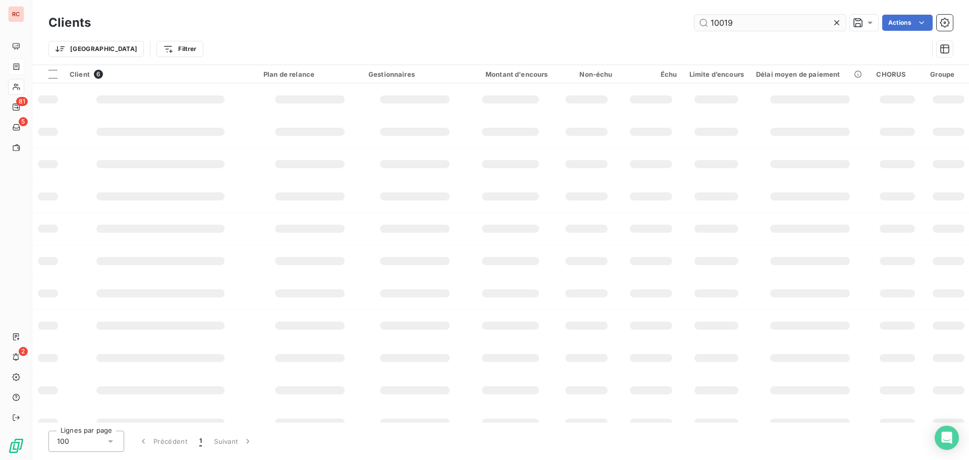
type input "10019"
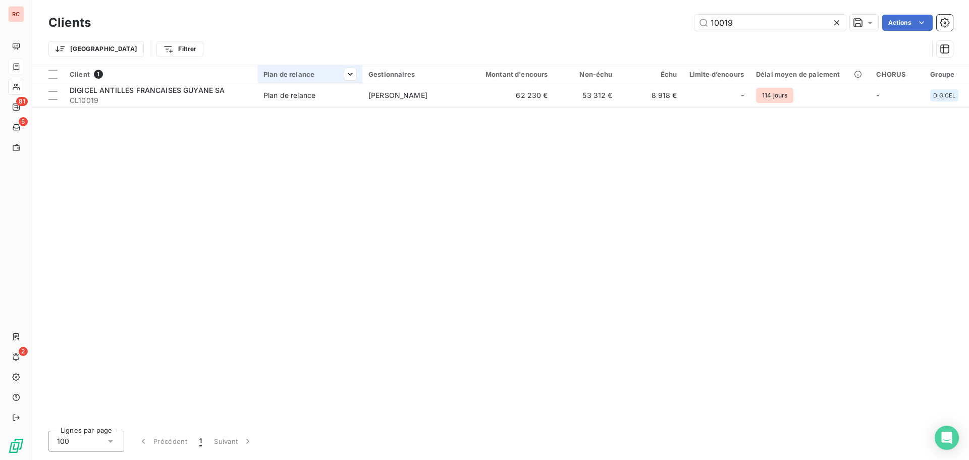
click at [362, 74] on th "Plan de relance" at bounding box center [309, 74] width 105 height 18
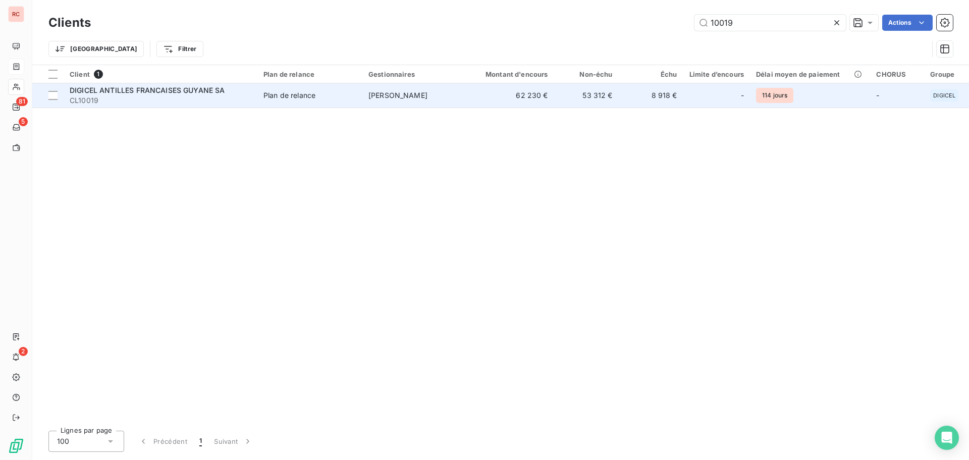
click at [374, 92] on span "[PERSON_NAME]" at bounding box center [397, 95] width 59 height 9
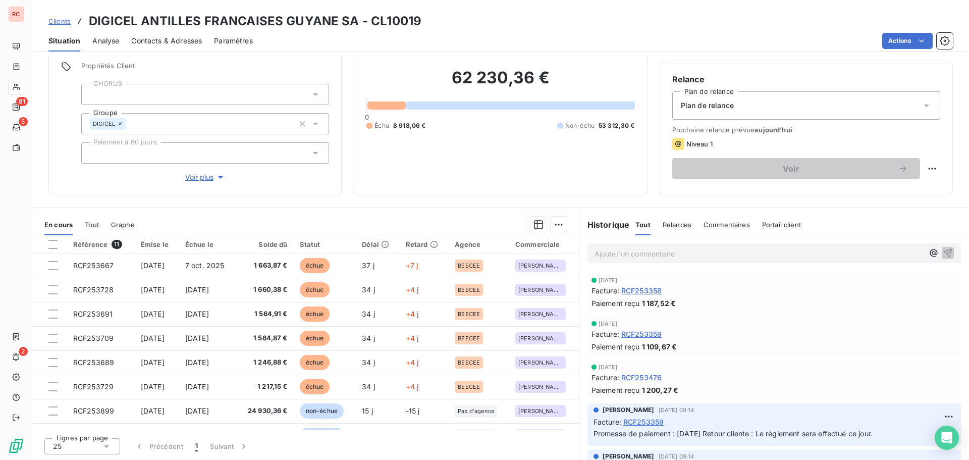
click at [236, 252] on th "Échue le" at bounding box center [207, 244] width 57 height 18
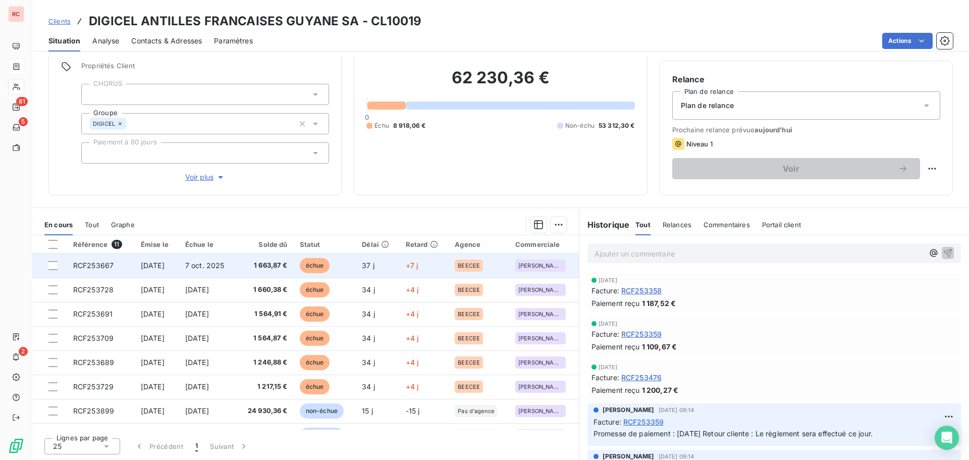
click at [236, 256] on td "7 oct. 2025" at bounding box center [207, 265] width 57 height 24
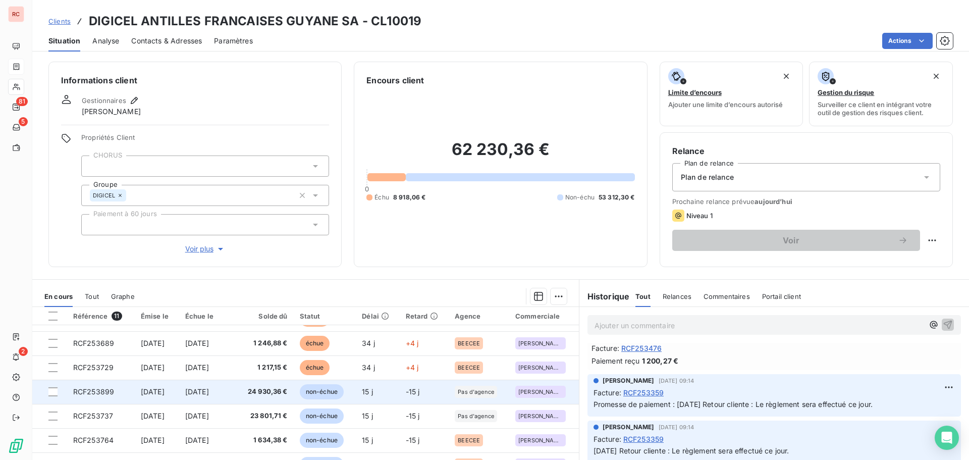
scroll to position [50, 0]
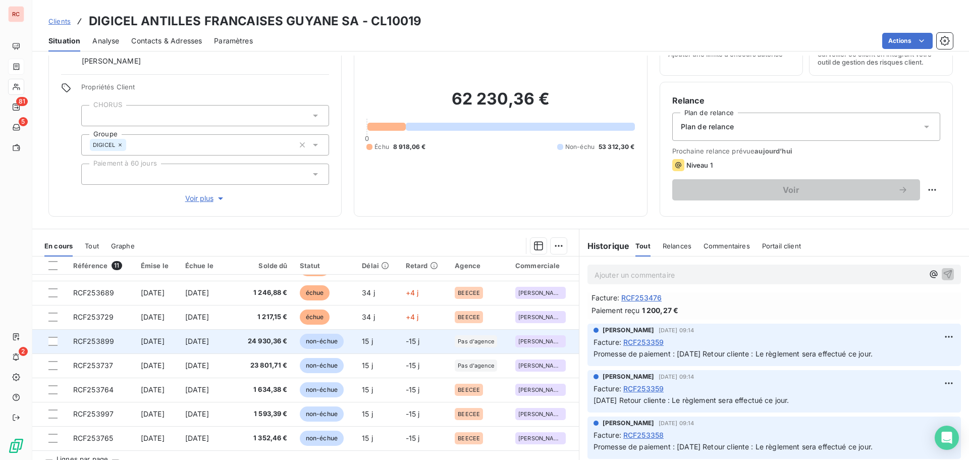
click at [275, 342] on span "24 930,36 €" at bounding box center [264, 341] width 45 height 10
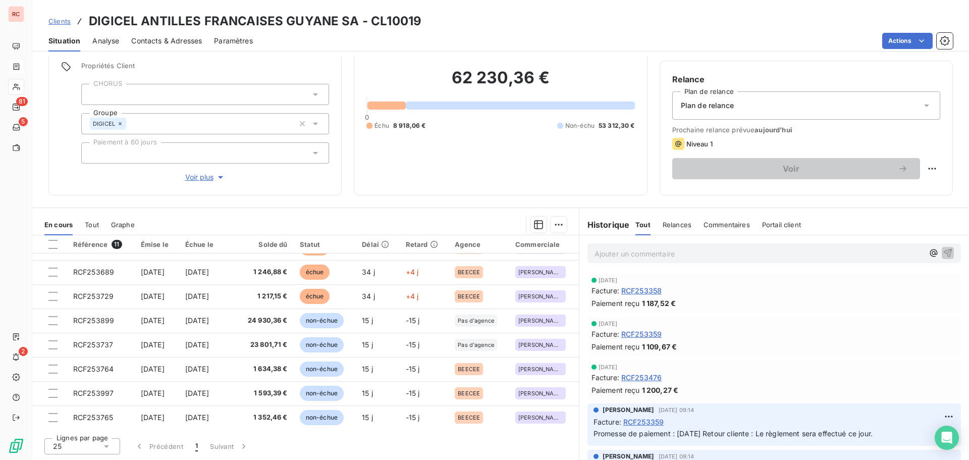
scroll to position [91, 0]
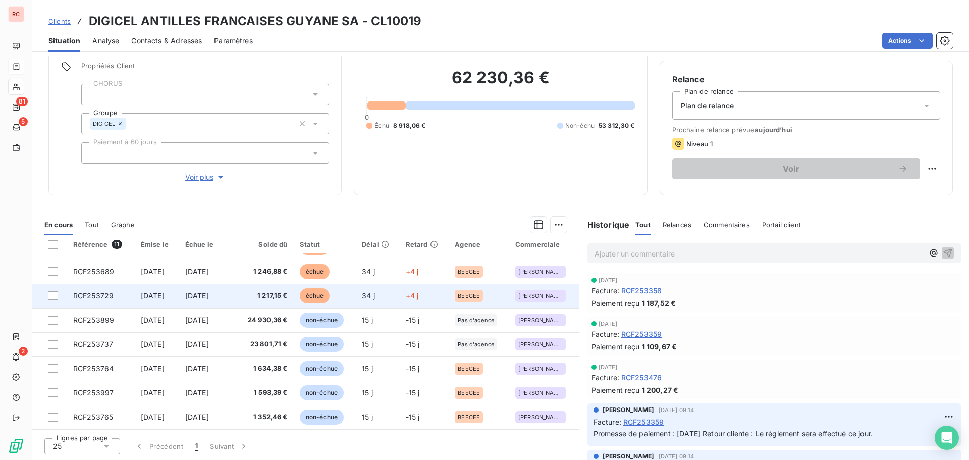
click at [288, 295] on span "1 217,15 €" at bounding box center [264, 296] width 45 height 10
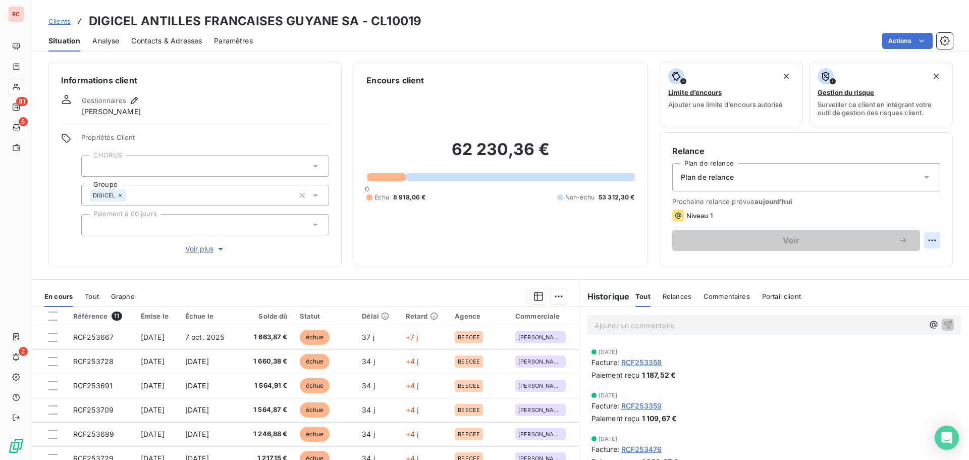
click at [920, 237] on html "RC 81 5 2 Clients DIGICEL ANTILLES FRANCAISES GUYANE SA - CL10019 Situation Ana…" at bounding box center [484, 230] width 969 height 460
click at [886, 260] on div "Replanifier cette action" at bounding box center [883, 262] width 90 height 16
select select "9"
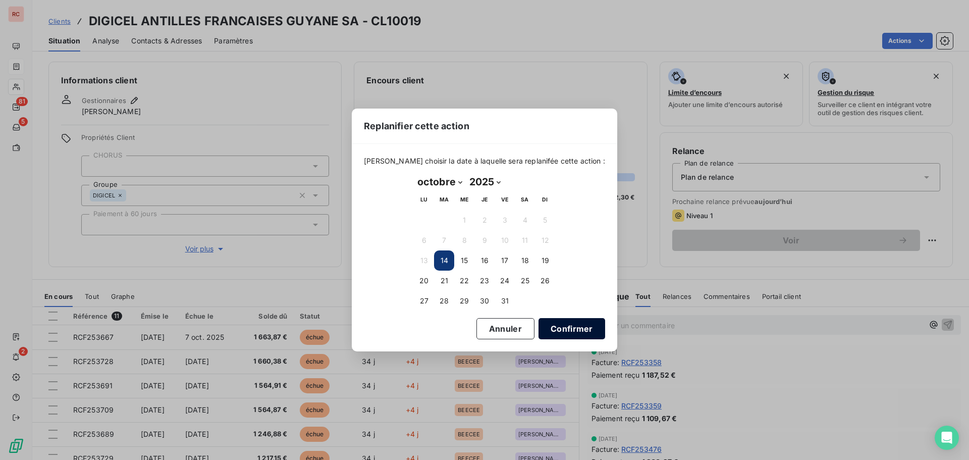
click at [556, 327] on button "Confirmer" at bounding box center [571, 328] width 67 height 21
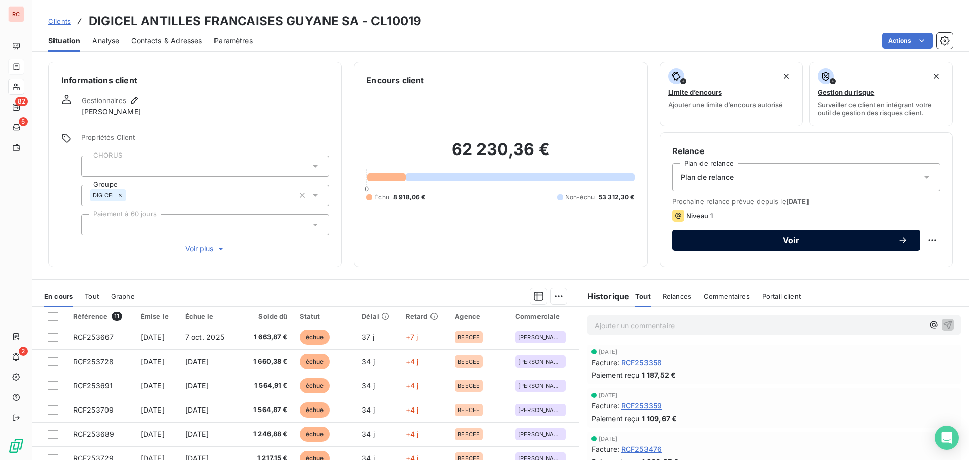
click at [713, 249] on button "Voir" at bounding box center [796, 240] width 248 height 21
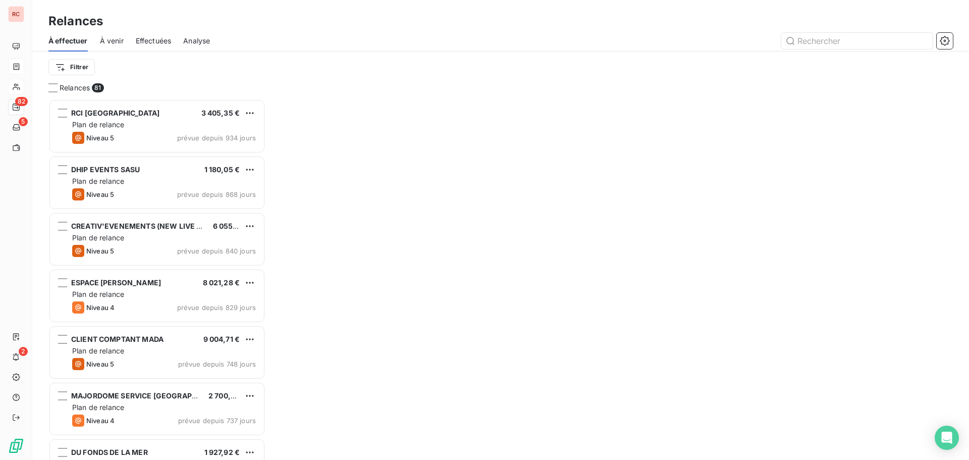
scroll to position [353, 209]
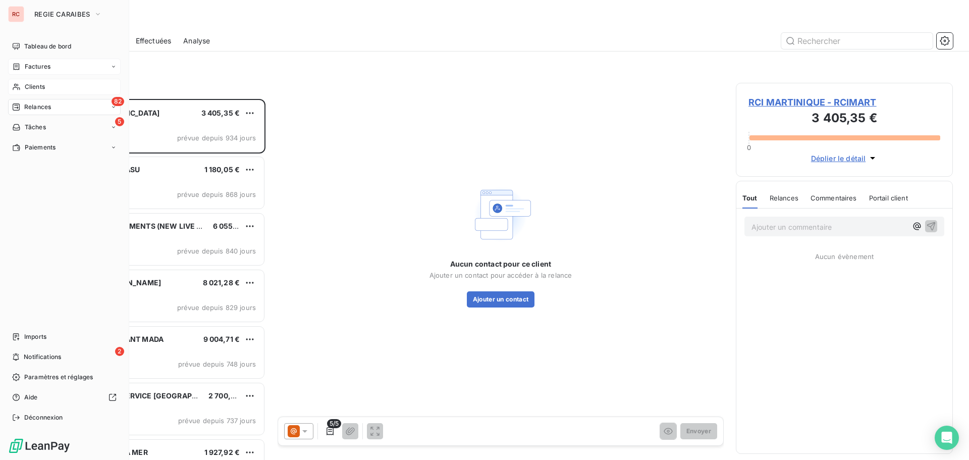
click at [45, 88] on span "Clients" at bounding box center [35, 86] width 20 height 9
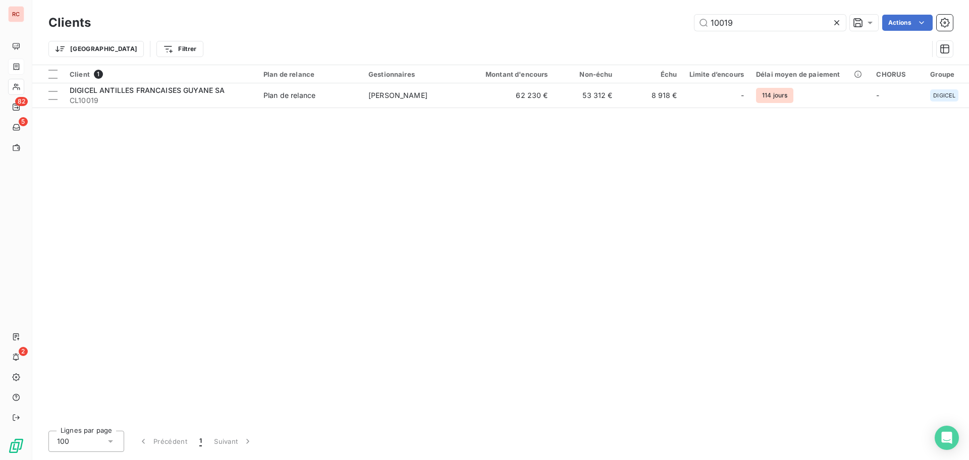
drag, startPoint x: 735, startPoint y: 27, endPoint x: 623, endPoint y: 27, distance: 112.0
click at [623, 27] on div "10019 Actions" at bounding box center [528, 23] width 850 height 16
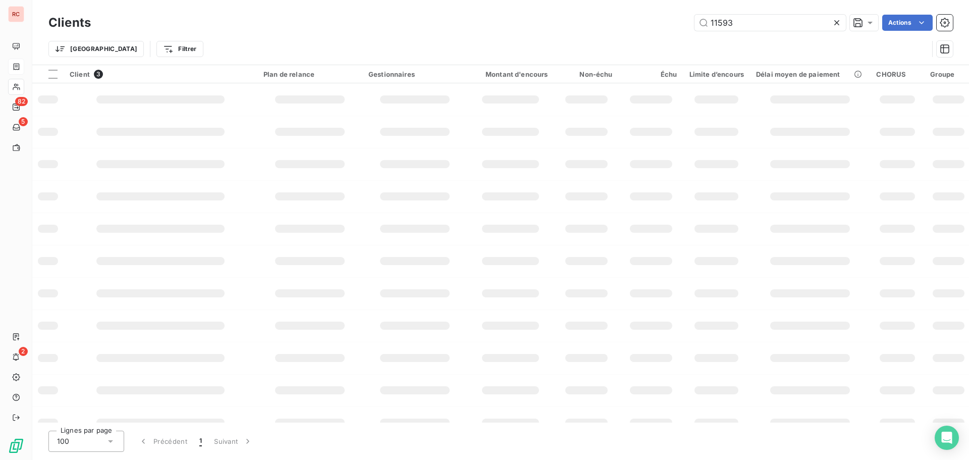
type input "11593"
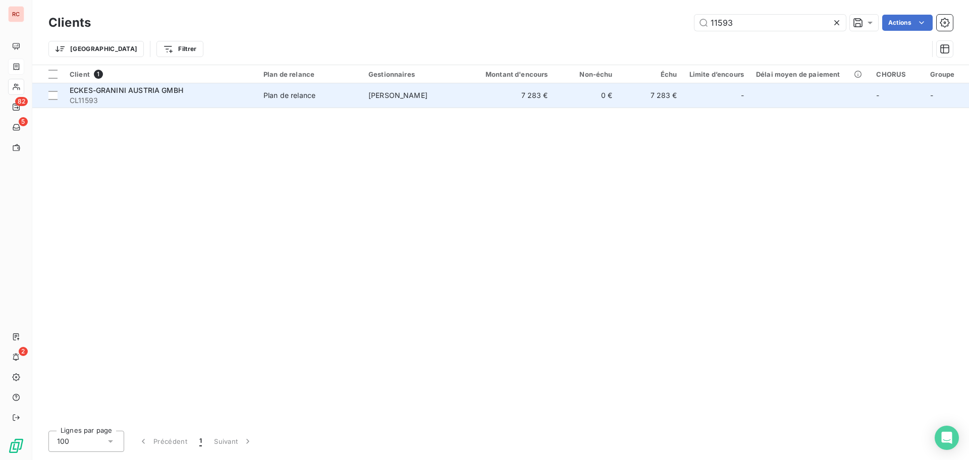
click at [330, 95] on span "Plan de relance" at bounding box center [309, 95] width 93 height 10
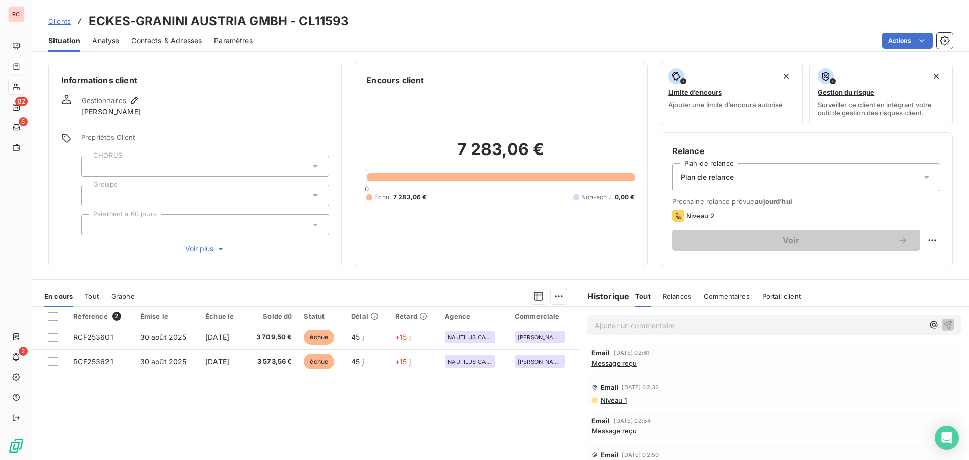
click at [625, 366] on span "Message reçu" at bounding box center [614, 363] width 46 height 8
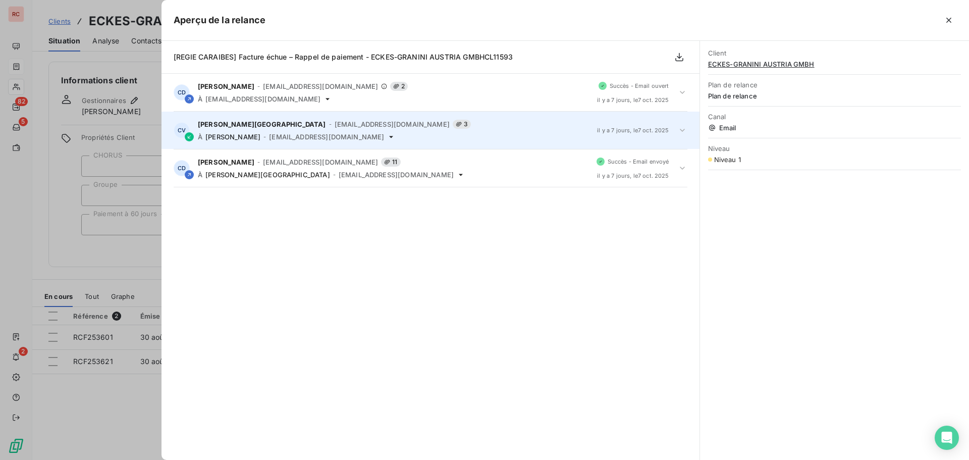
click at [679, 131] on icon at bounding box center [682, 130] width 10 height 10
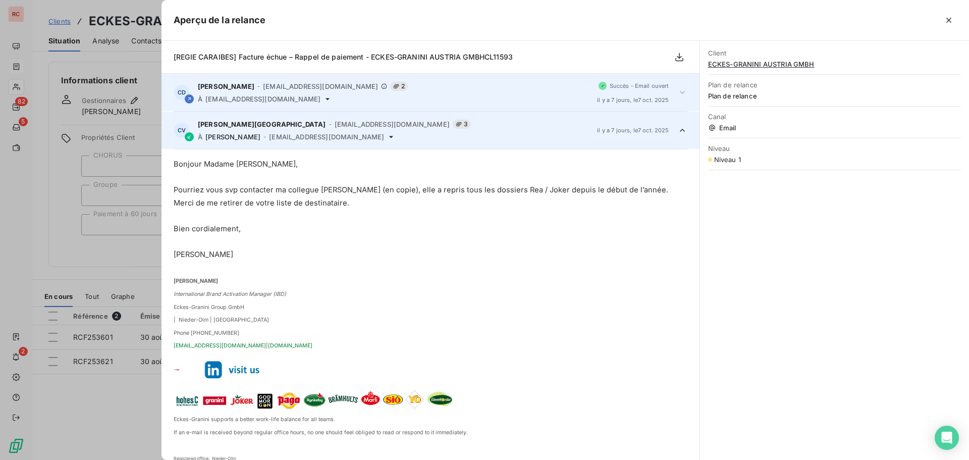
click at [680, 92] on icon at bounding box center [682, 92] width 5 height 3
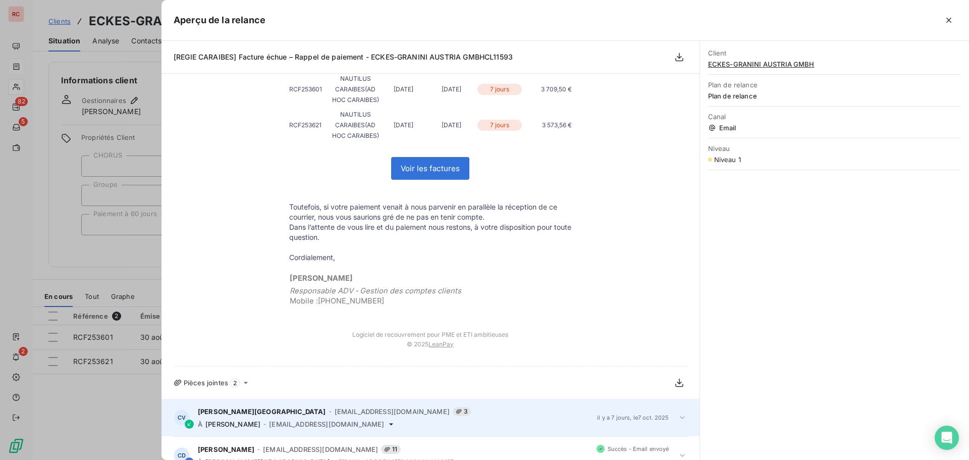
scroll to position [245, 0]
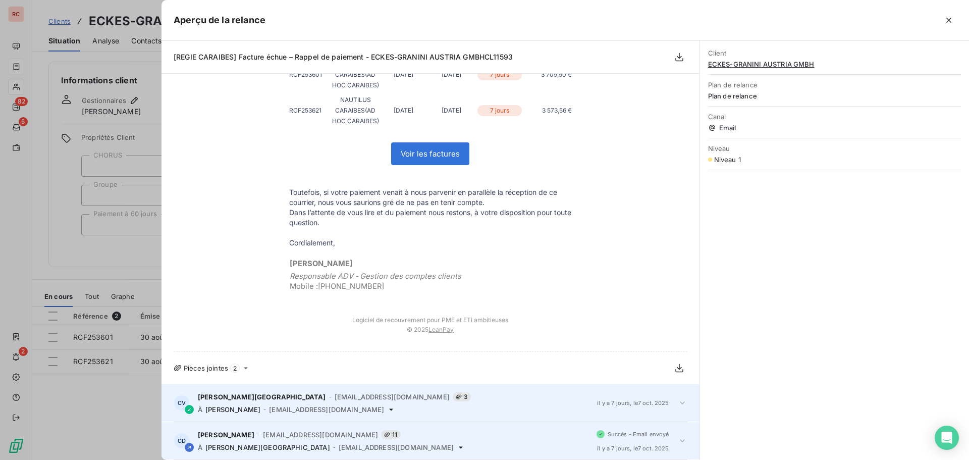
click at [677, 440] on icon at bounding box center [682, 440] width 10 height 10
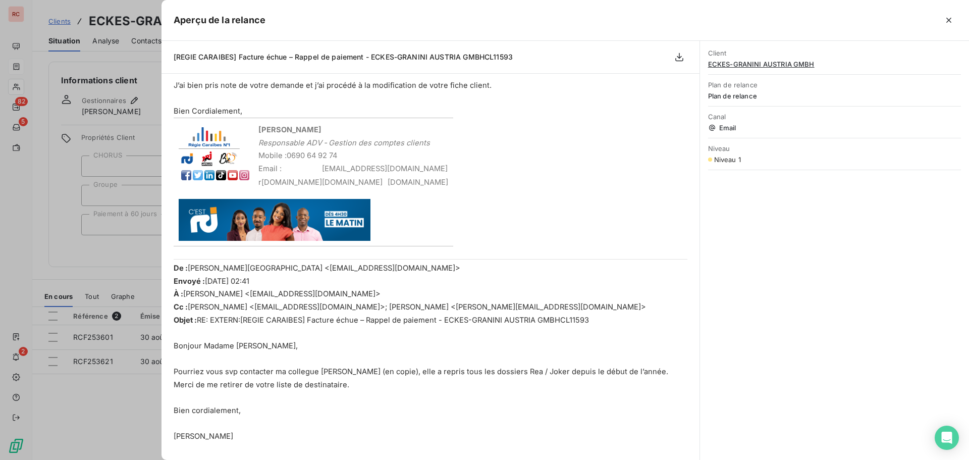
scroll to position [0, 0]
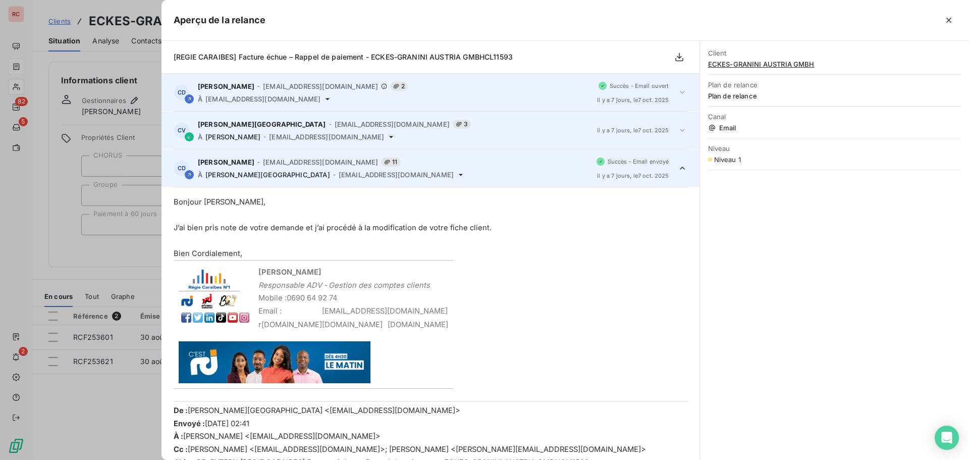
click at [142, 252] on div at bounding box center [484, 230] width 969 height 460
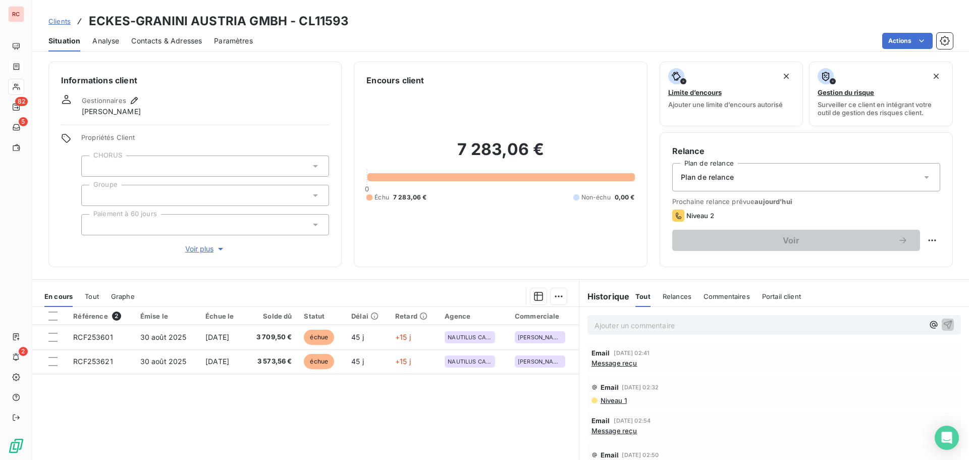
click at [175, 39] on span "Contacts & Adresses" at bounding box center [166, 41] width 71 height 10
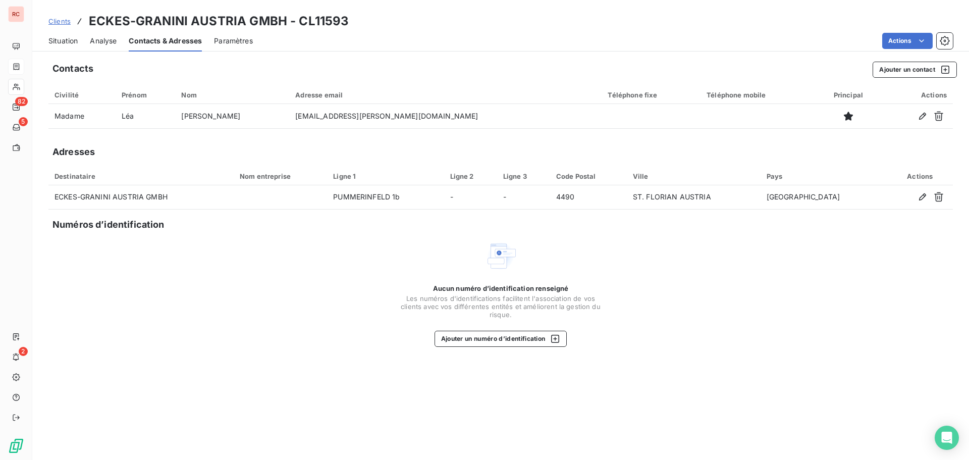
click at [69, 41] on span "Situation" at bounding box center [62, 41] width 29 height 10
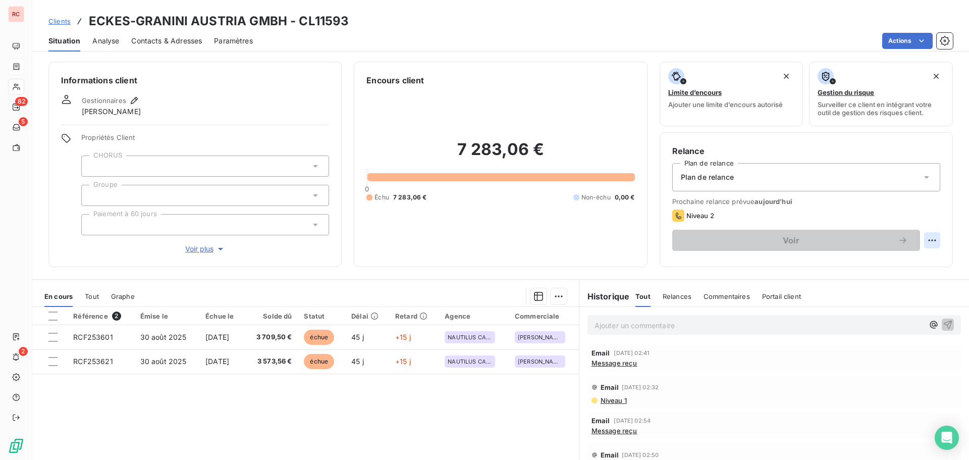
click at [923, 242] on html "RC 82 5 2 Clients ECKES-GRANINI AUSTRIA GMBH - CL11593 Situation Analyse Contac…" at bounding box center [484, 230] width 969 height 460
click at [874, 263] on div "Replanifier cette action" at bounding box center [883, 262] width 90 height 16
select select "9"
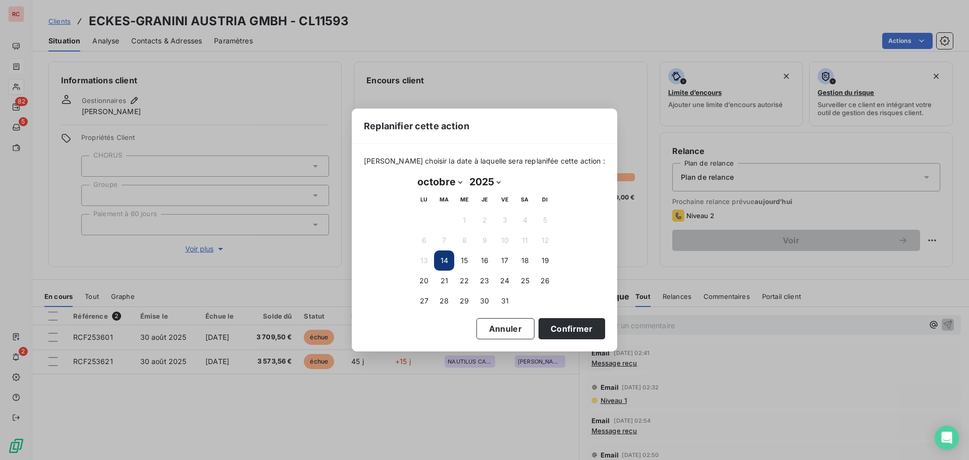
click at [434, 260] on button "14" at bounding box center [444, 260] width 20 height 20
click at [448, 266] on button "14" at bounding box center [444, 260] width 20 height 20
click at [541, 334] on button "Confirmer" at bounding box center [571, 328] width 67 height 21
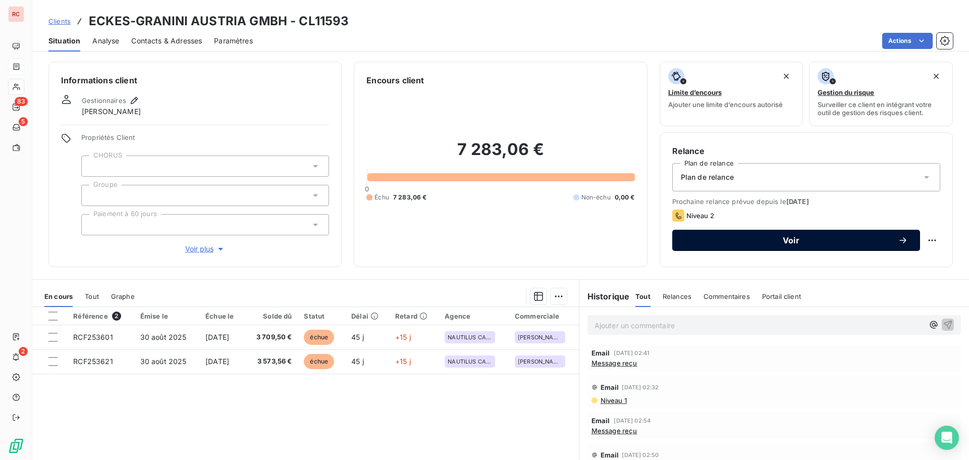
click at [787, 241] on span "Voir" at bounding box center [790, 240] width 213 height 8
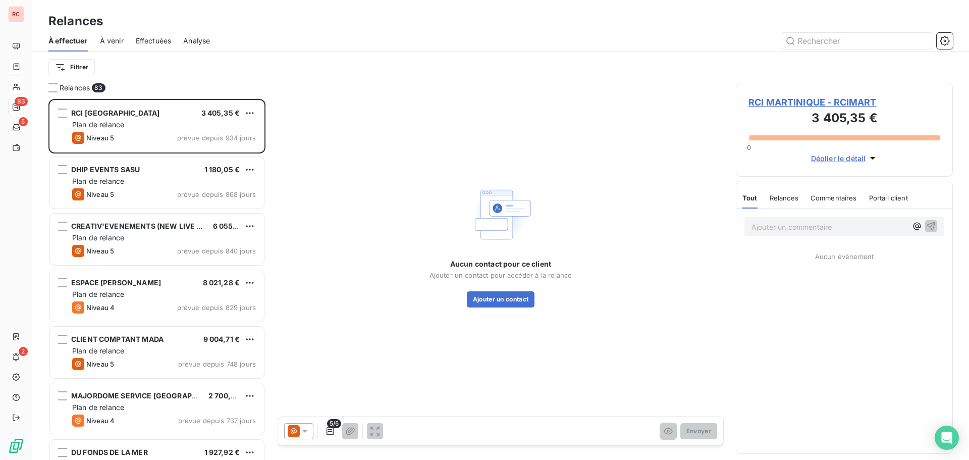
scroll to position [353, 209]
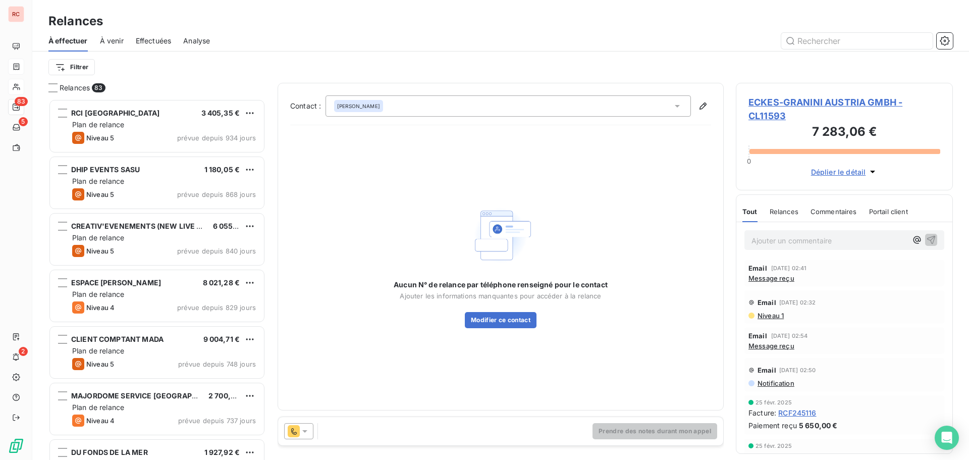
click at [308, 433] on icon at bounding box center [305, 431] width 10 height 10
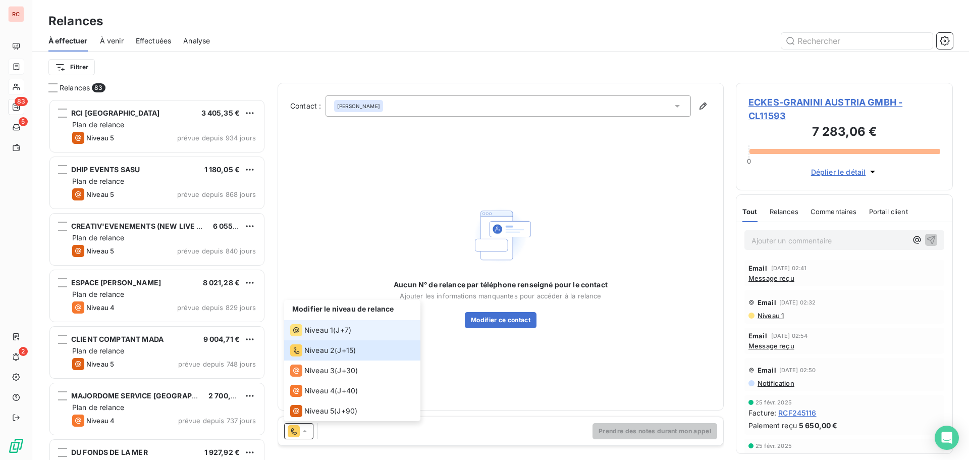
click at [337, 330] on span "J+7 )" at bounding box center [344, 330] width 16 height 10
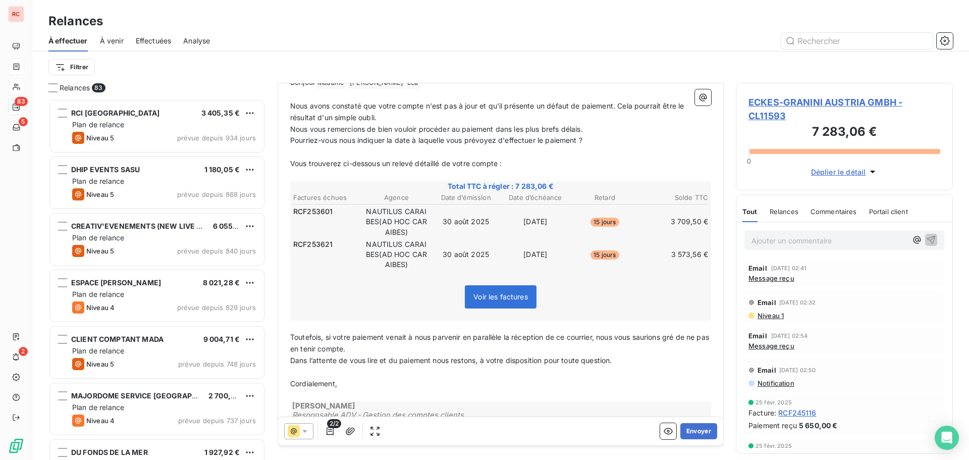
scroll to position [152, 0]
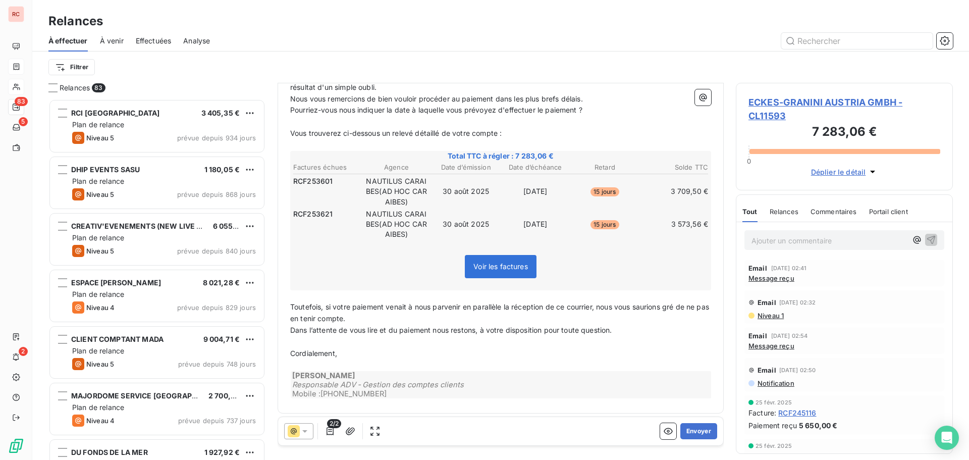
drag, startPoint x: 691, startPoint y: 432, endPoint x: 631, endPoint y: 394, distance: 71.2
click at [631, 300] on div "De : Claire DELAERE - cdelaere@rcigroup.fr À : Léa KESSLER <lea.kessler@eckes-g…" at bounding box center [501, 115] width 446 height 368
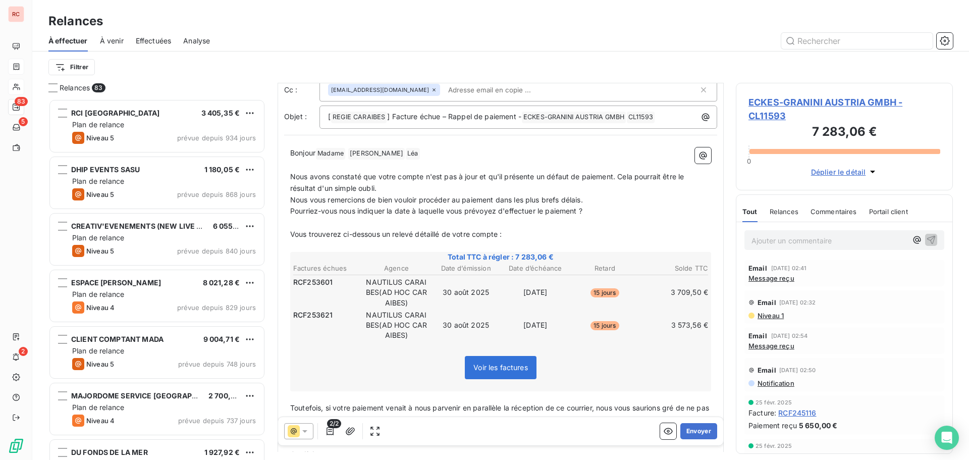
scroll to position [101, 0]
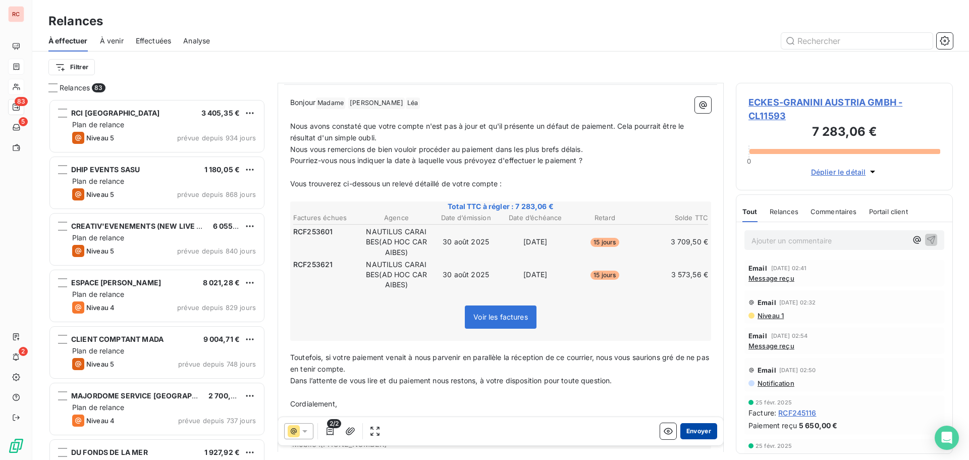
click at [691, 433] on button "Envoyer" at bounding box center [698, 431] width 37 height 16
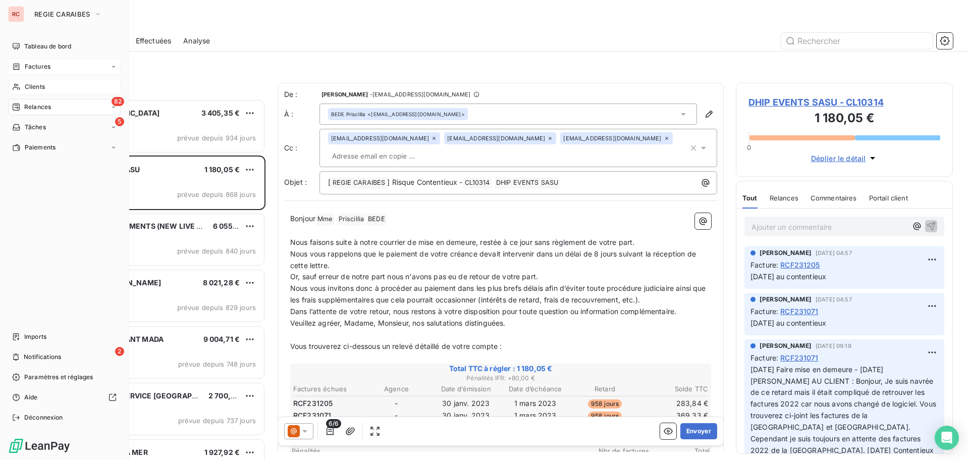
click at [36, 85] on span "Clients" at bounding box center [35, 86] width 20 height 9
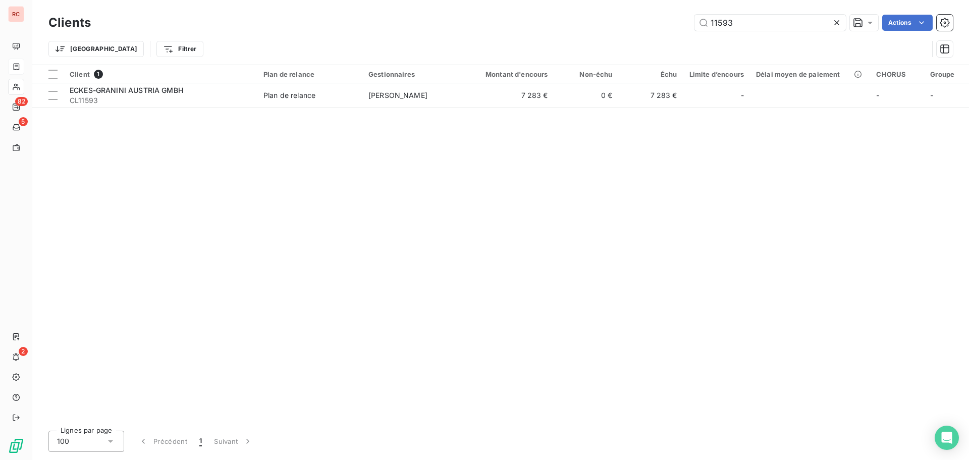
drag, startPoint x: 758, startPoint y: 20, endPoint x: 641, endPoint y: 24, distance: 117.6
click at [641, 24] on div "11593 Actions" at bounding box center [528, 23] width 850 height 16
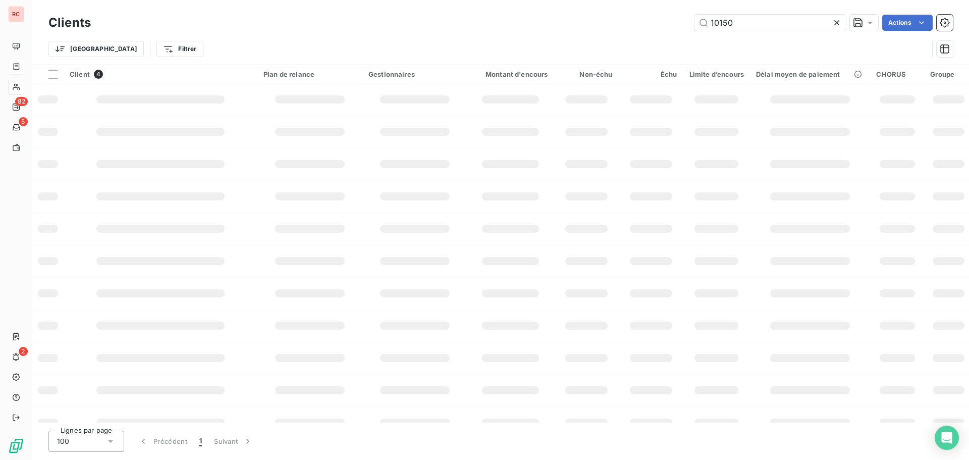
type input "10150"
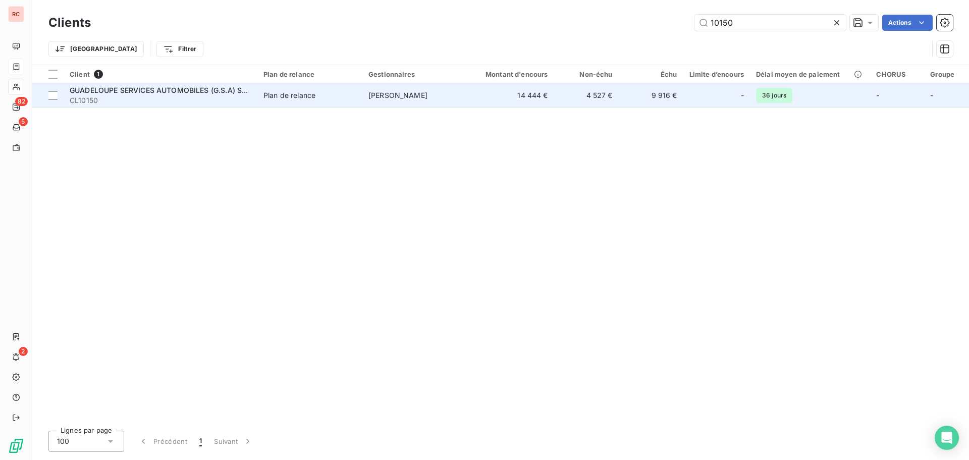
click at [290, 103] on td "Plan de relance" at bounding box center [309, 95] width 105 height 24
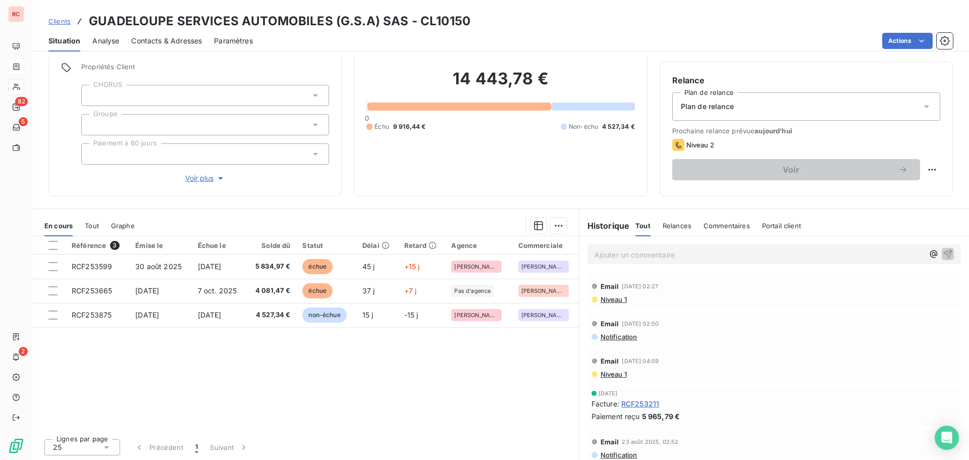
scroll to position [72, 0]
click at [169, 40] on span "Contacts & Adresses" at bounding box center [166, 41] width 71 height 10
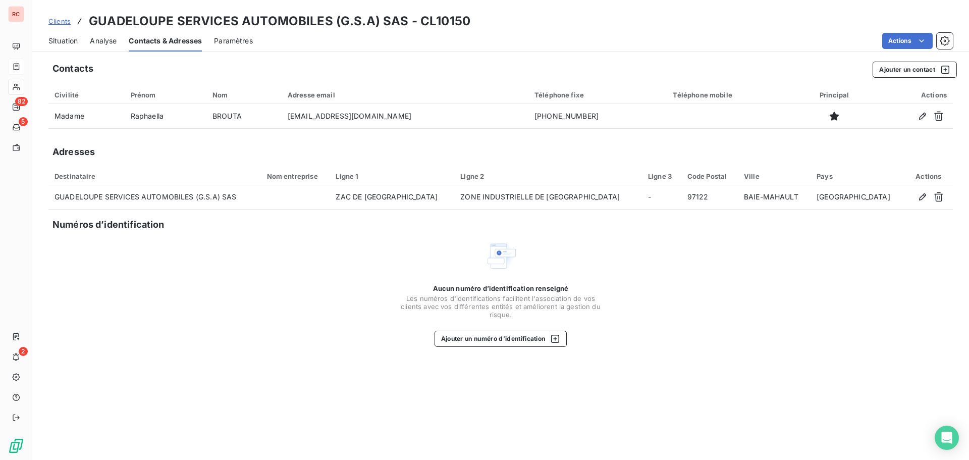
click at [68, 20] on span "Clients" at bounding box center [59, 21] width 22 height 8
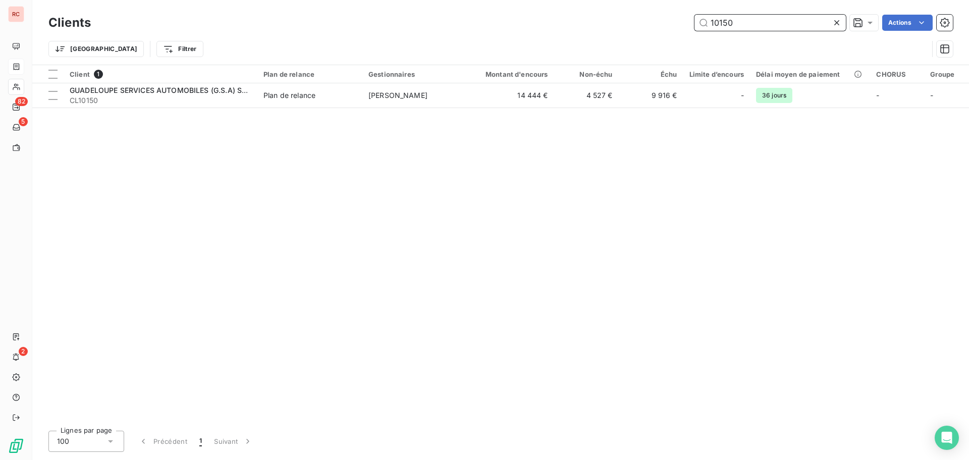
drag, startPoint x: 722, startPoint y: 25, endPoint x: 644, endPoint y: 27, distance: 77.8
click at [644, 27] on div "10150 Actions" at bounding box center [528, 23] width 850 height 16
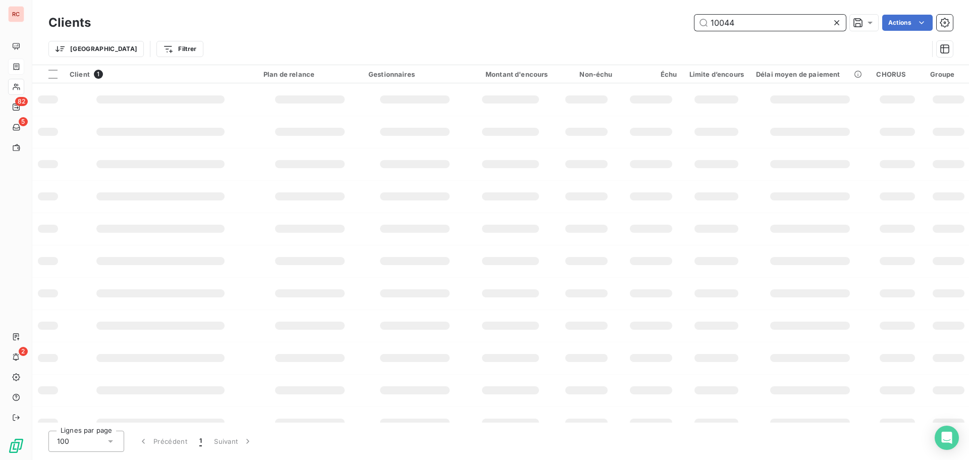
type input "10044"
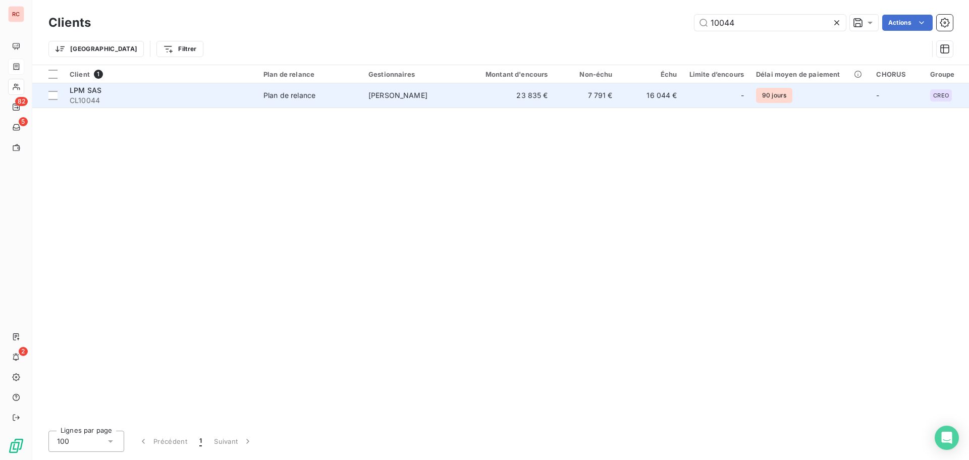
click at [198, 93] on div "LPM SAS" at bounding box center [161, 90] width 182 height 10
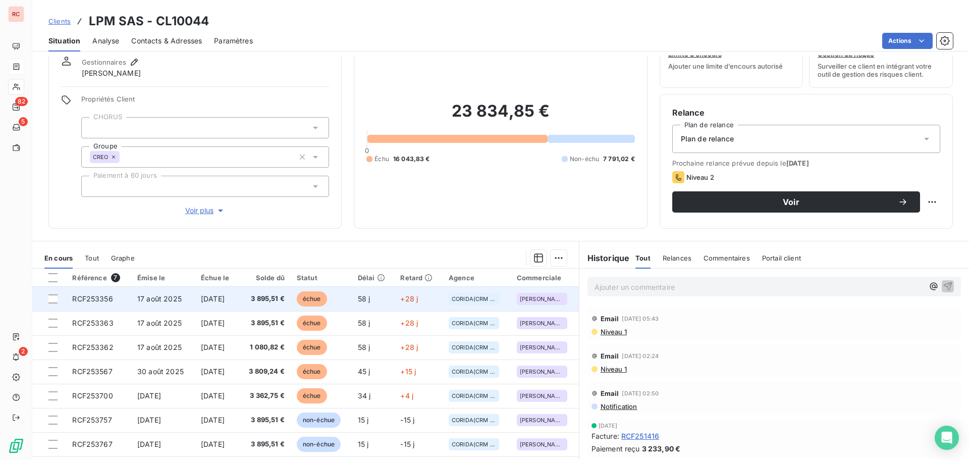
scroll to position [21, 0]
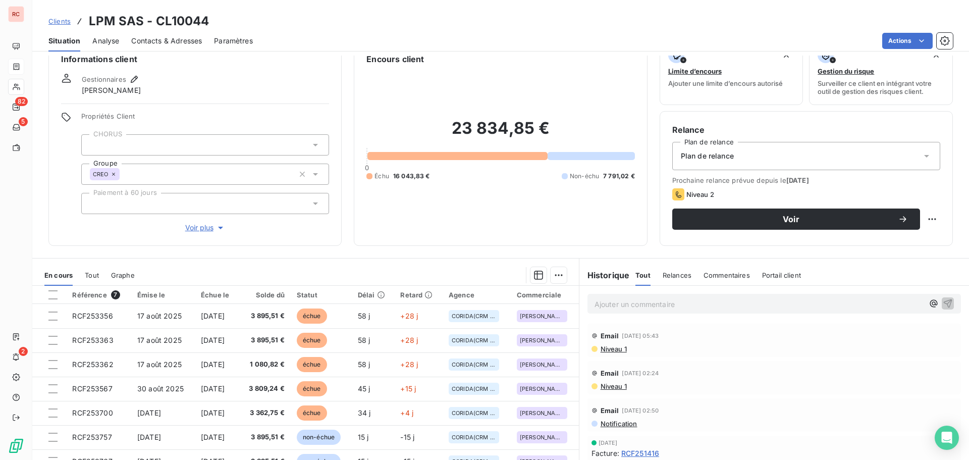
click at [176, 35] on div "Contacts & Adresses" at bounding box center [166, 40] width 71 height 21
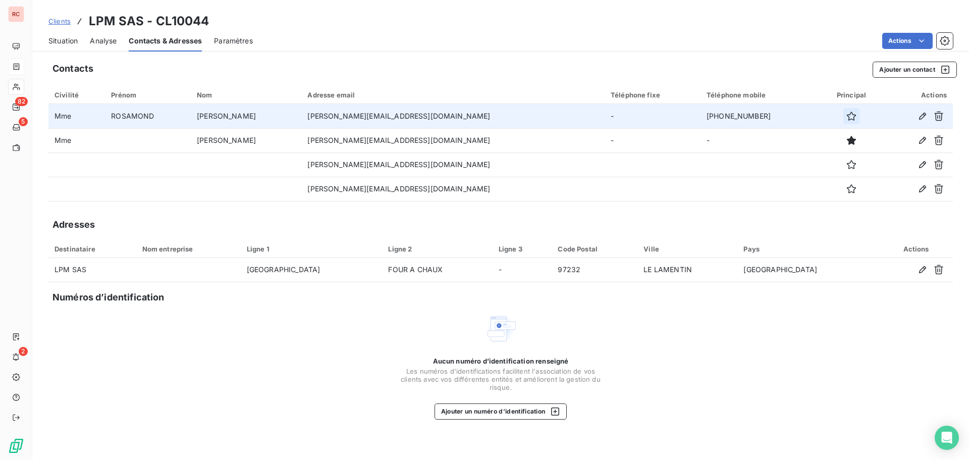
click at [846, 117] on icon "button" at bounding box center [851, 116] width 10 height 10
click at [64, 42] on span "Situation" at bounding box center [62, 41] width 29 height 10
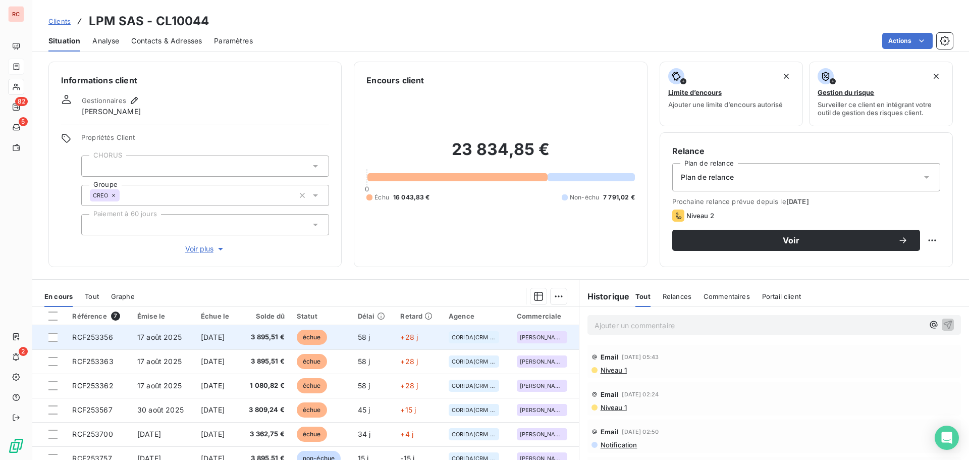
click at [139, 341] on td "17 août 2025" at bounding box center [163, 337] width 64 height 24
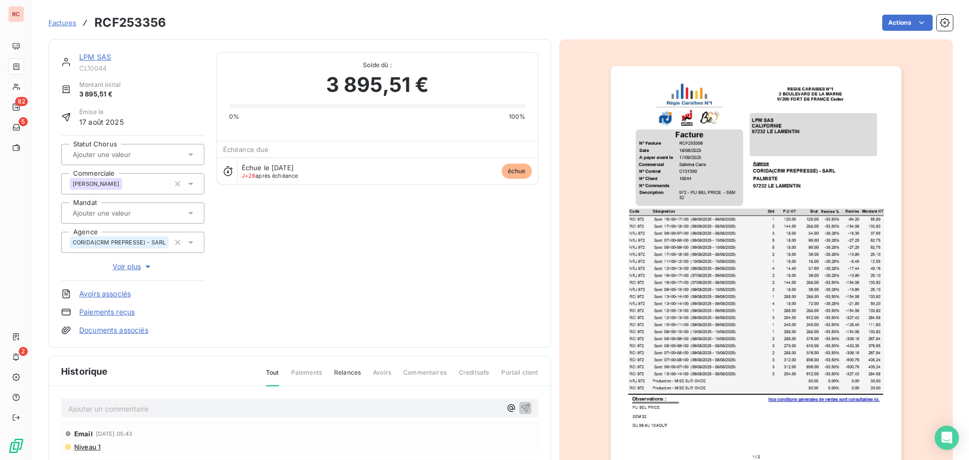
click at [186, 213] on icon at bounding box center [191, 213] width 10 height 10
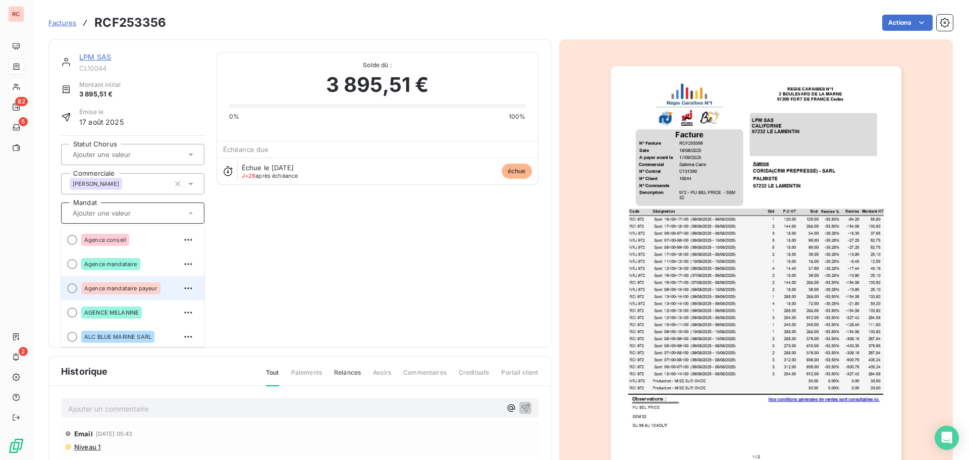
click at [98, 290] on span "Agence mandataire payeur" at bounding box center [120, 288] width 73 height 6
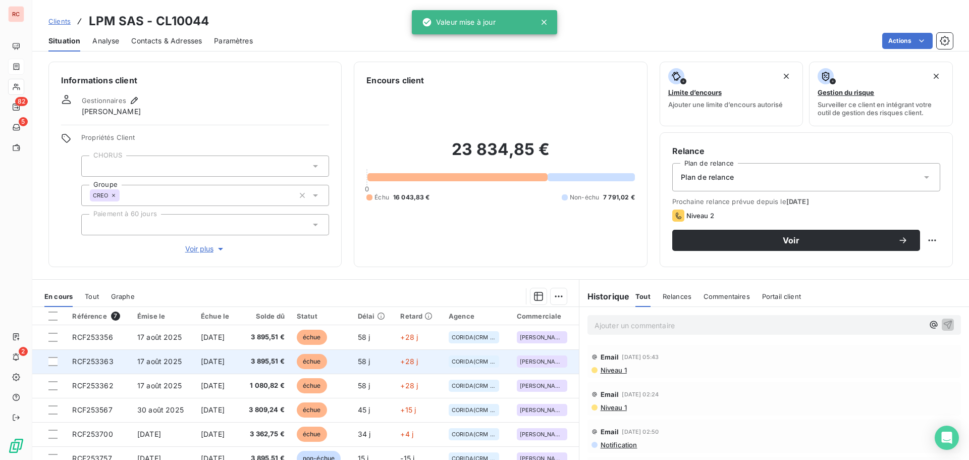
click at [122, 363] on td "RCF253363" at bounding box center [98, 361] width 65 height 24
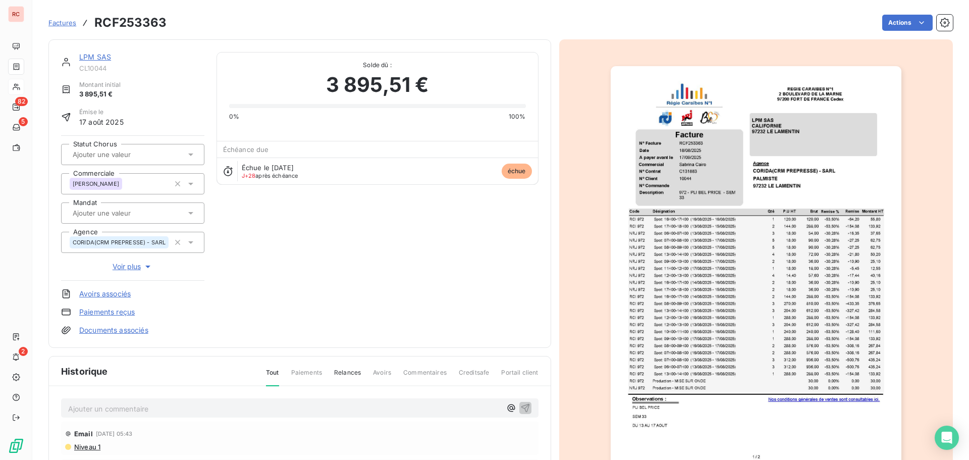
click at [188, 210] on icon at bounding box center [191, 213] width 10 height 10
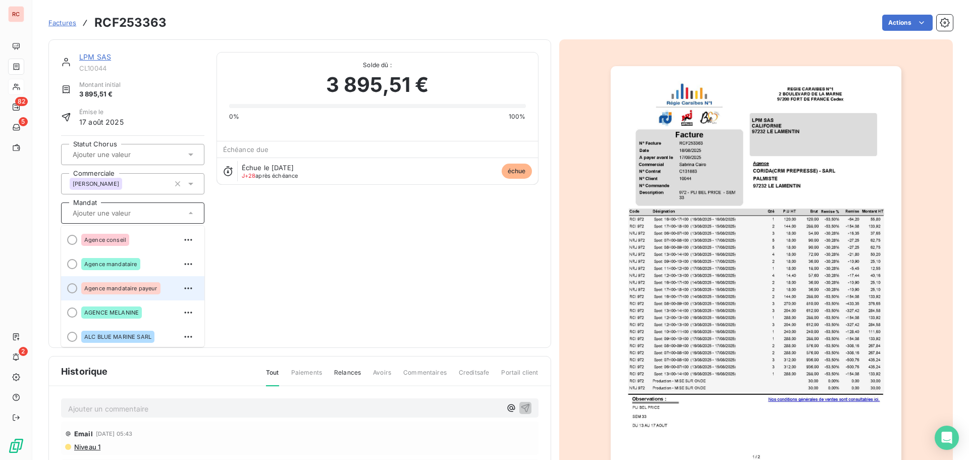
click at [105, 287] on span "Agence mandataire payeur" at bounding box center [120, 288] width 73 height 6
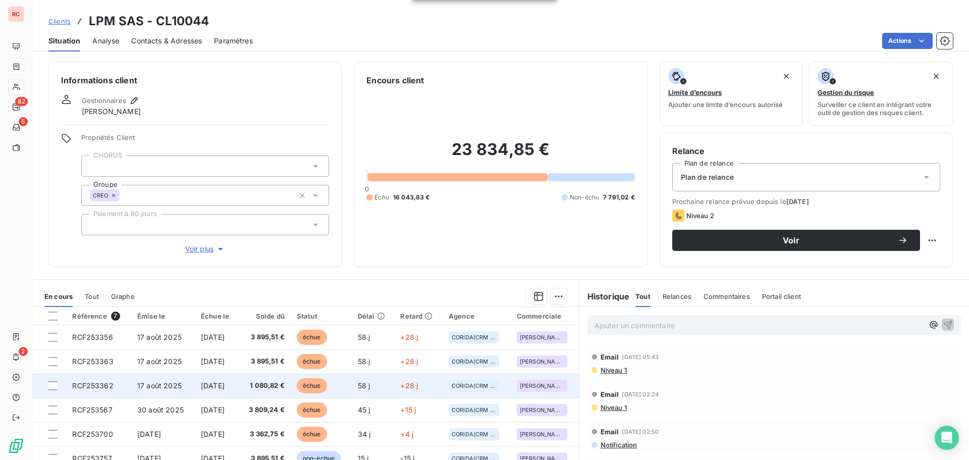
click at [131, 385] on td "17 août 2025" at bounding box center [163, 385] width 64 height 24
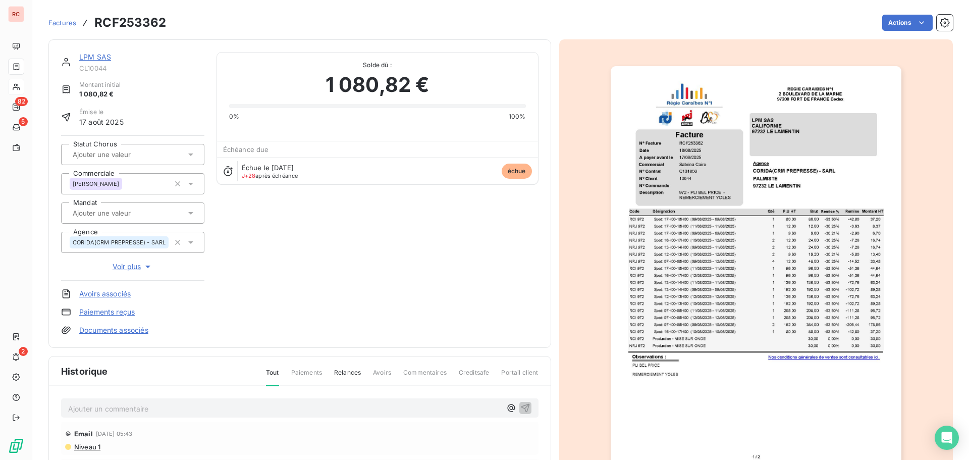
click at [135, 158] on input "text" at bounding box center [122, 154] width 101 height 9
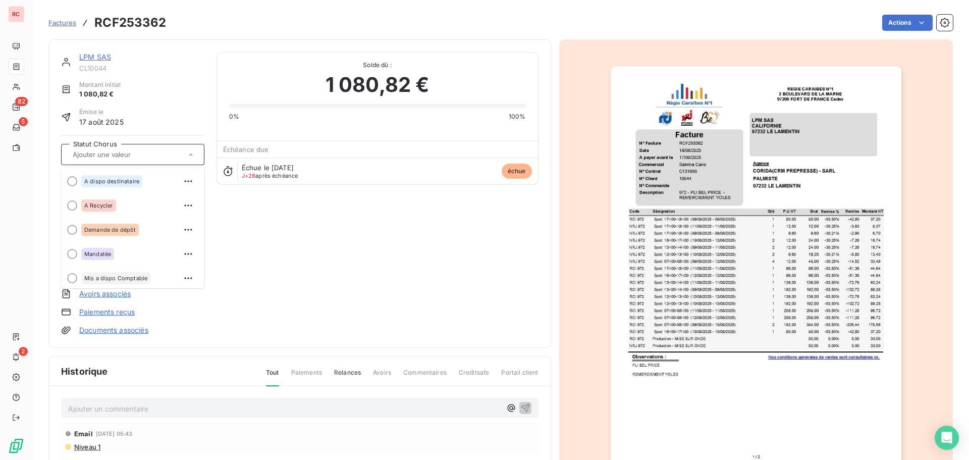
click at [329, 268] on div "LPM SAS CL10044 Montant initial 1 080,82 € Émise le 17 août 2025 Statut Chorus …" at bounding box center [299, 193] width 477 height 283
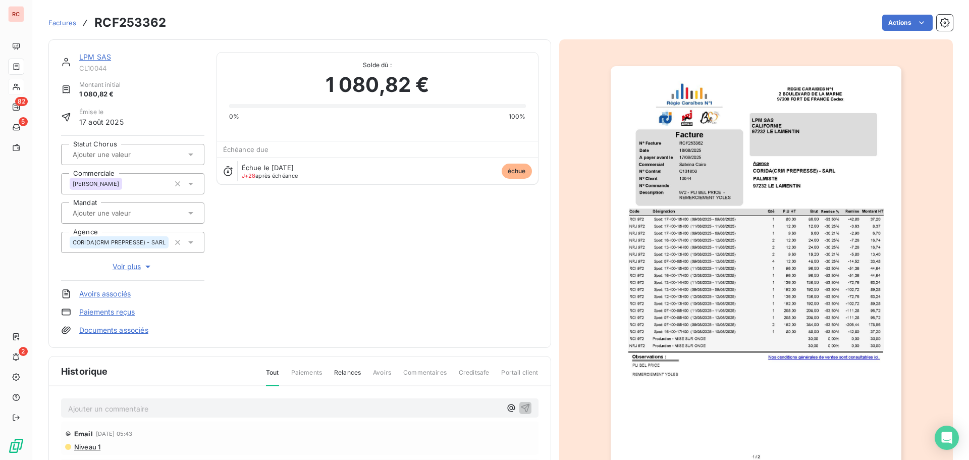
click at [159, 215] on div at bounding box center [128, 212] width 116 height 13
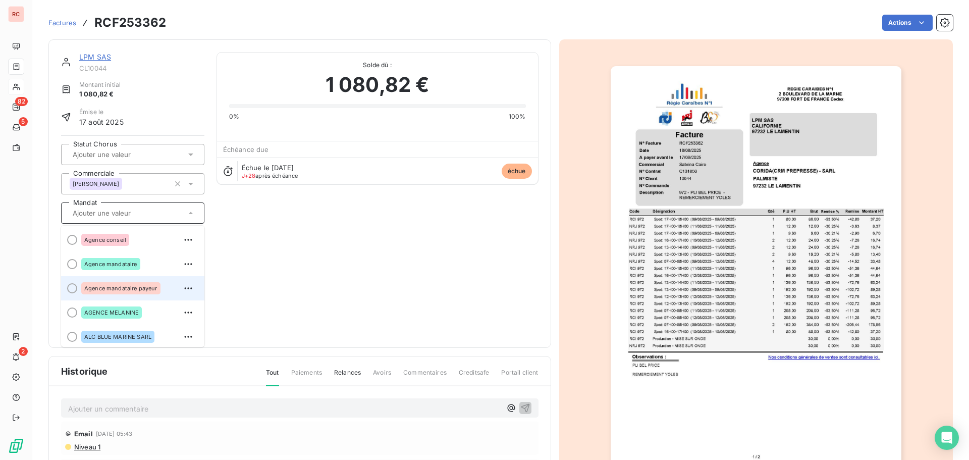
click at [137, 292] on div "Agence mandataire payeur" at bounding box center [120, 288] width 79 height 12
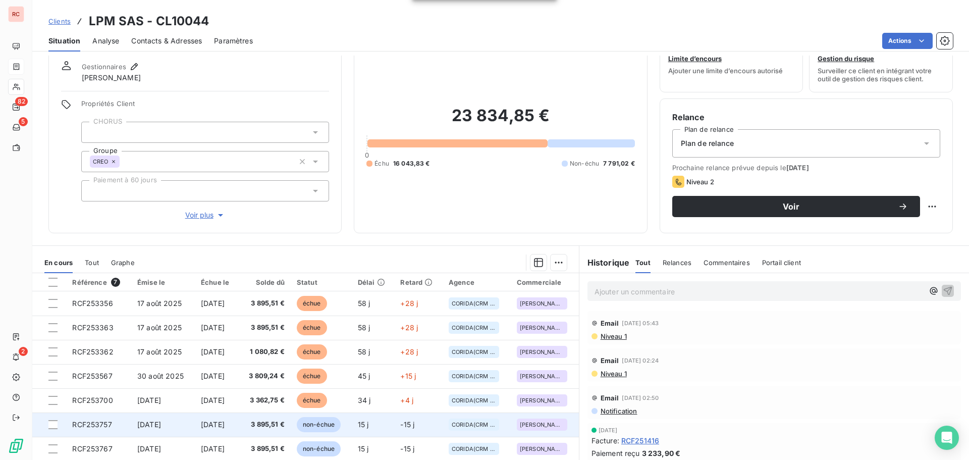
scroll to position [50, 0]
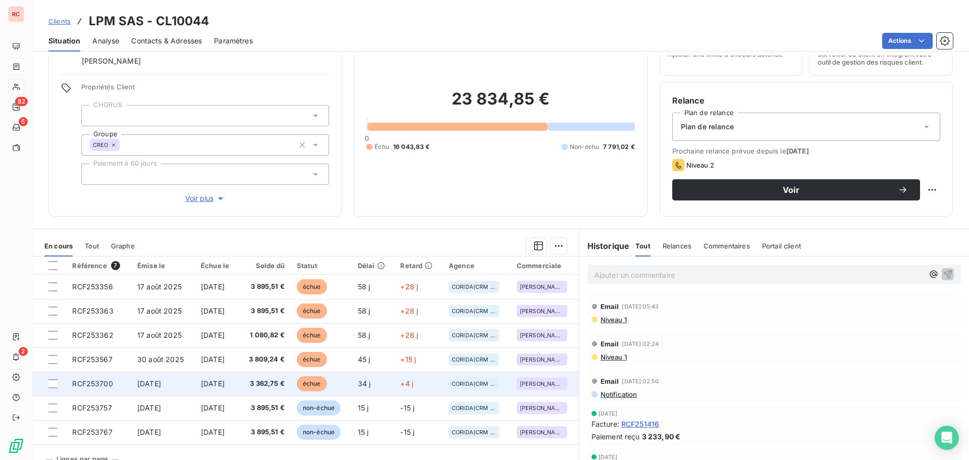
click at [239, 387] on td "[DATE]" at bounding box center [217, 383] width 44 height 24
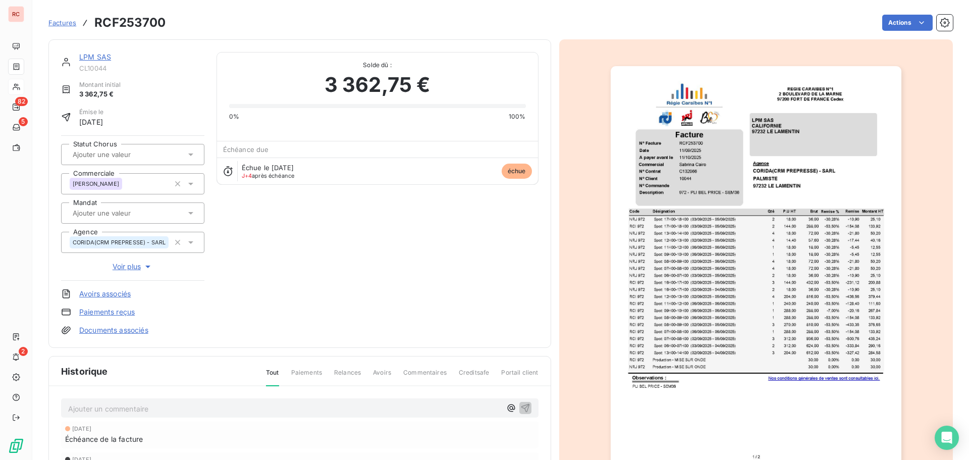
click at [191, 153] on icon at bounding box center [190, 154] width 5 height 3
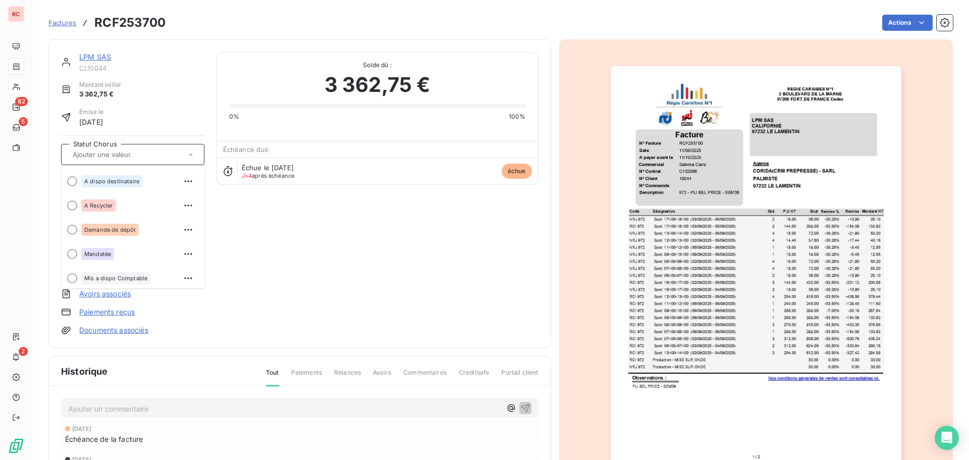
click at [292, 277] on div "LPM SAS CL10044 Montant initial 3 362,75 € Émise le 10 sept. 2025 Statut Chorus…" at bounding box center [299, 193] width 477 height 283
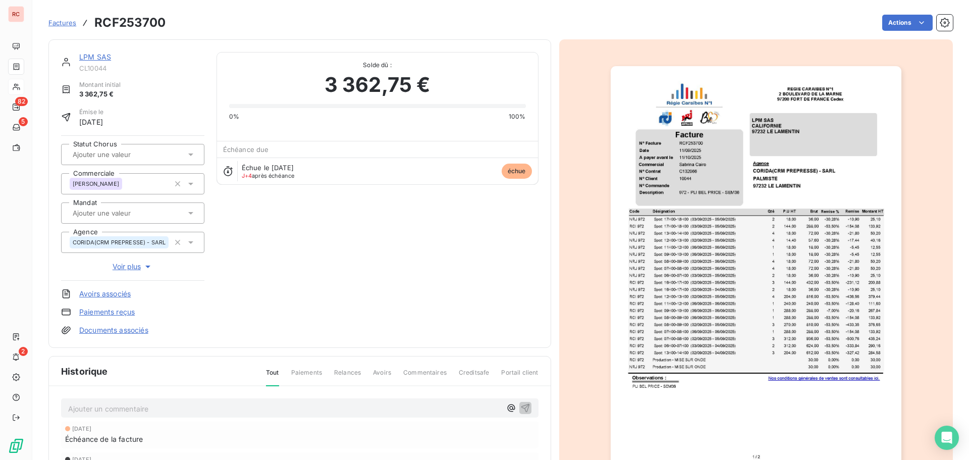
click at [127, 214] on input "text" at bounding box center [122, 212] width 101 height 9
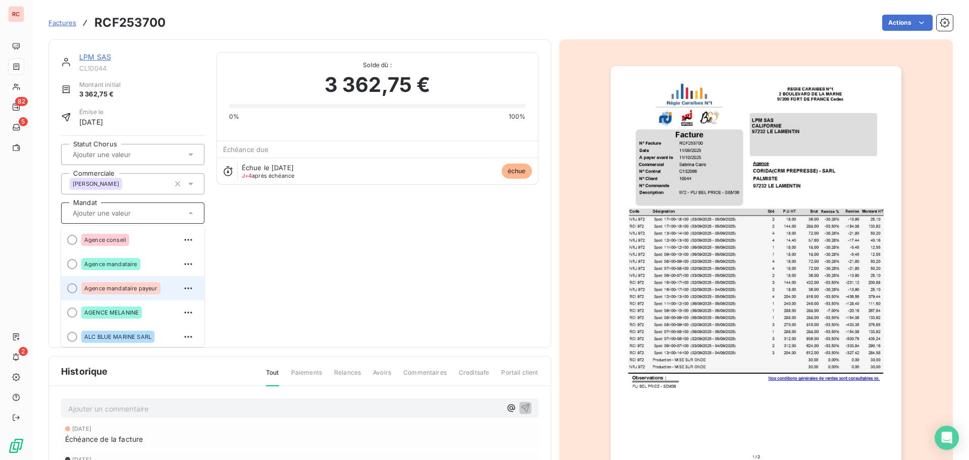
click at [106, 291] on div "Agence mandataire payeur" at bounding box center [120, 288] width 79 height 12
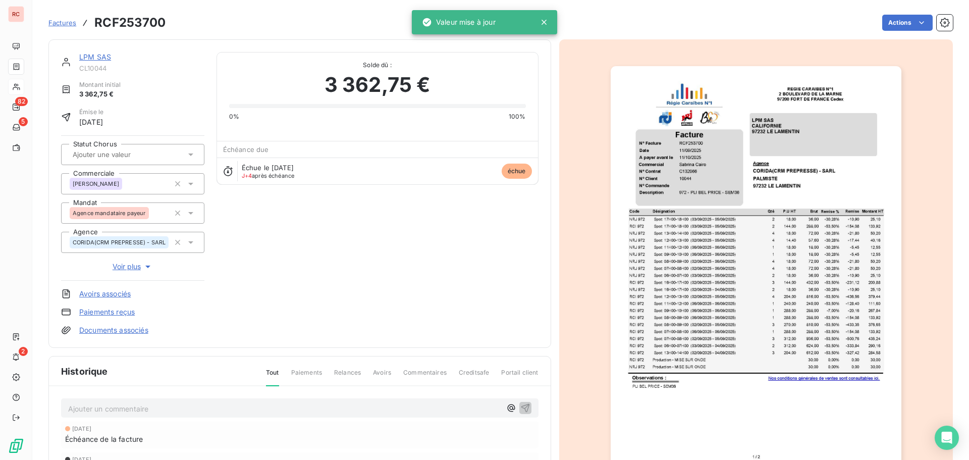
click at [89, 62] on div "LPM SAS" at bounding box center [141, 57] width 125 height 10
click at [90, 59] on link "LPM SAS" at bounding box center [95, 56] width 32 height 9
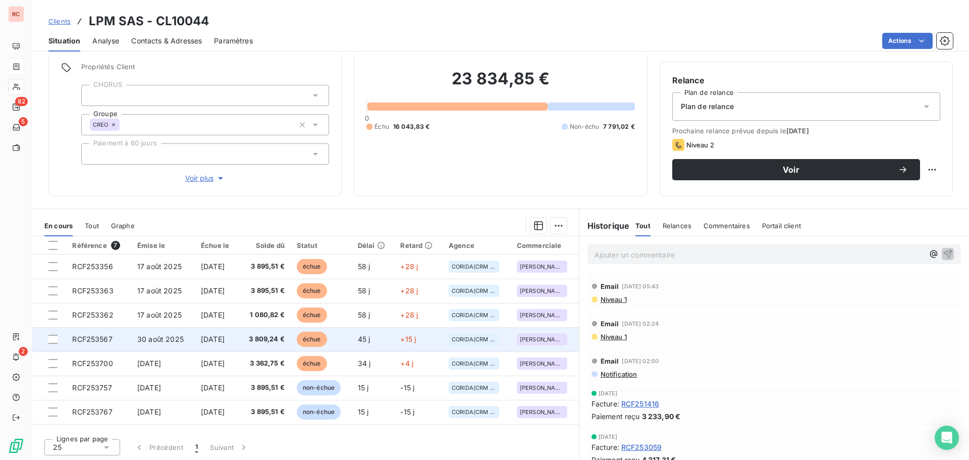
scroll to position [72, 0]
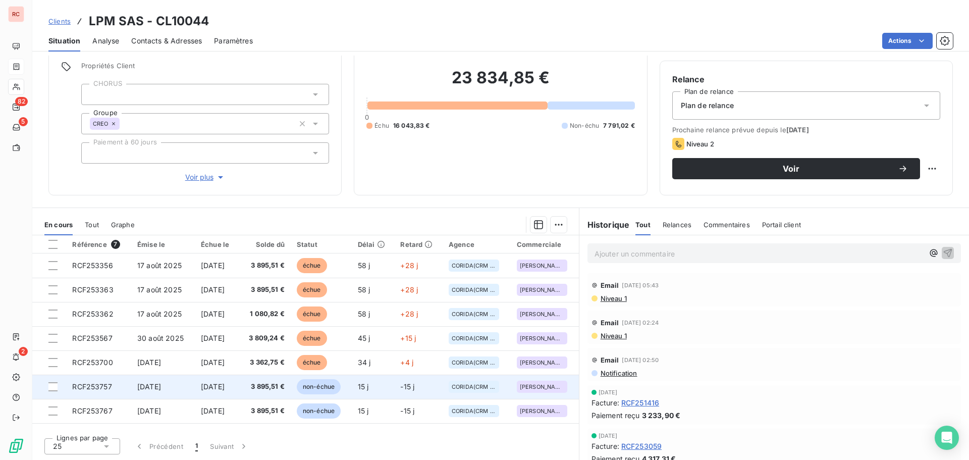
click at [152, 393] on td "[DATE]" at bounding box center [163, 386] width 64 height 24
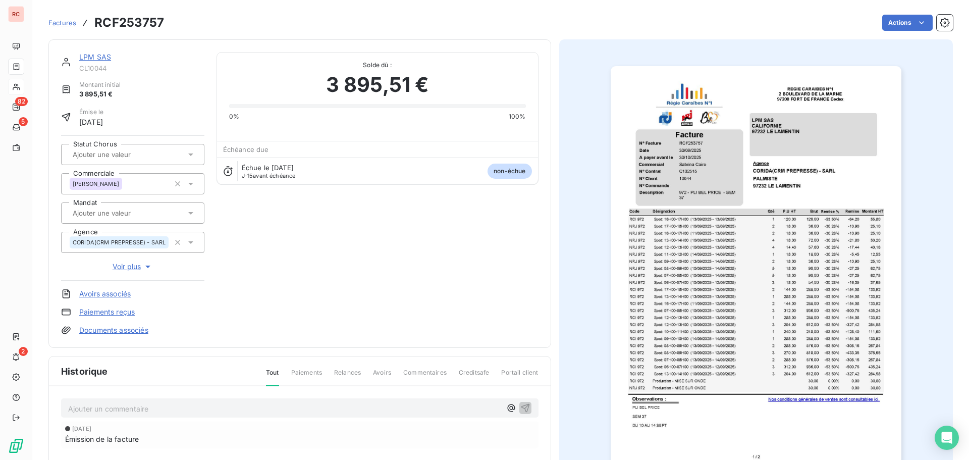
click at [124, 212] on input "text" at bounding box center [122, 212] width 101 height 9
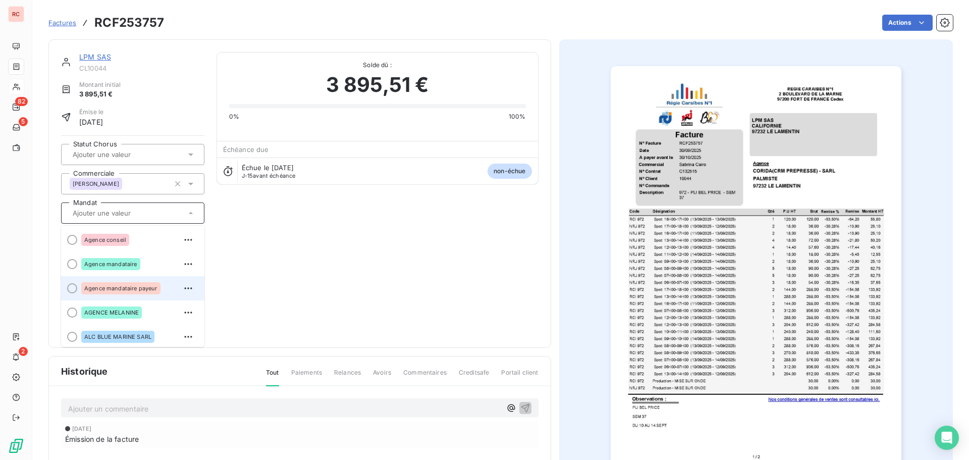
click at [106, 284] on div "Agence mandataire payeur" at bounding box center [120, 288] width 79 height 12
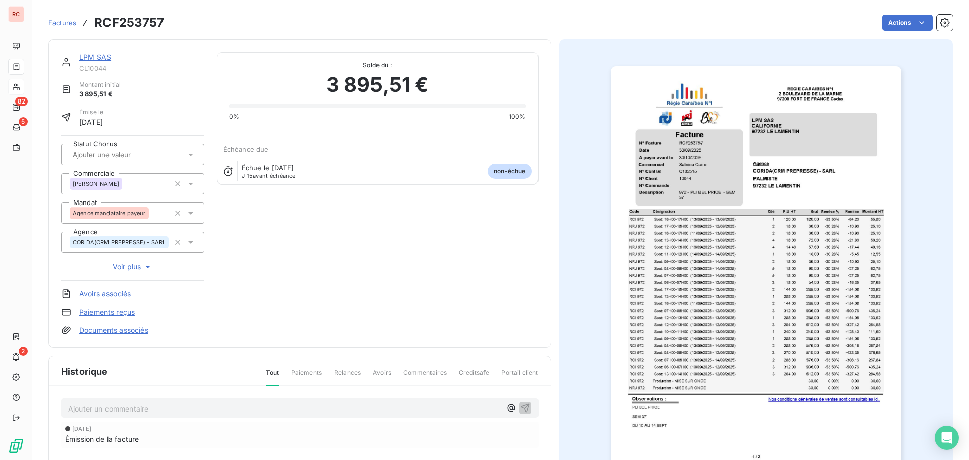
click at [84, 58] on link "LPM SAS" at bounding box center [95, 56] width 32 height 9
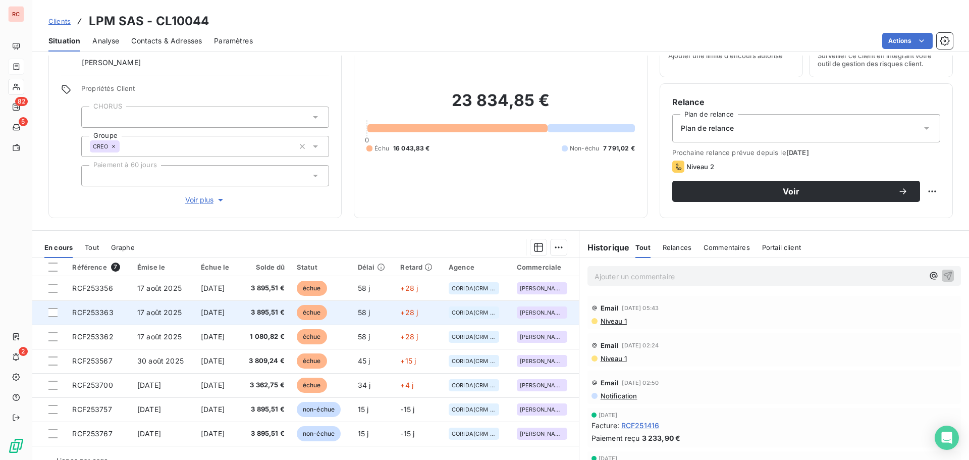
scroll to position [72, 0]
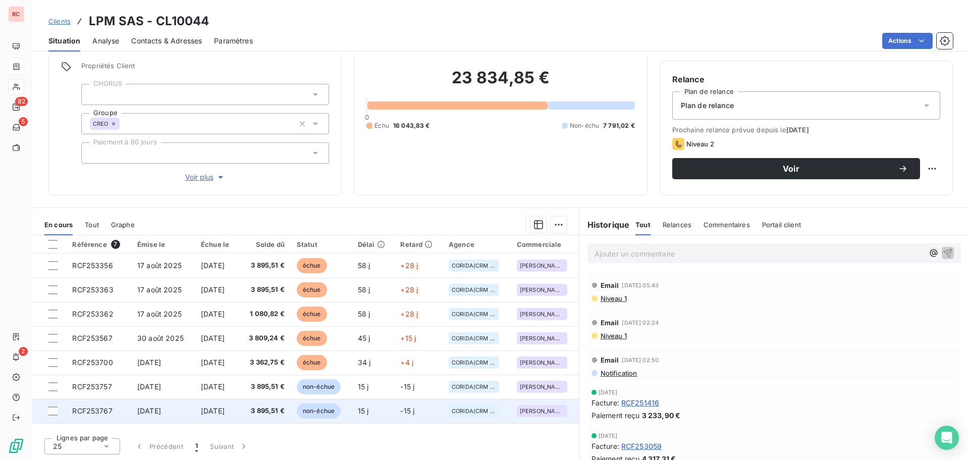
click at [205, 404] on td "[DATE]" at bounding box center [217, 411] width 44 height 24
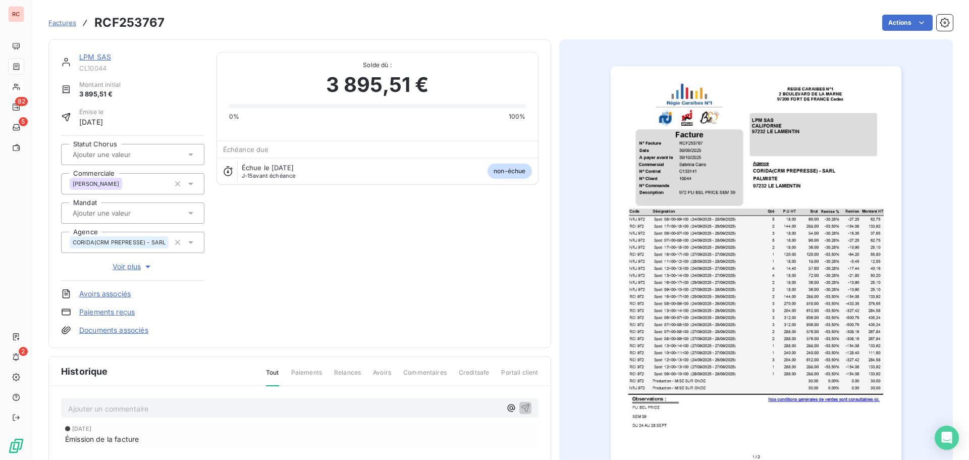
click at [190, 213] on icon at bounding box center [190, 213] width 5 height 3
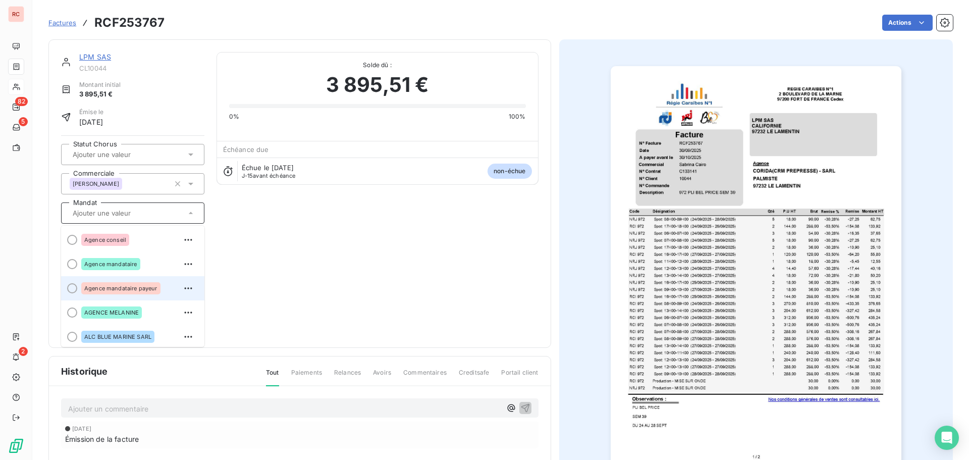
click at [132, 298] on li "Agence mandataire payeur" at bounding box center [132, 288] width 143 height 24
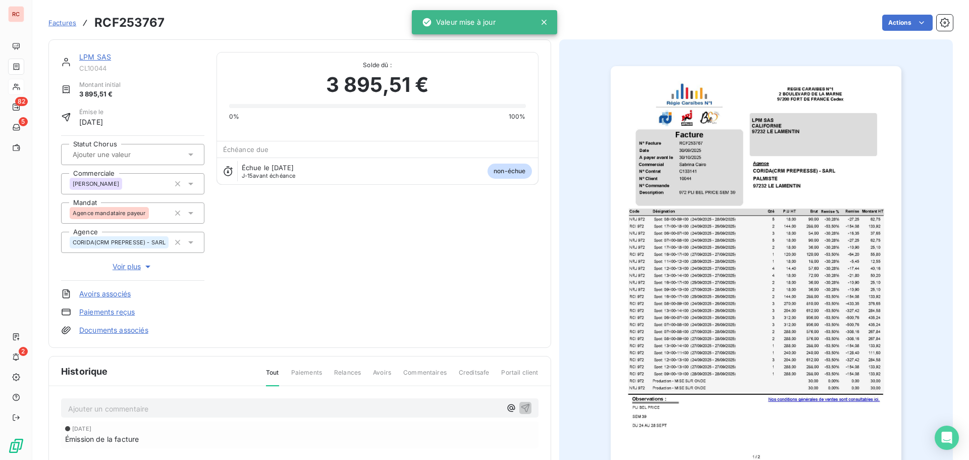
click at [99, 61] on div "LPM SAS" at bounding box center [141, 57] width 125 height 10
click at [98, 59] on link "LPM SAS" at bounding box center [95, 56] width 32 height 9
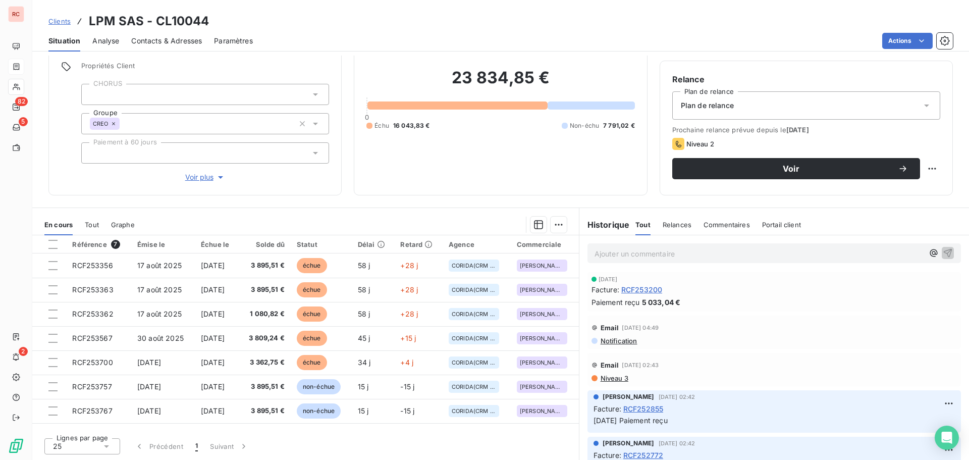
scroll to position [151, 0]
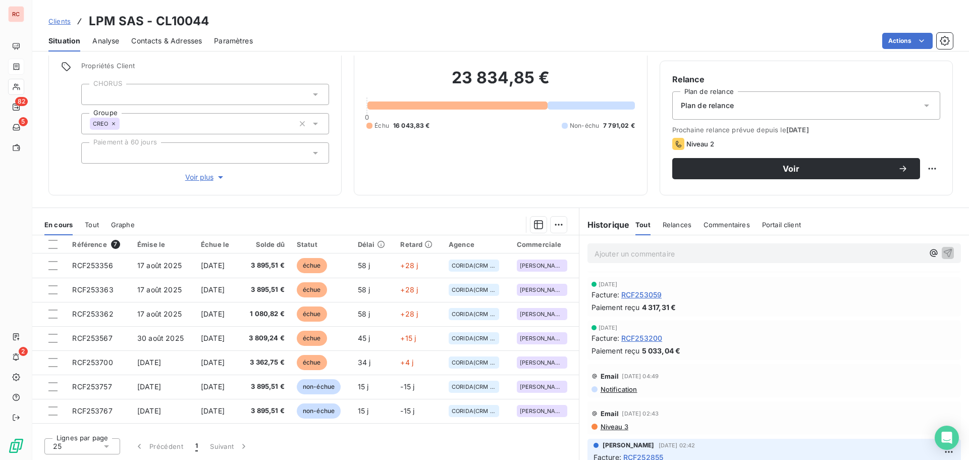
click at [89, 221] on span "Tout" at bounding box center [92, 225] width 14 height 8
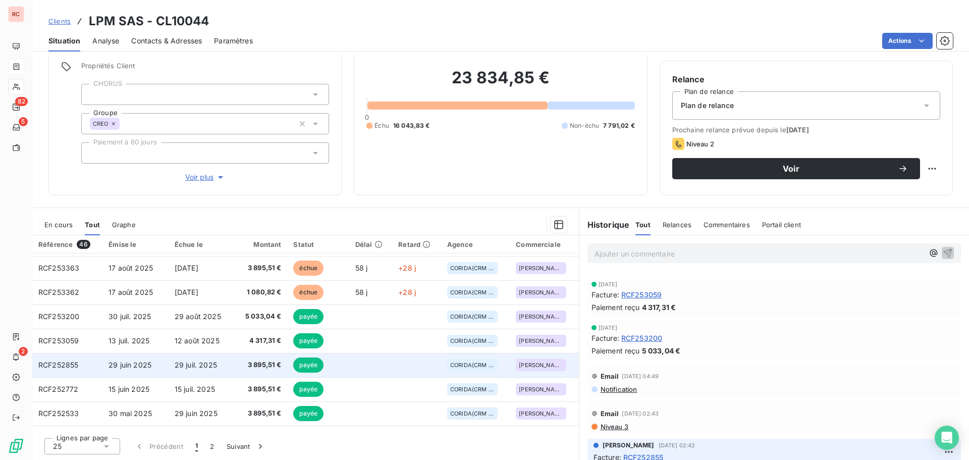
scroll to position [101, 0]
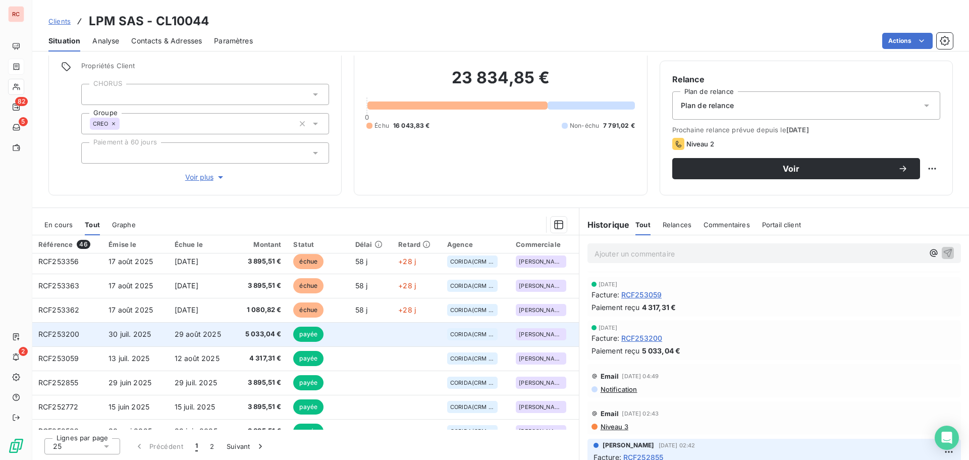
click at [253, 337] on span "5 033,04 €" at bounding box center [260, 334] width 41 height 10
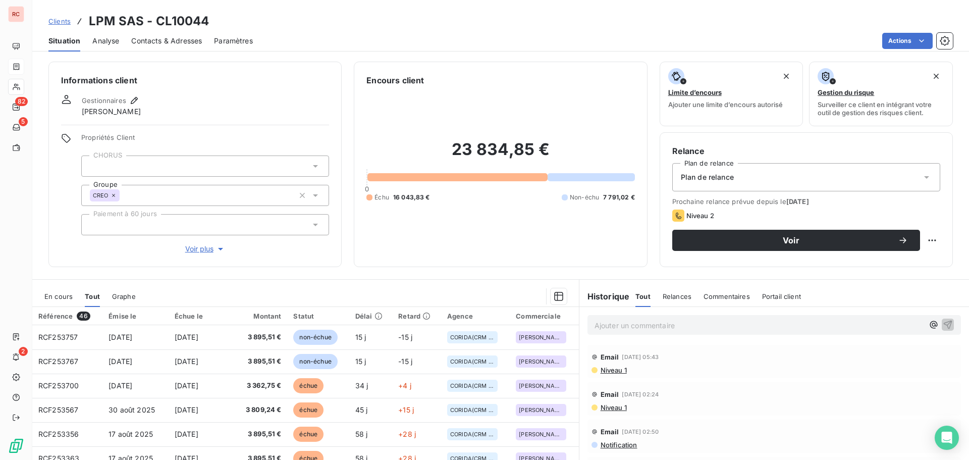
click at [63, 296] on span "En cours" at bounding box center [58, 296] width 28 height 8
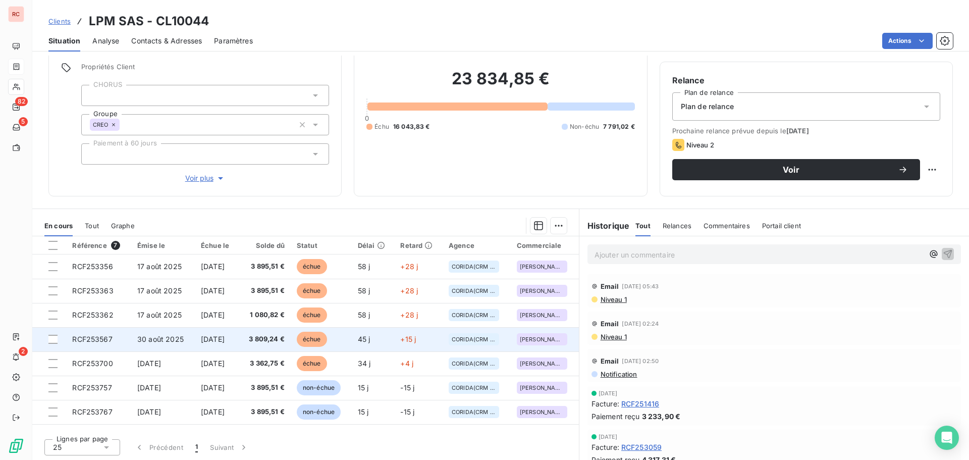
scroll to position [72, 0]
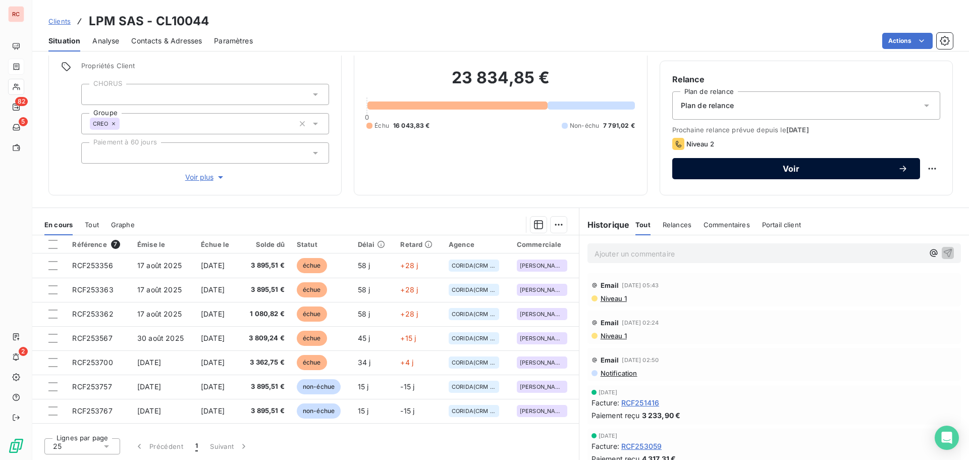
click at [765, 171] on span "Voir" at bounding box center [790, 169] width 213 height 8
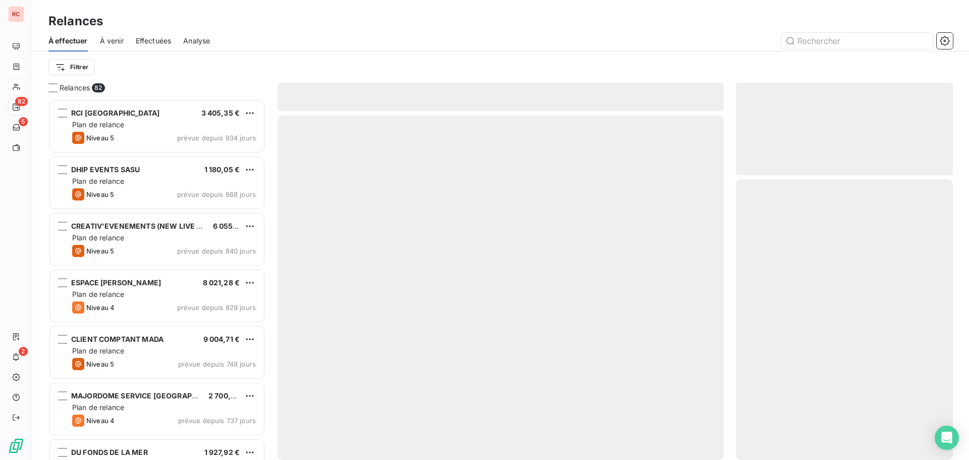
scroll to position [353, 209]
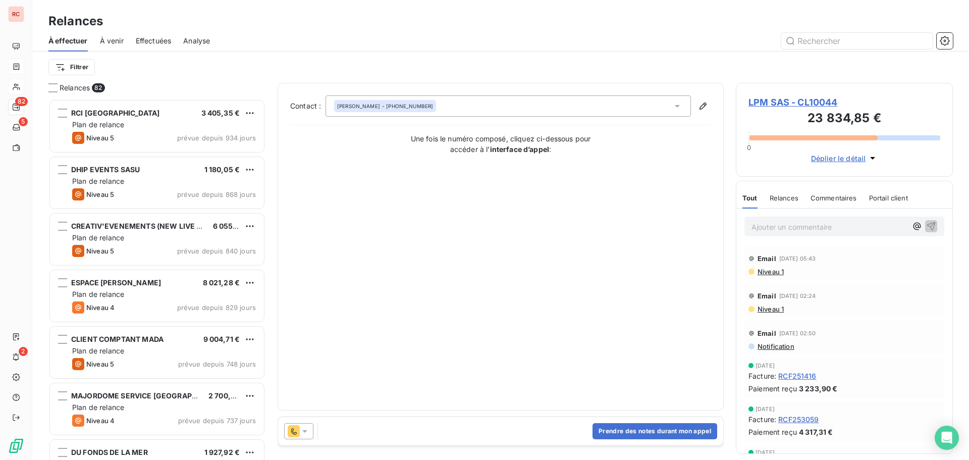
click at [309, 428] on icon at bounding box center [305, 431] width 10 height 10
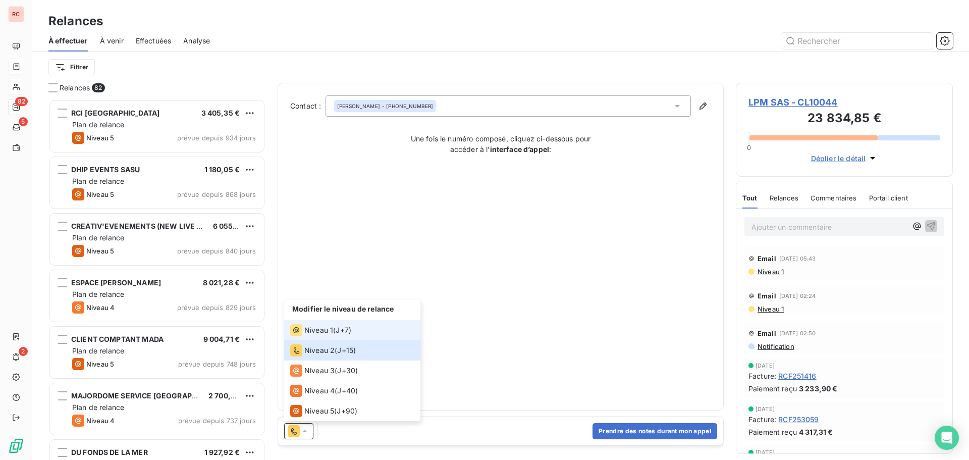
click at [331, 333] on span "Niveau 1" at bounding box center [318, 330] width 29 height 10
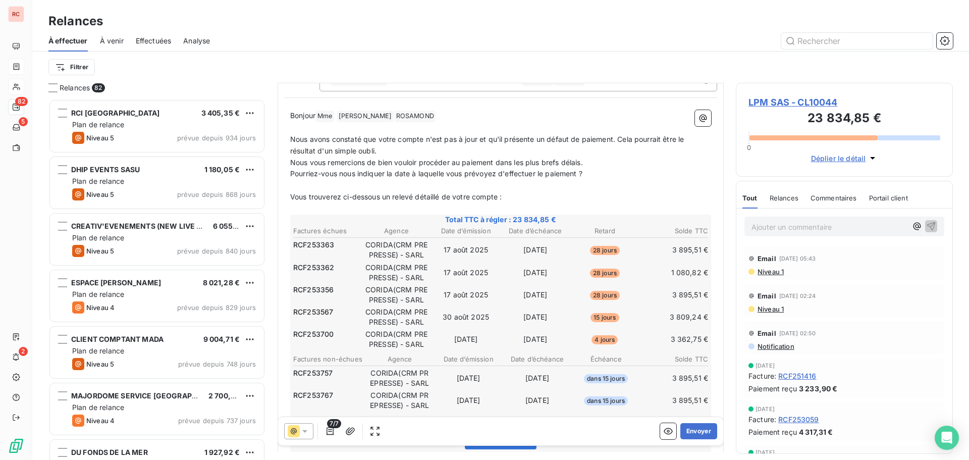
scroll to position [152, 0]
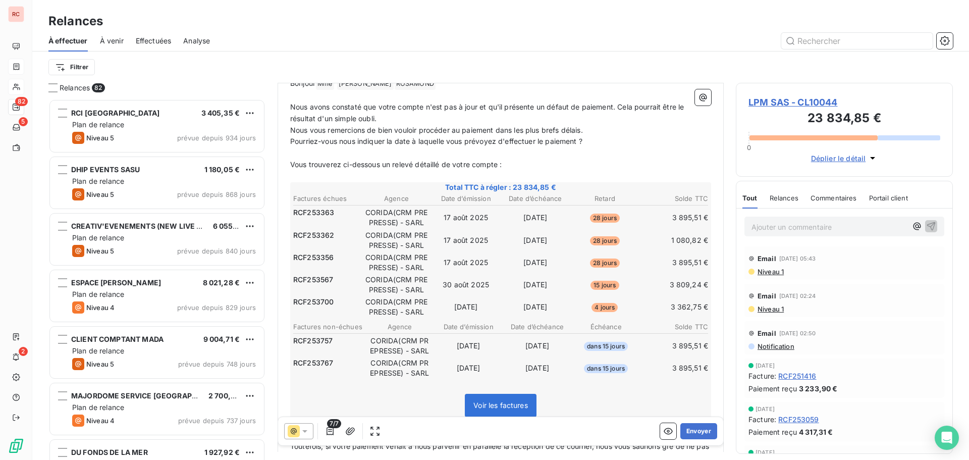
click at [308, 428] on icon at bounding box center [305, 431] width 10 height 10
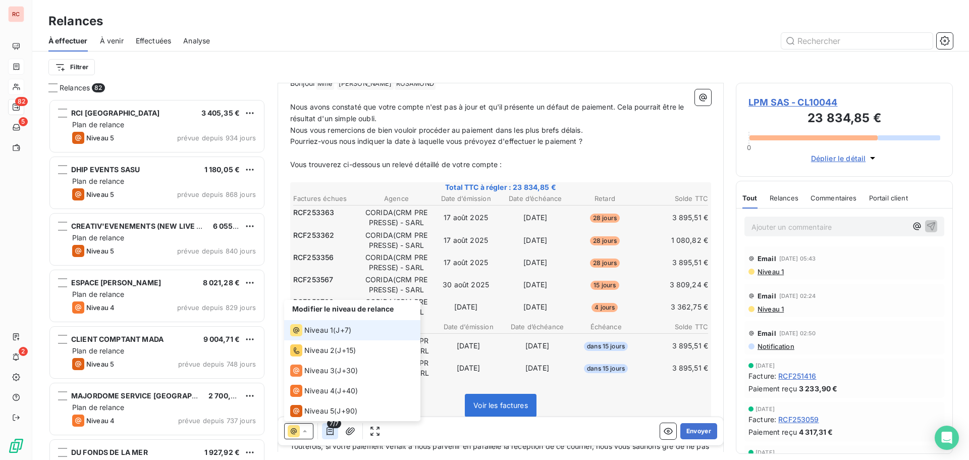
click at [328, 430] on icon "button" at bounding box center [330, 431] width 10 height 10
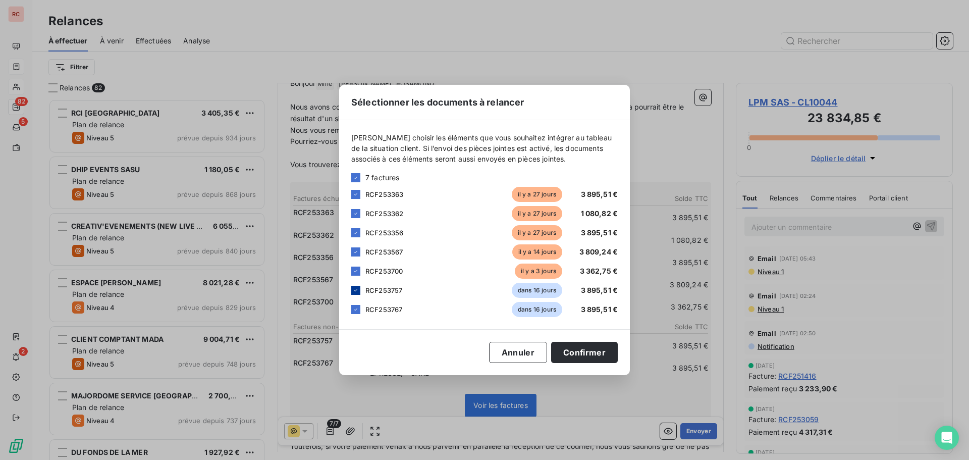
click at [357, 290] on icon at bounding box center [355, 290] width 3 height 2
click at [355, 306] on div at bounding box center [355, 309] width 9 height 9
click at [568, 356] on button "Confirmer" at bounding box center [584, 352] width 67 height 21
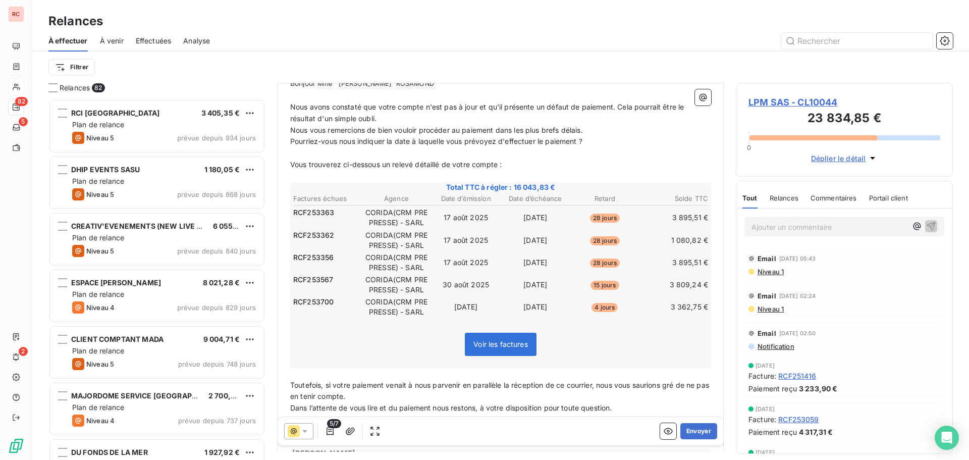
drag, startPoint x: 494, startPoint y: 163, endPoint x: 486, endPoint y: 163, distance: 7.1
click at [486, 171] on p "﻿" at bounding box center [500, 177] width 421 height 12
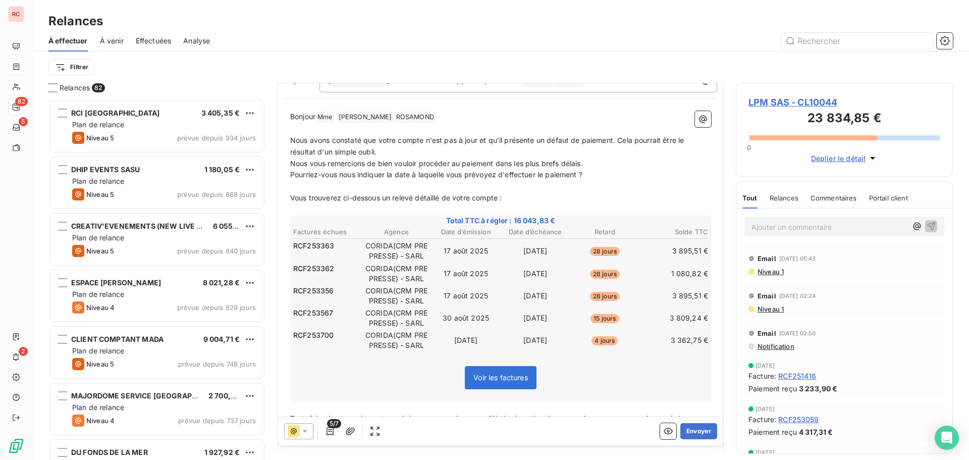
scroll to position [152, 0]
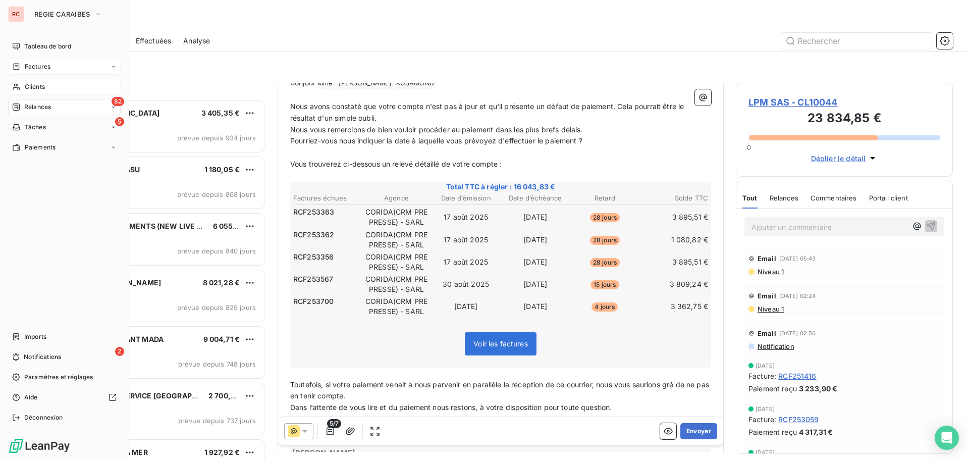
click at [29, 88] on span "Clients" at bounding box center [35, 86] width 20 height 9
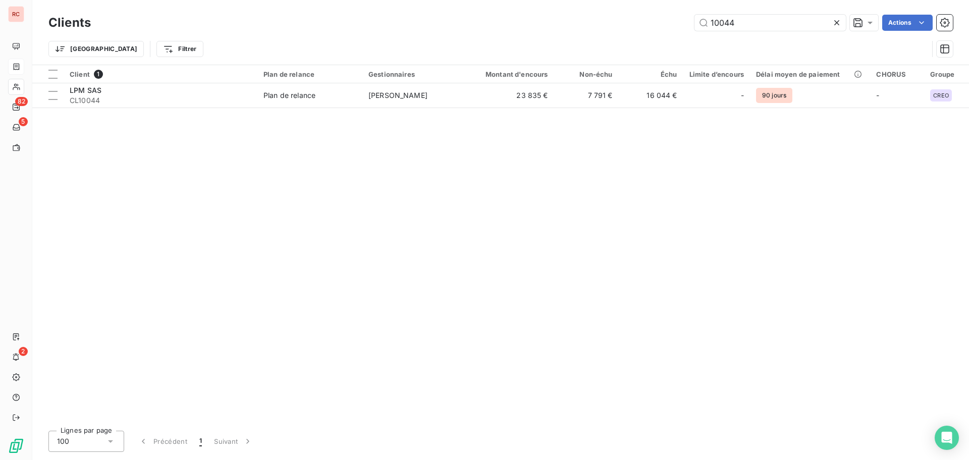
drag, startPoint x: 748, startPoint y: 23, endPoint x: 669, endPoint y: 29, distance: 79.5
click at [669, 29] on div "10044 Actions" at bounding box center [528, 23] width 850 height 16
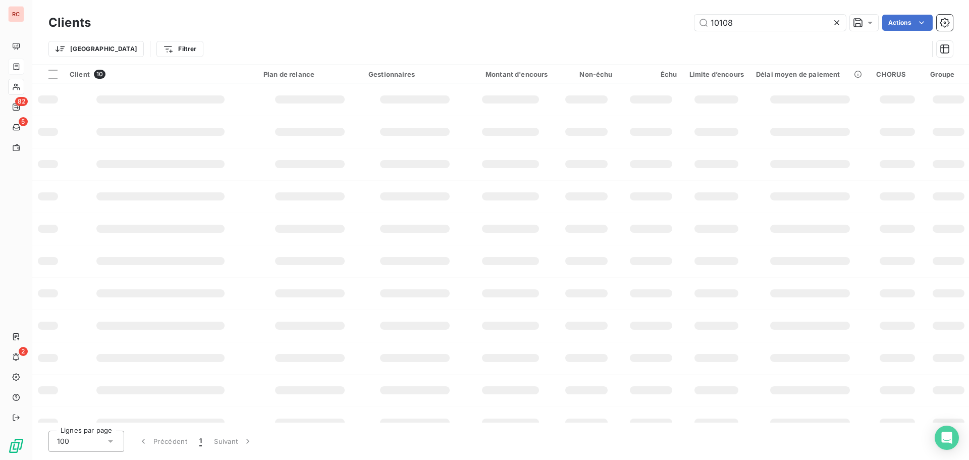
type input "10108"
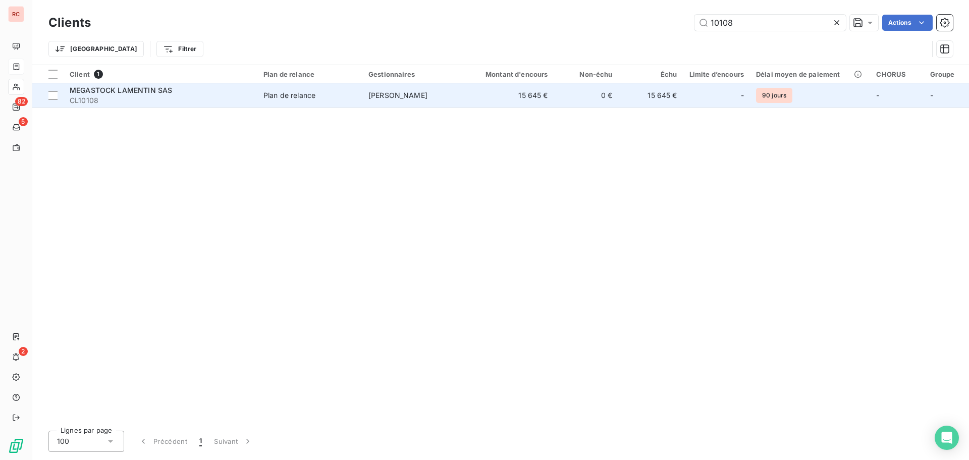
click at [235, 94] on div "MEGASTOCK LAMENTIN SAS" at bounding box center [161, 90] width 182 height 10
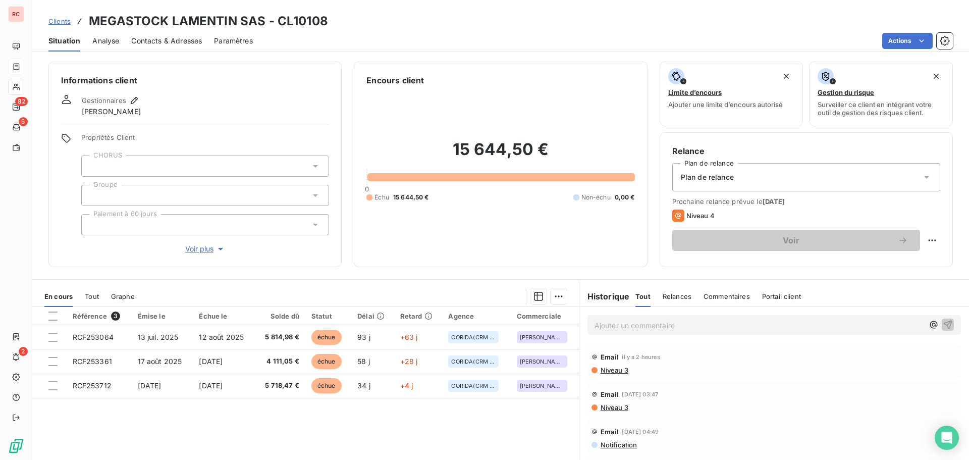
click at [612, 370] on span "Niveau 3" at bounding box center [613, 370] width 29 height 8
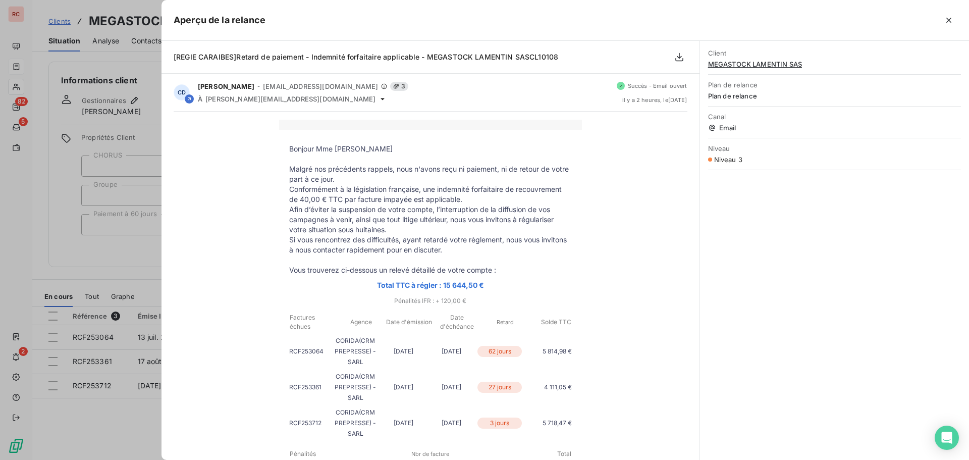
click at [87, 423] on div at bounding box center [484, 230] width 969 height 460
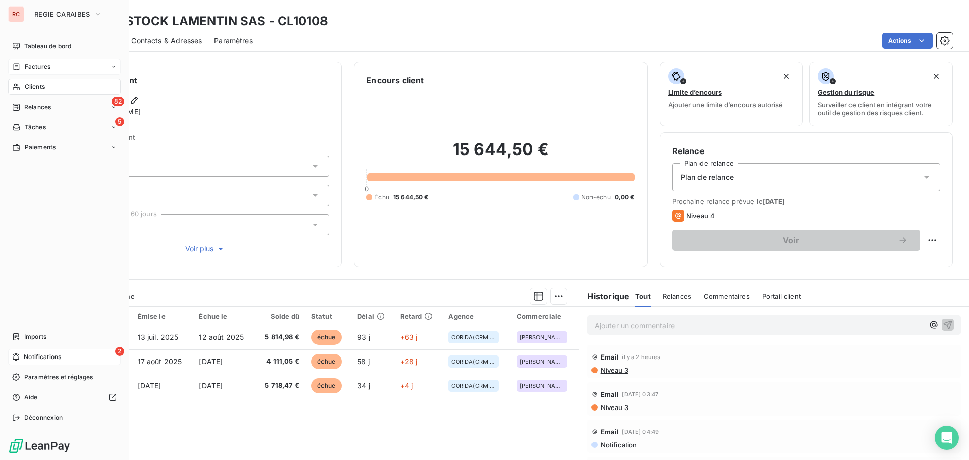
click at [28, 356] on span "Notifications" at bounding box center [42, 356] width 37 height 9
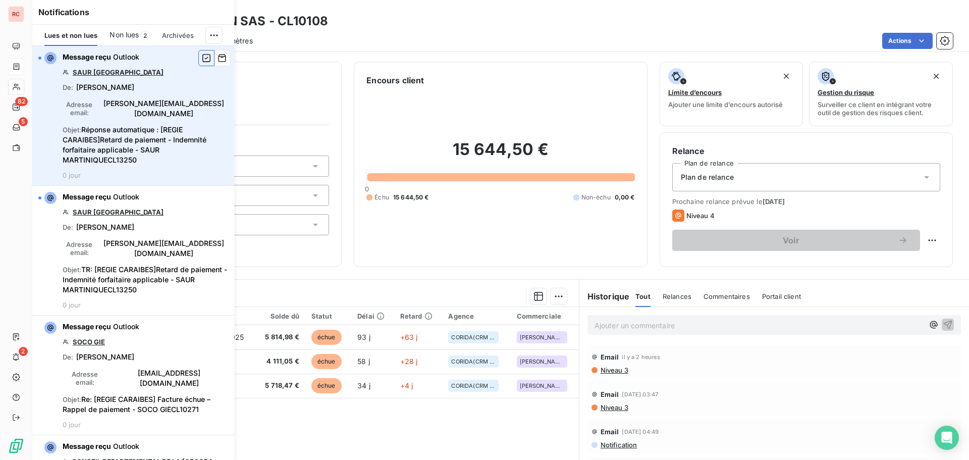
click at [202, 57] on icon "button" at bounding box center [206, 58] width 9 height 10
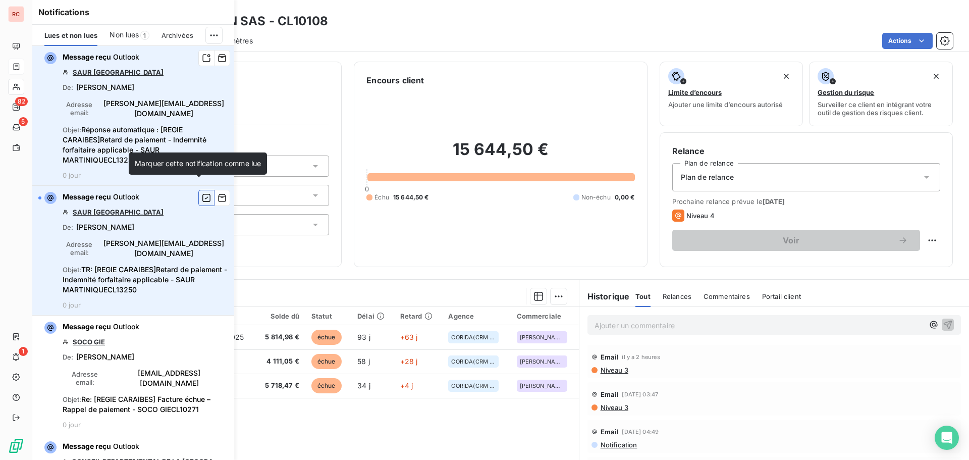
click at [202, 194] on icon "button" at bounding box center [206, 198] width 8 height 8
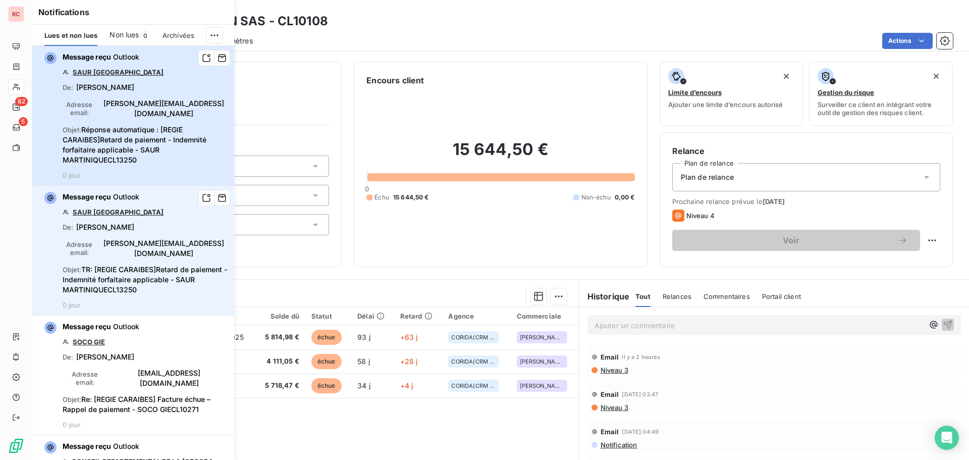
click at [165, 113] on div "Message reçu Outlook SAUR MARTINIQUE De : RANO, Jeanine Adresse email : jeanine…" at bounding box center [146, 115] width 166 height 127
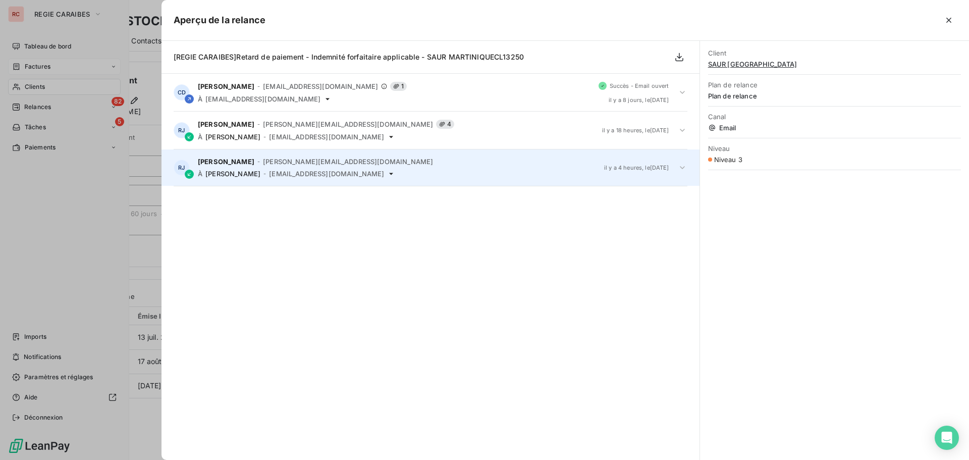
click at [680, 170] on icon at bounding box center [682, 167] width 10 height 10
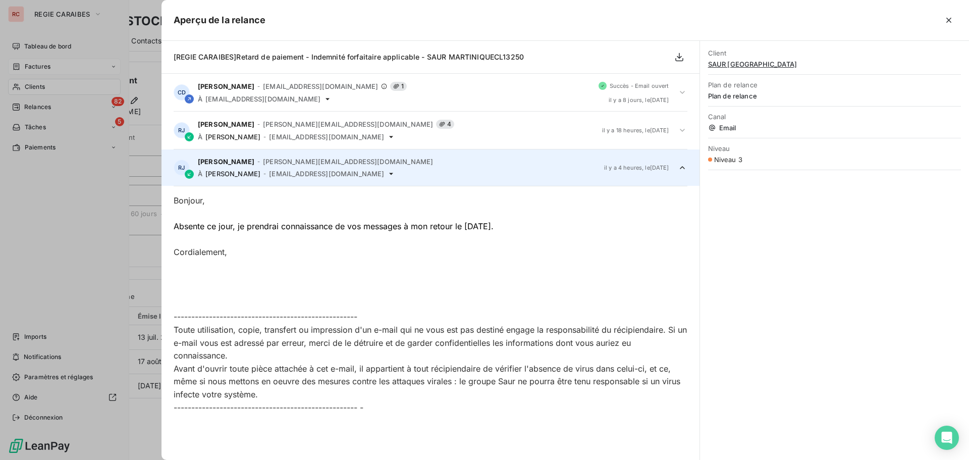
click at [680, 170] on icon at bounding box center [682, 167] width 10 height 10
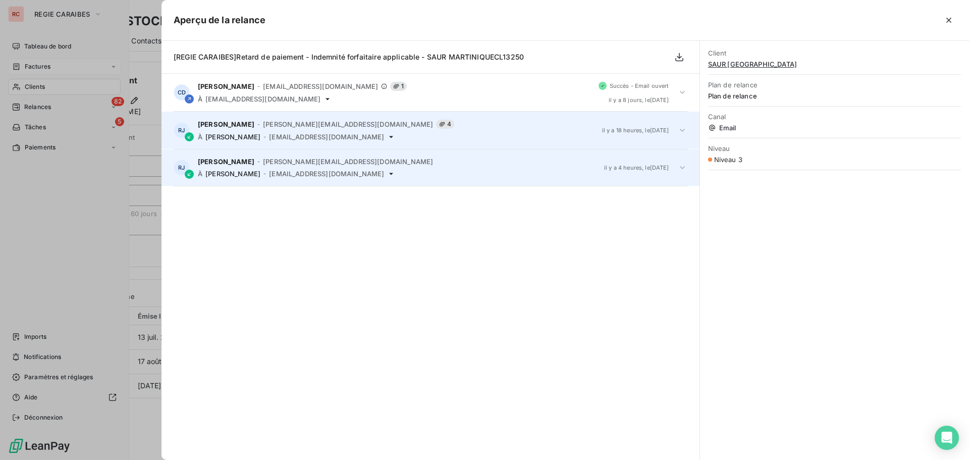
click at [679, 131] on icon at bounding box center [682, 130] width 10 height 10
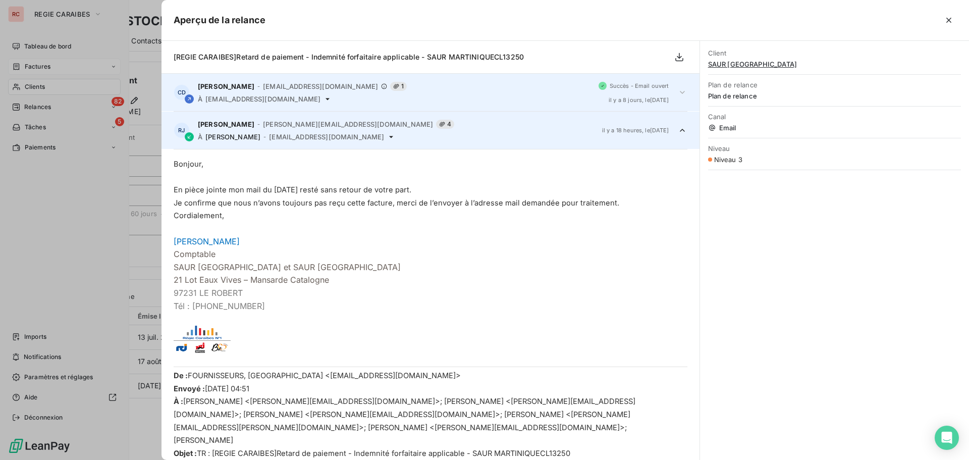
click at [677, 91] on icon at bounding box center [682, 92] width 10 height 10
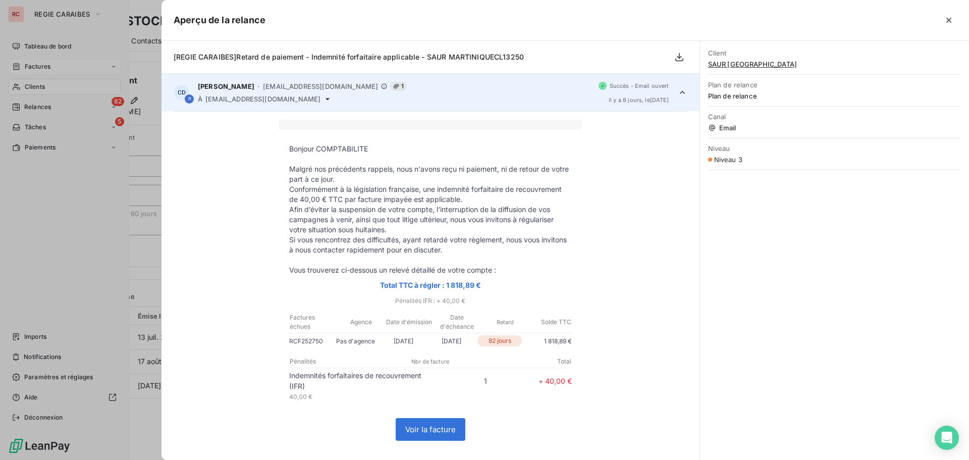
click at [677, 91] on icon at bounding box center [682, 92] width 10 height 10
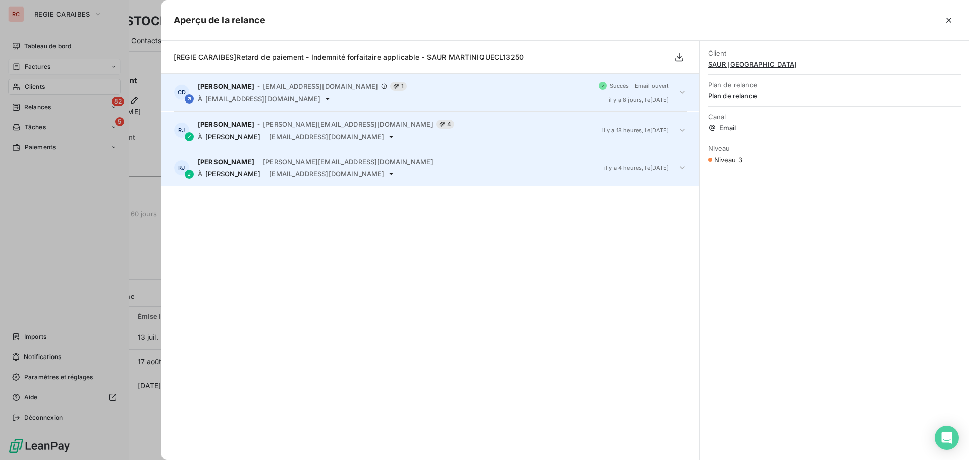
click at [96, 281] on div at bounding box center [484, 230] width 969 height 460
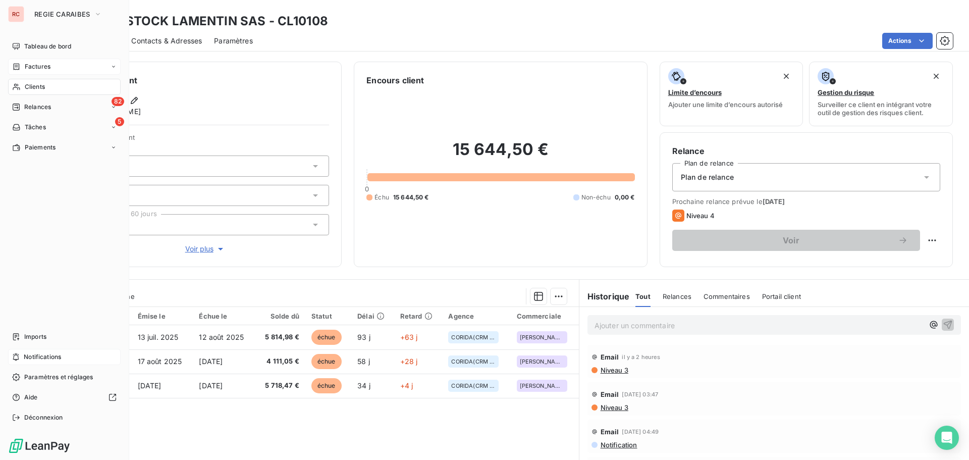
click at [46, 353] on span "Notifications" at bounding box center [42, 356] width 37 height 9
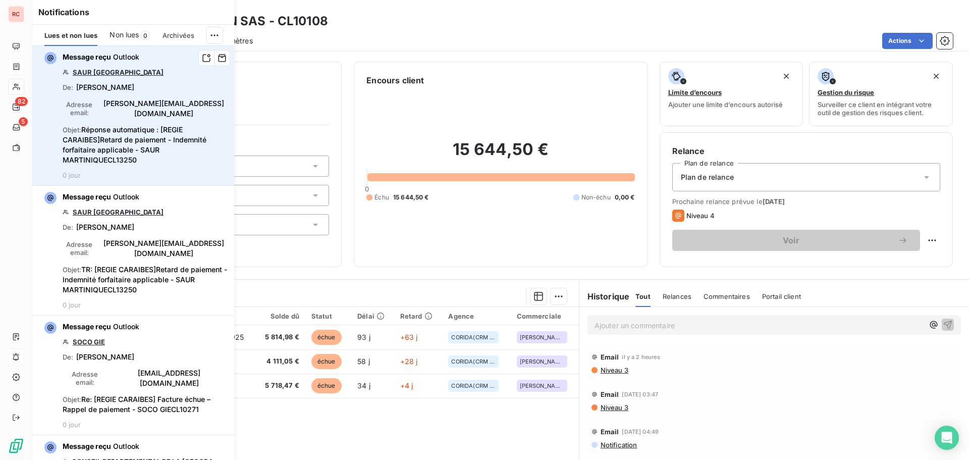
click at [94, 71] on link "SAUR [GEOGRAPHIC_DATA]" at bounding box center [118, 72] width 91 height 8
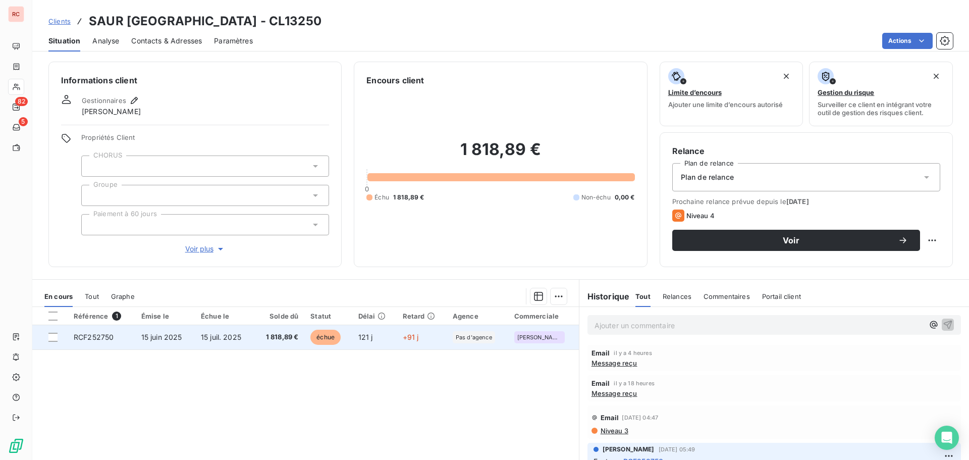
click at [214, 335] on span "15 juil. 2025" at bounding box center [221, 337] width 40 height 9
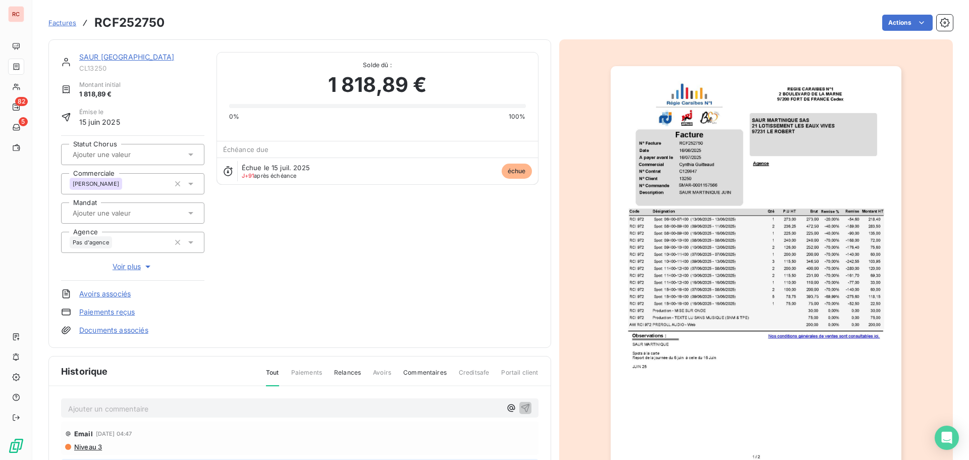
click at [79, 409] on p "Ajouter un commentaire ﻿" at bounding box center [284, 408] width 433 height 13
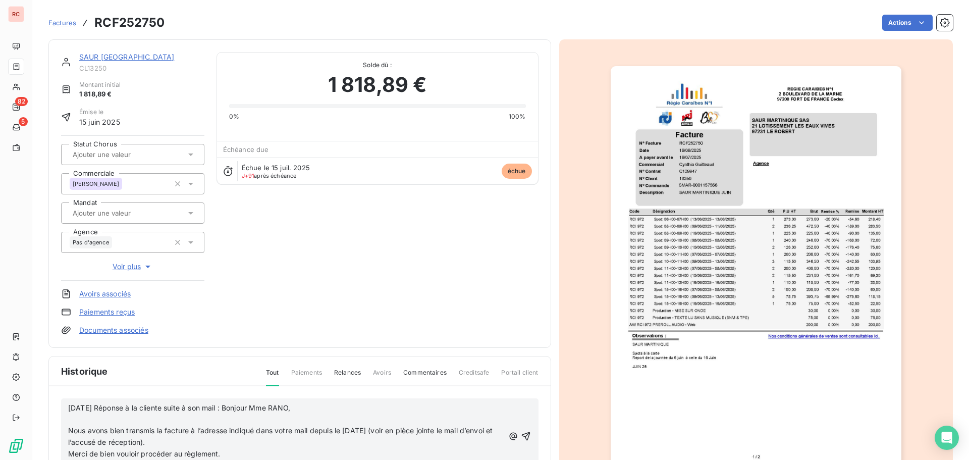
click at [75, 422] on p "﻿" at bounding box center [286, 419] width 436 height 12
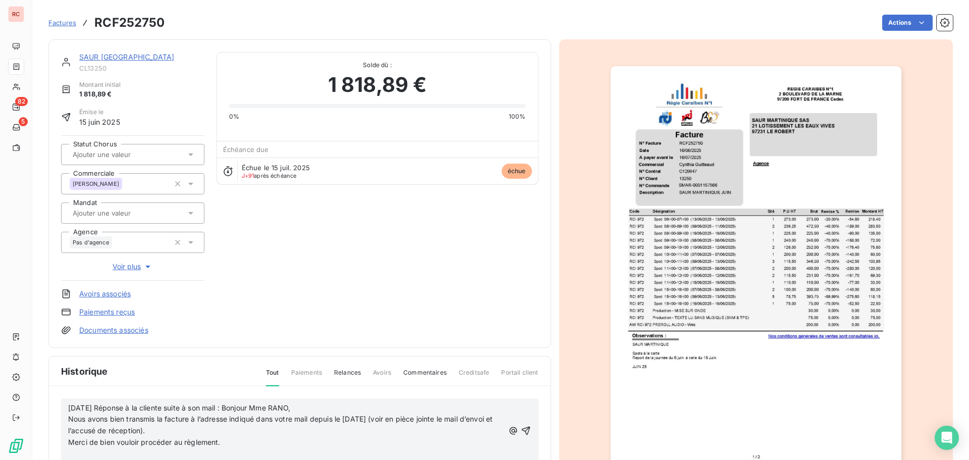
scroll to position [50, 0]
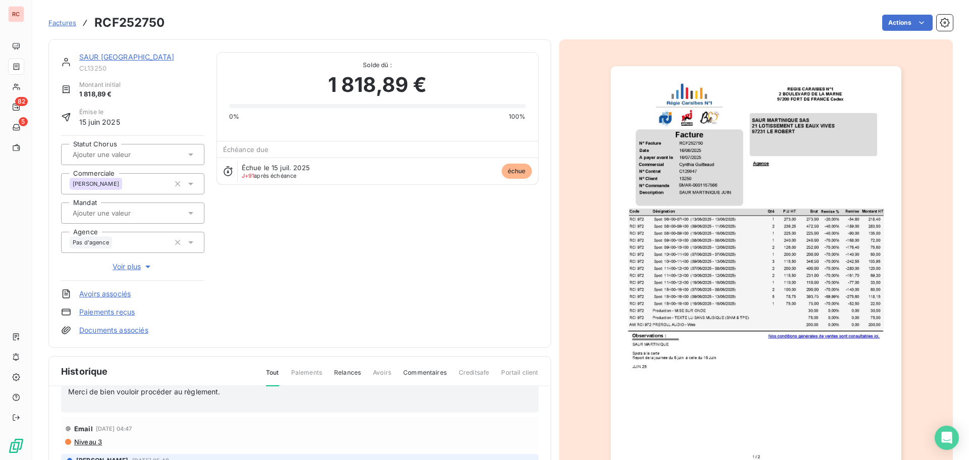
click at [89, 407] on p "﻿" at bounding box center [286, 404] width 436 height 12
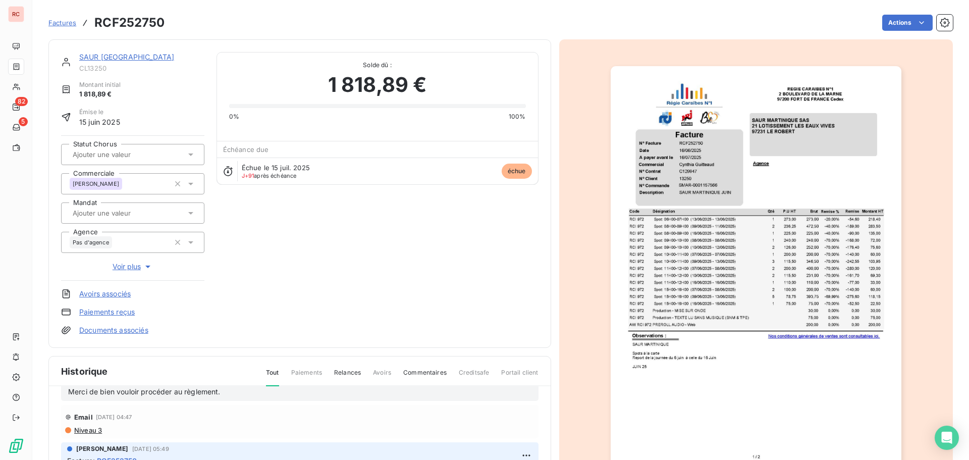
scroll to position [0, 0]
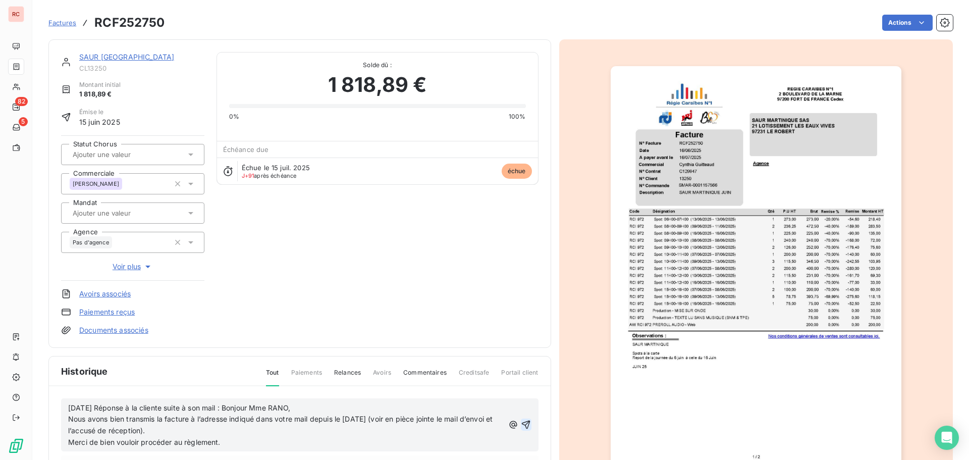
click at [522, 423] on icon "button" at bounding box center [526, 424] width 9 height 9
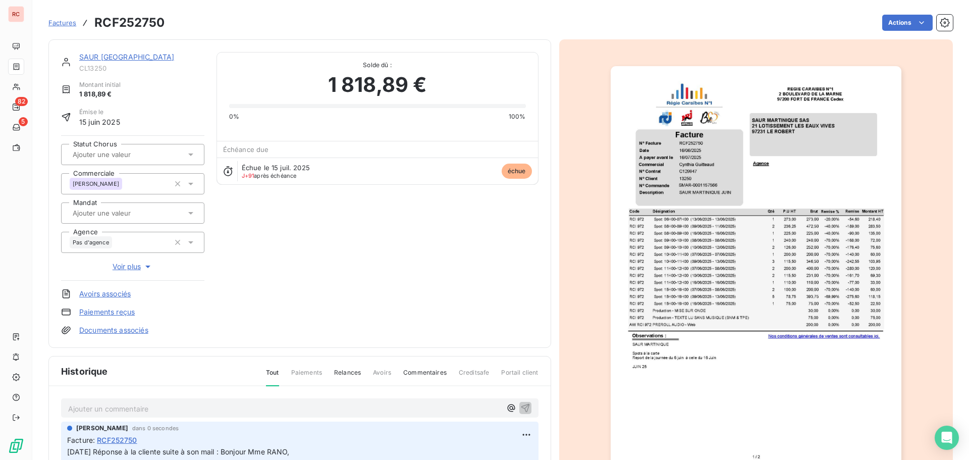
click at [102, 59] on link "SAUR [GEOGRAPHIC_DATA]" at bounding box center [126, 56] width 95 height 9
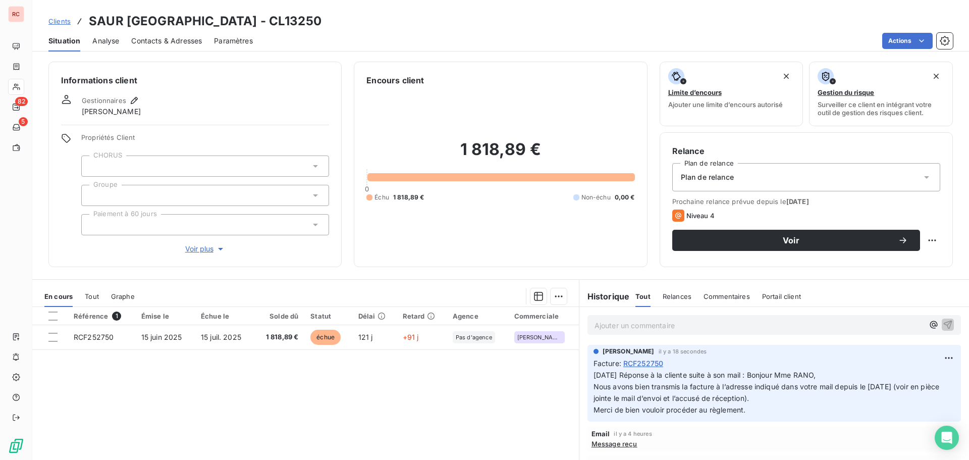
click at [59, 22] on span "Clients" at bounding box center [59, 21] width 22 height 8
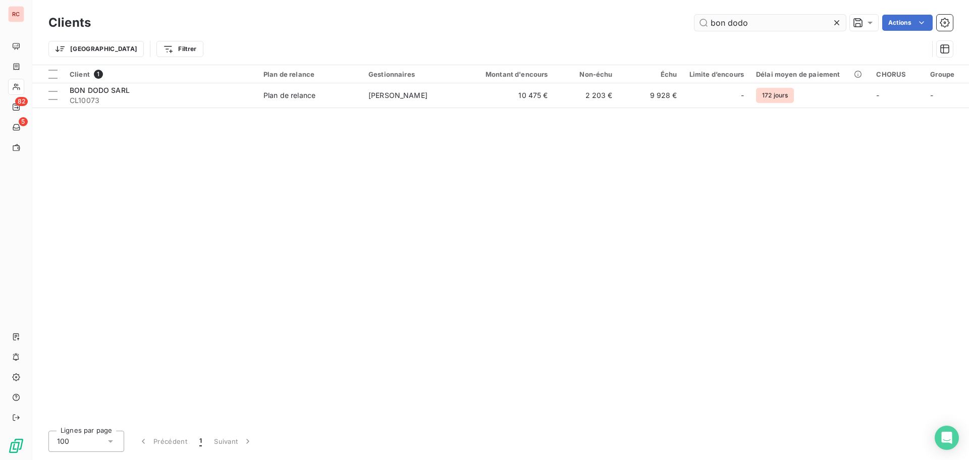
type input "bon dodo"
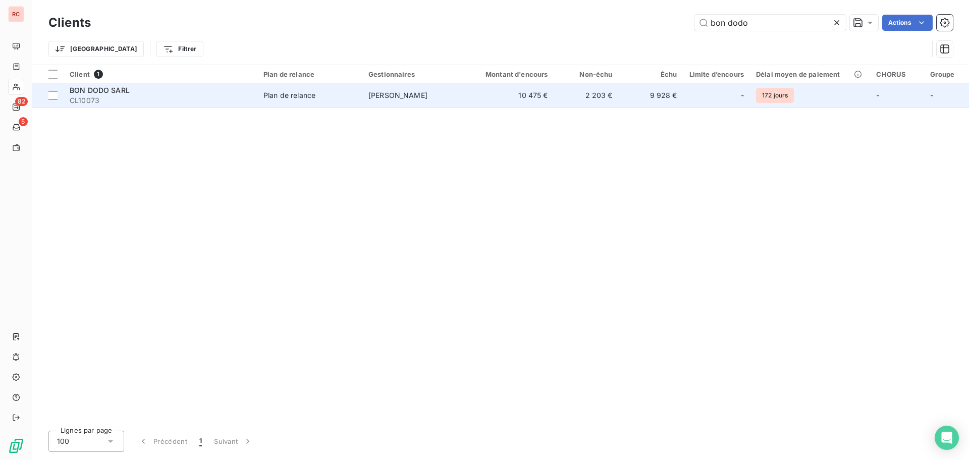
click at [324, 91] on span "Plan de relance" at bounding box center [309, 95] width 93 height 10
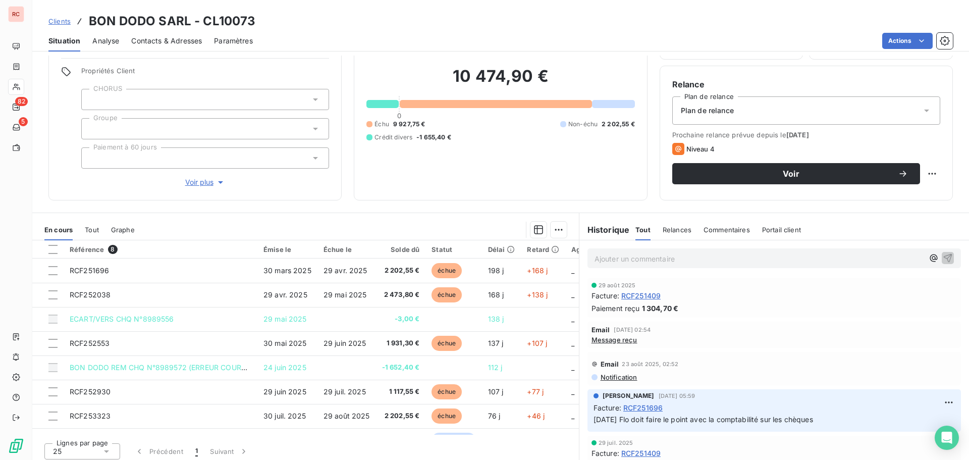
scroll to position [72, 0]
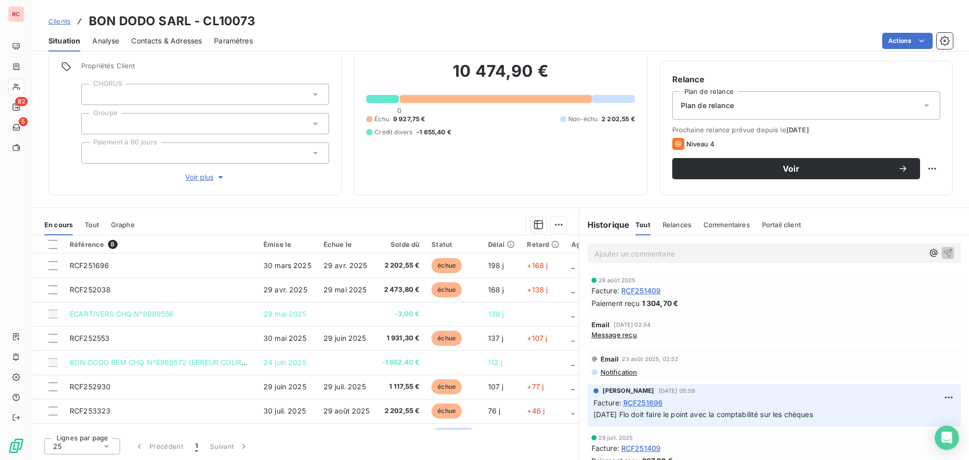
click at [466, 209] on section "En cours Tout Graphe Référence 8 Émise le Échue le Solde dû Statut Délai Retard…" at bounding box center [305, 334] width 546 height 252
click at [614, 254] on p "Ajouter un commentaire ﻿" at bounding box center [758, 253] width 329 height 13
click at [771, 254] on p "13/10/2025 Nath a recuperé 3 chèques de 2758" at bounding box center [758, 253] width 329 height 12
click at [501, 201] on div "Informations client Gestionnaires Florence LAMPLA Propriétés Client CHORUS Grou…" at bounding box center [500, 258] width 937 height 404
click at [858, 251] on p "13/10/2025 Nath a recuperé 3 chèques de 2758 jusqu'a fin dec 2025 reste a" at bounding box center [758, 253] width 329 height 12
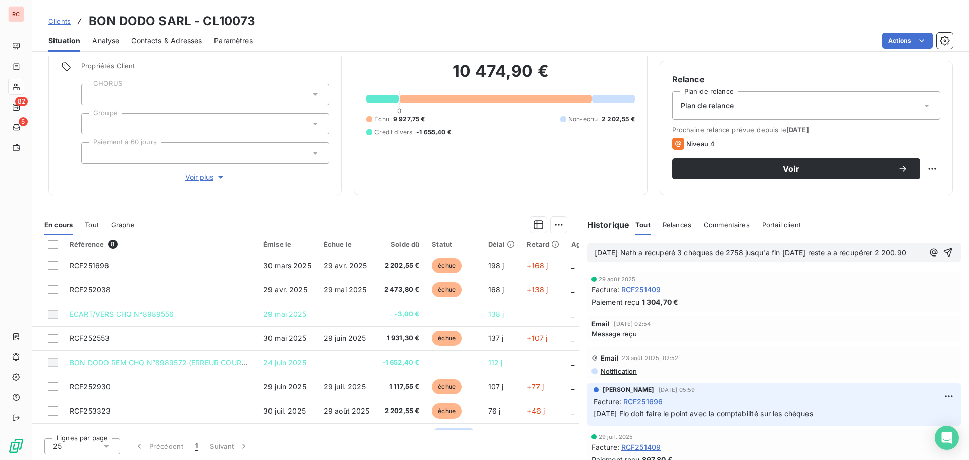
click at [594, 257] on span "13/10/2025 Nath a récupéré 3 chèques de 2758 jusqu'a fin dec 2025 reste a a réc…" at bounding box center [750, 252] width 312 height 9
click at [944, 257] on icon "button" at bounding box center [948, 252] width 9 height 9
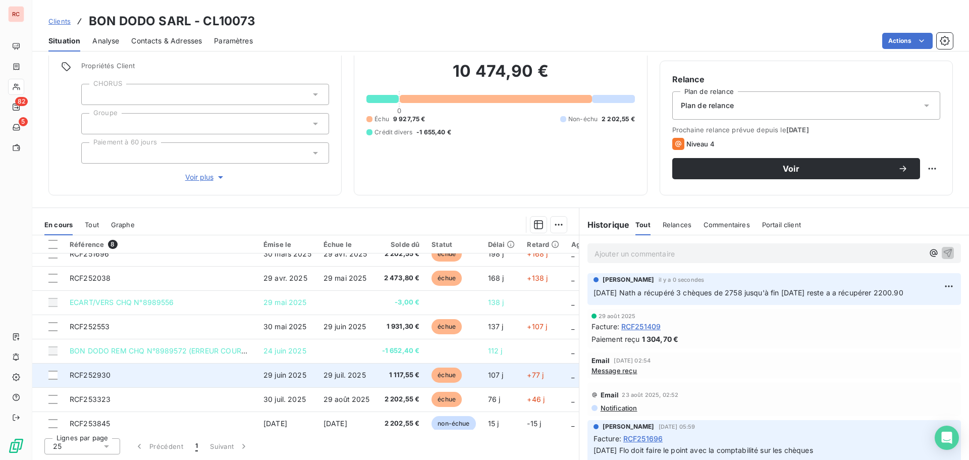
scroll to position [22, 0]
